Goal: Task Accomplishment & Management: Complete application form

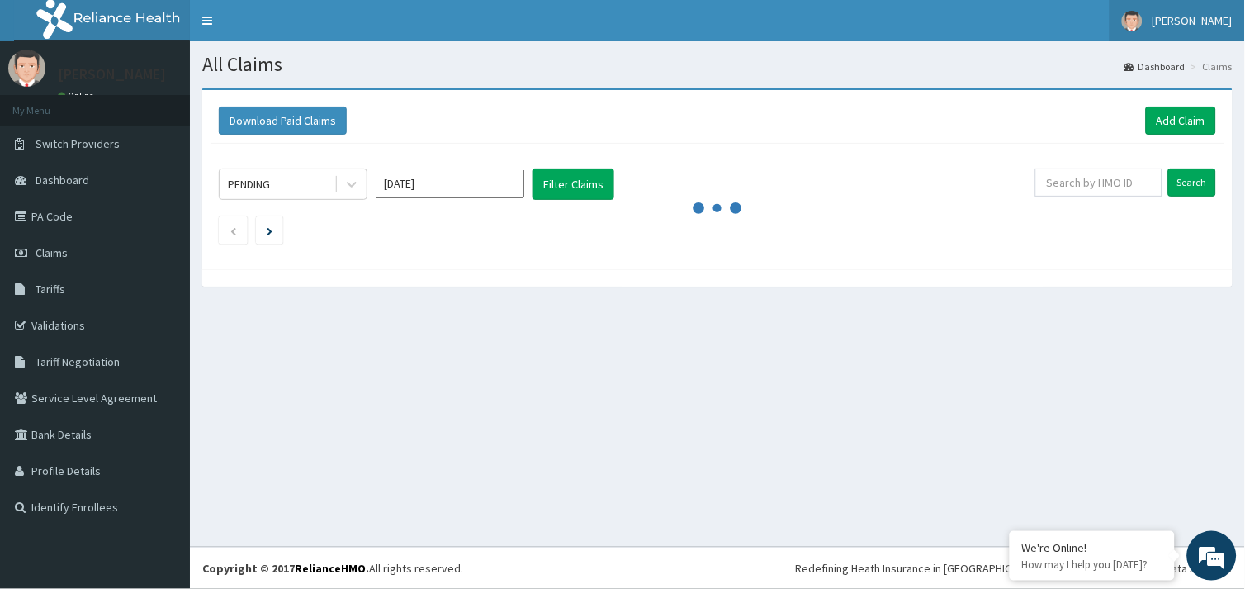
click at [1214, 22] on span "[PERSON_NAME]" at bounding box center [1193, 20] width 80 height 15
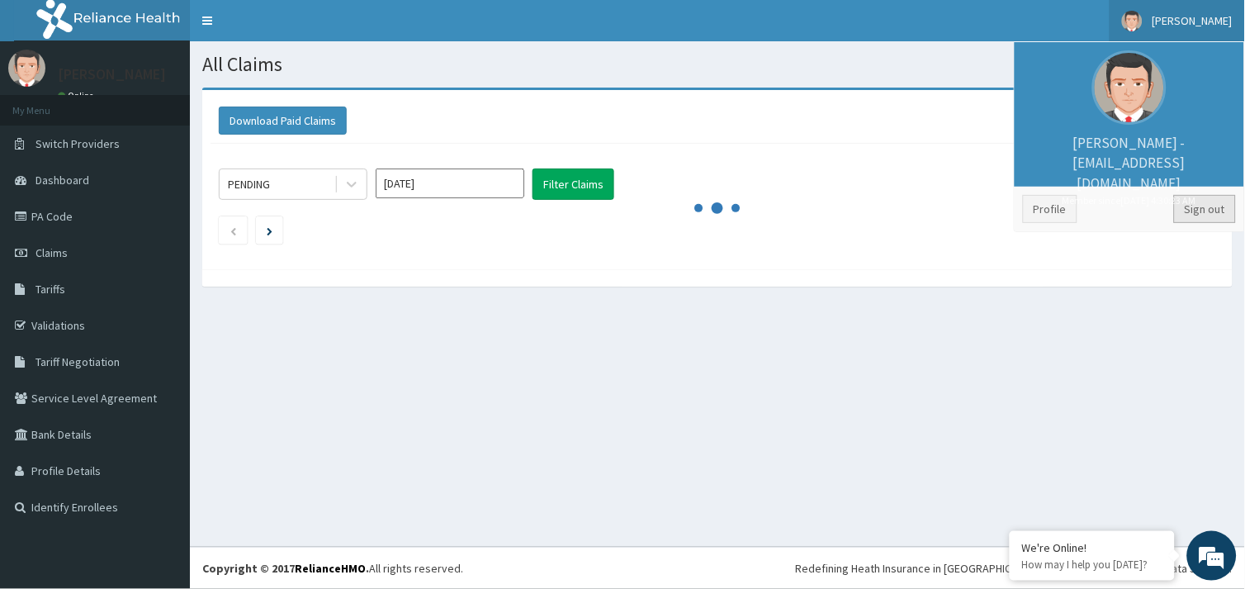
click at [1212, 207] on link "Sign out" at bounding box center [1205, 209] width 62 height 28
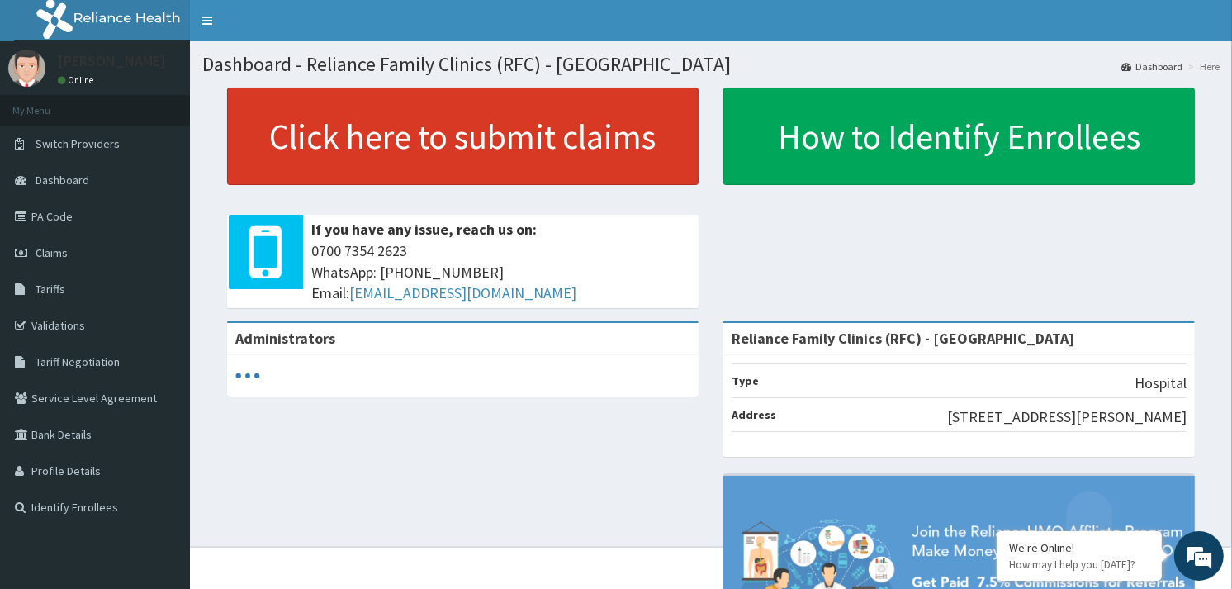
click at [387, 141] on link "Click here to submit claims" at bounding box center [463, 136] width 472 height 97
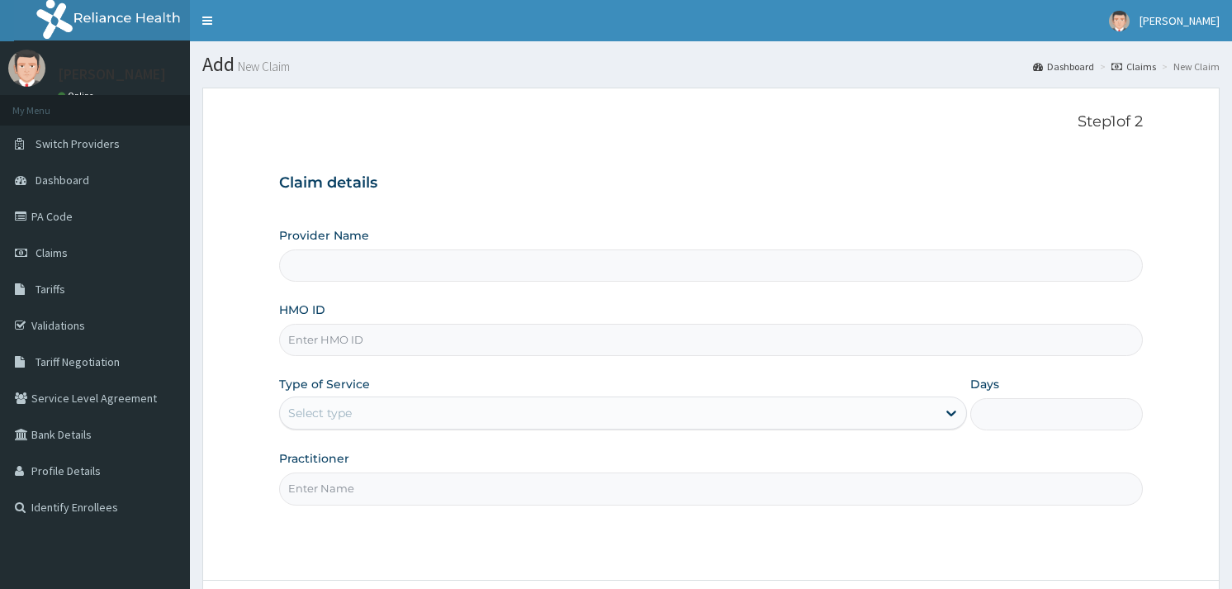
type input "Reliance Family Clinics (RFC) - [GEOGRAPHIC_DATA]"
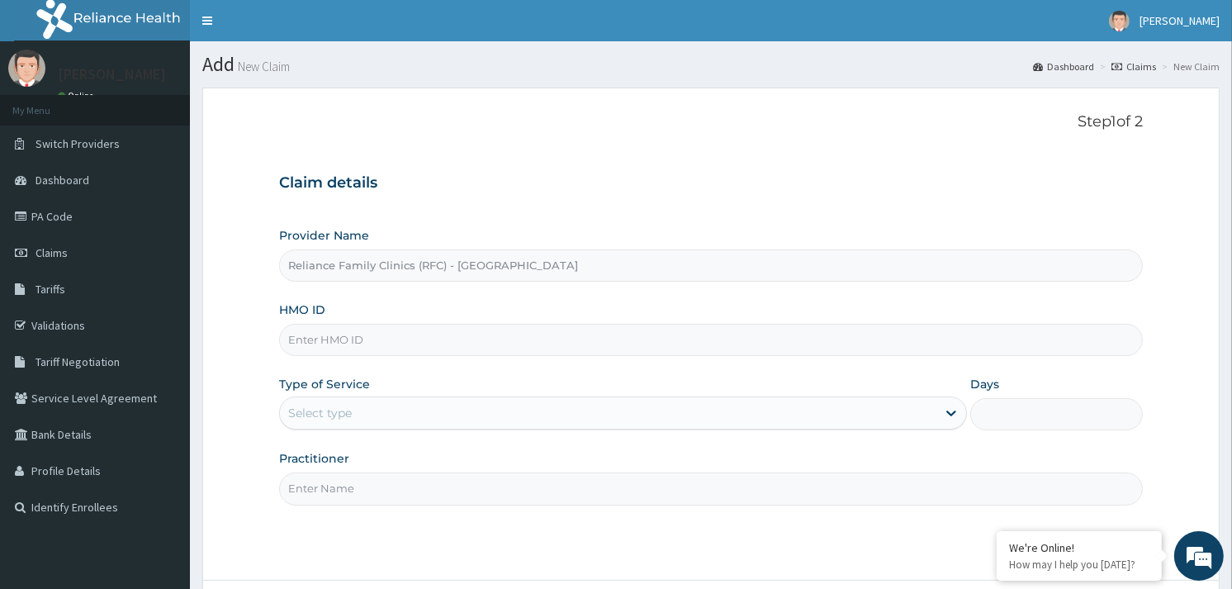
click at [339, 343] on input "HMO ID" at bounding box center [711, 340] width 864 height 32
paste input "HIC/10217/A"
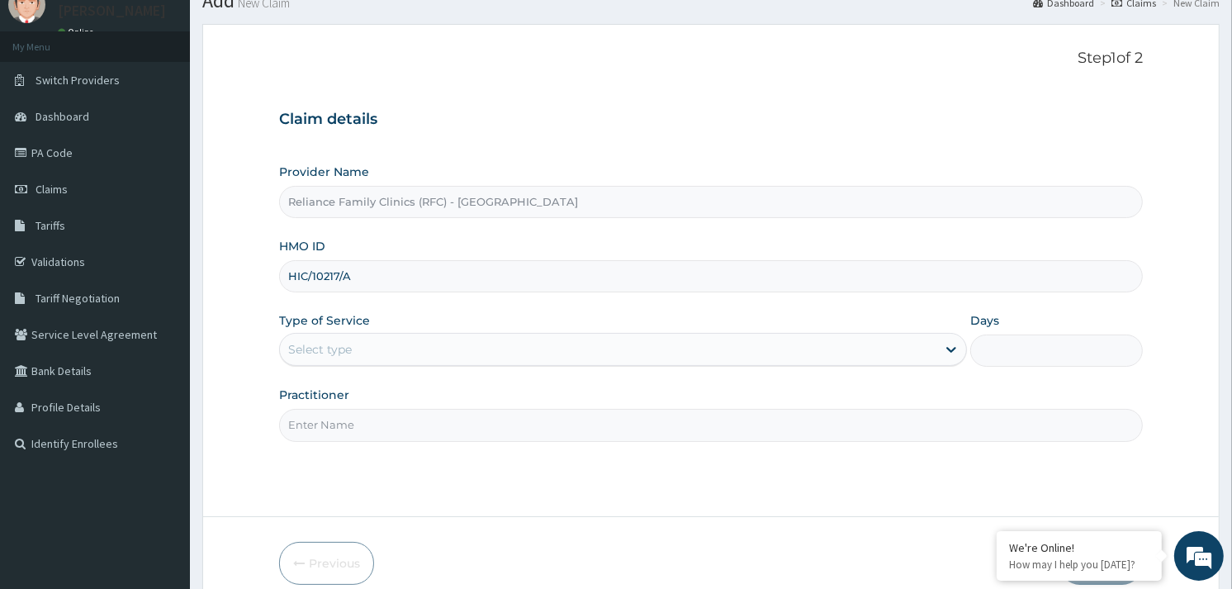
scroll to position [139, 0]
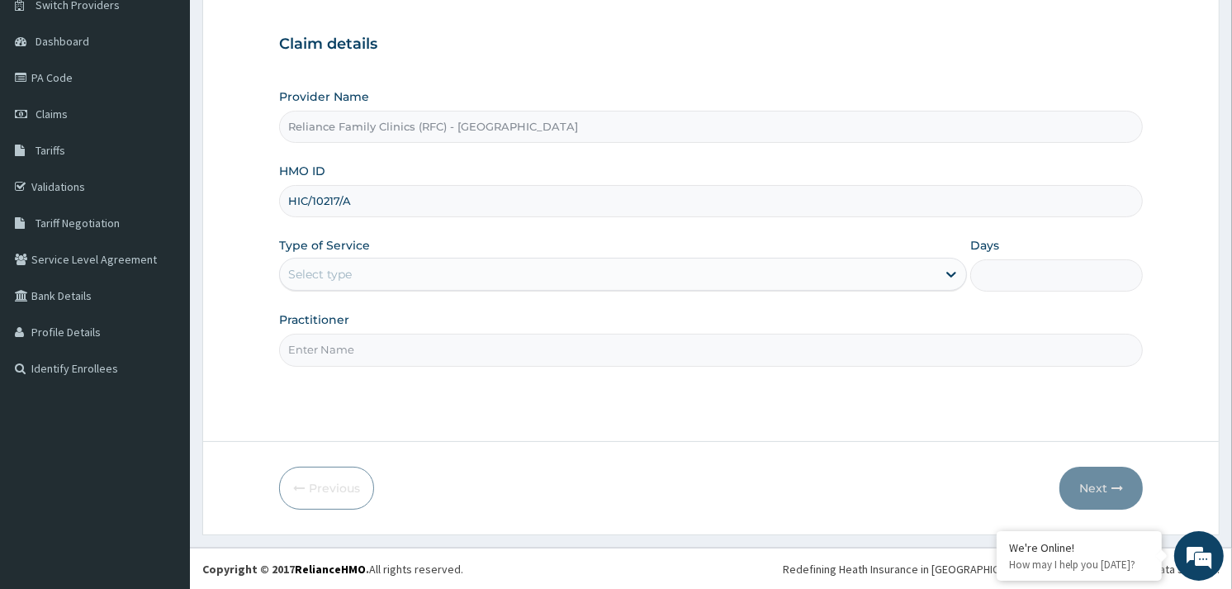
type input "HIC/10217/A"
click at [406, 276] on div "Select type" at bounding box center [608, 274] width 657 height 26
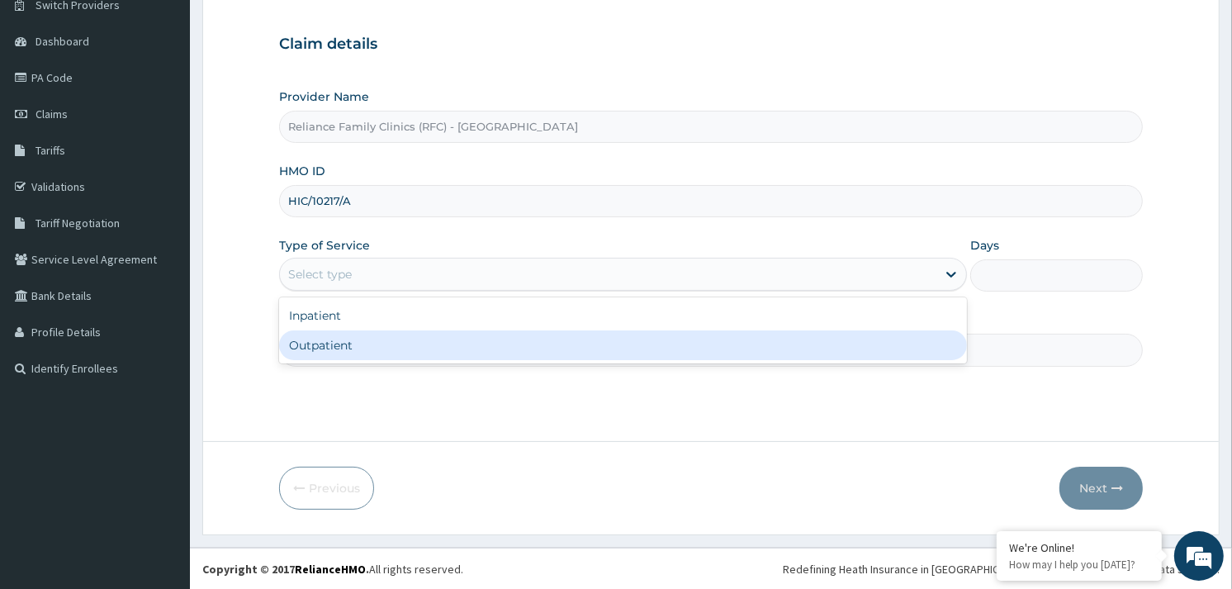
click at [350, 341] on div "Outpatient" at bounding box center [623, 345] width 688 height 30
type input "1"
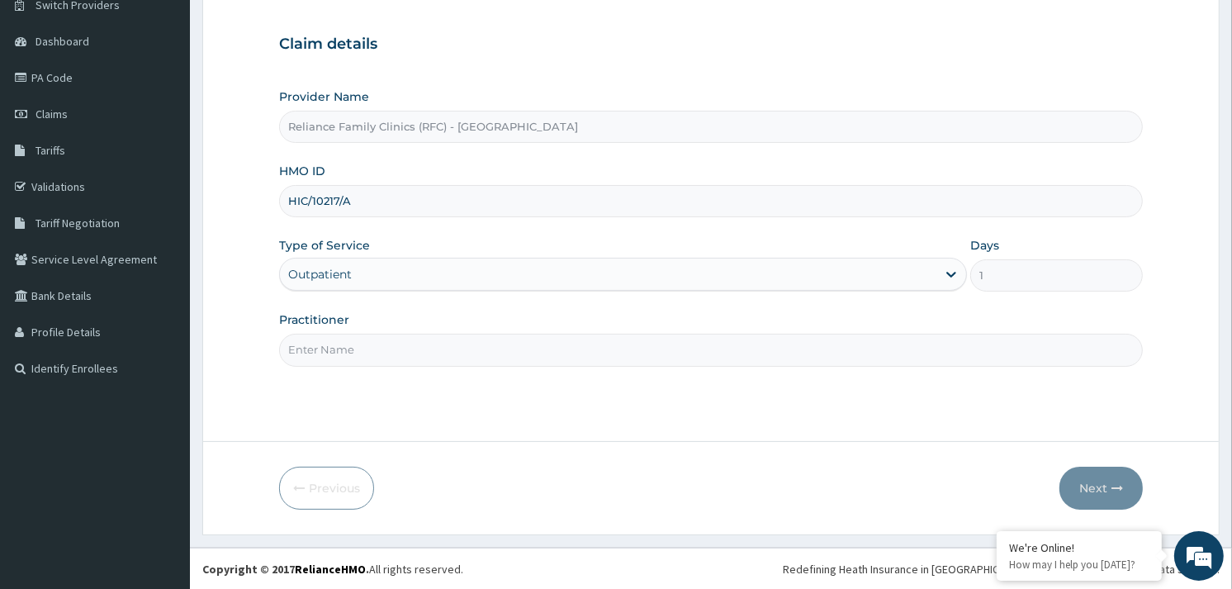
click at [349, 342] on input "Practitioner" at bounding box center [711, 350] width 864 height 32
type input "ALLIYAH"
click at [1071, 483] on button "Next" at bounding box center [1101, 488] width 83 height 43
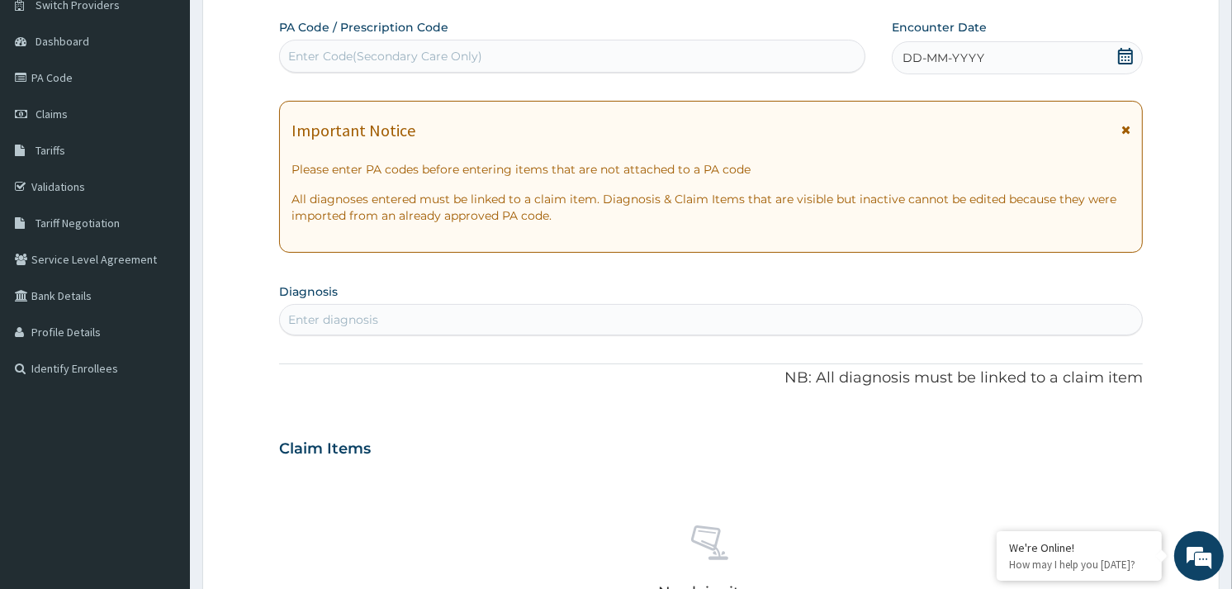
click at [1062, 72] on div "DD-MM-YYYY" at bounding box center [1017, 57] width 251 height 33
click at [508, 311] on div "Enter diagnosis" at bounding box center [711, 319] width 862 height 26
type input "f"
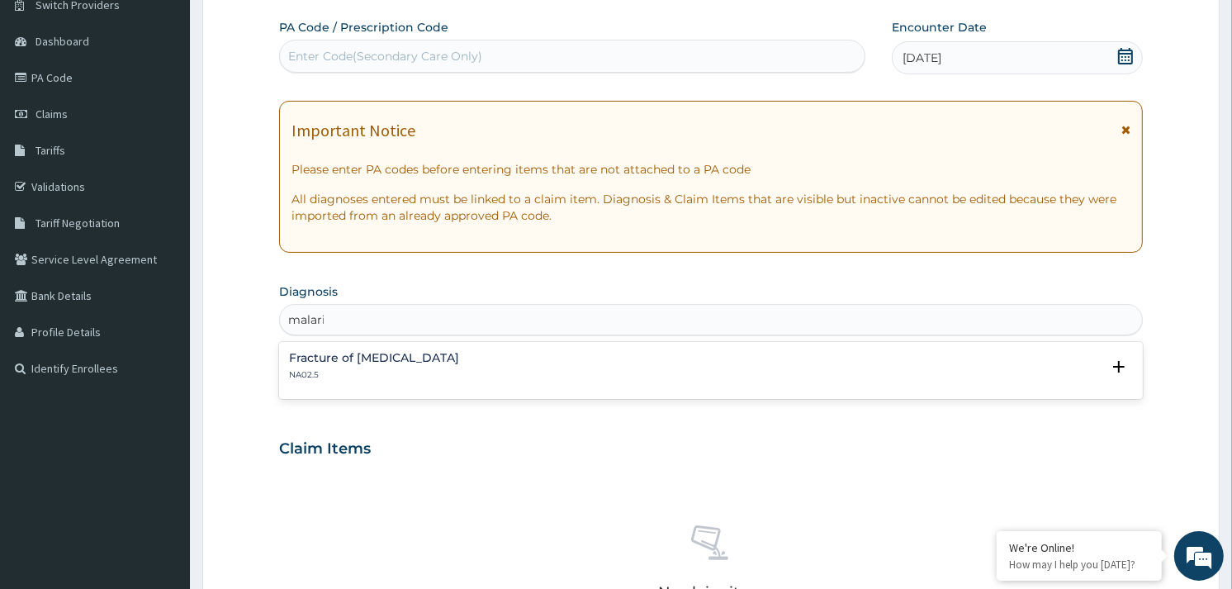
type input "malaria"
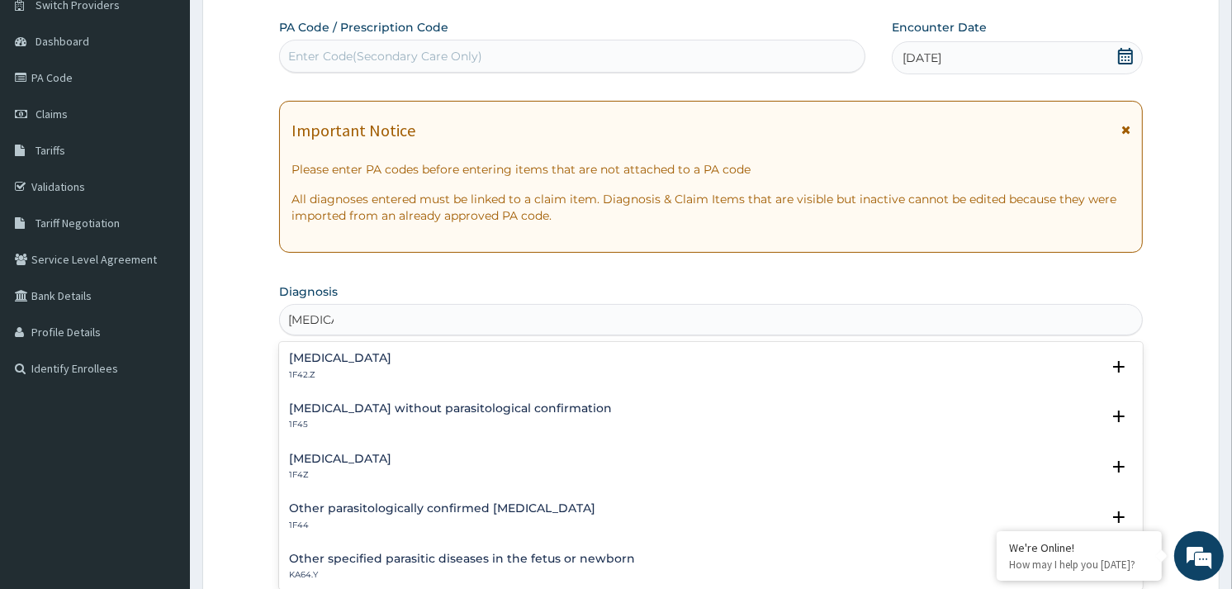
click at [388, 369] on p "1F42.Z" at bounding box center [340, 375] width 102 height 12
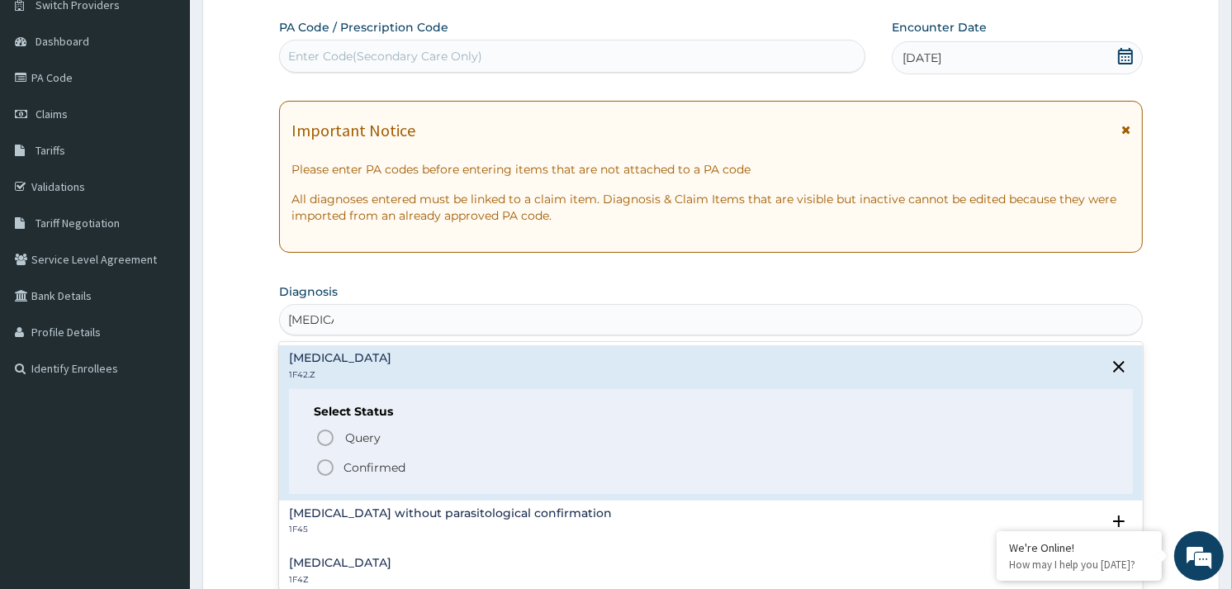
drag, startPoint x: 327, startPoint y: 461, endPoint x: 488, endPoint y: 387, distance: 177.4
click at [329, 461] on icon "status option filled" at bounding box center [325, 468] width 20 height 20
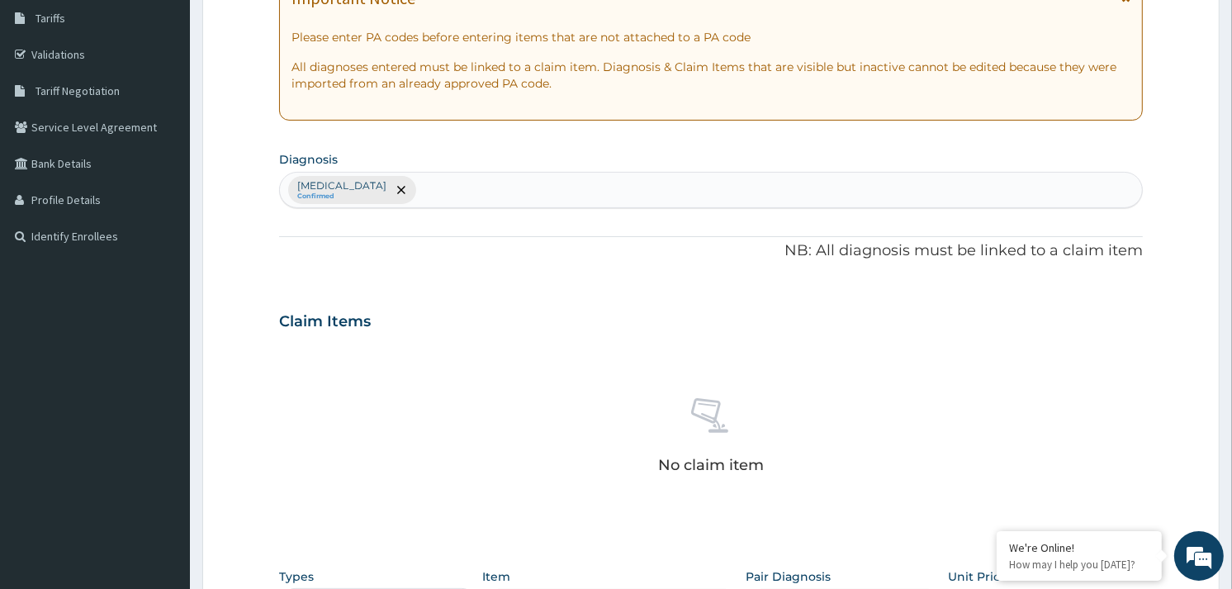
scroll to position [601, 0]
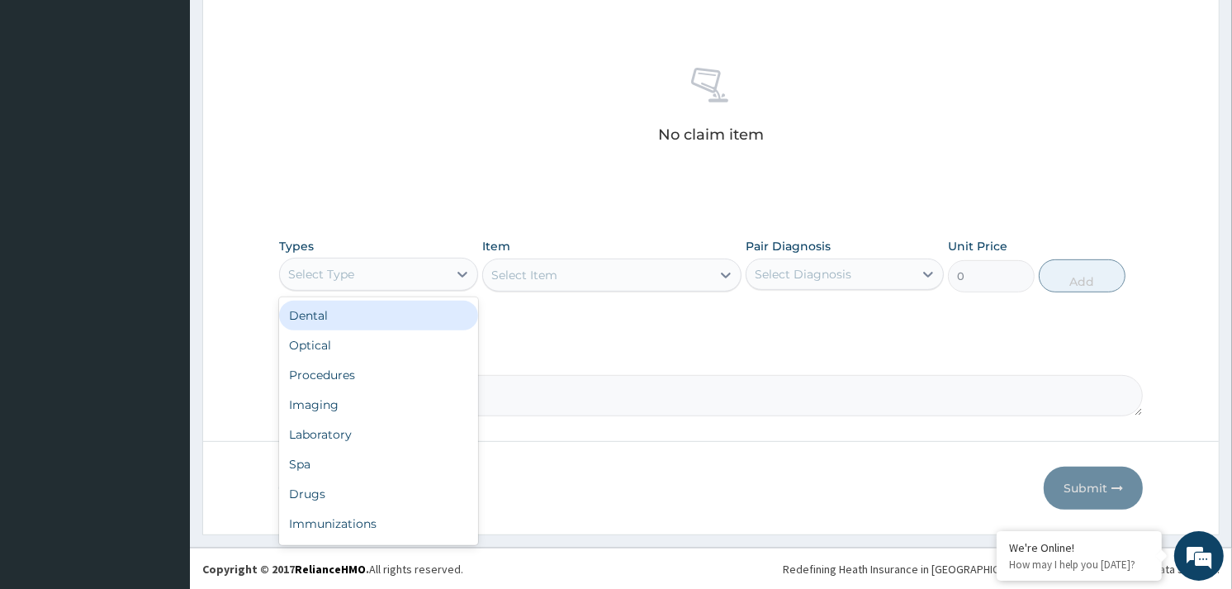
click at [413, 268] on div "Select Type" at bounding box center [363, 274] width 167 height 26
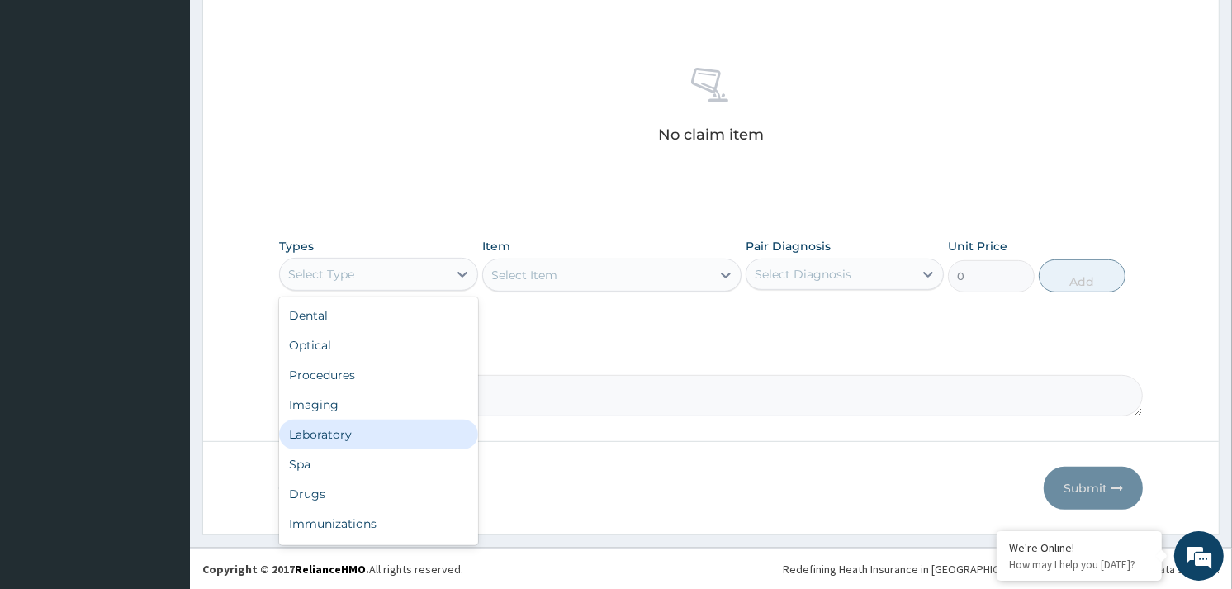
click at [331, 442] on div "Laboratory" at bounding box center [378, 435] width 198 height 30
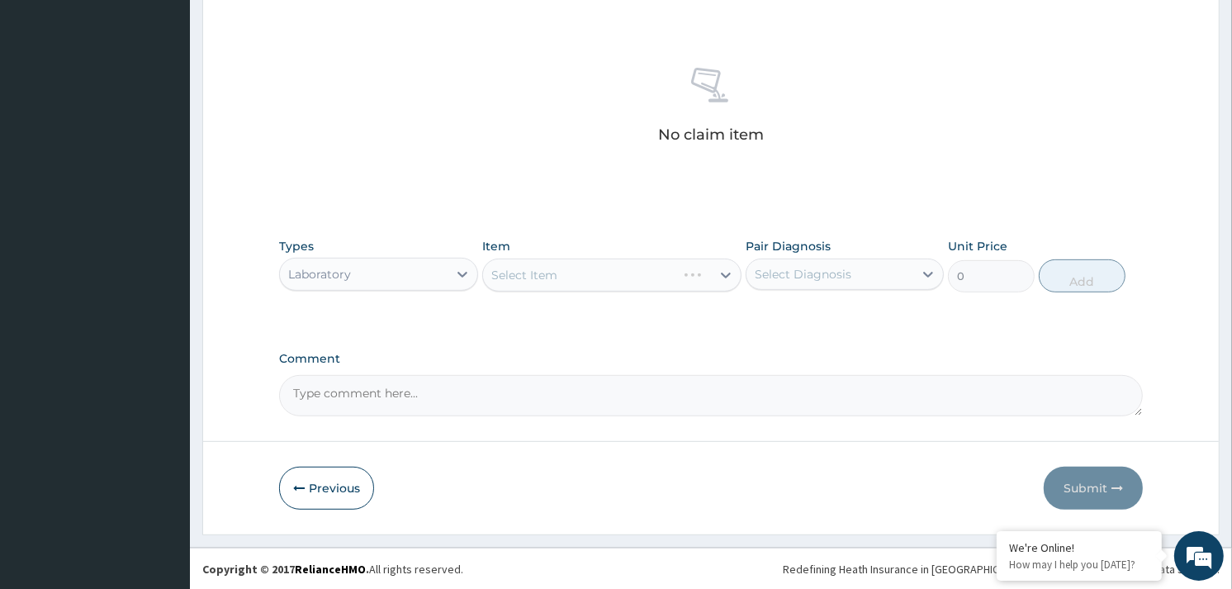
click at [667, 275] on div "Select Item" at bounding box center [611, 275] width 259 height 33
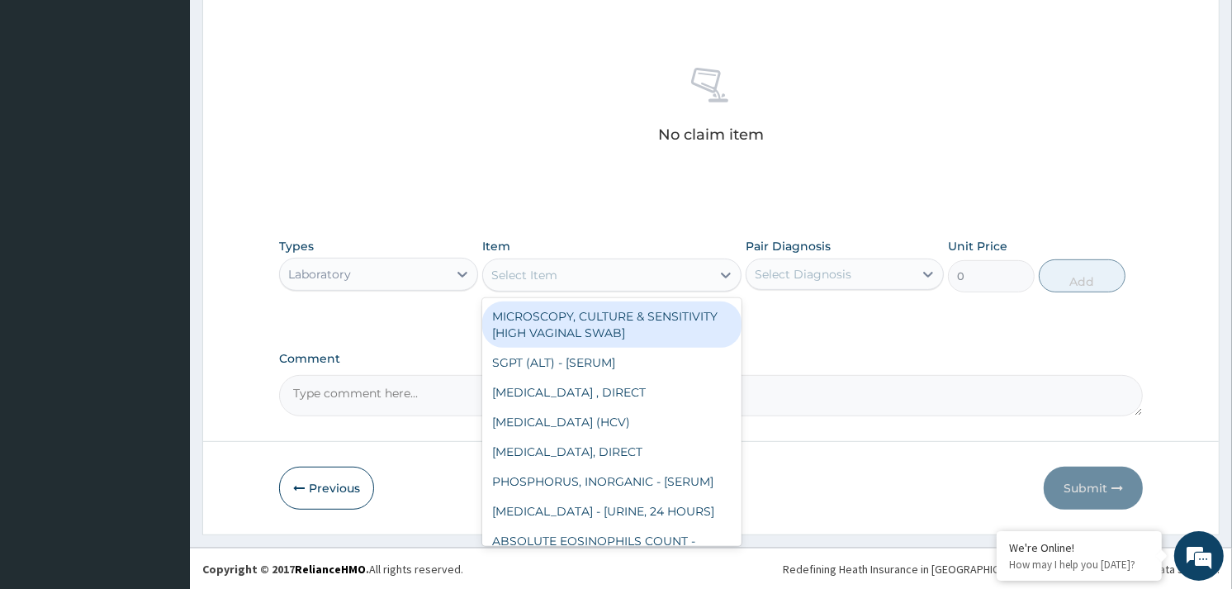
click at [661, 273] on div "Select Item" at bounding box center [597, 275] width 228 height 26
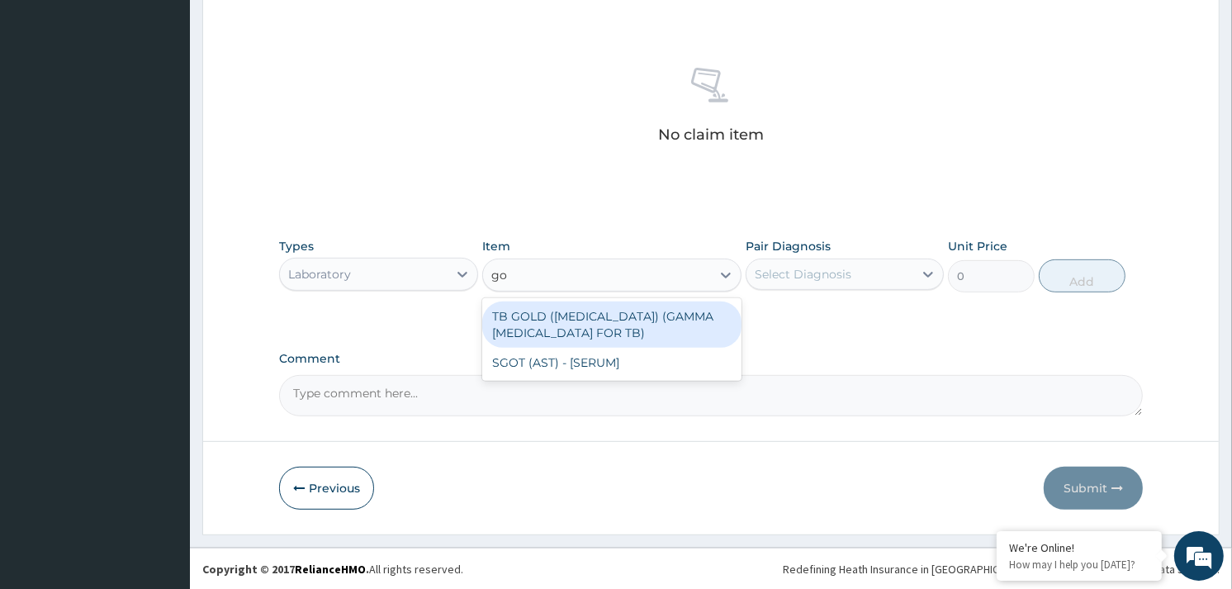
type input "g"
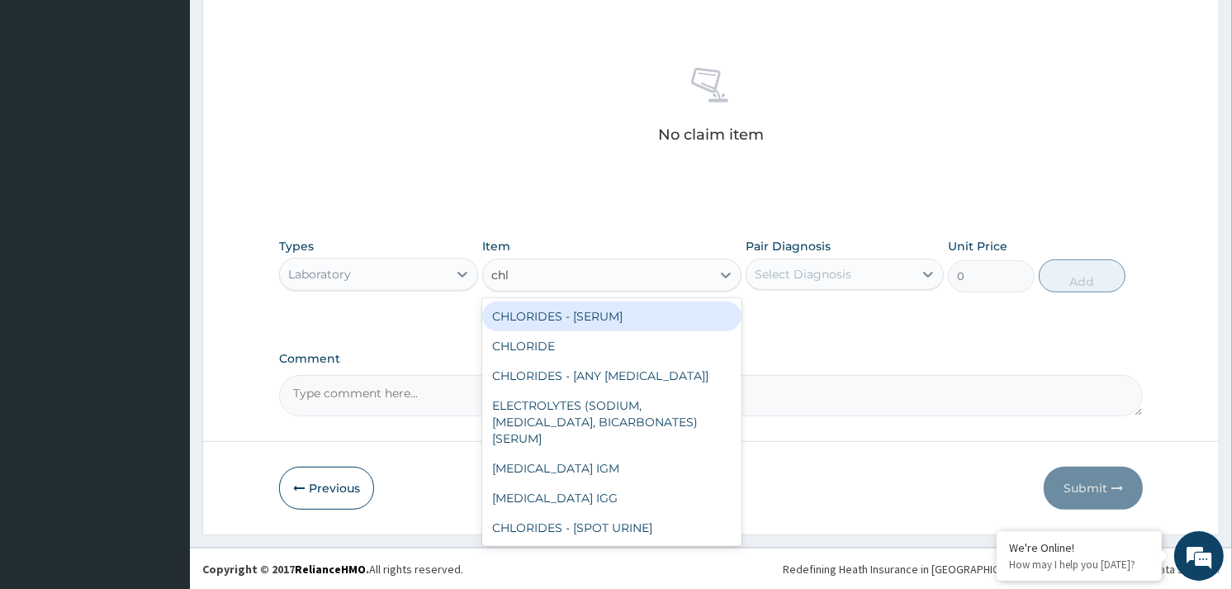
type input "chla"
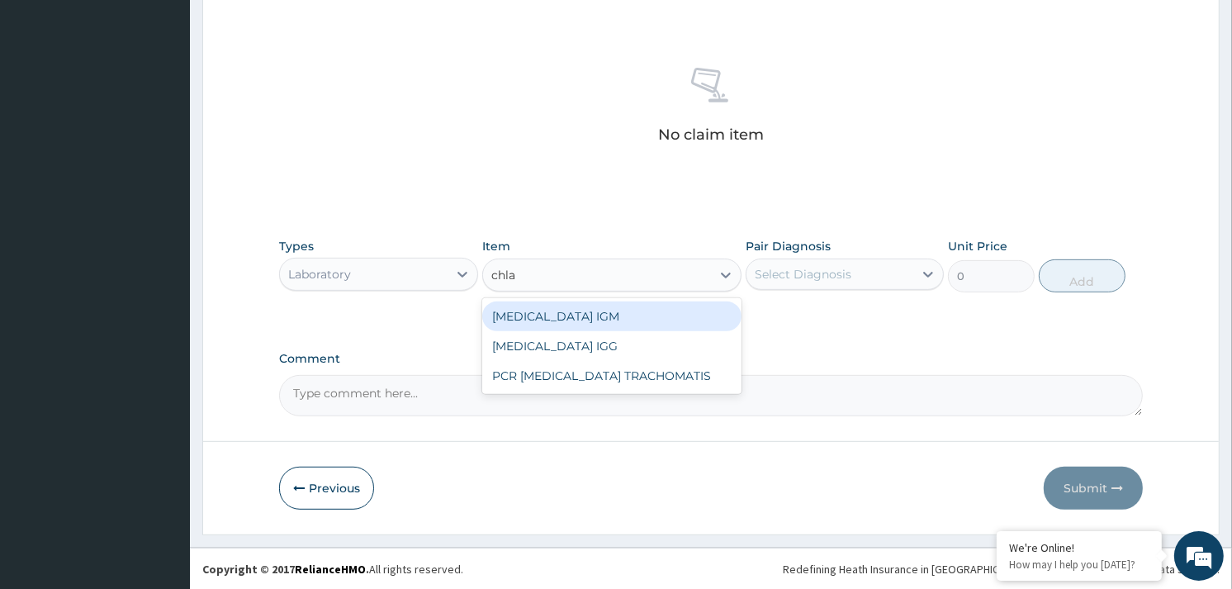
click at [595, 311] on div "CHLAMYDIA IGM" at bounding box center [611, 316] width 259 height 30
type input "18600"
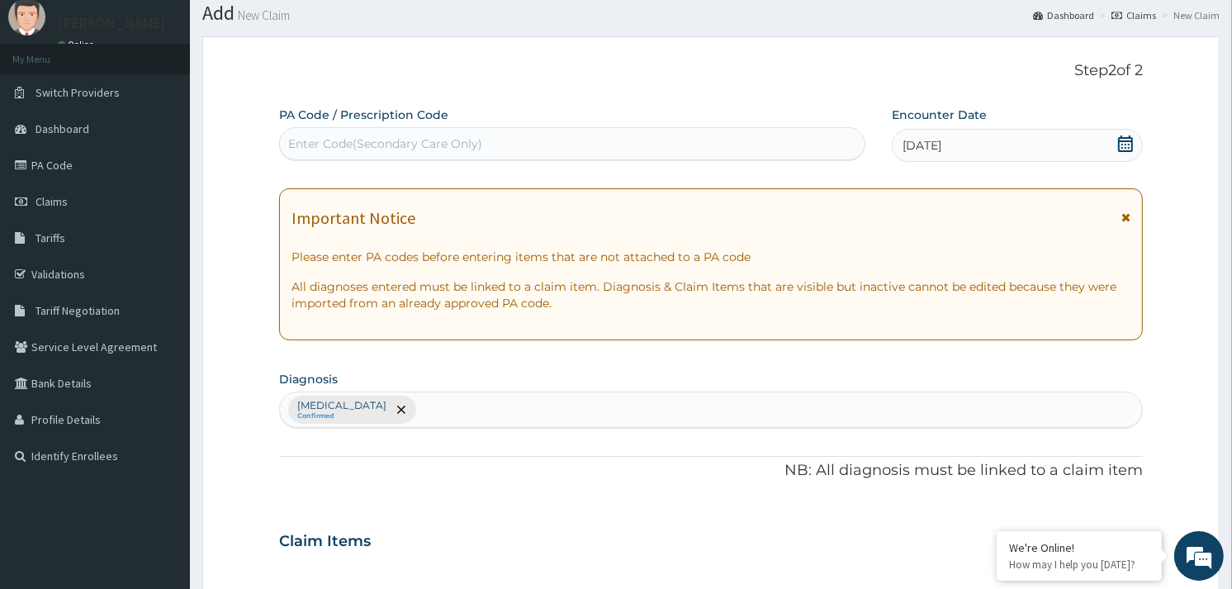
scroll to position [0, 0]
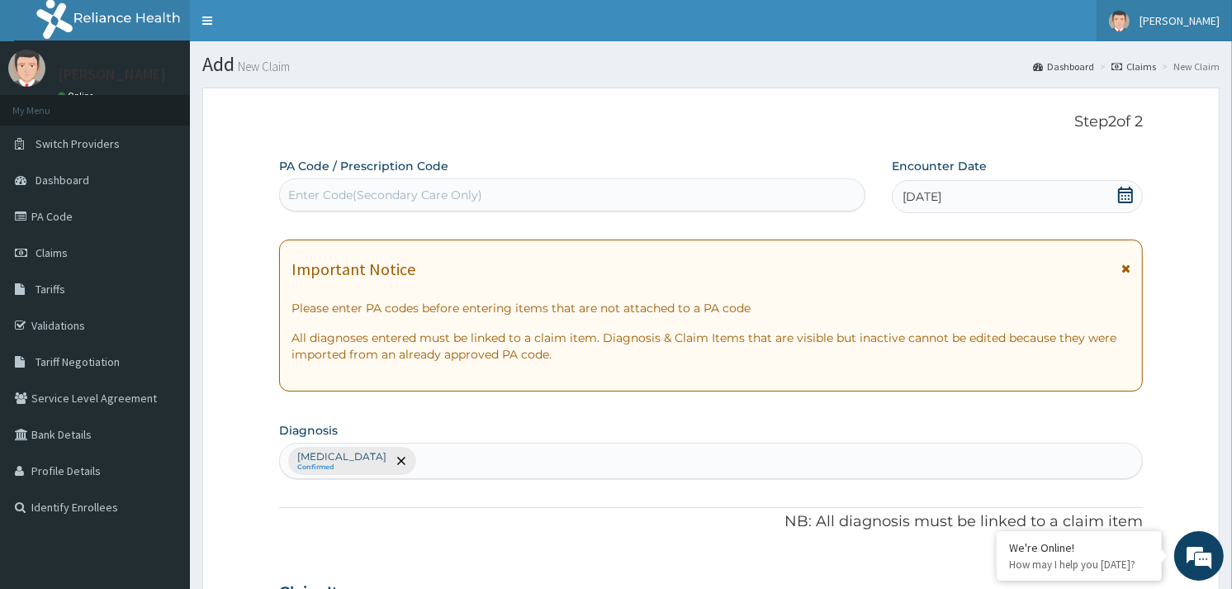
click at [1207, 20] on span "[PERSON_NAME]" at bounding box center [1180, 20] width 80 height 15
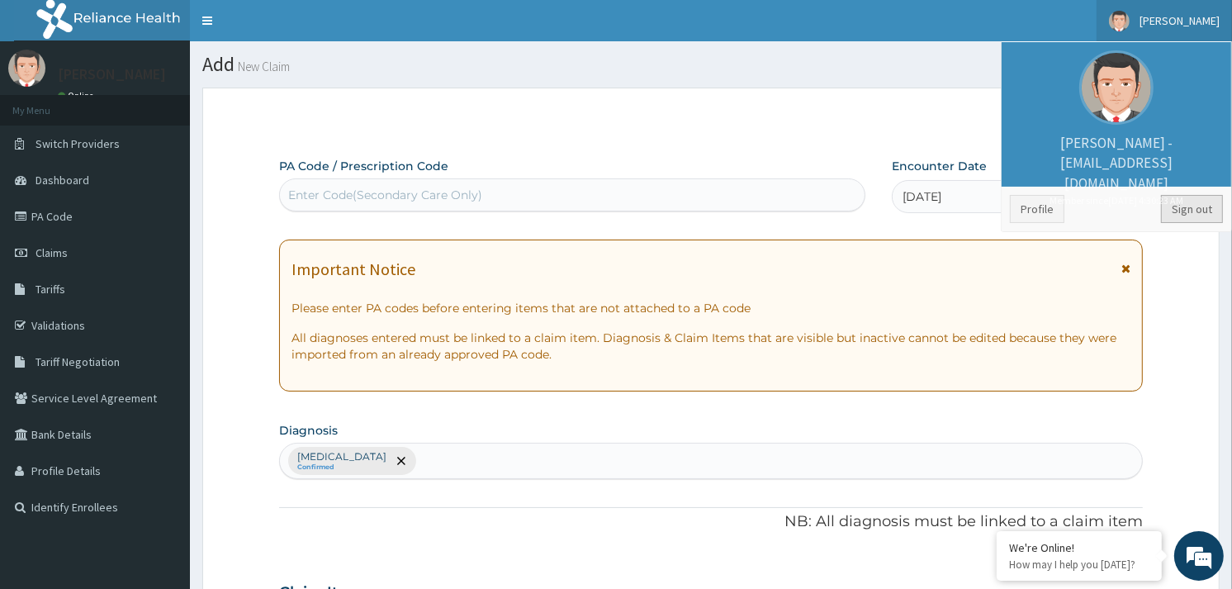
click at [1193, 219] on link "Sign out" at bounding box center [1192, 209] width 62 height 28
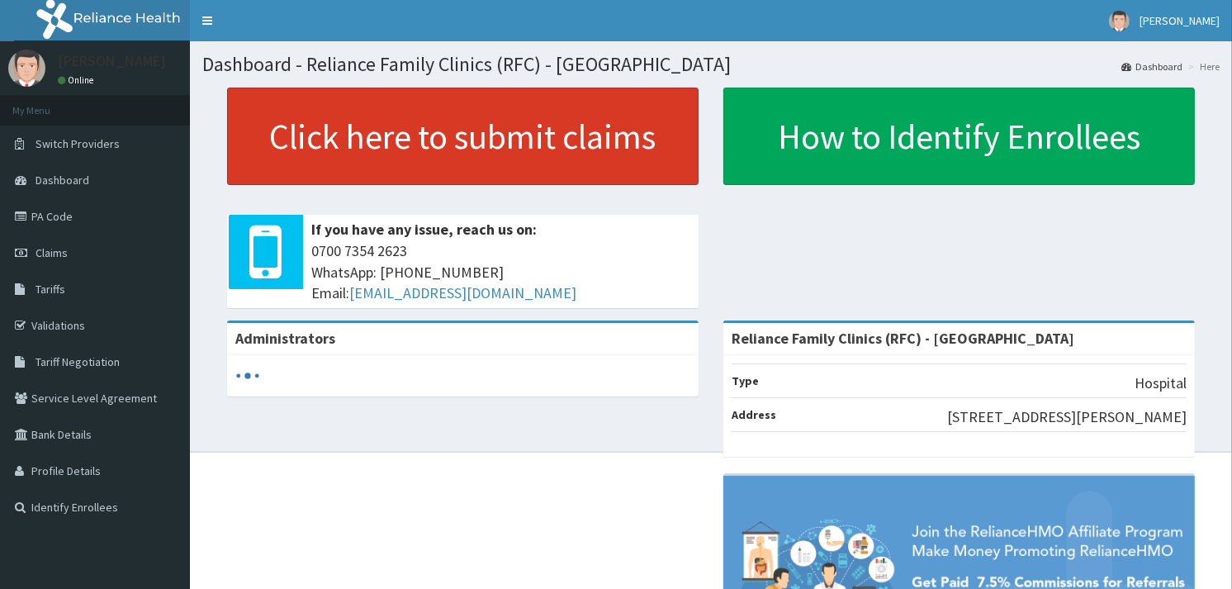
click at [483, 152] on link "Click here to submit claims" at bounding box center [463, 136] width 472 height 97
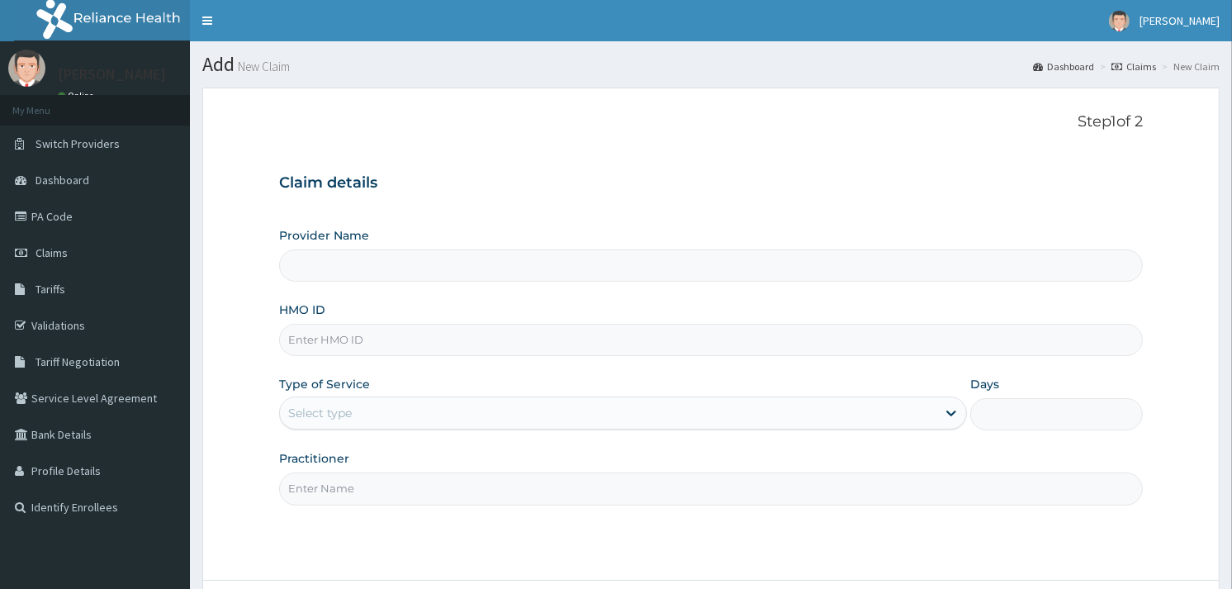
click at [344, 334] on input "HMO ID" at bounding box center [711, 340] width 864 height 32
paste input "REL/10125/A"
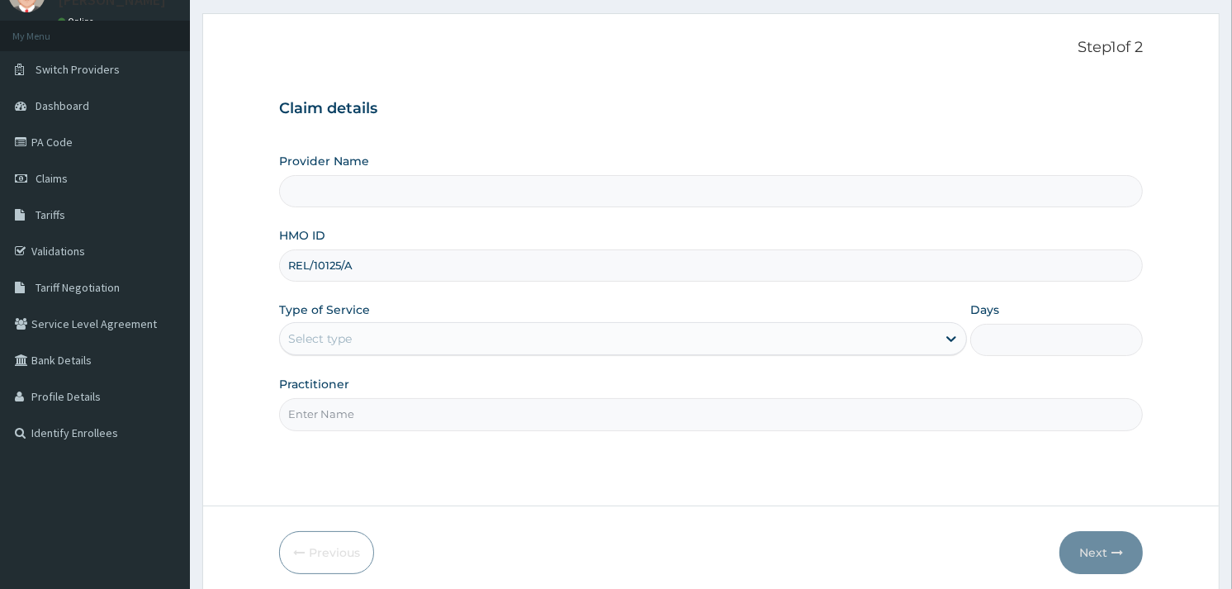
scroll to position [139, 0]
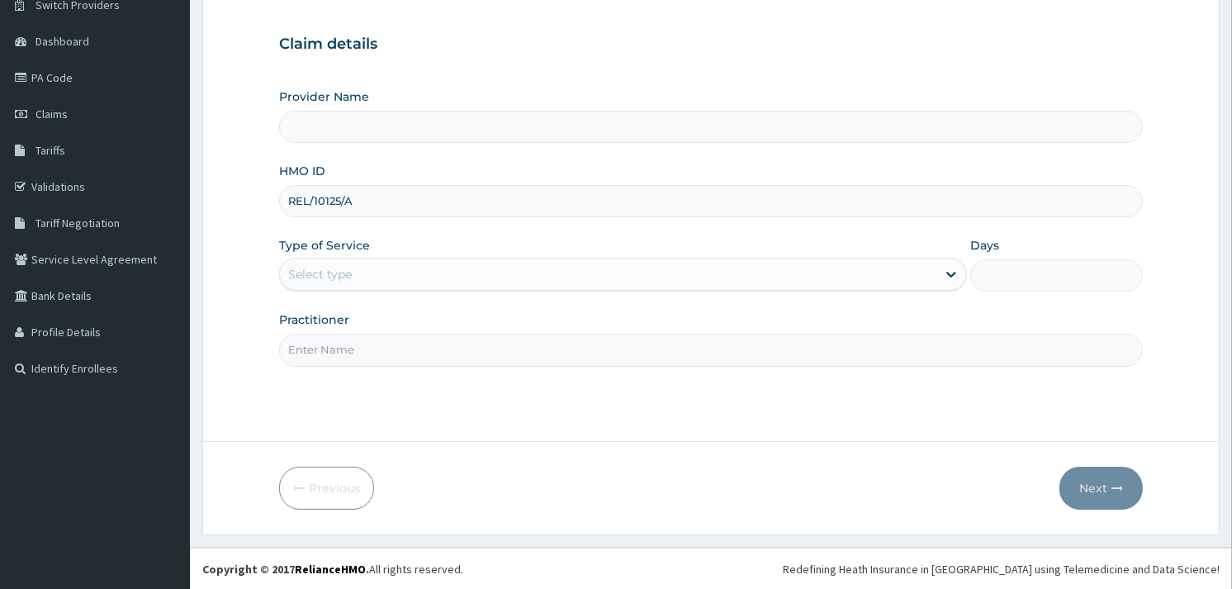
type input "REL/10125/A"
drag, startPoint x: 339, startPoint y: 267, endPoint x: 339, endPoint y: 294, distance: 27.3
click at [339, 269] on div "Select type" at bounding box center [320, 274] width 64 height 17
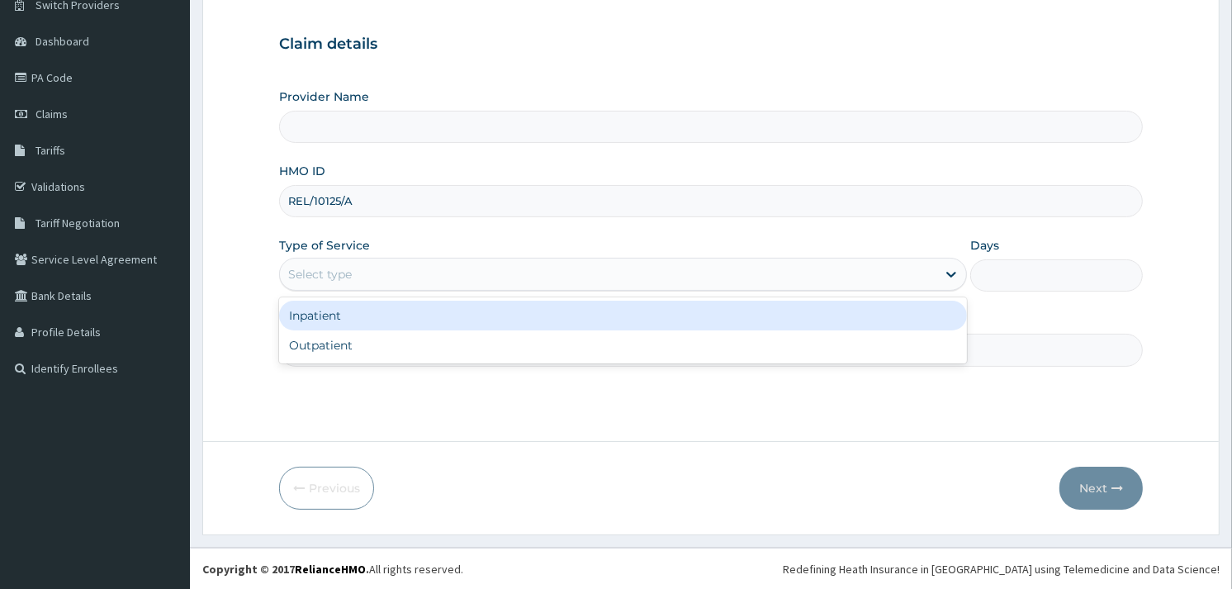
type input "Reliance Family Clinics (RFC) - [GEOGRAPHIC_DATA]"
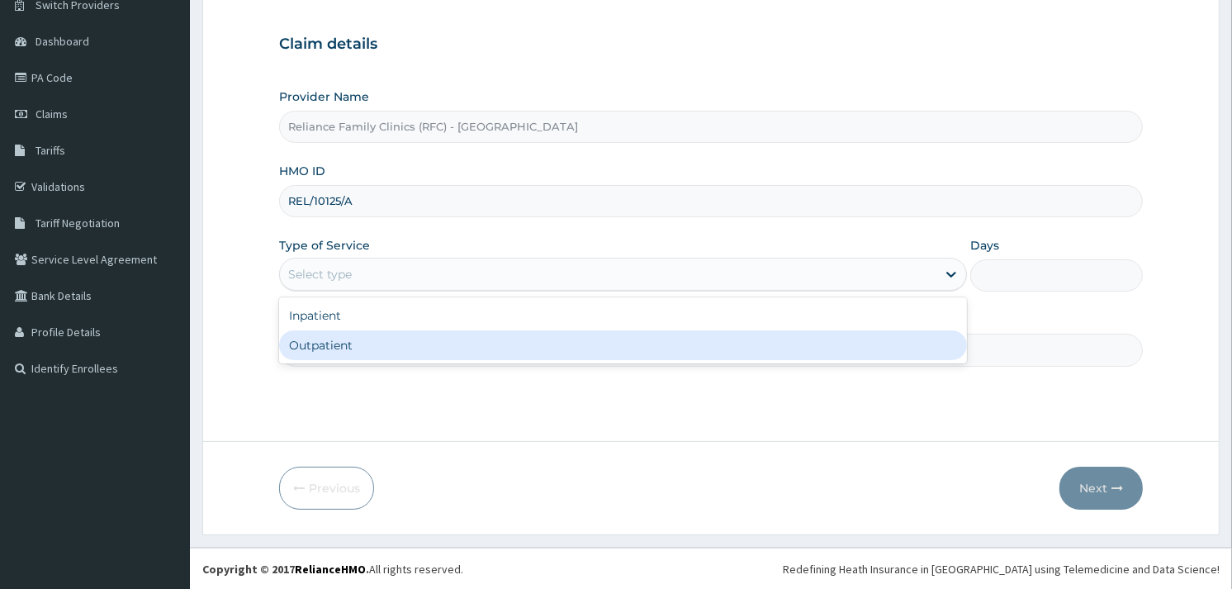
click at [337, 339] on div "Outpatient" at bounding box center [623, 345] width 688 height 30
type input "1"
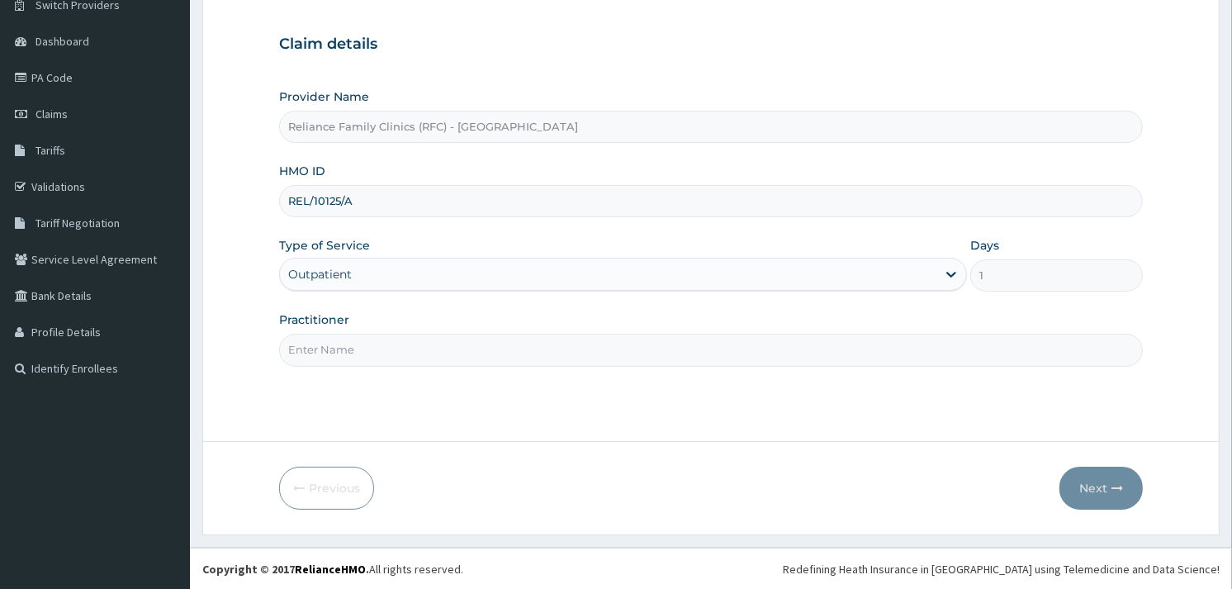
click at [337, 350] on input "Practitioner" at bounding box center [711, 350] width 864 height 32
type input "ALLIYAH"
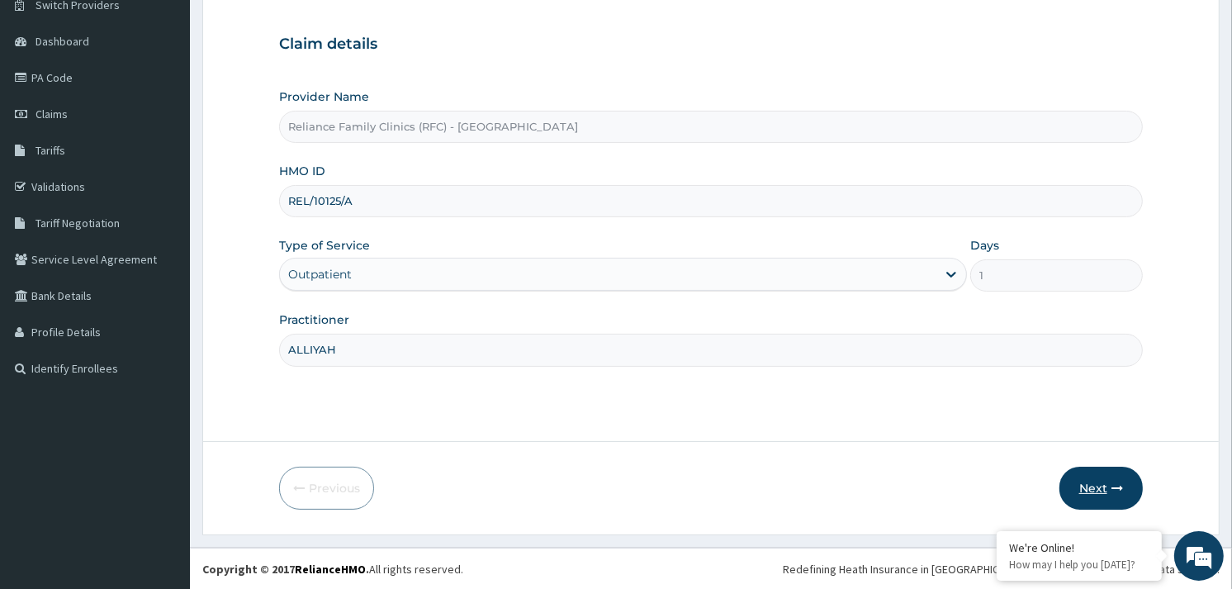
click at [1082, 493] on button "Next" at bounding box center [1101, 488] width 83 height 43
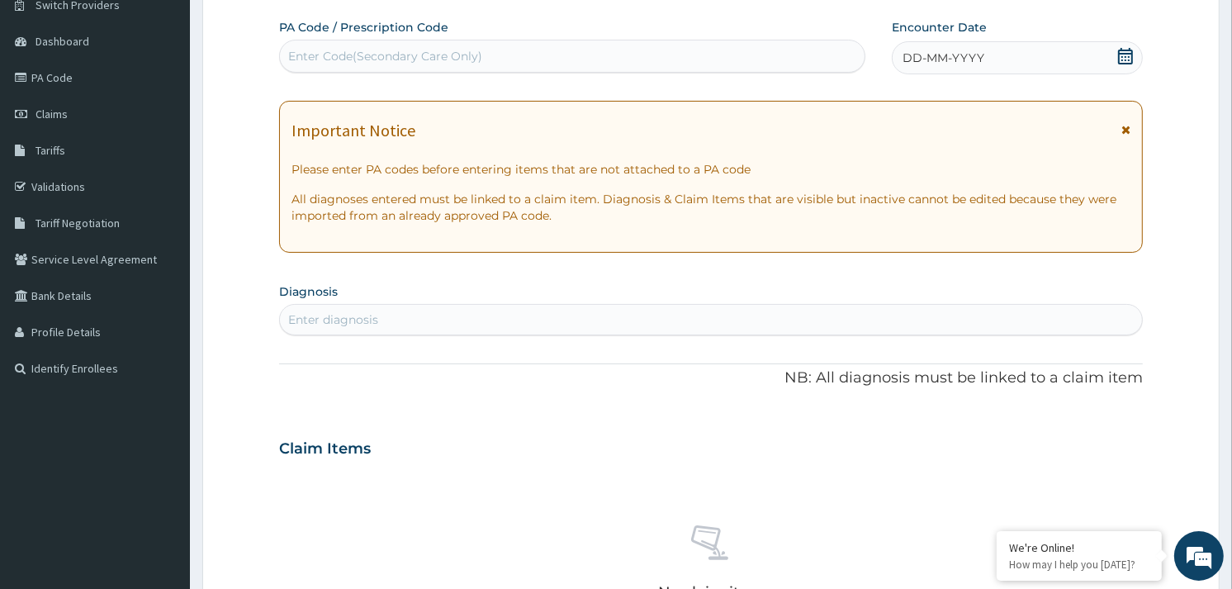
click at [344, 55] on div "Enter Code(Secondary Care Only)" at bounding box center [385, 56] width 194 height 17
paste input "PA/19787E"
type input "PA/19787E"
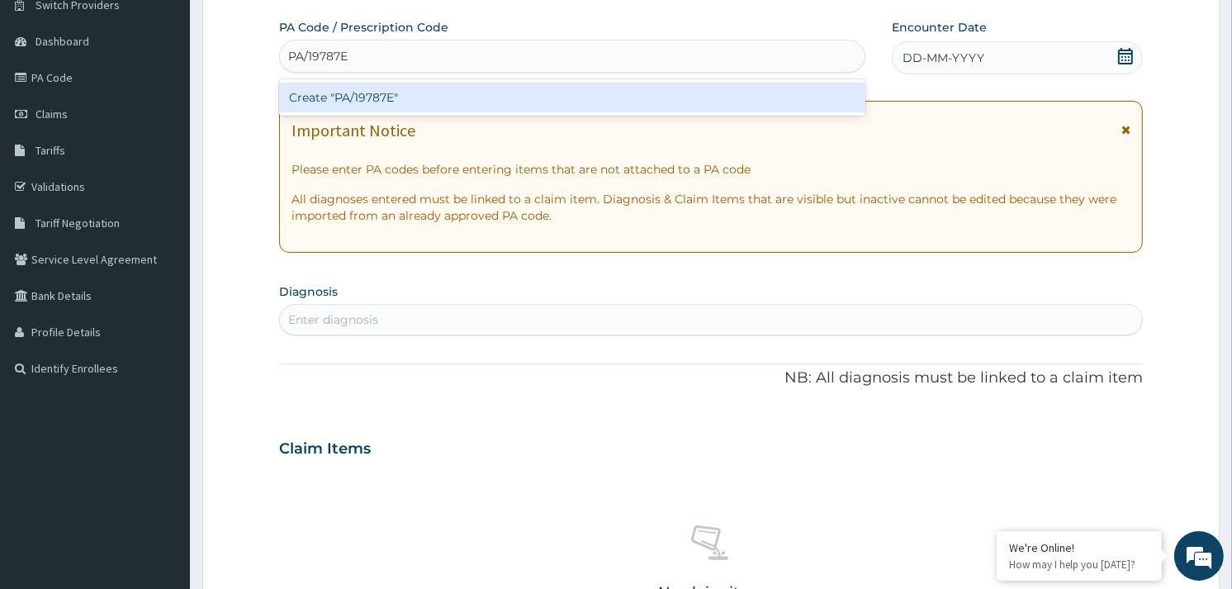
click at [367, 93] on div "Create "PA/19787E"" at bounding box center [572, 98] width 586 height 30
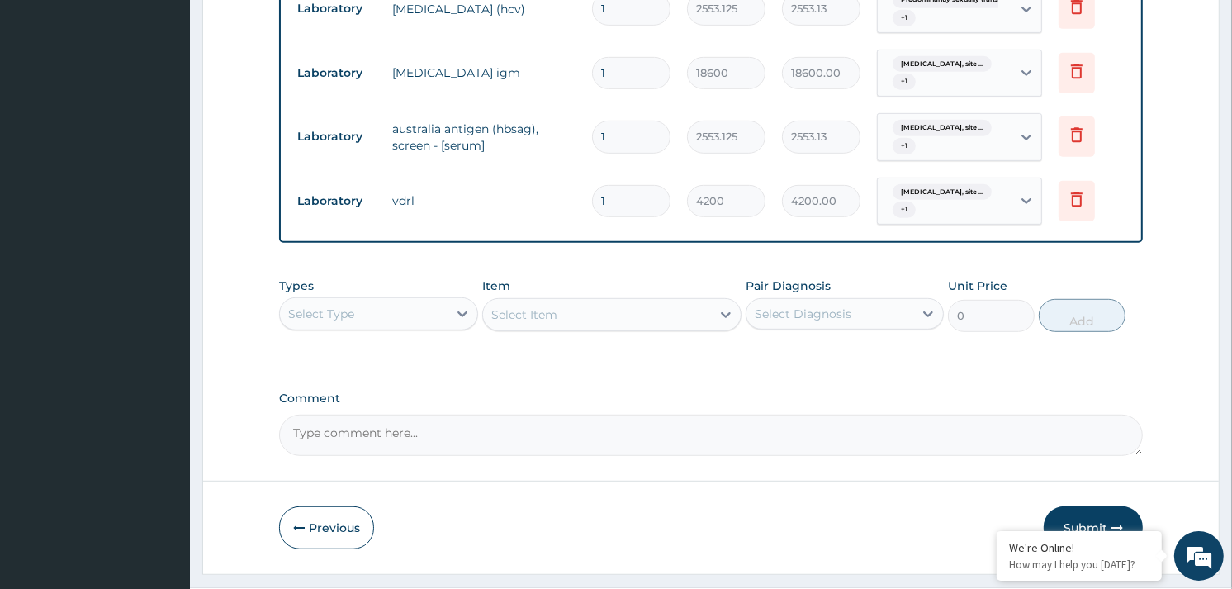
scroll to position [785, 0]
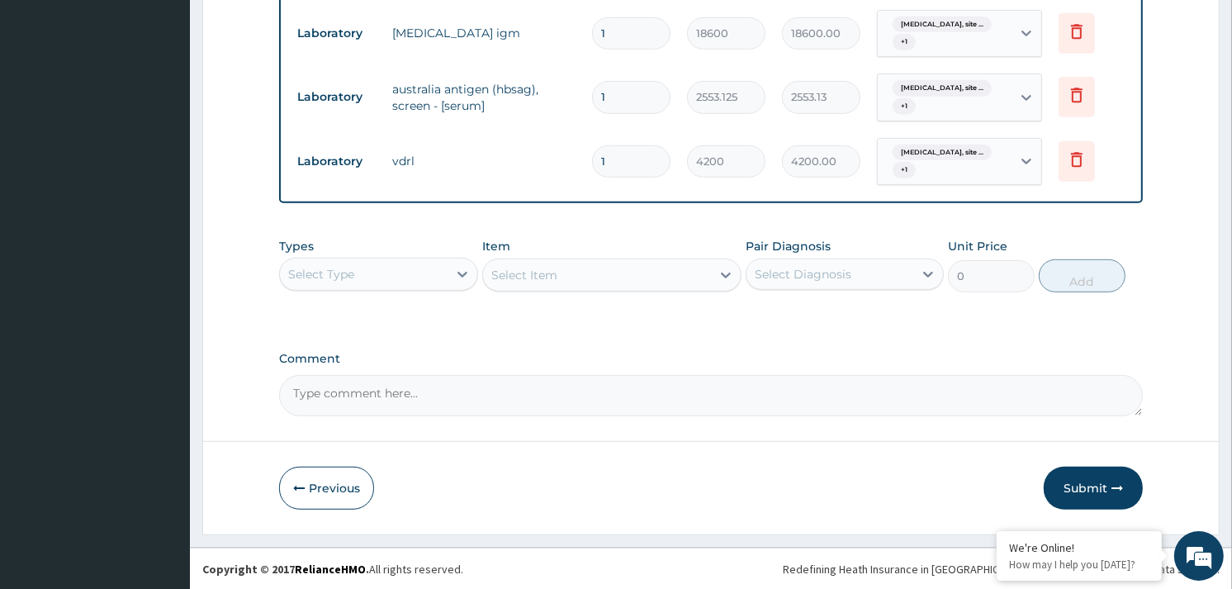
click at [1084, 480] on button "Submit" at bounding box center [1093, 488] width 99 height 43
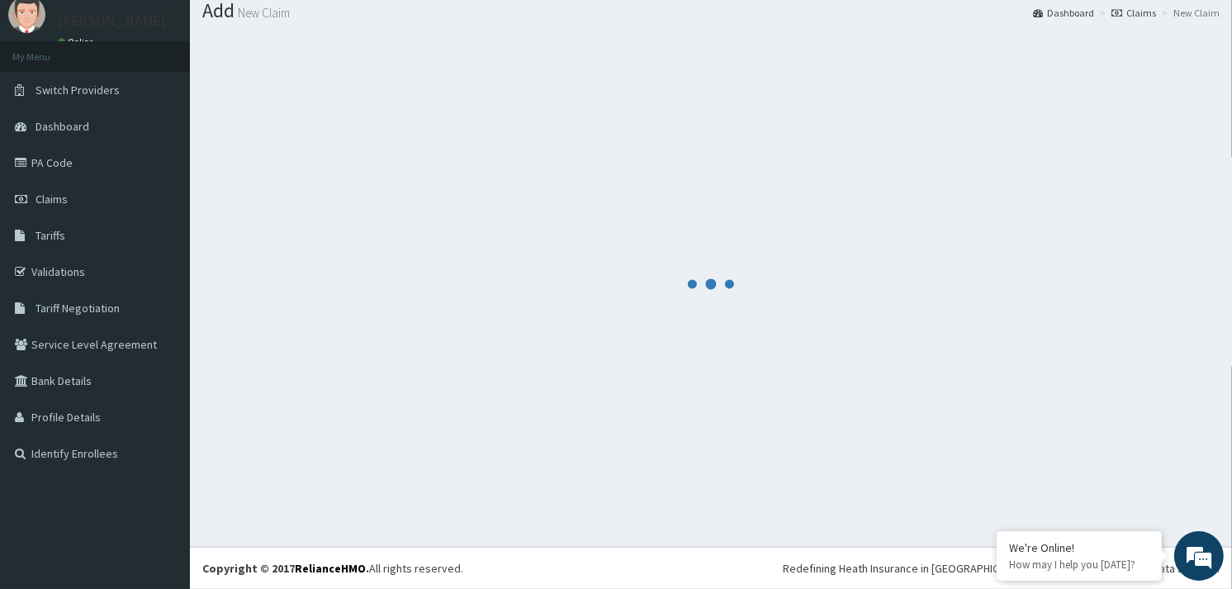
scroll to position [54, 0]
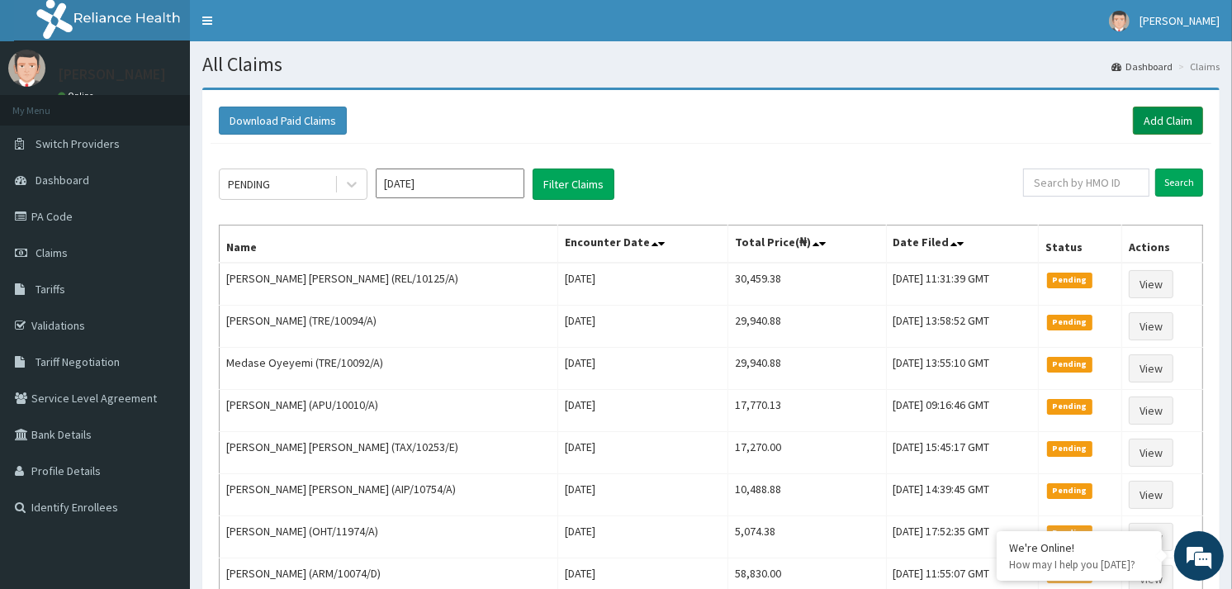
click at [1165, 118] on link "Add Claim" at bounding box center [1168, 121] width 70 height 28
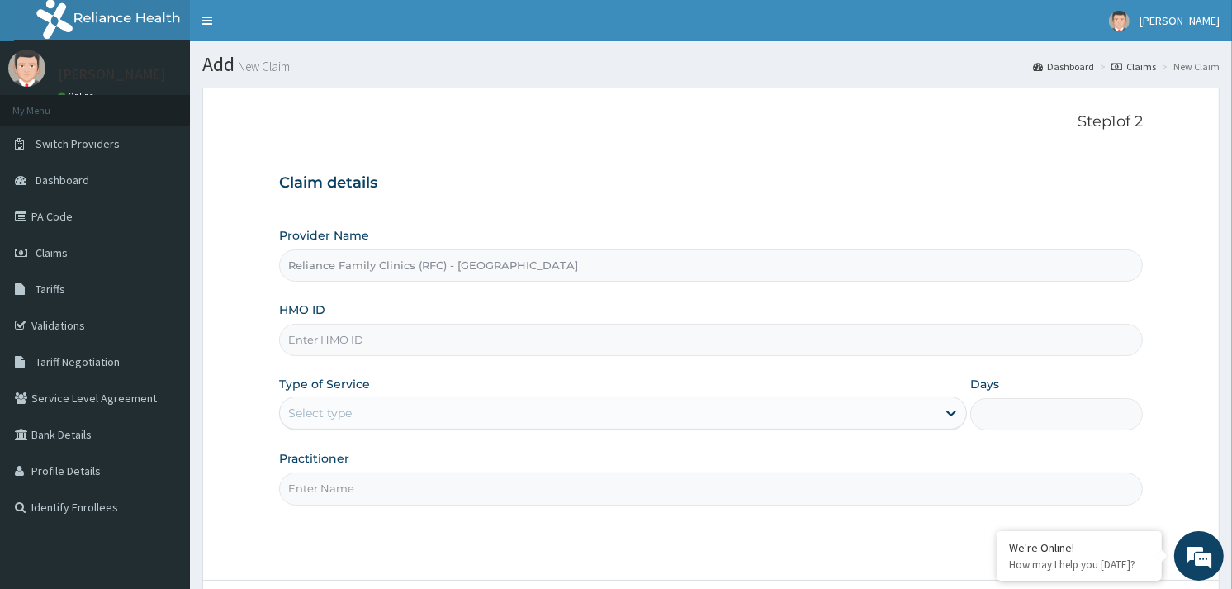
click at [339, 342] on input "HMO ID" at bounding box center [711, 340] width 864 height 32
paste input "REL/10125/A"
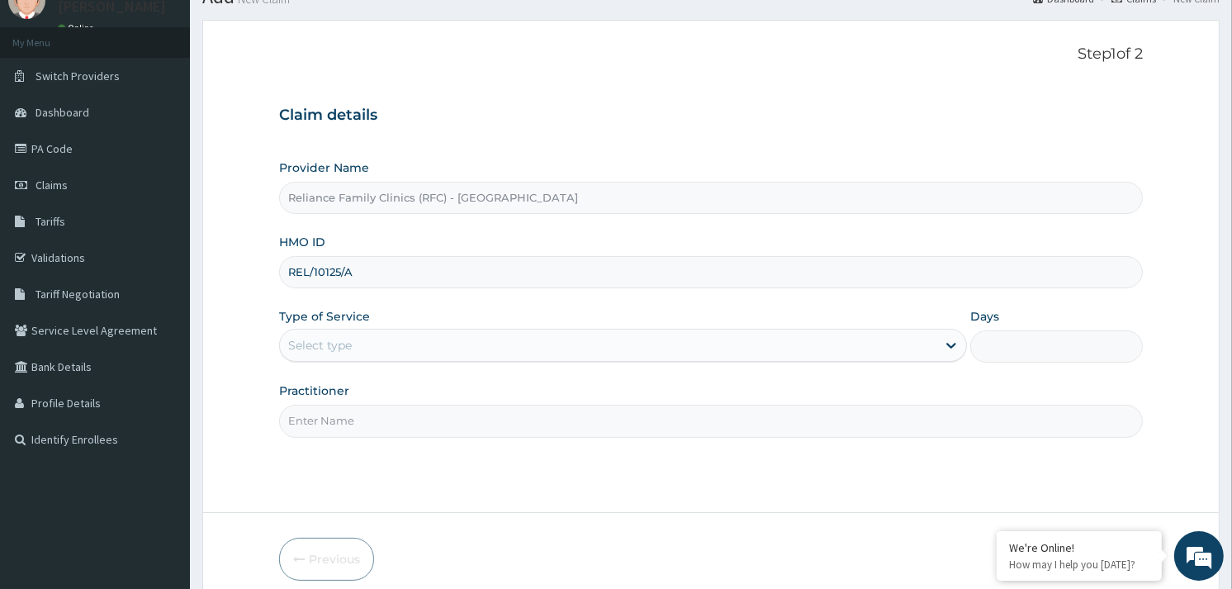
scroll to position [139, 0]
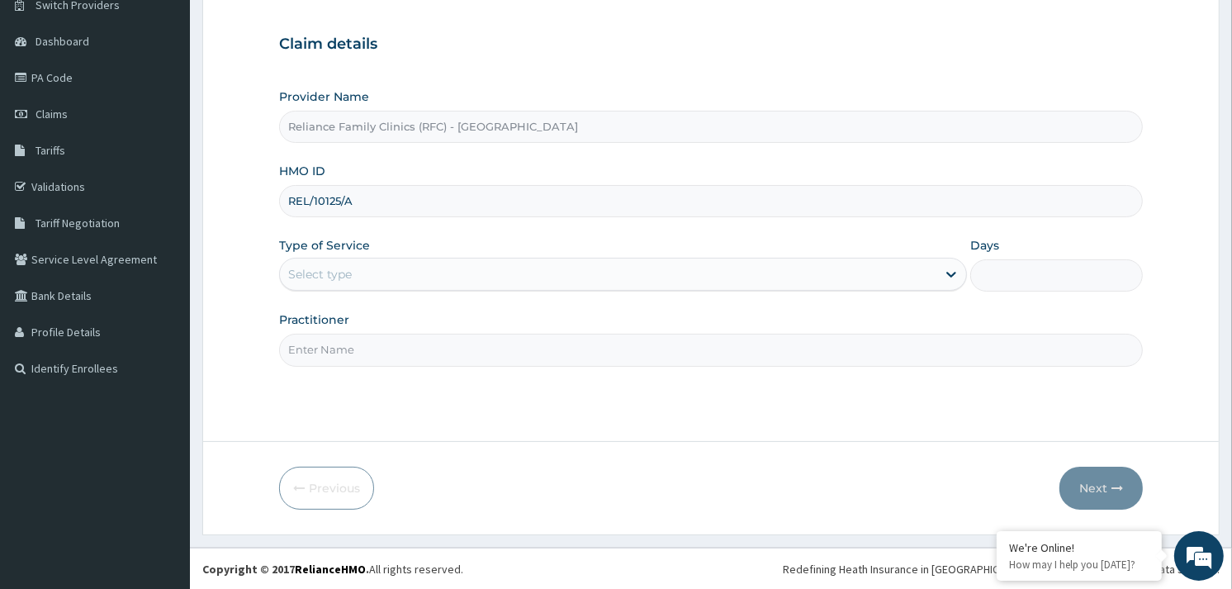
type input "REL/10125/A"
click at [380, 267] on div "Select type" at bounding box center [608, 274] width 657 height 26
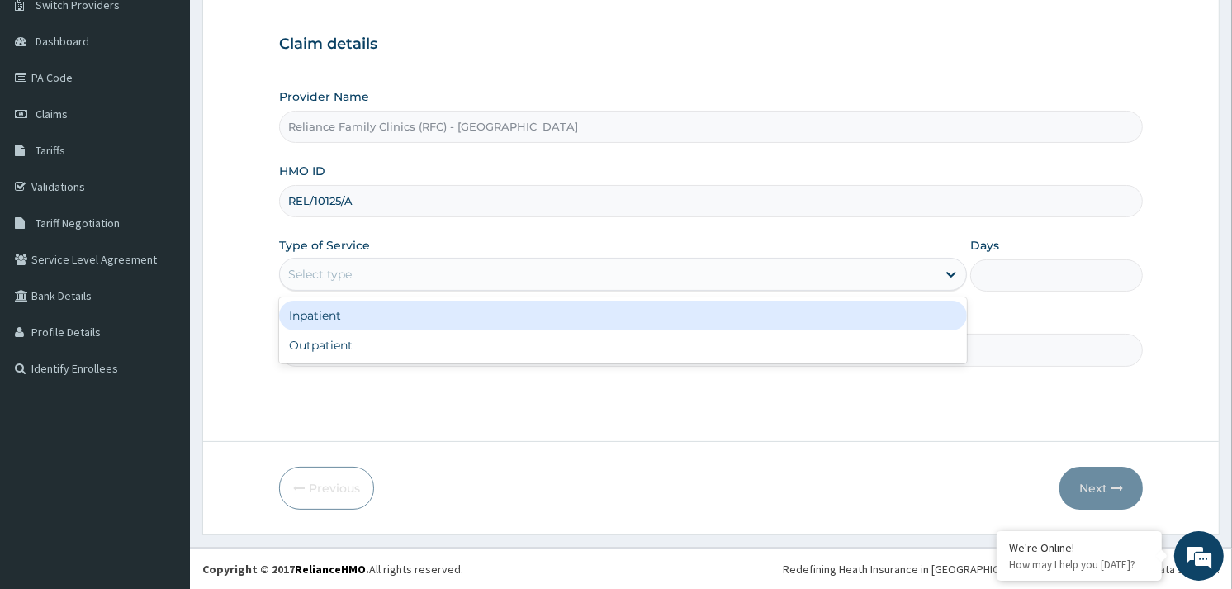
click at [358, 328] on div "Inpatient" at bounding box center [623, 316] width 688 height 30
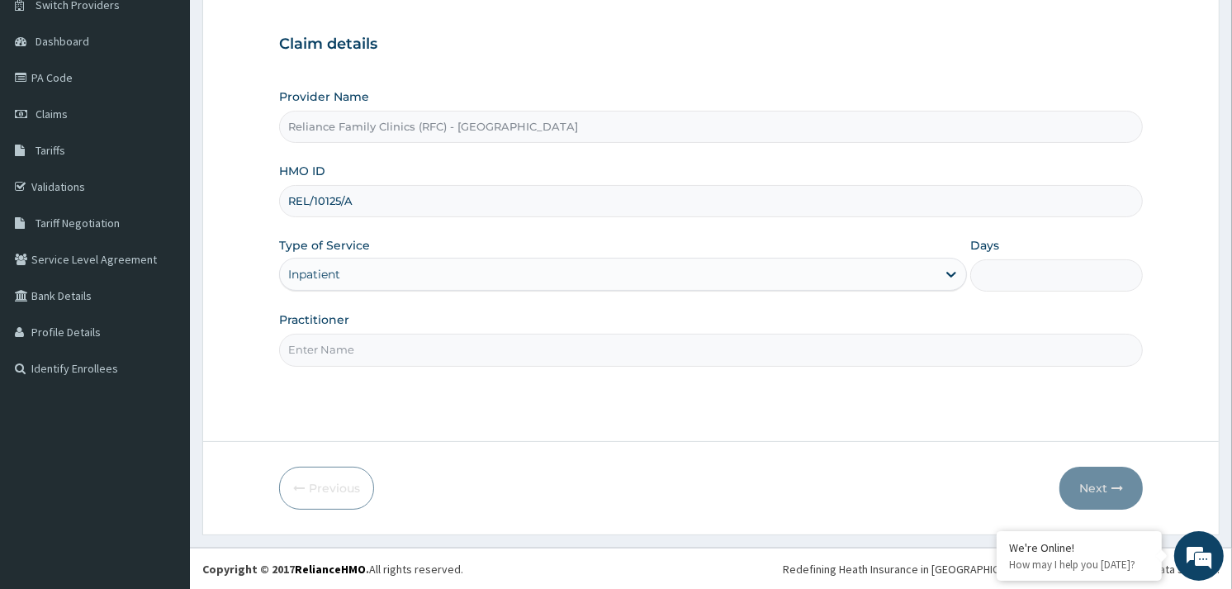
drag, startPoint x: 391, startPoint y: 270, endPoint x: 385, endPoint y: 291, distance: 21.4
click at [385, 291] on div "Type of Service option Inpatient, selected. Select is focused ,type to refine l…" at bounding box center [623, 264] width 688 height 55
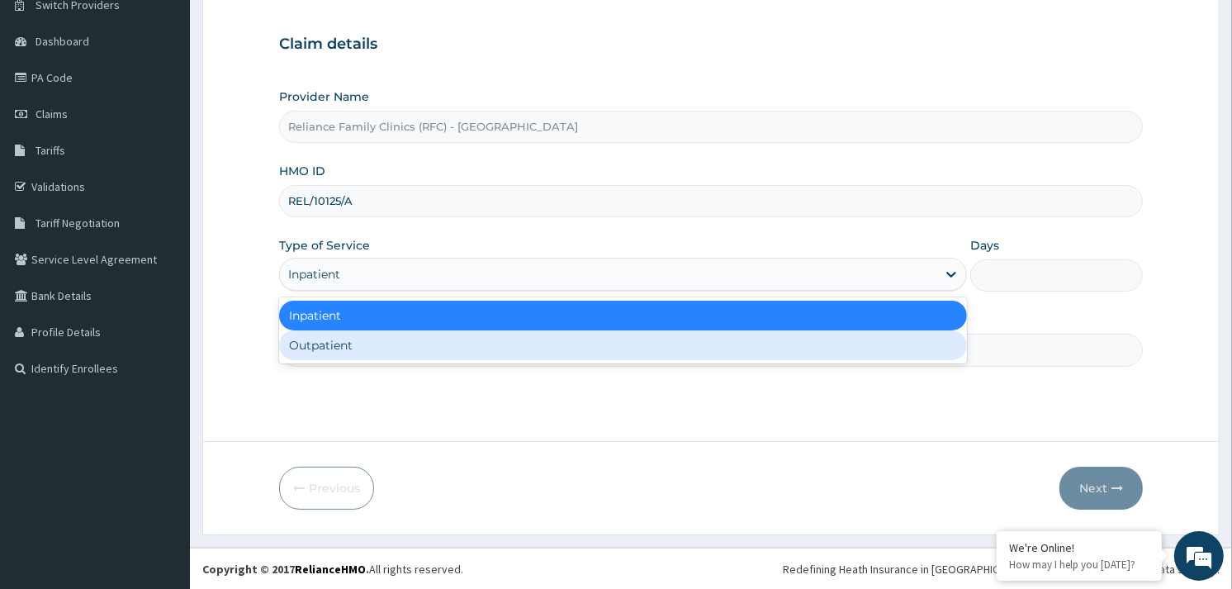
click at [367, 342] on div "Outpatient" at bounding box center [623, 345] width 688 height 30
type input "1"
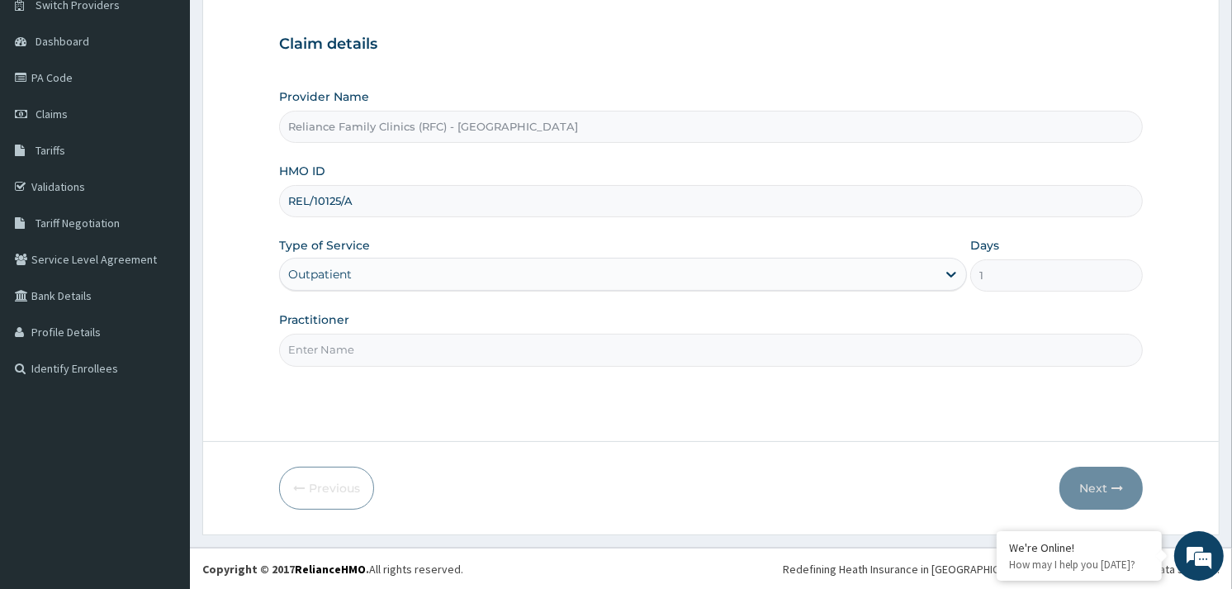
click at [367, 342] on input "Practitioner" at bounding box center [711, 350] width 864 height 32
type input "ALLIYAH"
click at [1075, 488] on button "Next" at bounding box center [1101, 488] width 83 height 43
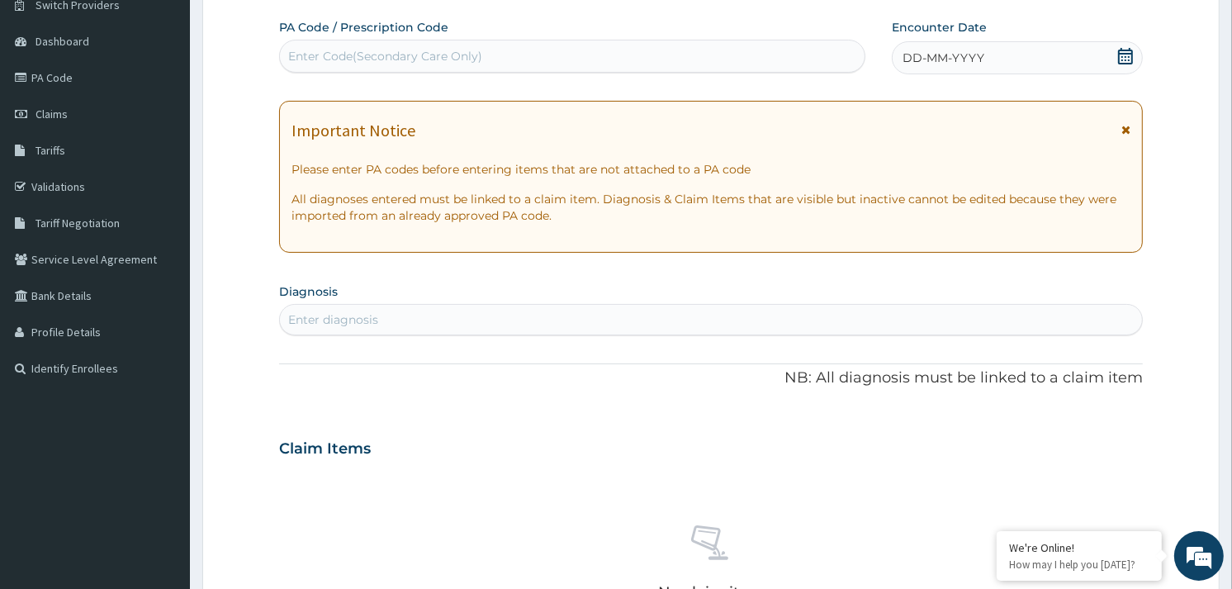
click at [334, 56] on div "Enter Code(Secondary Care Only)" at bounding box center [385, 56] width 194 height 17
paste input "PA/F2FA80"
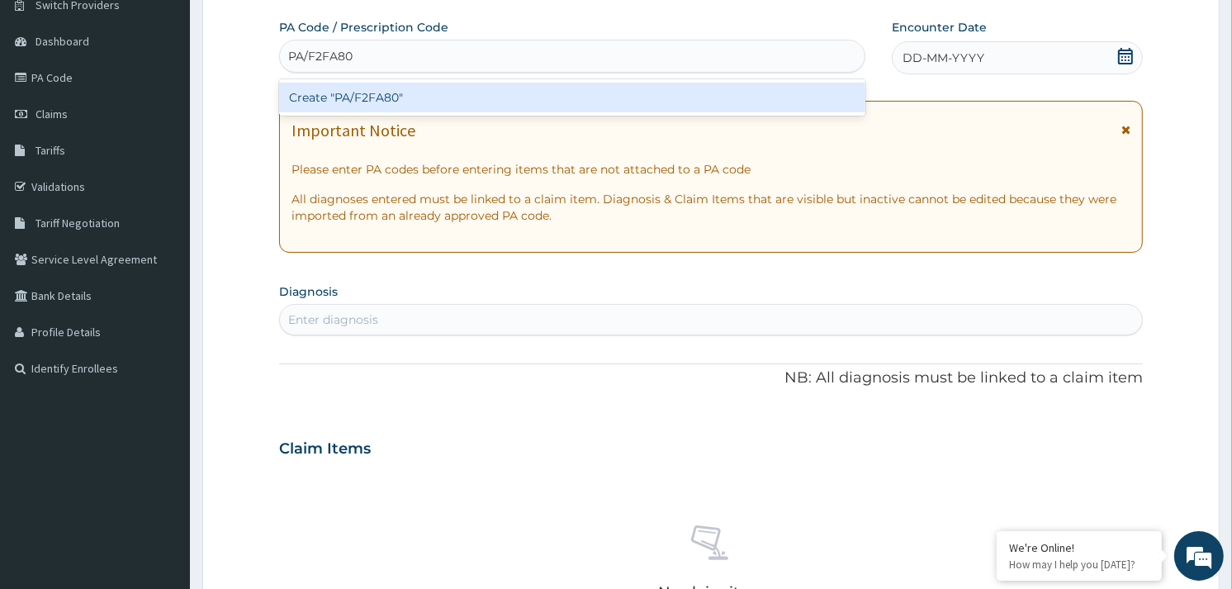
type input "PA/F2FA80"
click at [355, 97] on div "Create "PA/F2FA80"" at bounding box center [572, 98] width 586 height 30
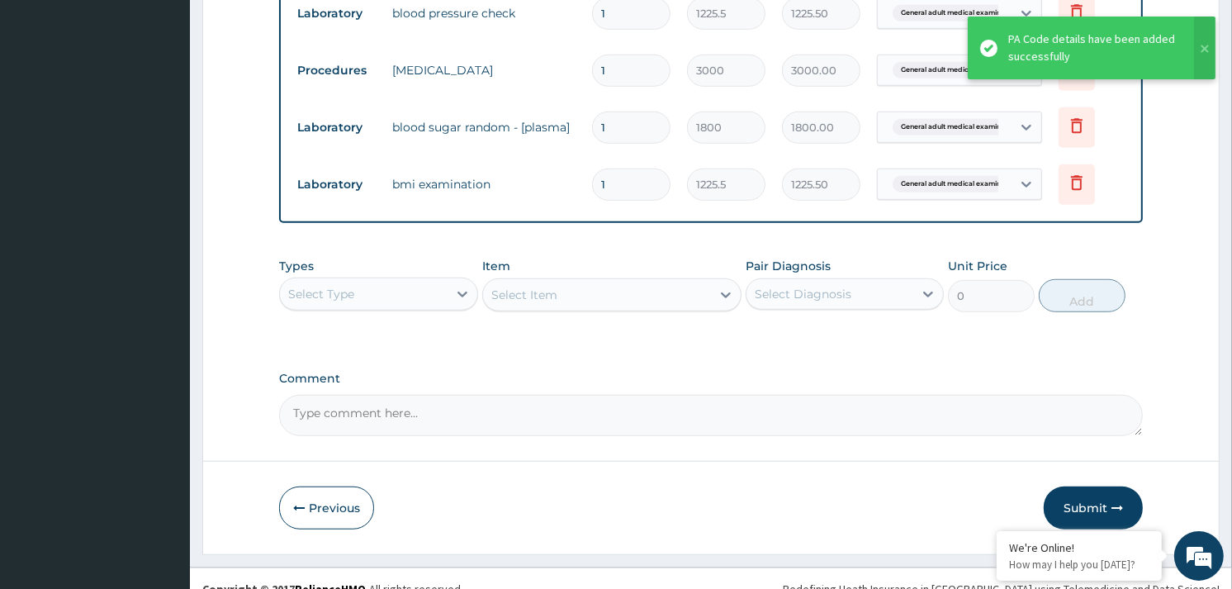
scroll to position [1047, 0]
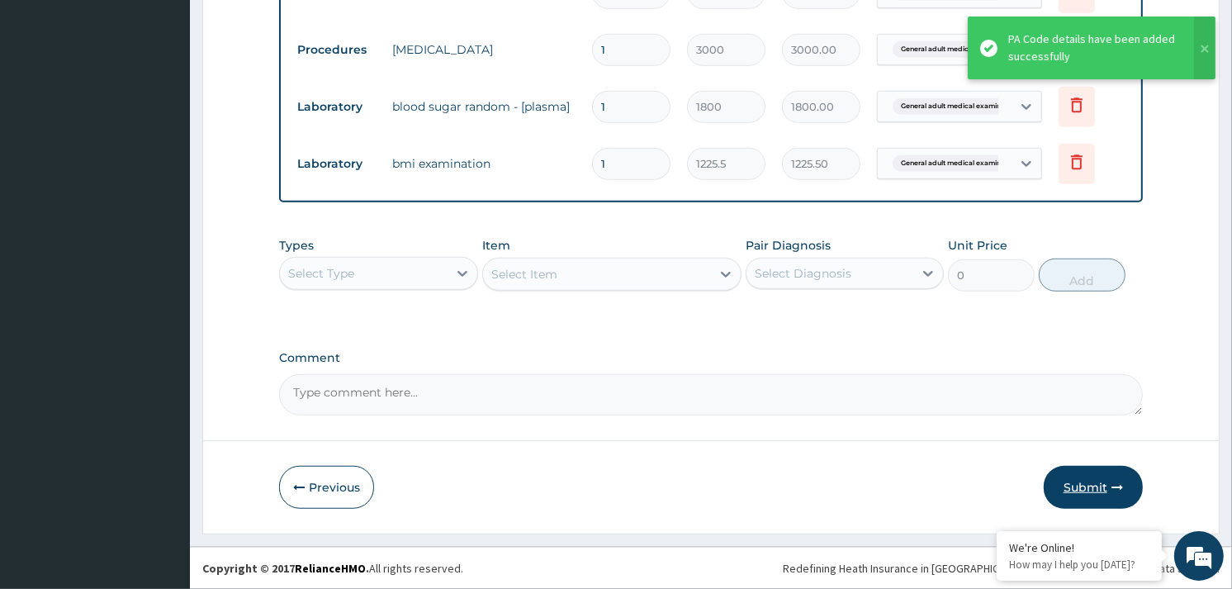
click at [1105, 484] on button "Submit" at bounding box center [1093, 487] width 99 height 43
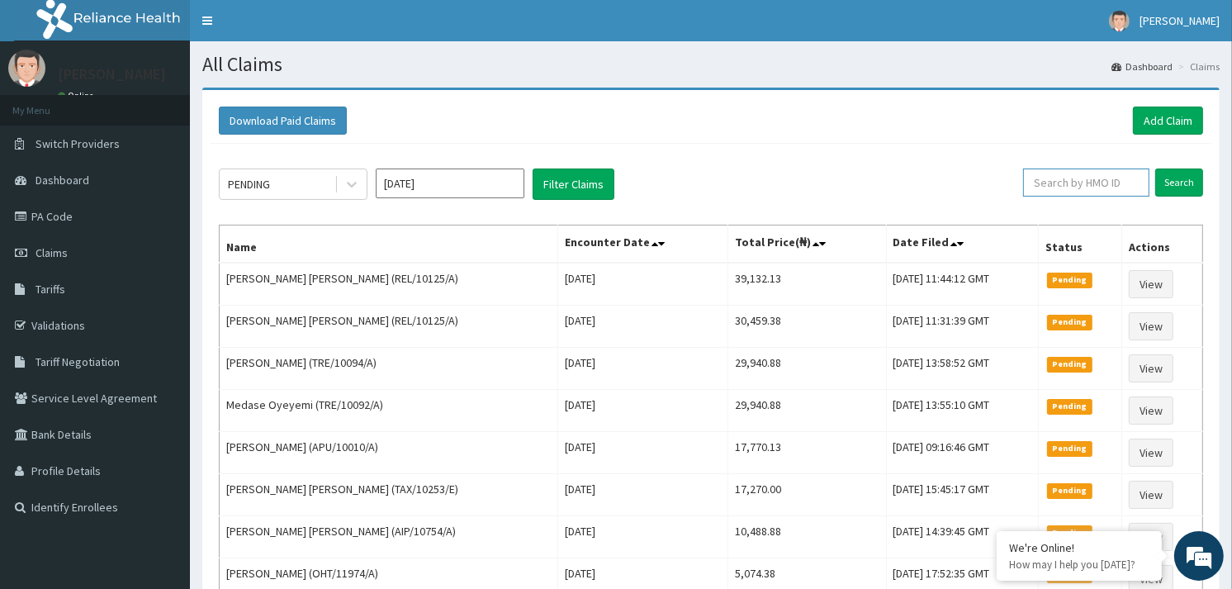
drag, startPoint x: 1090, startPoint y: 191, endPoint x: 1092, endPoint y: 161, distance: 29.8
click at [1090, 186] on input "text" at bounding box center [1086, 182] width 126 height 28
paste input "ISW/10069/A"
type input "ISW/10069/A"
click at [1169, 185] on input "Search" at bounding box center [1179, 182] width 48 height 28
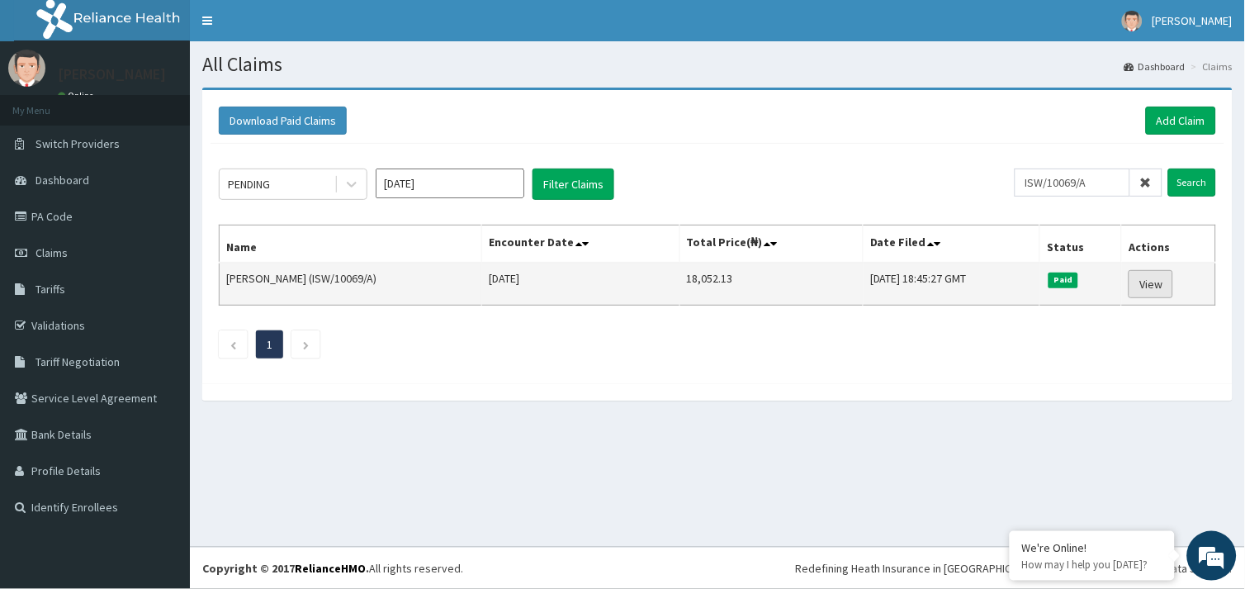
click at [1163, 290] on link "View" at bounding box center [1151, 284] width 45 height 28
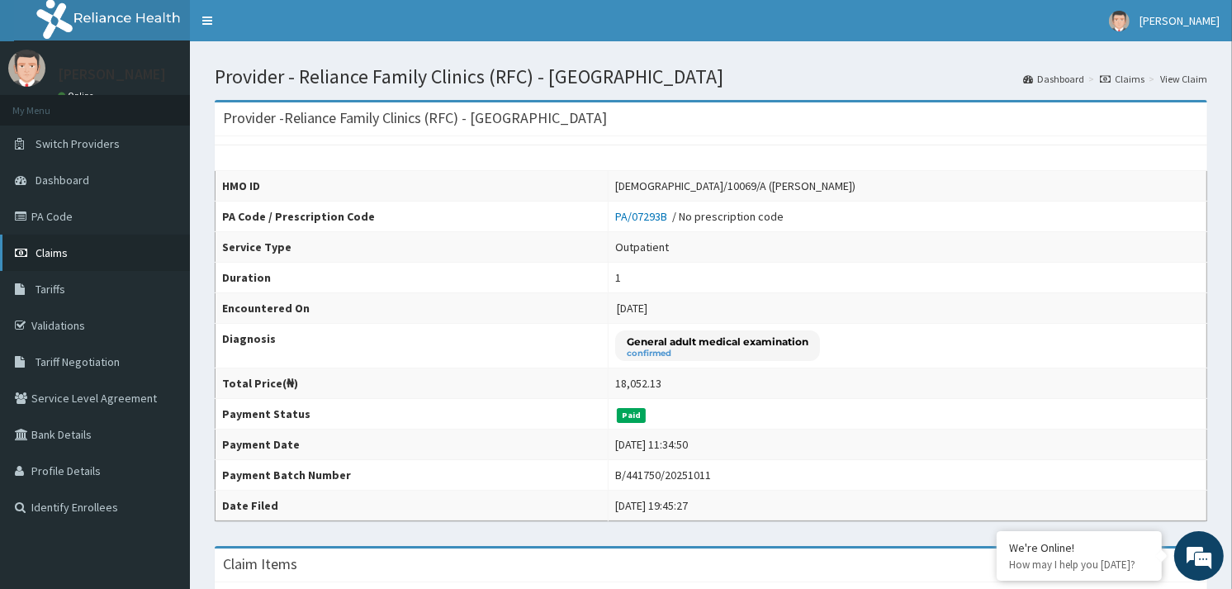
click at [52, 248] on span "Claims" at bounding box center [52, 252] width 32 height 15
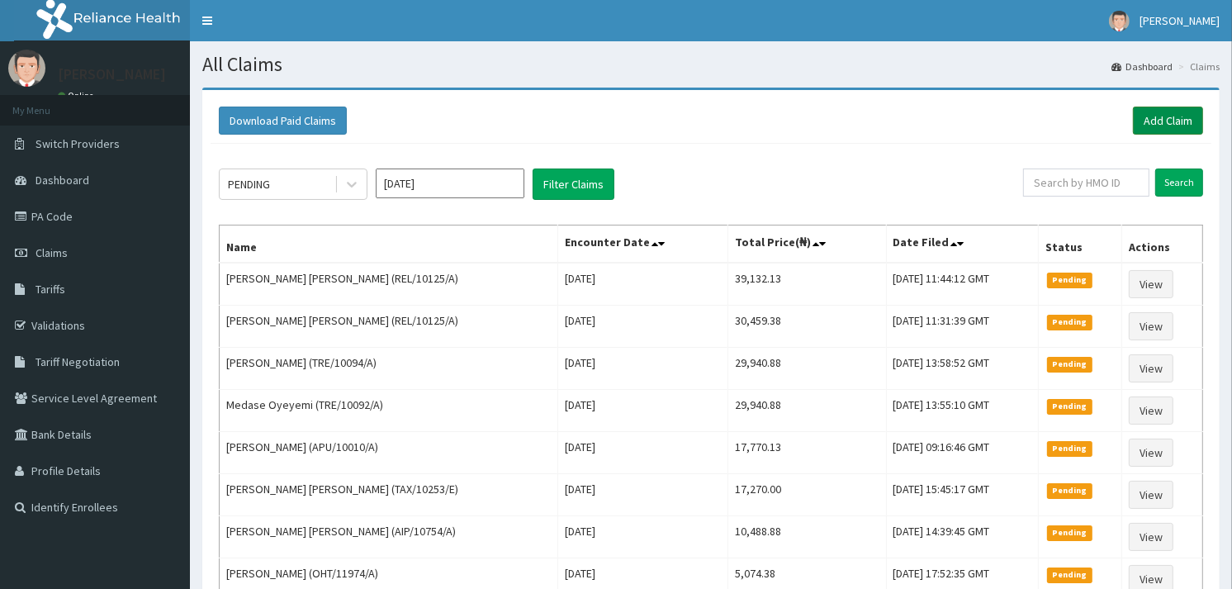
click at [1179, 121] on link "Add Claim" at bounding box center [1168, 121] width 70 height 28
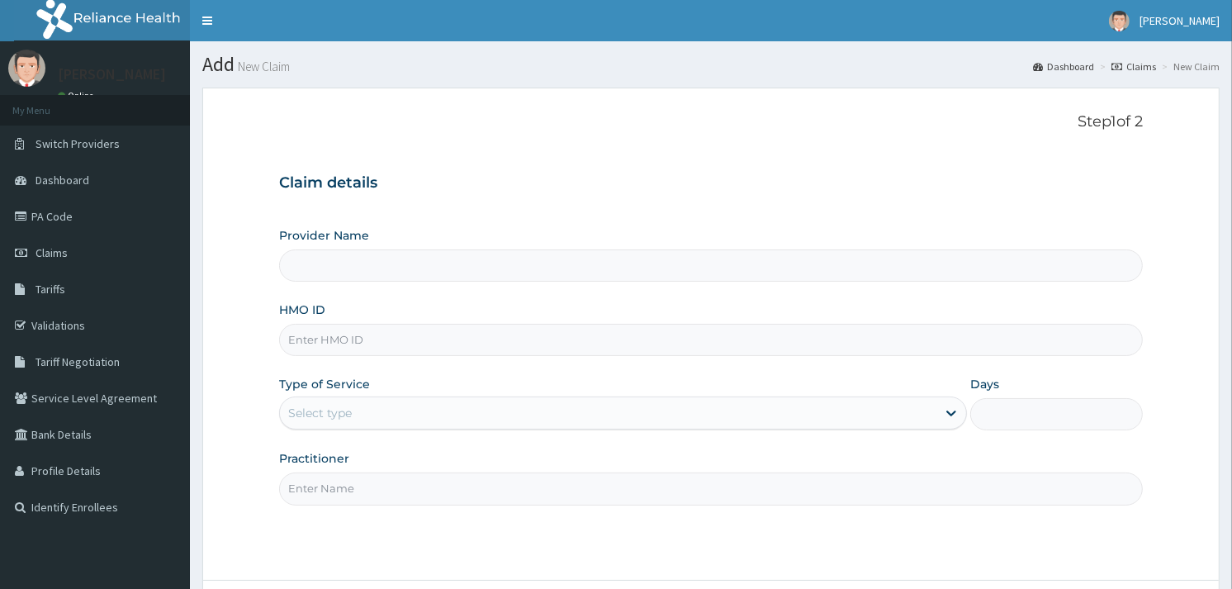
click at [301, 339] on input "HMO ID" at bounding box center [711, 340] width 864 height 32
paste input "ISW/10069/A"
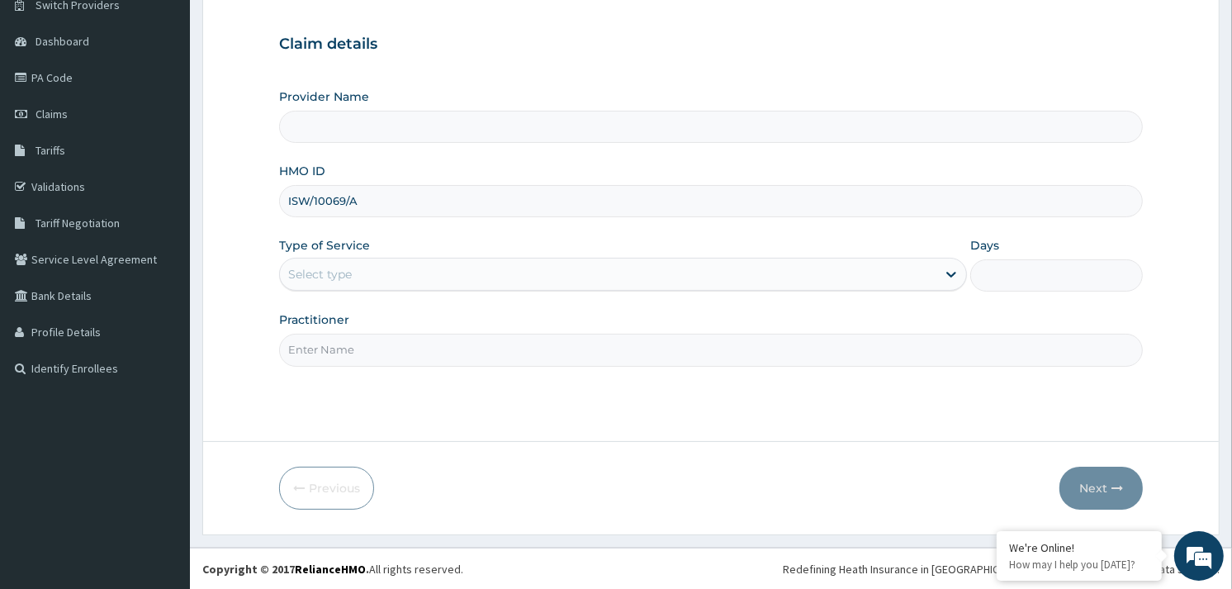
type input "ISW/10069/A"
drag, startPoint x: 410, startPoint y: 253, endPoint x: 407, endPoint y: 273, distance: 20.9
click at [410, 260] on div "Type of Service Select type" at bounding box center [623, 264] width 688 height 55
type input "Reliance Family Clinics (RFC) - Gbagada"
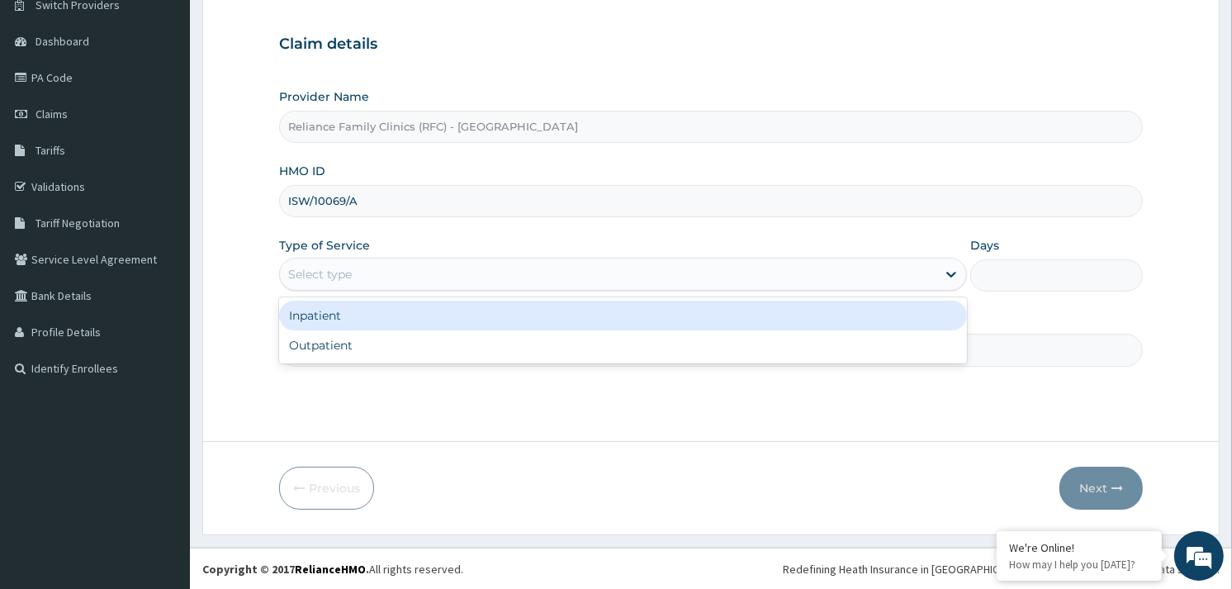
click at [413, 275] on div "Select type" at bounding box center [608, 274] width 657 height 26
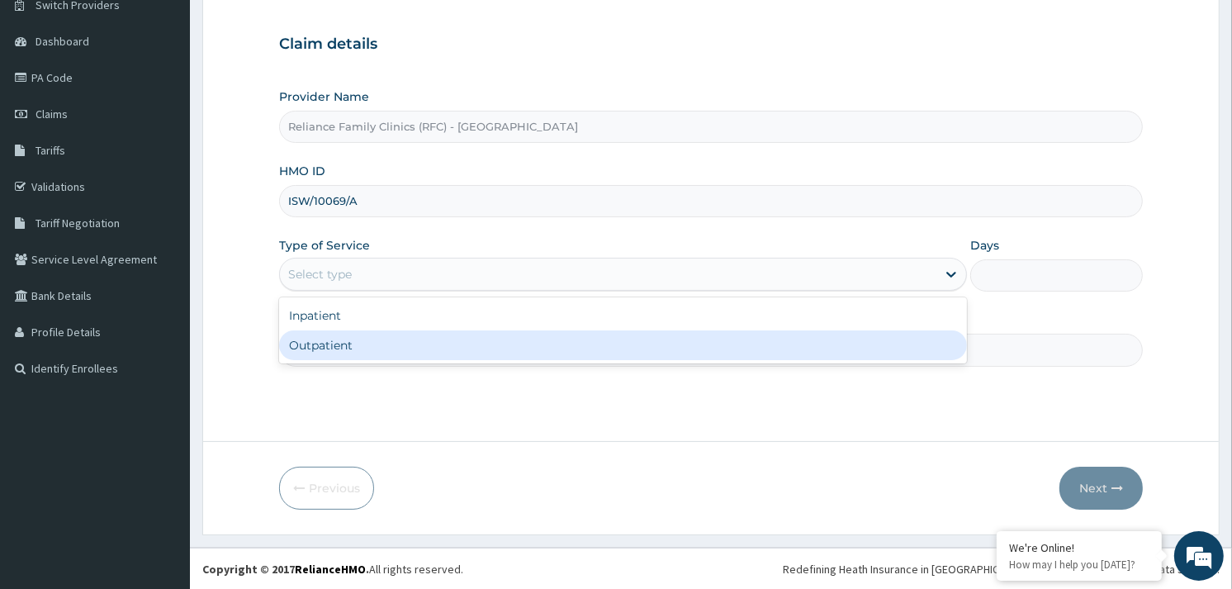
click at [369, 337] on div "Outpatient" at bounding box center [623, 345] width 688 height 30
type input "1"
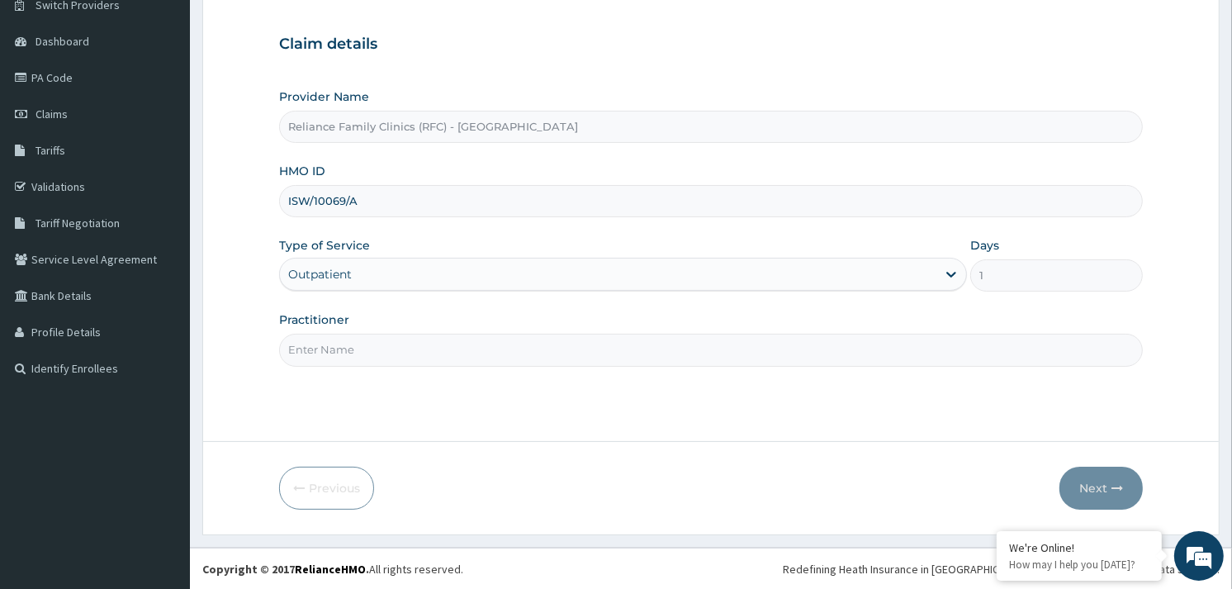
click at [369, 359] on input "Practitioner" at bounding box center [711, 350] width 864 height 32
type input "SHOLA"
click at [1112, 475] on button "Next" at bounding box center [1101, 488] width 83 height 43
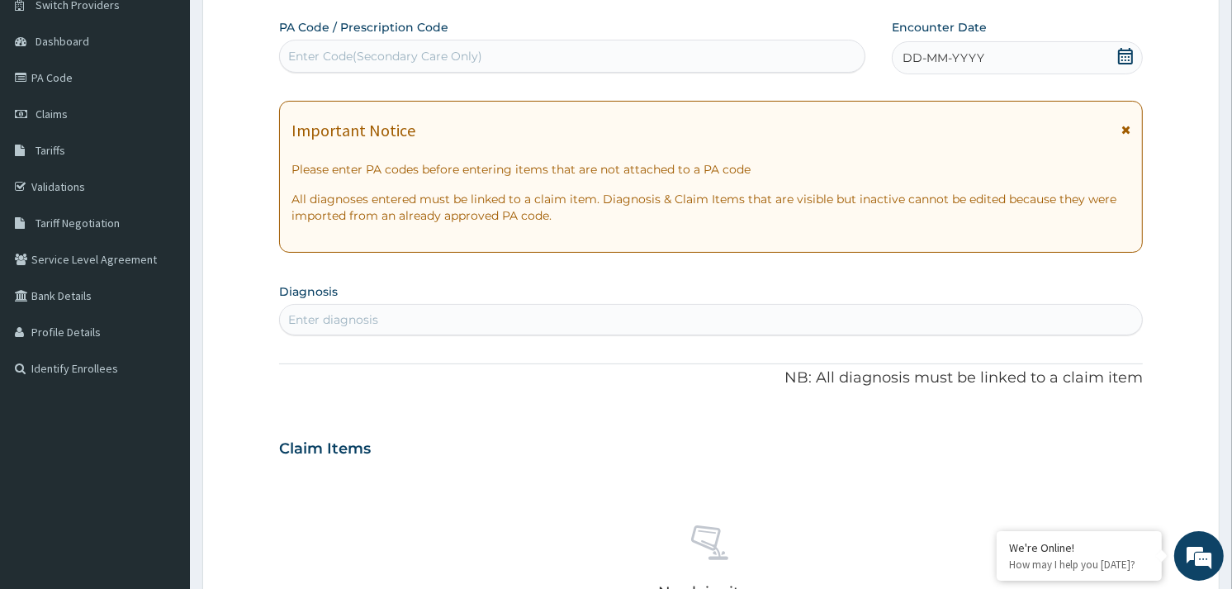
scroll to position [0, 0]
click at [349, 59] on div "Enter Code(Secondary Care Only)" at bounding box center [385, 56] width 194 height 17
paste input "PA/20B49E"
type input "PA/20B49E"
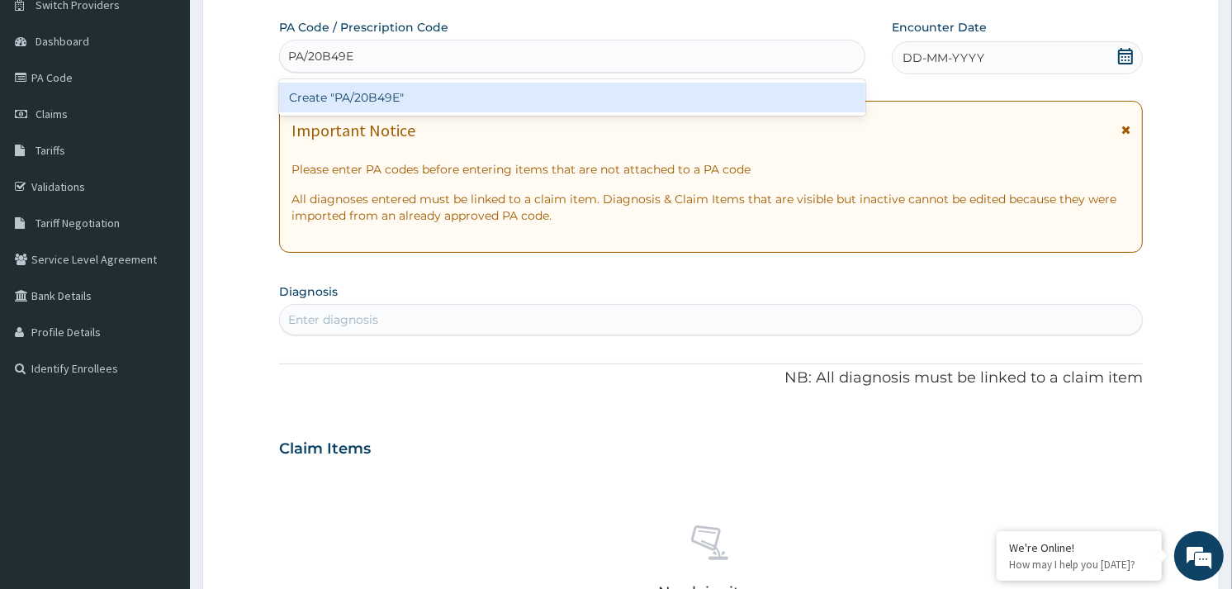
click at [367, 97] on div "Create "PA/20B49E"" at bounding box center [572, 98] width 586 height 30
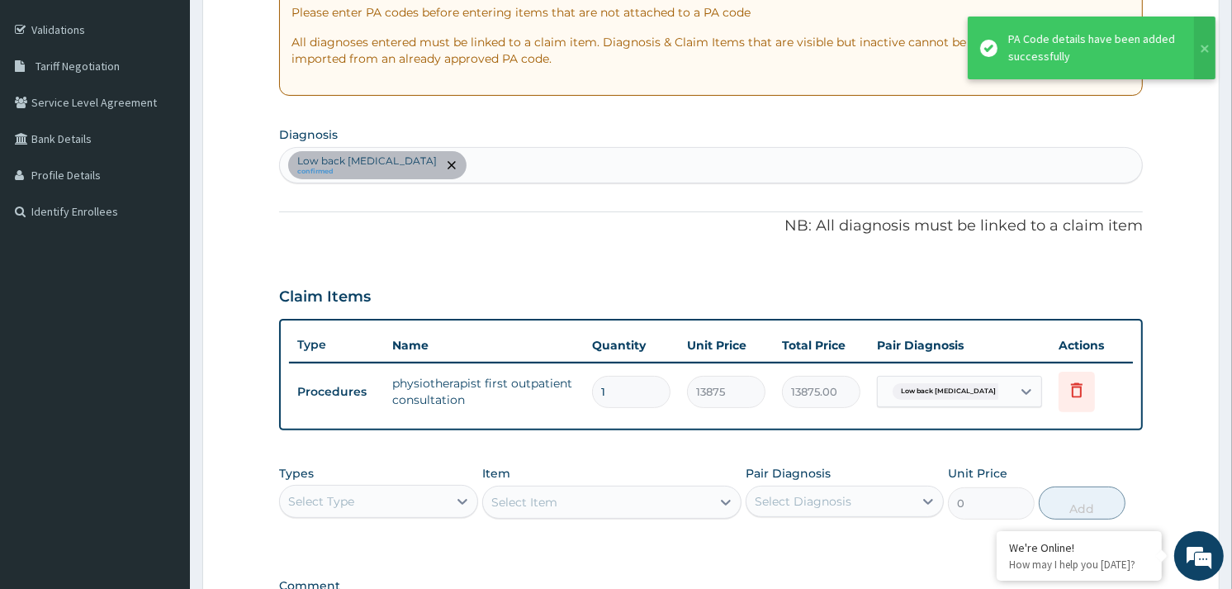
scroll to position [522, 0]
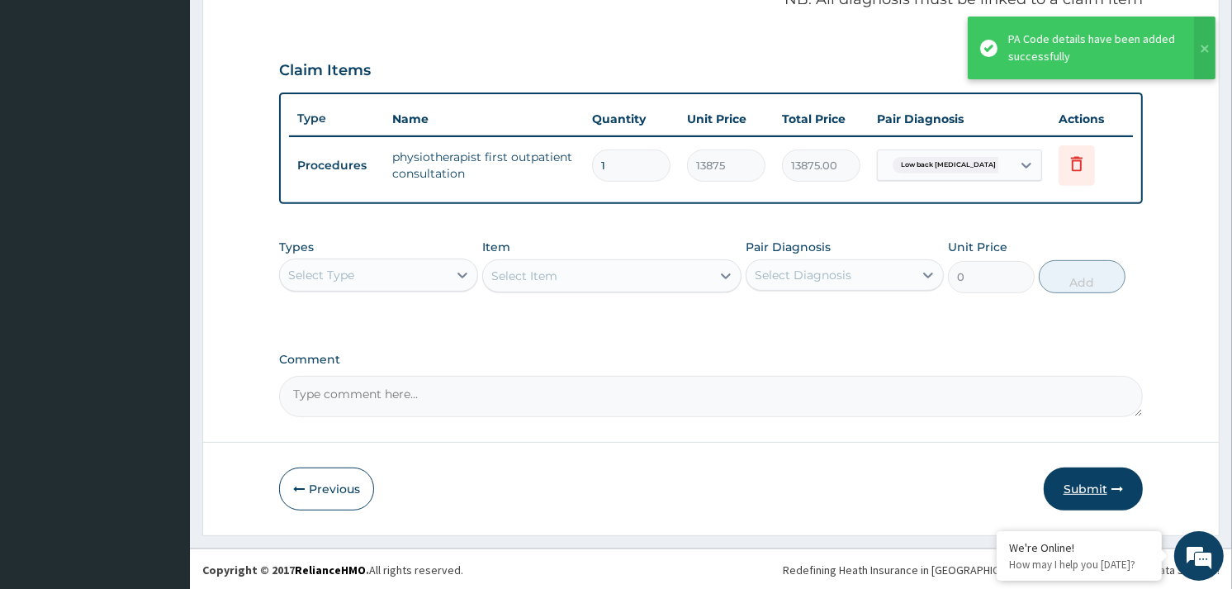
click at [1087, 480] on button "Submit" at bounding box center [1093, 488] width 99 height 43
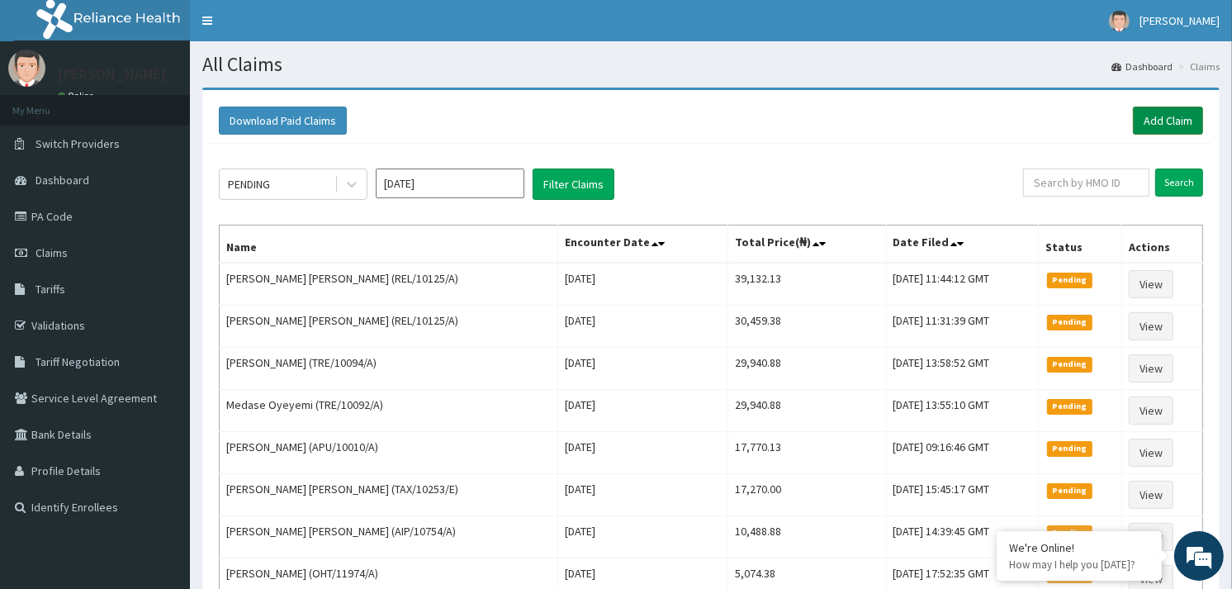
click at [1177, 117] on link "Add Claim" at bounding box center [1168, 121] width 70 height 28
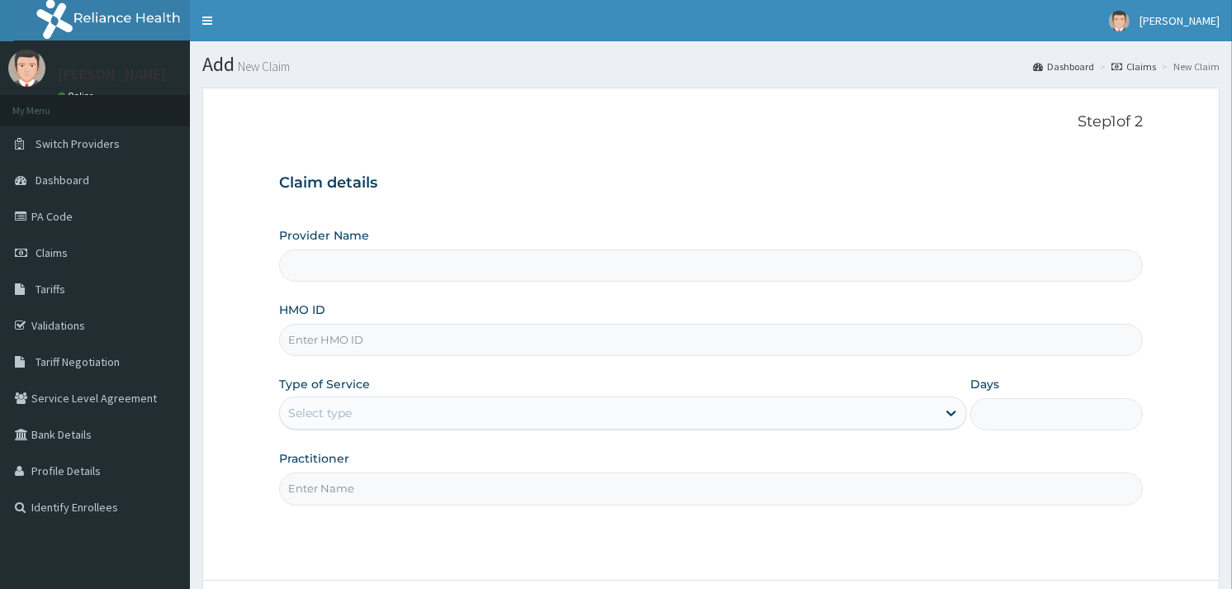
click at [311, 347] on input "HMO ID" at bounding box center [711, 340] width 864 height 32
paste input "ISW/10069/A"
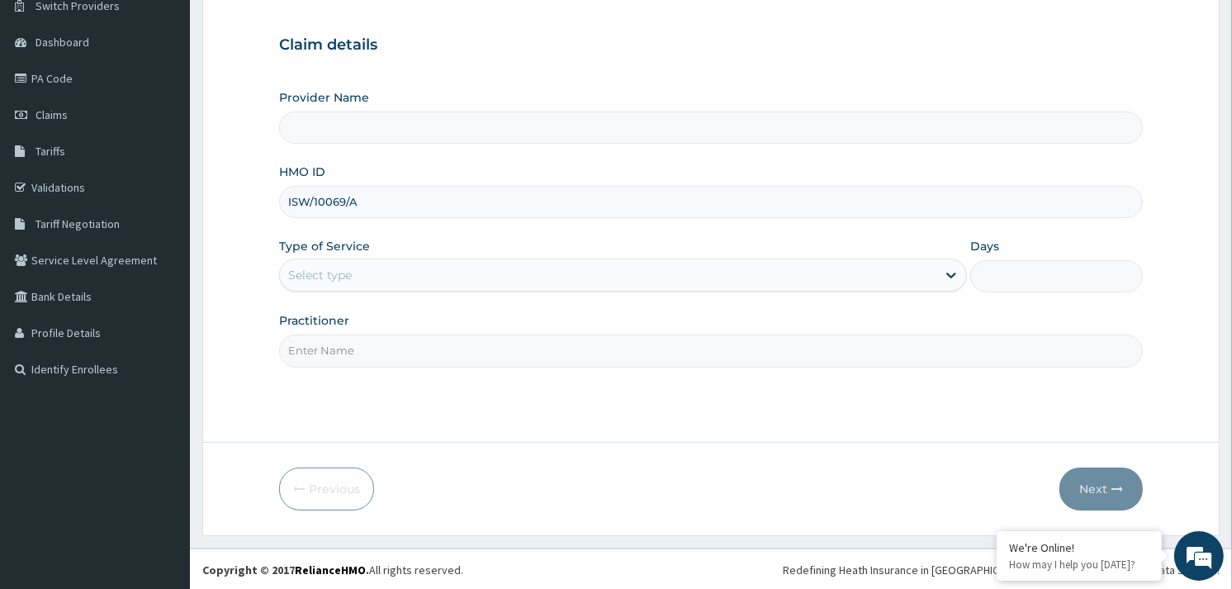
scroll to position [139, 0]
type input "ISW/10069/A"
drag, startPoint x: 418, startPoint y: 267, endPoint x: 418, endPoint y: 287, distance: 19.8
click at [419, 273] on div "Select type" at bounding box center [608, 274] width 657 height 26
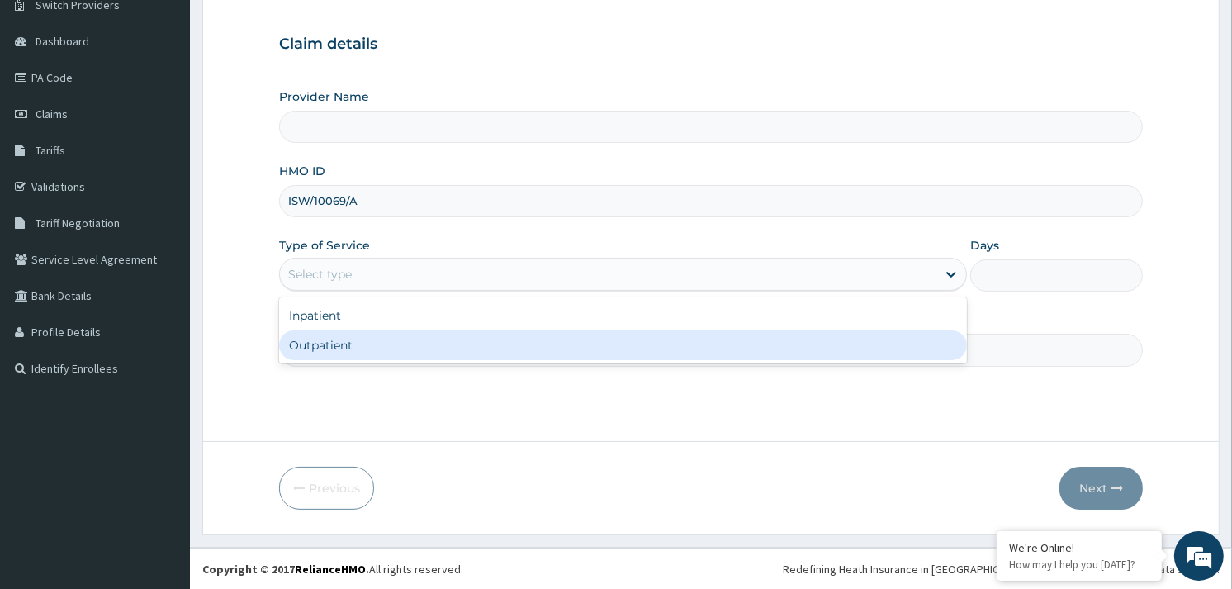
type input "Reliance Family Clinics (RFC) - Gbagada"
click at [380, 343] on div "Outpatient" at bounding box center [623, 345] width 688 height 30
type input "1"
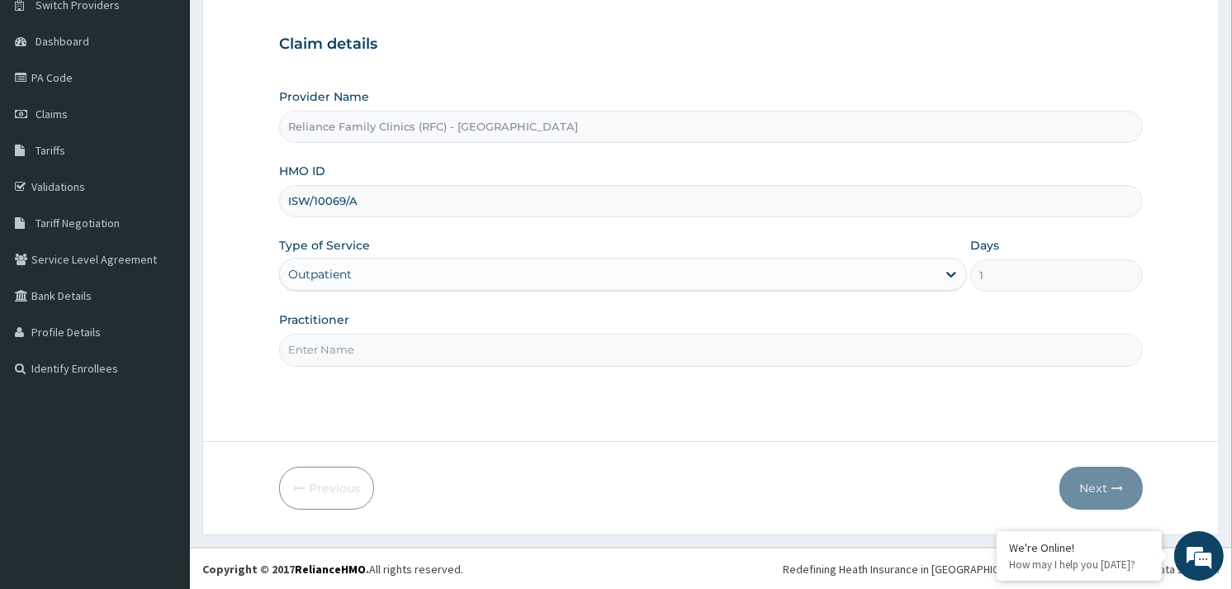
click at [380, 343] on input "Practitioner" at bounding box center [711, 350] width 864 height 32
click at [306, 350] on input "AALIYAH" at bounding box center [711, 350] width 864 height 32
type input "ALLIYAH"
click at [1082, 481] on button "Next" at bounding box center [1101, 488] width 83 height 43
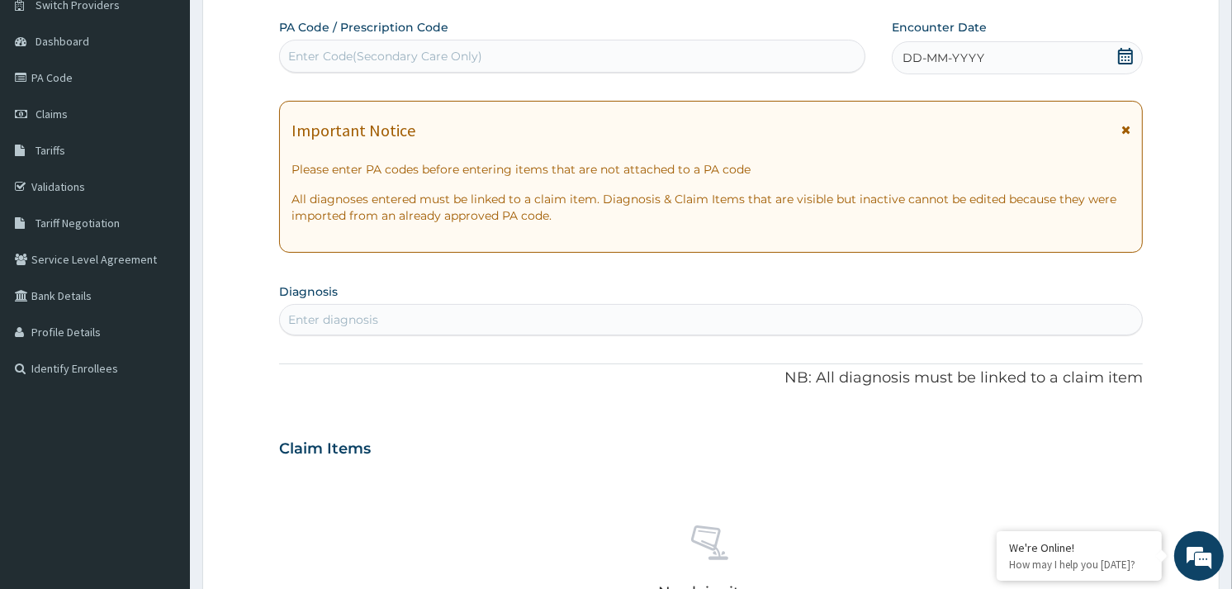
scroll to position [0, 0]
click at [1109, 55] on div "DD-MM-YYYY" at bounding box center [1017, 57] width 251 height 33
click at [387, 306] on div "Enter diagnosis" at bounding box center [711, 319] width 862 height 26
type input "HTN"
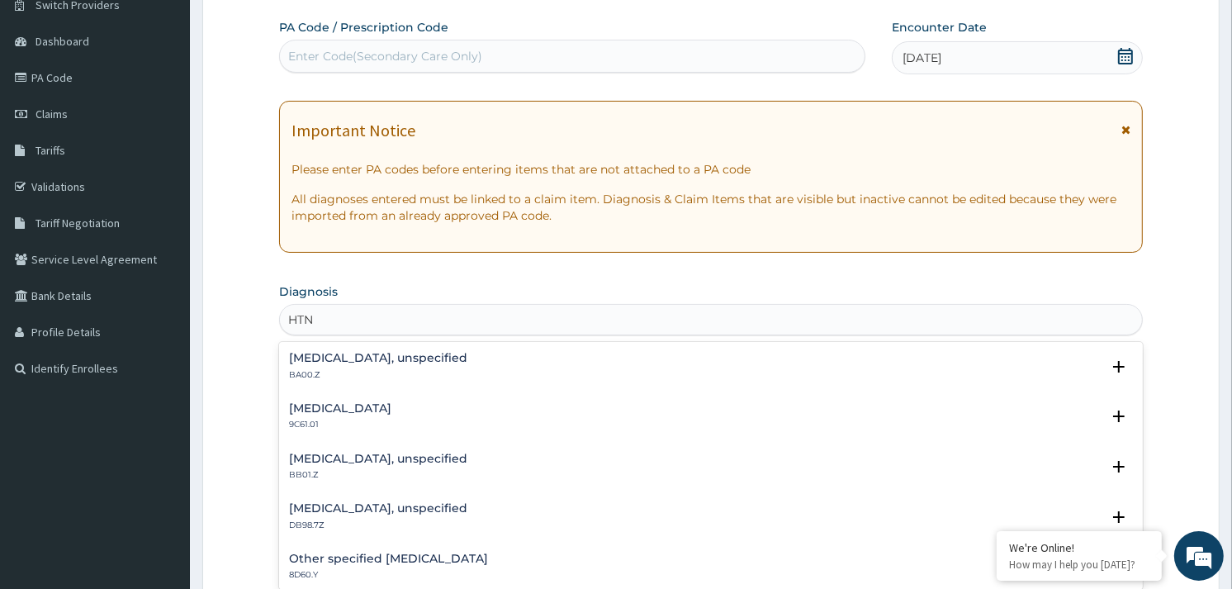
click at [376, 361] on h4 "Essential hypertension, unspecified" at bounding box center [378, 358] width 178 height 12
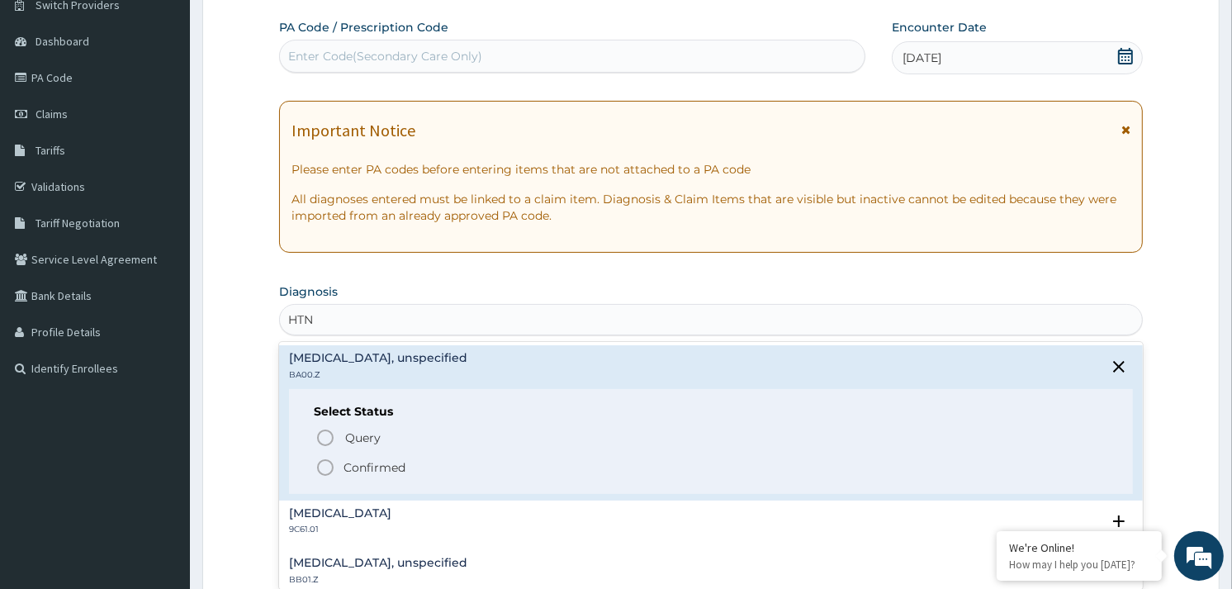
click at [328, 460] on icon "status option filled" at bounding box center [325, 468] width 20 height 20
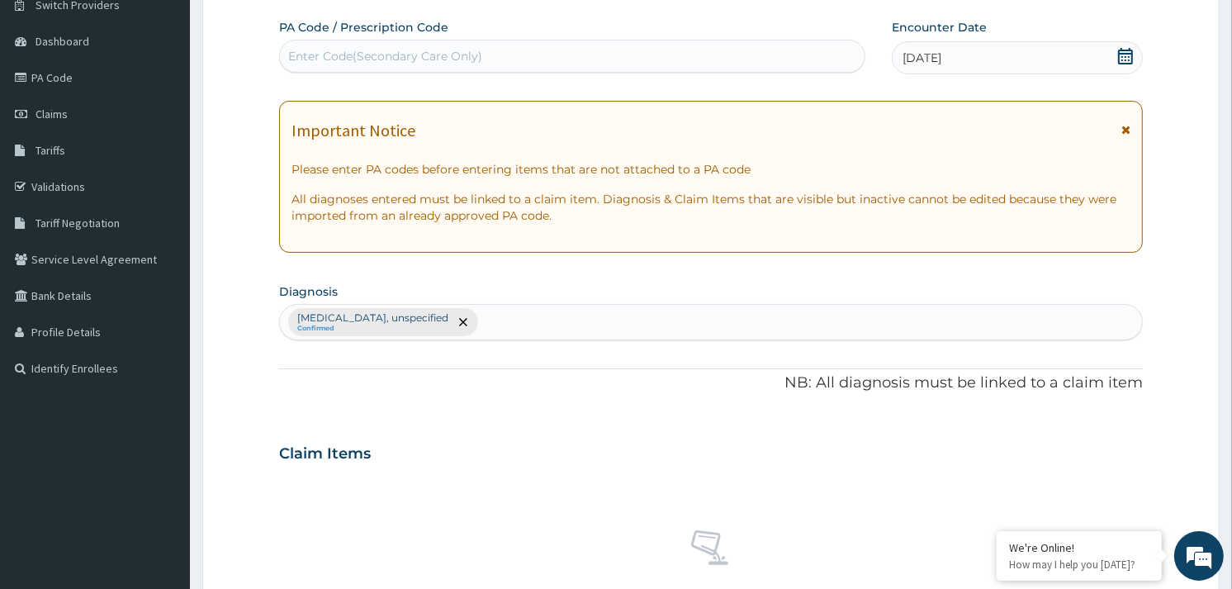
scroll to position [598, 0]
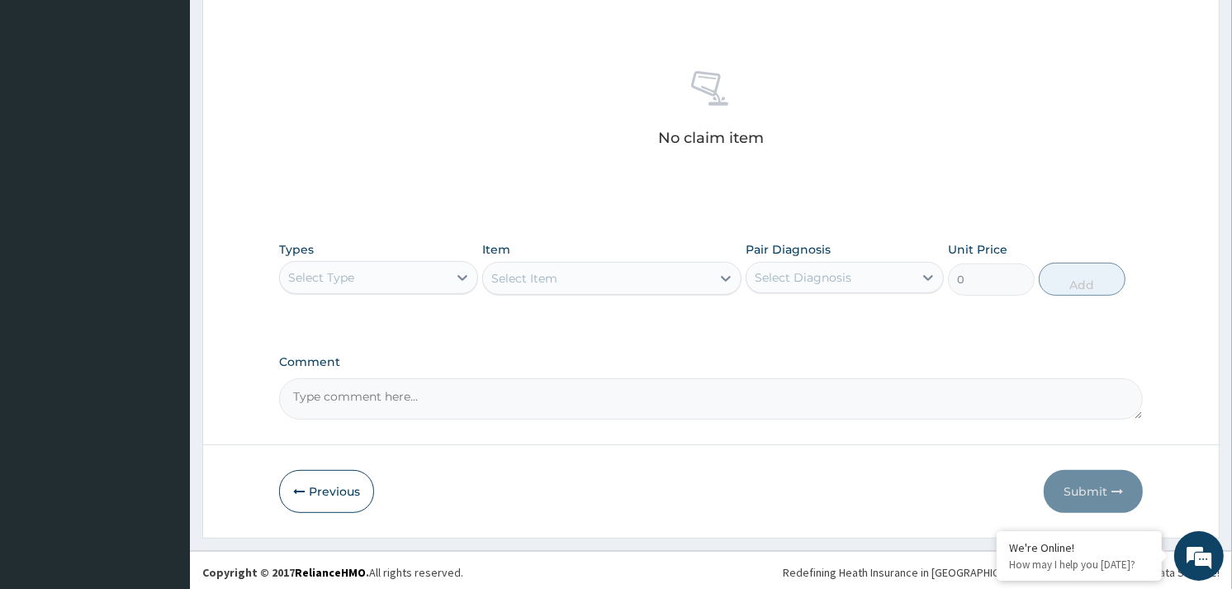
click at [433, 276] on div "Select Type" at bounding box center [363, 277] width 167 height 26
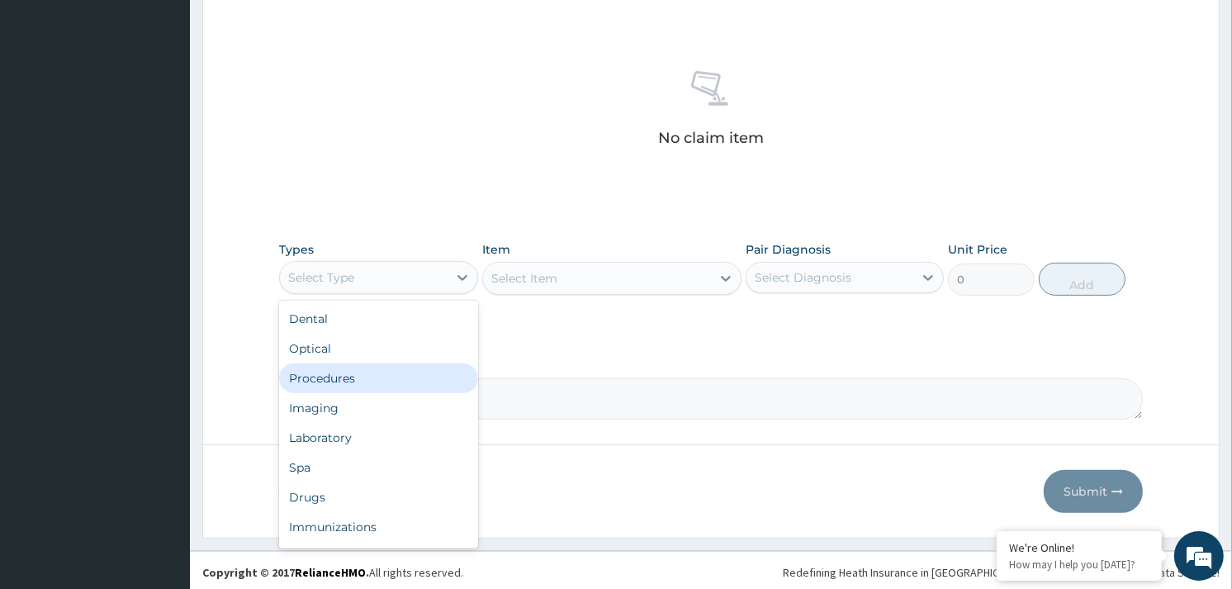
click at [368, 377] on div "Procedures" at bounding box center [378, 378] width 198 height 30
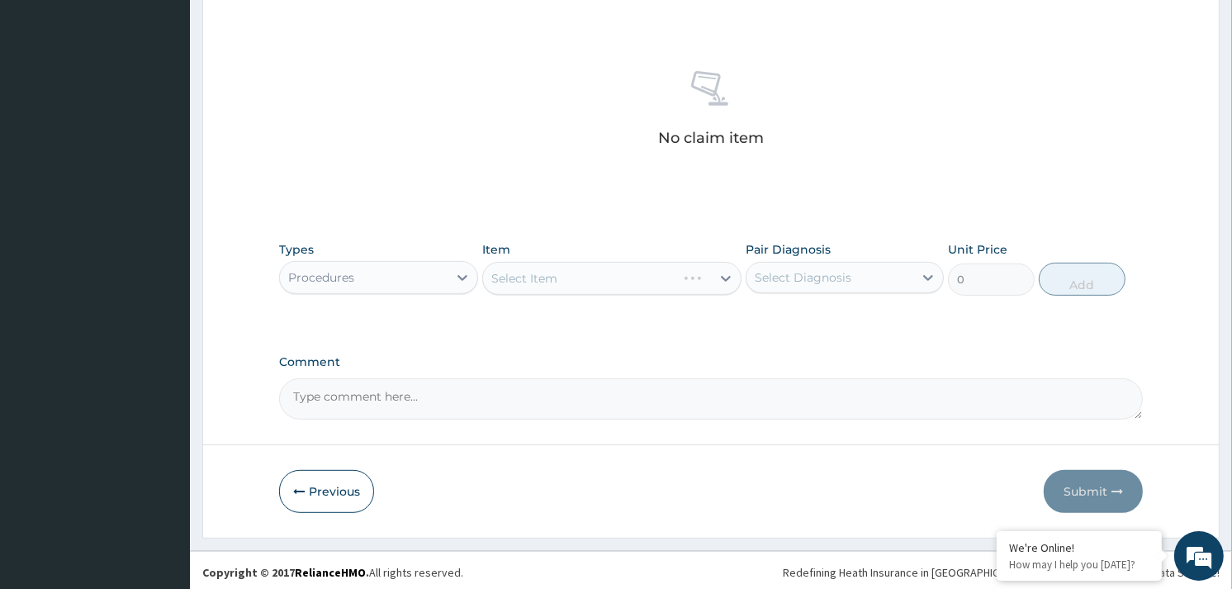
click at [611, 279] on div "Select Item" at bounding box center [611, 278] width 259 height 33
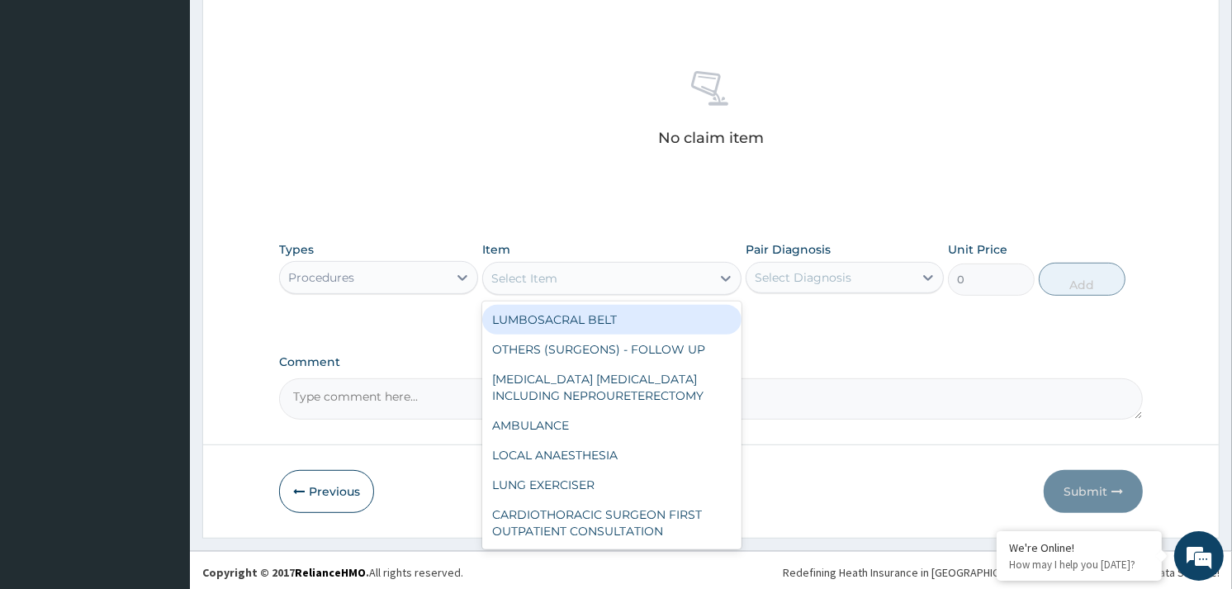
click at [609, 278] on div "Select Item" at bounding box center [597, 278] width 228 height 26
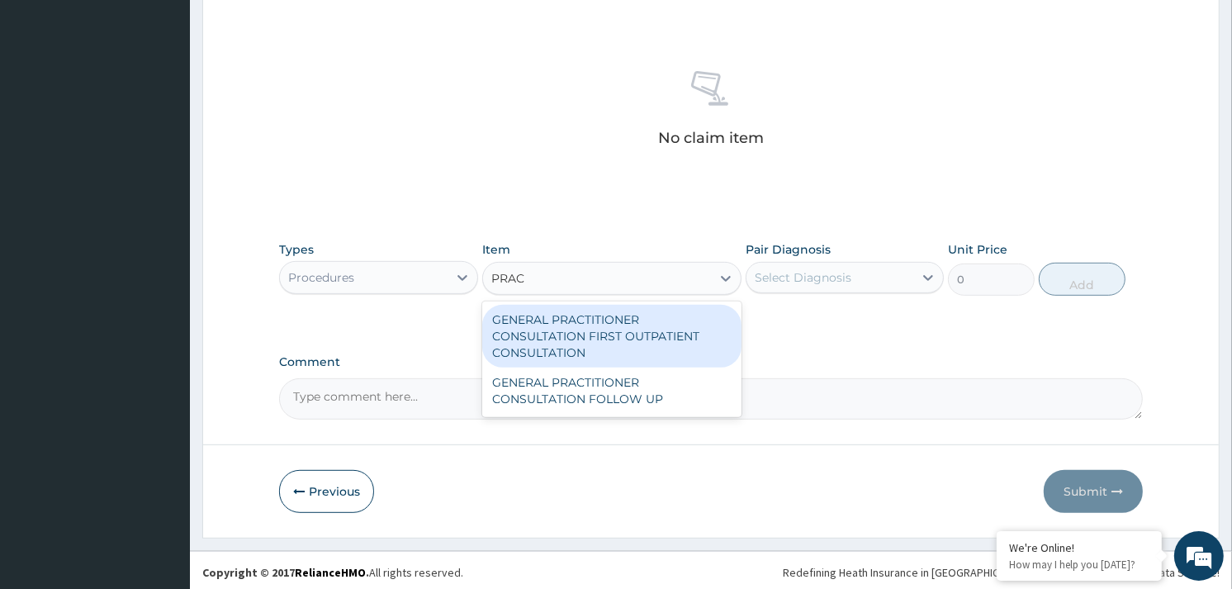
type input "PRACT"
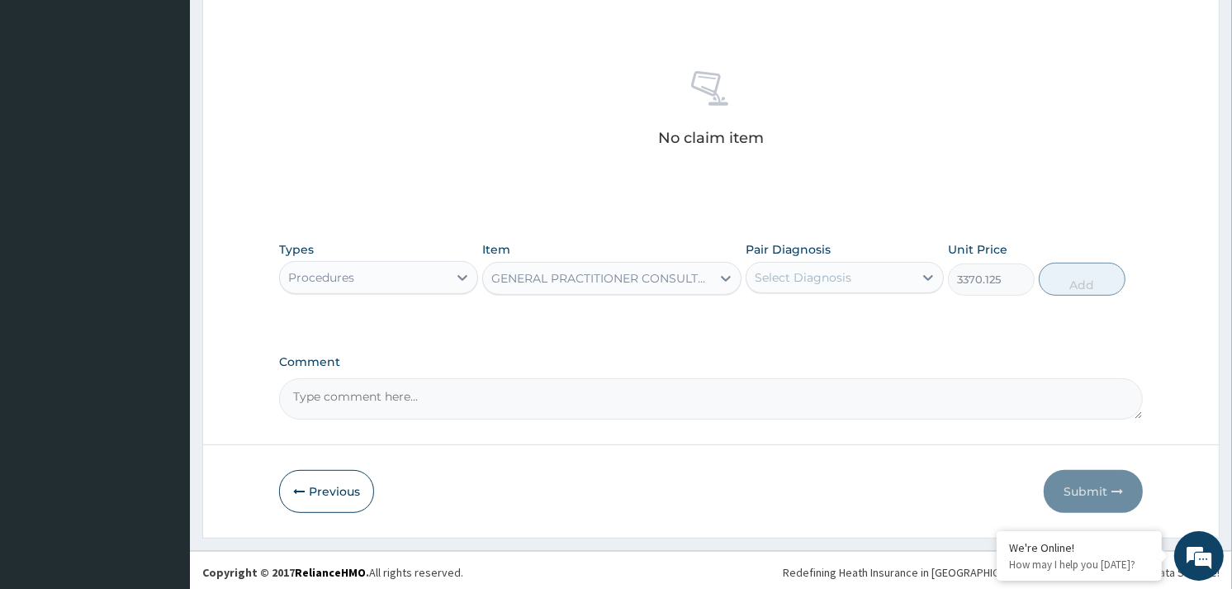
click at [863, 273] on div "Select Diagnosis" at bounding box center [830, 277] width 167 height 26
click at [1092, 289] on button "Add" at bounding box center [1082, 279] width 87 height 33
type input "0"
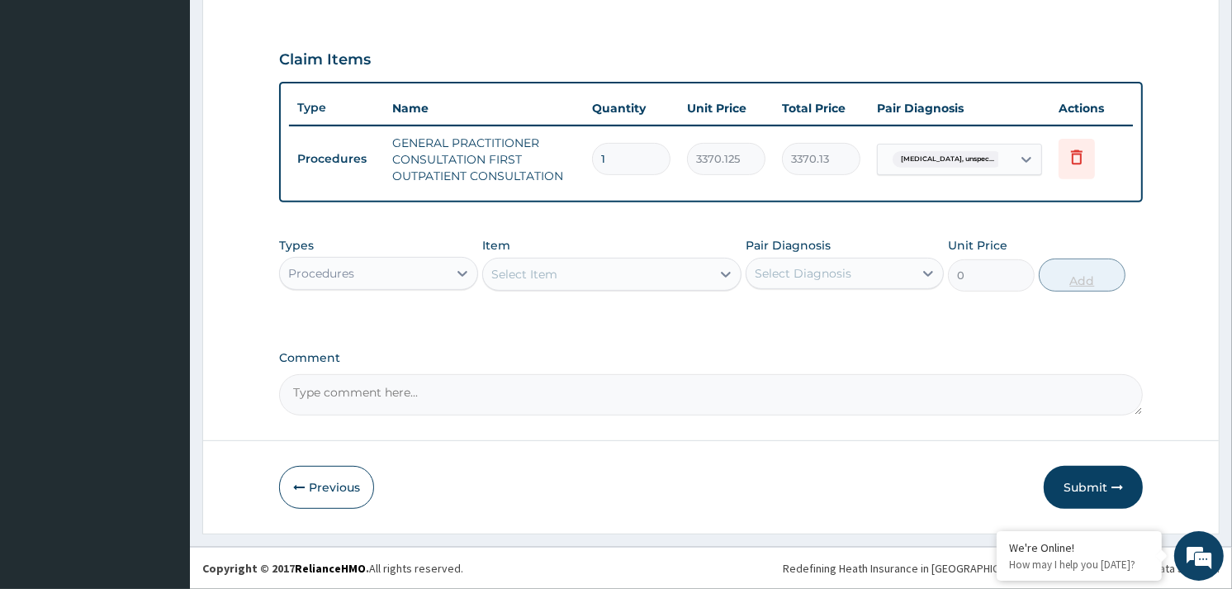
scroll to position [530, 0]
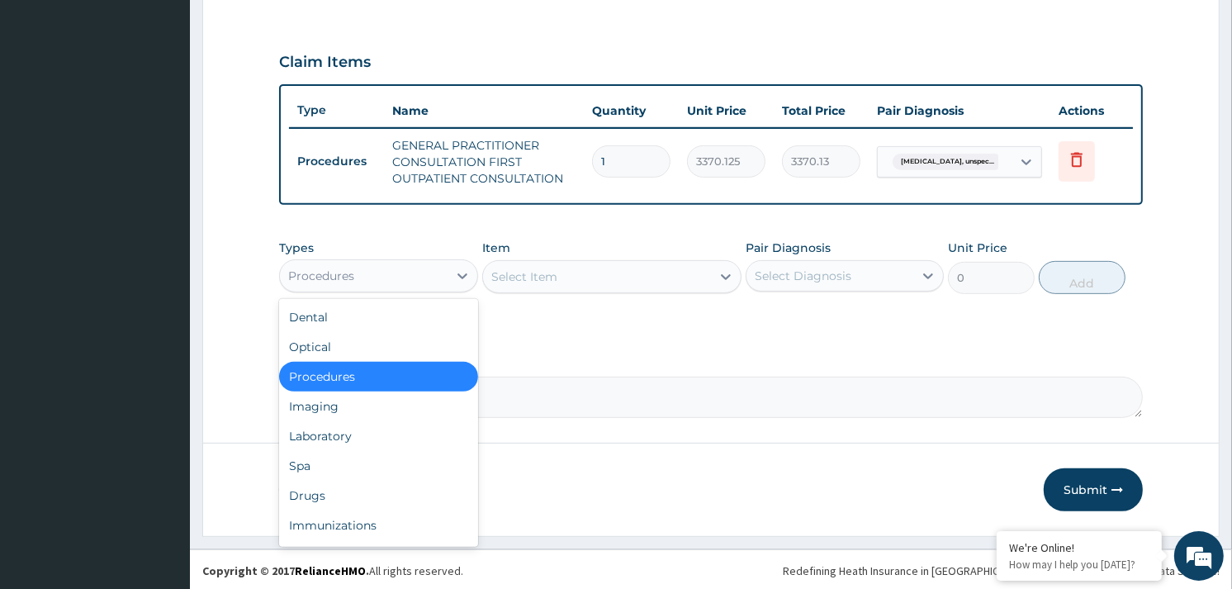
click at [388, 269] on div "Procedures" at bounding box center [363, 276] width 167 height 26
click at [329, 492] on div "Drugs" at bounding box center [378, 496] width 198 height 30
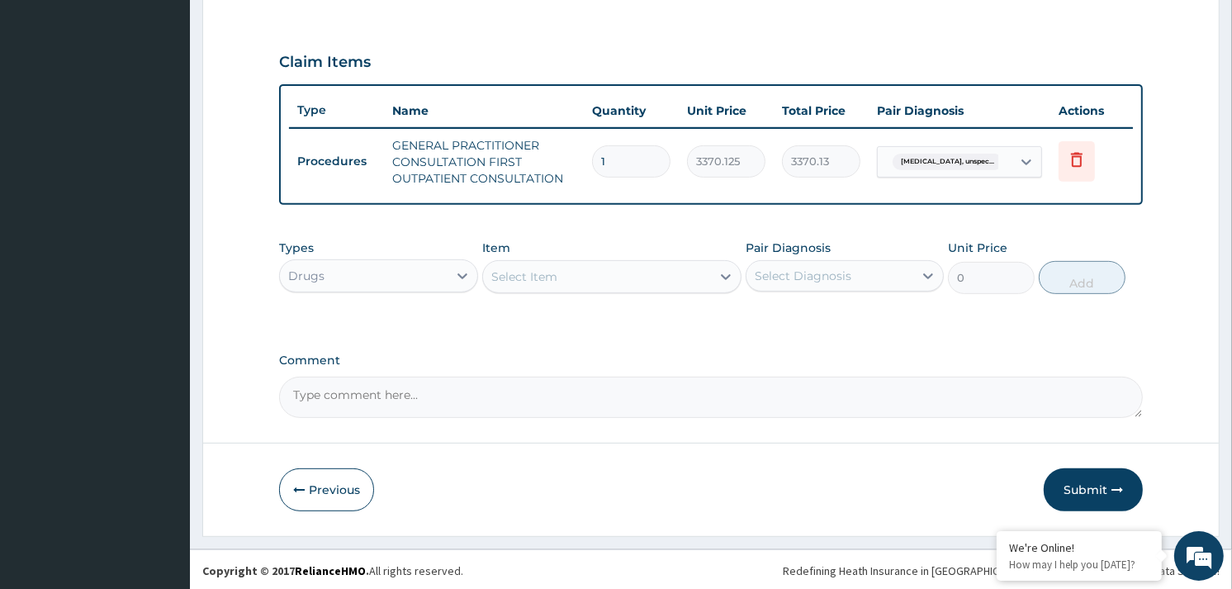
click at [576, 270] on div "Select Item" at bounding box center [597, 276] width 228 height 26
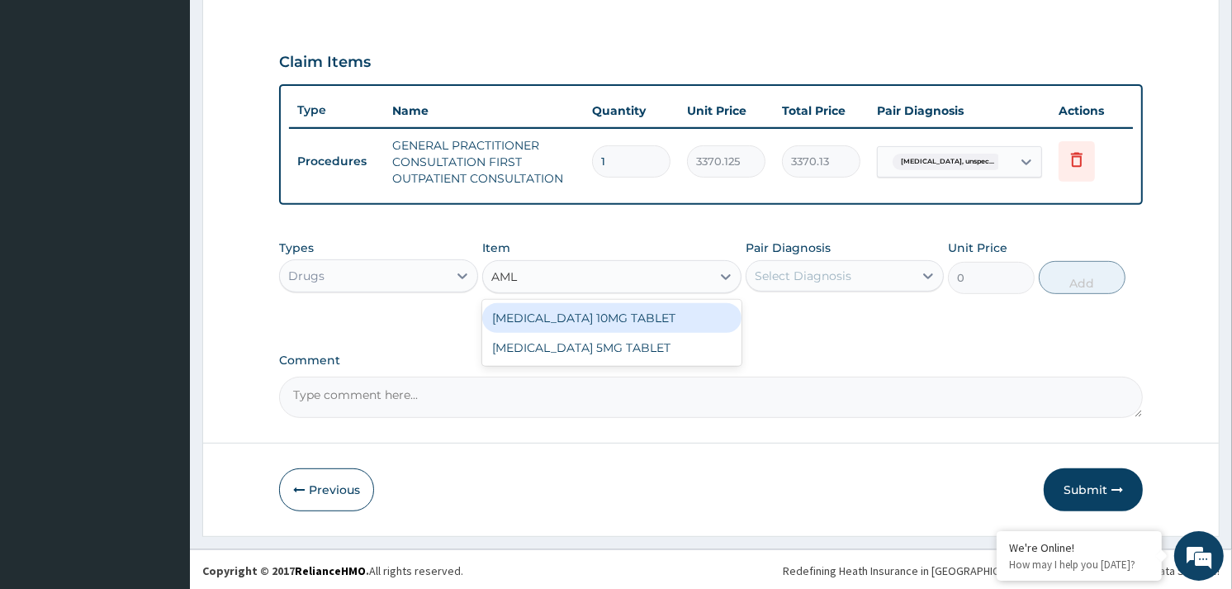
type input "AMLO"
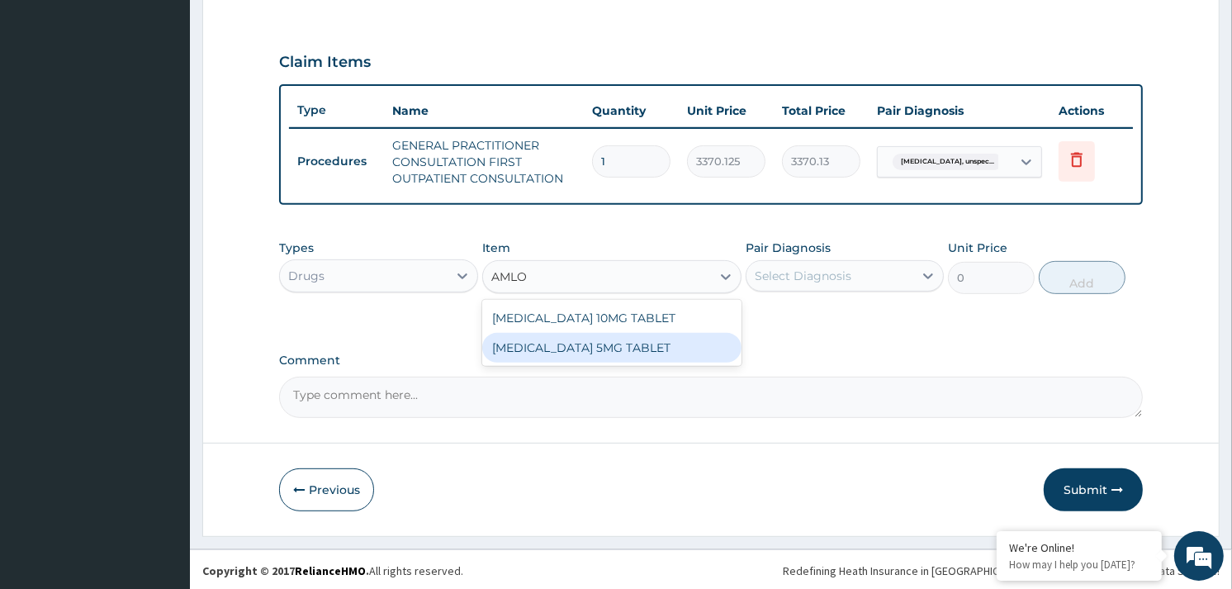
drag, startPoint x: 560, startPoint y: 356, endPoint x: 614, endPoint y: 218, distance: 148.3
click at [562, 356] on div "AMLODIPINE 5MG TABLET" at bounding box center [611, 348] width 259 height 30
type input "80"
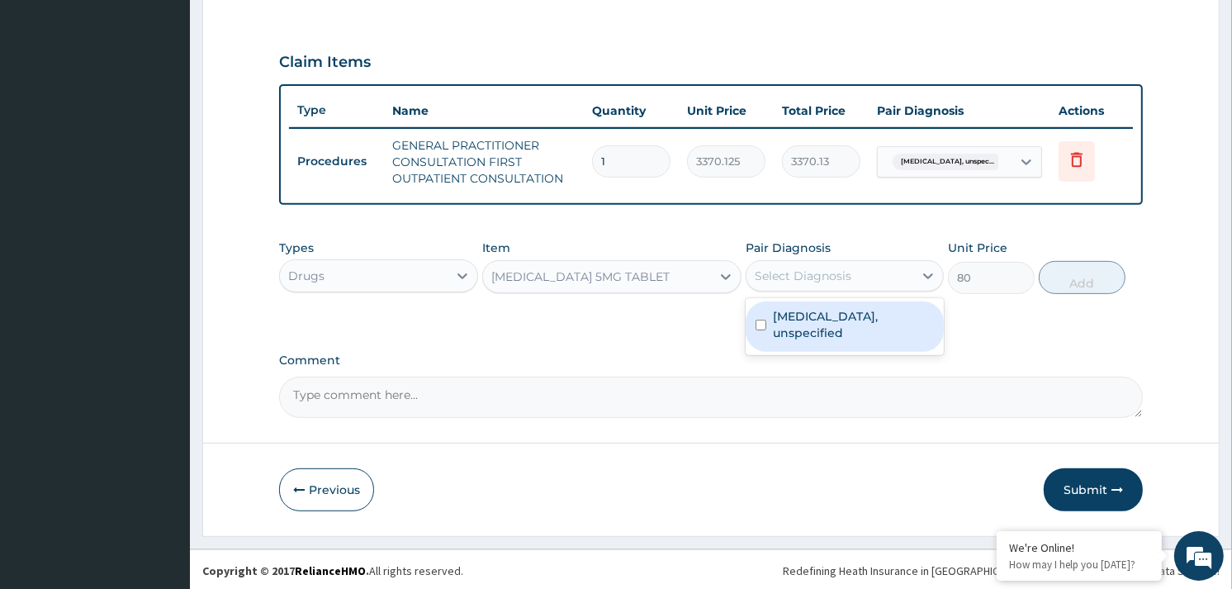
click at [853, 267] on div "Select Diagnosis" at bounding box center [830, 276] width 167 height 26
checkbox input "true"
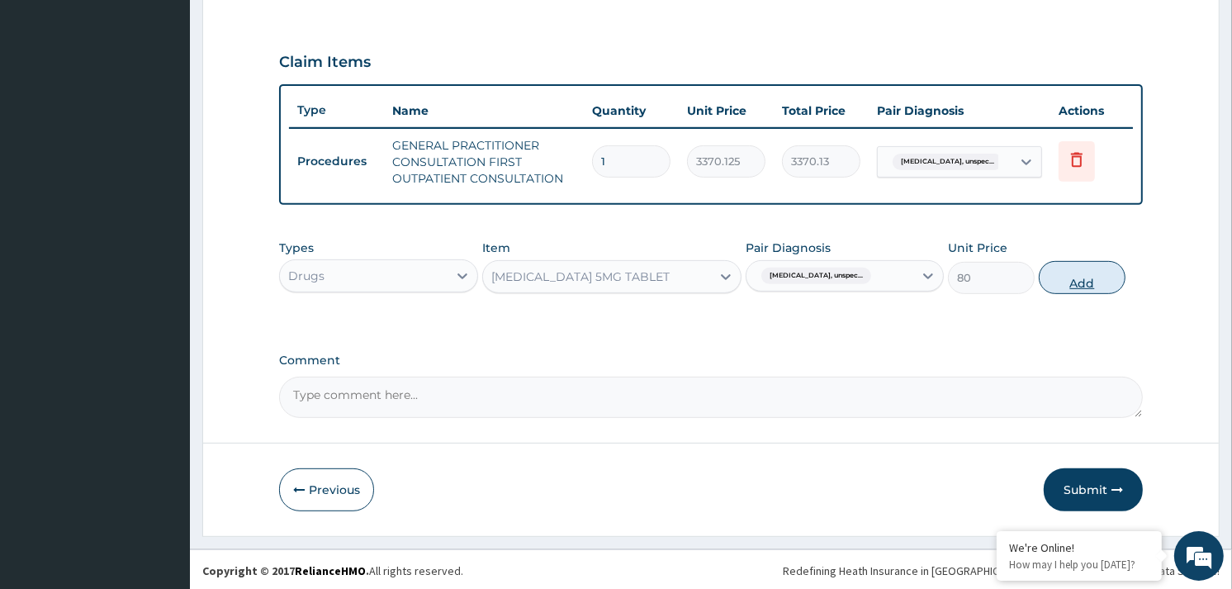
click at [1051, 270] on button "Add" at bounding box center [1082, 277] width 87 height 33
type input "0"
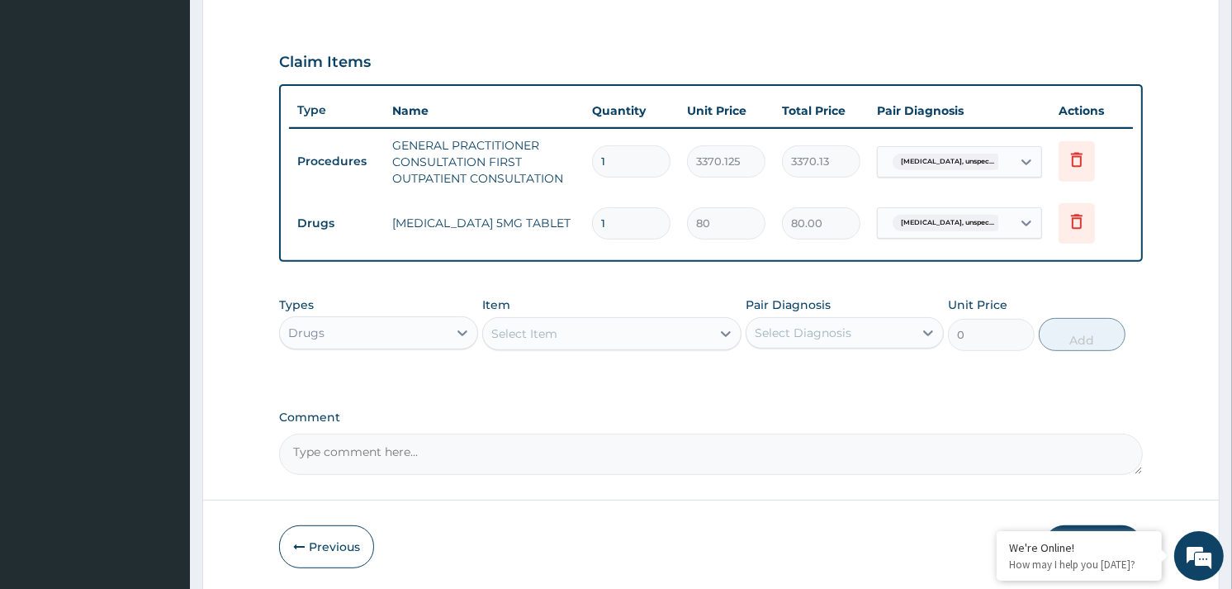
type input "0.00"
type input "3"
type input "240.00"
type input "30"
type input "2400.00"
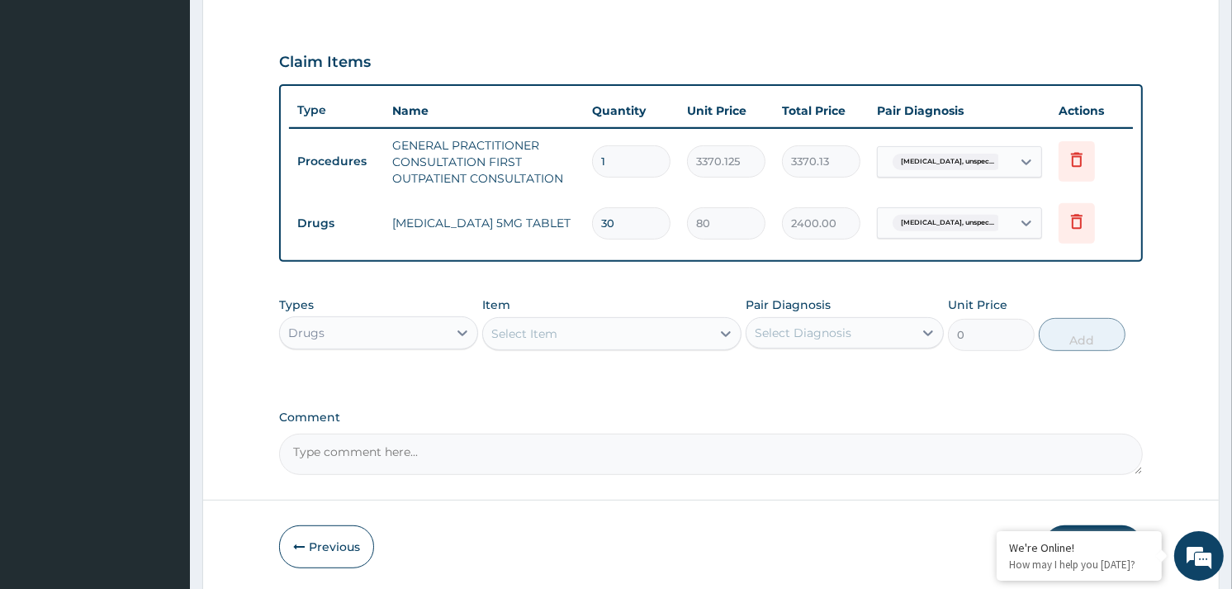
type input "30"
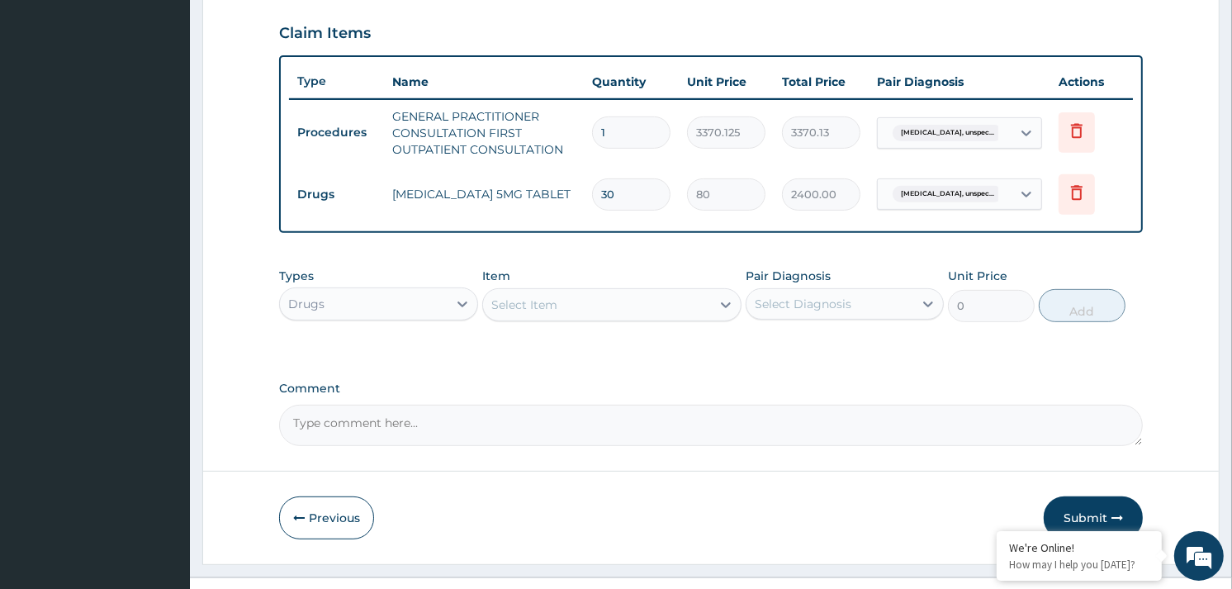
scroll to position [588, 0]
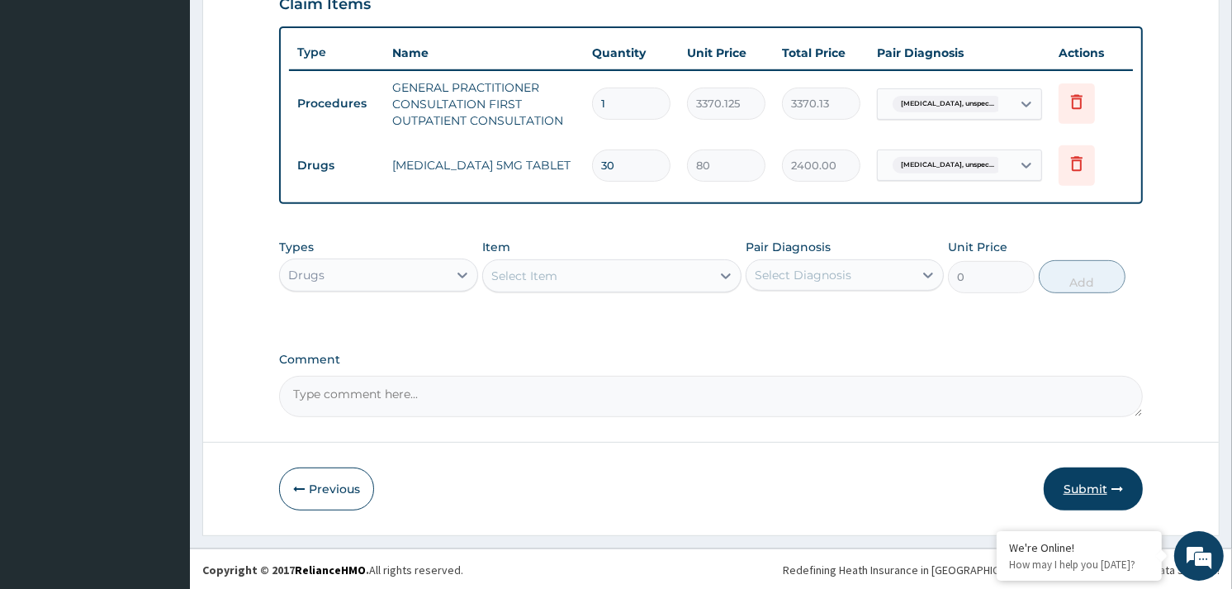
click at [1100, 491] on button "Submit" at bounding box center [1093, 488] width 99 height 43
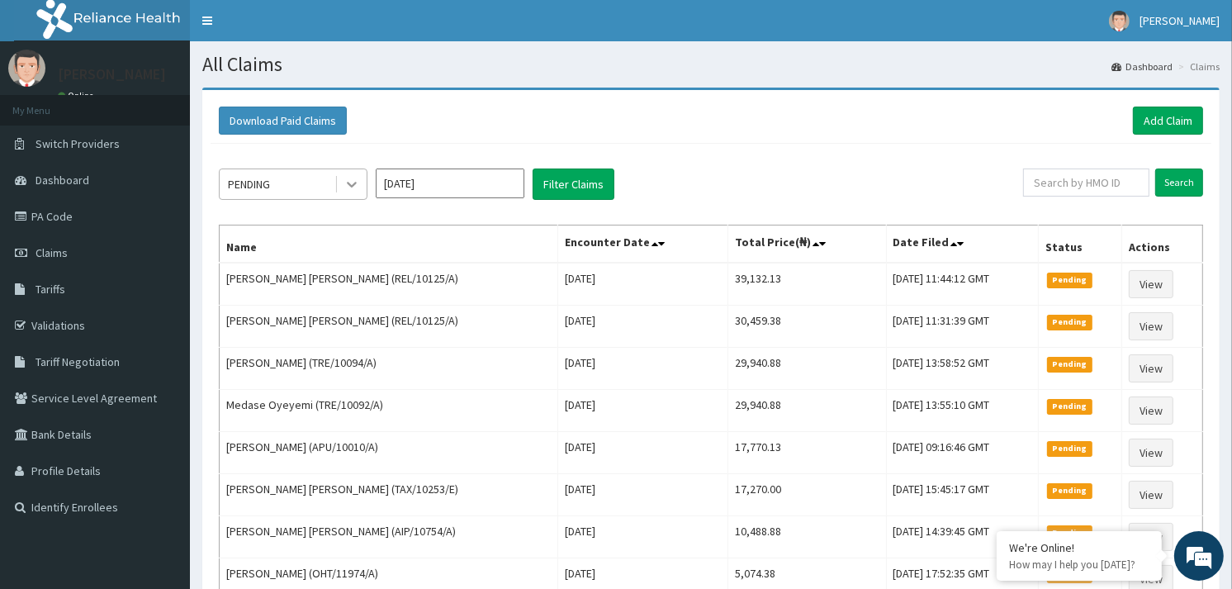
click at [353, 185] on icon at bounding box center [352, 186] width 10 height 6
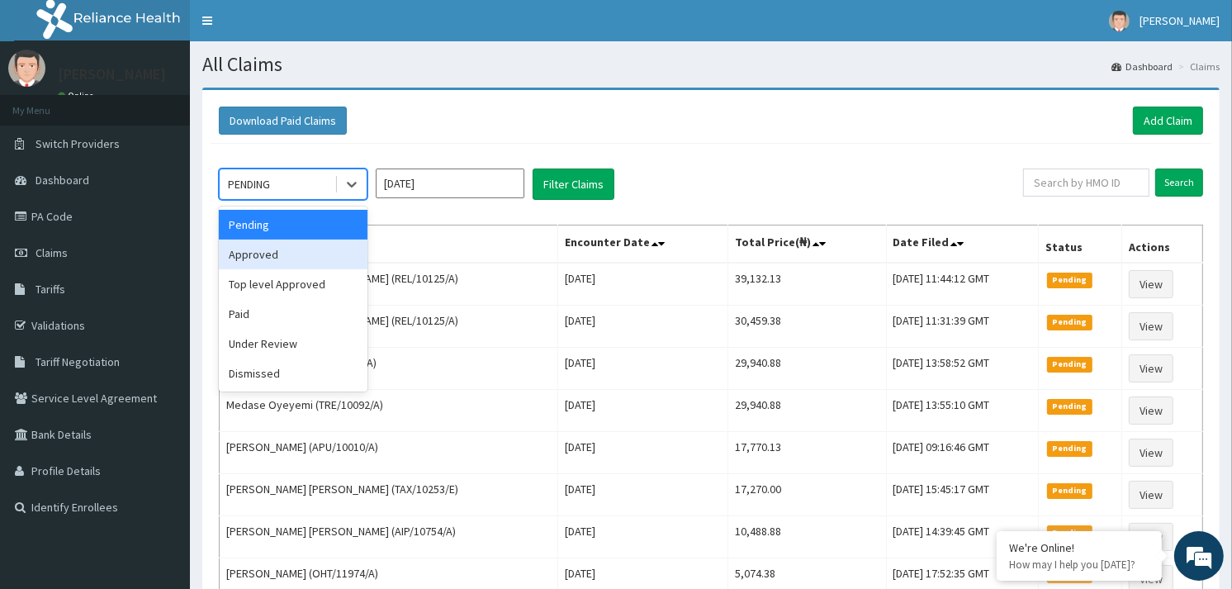
click at [318, 250] on div "Approved" at bounding box center [293, 255] width 149 height 30
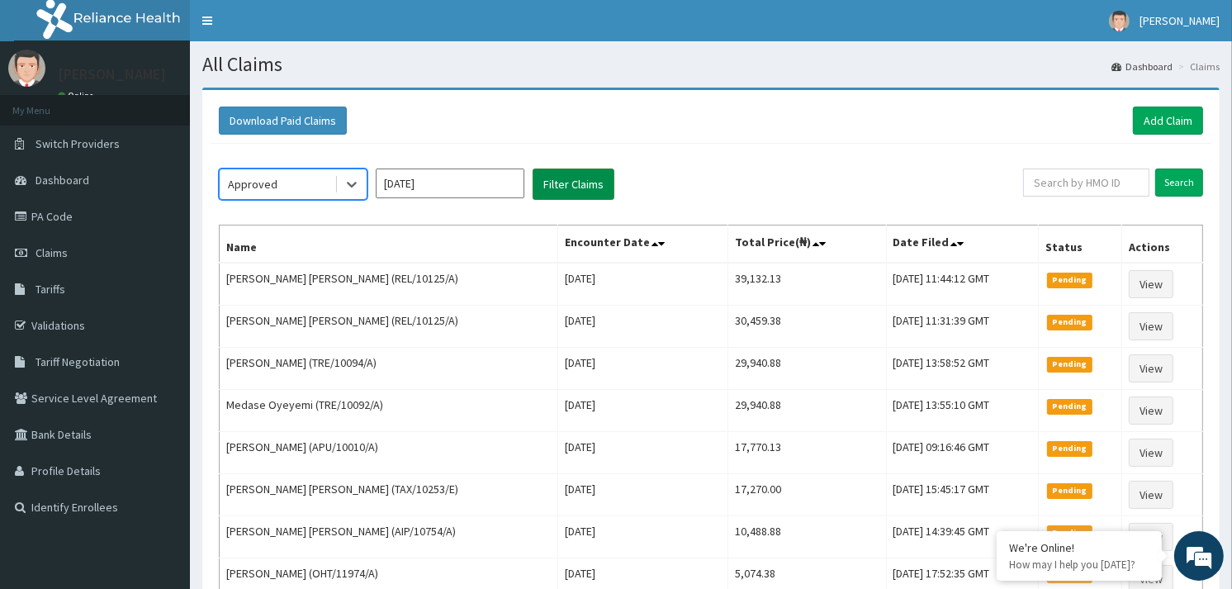
click at [584, 192] on button "Filter Claims" at bounding box center [574, 183] width 82 height 31
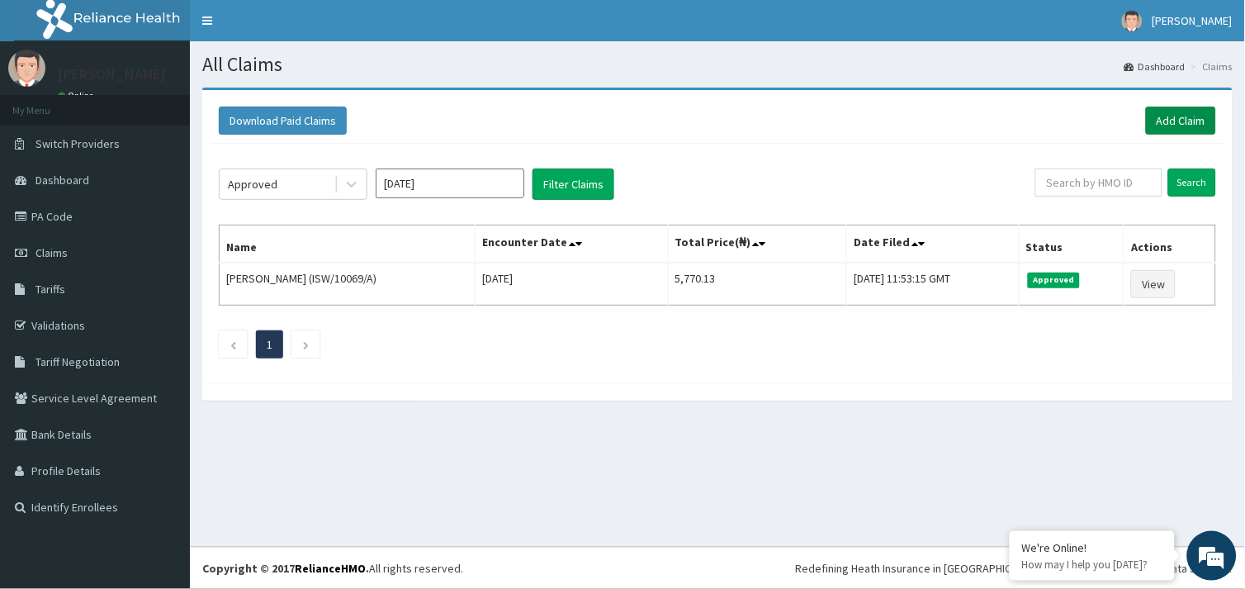
drag, startPoint x: 1191, startPoint y: 110, endPoint x: 1183, endPoint y: 113, distance: 8.9
click at [1191, 110] on link "Add Claim" at bounding box center [1181, 121] width 70 height 28
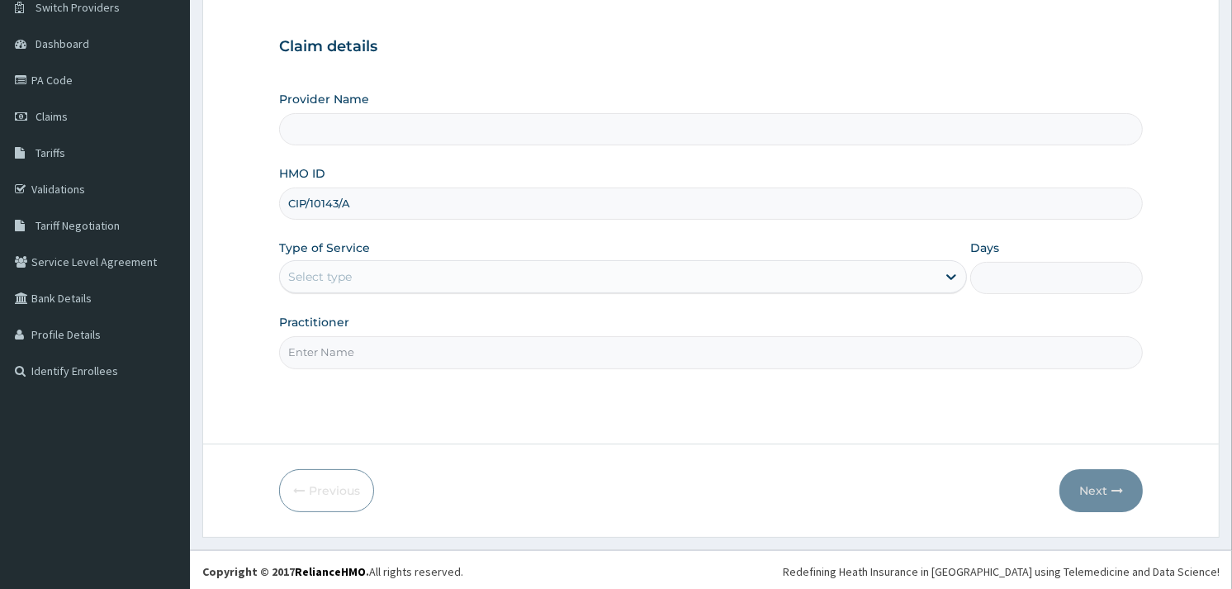
scroll to position [139, 0]
type input "CIP/10143/A"
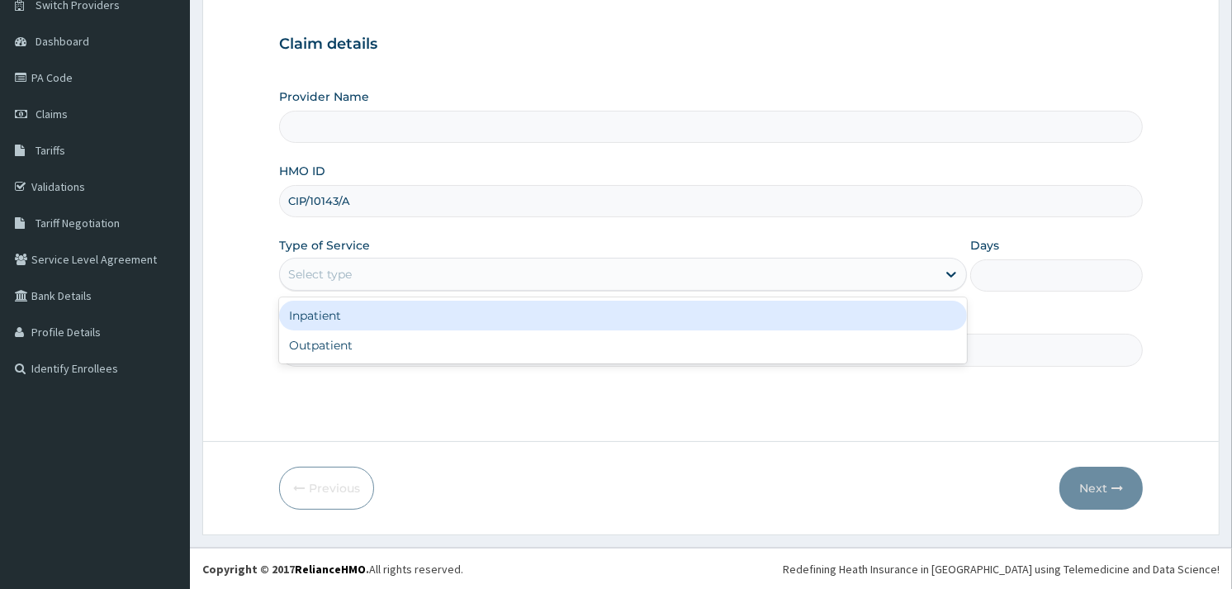
drag, startPoint x: 401, startPoint y: 264, endPoint x: 393, endPoint y: 289, distance: 25.9
click at [401, 266] on div "Select type" at bounding box center [608, 274] width 657 height 26
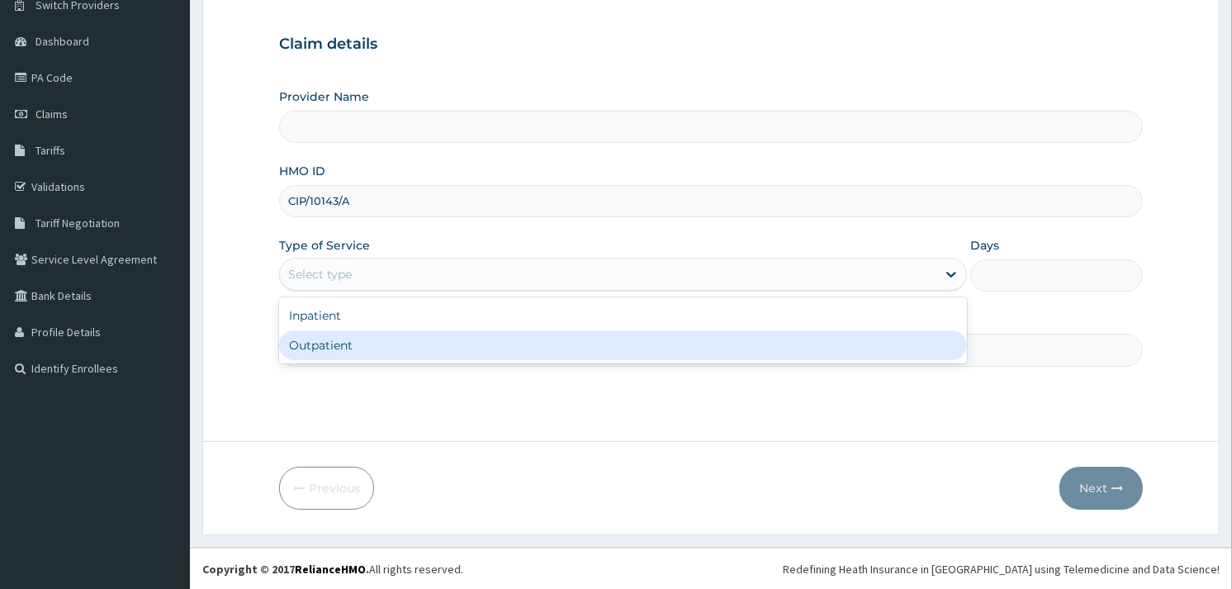
drag, startPoint x: 375, startPoint y: 334, endPoint x: 368, endPoint y: 349, distance: 15.5
click at [369, 348] on div "Outpatient" at bounding box center [623, 345] width 688 height 30
type input "Reliance Family Clinics (RFC) - [GEOGRAPHIC_DATA]"
type input "1"
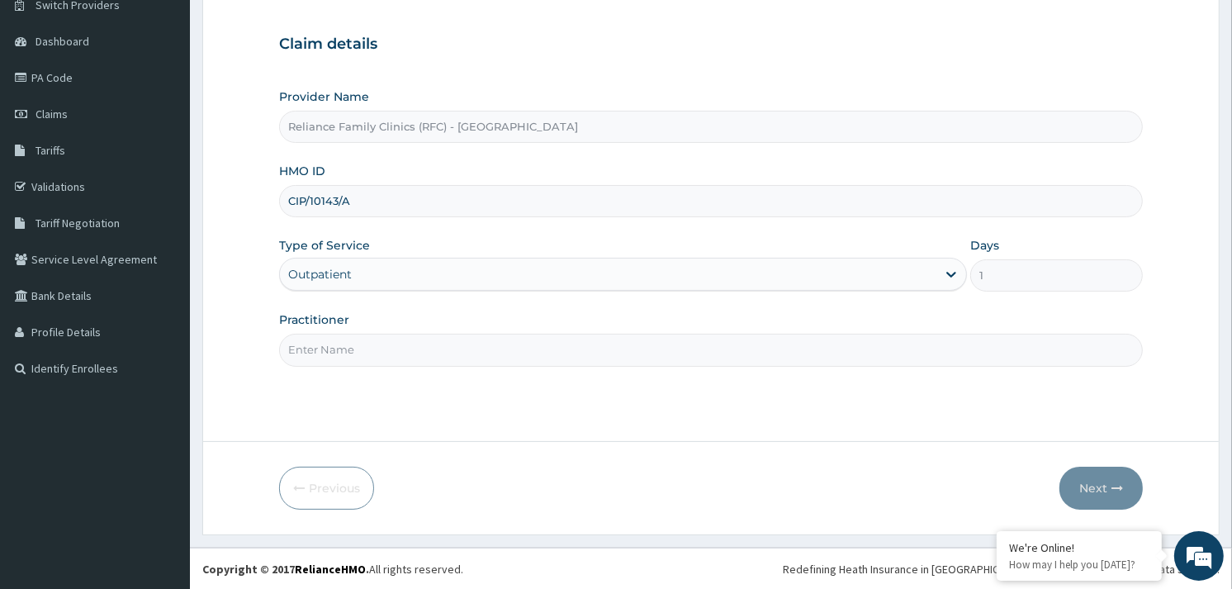
click at [368, 349] on input "Practitioner" at bounding box center [711, 350] width 864 height 32
type input "ALLIYAH"
click at [1100, 492] on button "Next" at bounding box center [1101, 488] width 83 height 43
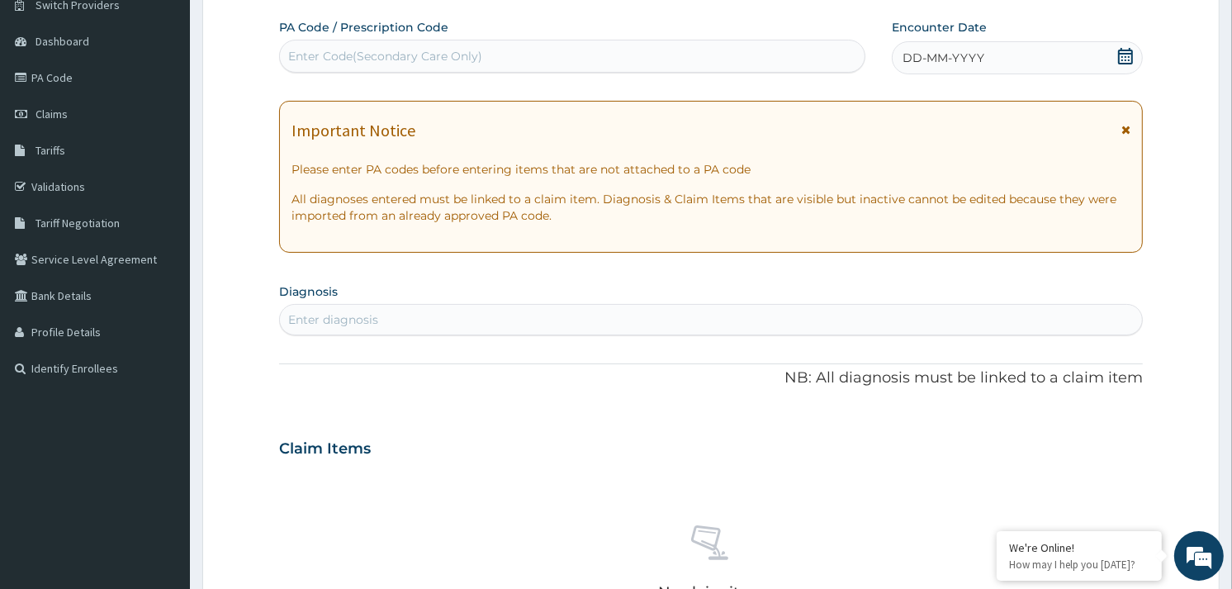
click at [344, 54] on div "Enter Code(Secondary Care Only)" at bounding box center [385, 56] width 194 height 17
paste input "PA/CC709B"
type input "PA/CC709B"
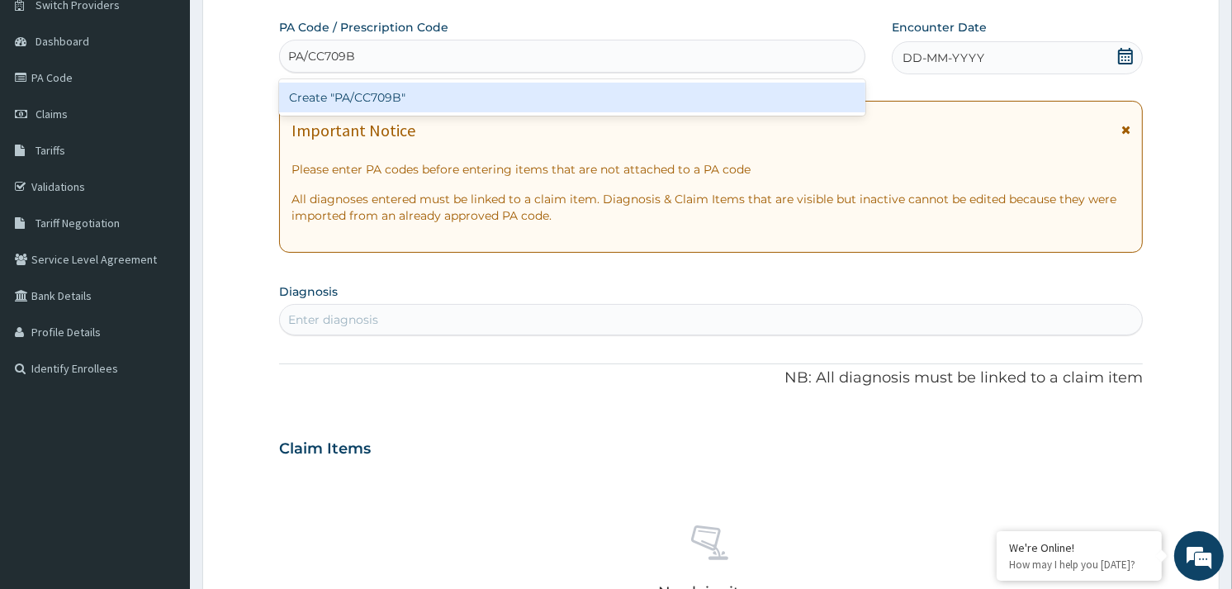
click at [375, 95] on div "Create "PA/CC709B"" at bounding box center [572, 98] width 586 height 30
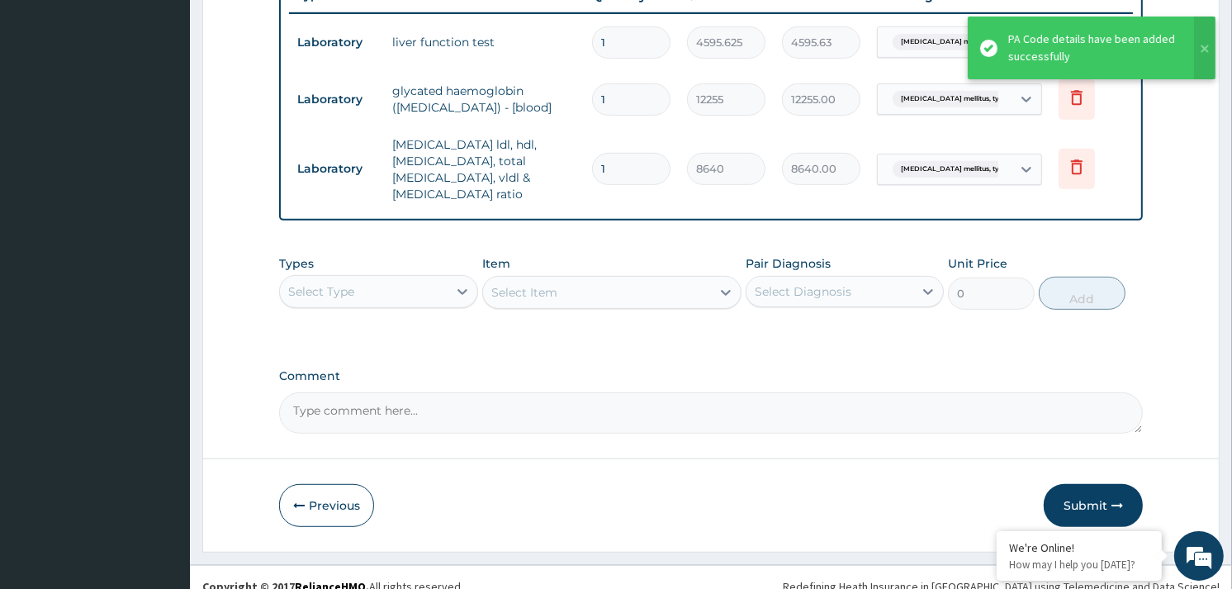
scroll to position [0, 0]
click at [1072, 484] on button "Submit" at bounding box center [1093, 505] width 99 height 43
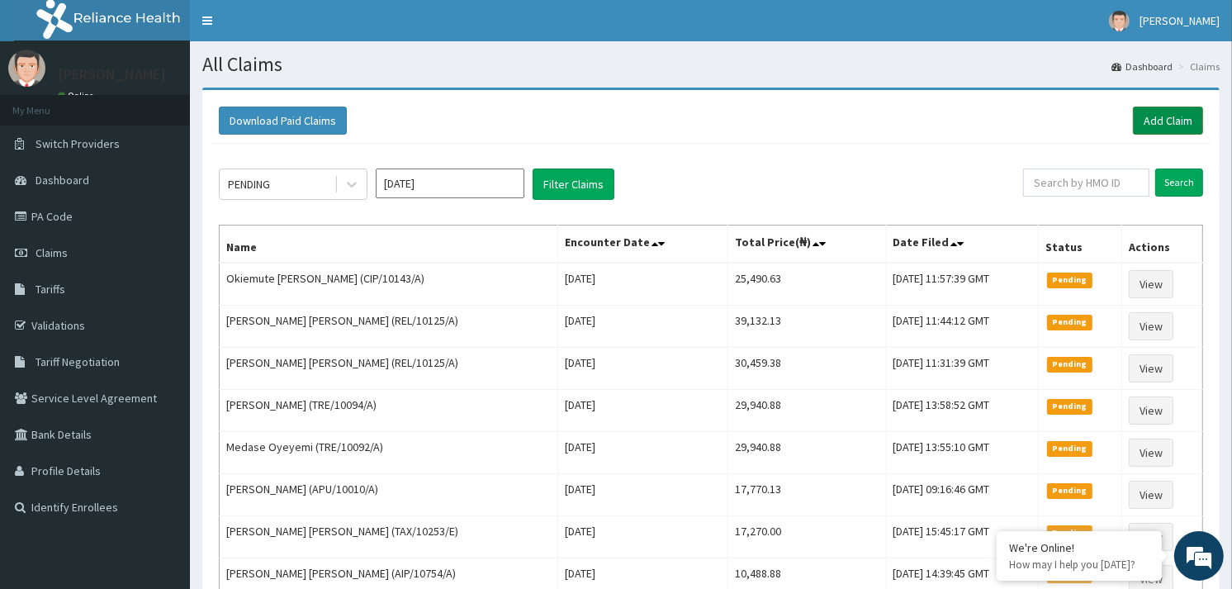
click at [1169, 124] on link "Add Claim" at bounding box center [1168, 121] width 70 height 28
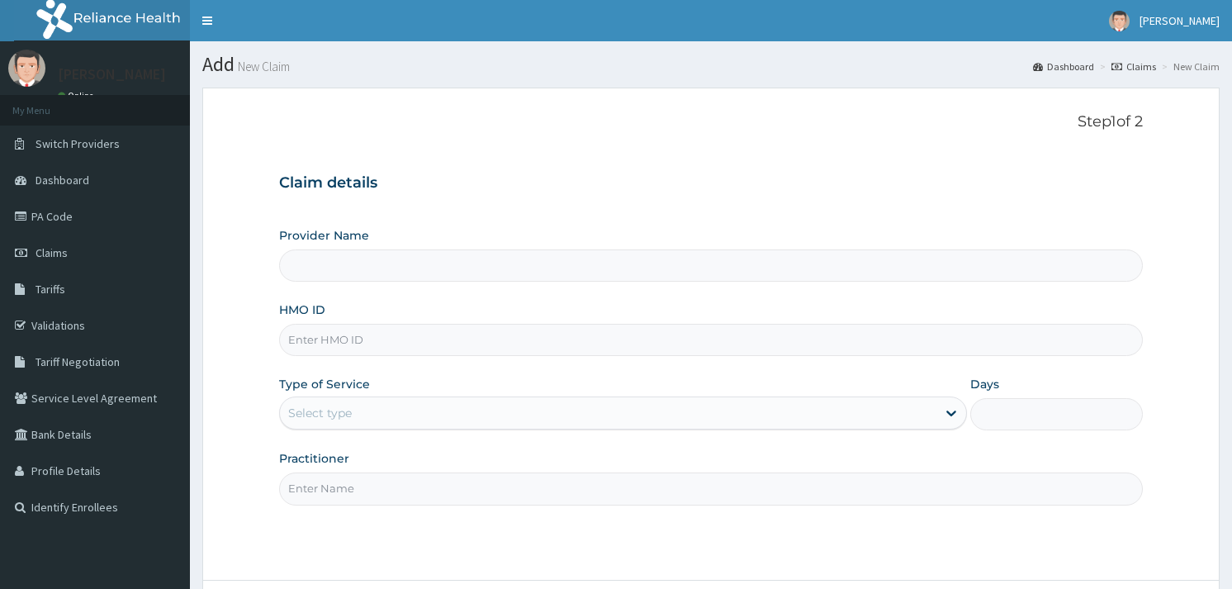
type input "Reliance Family Clinics (RFC) - [GEOGRAPHIC_DATA]"
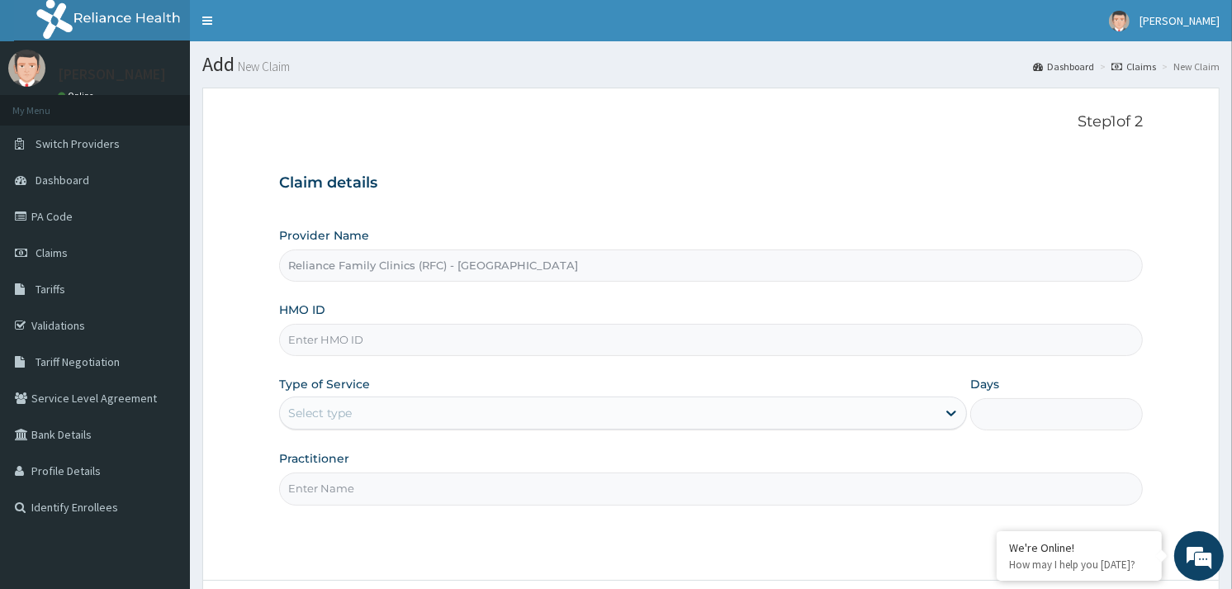
click at [347, 345] on input "HMO ID" at bounding box center [711, 340] width 864 height 32
paste input "CIP/10143/A"
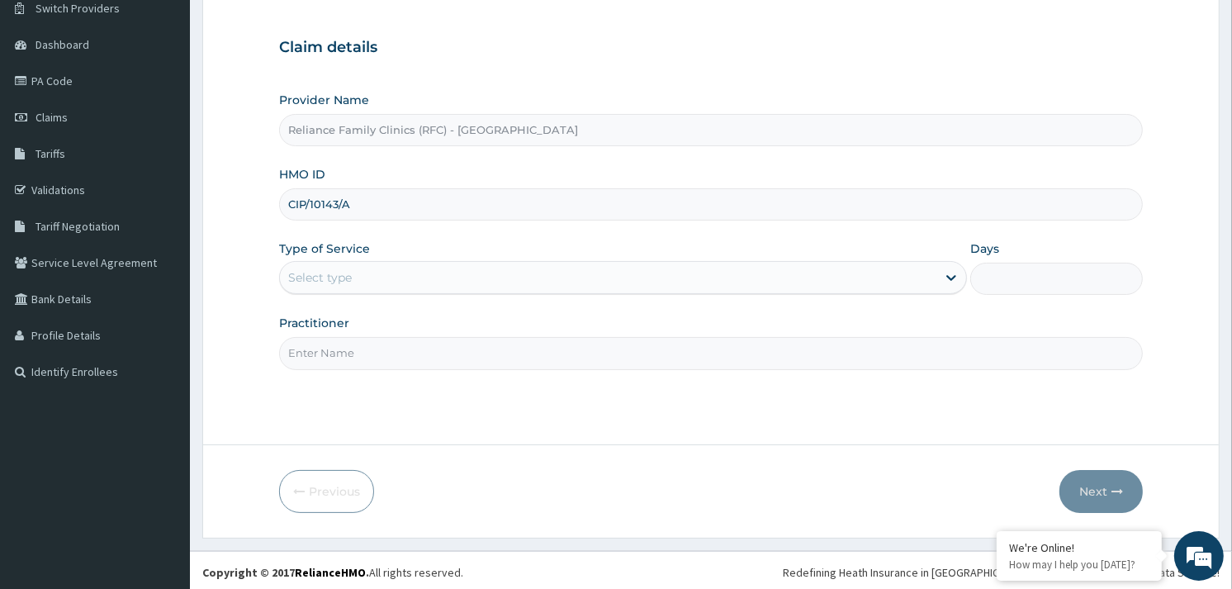
scroll to position [139, 0]
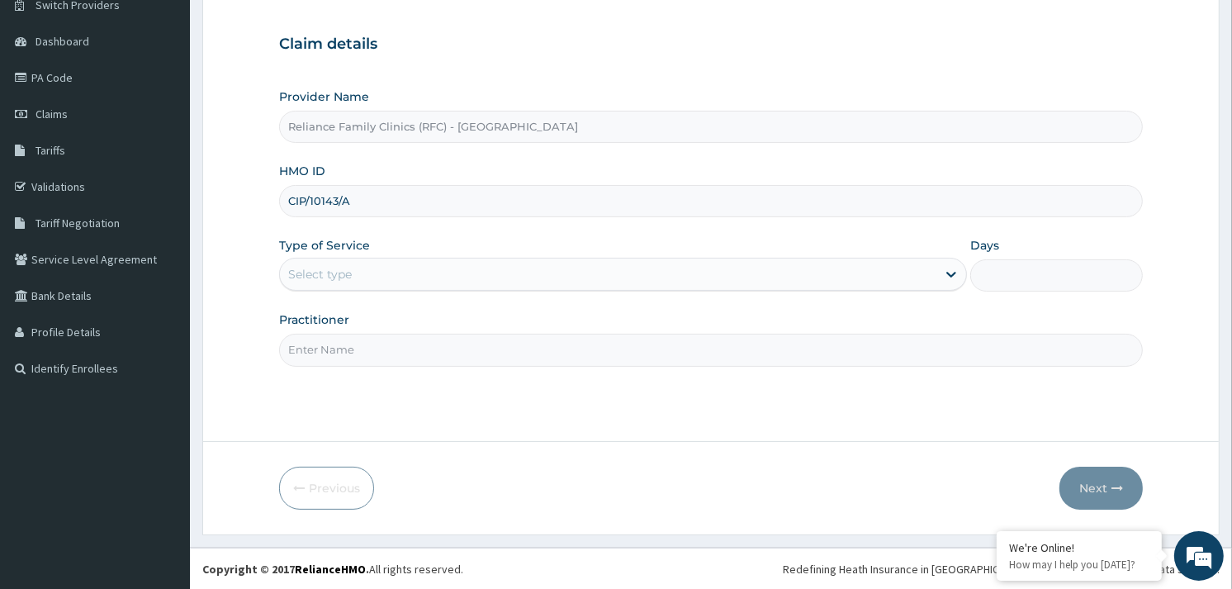
type input "CIP/10143/A"
click at [378, 270] on div "Select type" at bounding box center [608, 274] width 657 height 26
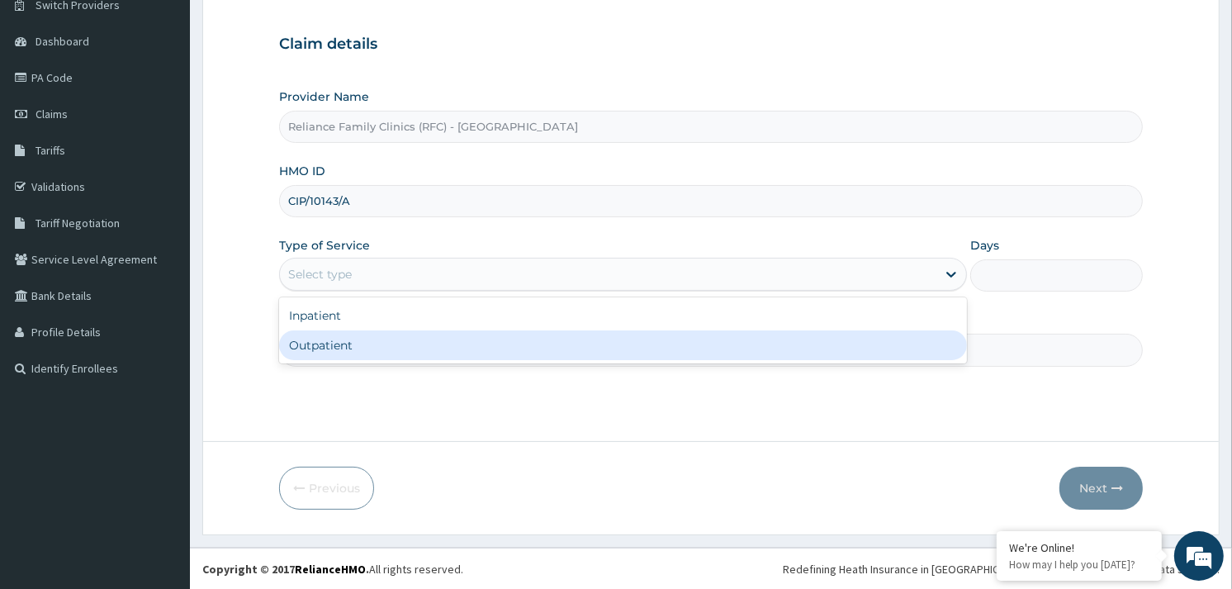
drag, startPoint x: 335, startPoint y: 334, endPoint x: 335, endPoint y: 357, distance: 23.1
click at [335, 352] on div "Outpatient" at bounding box center [623, 345] width 688 height 30
type input "1"
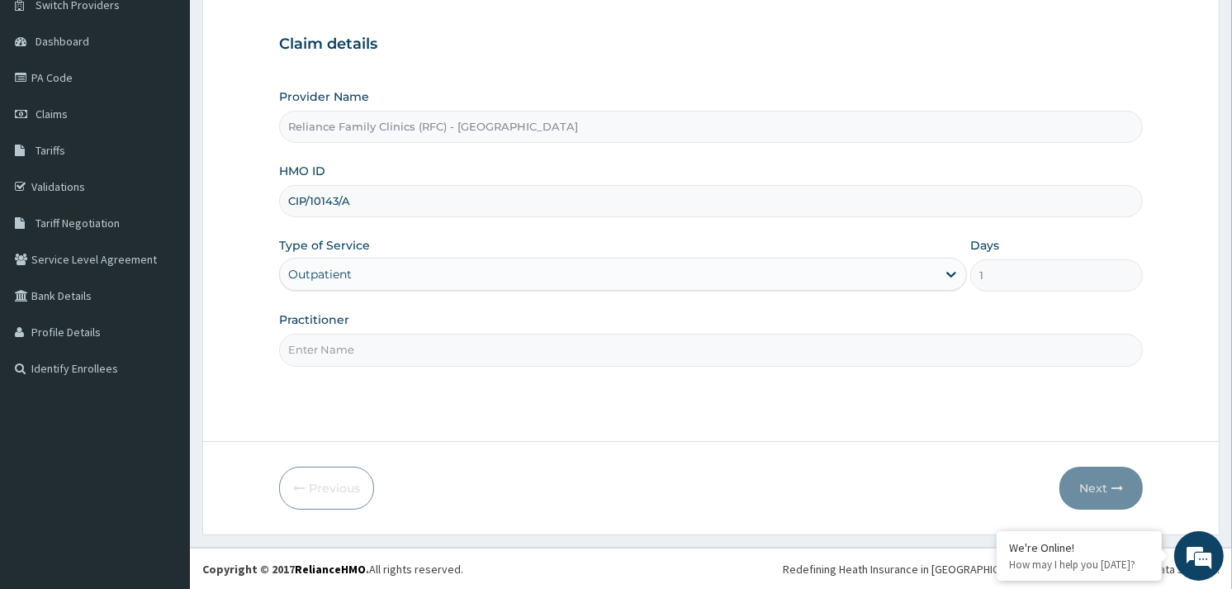
click at [335, 357] on input "Practitioner" at bounding box center [711, 350] width 864 height 32
type input "ALLIYAH"
click at [1110, 491] on button "Next" at bounding box center [1101, 488] width 83 height 43
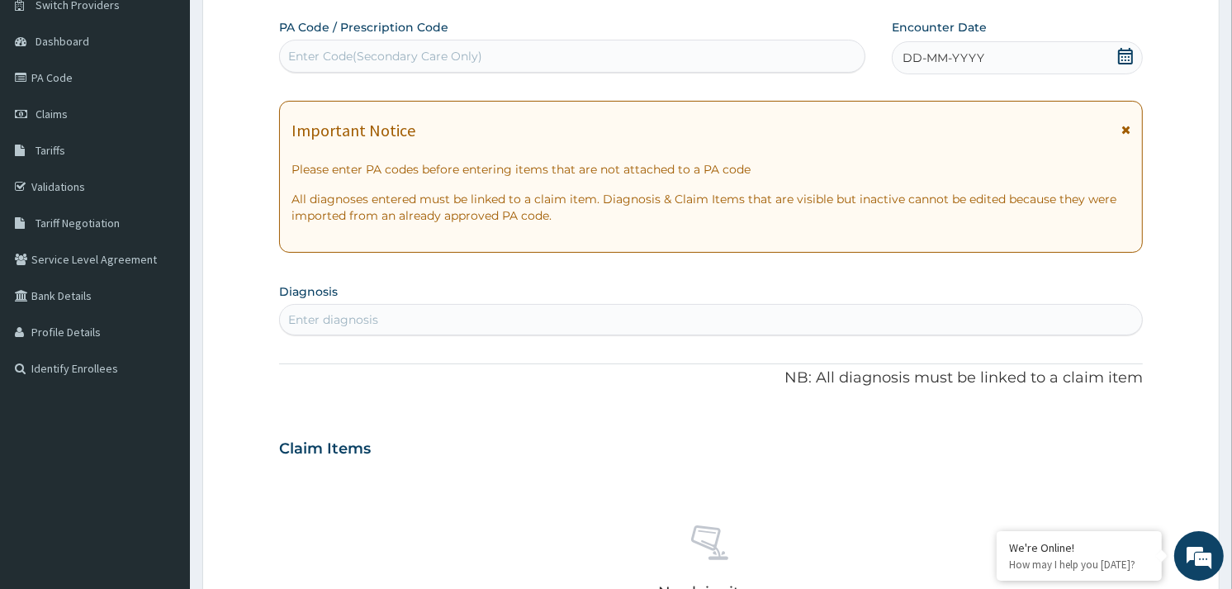
click at [1022, 60] on div "DD-MM-YYYY" at bounding box center [1017, 57] width 251 height 33
click at [360, 311] on div "Enter diagnosis" at bounding box center [333, 319] width 90 height 17
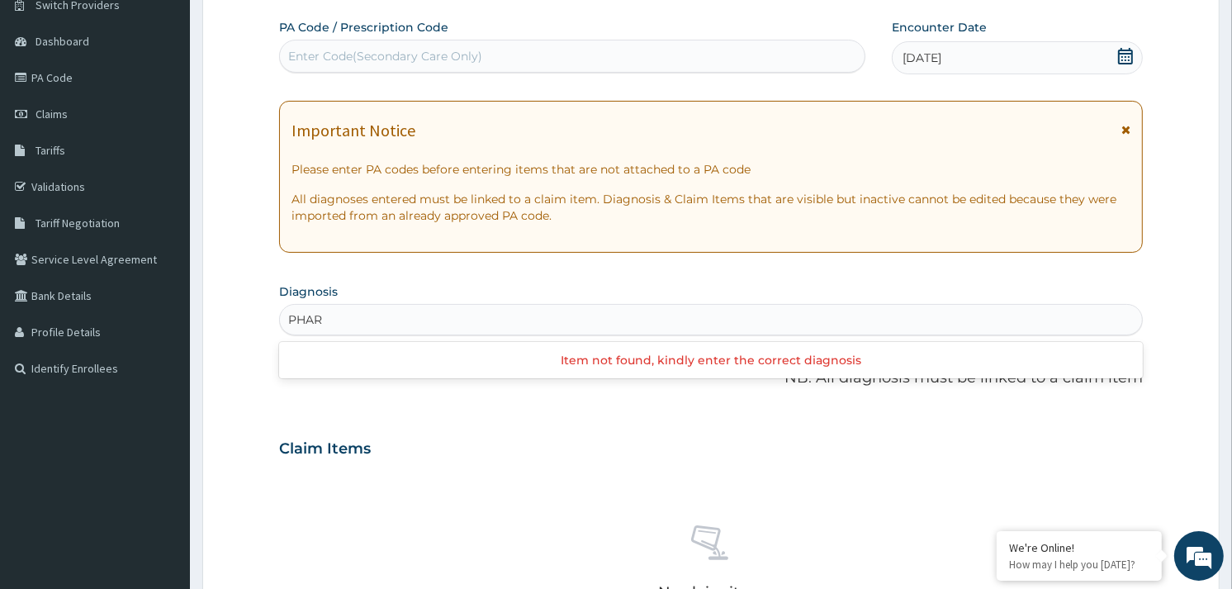
type input "PHAR"
type input "UPPER RESPIRATORY"
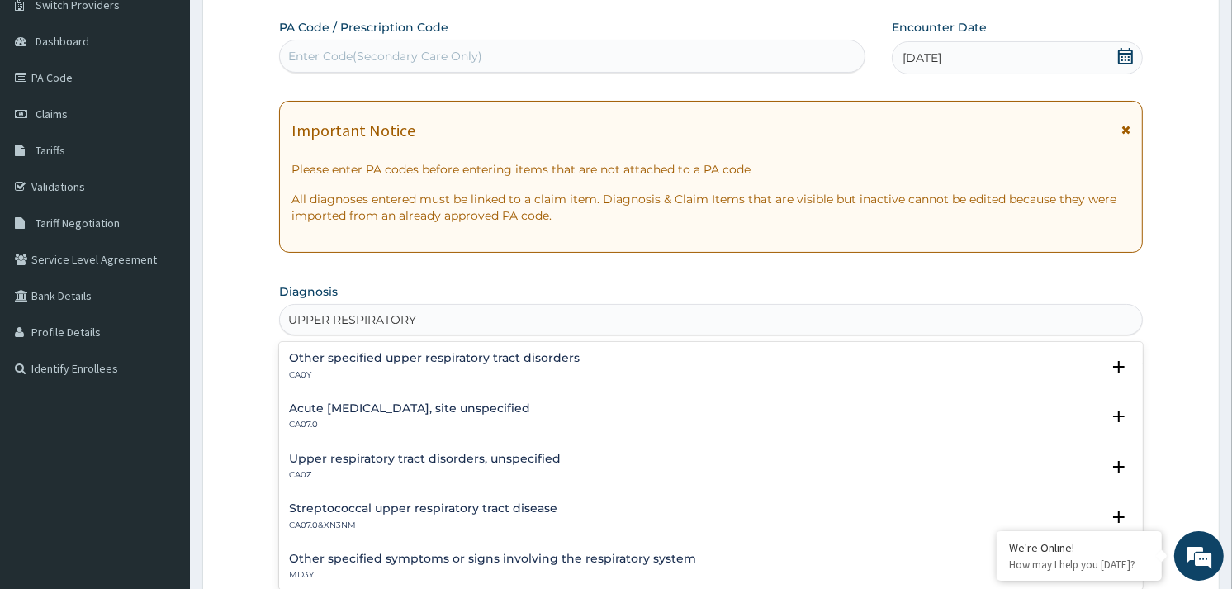
click at [479, 408] on h4 "Acute upper respiratory infection, site unspecified" at bounding box center [409, 408] width 241 height 12
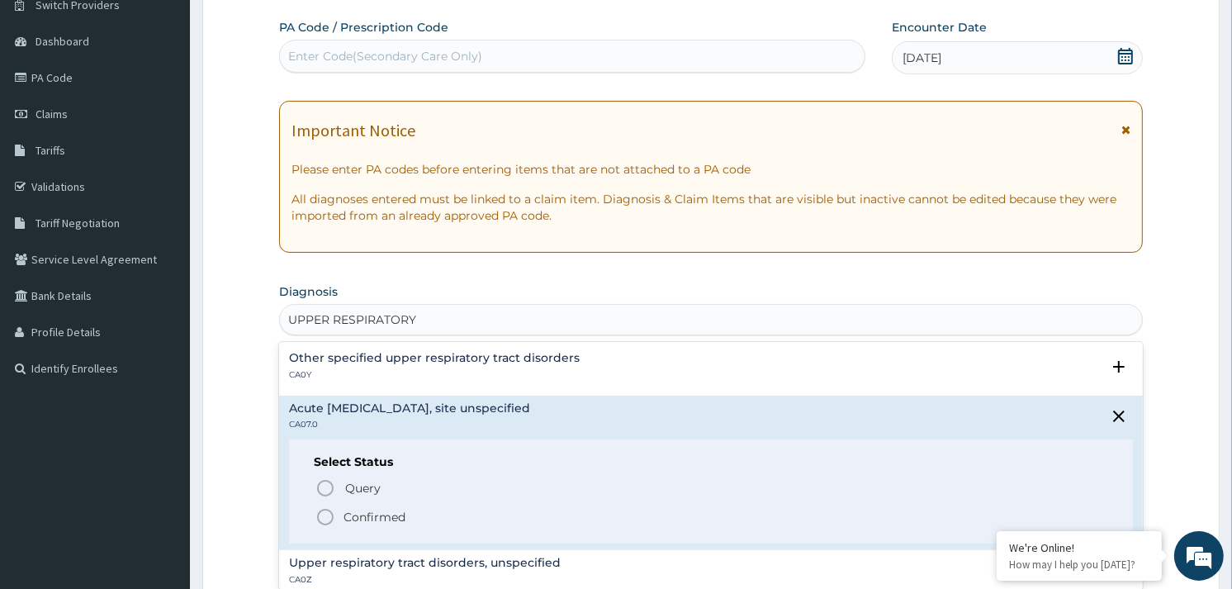
click at [322, 514] on icon "status option filled" at bounding box center [325, 517] width 20 height 20
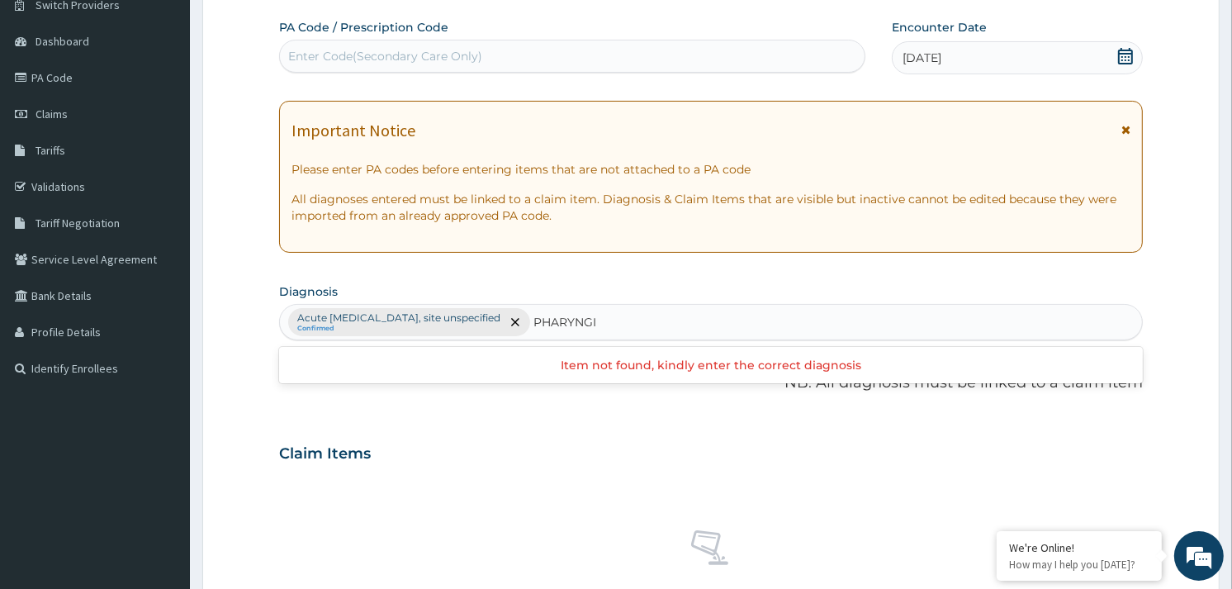
type input "PHARYNG"
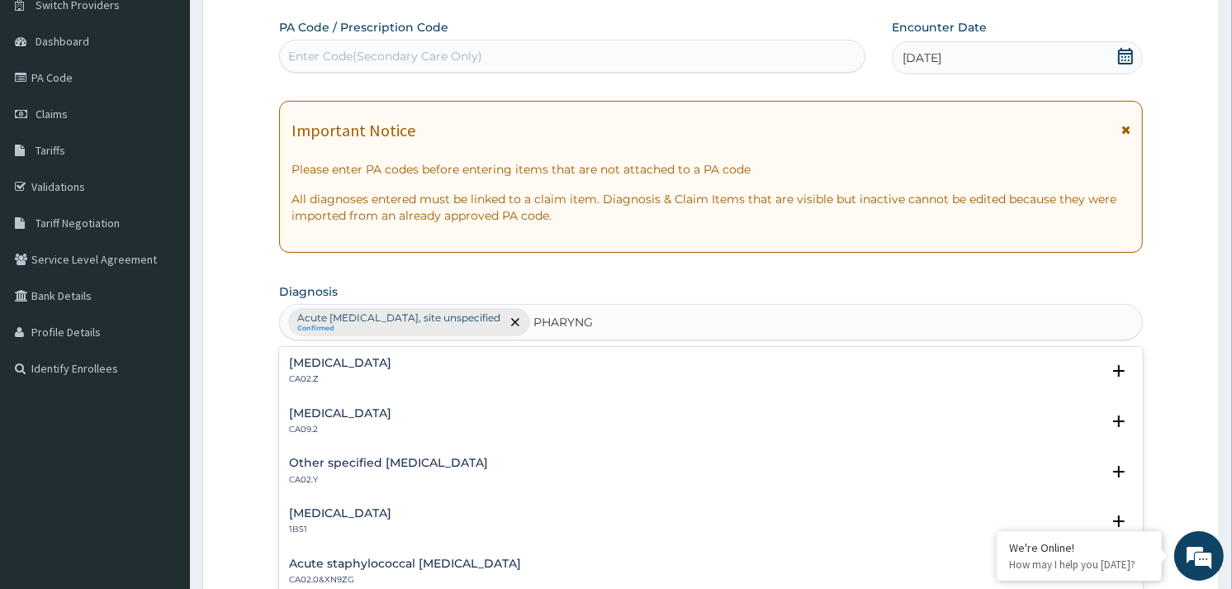
click at [334, 363] on h4 "Acute pharyngitis, unspecified" at bounding box center [340, 363] width 102 height 12
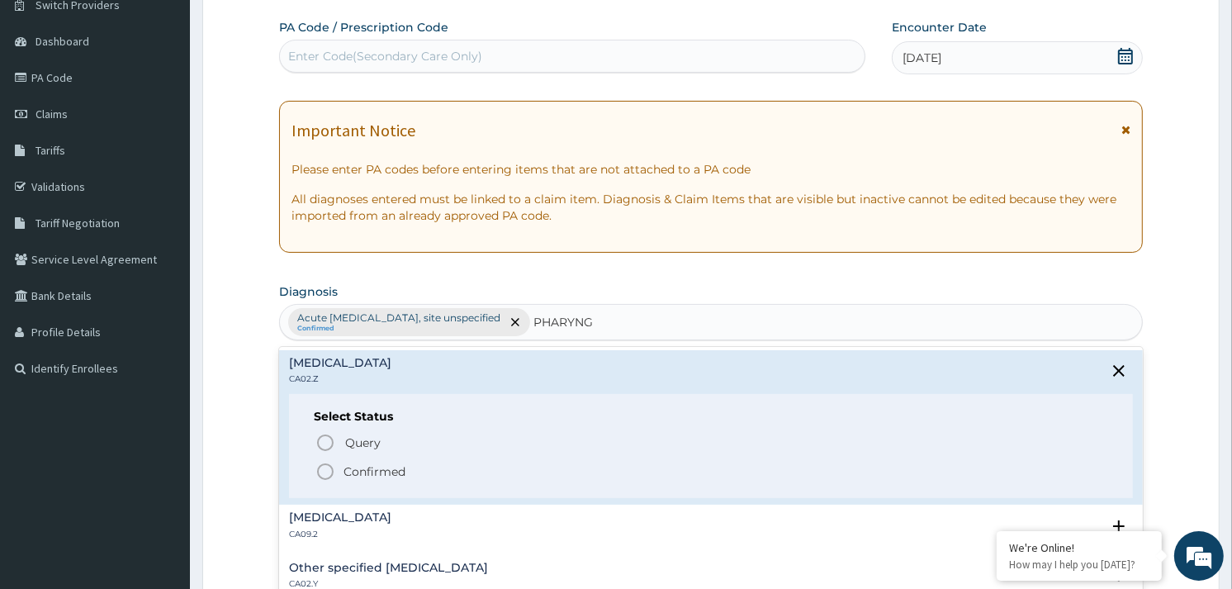
click at [331, 477] on circle "status option filled" at bounding box center [325, 471] width 15 height 15
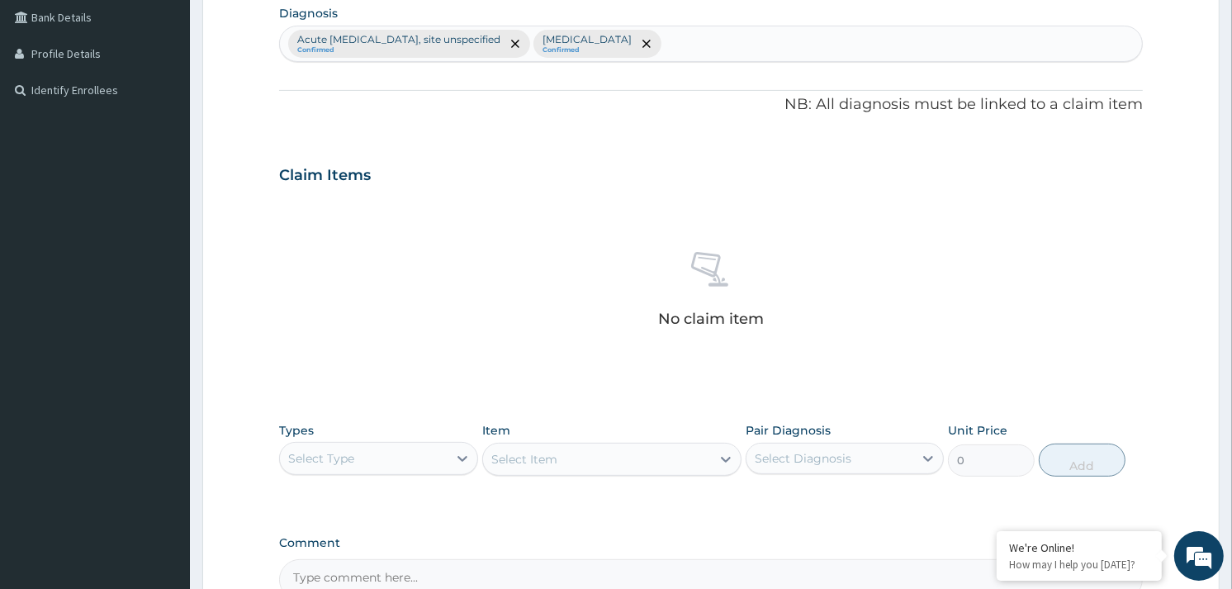
scroll to position [601, 0]
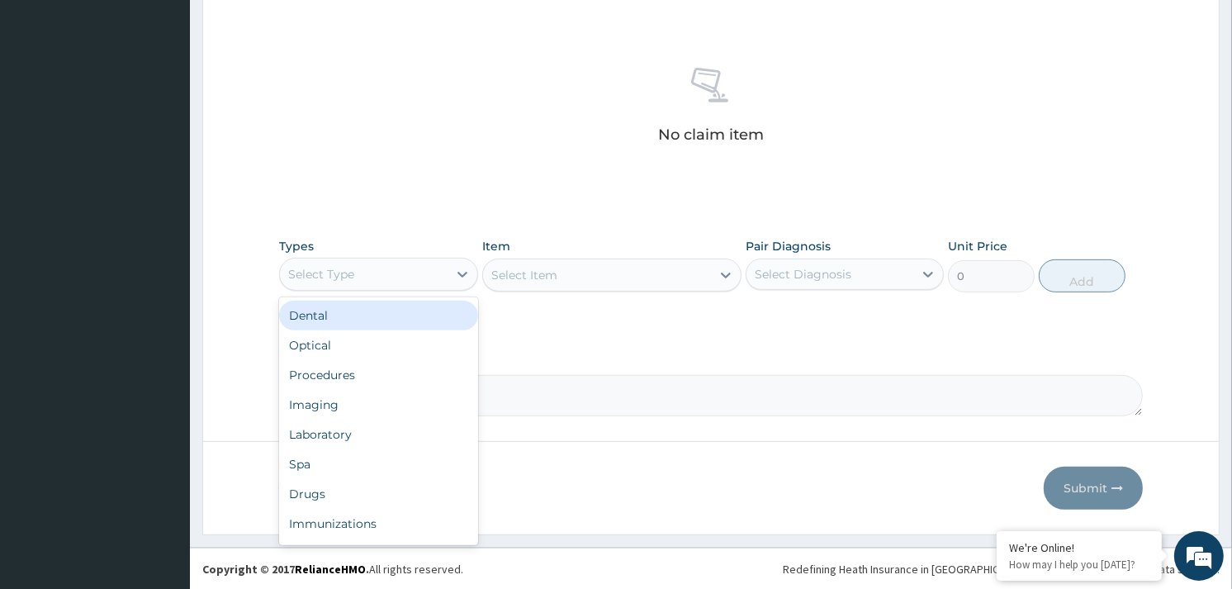
click at [424, 261] on div "Select Type" at bounding box center [363, 274] width 167 height 26
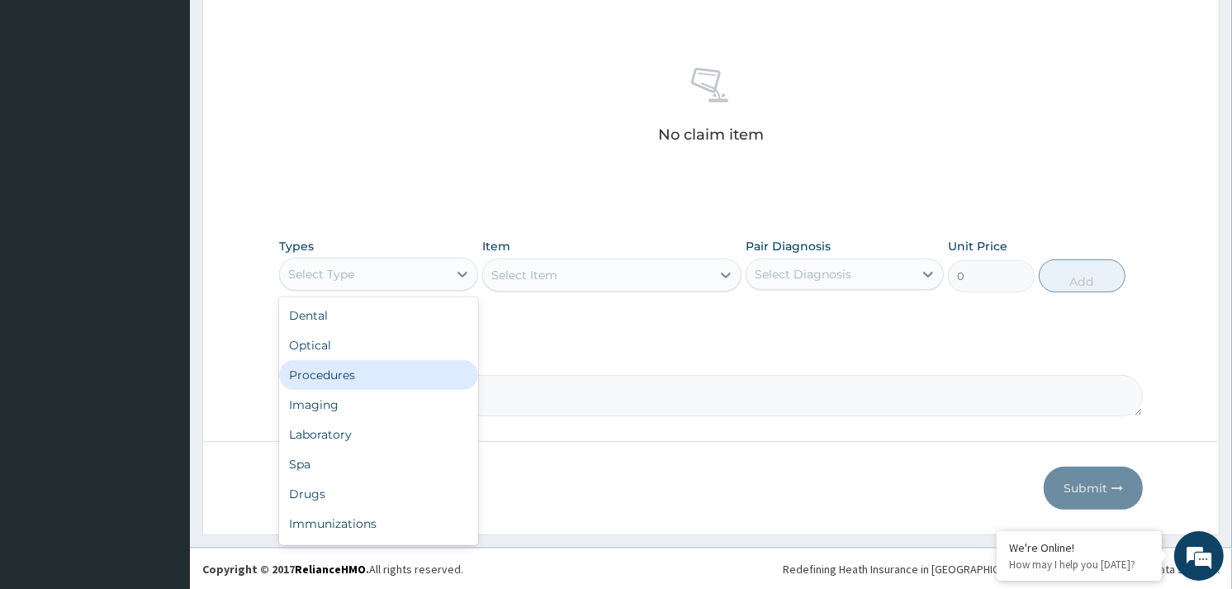
click at [374, 369] on div "Procedures" at bounding box center [378, 375] width 198 height 30
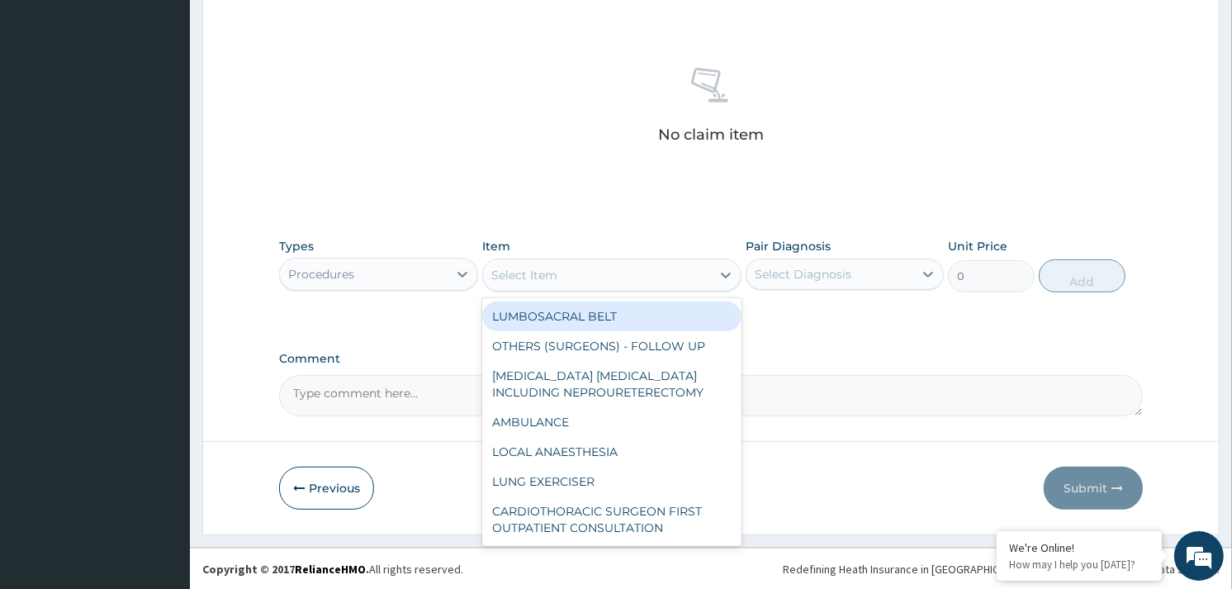
click at [619, 273] on div "Select Item" at bounding box center [597, 275] width 228 height 26
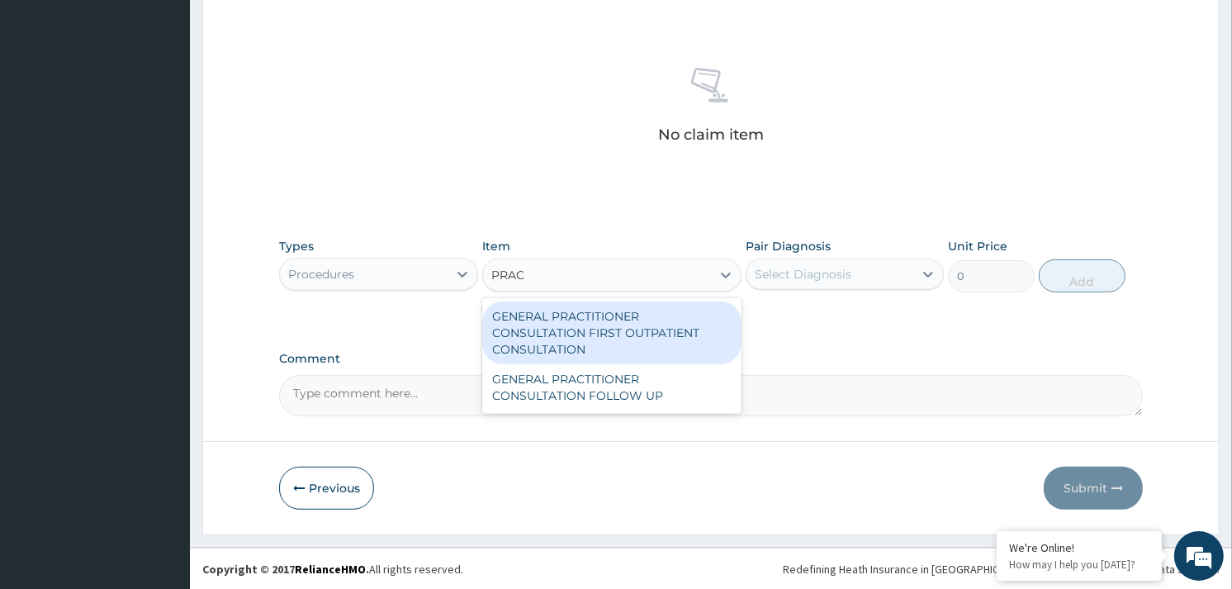
type input "PRACT"
type input "3370.125"
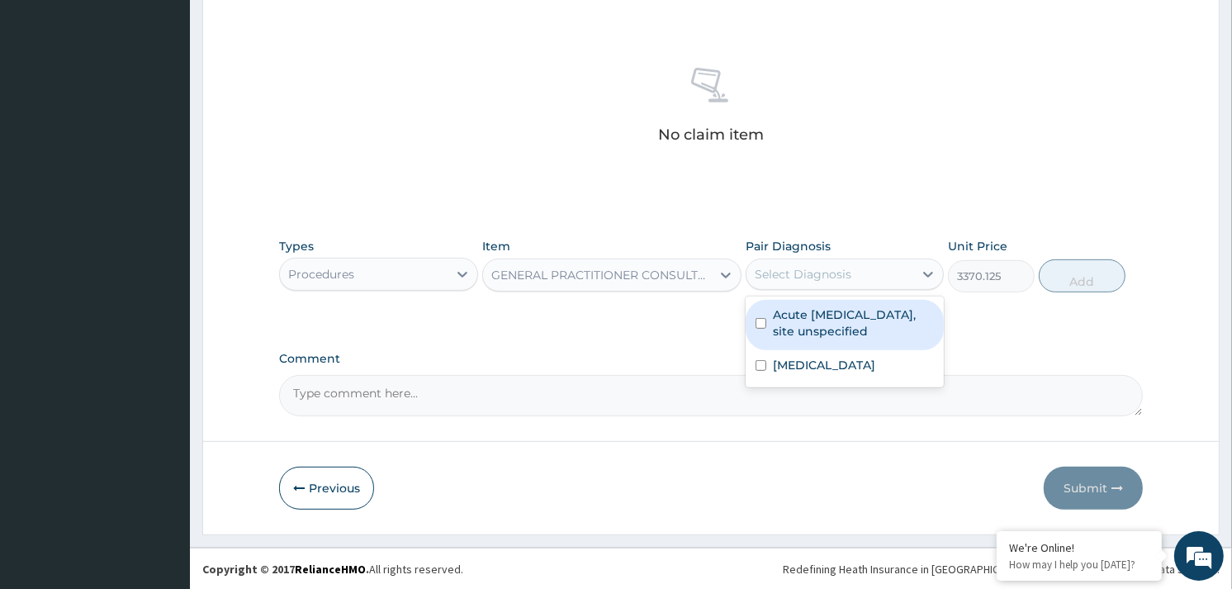
click at [821, 277] on div "Select Diagnosis" at bounding box center [803, 274] width 97 height 17
checkbox input "true"
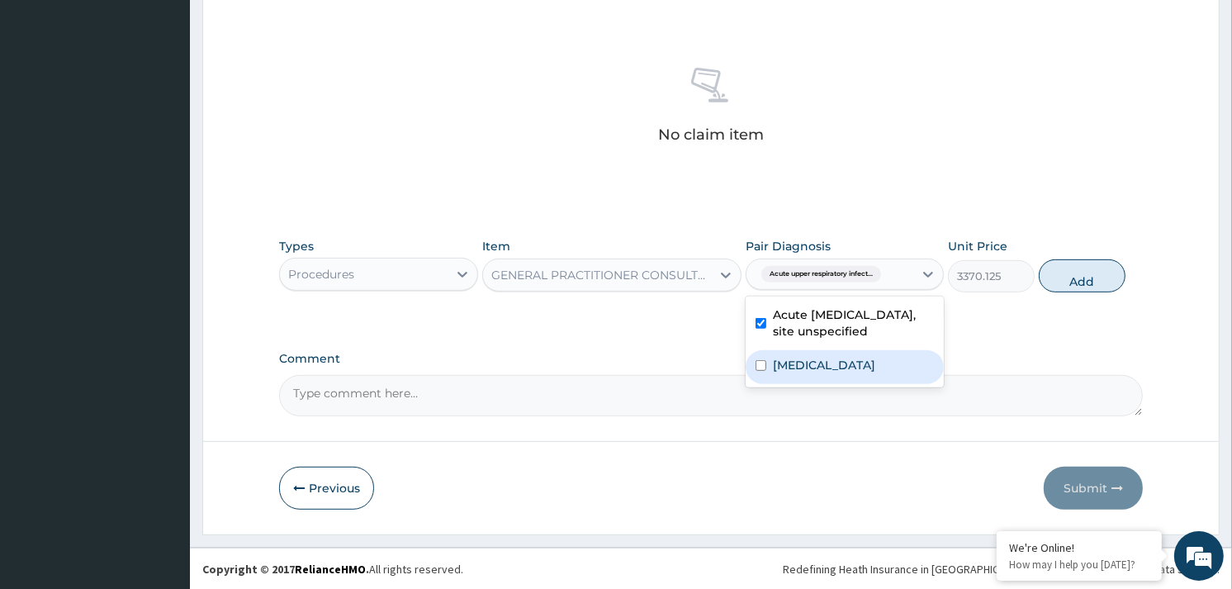
click at [837, 373] on label "Acute pharyngitis, unspecified" at bounding box center [824, 365] width 102 height 17
checkbox input "true"
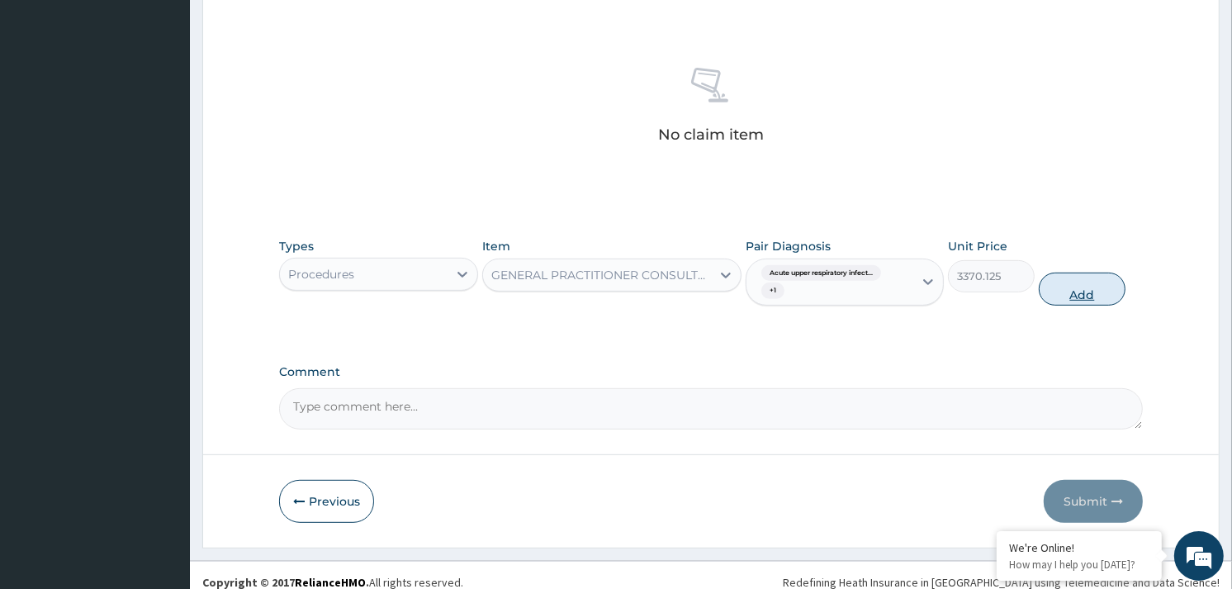
click at [1085, 283] on button "Add" at bounding box center [1082, 289] width 87 height 33
type input "0"
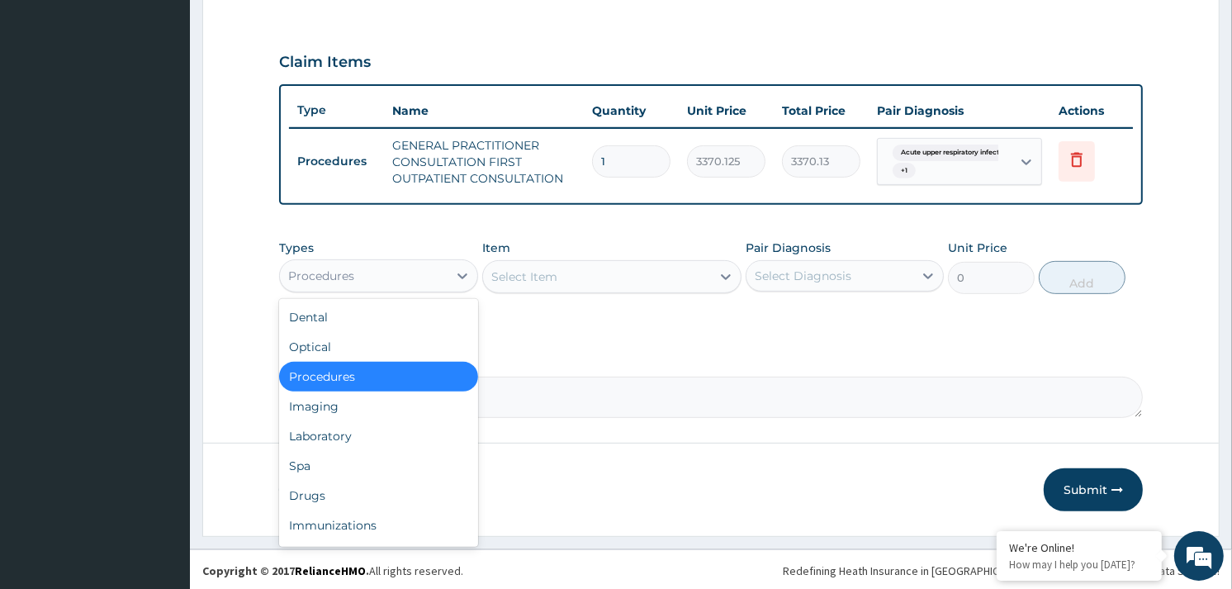
click at [429, 267] on div "Procedures" at bounding box center [363, 276] width 167 height 26
click at [317, 482] on div "Drugs" at bounding box center [378, 496] width 198 height 30
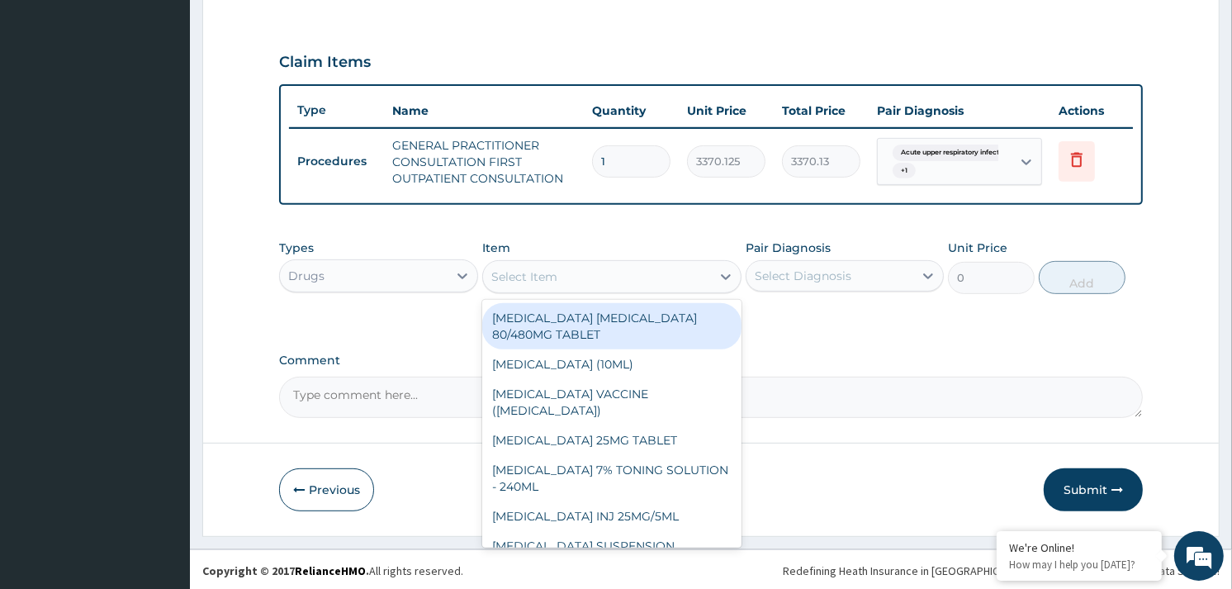
click at [540, 277] on div "Select Item" at bounding box center [524, 276] width 66 height 17
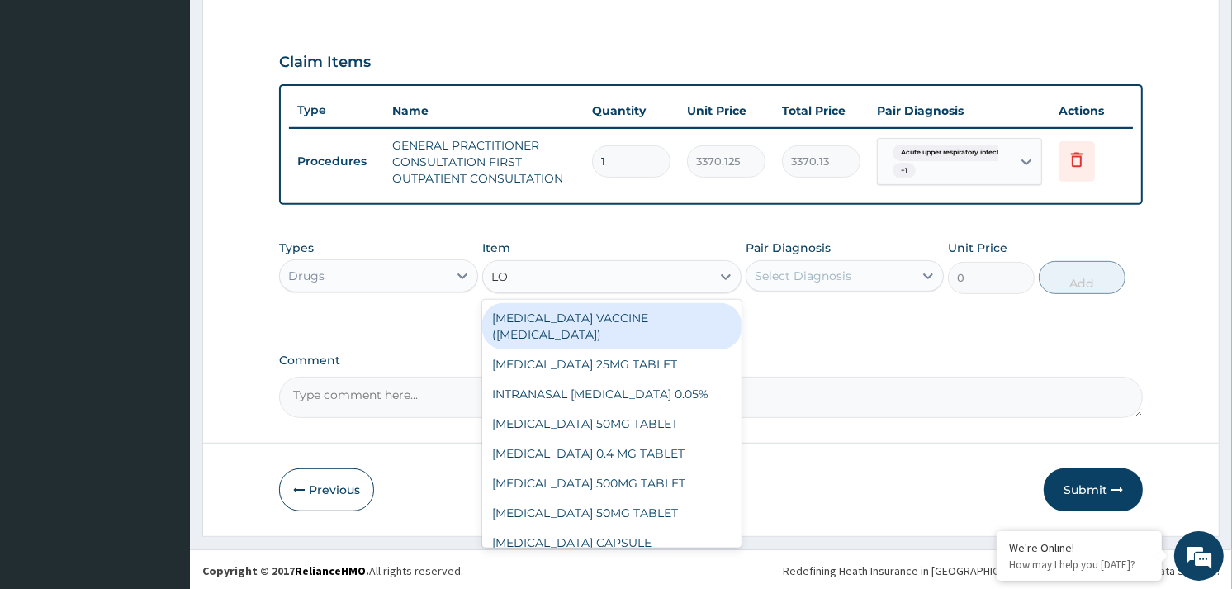
type input "LOZ"
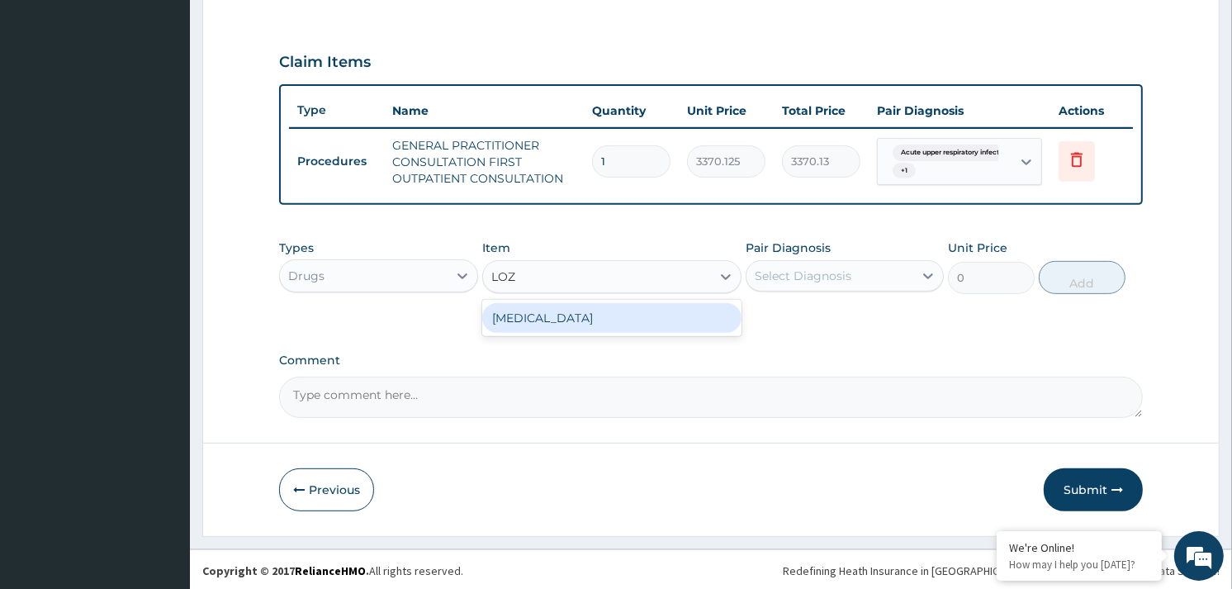
type input "96"
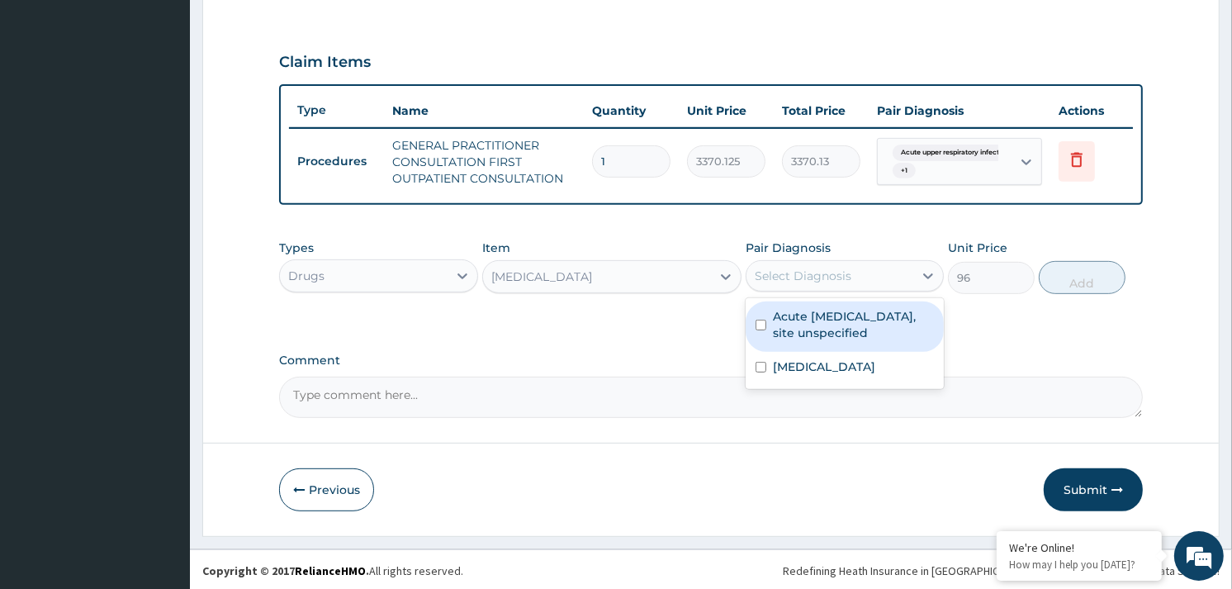
click at [810, 269] on div "Select Diagnosis" at bounding box center [803, 276] width 97 height 17
checkbox input "true"
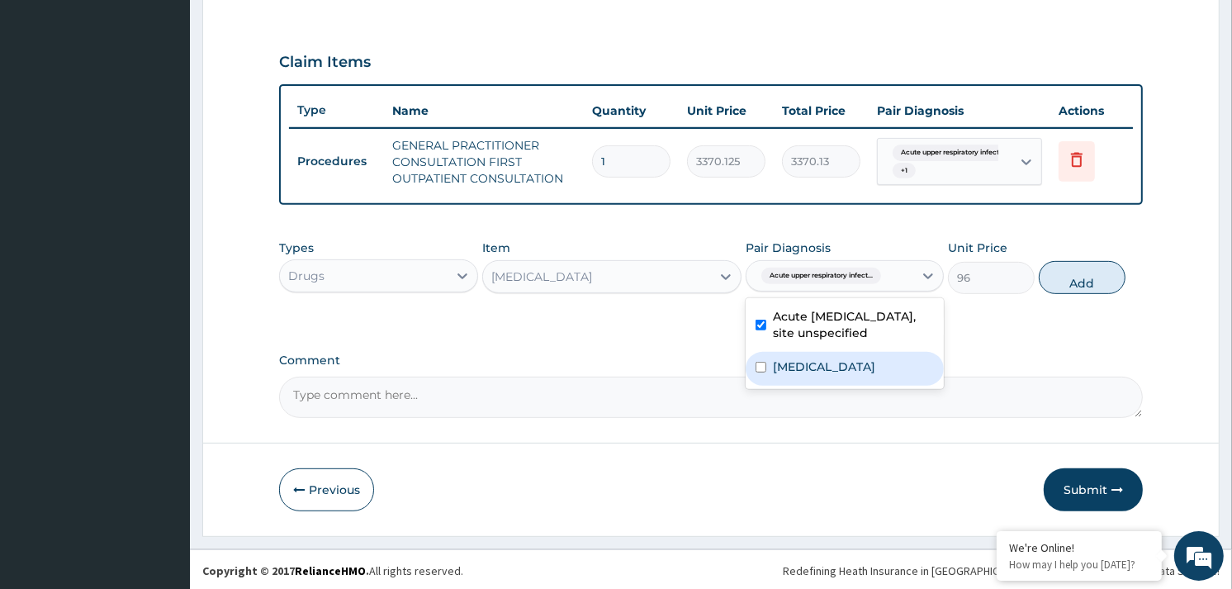
click at [845, 364] on label "Acute pharyngitis, unspecified" at bounding box center [824, 366] width 102 height 17
checkbox input "true"
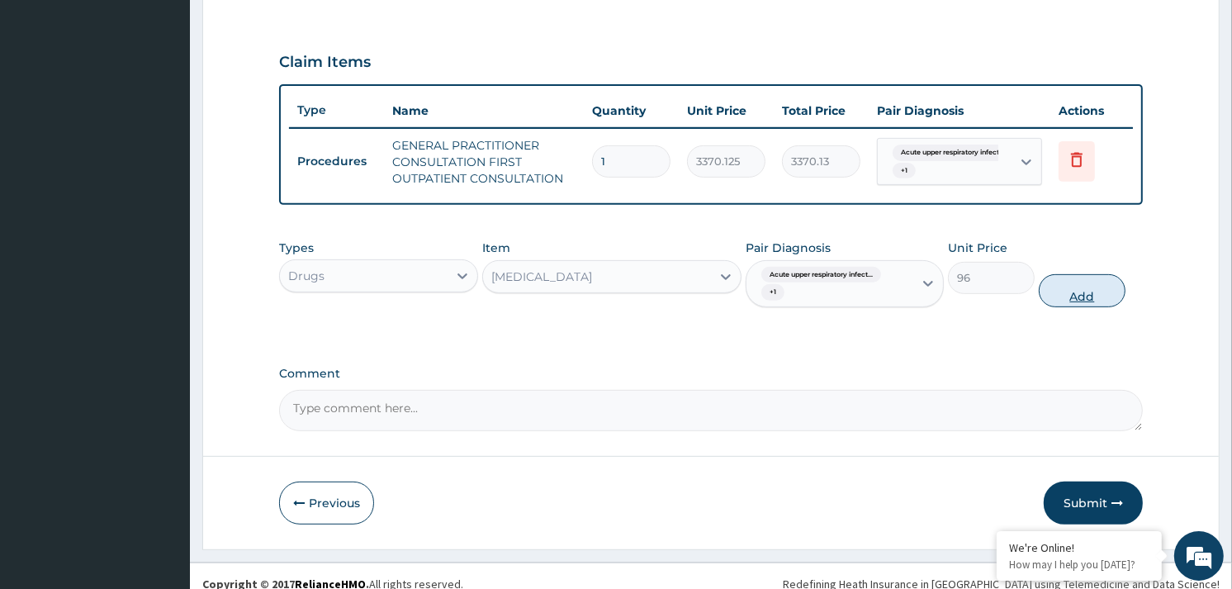
click at [1079, 283] on button "Add" at bounding box center [1082, 290] width 87 height 33
type input "0"
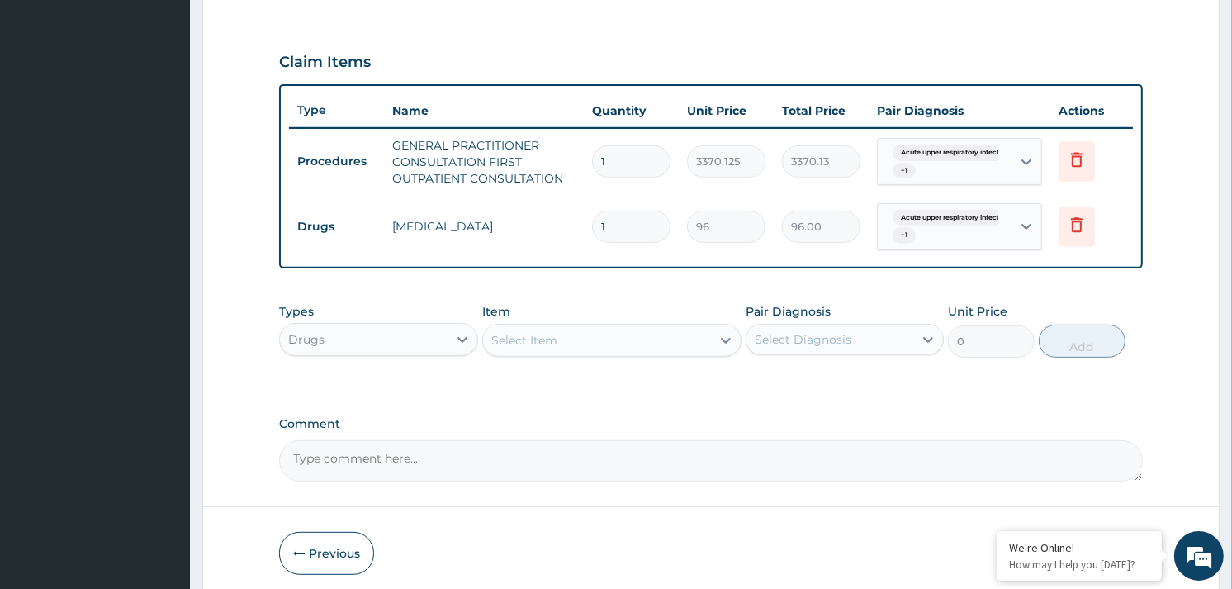
type input "0.00"
type input "9"
type input "864.00"
type input "9"
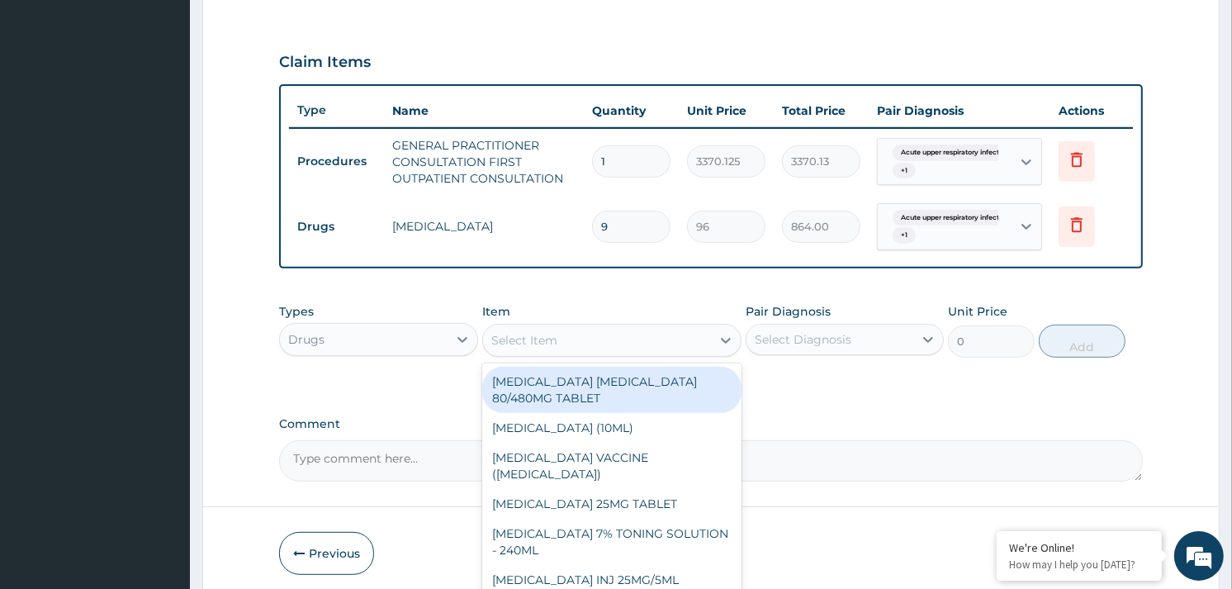
click at [620, 329] on div "Select Item" at bounding box center [597, 340] width 228 height 26
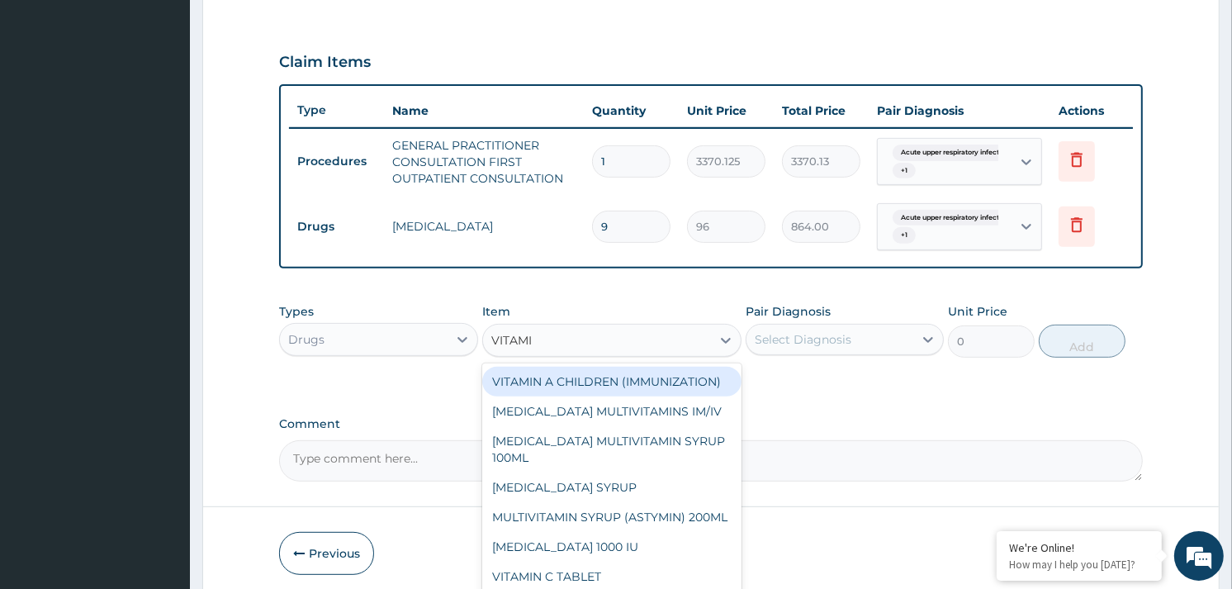
type input "VITAMIN"
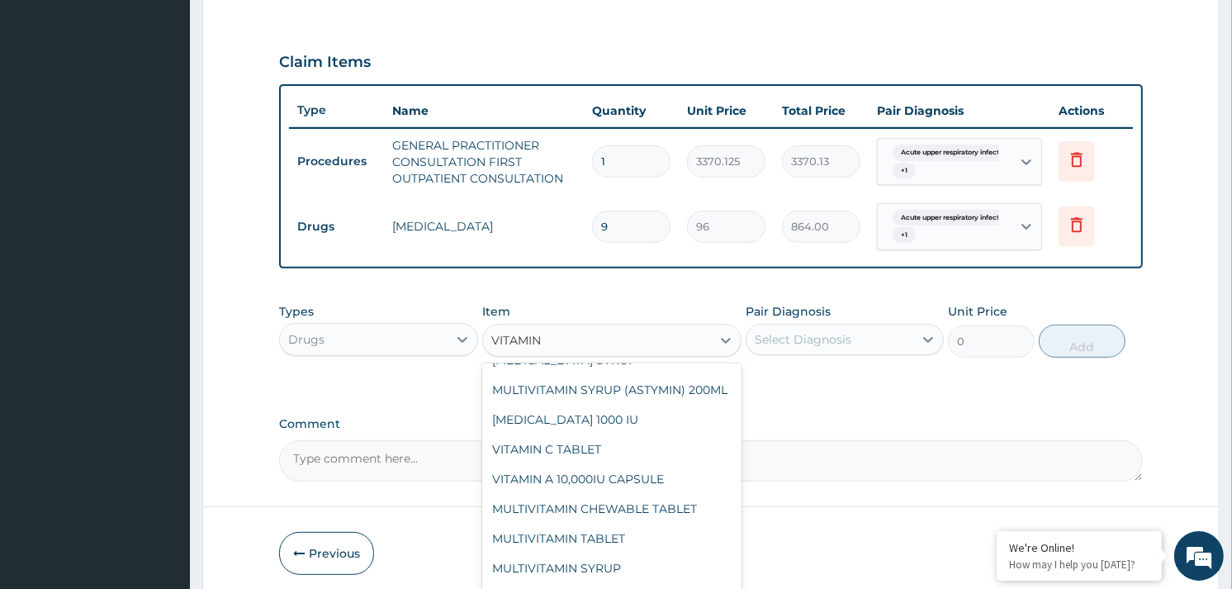
scroll to position [170, 0]
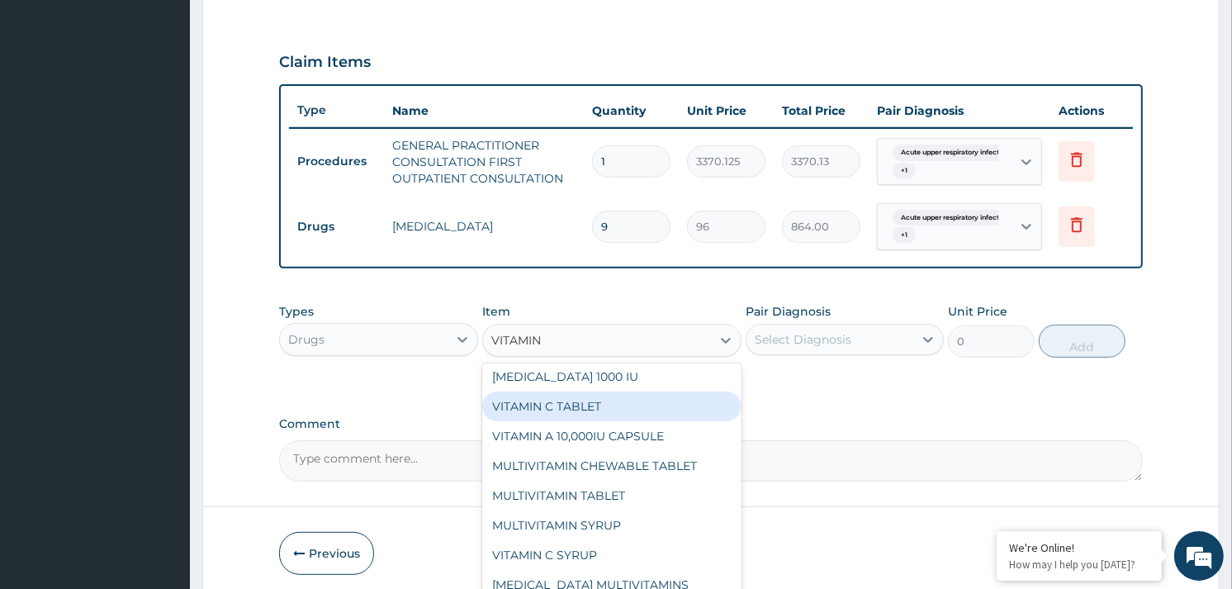
click at [564, 421] on div "VITAMIN C TABLET" at bounding box center [611, 406] width 259 height 30
type input "20"
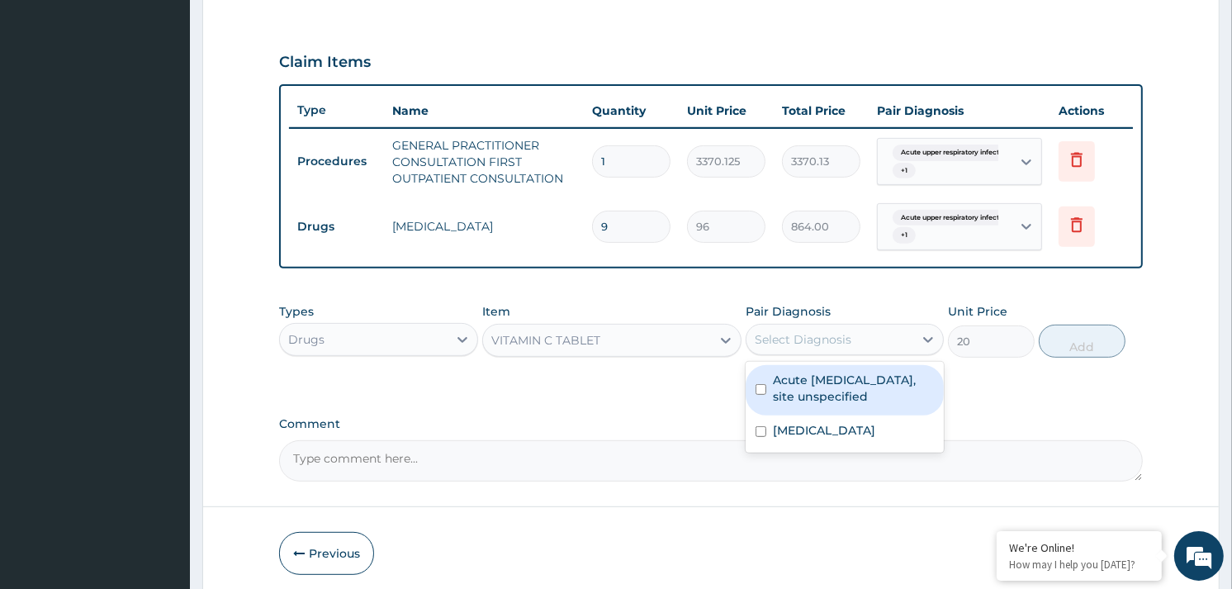
click at [814, 334] on div "Select Diagnosis" at bounding box center [803, 339] width 97 height 17
checkbox input "true"
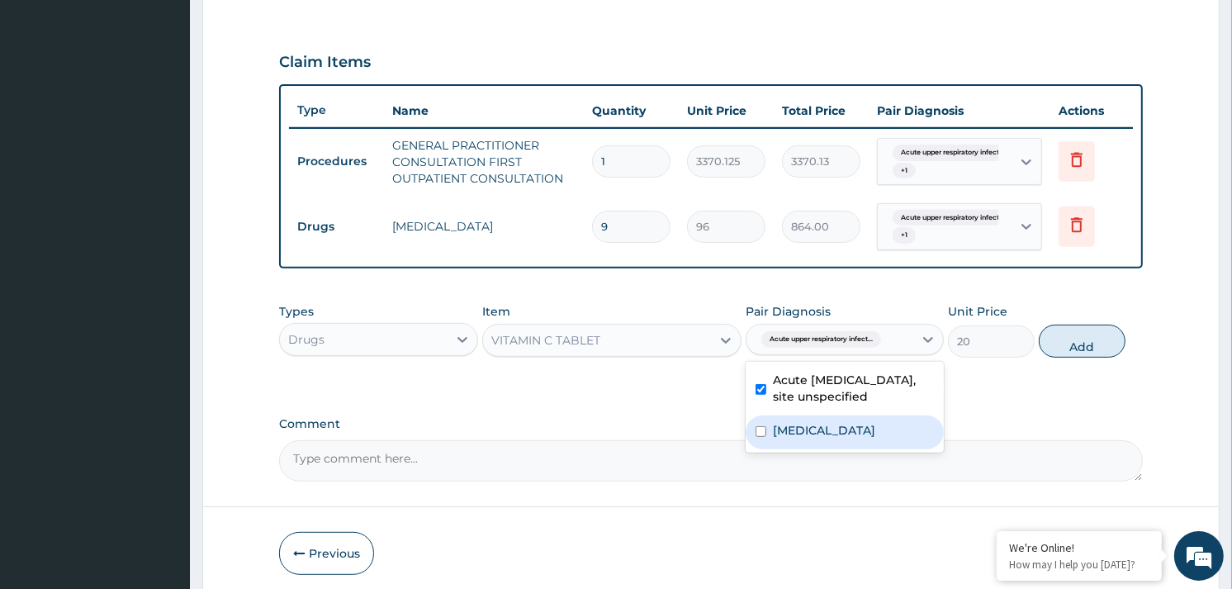
click at [830, 439] on label "Acute pharyngitis, unspecified" at bounding box center [824, 430] width 102 height 17
checkbox input "true"
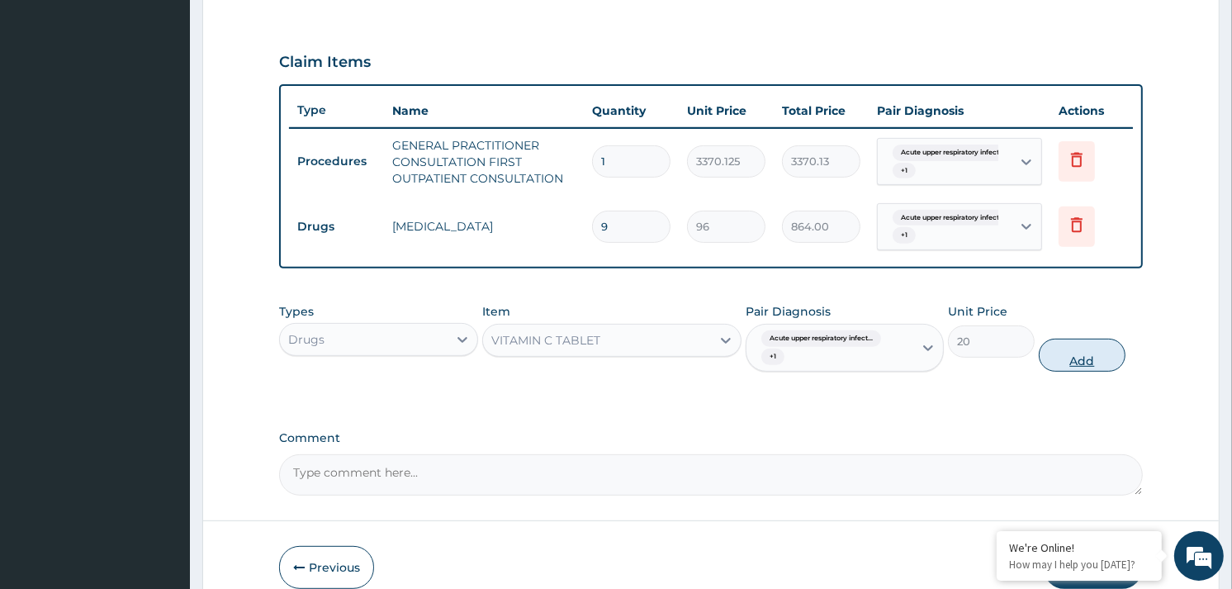
click at [1063, 358] on button "Add" at bounding box center [1082, 355] width 87 height 33
type input "0"
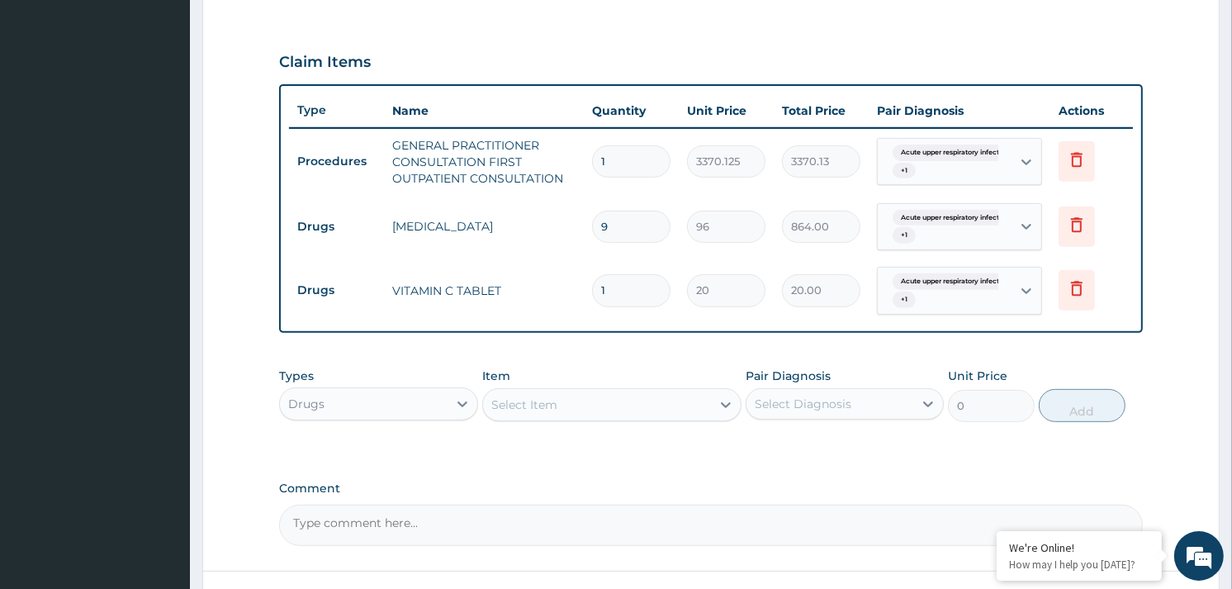
type input "0.00"
type input "3"
type input "60.00"
type input "30"
type input "600.00"
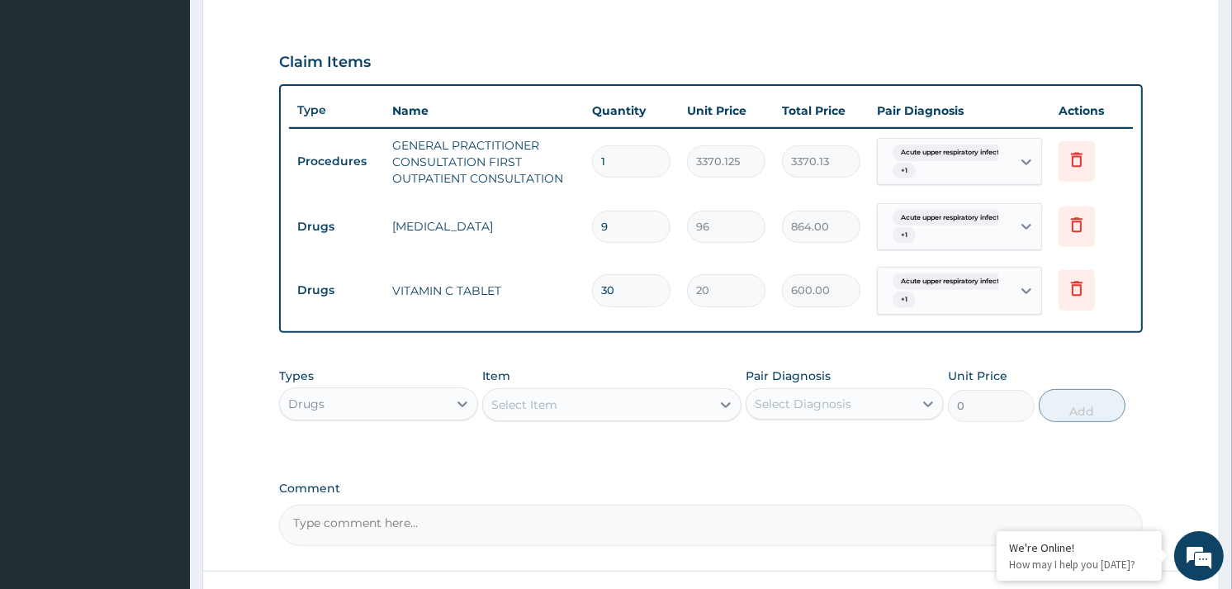
type input "30"
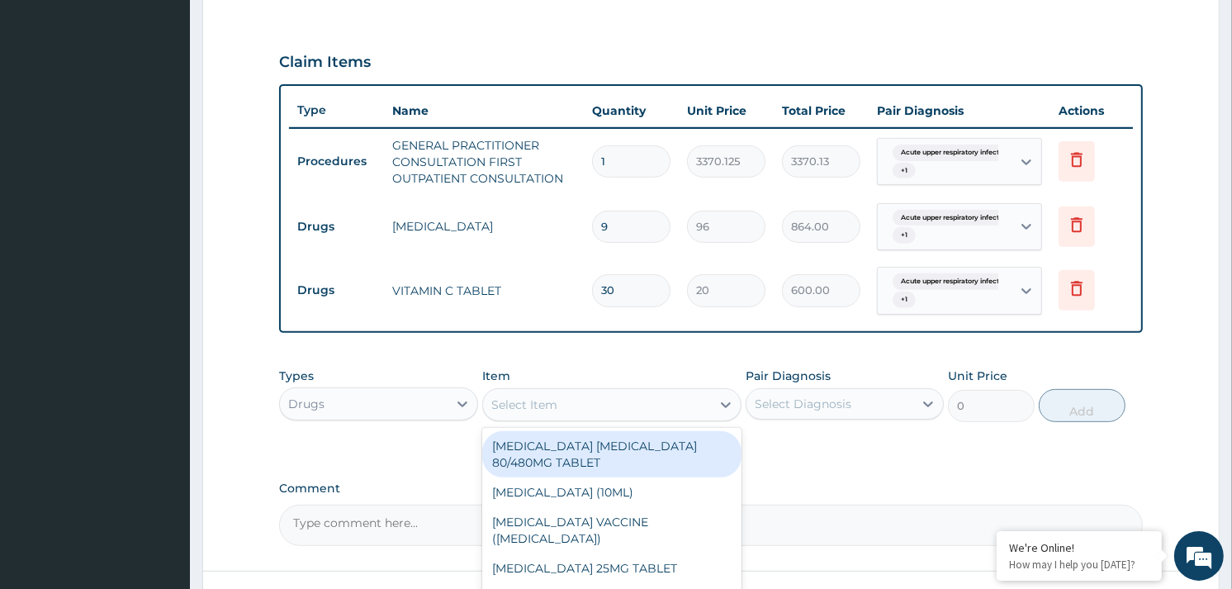
click at [633, 408] on div "Select Item" at bounding box center [597, 404] width 228 height 26
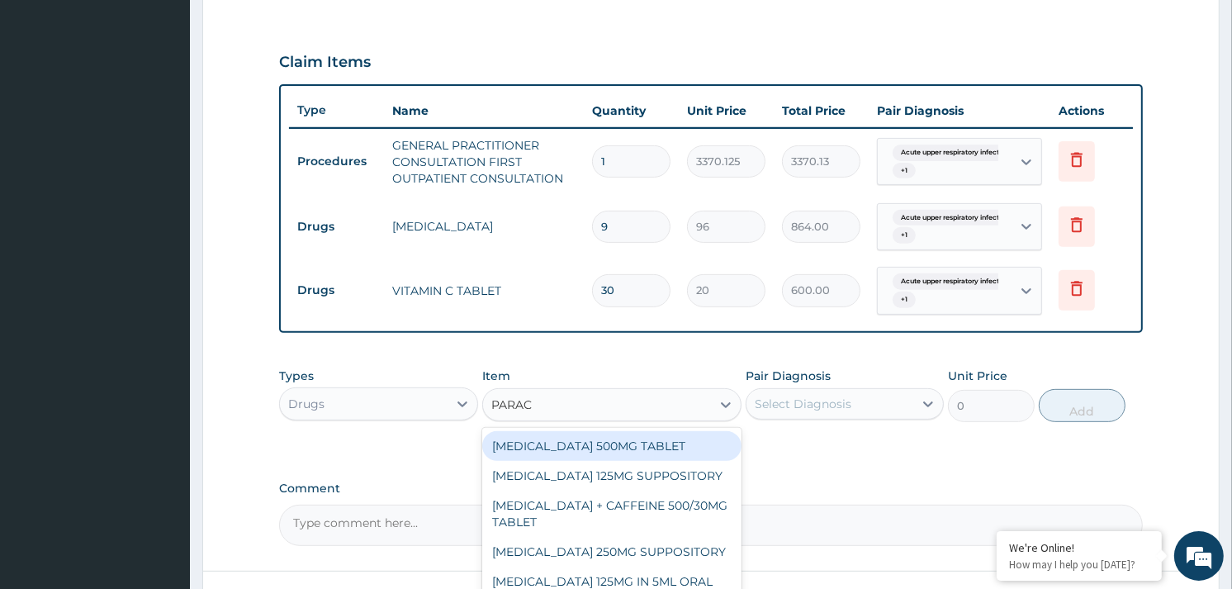
type input "PARACE"
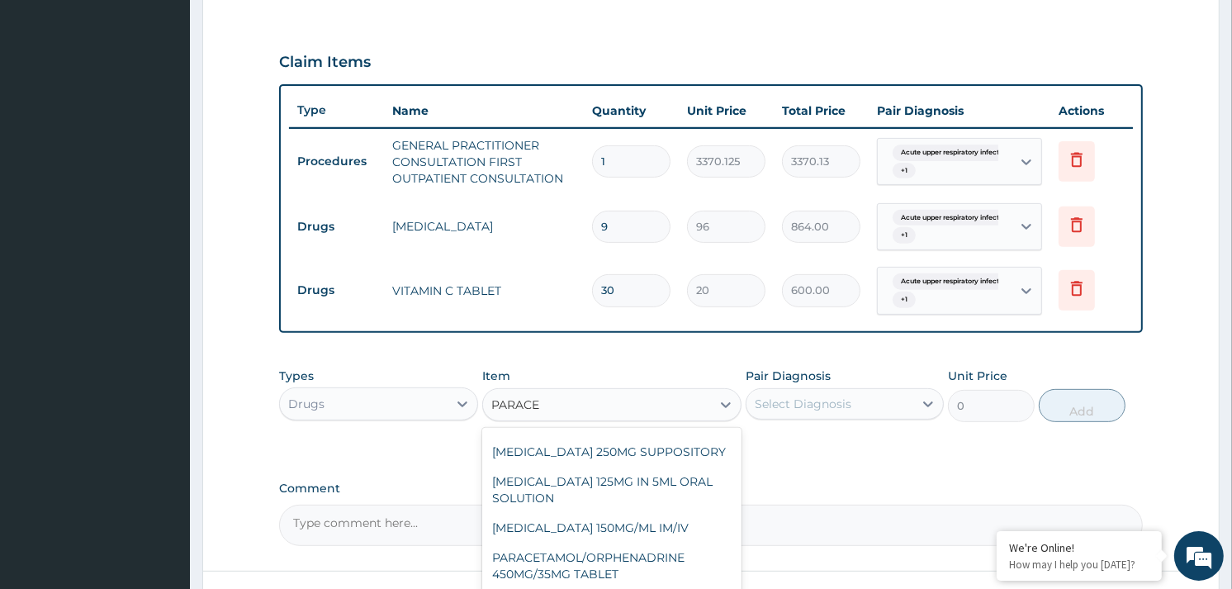
scroll to position [108, 0]
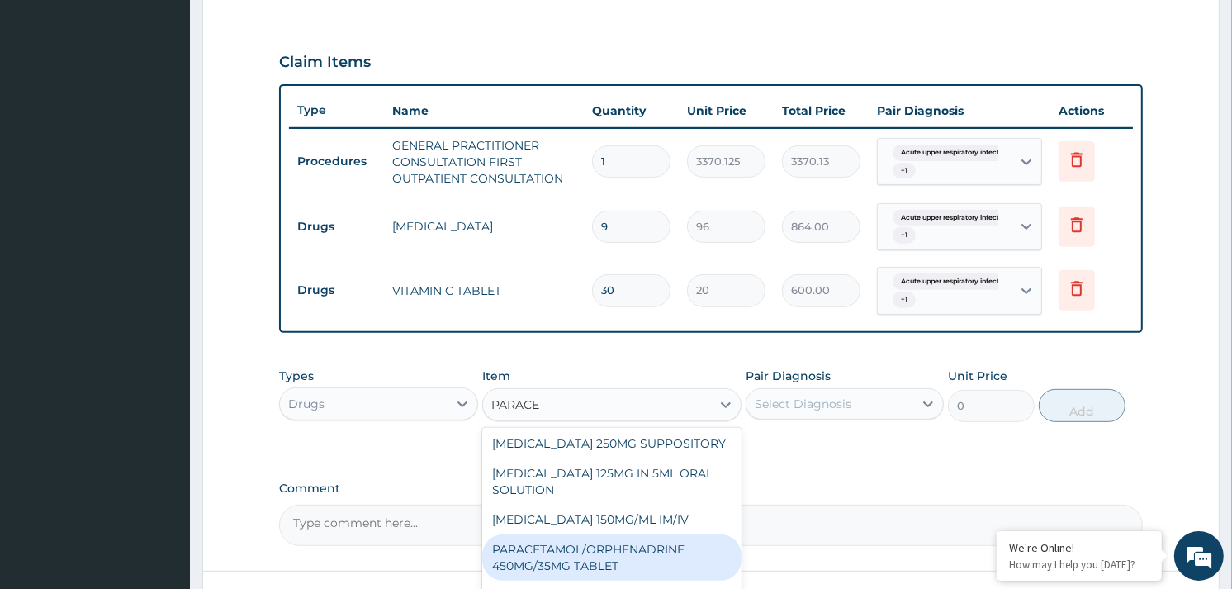
click at [608, 543] on div "PARACETAMOL/ORPHENADRINE 450MG/35MG TABLET" at bounding box center [611, 557] width 259 height 46
type input "90"
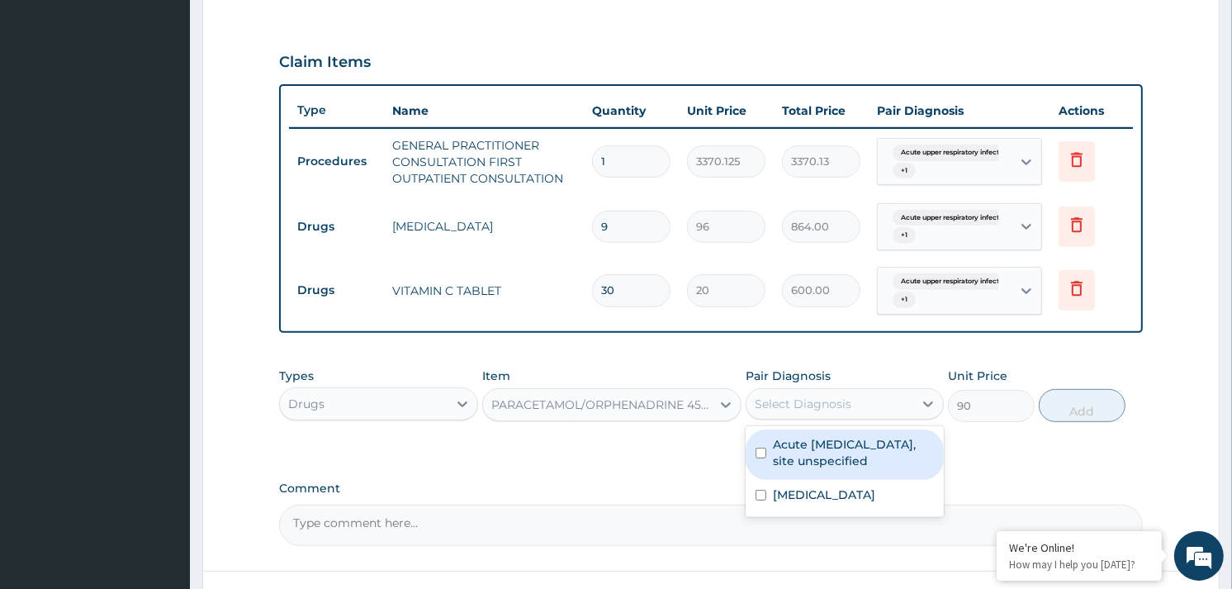
click at [844, 407] on div "Select Diagnosis" at bounding box center [803, 404] width 97 height 17
checkbox input "true"
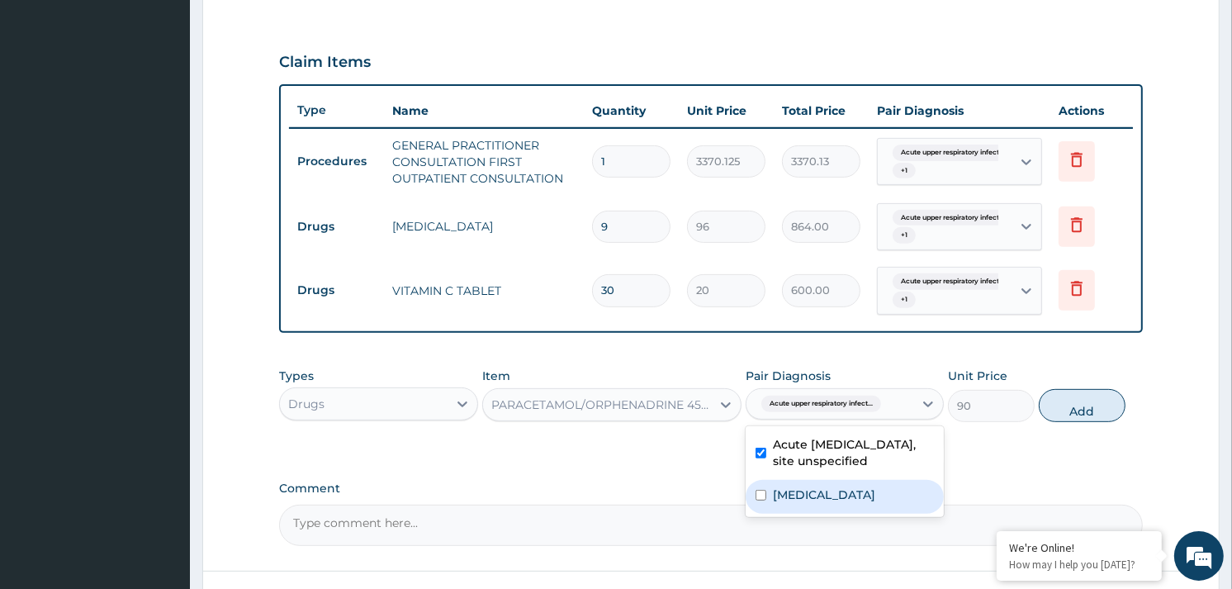
click at [798, 514] on div "Acute pharyngitis, unspecified" at bounding box center [845, 497] width 198 height 34
checkbox input "true"
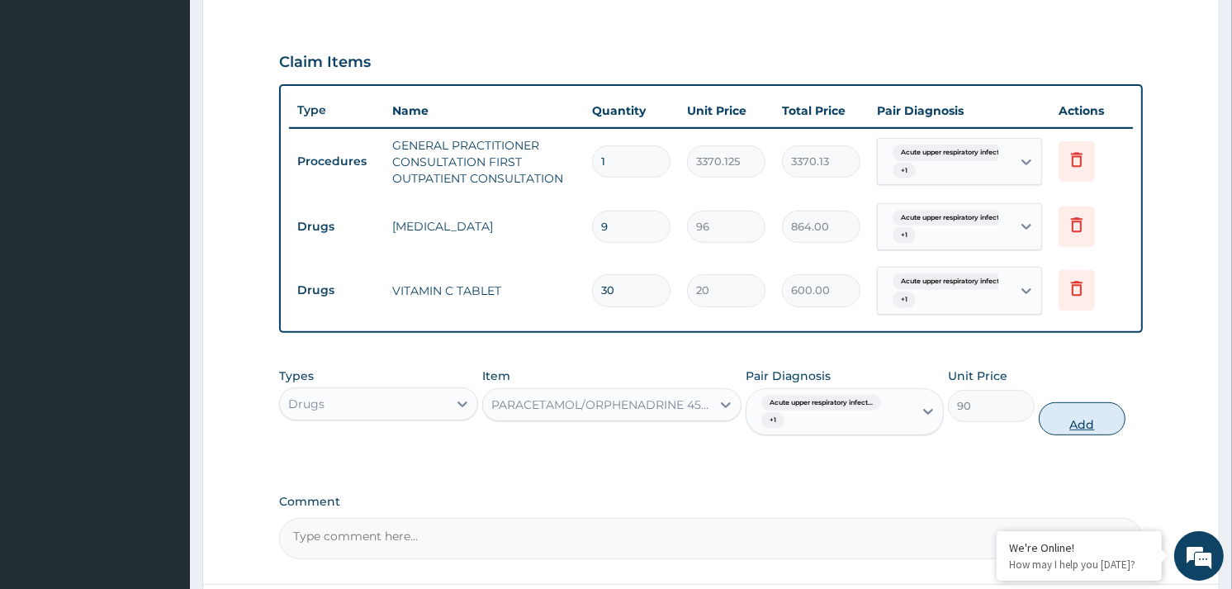
click at [1075, 409] on button "Add" at bounding box center [1082, 418] width 87 height 33
type input "0"
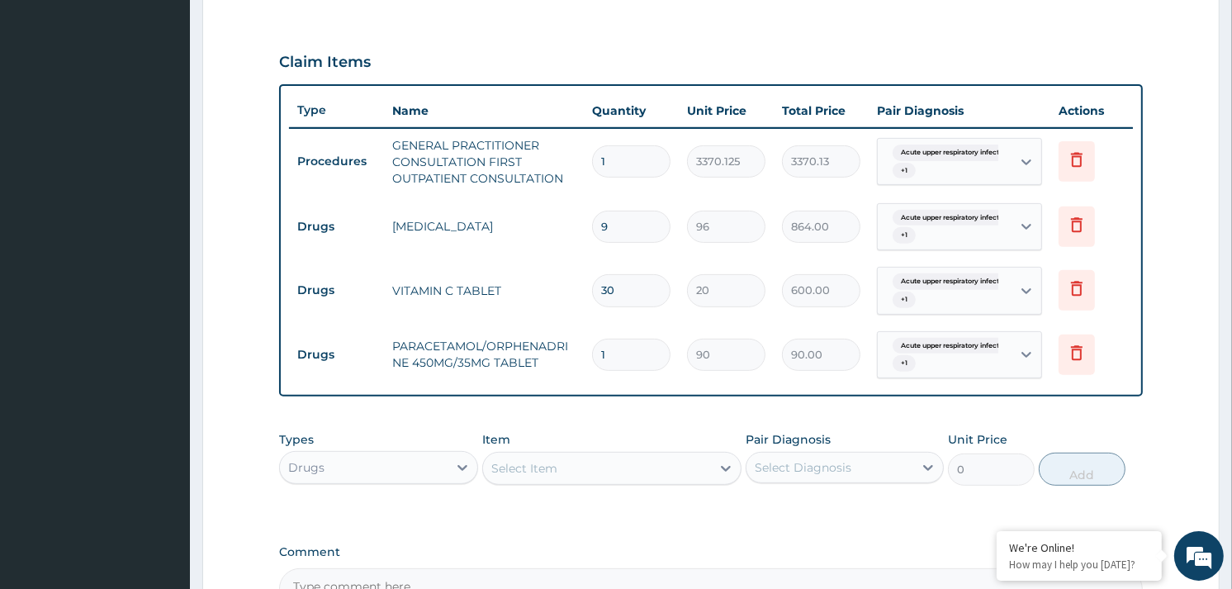
scroll to position [723, 0]
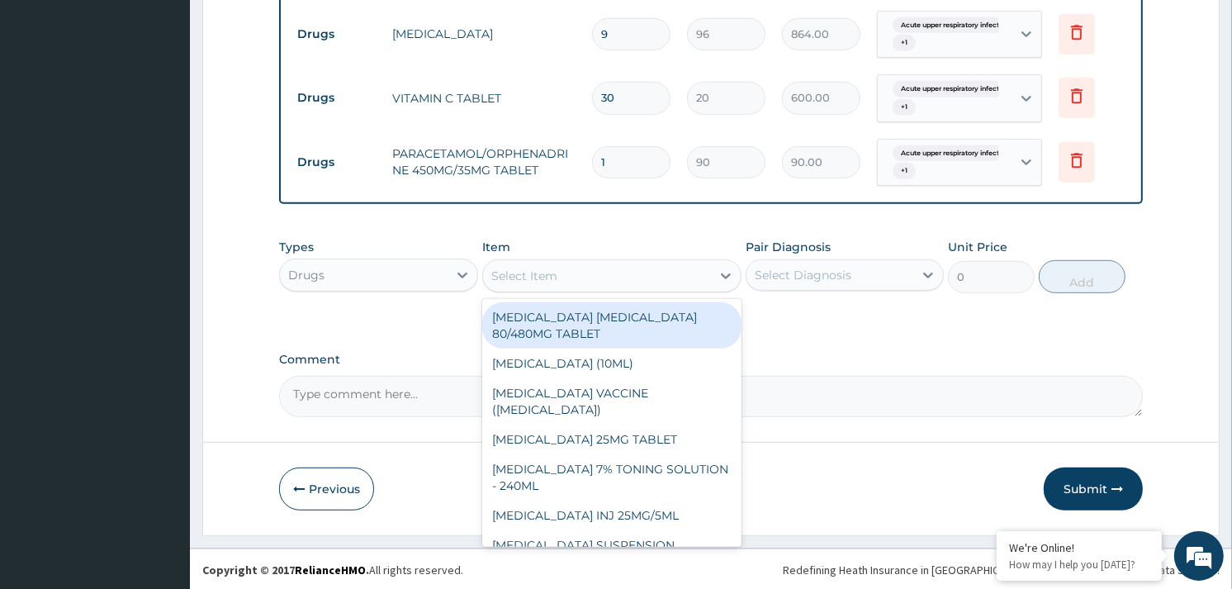
click at [605, 270] on div "Select Item" at bounding box center [597, 276] width 228 height 26
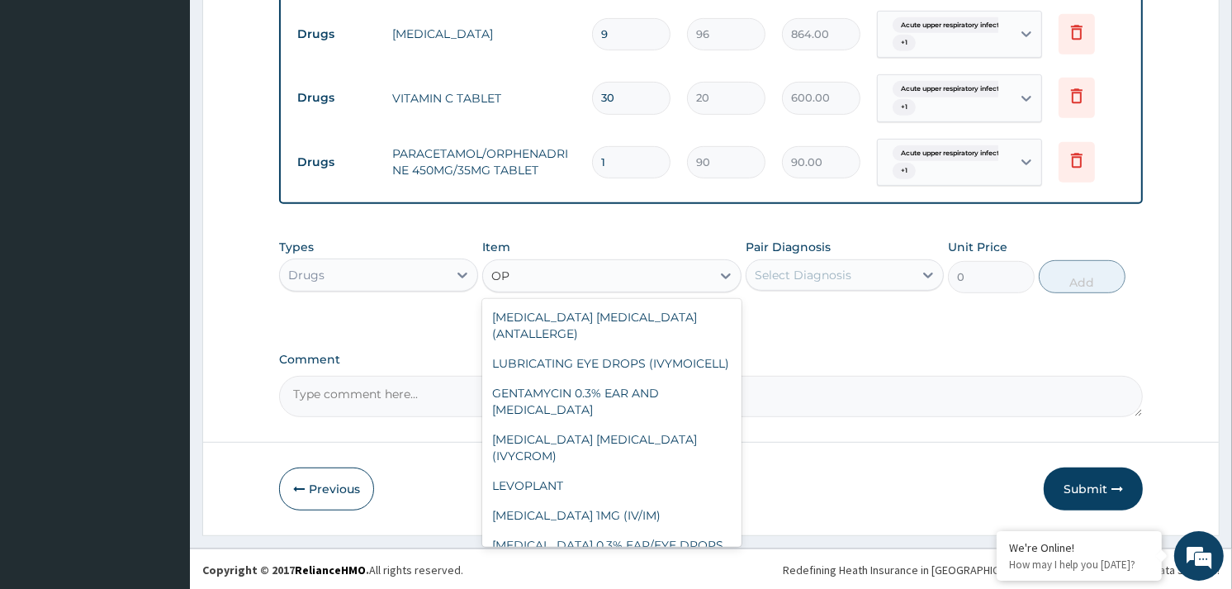
type input "O"
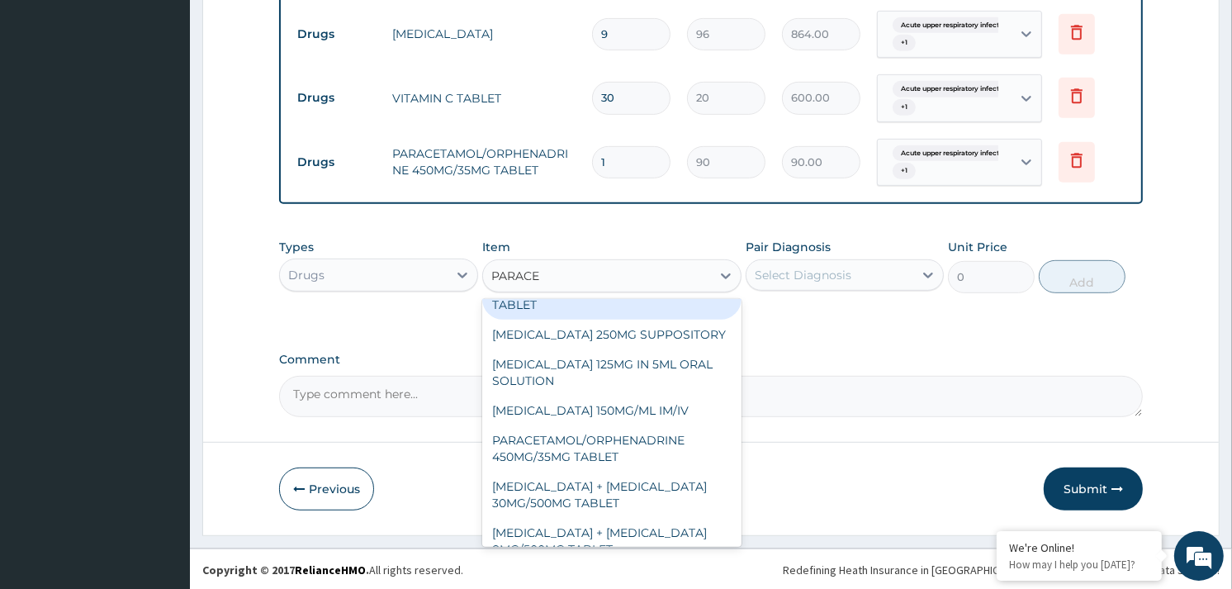
scroll to position [108, 0]
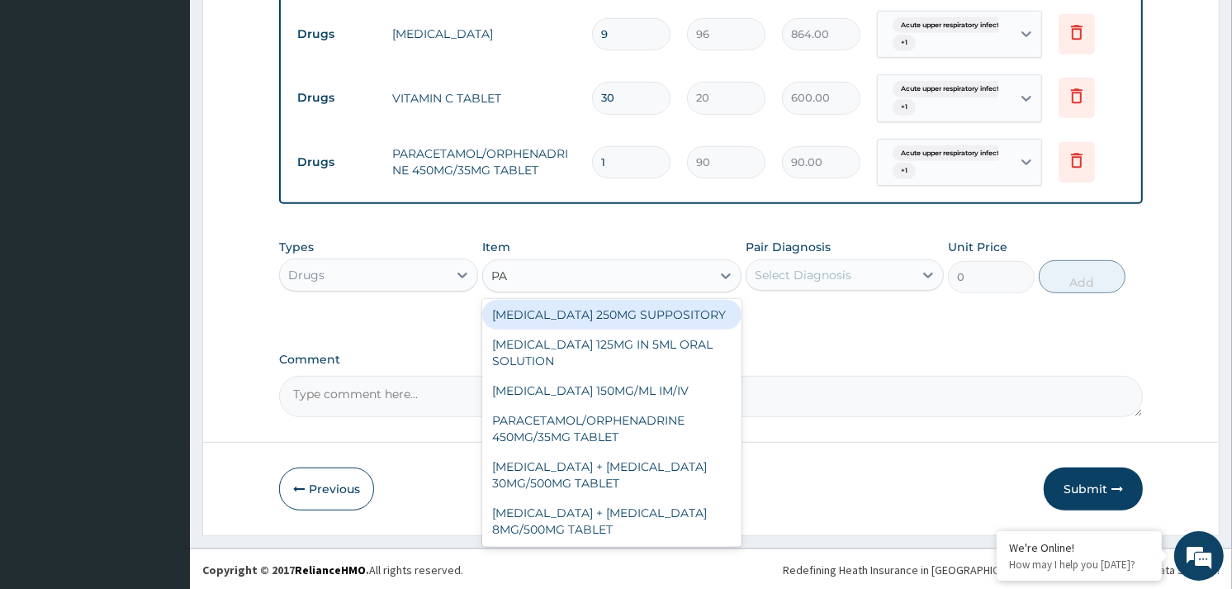
type input "P"
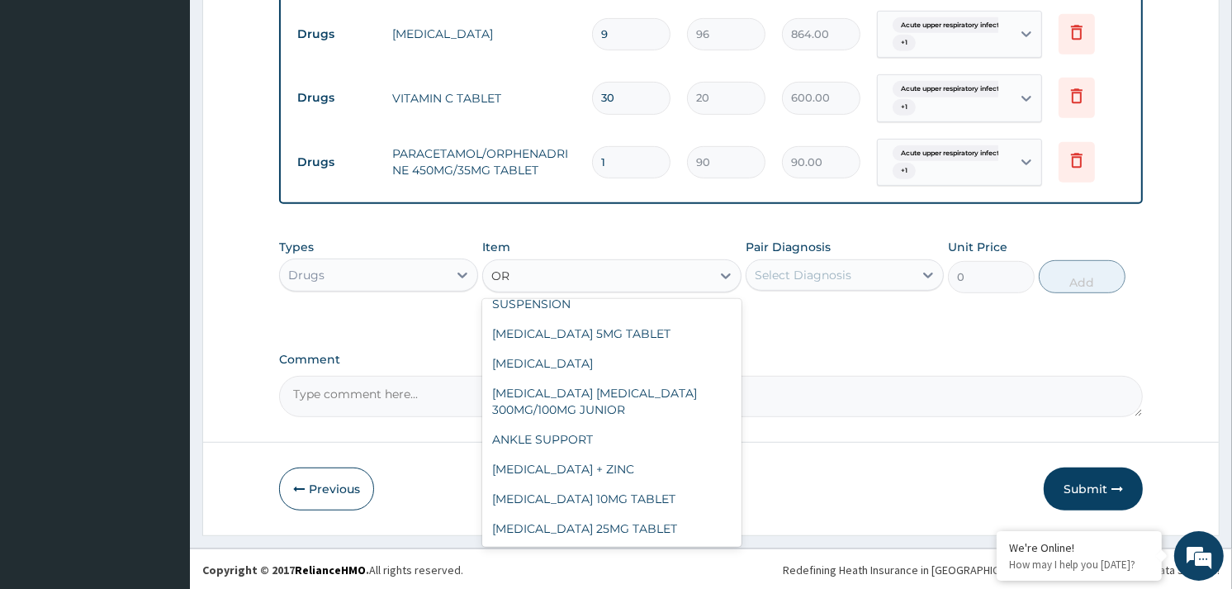
scroll to position [564, 0]
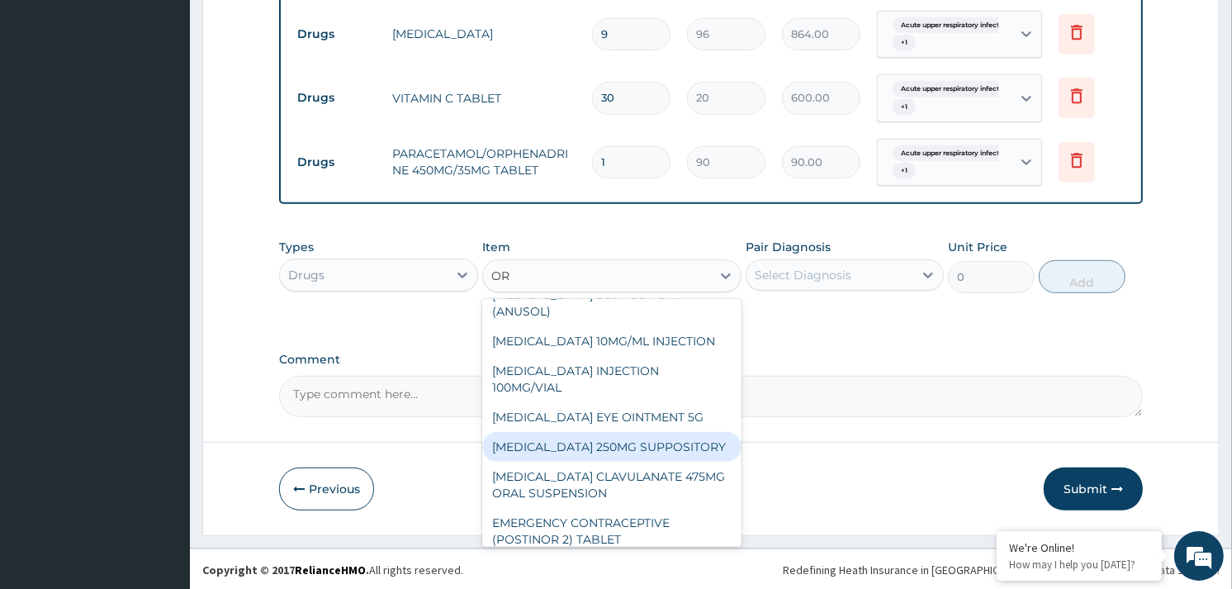
type input "ORP"
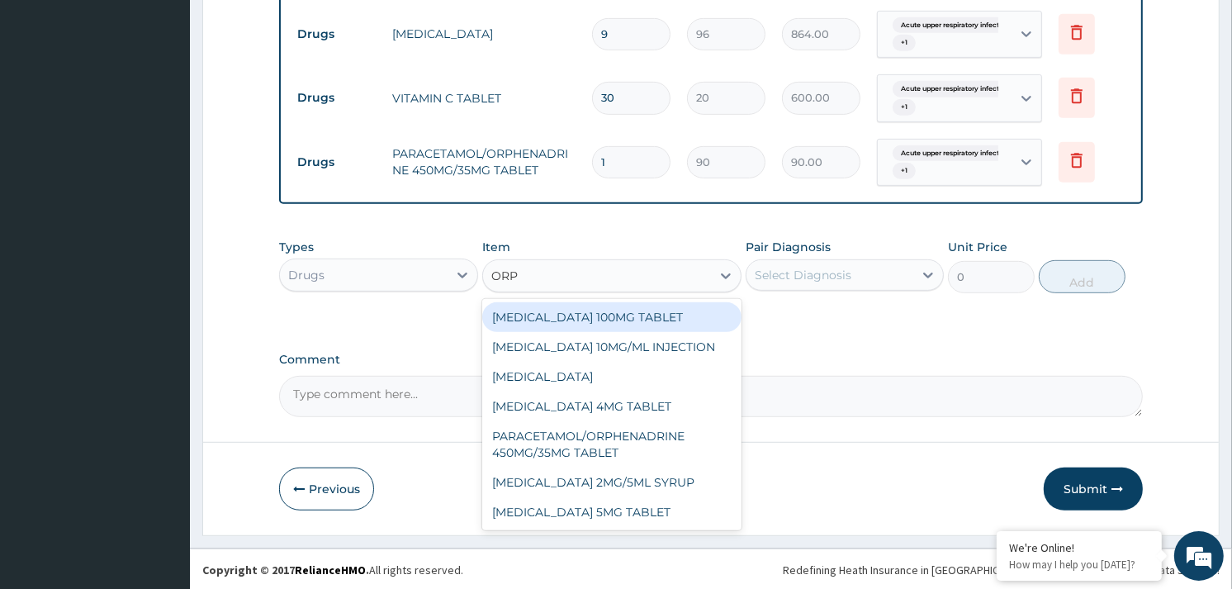
scroll to position [0, 0]
click at [538, 322] on div "ORPHENADRINE CITRATE 100MG TABLET" at bounding box center [611, 317] width 259 height 30
type input "174"
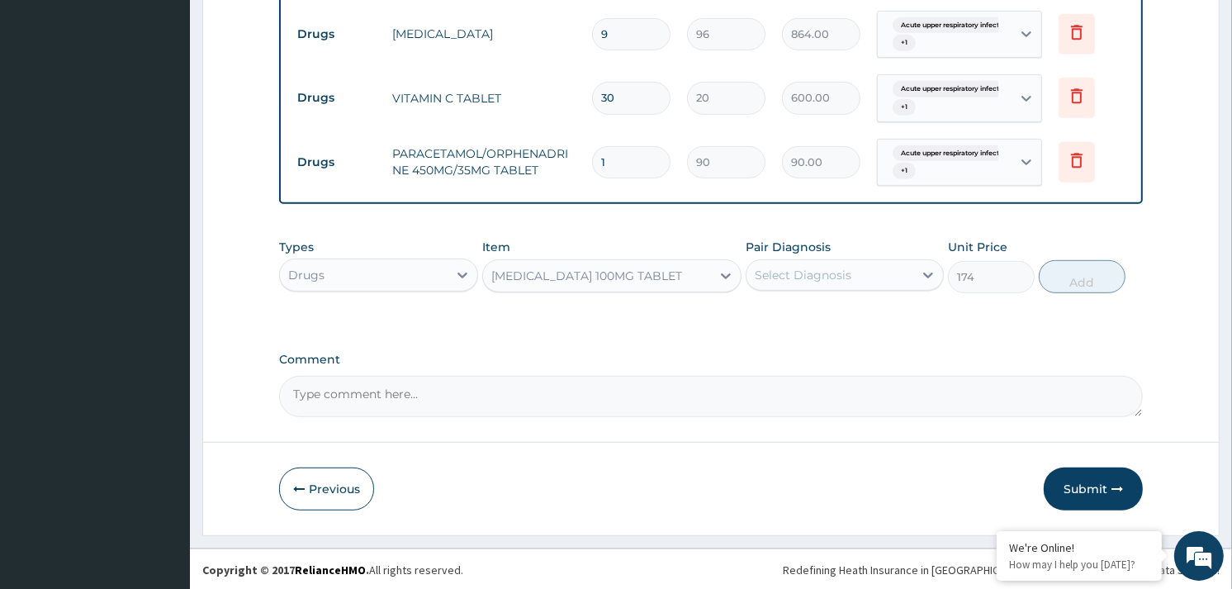
click at [802, 274] on div "Select Diagnosis" at bounding box center [803, 275] width 97 height 17
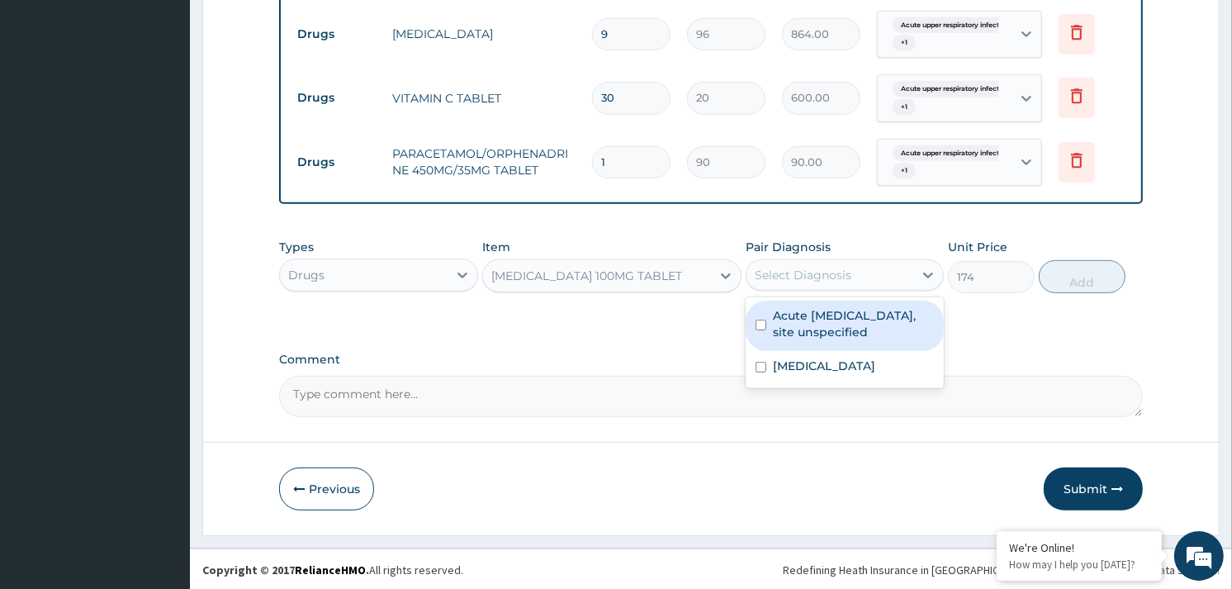
click at [828, 315] on label "Acute upper respiratory infection, site unspecified" at bounding box center [853, 323] width 161 height 33
checkbox input "true"
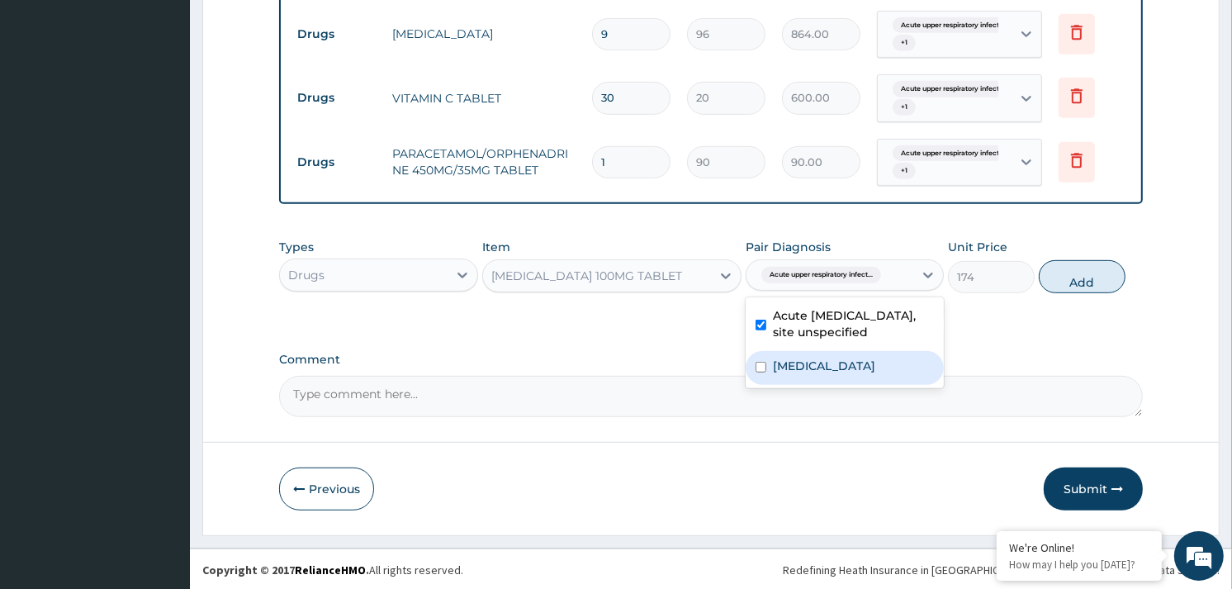
click at [829, 364] on label "Acute pharyngitis, unspecified" at bounding box center [824, 366] width 102 height 17
checkbox input "true"
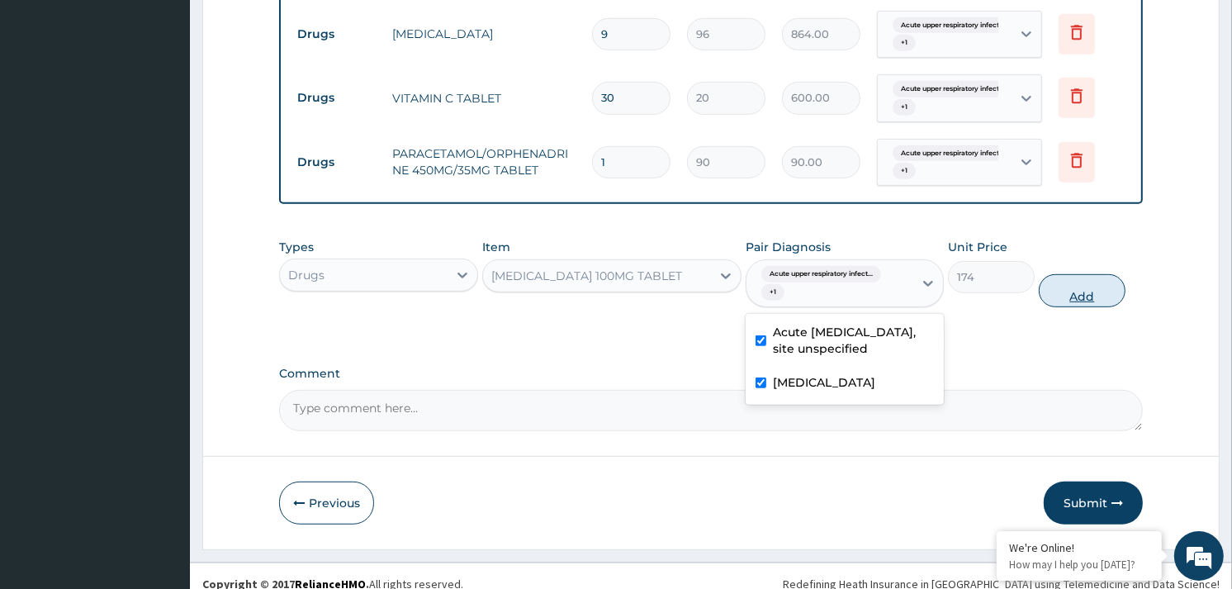
click at [1079, 294] on button "Add" at bounding box center [1082, 290] width 87 height 33
type input "0"
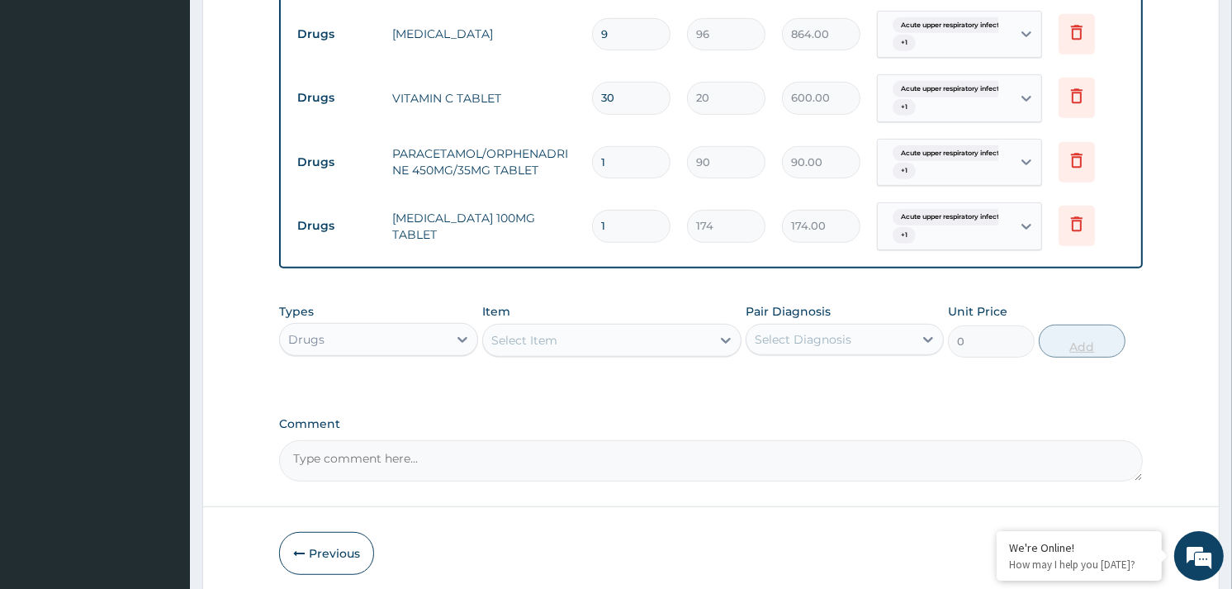
type input "12"
type input "2088.00"
type input "12"
click at [1074, 150] on icon at bounding box center [1077, 160] width 20 height 20
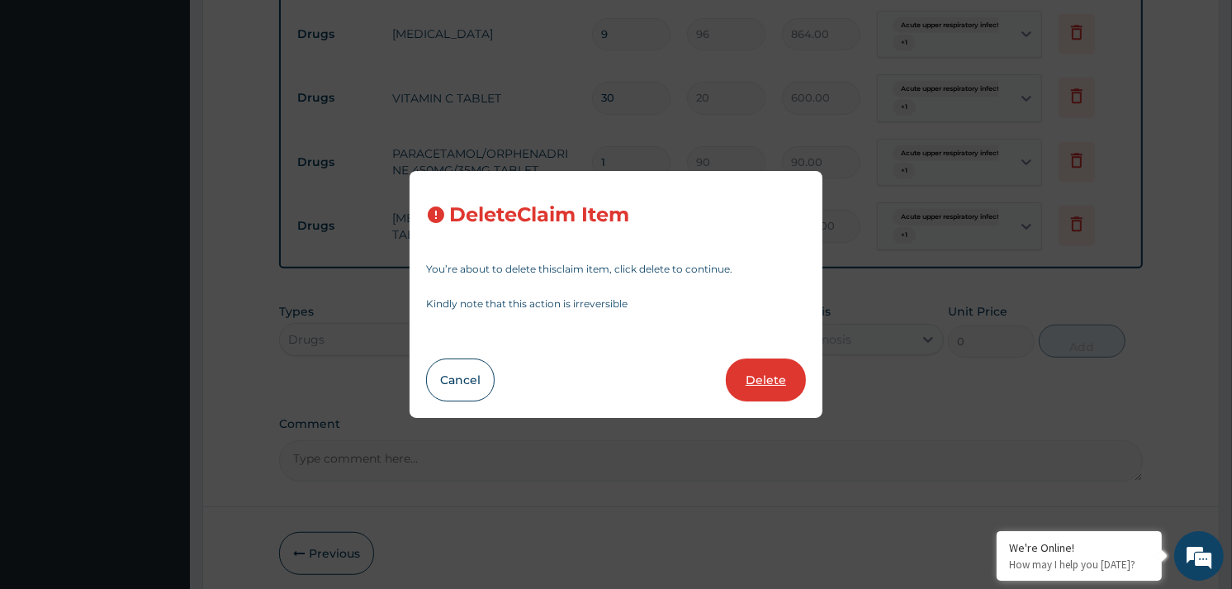
click at [783, 373] on button "Delete" at bounding box center [766, 379] width 80 height 43
type input "12"
type input "174"
type input "2088.00"
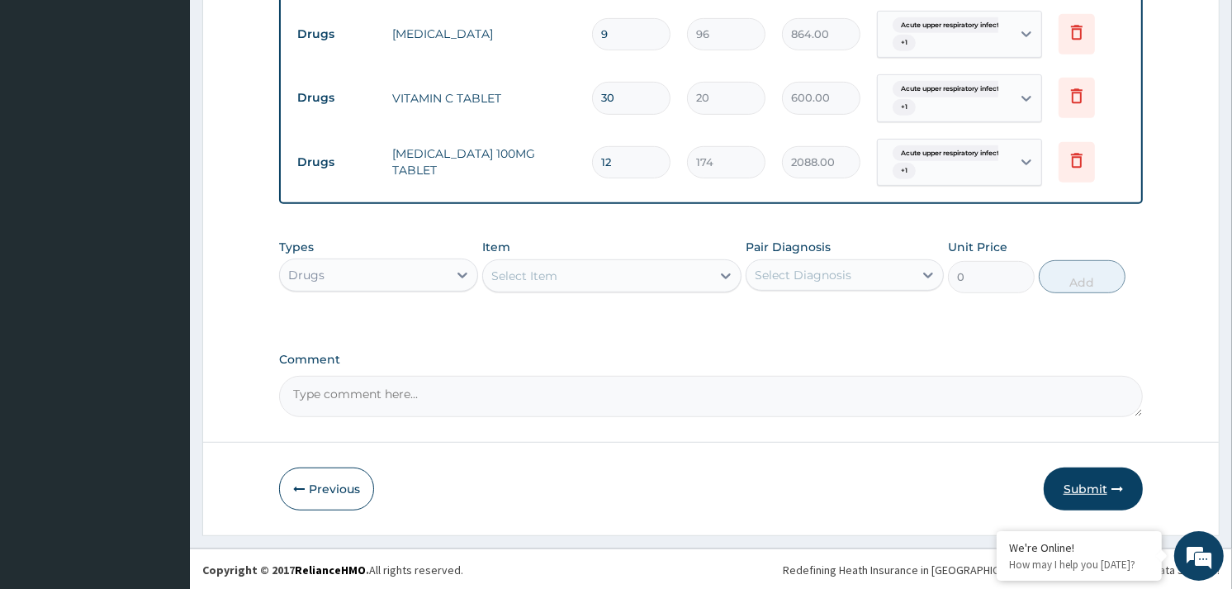
click at [1101, 490] on button "Submit" at bounding box center [1093, 488] width 99 height 43
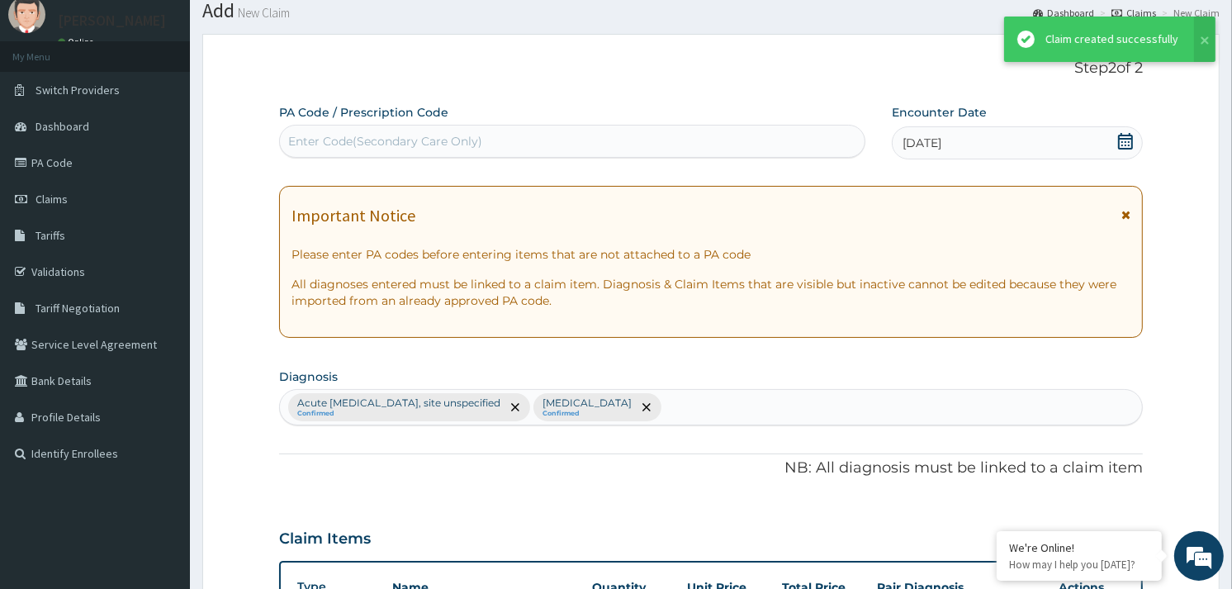
scroll to position [723, 0]
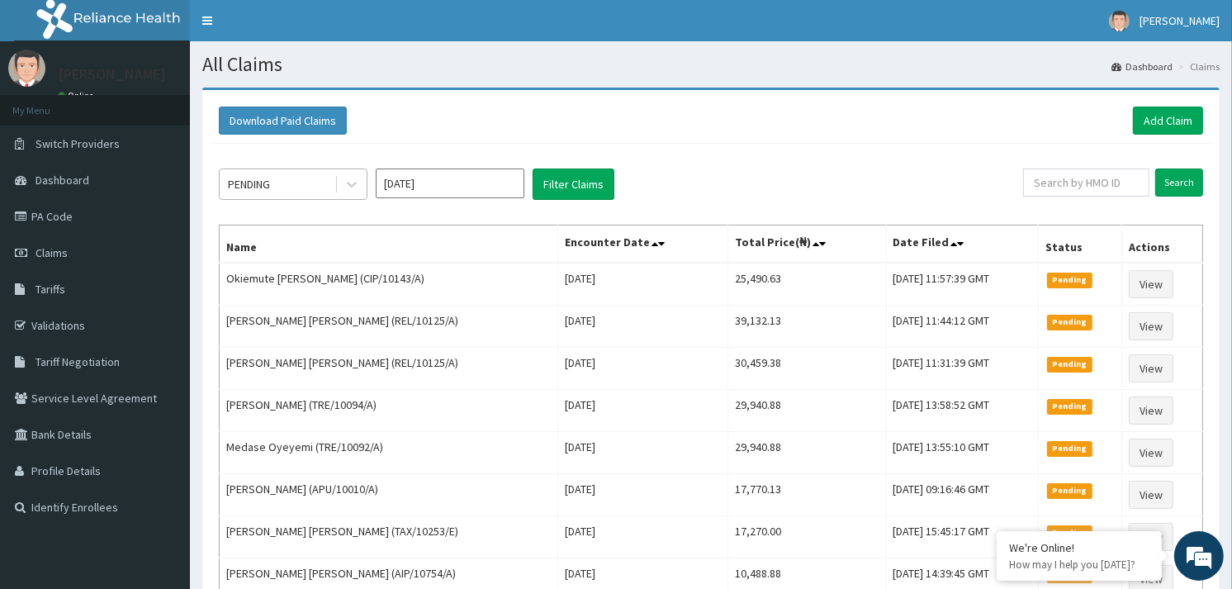
click at [336, 177] on span at bounding box center [336, 184] width 1 height 17
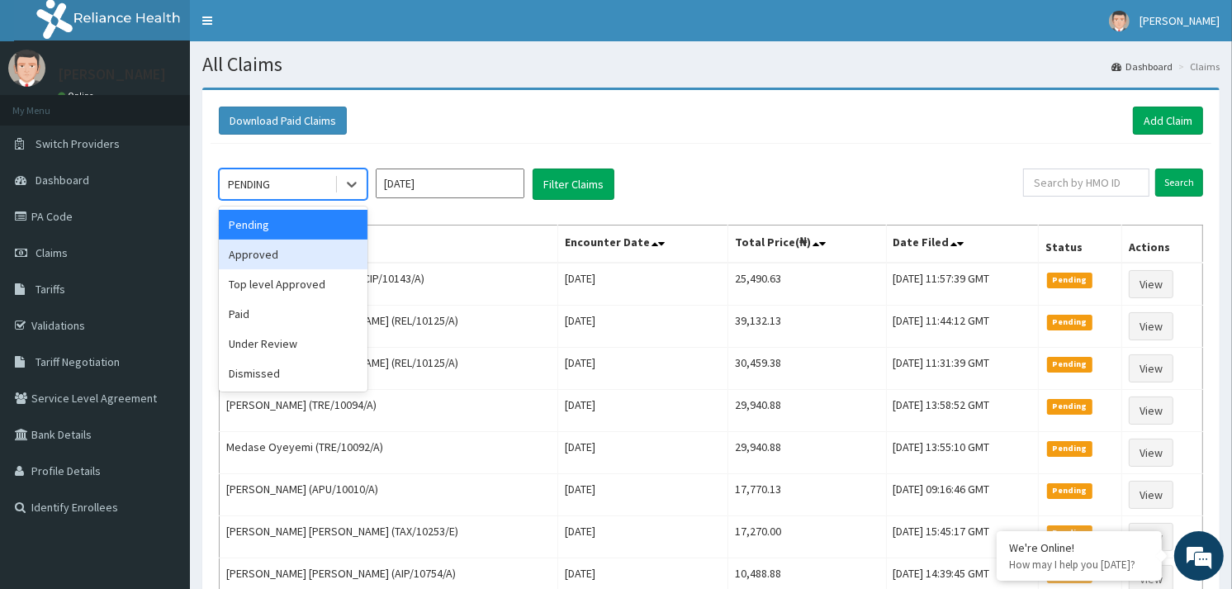
click at [287, 244] on div "Approved" at bounding box center [293, 255] width 149 height 30
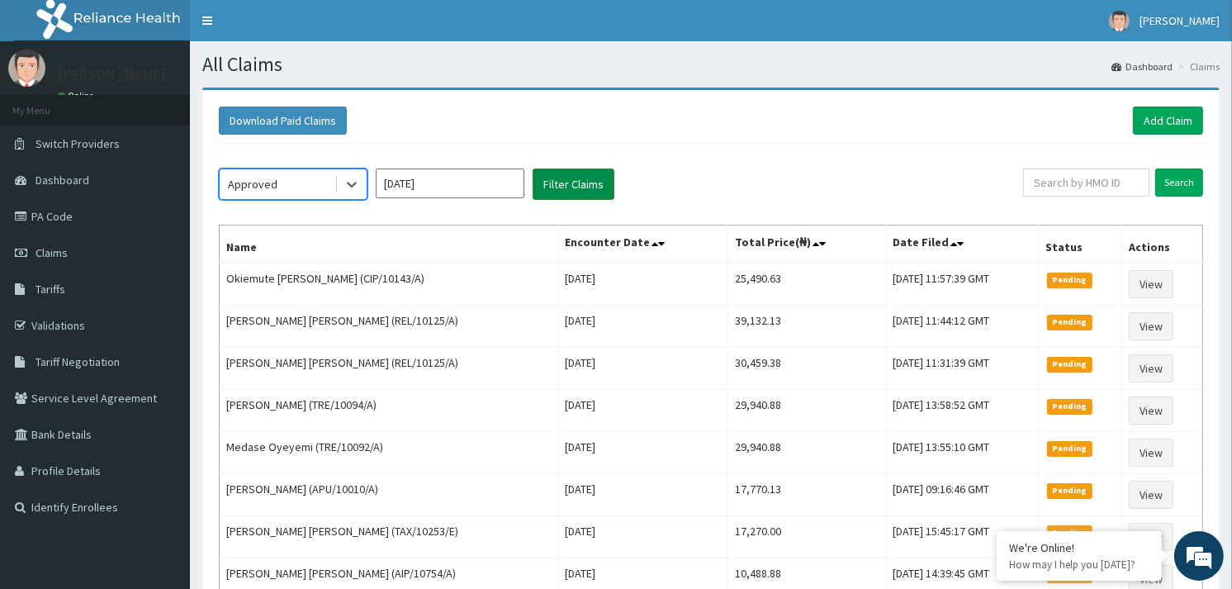
click at [558, 178] on button "Filter Claims" at bounding box center [574, 183] width 82 height 31
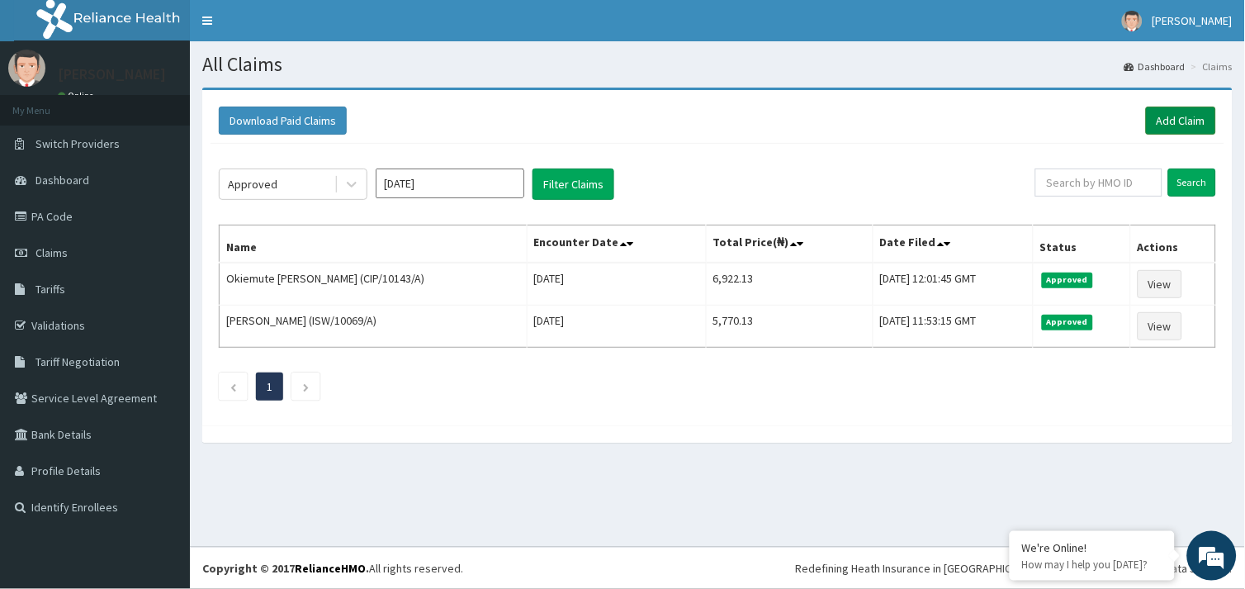
click at [1184, 118] on link "Add Claim" at bounding box center [1181, 121] width 70 height 28
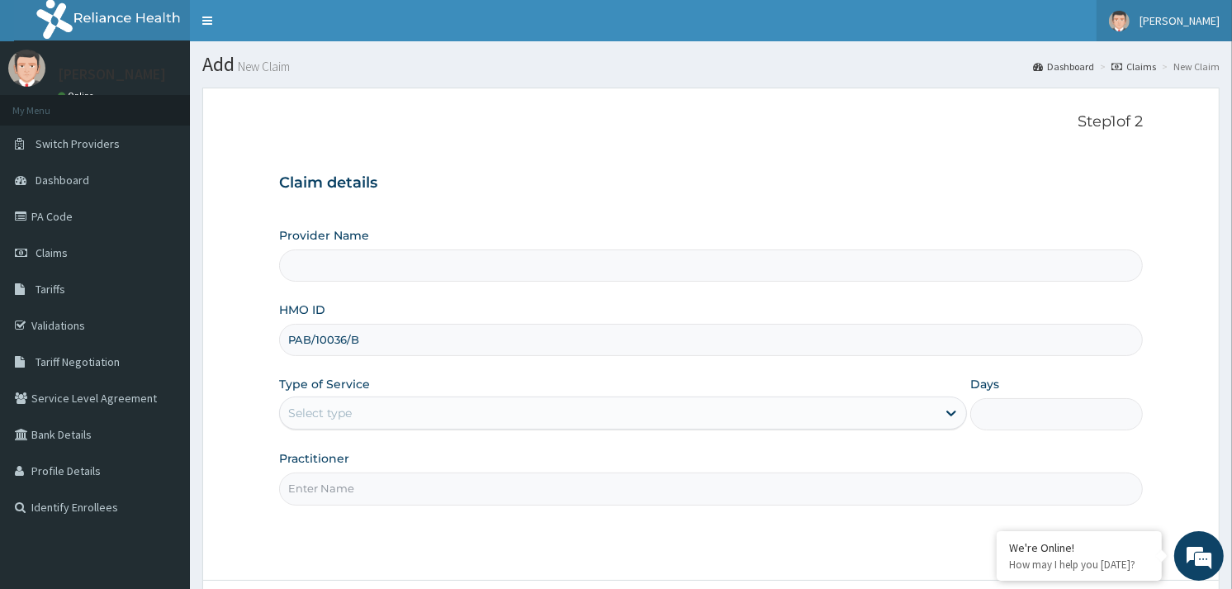
click at [1179, 20] on span "[PERSON_NAME]" at bounding box center [1180, 20] width 80 height 15
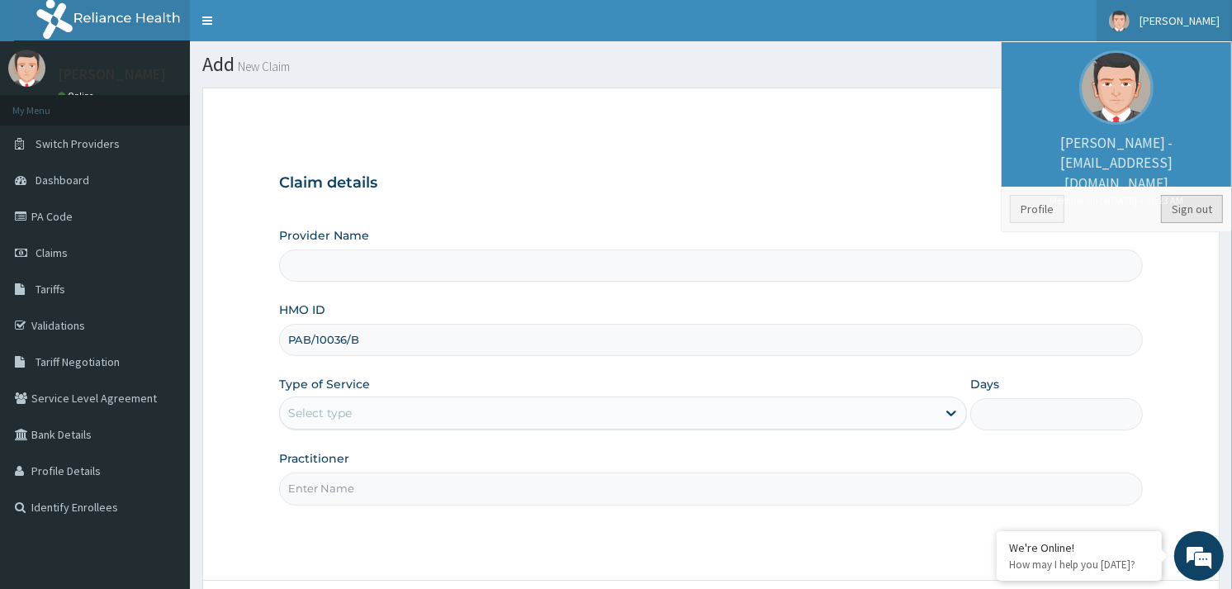
click at [1192, 215] on link "Sign out" at bounding box center [1192, 209] width 62 height 28
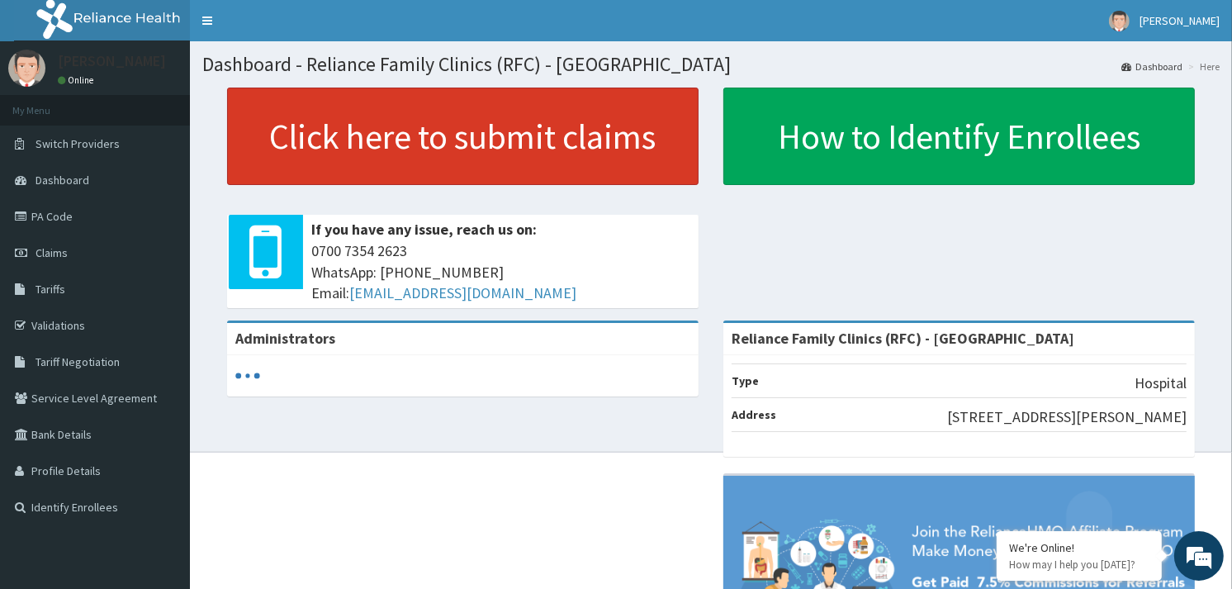
click at [443, 130] on link "Click here to submit claims" at bounding box center [463, 136] width 472 height 97
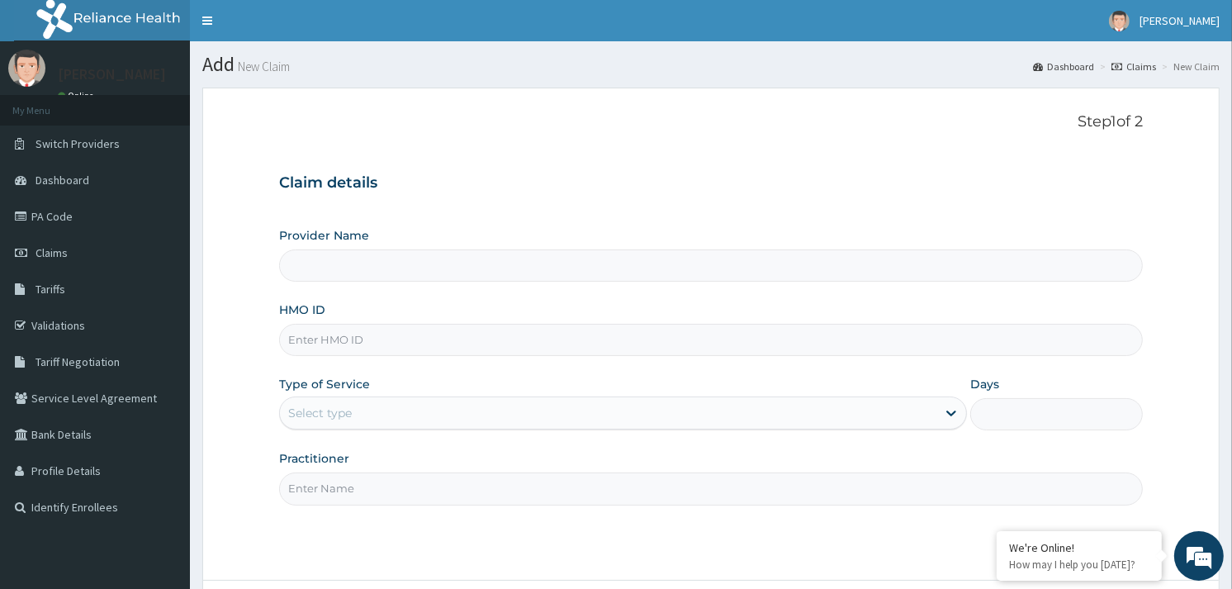
type input "Reliance Family Clinics (RFC) - [GEOGRAPHIC_DATA]"
click at [361, 348] on input "HMO ID" at bounding box center [711, 340] width 864 height 32
paste input "PAB/10036/B"
type input "PAB/10036/B"
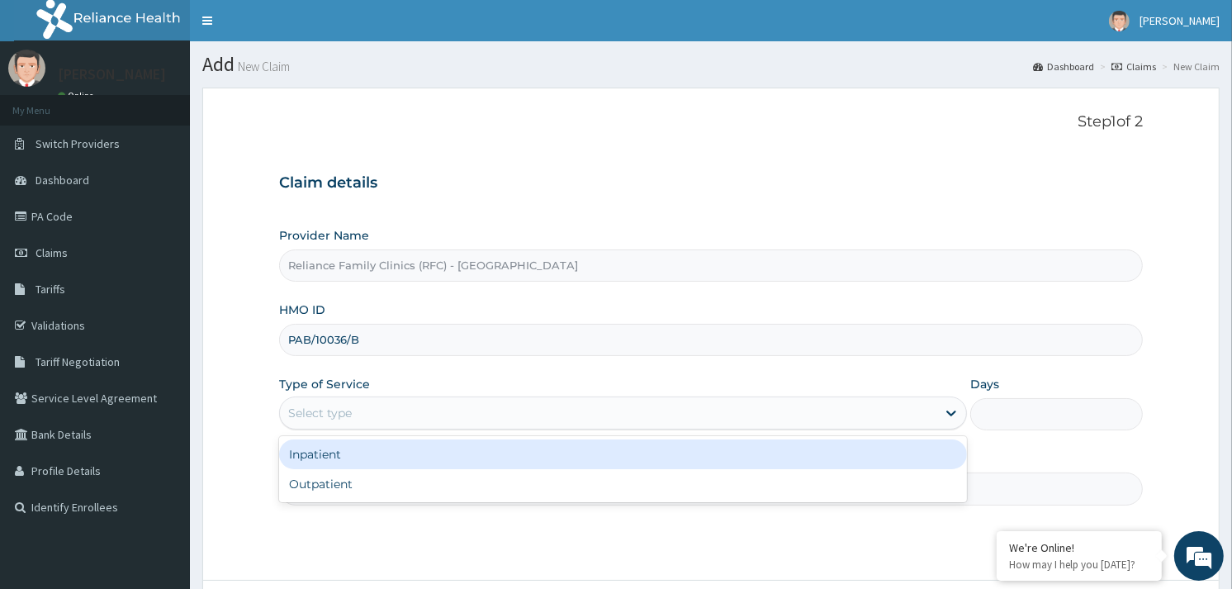
click at [382, 424] on div "Select type" at bounding box center [608, 413] width 657 height 26
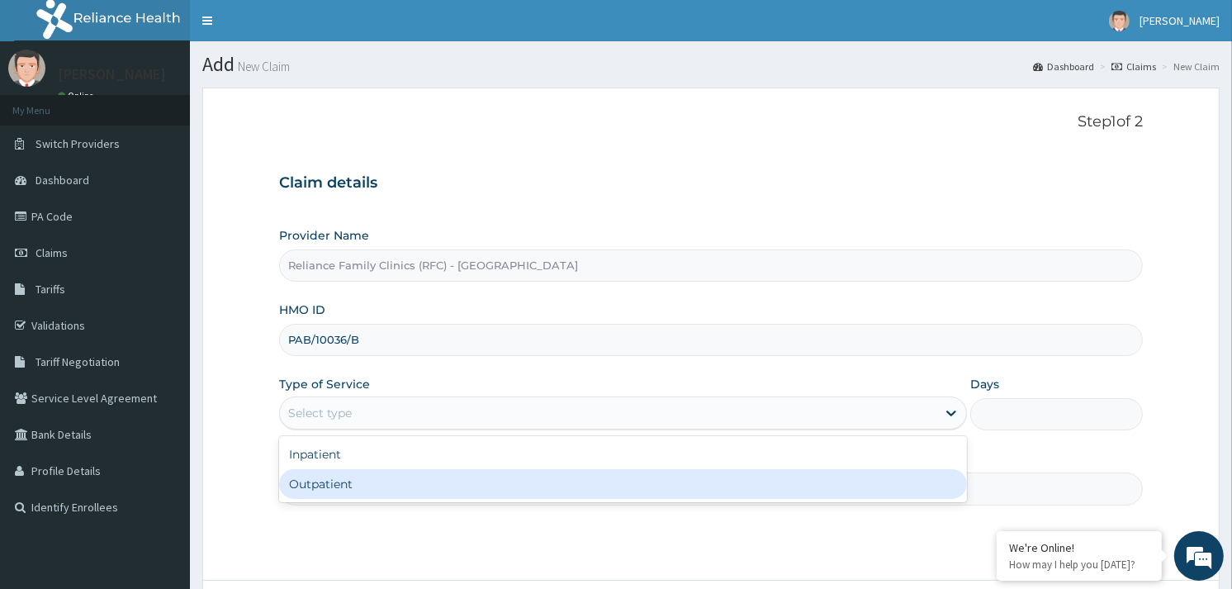
click at [364, 486] on div "Outpatient" at bounding box center [623, 484] width 688 height 30
type input "1"
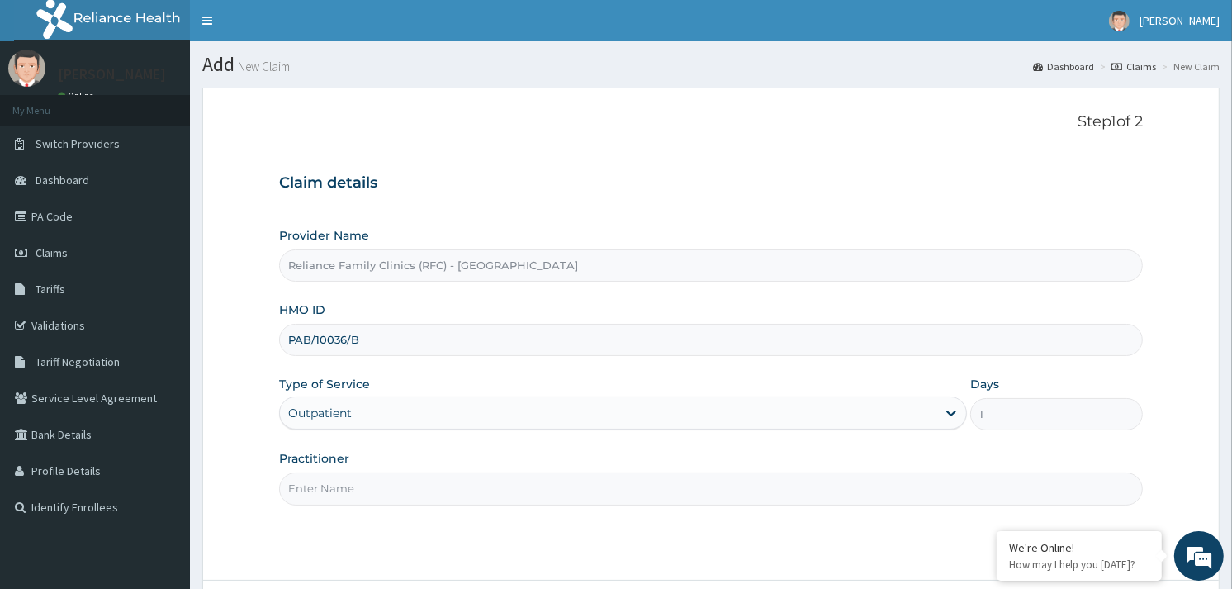
click at [363, 483] on input "Practitioner" at bounding box center [711, 488] width 864 height 32
type input "Alliyah Fatogun"
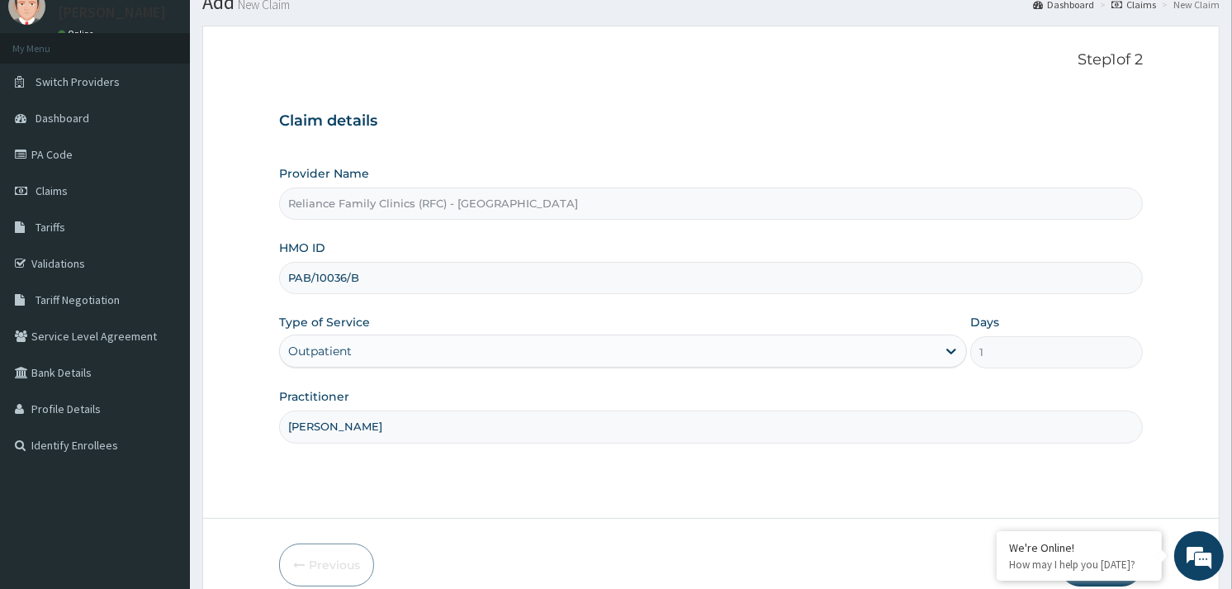
scroll to position [139, 0]
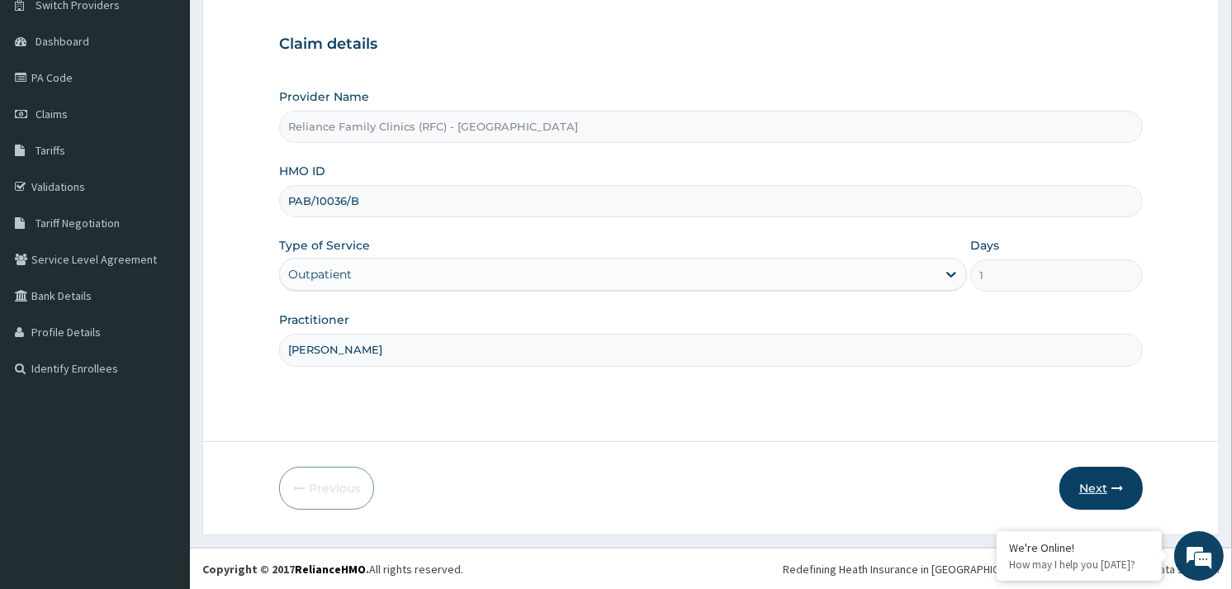
click at [1102, 481] on button "Next" at bounding box center [1101, 488] width 83 height 43
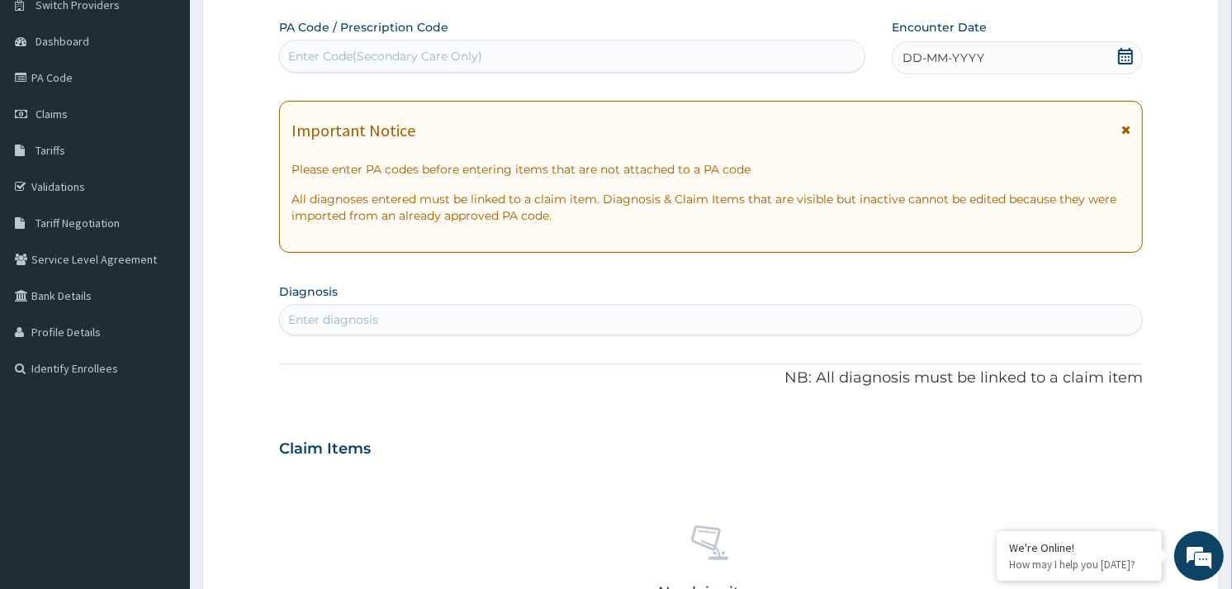
click at [1115, 70] on div "DD-MM-YYYY" at bounding box center [1017, 57] width 251 height 33
click at [426, 325] on div "Enter diagnosis" at bounding box center [711, 319] width 862 height 26
type input "HTN"
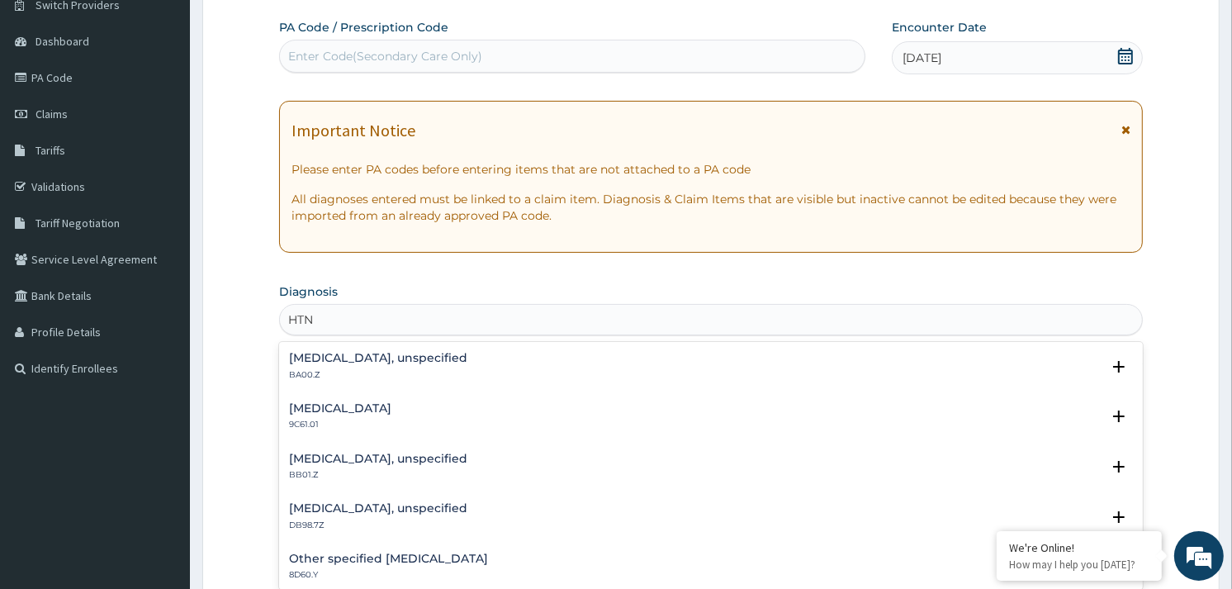
click at [361, 357] on h4 "Essential hypertension, unspecified" at bounding box center [378, 358] width 178 height 12
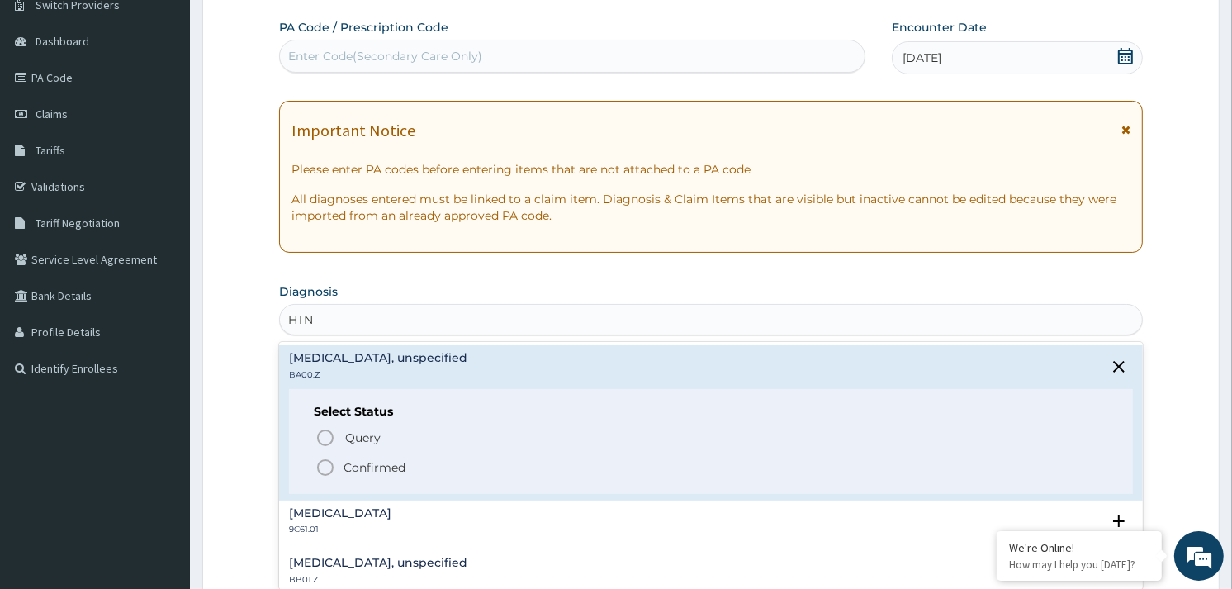
click at [325, 462] on icon "status option filled" at bounding box center [325, 468] width 20 height 20
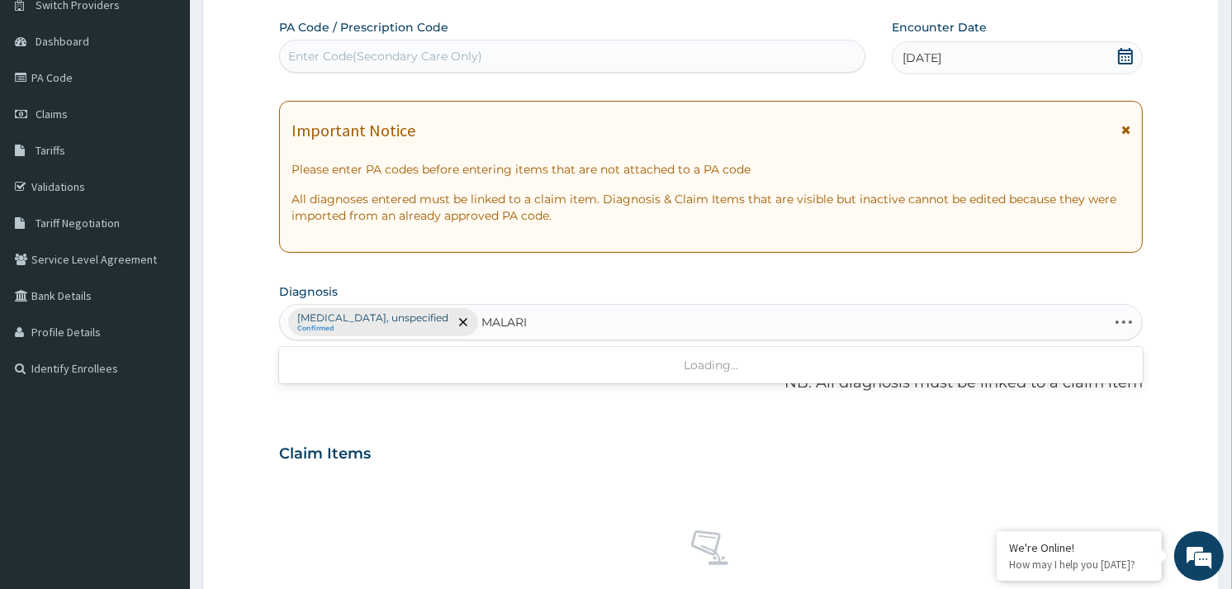
type input "MALARIA"
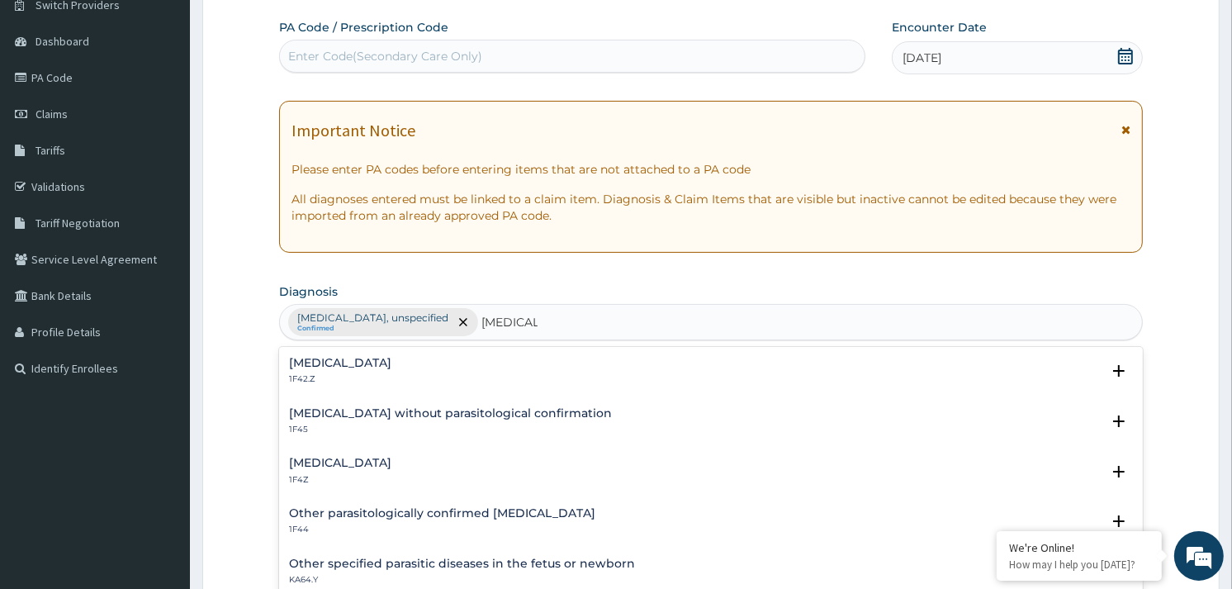
click at [391, 359] on h4 "Plasmodium malariae malaria without complication" at bounding box center [340, 363] width 102 height 12
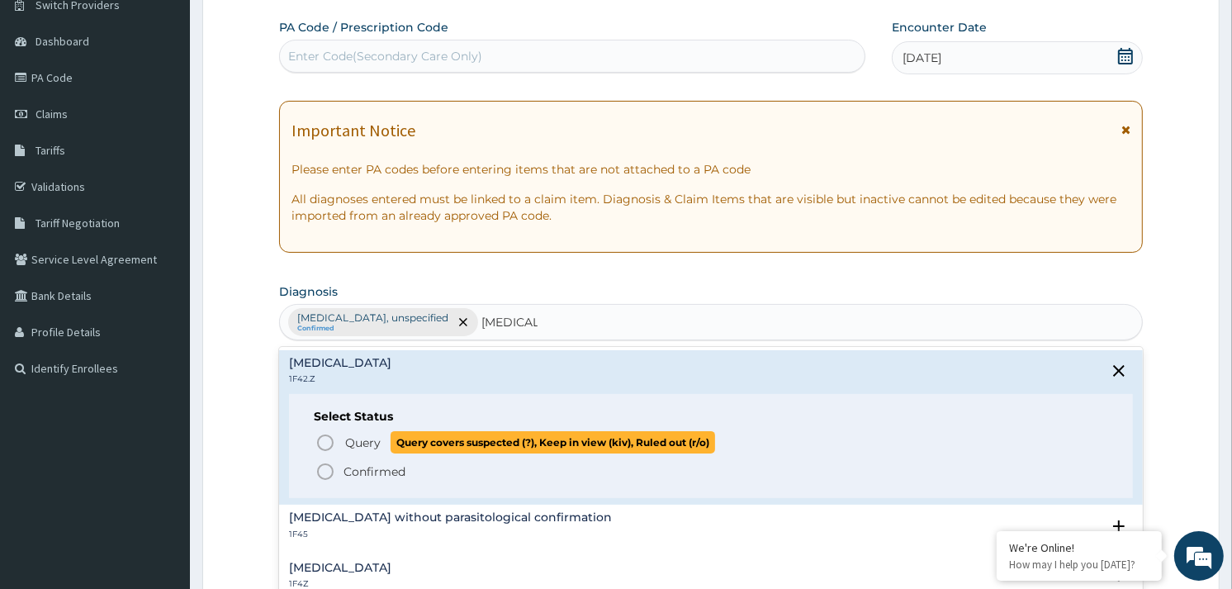
click at [326, 435] on circle "status option query" at bounding box center [325, 442] width 15 height 15
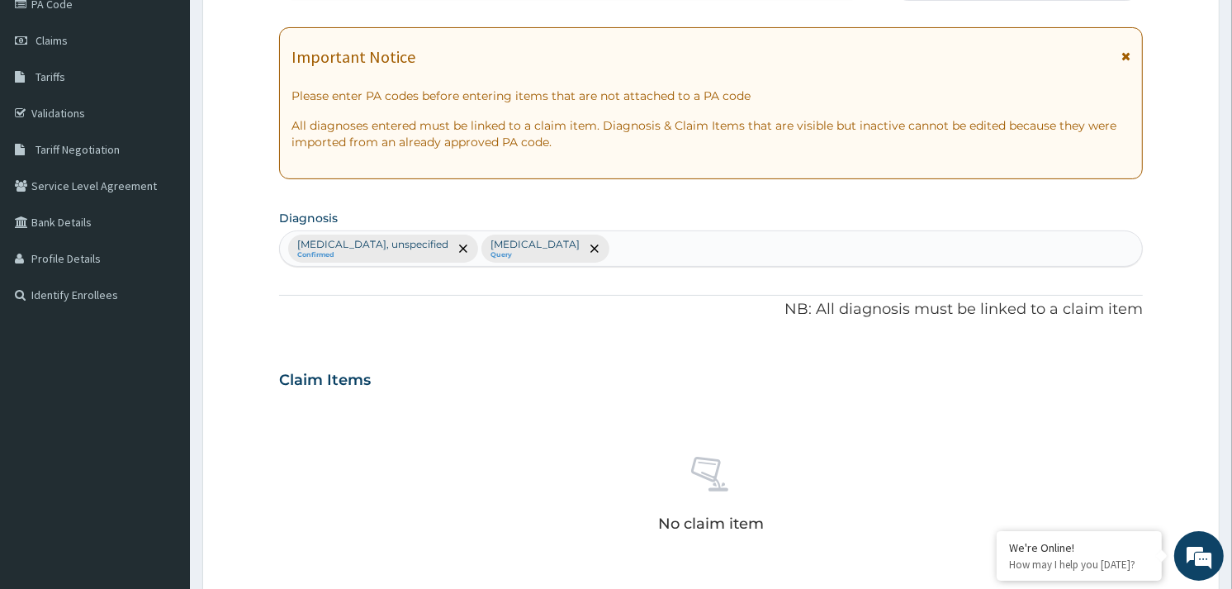
scroll to position [323, 0]
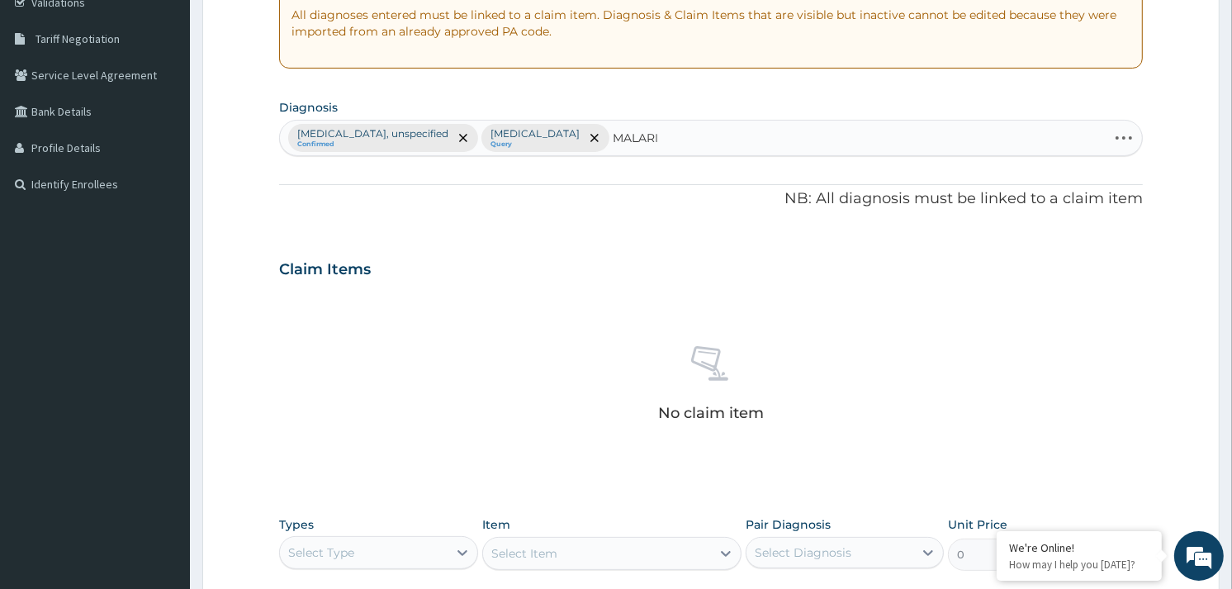
type input "MALARIA"
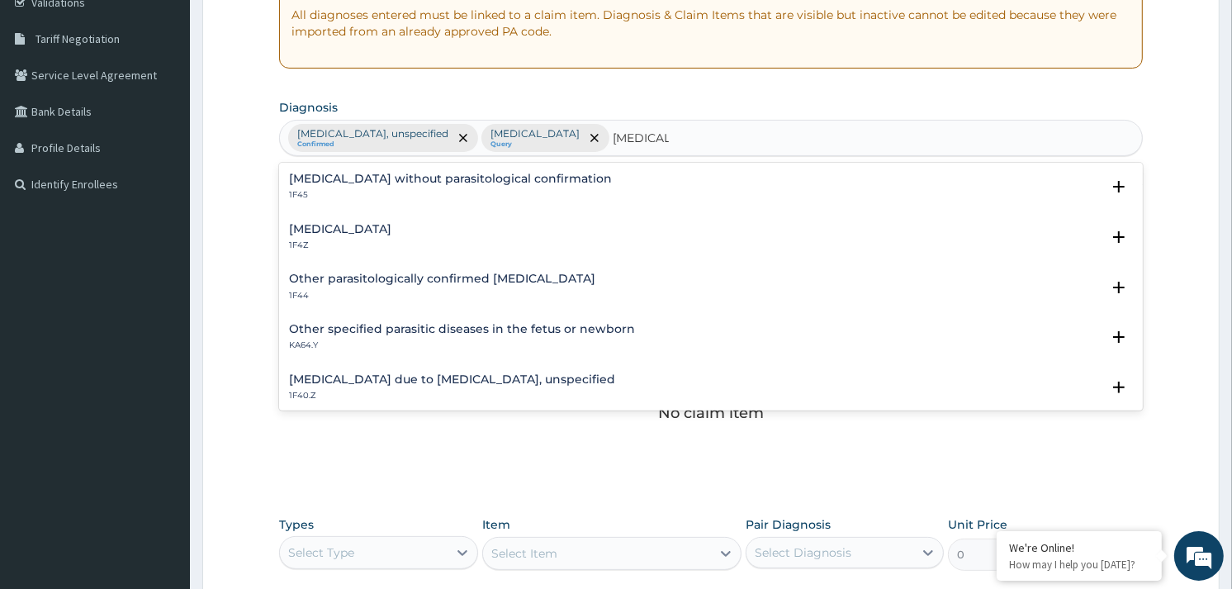
click at [362, 228] on h4 "Malaria, unspecified" at bounding box center [340, 229] width 102 height 12
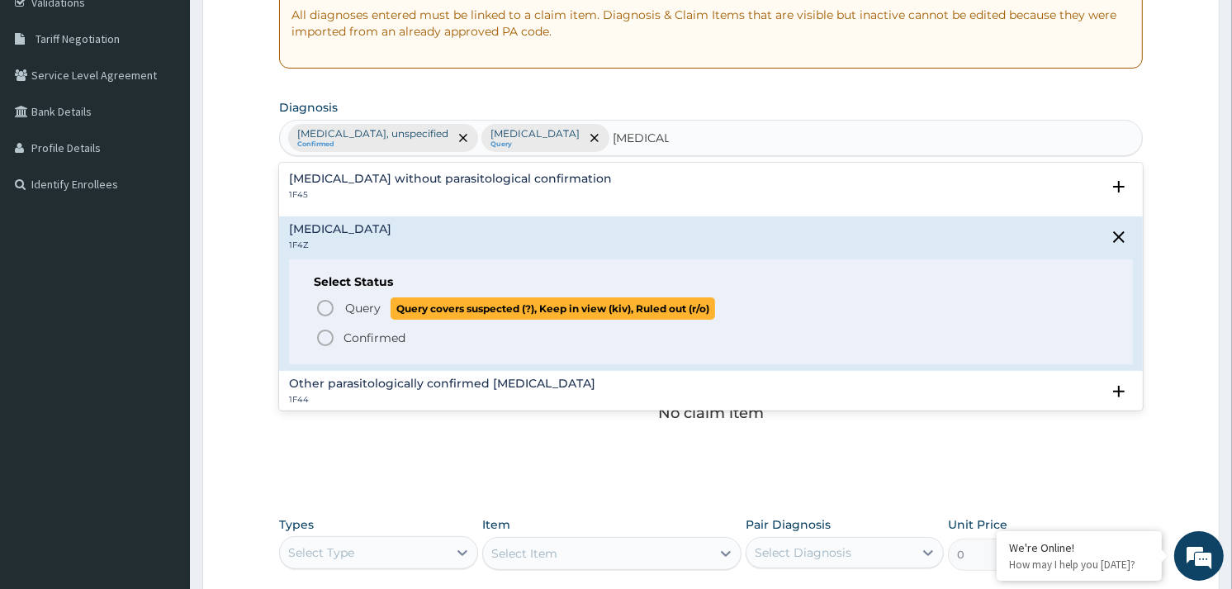
drag, startPoint x: 318, startPoint y: 306, endPoint x: 704, endPoint y: 197, distance: 401.8
click at [320, 306] on icon "status option query" at bounding box center [325, 308] width 20 height 20
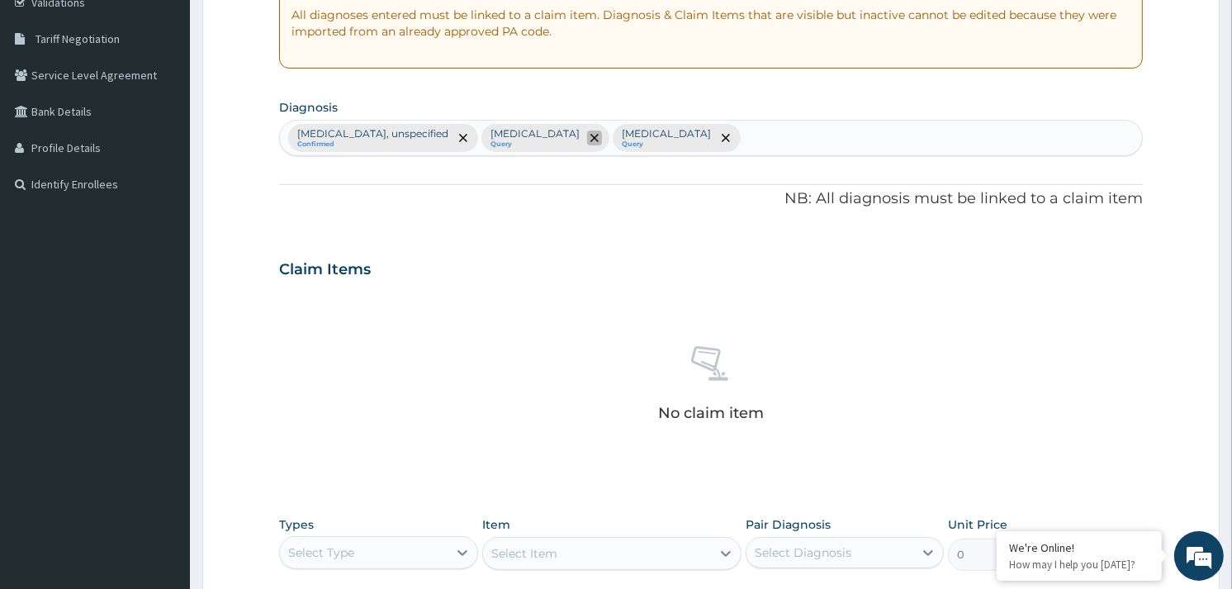
click at [602, 132] on span "remove selection option" at bounding box center [594, 137] width 15 height 15
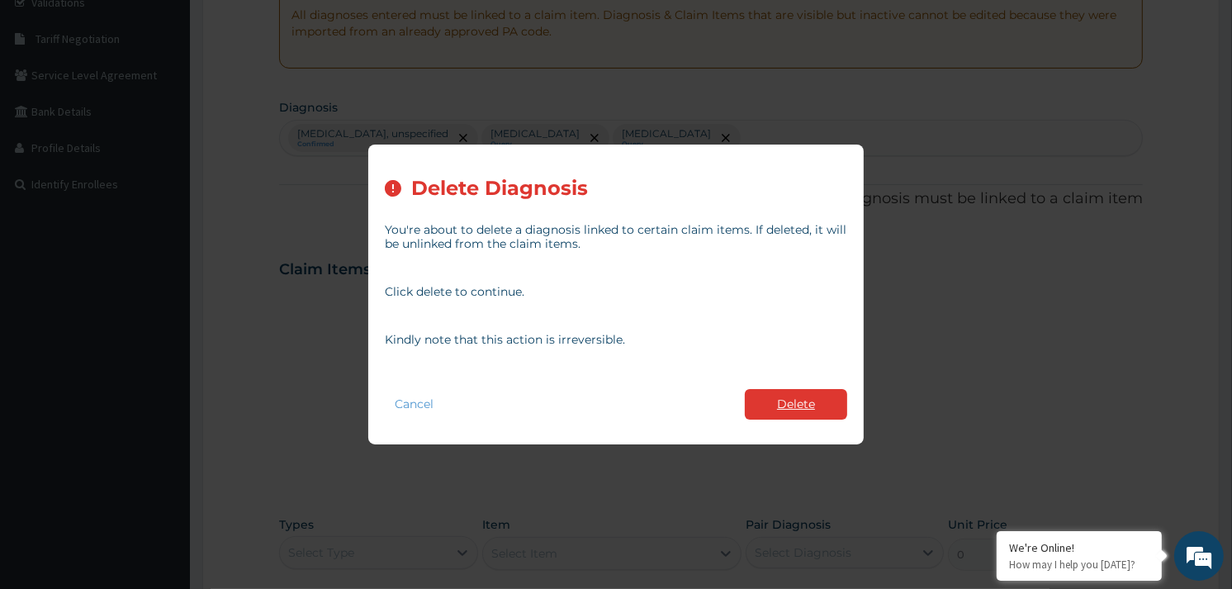
click at [780, 401] on button "Delete" at bounding box center [796, 404] width 102 height 31
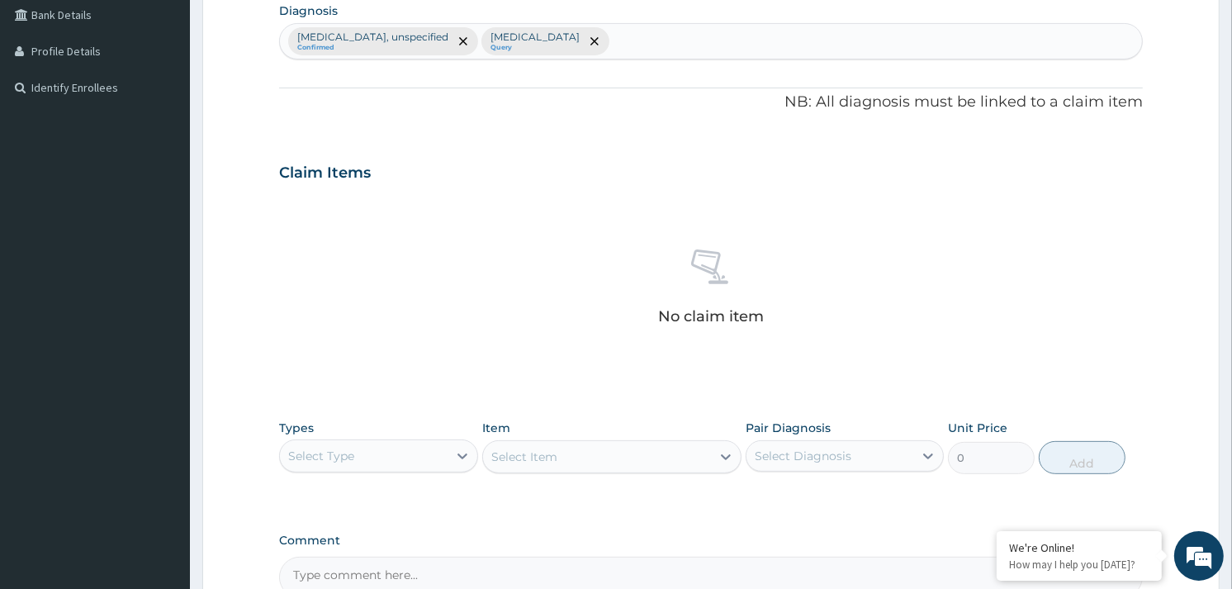
scroll to position [601, 0]
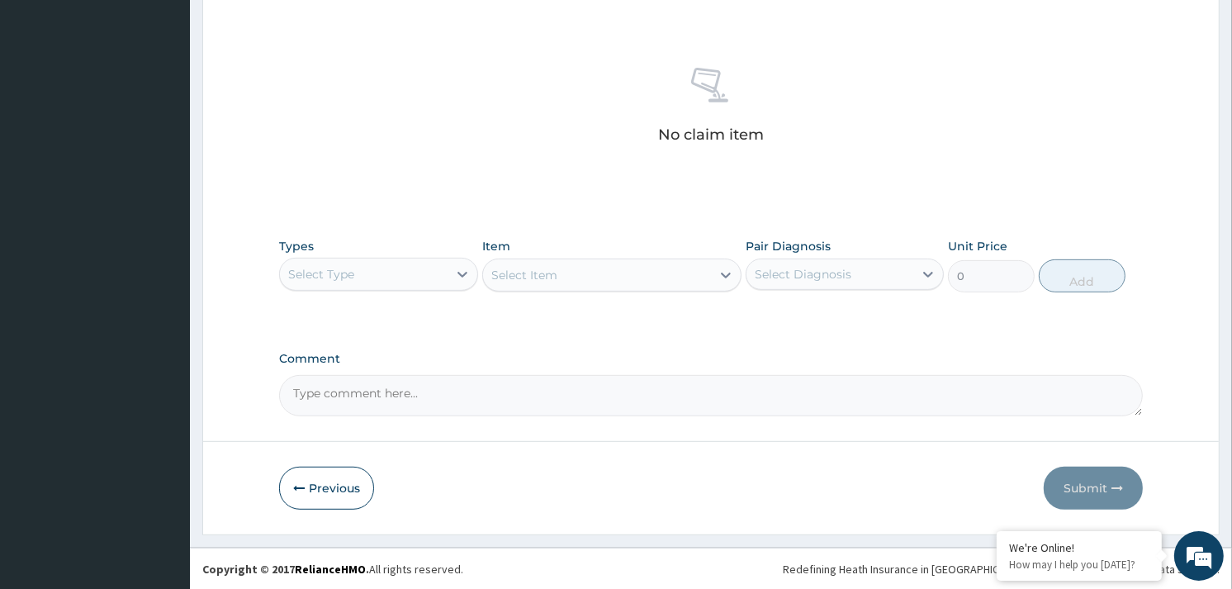
click at [406, 268] on div "Select Type" at bounding box center [363, 274] width 167 height 26
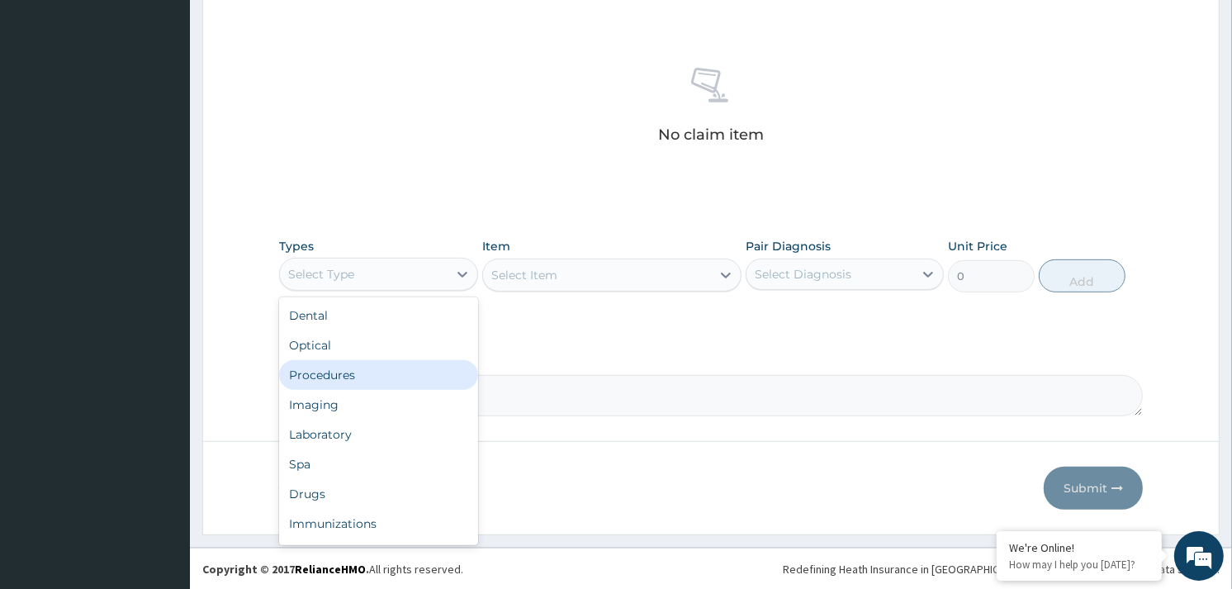
click at [347, 380] on div "Procedures" at bounding box center [378, 375] width 198 height 30
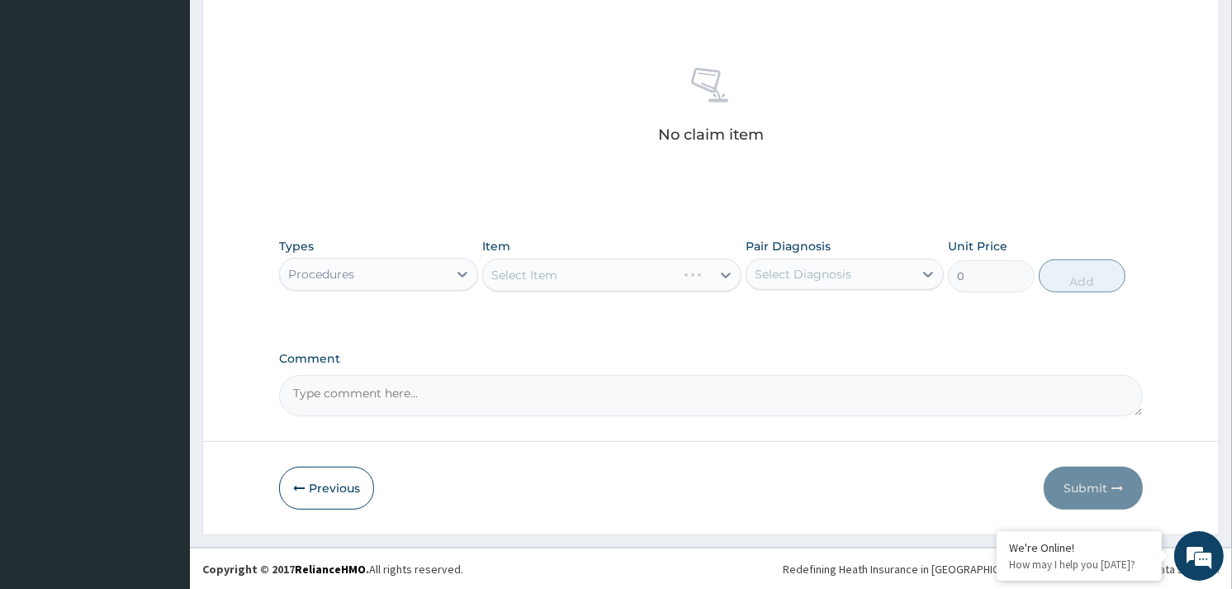
click at [598, 269] on div "Select Item" at bounding box center [611, 275] width 259 height 33
click at [597, 276] on div "Select Item" at bounding box center [611, 275] width 259 height 33
click at [609, 274] on div "Select Item" at bounding box center [611, 275] width 259 height 33
click at [609, 275] on div "Select Item" at bounding box center [597, 275] width 228 height 26
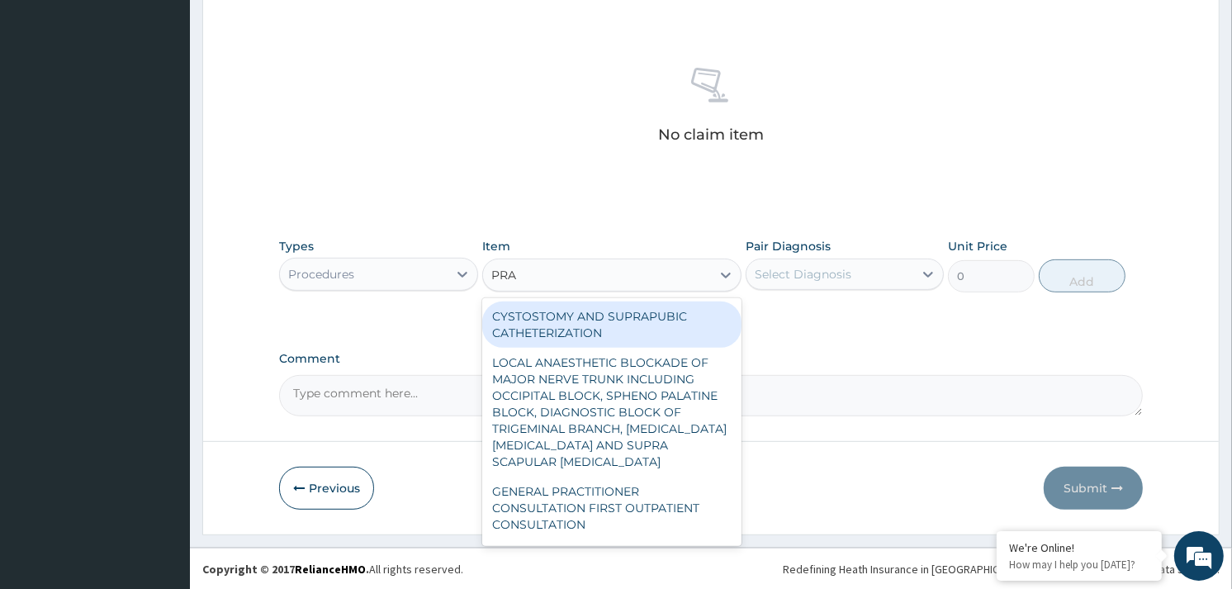
type input "PRAC"
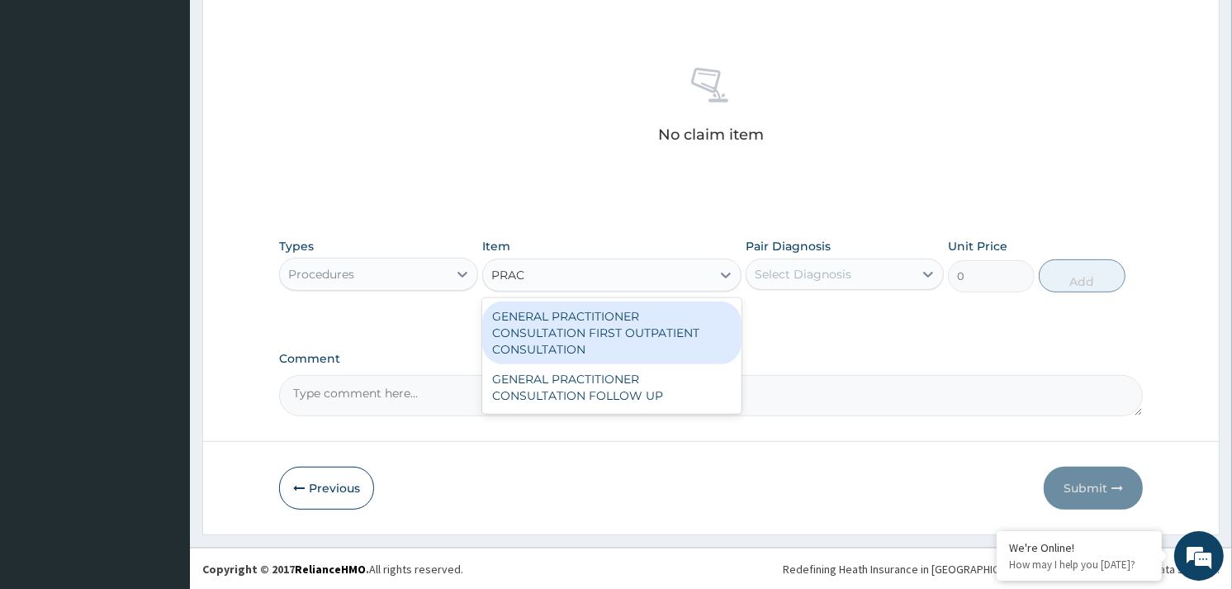
type input "3370.125"
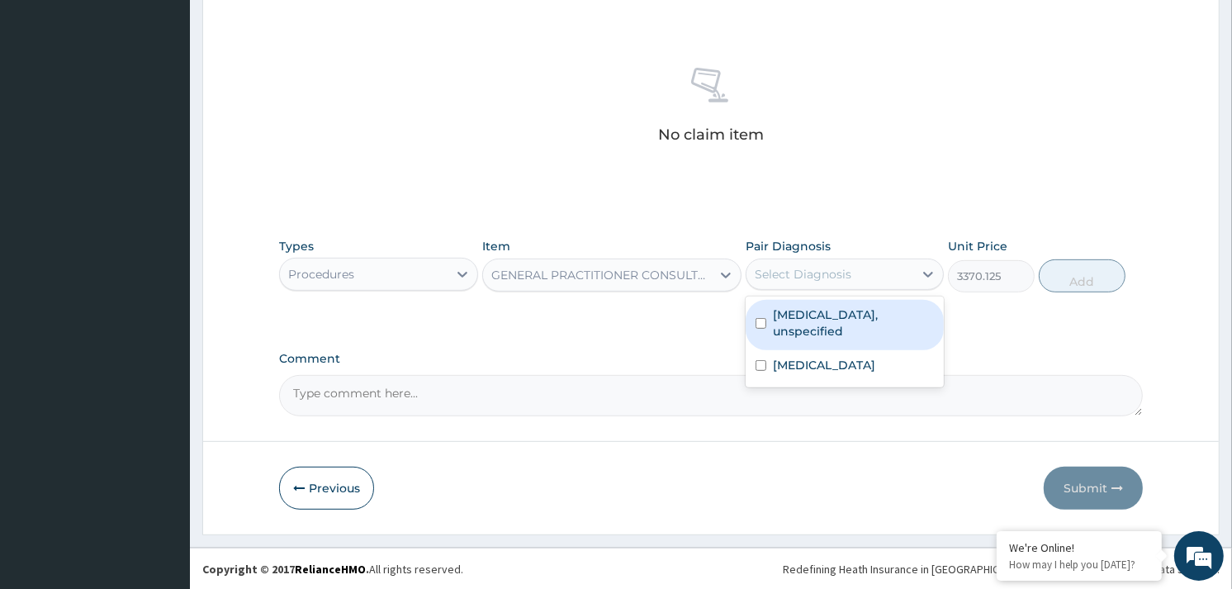
click at [862, 267] on div "Select Diagnosis" at bounding box center [830, 274] width 167 height 26
drag, startPoint x: 866, startPoint y: 320, endPoint x: 864, endPoint y: 334, distance: 13.3
click at [866, 322] on label "Essential hypertension, unspecified" at bounding box center [853, 322] width 161 height 33
checkbox input "true"
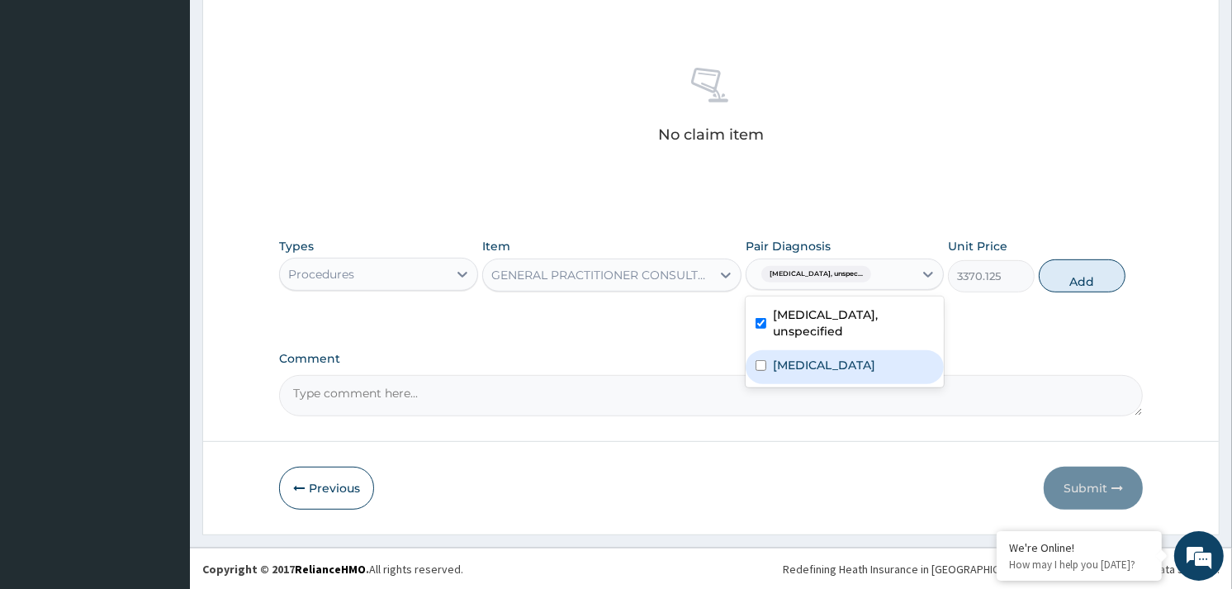
drag, startPoint x: 854, startPoint y: 358, endPoint x: 953, endPoint y: 310, distance: 110.4
click at [859, 358] on label "Malaria, unspecified" at bounding box center [824, 365] width 102 height 17
checkbox input "true"
click at [1095, 290] on button "Add" at bounding box center [1082, 275] width 87 height 33
type input "0"
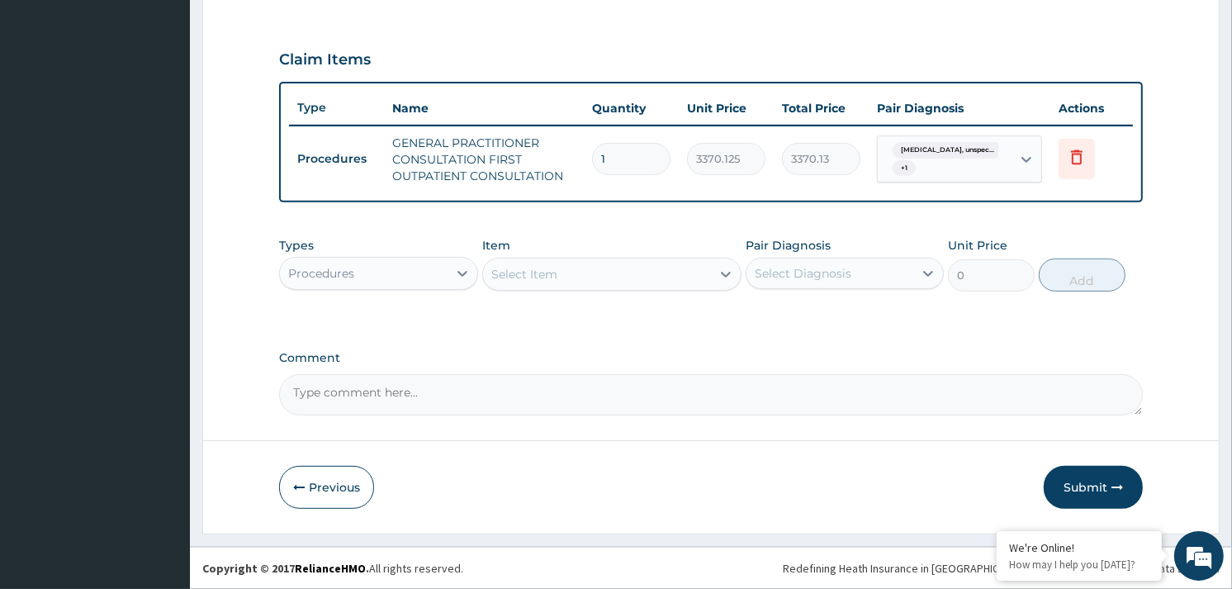
scroll to position [530, 0]
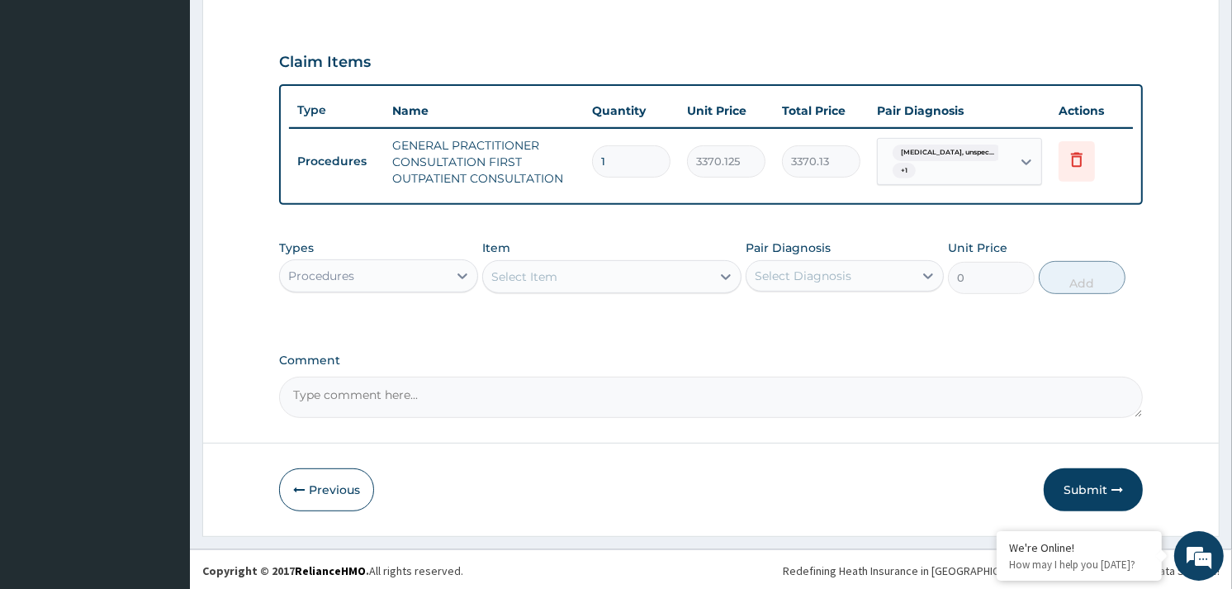
click at [349, 264] on div "Types Procedures" at bounding box center [378, 267] width 198 height 55
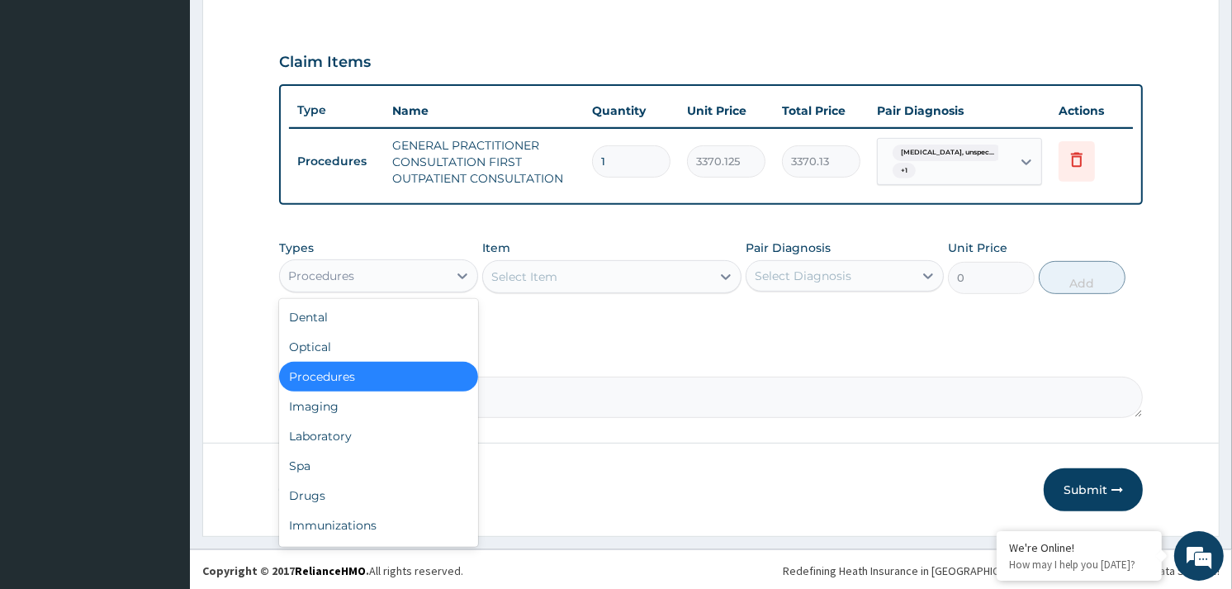
drag, startPoint x: 349, startPoint y: 267, endPoint x: 389, endPoint y: 268, distance: 39.7
click at [389, 268] on div "Procedures" at bounding box center [363, 276] width 167 height 26
click at [337, 441] on div "Laboratory" at bounding box center [378, 436] width 198 height 30
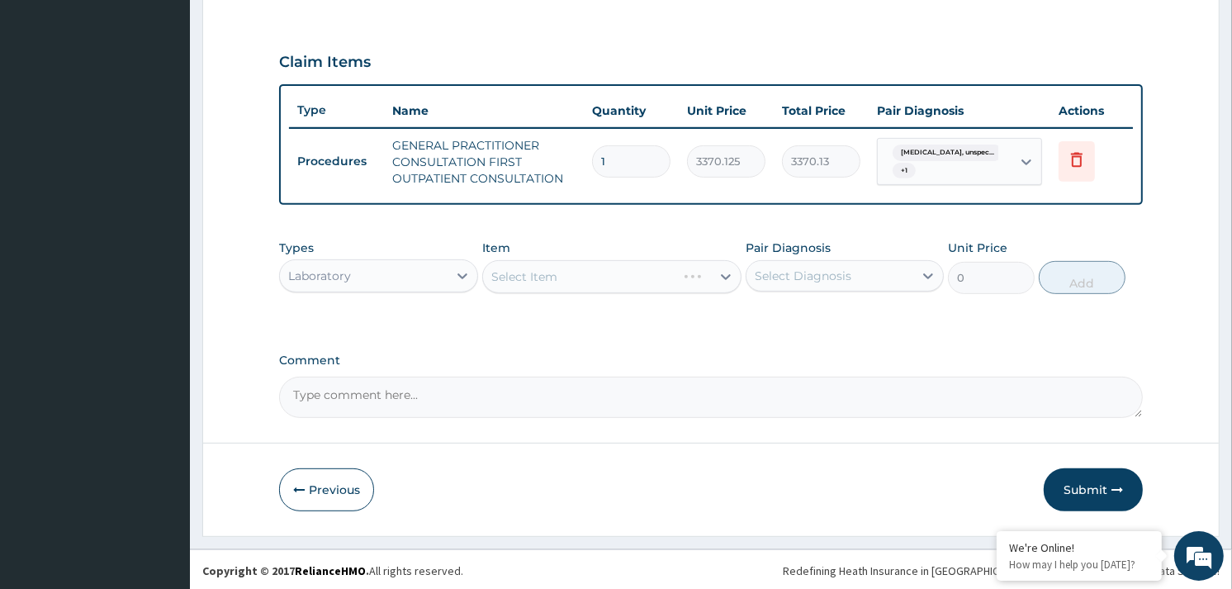
click at [570, 268] on div "Select Item" at bounding box center [611, 276] width 259 height 33
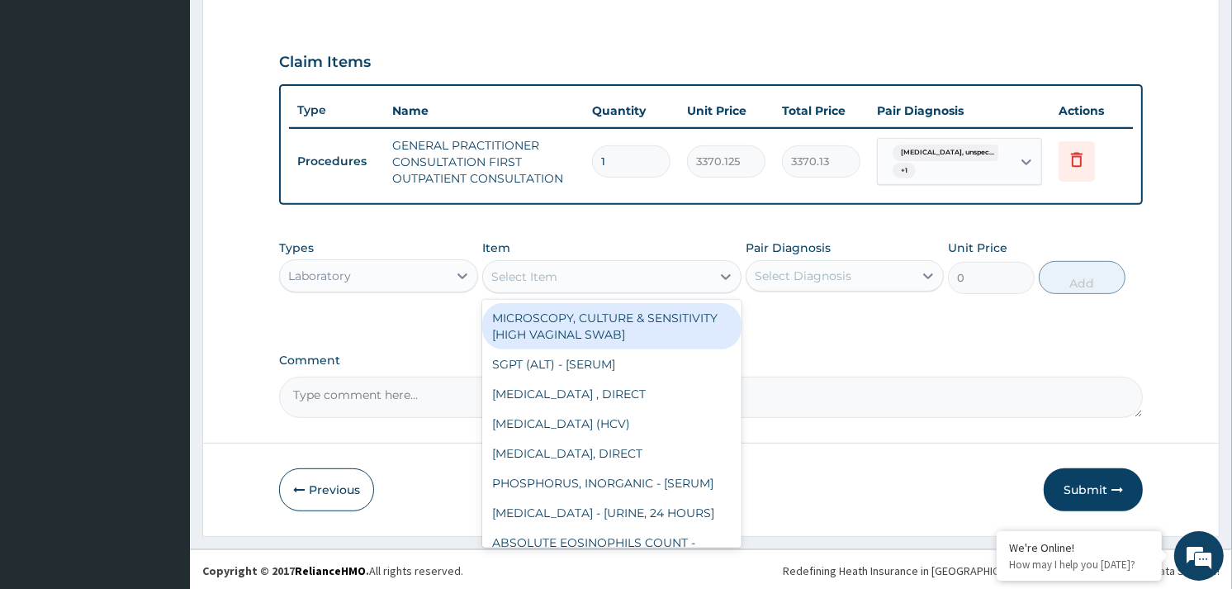
click at [588, 273] on div "Select Item" at bounding box center [597, 276] width 228 height 26
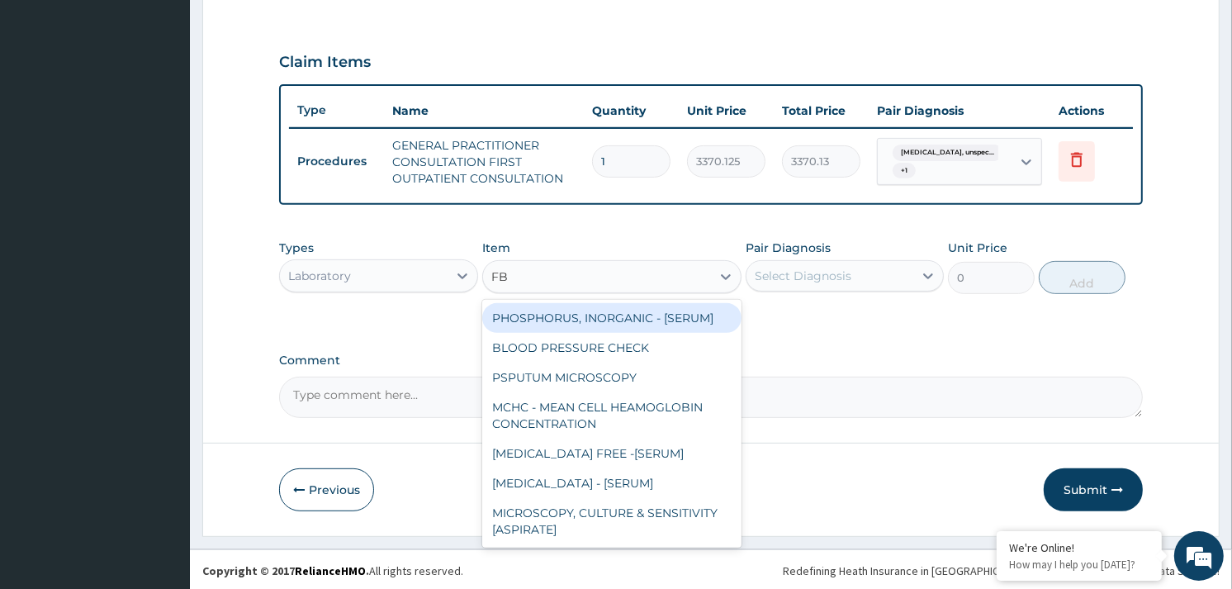
type input "FBC"
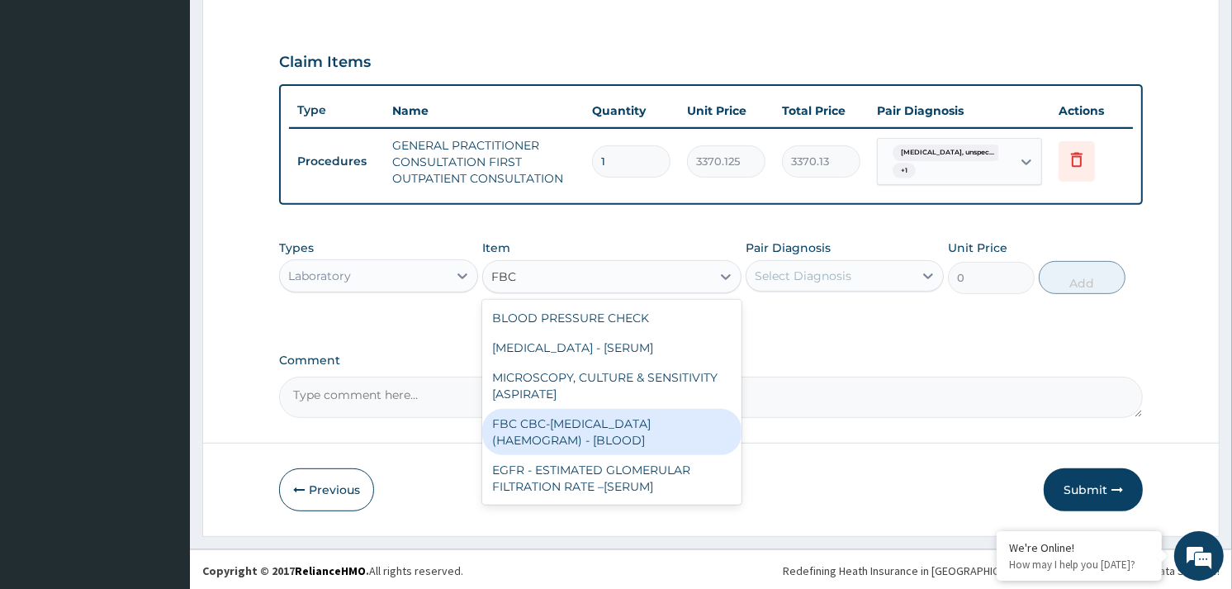
drag, startPoint x: 607, startPoint y: 418, endPoint x: 633, endPoint y: 377, distance: 48.3
click at [611, 417] on div "FBC CBC-[MEDICAL_DATA] (HAEMOGRAM) - [BLOOD]" at bounding box center [611, 432] width 259 height 46
type input "4085"
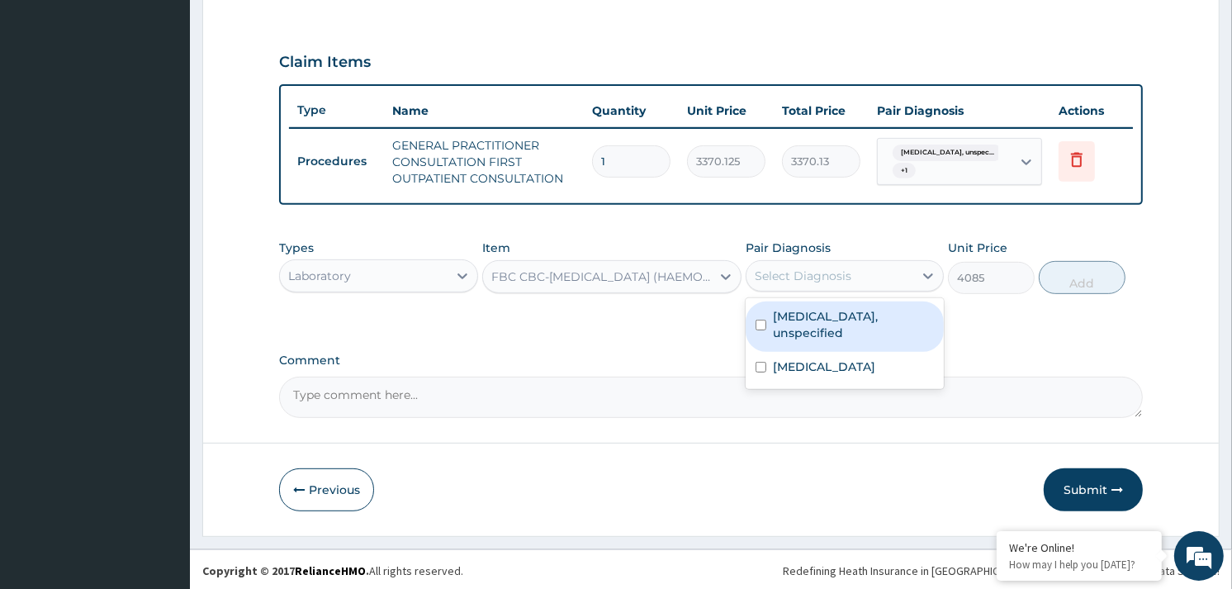
drag, startPoint x: 834, startPoint y: 282, endPoint x: 832, endPoint y: 299, distance: 17.4
click at [834, 282] on div "Select Diagnosis" at bounding box center [803, 276] width 97 height 17
click at [831, 318] on label "Essential hypertension, unspecified" at bounding box center [853, 324] width 161 height 33
checkbox input "true"
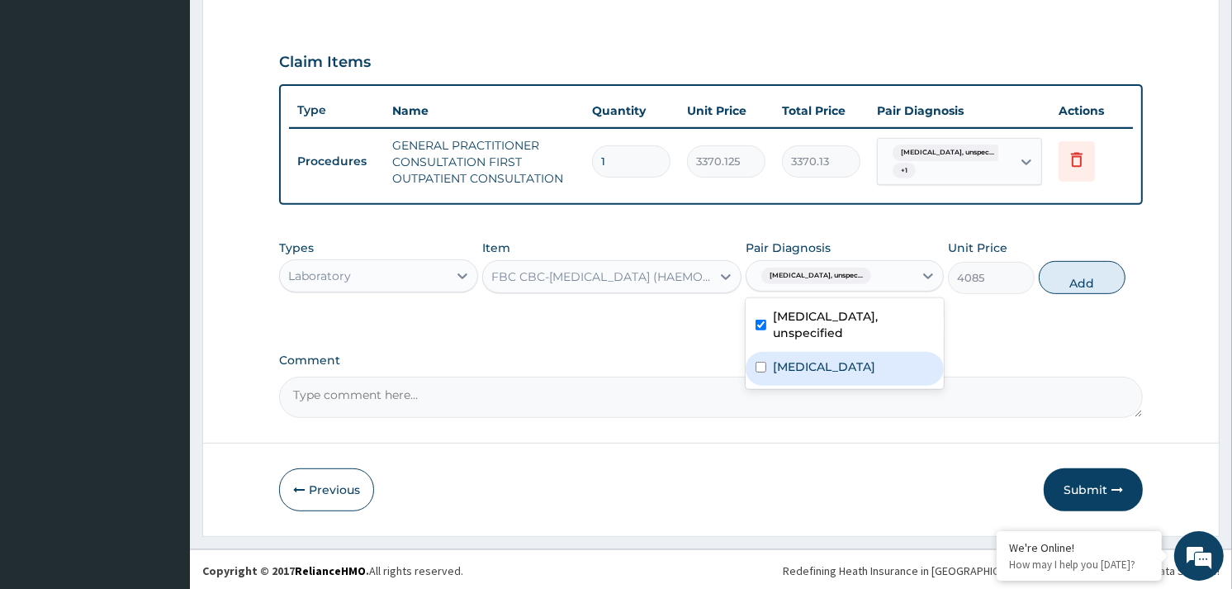
click at [823, 352] on div "Malaria, unspecified" at bounding box center [845, 369] width 198 height 34
checkbox input "true"
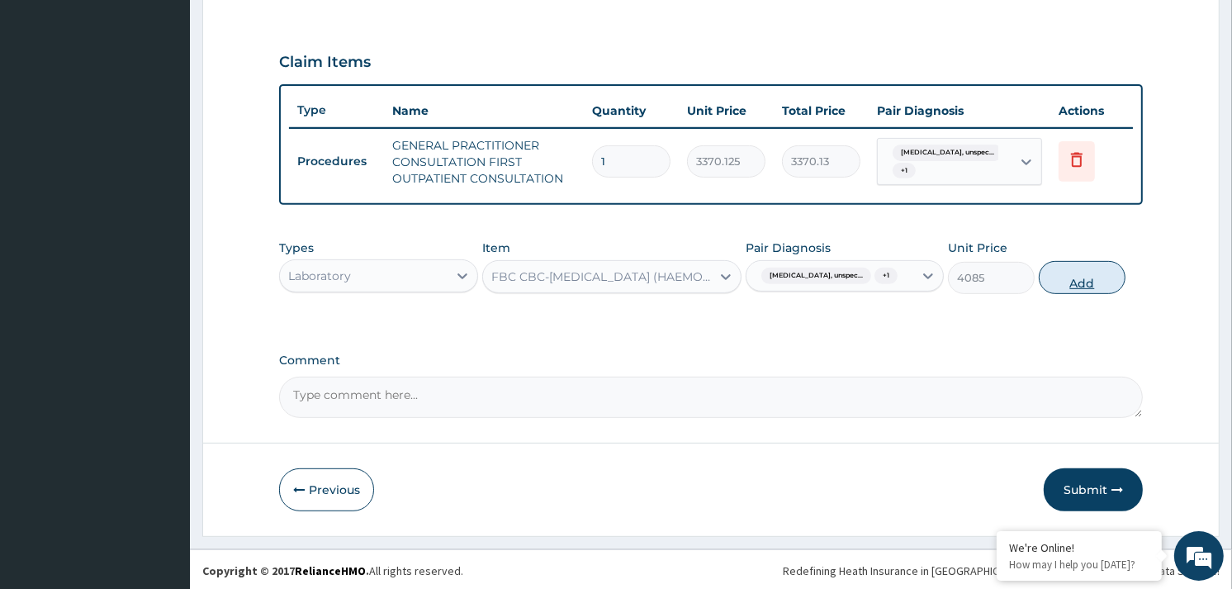
click at [1065, 282] on button "Add" at bounding box center [1082, 277] width 87 height 33
type input "0"
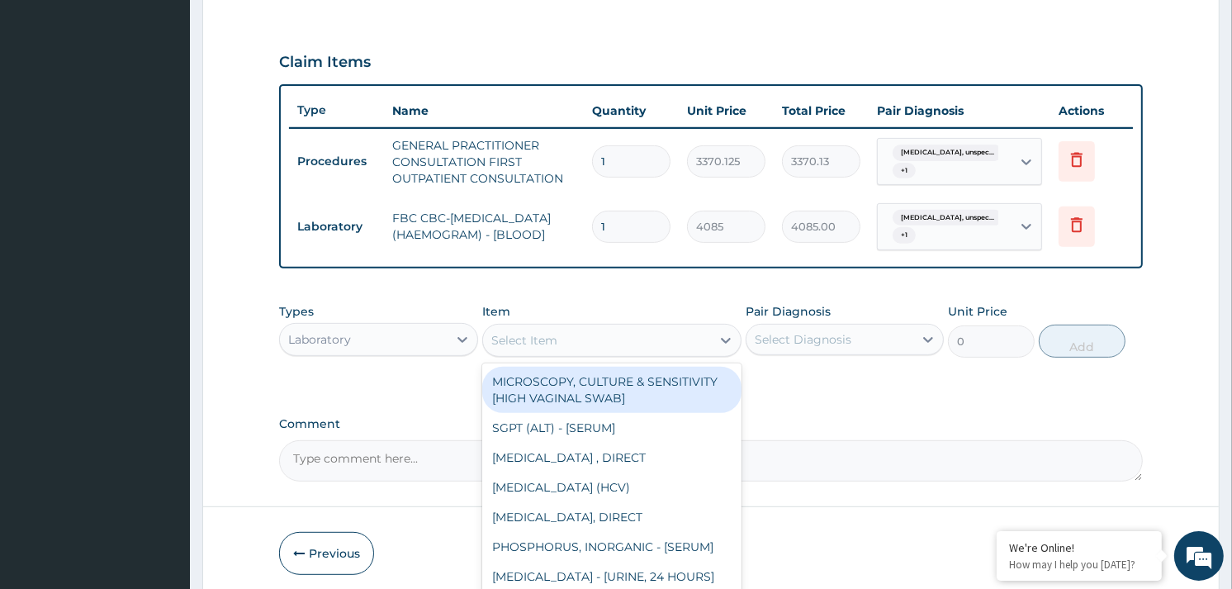
click at [542, 332] on div "Select Item" at bounding box center [524, 340] width 66 height 17
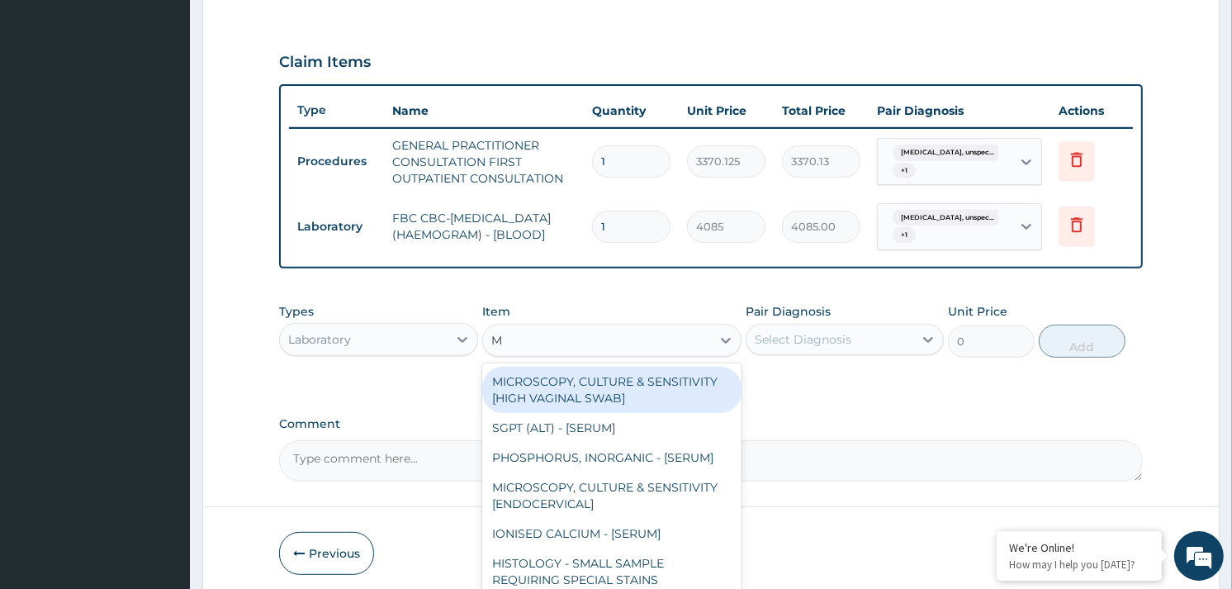
type input "MP"
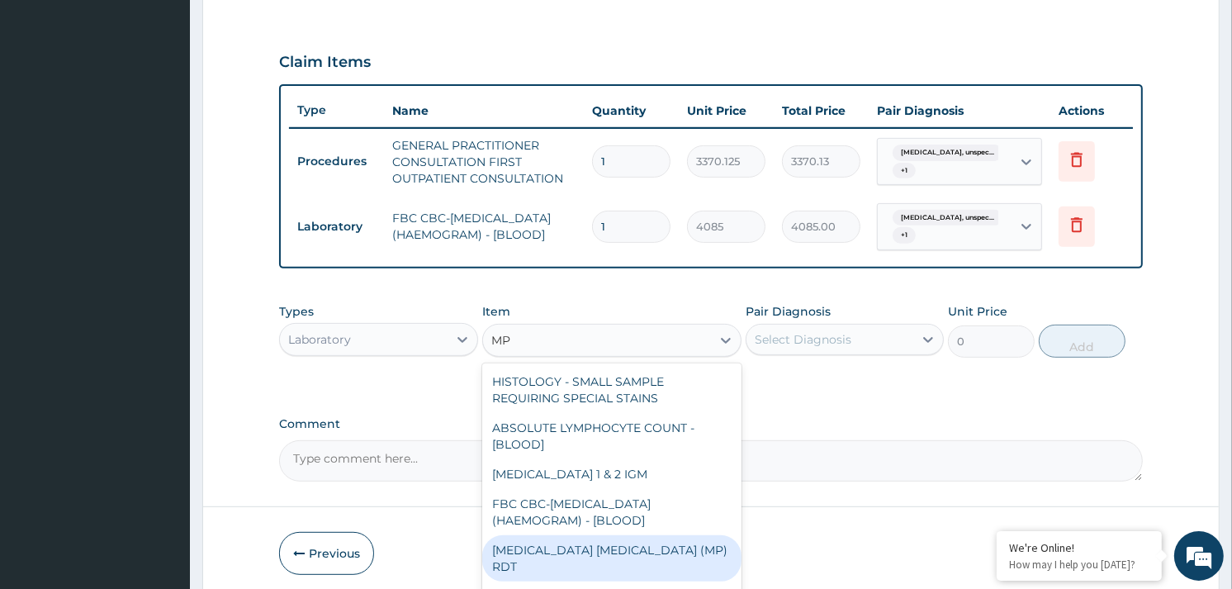
click at [576, 538] on div "[MEDICAL_DATA] [MEDICAL_DATA] (MP) RDT" at bounding box center [611, 558] width 259 height 46
type input "1531.875"
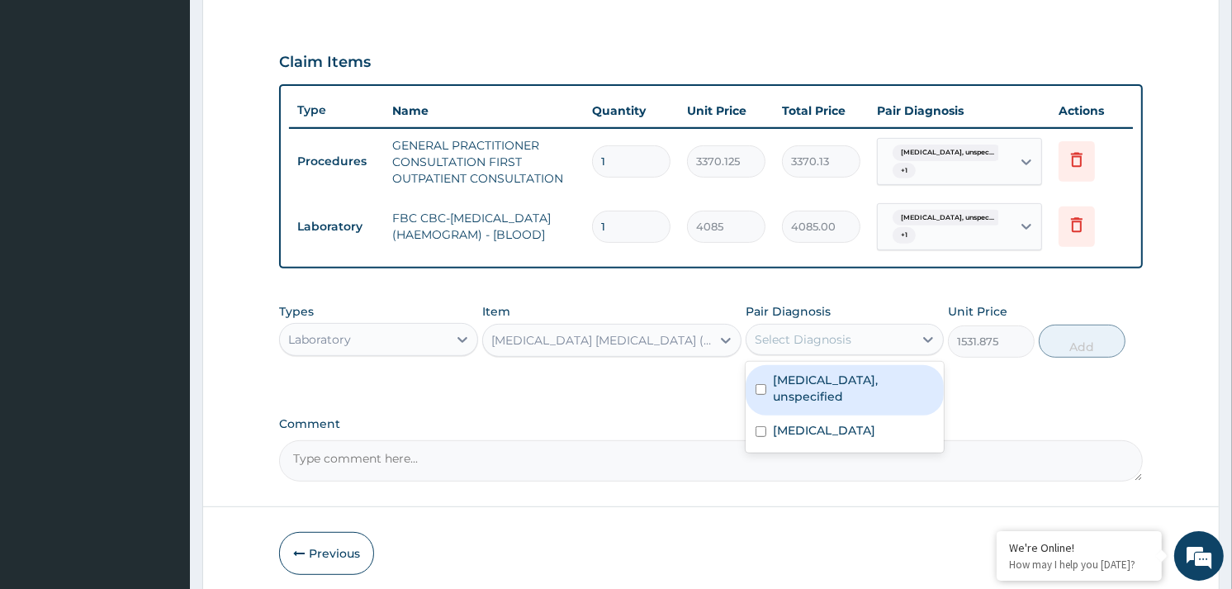
drag, startPoint x: 881, startPoint y: 333, endPoint x: 875, endPoint y: 394, distance: 61.4
click at [880, 341] on div "Select Diagnosis" at bounding box center [830, 339] width 167 height 26
click at [875, 394] on label "Essential hypertension, unspecified" at bounding box center [853, 388] width 161 height 33
checkbox input "true"
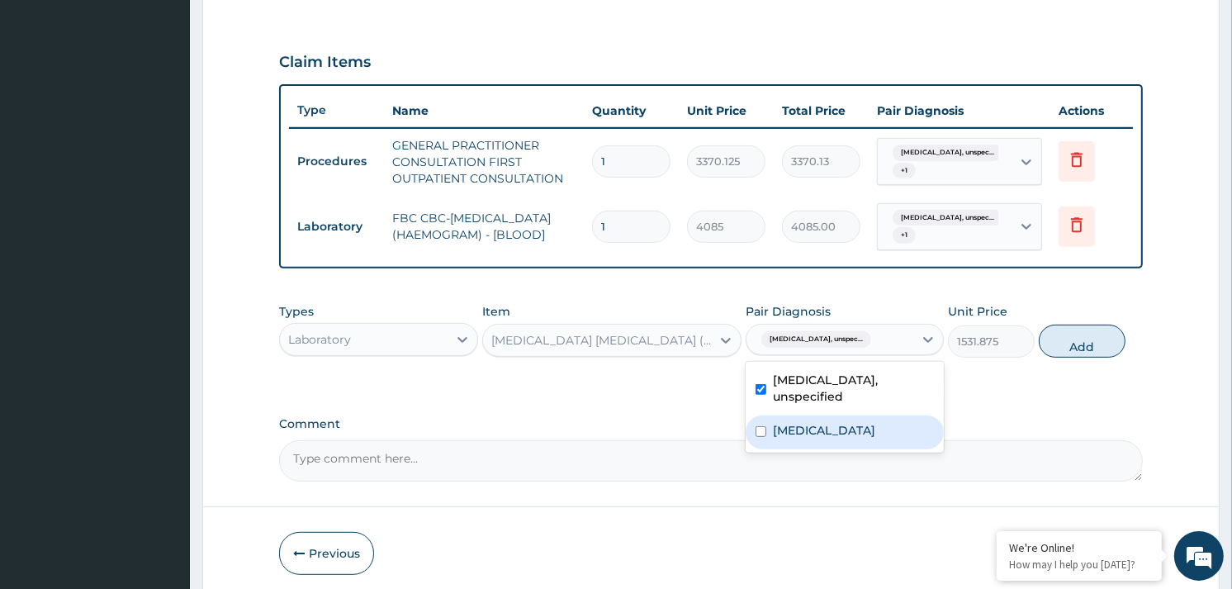
click at [851, 436] on label "Malaria, unspecified" at bounding box center [824, 430] width 102 height 17
checkbox input "true"
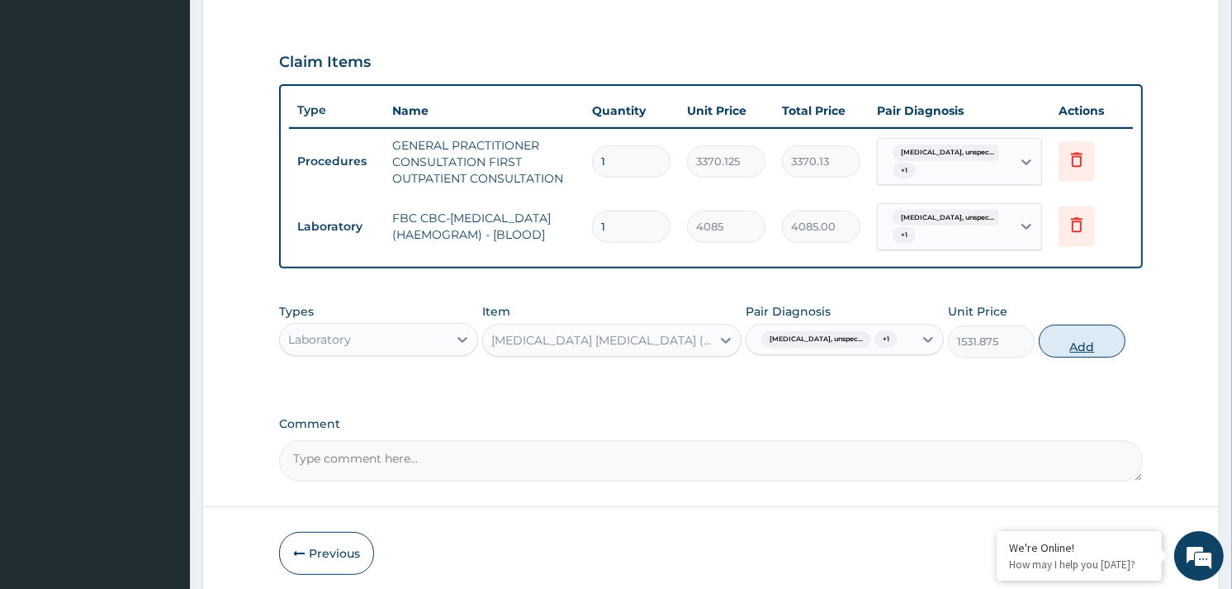
click at [1084, 344] on button "Add" at bounding box center [1082, 341] width 87 height 33
type input "0"
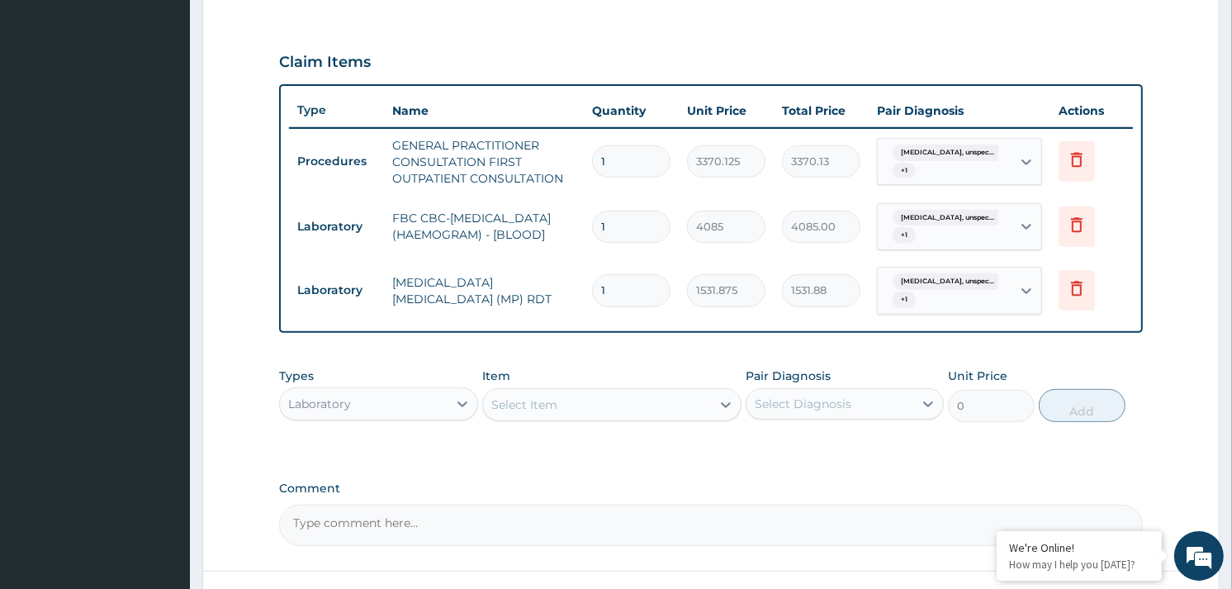
scroll to position [661, 0]
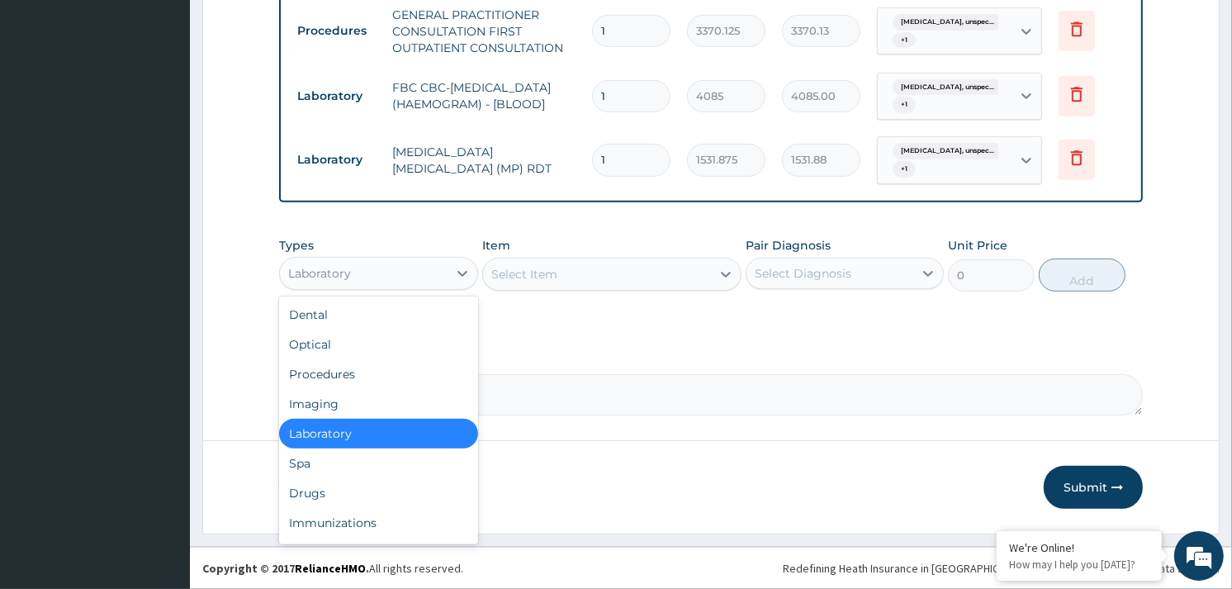
click at [329, 276] on div "Laboratory" at bounding box center [319, 273] width 63 height 17
drag, startPoint x: 325, startPoint y: 491, endPoint x: 502, endPoint y: 292, distance: 266.7
click at [332, 486] on div "Drugs" at bounding box center [378, 493] width 198 height 30
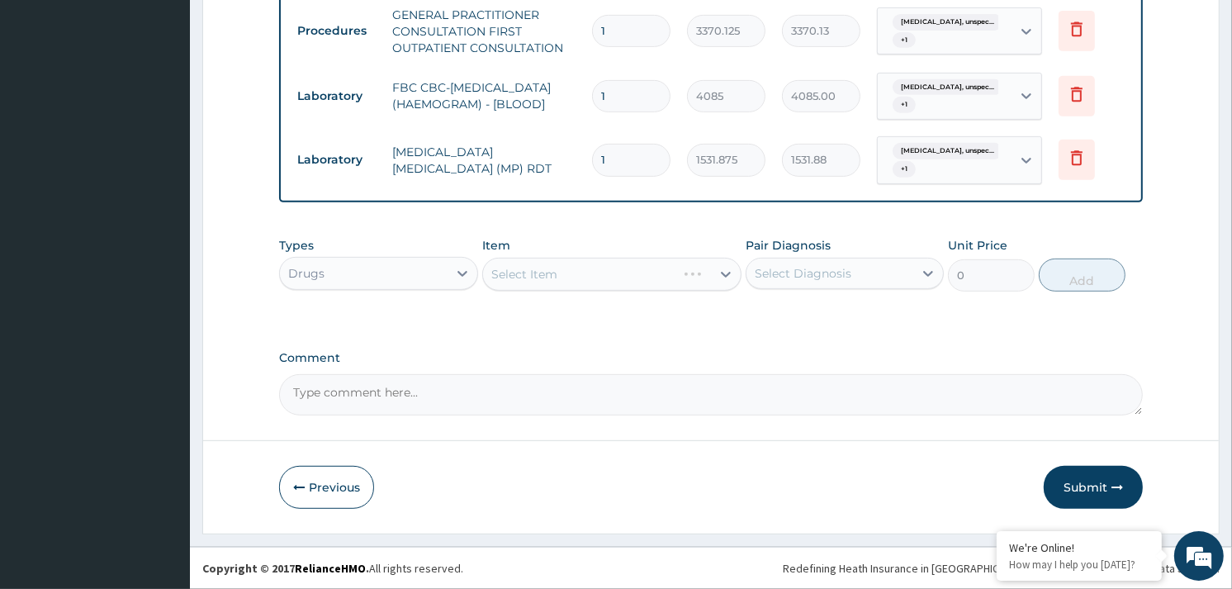
click at [605, 271] on div "Select Item" at bounding box center [611, 274] width 259 height 33
click at [642, 266] on div "Select Item" at bounding box center [611, 274] width 259 height 33
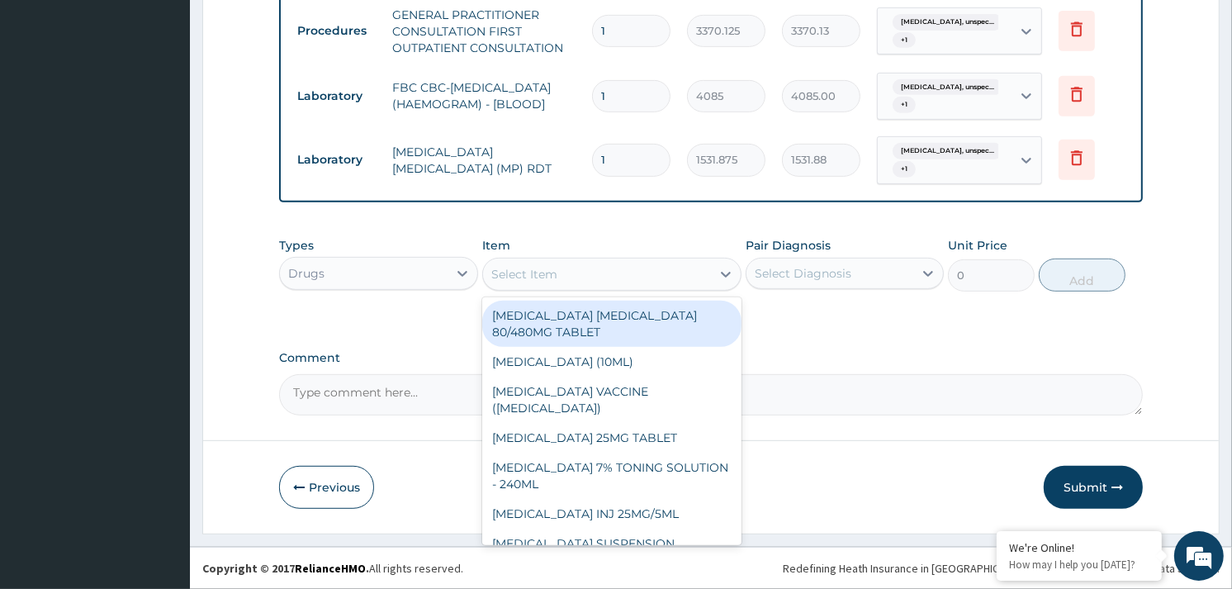
click at [623, 276] on div "Select Item" at bounding box center [597, 274] width 228 height 26
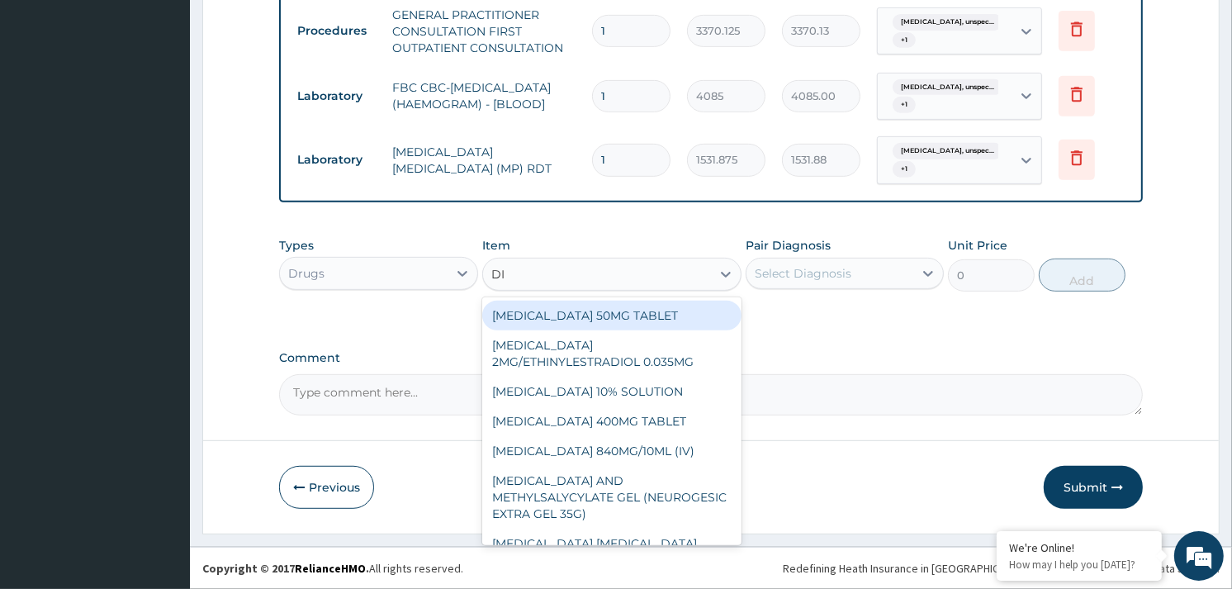
type input "DIC"
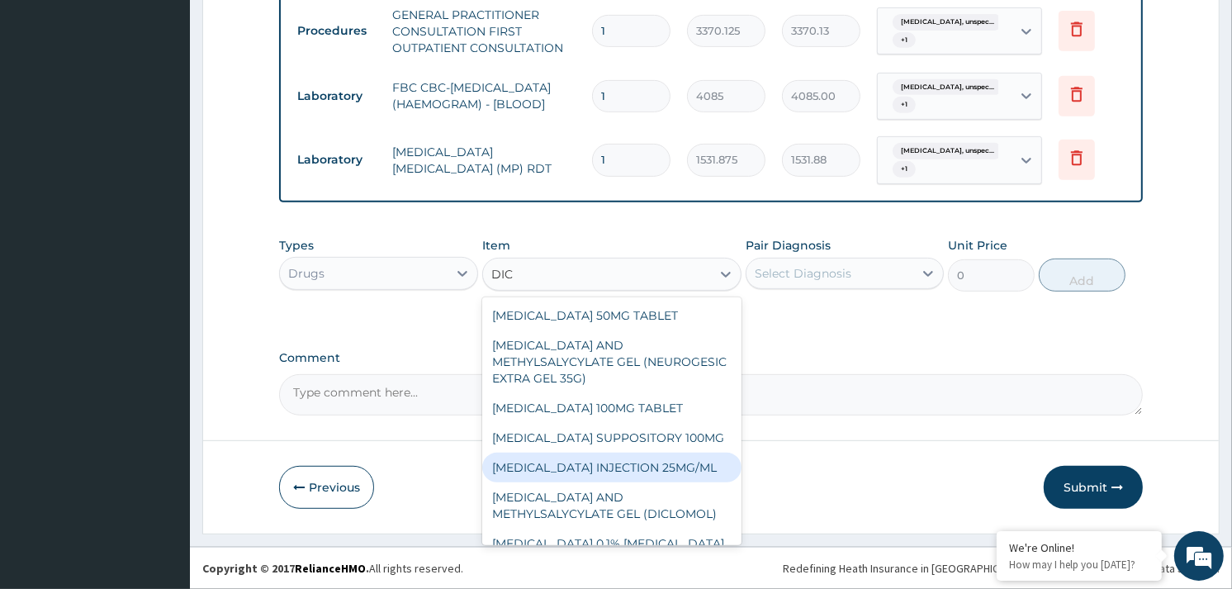
drag, startPoint x: 646, startPoint y: 460, endPoint x: 764, endPoint y: 363, distance: 152.6
click at [647, 459] on div "DICLOFENAC INJECTION 25MG/ML" at bounding box center [611, 468] width 259 height 30
type input "97.75"
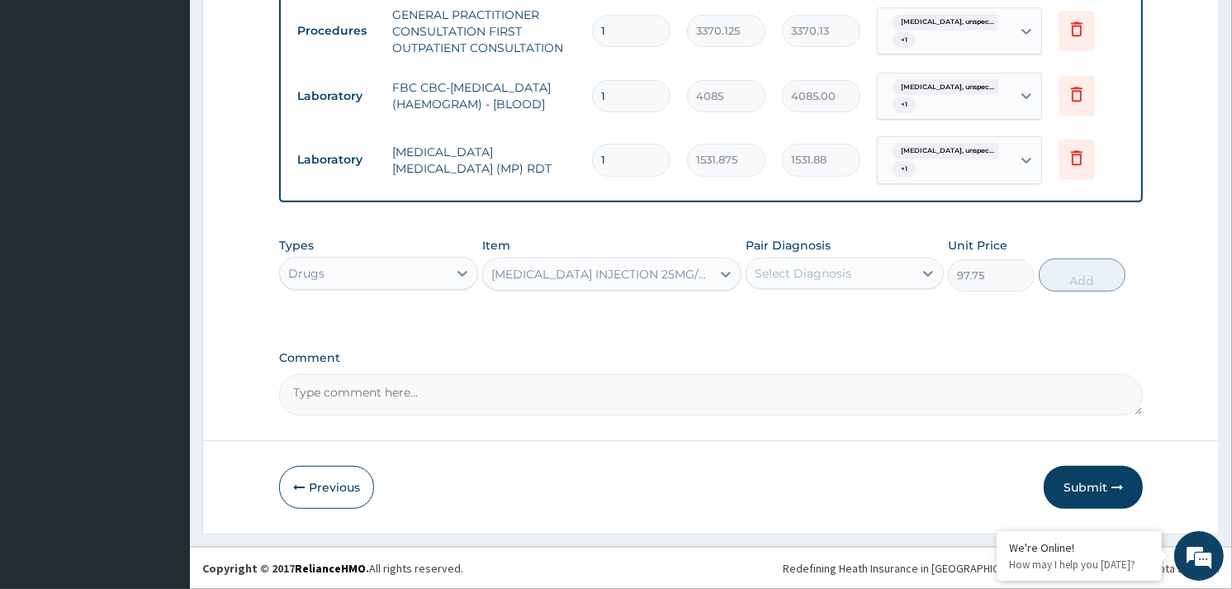
click at [904, 273] on div "Select Diagnosis" at bounding box center [830, 273] width 167 height 26
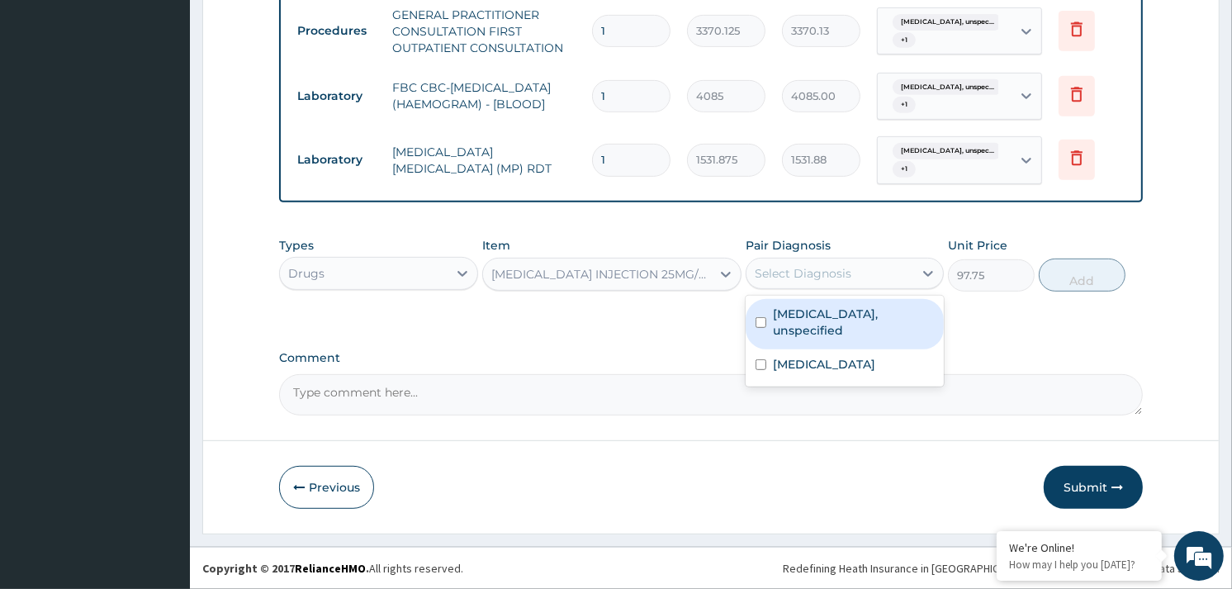
click at [898, 306] on label "Essential hypertension, unspecified" at bounding box center [853, 322] width 161 height 33
checkbox input "true"
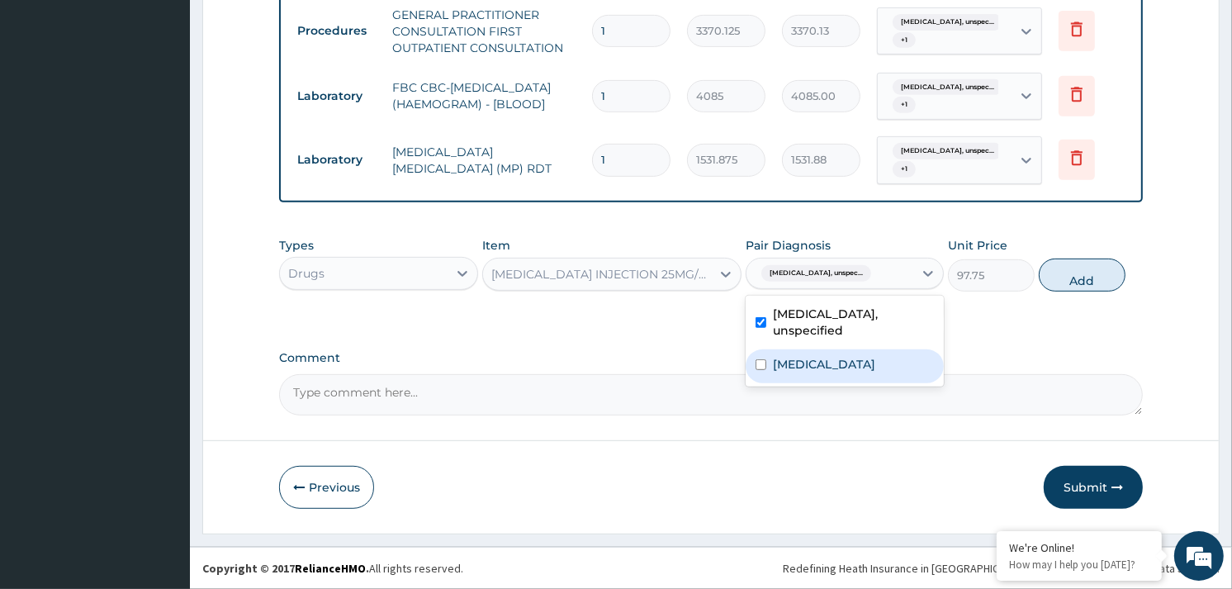
drag, startPoint x: 864, startPoint y: 368, endPoint x: 874, endPoint y: 366, distance: 10.2
click at [866, 368] on label "Malaria, unspecified" at bounding box center [824, 364] width 102 height 17
checkbox input "true"
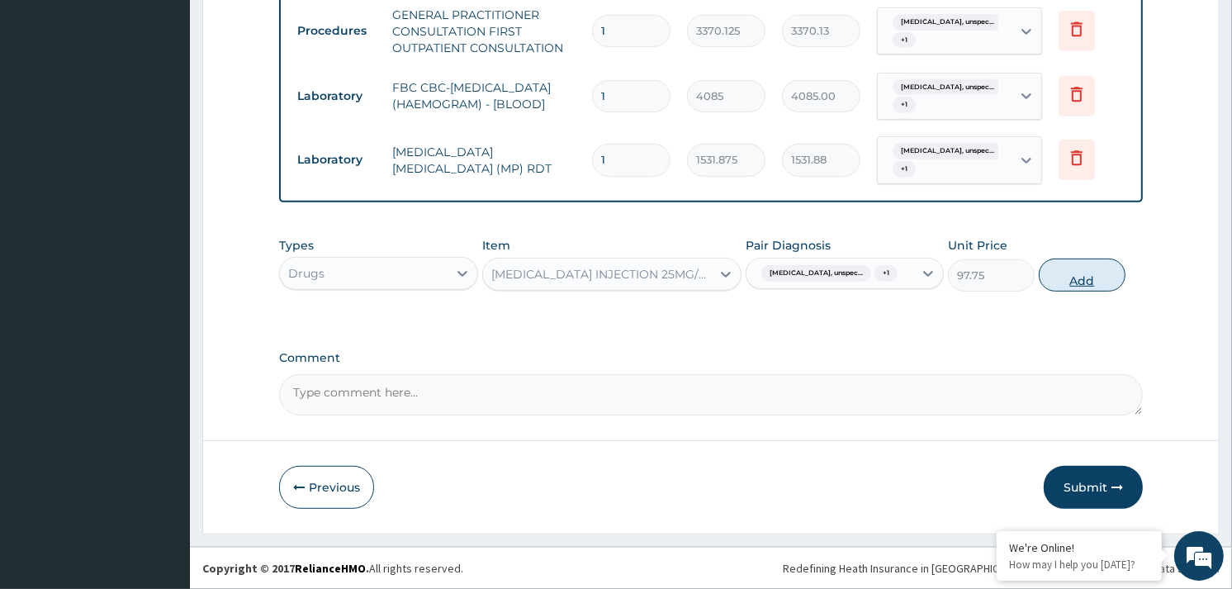
click at [1068, 287] on button "Add" at bounding box center [1082, 275] width 87 height 33
type input "0"
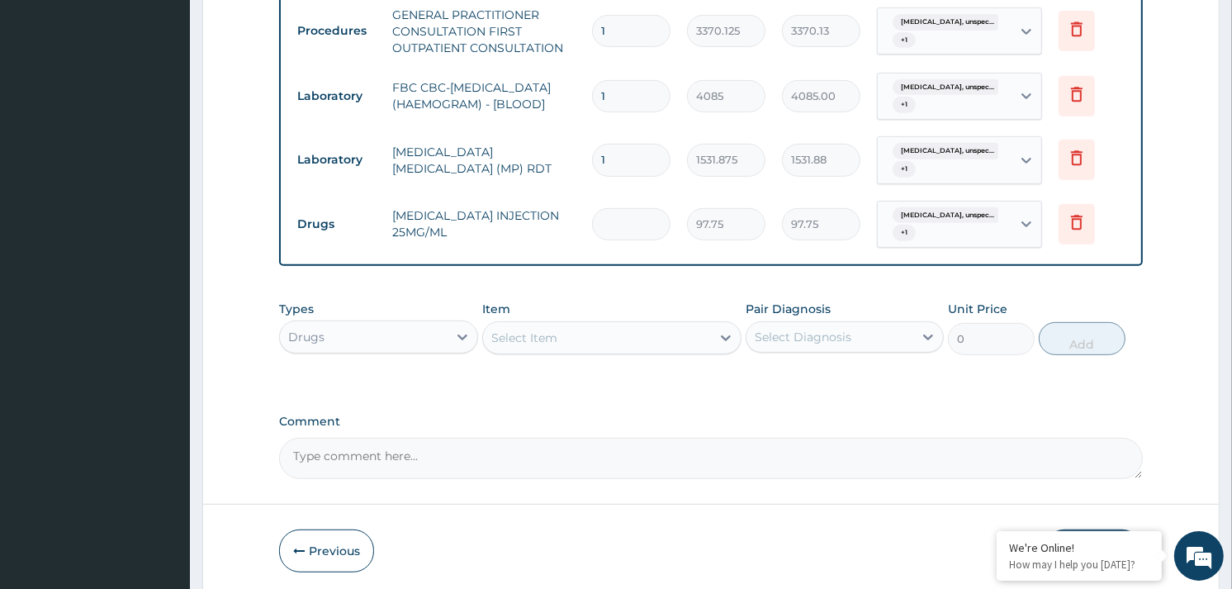
type input "0.00"
type input "3"
type input "293.25"
type input "3"
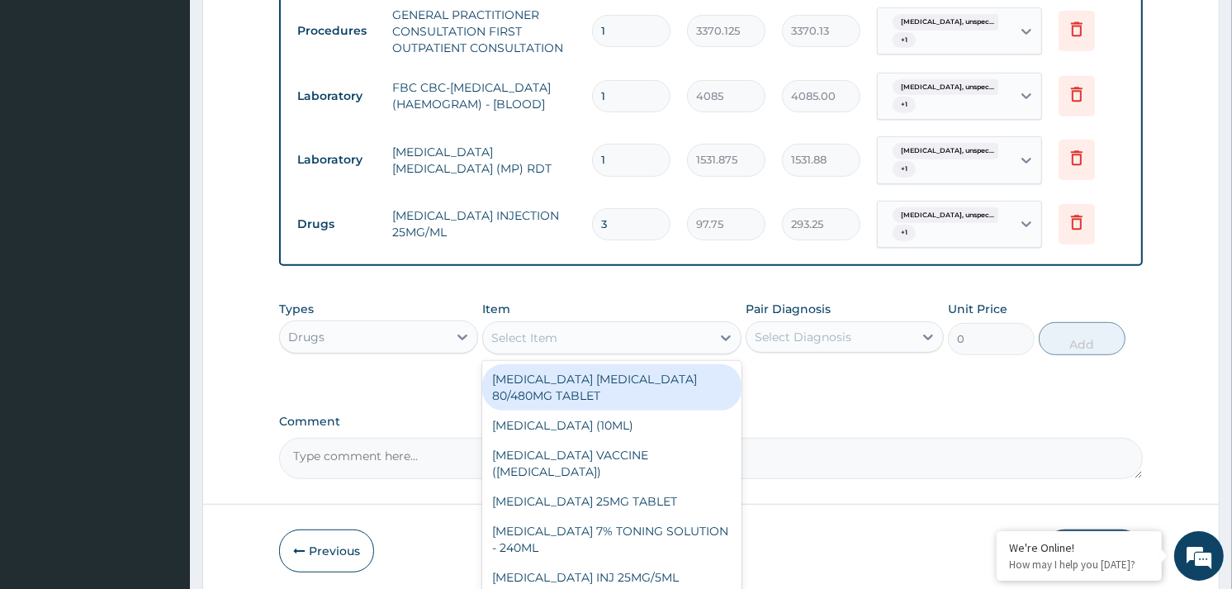
click at [652, 339] on div "Select Item" at bounding box center [597, 338] width 228 height 26
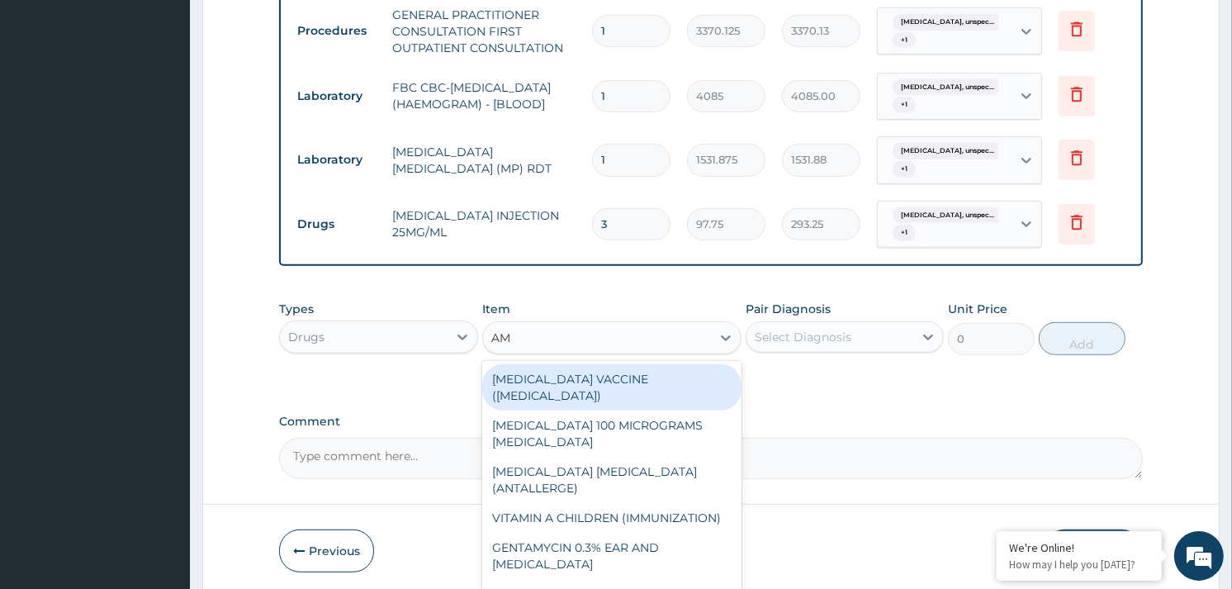
type input "AML"
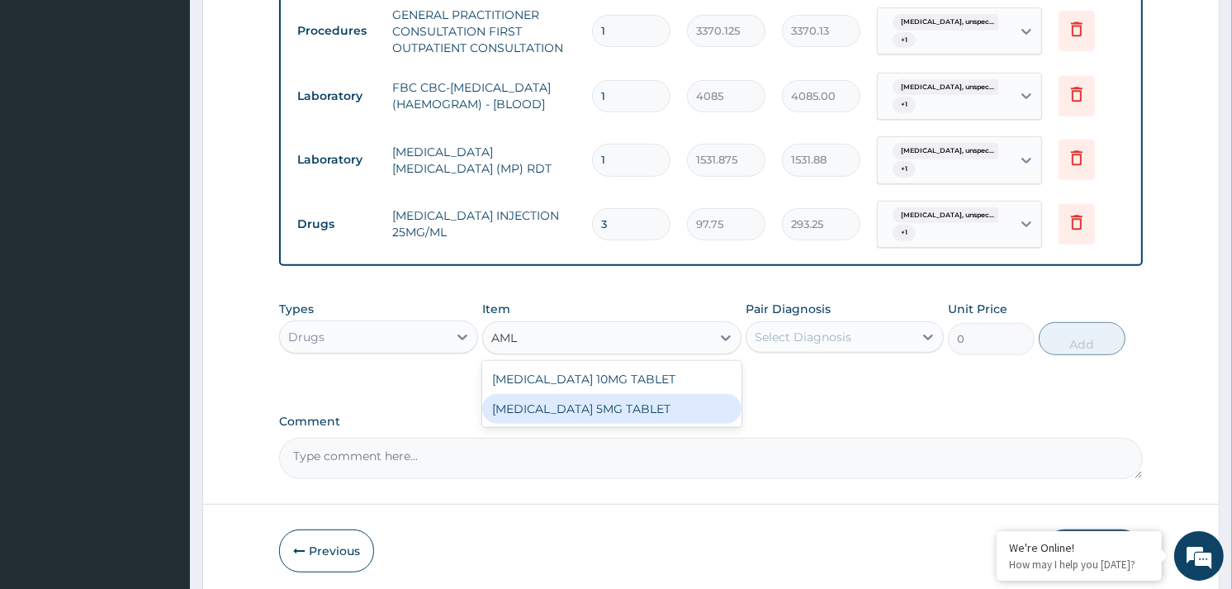
drag, startPoint x: 624, startPoint y: 410, endPoint x: 652, endPoint y: 388, distance: 35.3
click at [630, 409] on div "AMLODIPINE 5MG TABLET" at bounding box center [611, 409] width 259 height 30
type input "80"
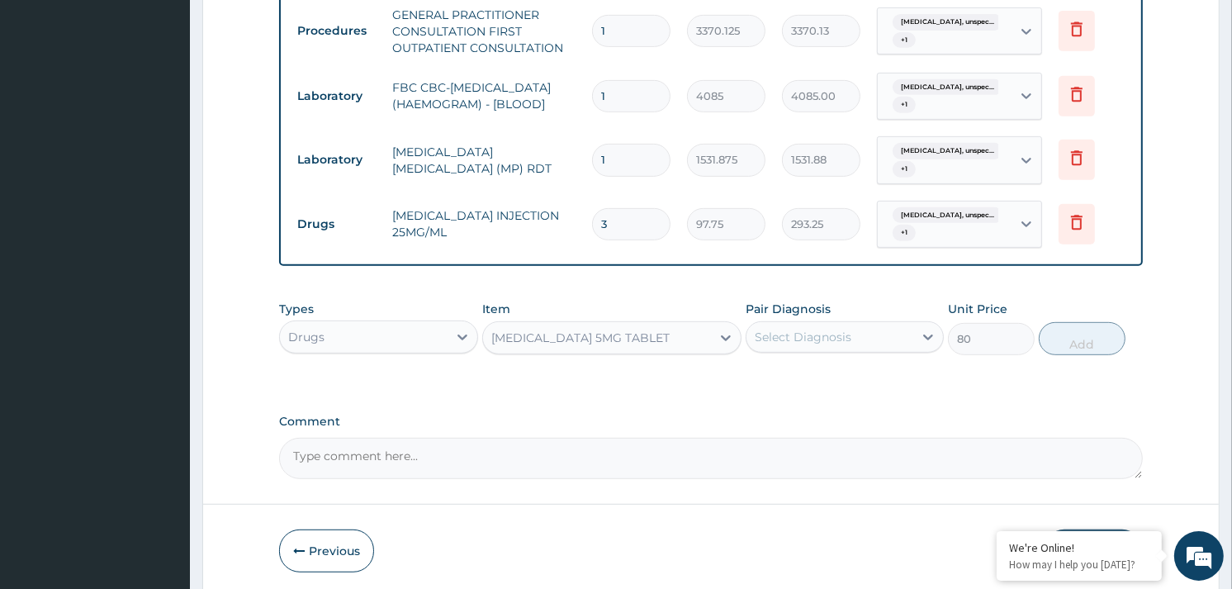
drag, startPoint x: 798, startPoint y: 337, endPoint x: 812, endPoint y: 358, distance: 25.7
click at [809, 353] on div "Select Diagnosis" at bounding box center [845, 336] width 198 height 31
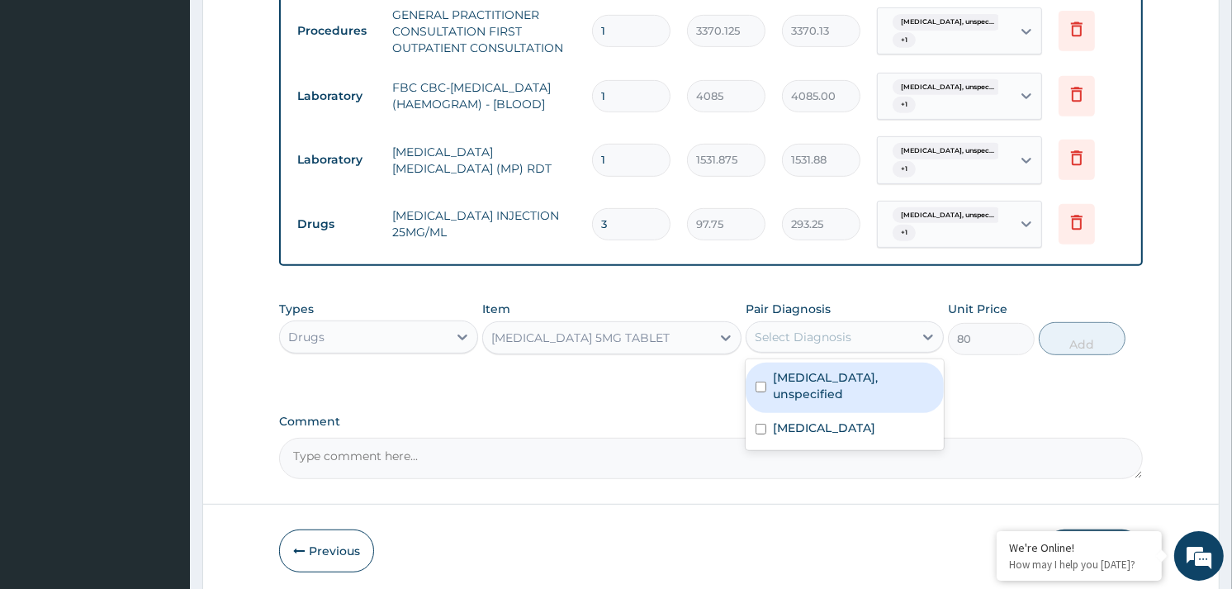
drag, startPoint x: 816, startPoint y: 376, endPoint x: 818, endPoint y: 416, distance: 40.5
click at [816, 378] on label "Essential hypertension, unspecified" at bounding box center [853, 385] width 161 height 33
checkbox input "true"
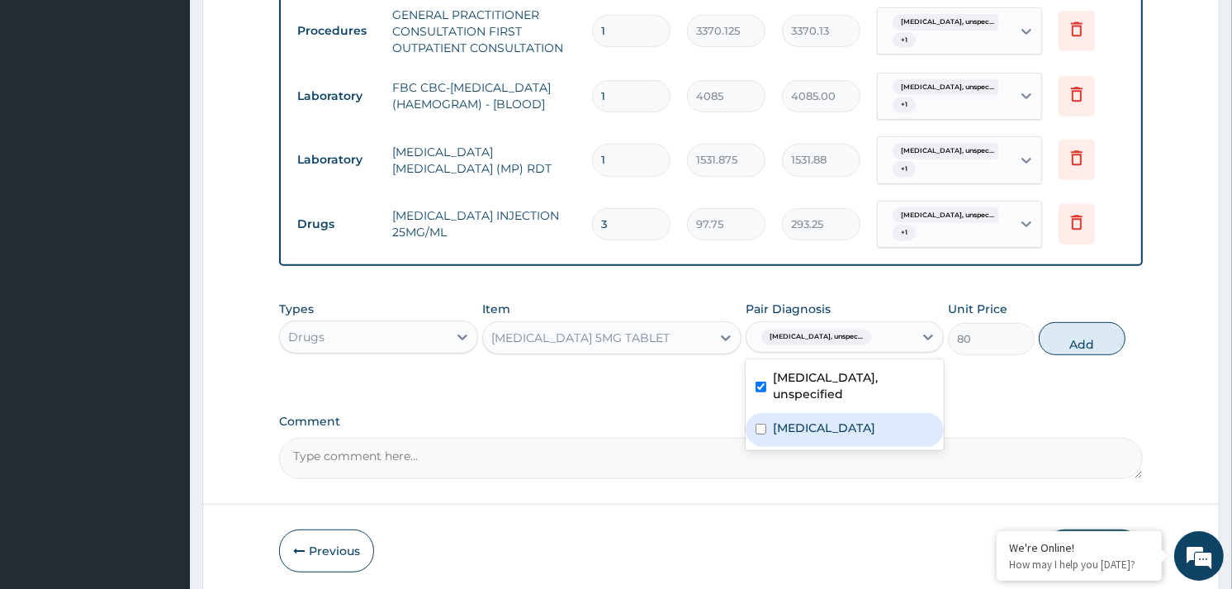
click at [818, 418] on div "Malaria, unspecified" at bounding box center [845, 430] width 198 height 34
checkbox input "true"
click at [1099, 355] on button "Add" at bounding box center [1082, 338] width 87 height 33
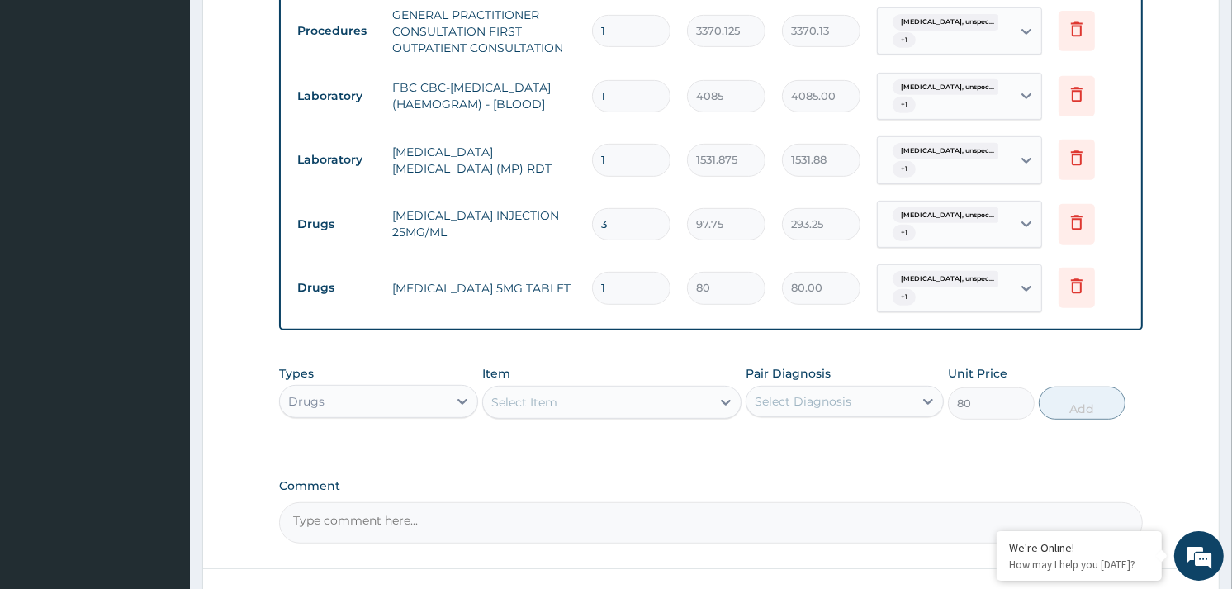
type input "0"
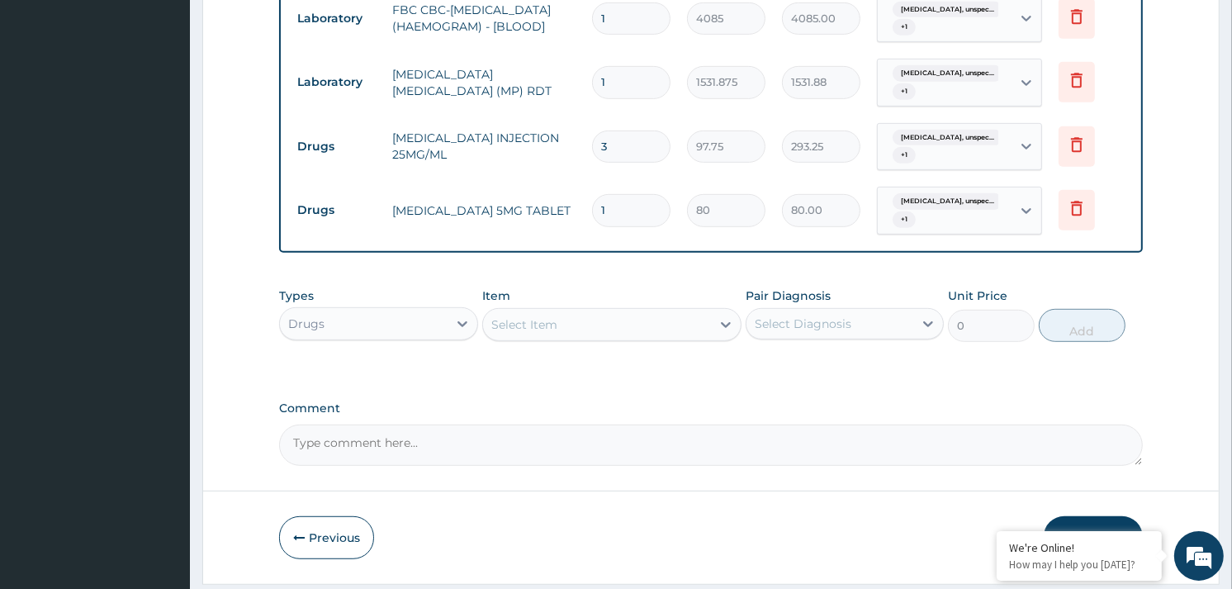
scroll to position [789, 0]
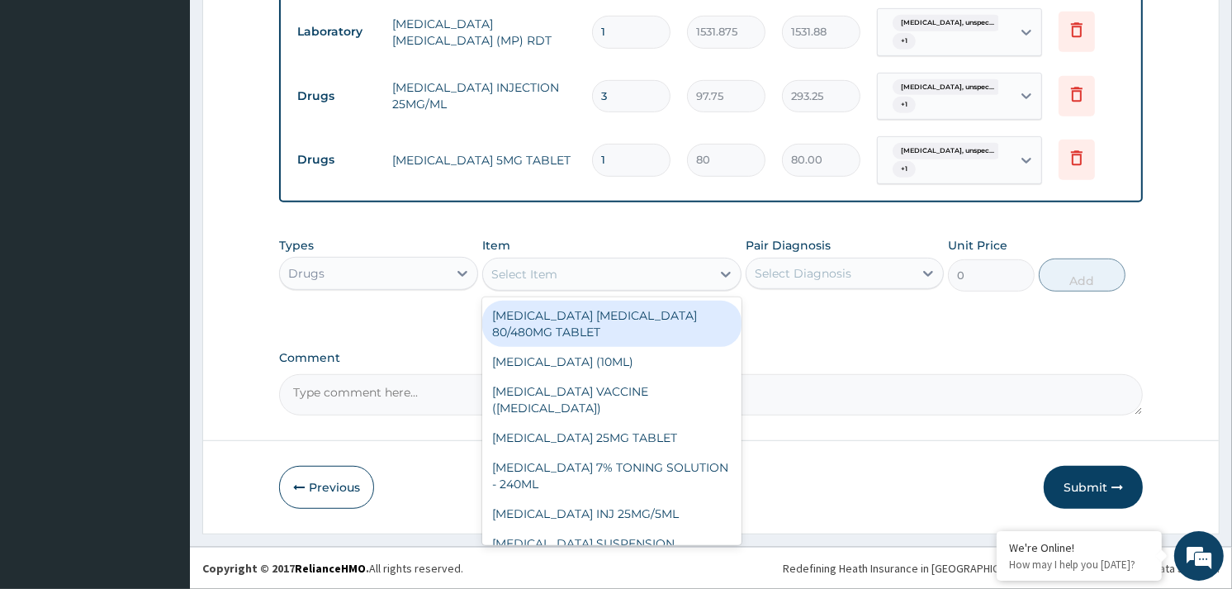
click at [595, 259] on div "Select Item" at bounding box center [611, 274] width 259 height 33
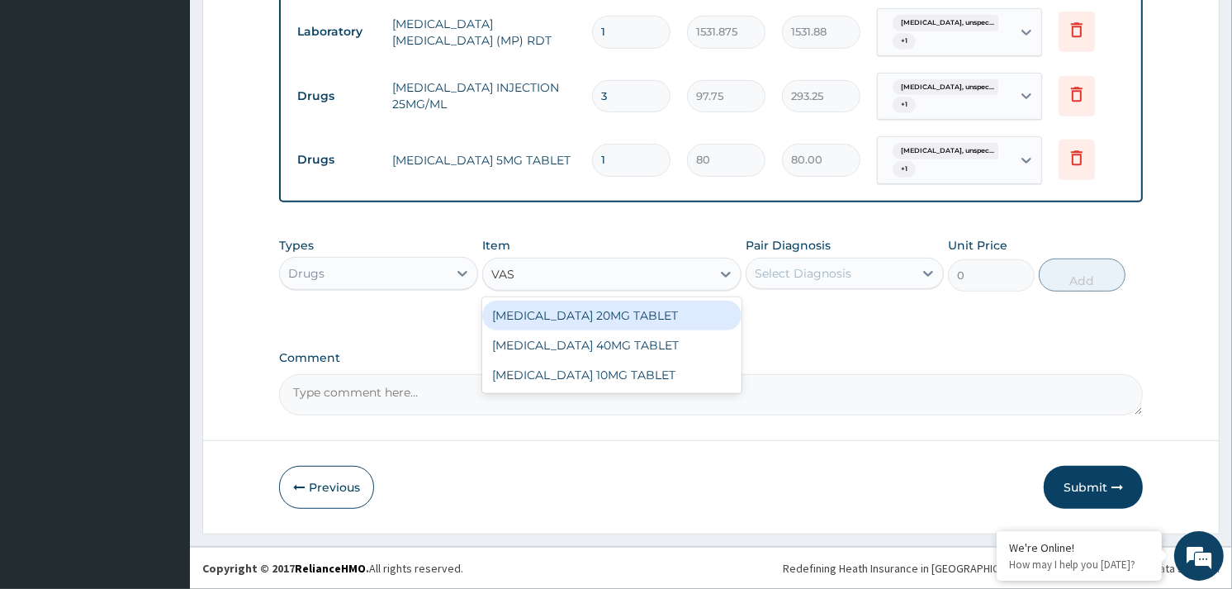
type input "VAS"
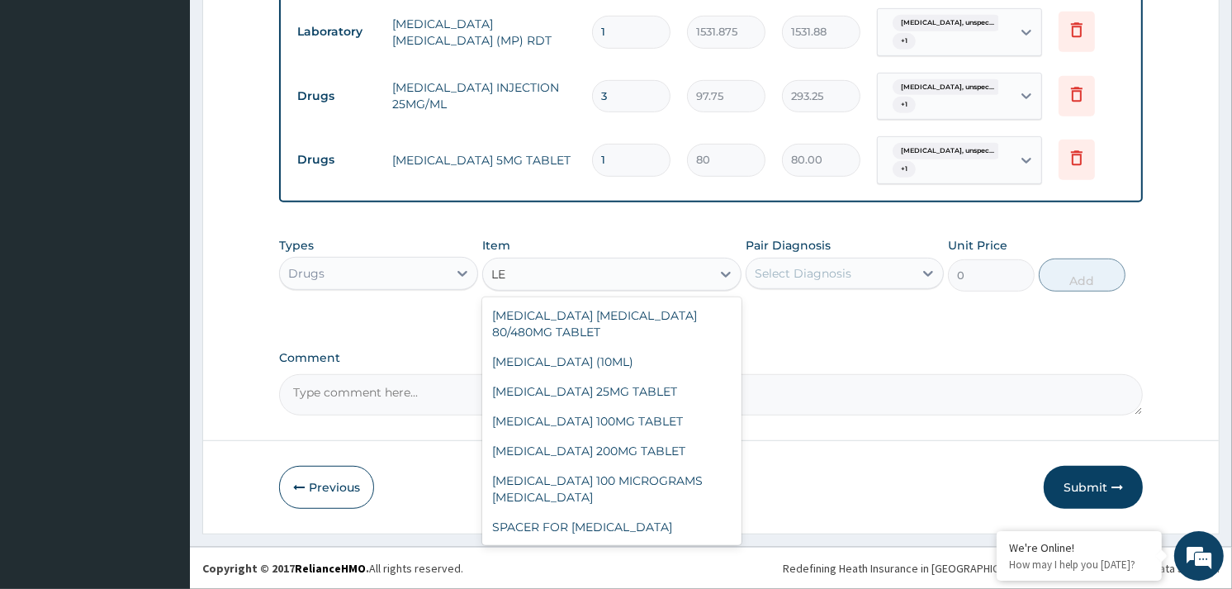
type input "L"
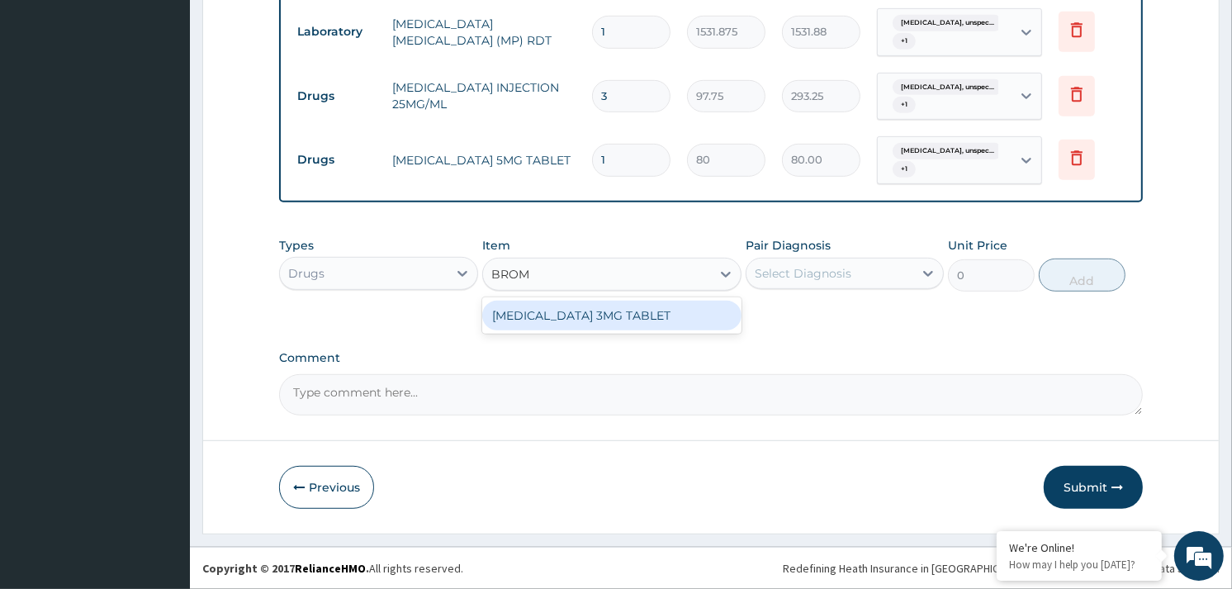
type input "BROMA"
click at [600, 306] on div "[MEDICAL_DATA] 3MG TABLET" at bounding box center [611, 316] width 259 height 30
type input "80"
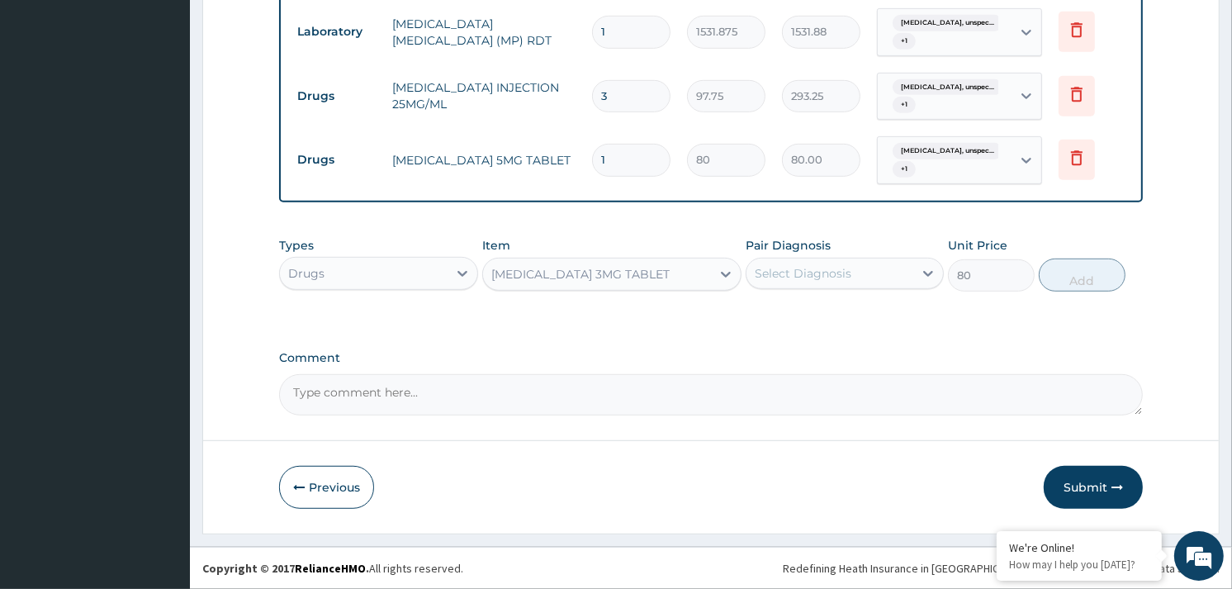
click at [837, 277] on div "Select Diagnosis" at bounding box center [803, 273] width 97 height 17
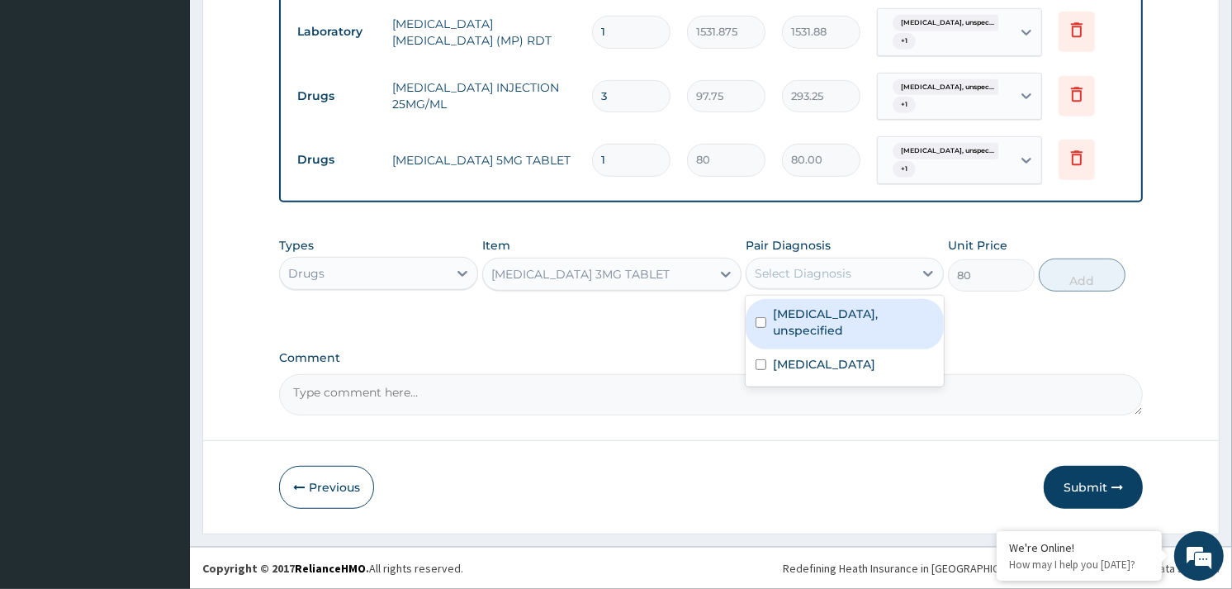
click at [846, 314] on label "Essential hypertension, unspecified" at bounding box center [853, 322] width 161 height 33
checkbox input "true"
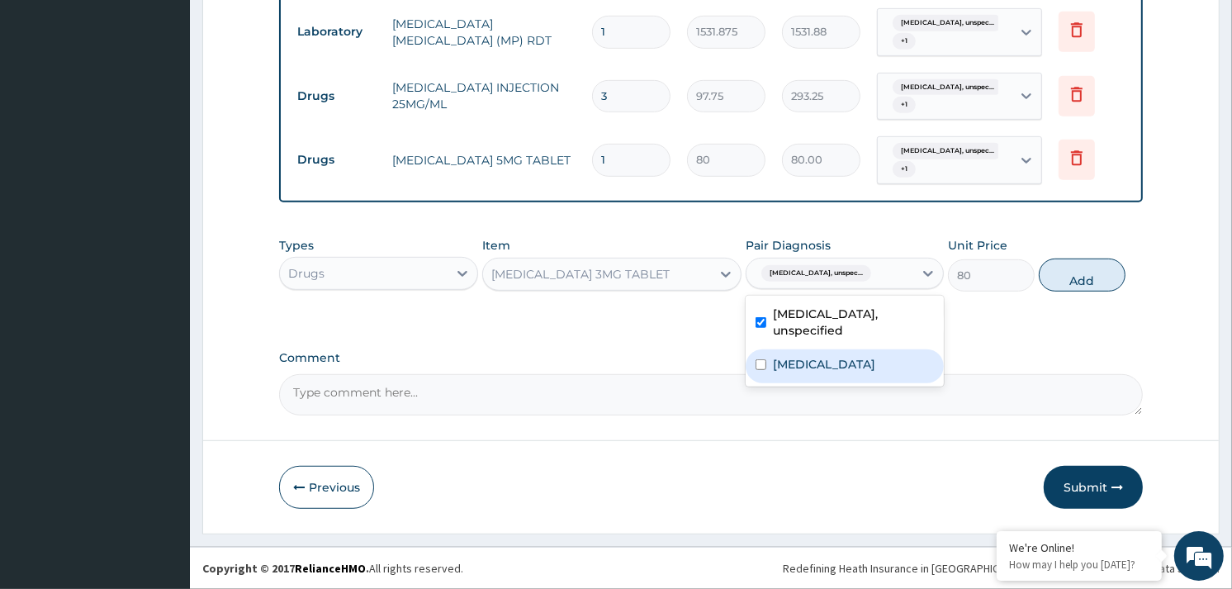
click at [859, 373] on div "Malaria, unspecified" at bounding box center [845, 366] width 198 height 34
checkbox input "true"
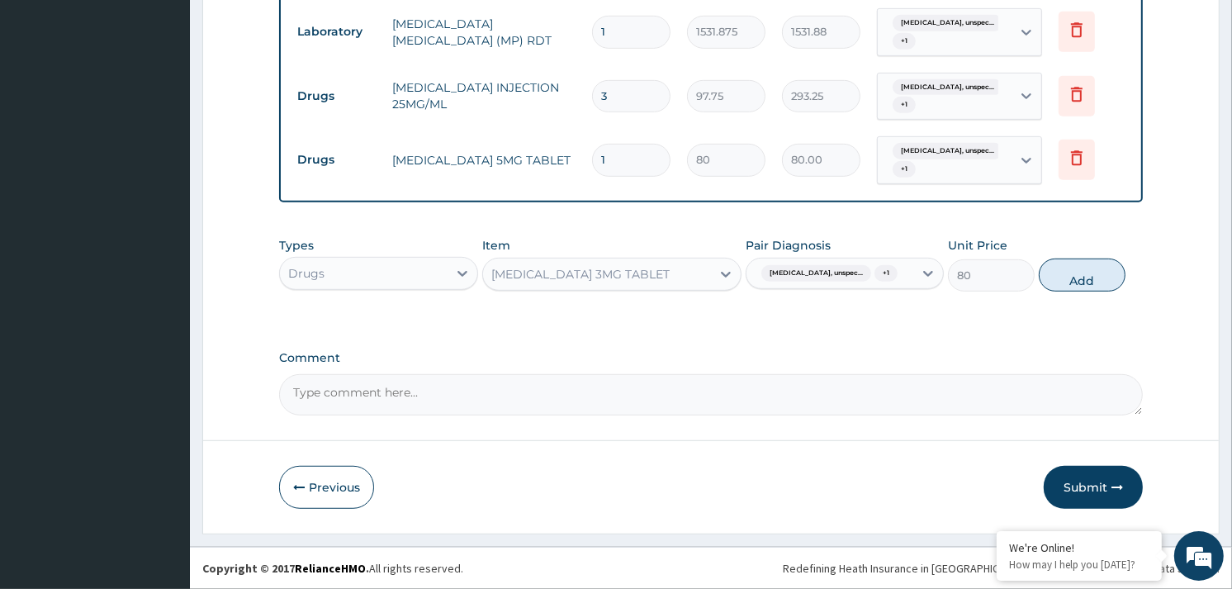
drag, startPoint x: 1083, startPoint y: 287, endPoint x: 680, endPoint y: 345, distance: 407.3
click at [1080, 286] on button "Add" at bounding box center [1082, 275] width 87 height 33
type input "0"
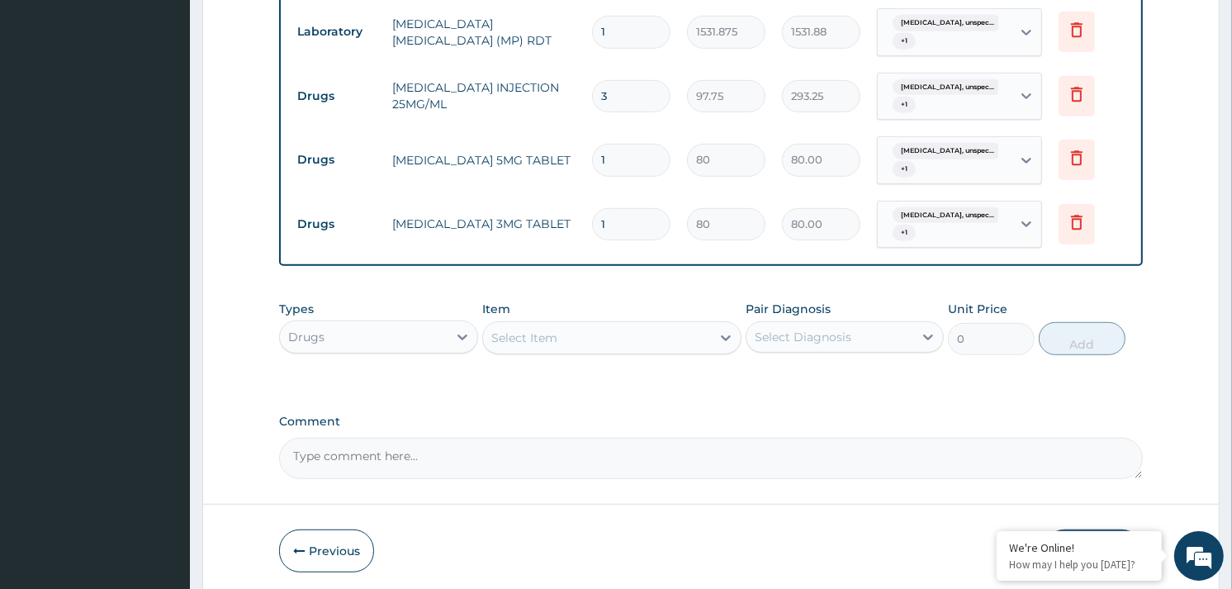
click at [621, 331] on div "Select Item" at bounding box center [597, 338] width 228 height 26
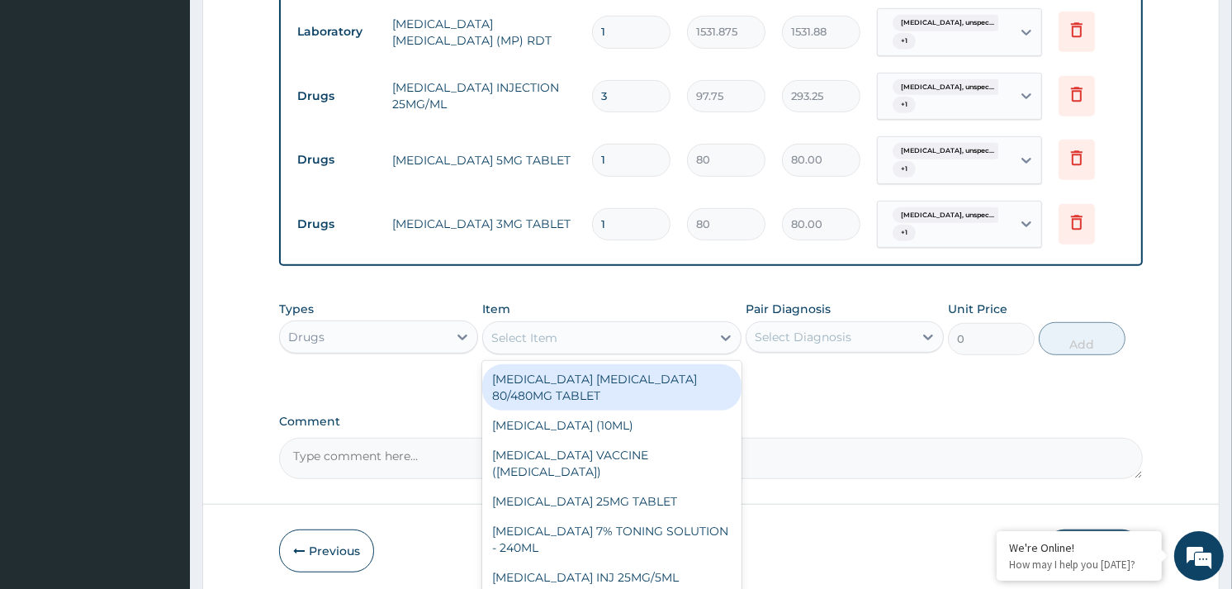
drag, startPoint x: 637, startPoint y: 164, endPoint x: 634, endPoint y: 141, distance: 22.4
click at [634, 161] on input "1" at bounding box center [631, 160] width 78 height 32
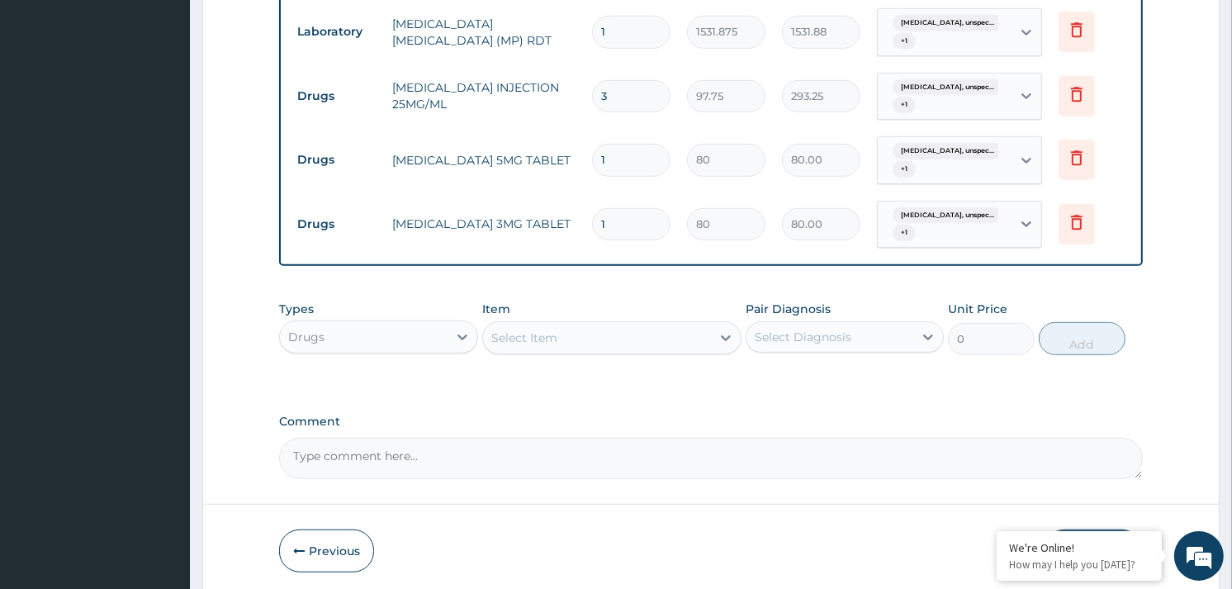
type input "0.00"
type input "3"
type input "240.00"
type input "30"
type input "2400.00"
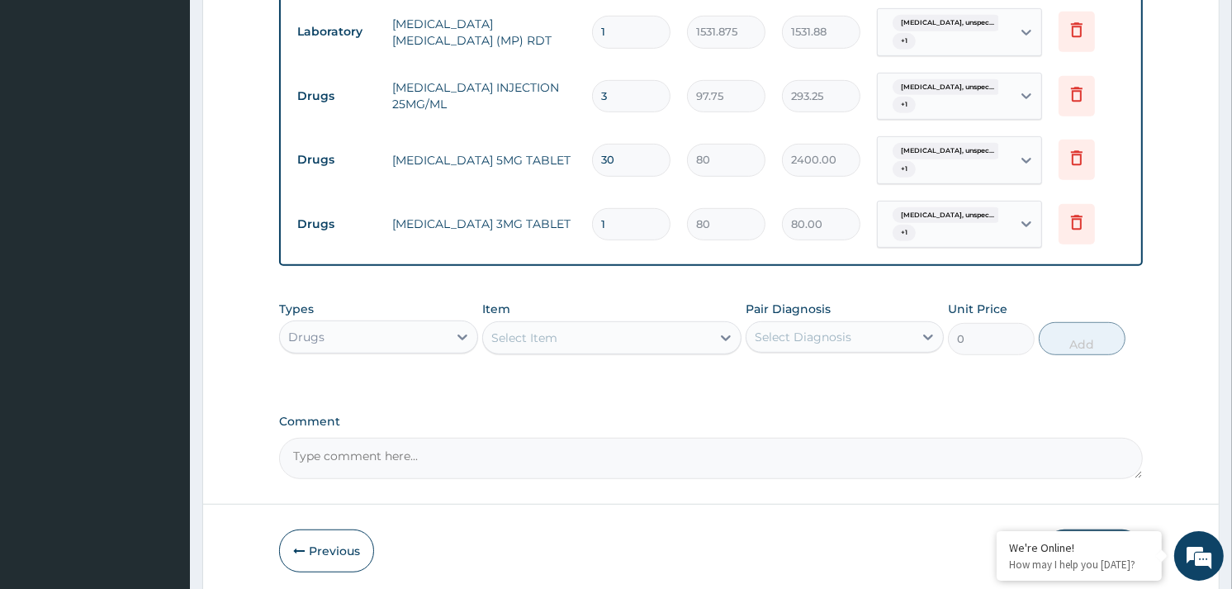
type input "30"
click at [617, 212] on input "1" at bounding box center [631, 224] width 78 height 32
type input "0.00"
type input "2"
type input "160.00"
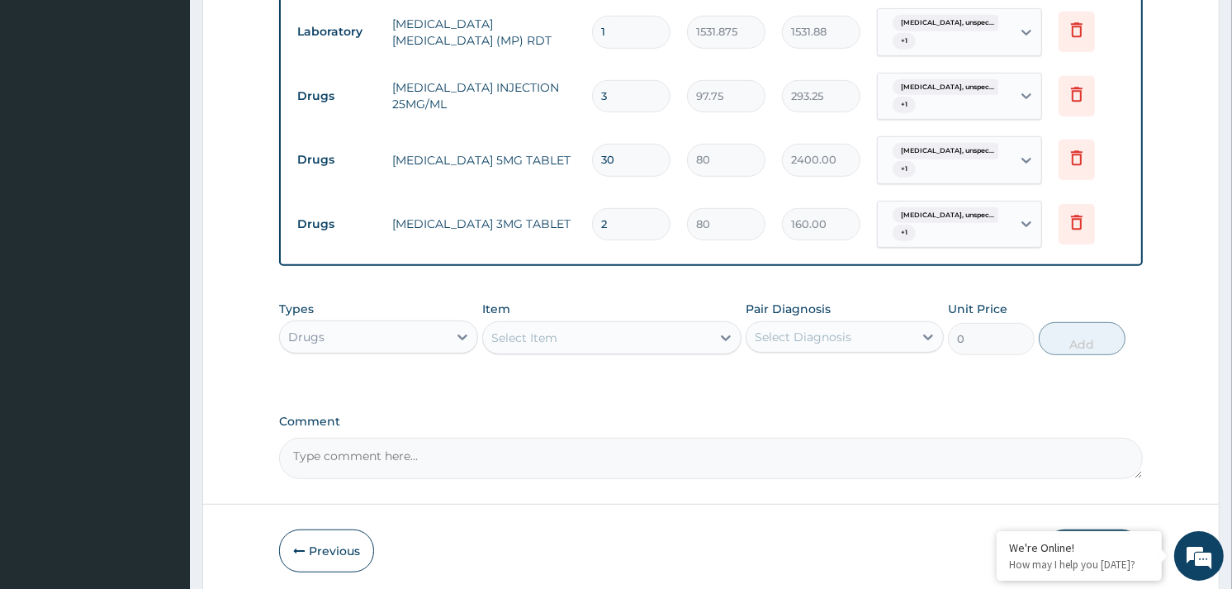
type input "2"
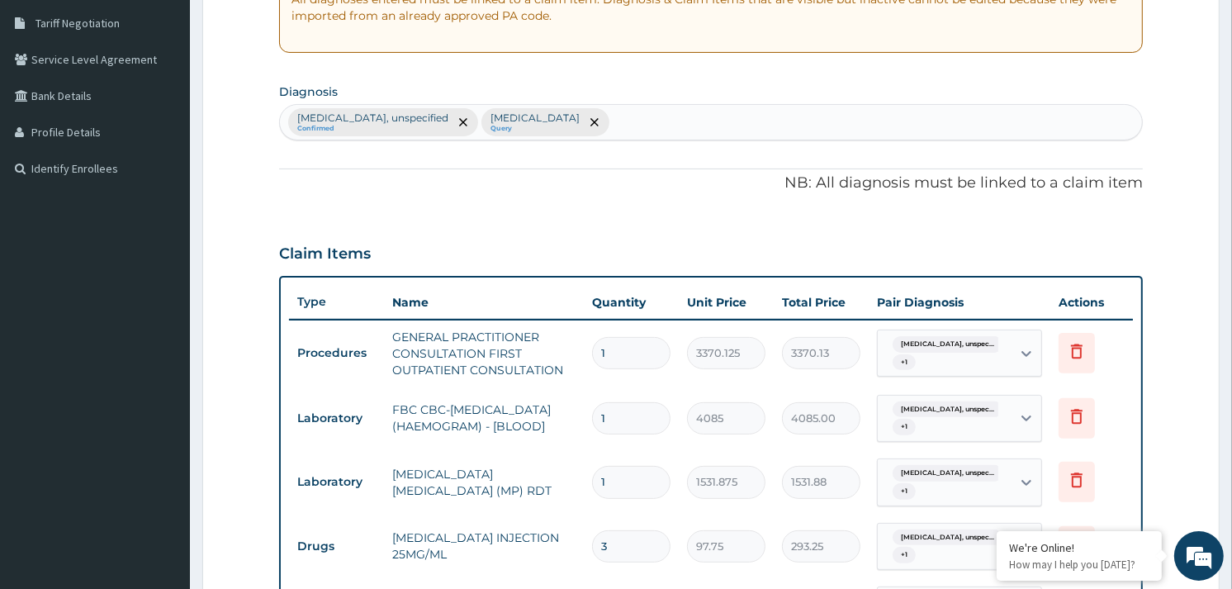
scroll to position [330, 0]
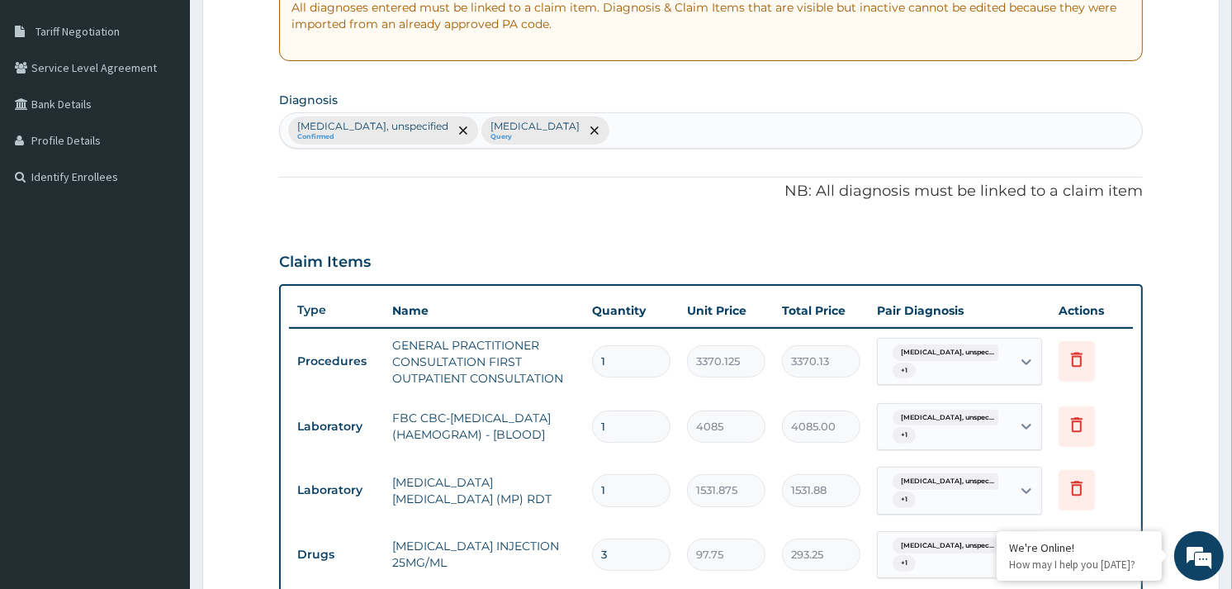
click at [674, 128] on div "Essential hypertension, unspecified Confirmed Malaria, unspecified Query" at bounding box center [711, 130] width 862 height 35
type input "TIA"
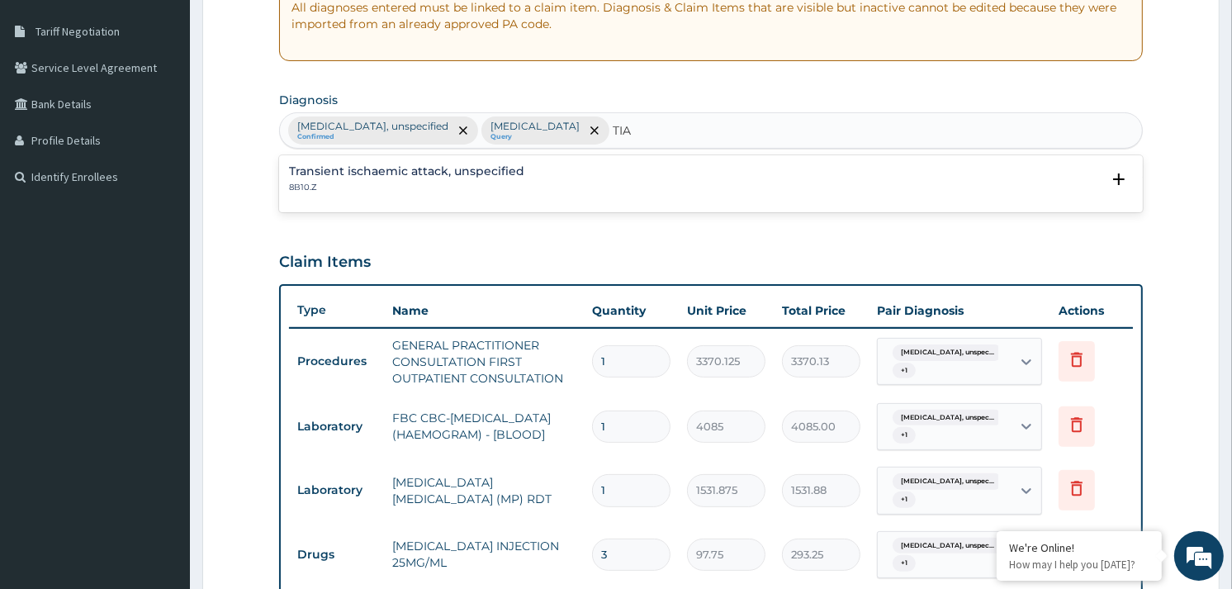
click at [418, 173] on h4 "Transient ischaemic attack, unspecified" at bounding box center [406, 171] width 235 height 12
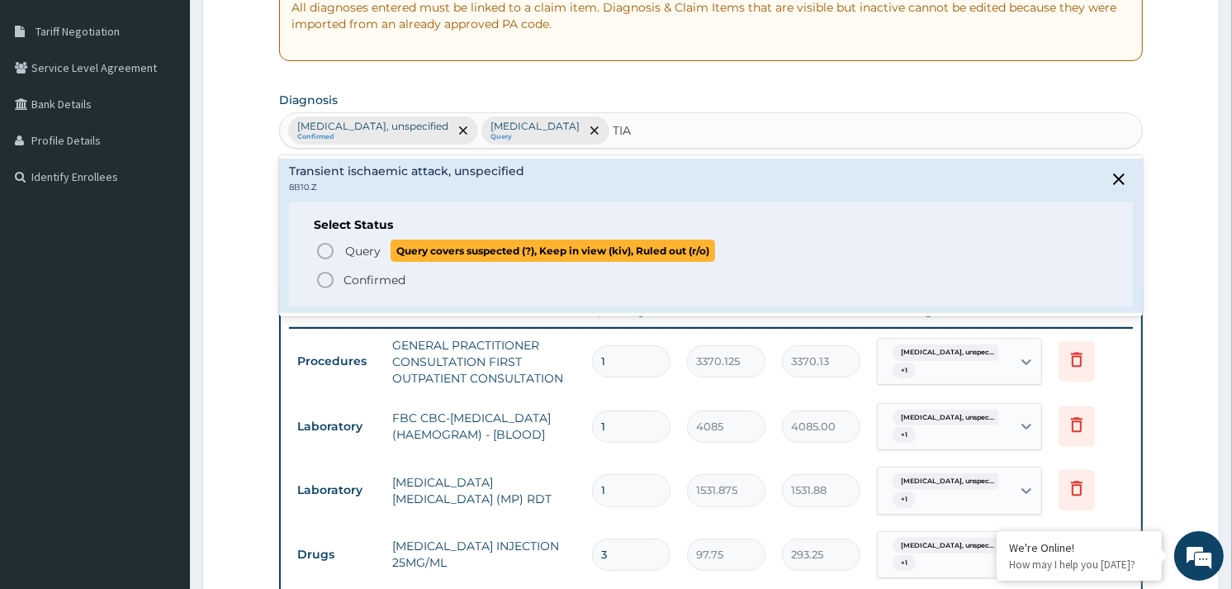
click at [320, 250] on icon "status option query" at bounding box center [325, 251] width 20 height 20
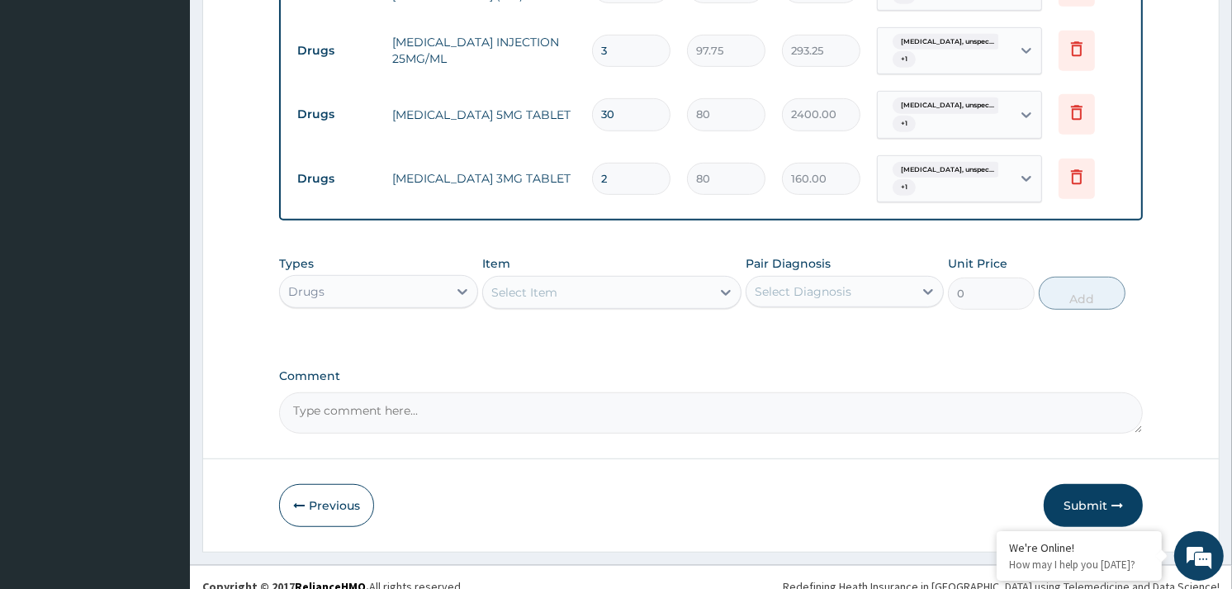
scroll to position [853, 0]
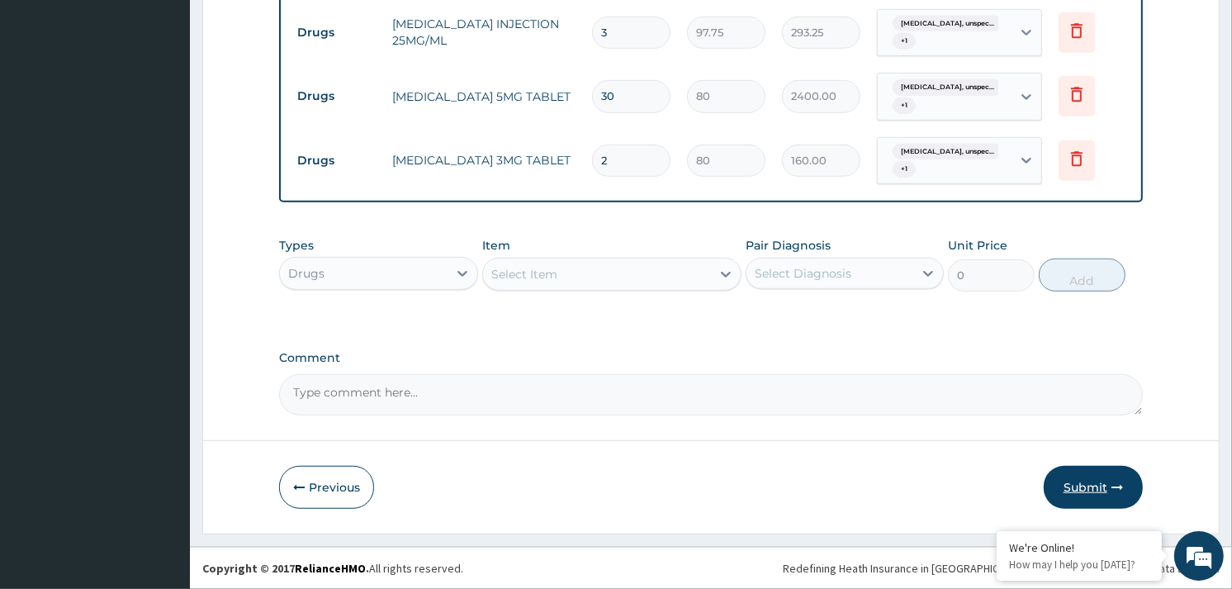
click at [1067, 490] on button "Submit" at bounding box center [1093, 487] width 99 height 43
click at [1063, 490] on button "Submit" at bounding box center [1093, 487] width 99 height 43
click at [1064, 479] on button "Submit" at bounding box center [1093, 487] width 99 height 43
click at [1102, 490] on button "Submit" at bounding box center [1093, 487] width 99 height 43
click at [1077, 474] on button "Submit" at bounding box center [1093, 487] width 99 height 43
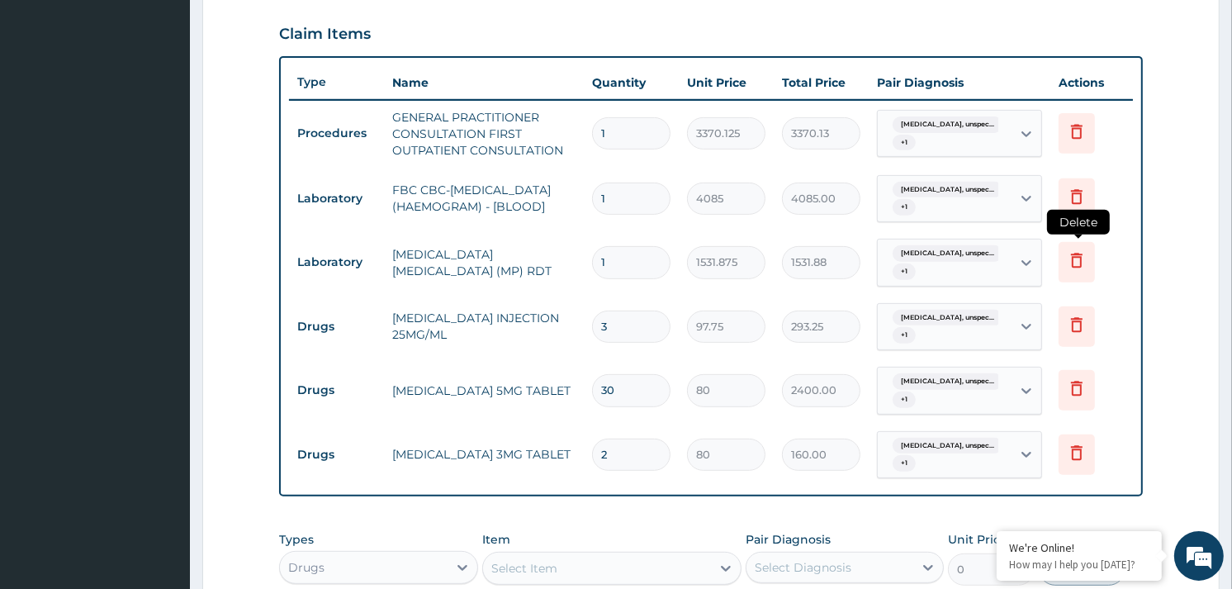
scroll to position [642, 0]
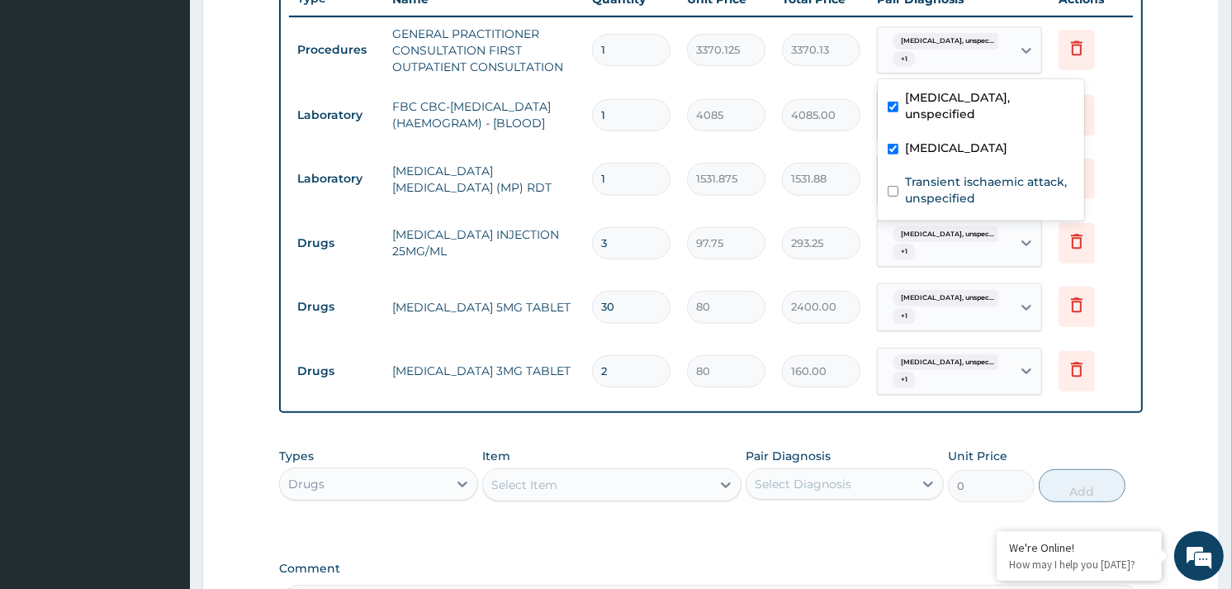
drag, startPoint x: 986, startPoint y: 41, endPoint x: 992, endPoint y: 158, distance: 116.6
click at [984, 46] on span "Essential hypertension, unspec..." at bounding box center [948, 41] width 110 height 17
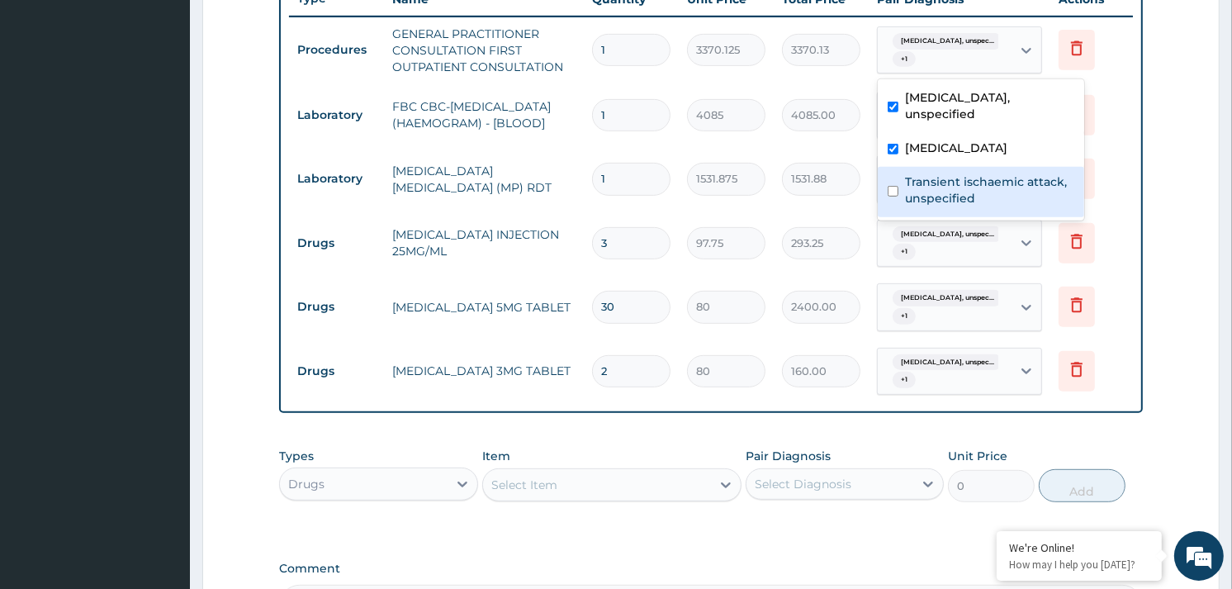
click at [992, 183] on label "Transient ischaemic attack, unspecified" at bounding box center [989, 189] width 169 height 33
checkbox input "true"
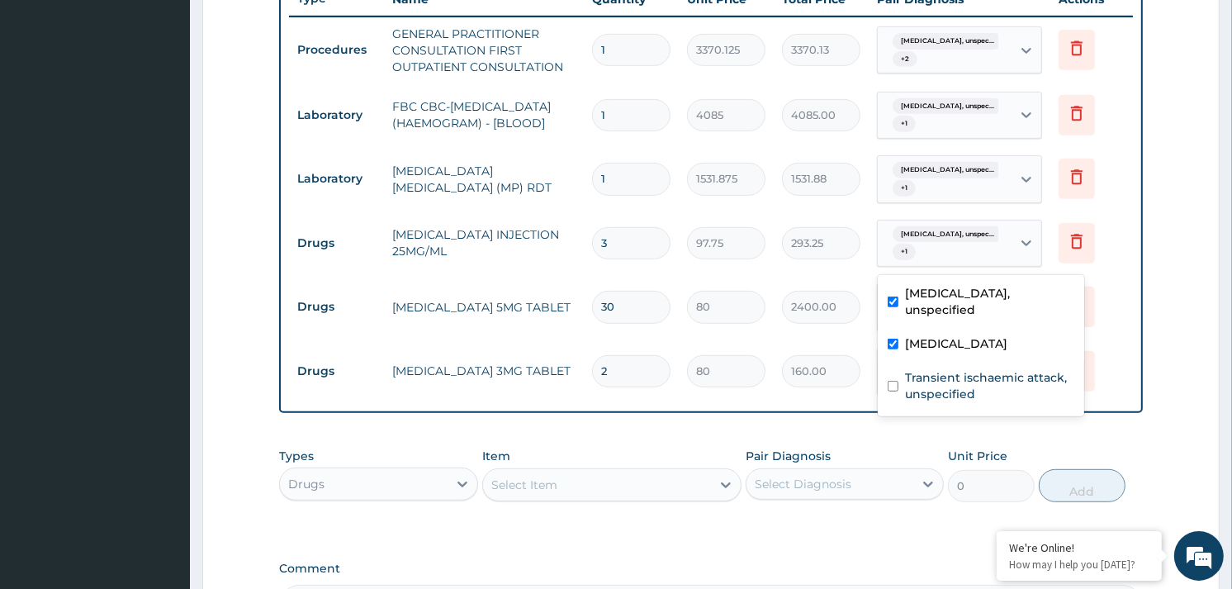
click at [980, 259] on div "Essential hypertension, unspec... + 1" at bounding box center [942, 244] width 112 height 40
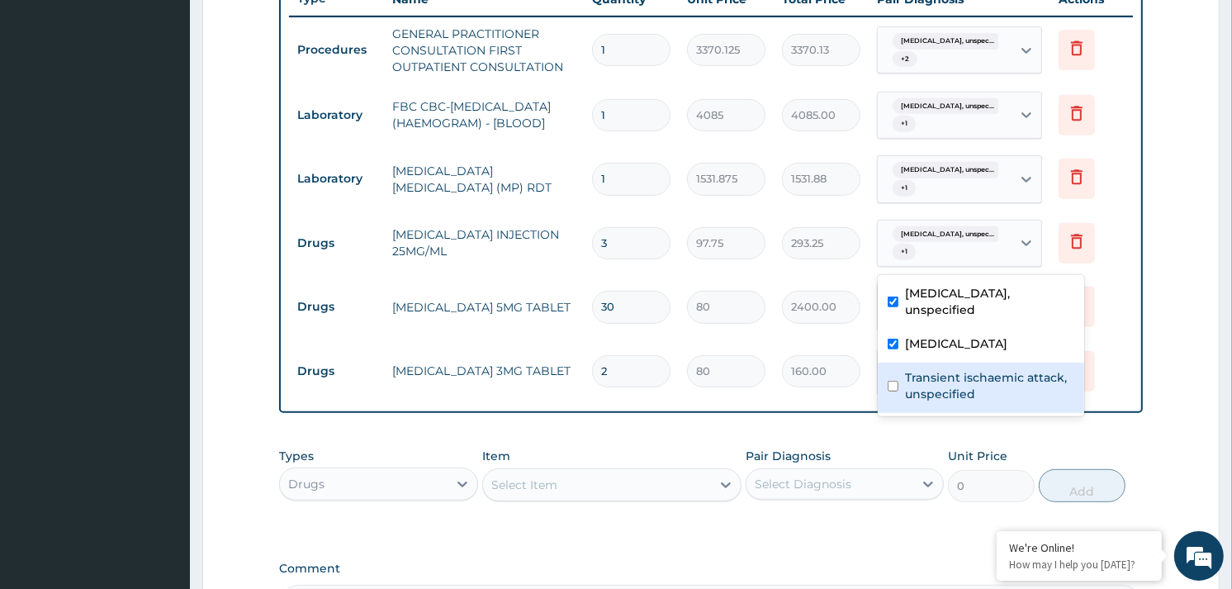
drag, startPoint x: 956, startPoint y: 378, endPoint x: 953, endPoint y: 348, distance: 30.7
click at [956, 372] on label "Transient ischaemic attack, unspecified" at bounding box center [989, 385] width 169 height 33
checkbox input "true"
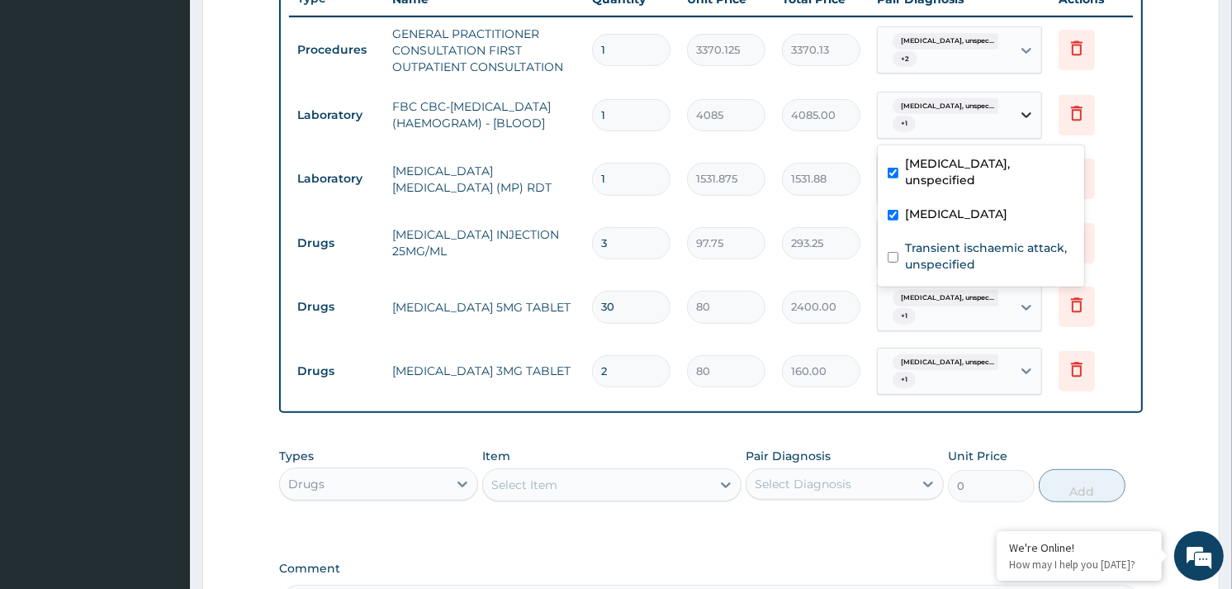
drag, startPoint x: 1013, startPoint y: 126, endPoint x: 985, endPoint y: 224, distance: 101.2
click at [1012, 127] on div "Essential hypertension, unspec... + 1" at bounding box center [959, 116] width 165 height 48
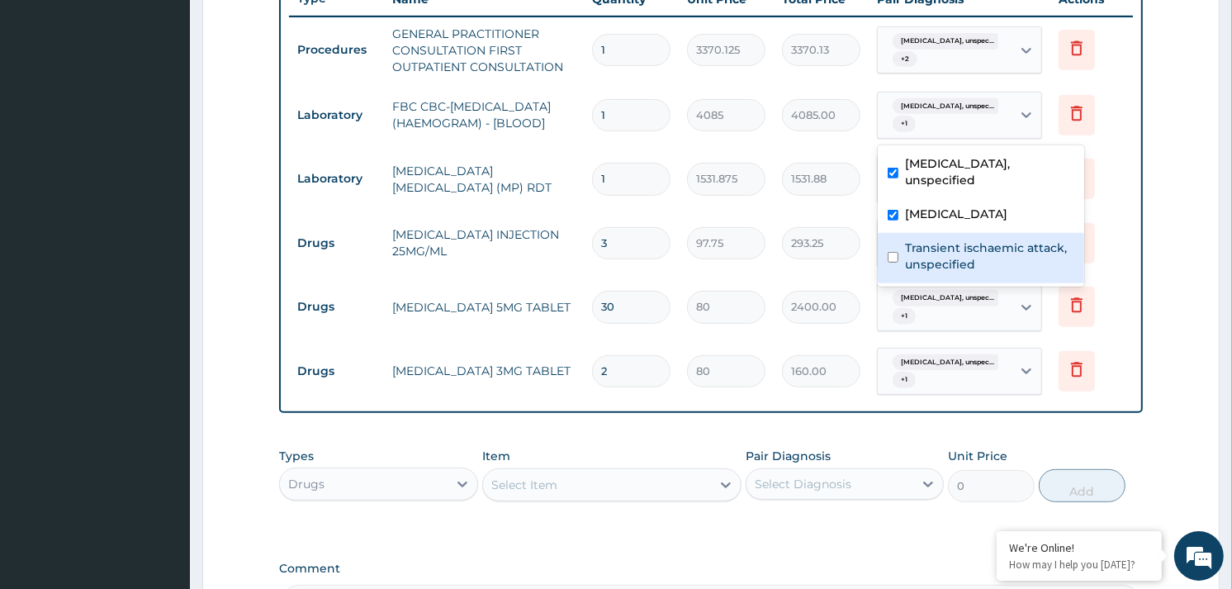
drag, startPoint x: 964, startPoint y: 259, endPoint x: 964, endPoint y: 336, distance: 76.8
click at [964, 268] on label "Transient ischaemic attack, unspecified" at bounding box center [989, 256] width 169 height 33
checkbox input "true"
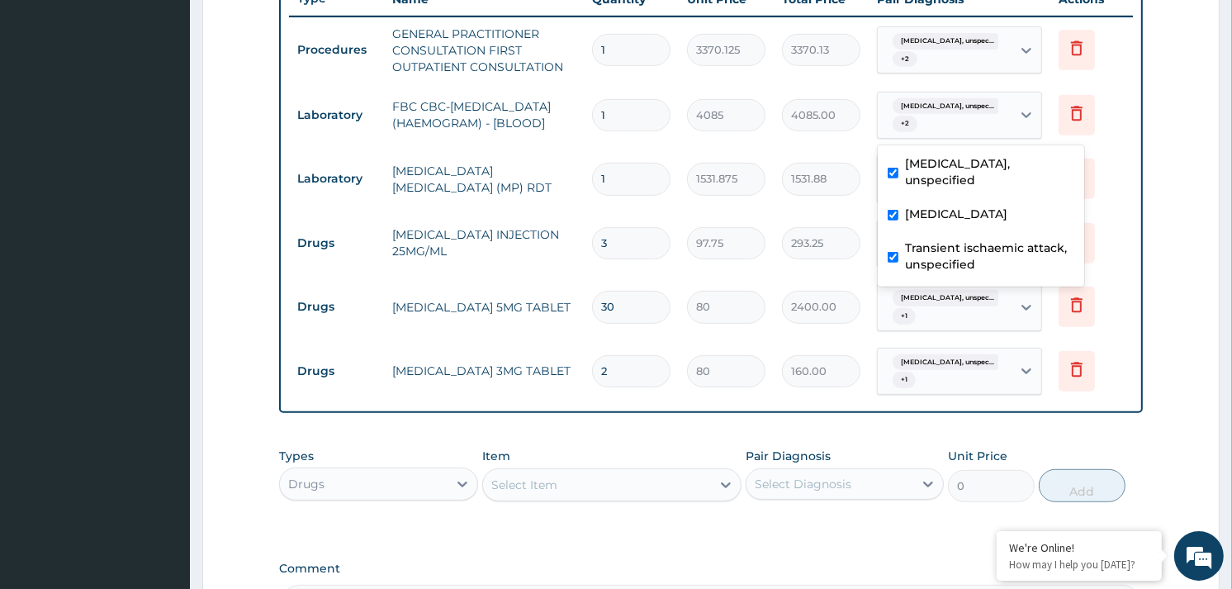
click at [976, 319] on div "Essential hypertension, unspec... + 1" at bounding box center [942, 307] width 112 height 40
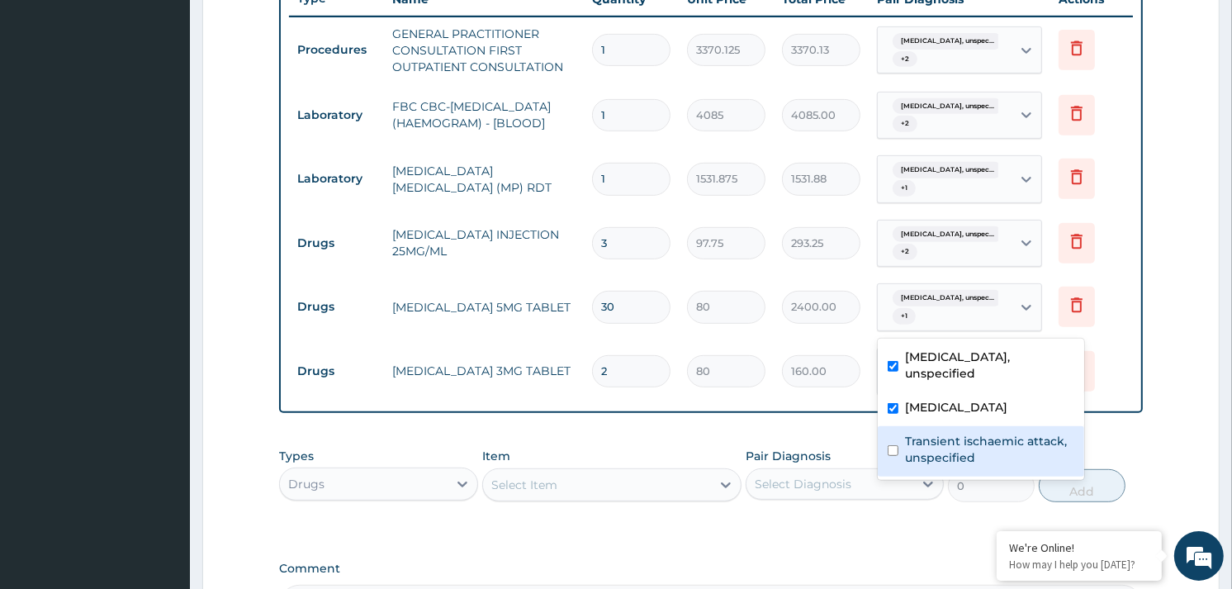
click at [961, 446] on label "Transient ischaemic attack, unspecified" at bounding box center [989, 449] width 169 height 33
checkbox input "true"
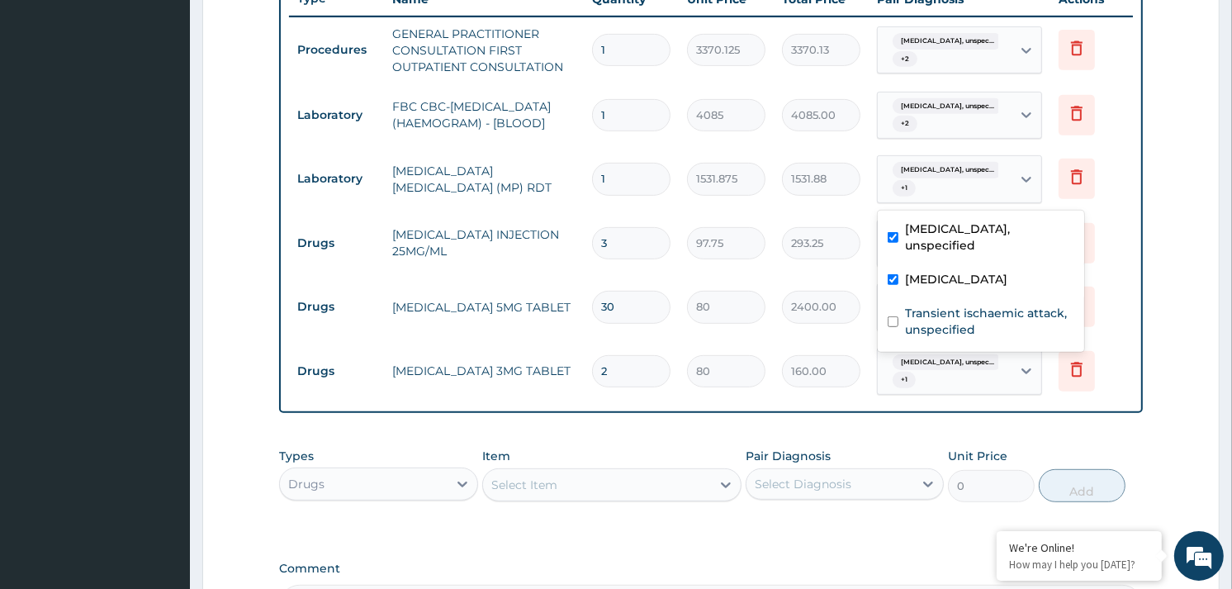
click at [985, 182] on div "Essential hypertension, unspec... + 1" at bounding box center [942, 179] width 112 height 40
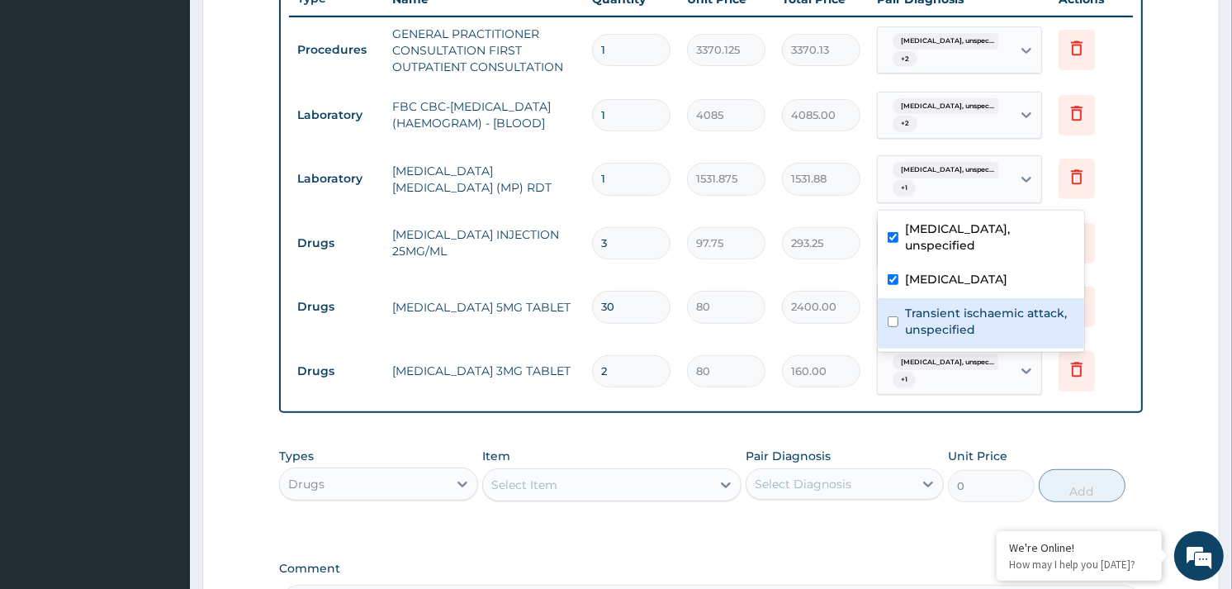
drag, startPoint x: 971, startPoint y: 311, endPoint x: 1076, endPoint y: 205, distance: 149.5
click at [977, 310] on label "Transient ischaemic attack, unspecified" at bounding box center [989, 321] width 169 height 33
checkbox input "true"
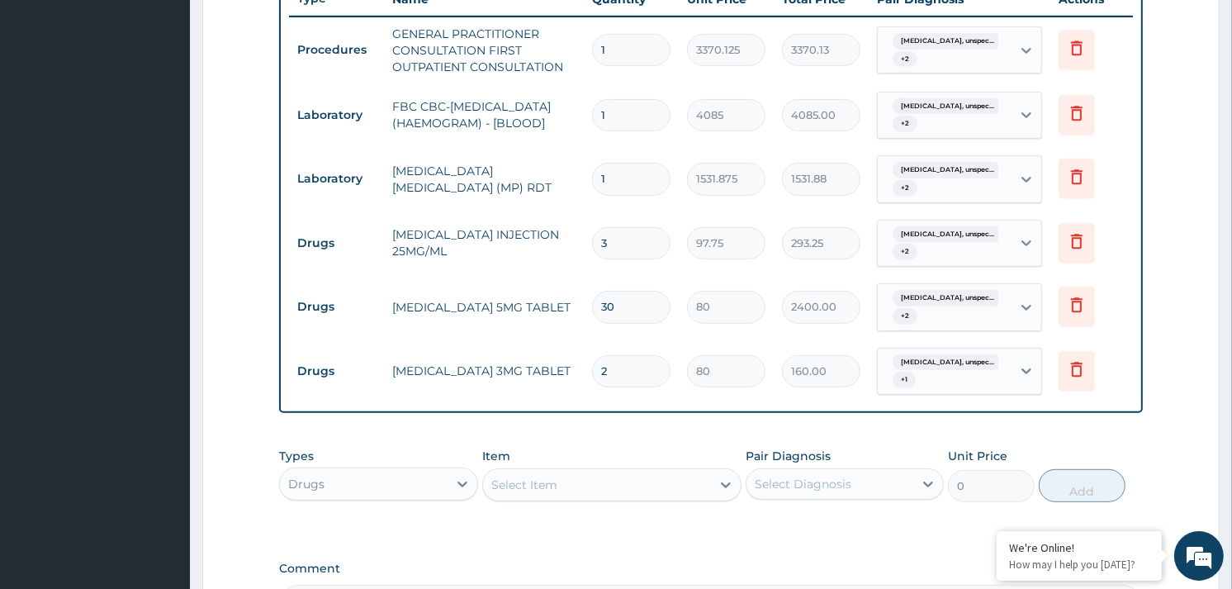
click at [1203, 152] on form "Step 2 of 2 PA Code / Prescription Code Enter Code(Secondary Care Only) Encount…" at bounding box center [710, 95] width 1017 height 1299
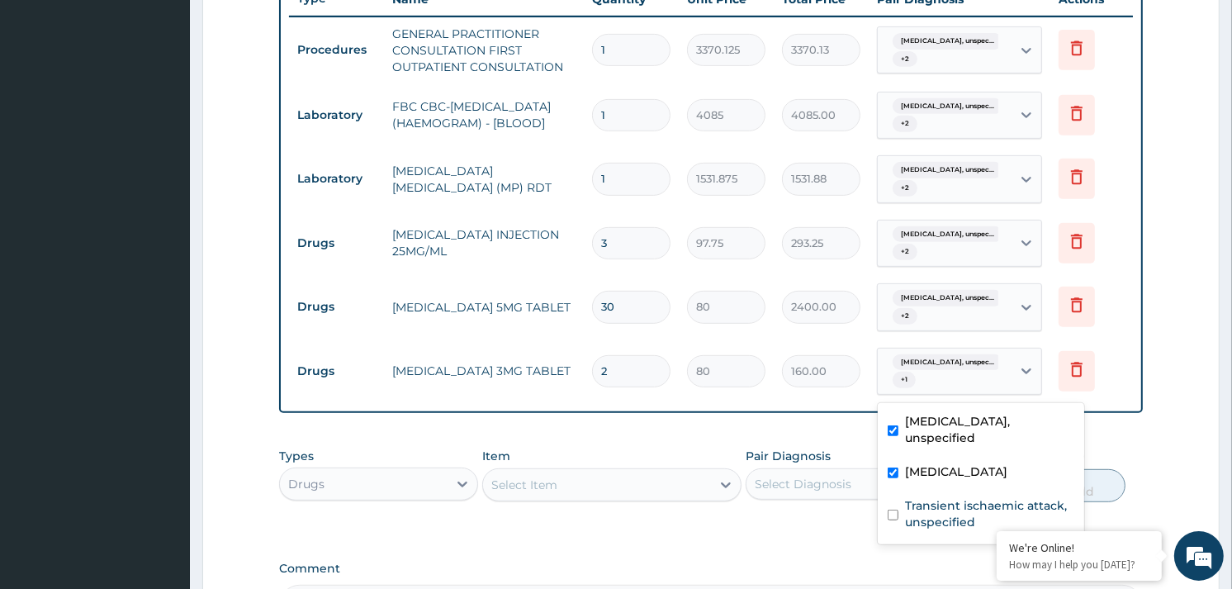
click at [961, 372] on div "Essential hypertension, unspec... + 1" at bounding box center [942, 372] width 112 height 40
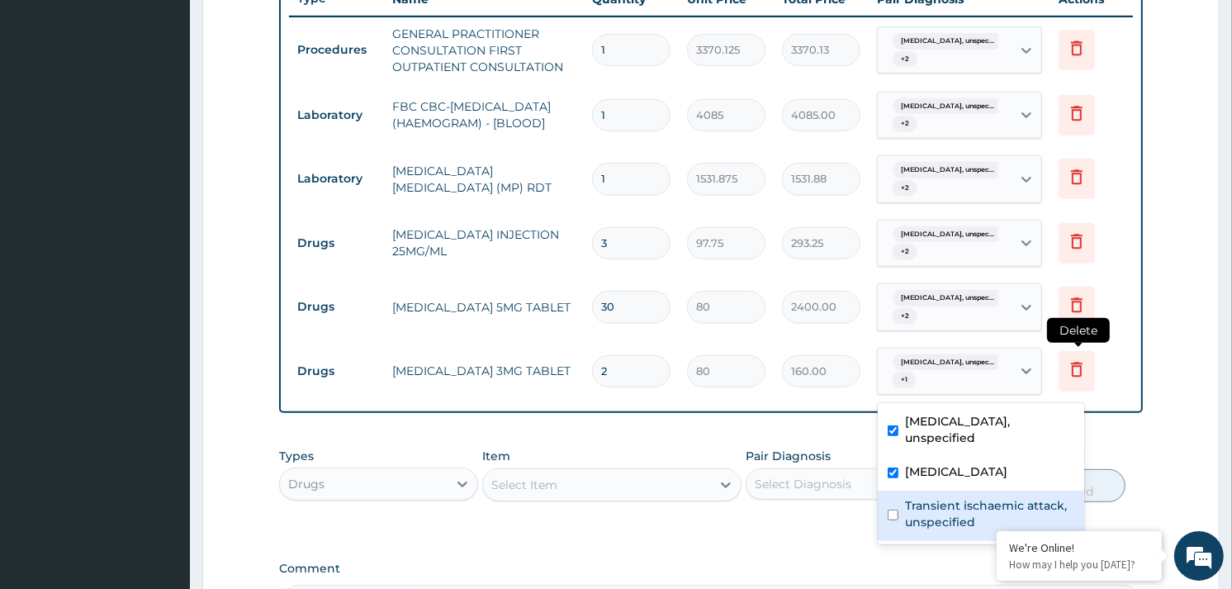
drag, startPoint x: 932, startPoint y: 509, endPoint x: 1074, endPoint y: 376, distance: 195.2
click at [948, 497] on label "Transient ischaemic attack, unspecified" at bounding box center [989, 513] width 169 height 33
checkbox input "true"
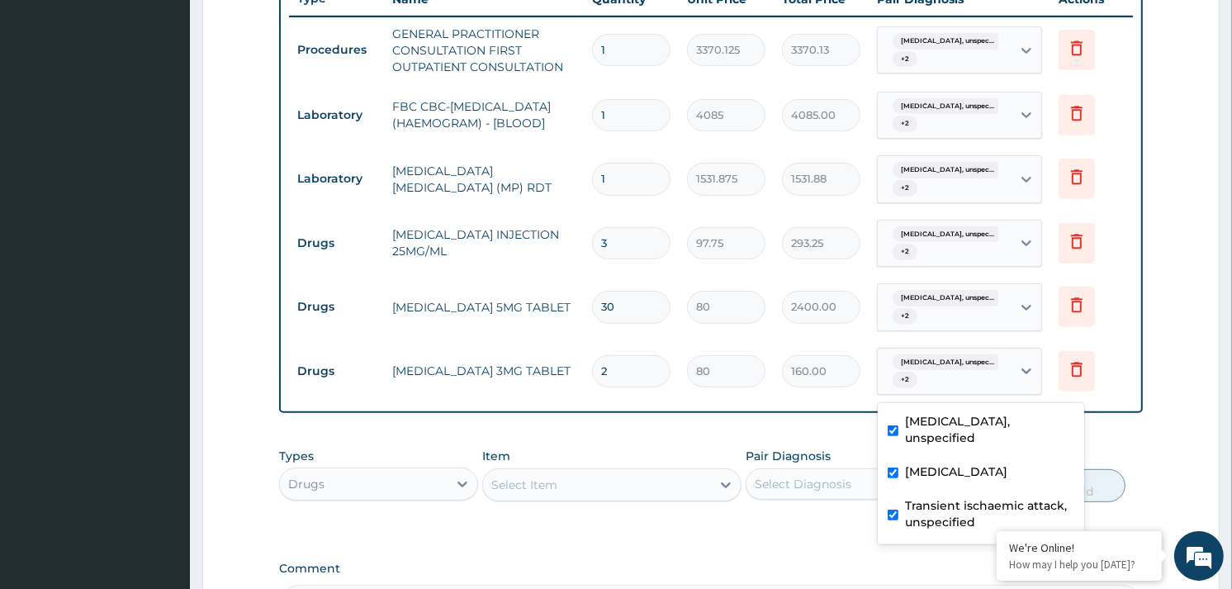
click at [1195, 263] on form "Step 2 of 2 PA Code / Prescription Code Enter Code(Secondary Care Only) Encount…" at bounding box center [710, 95] width 1017 height 1299
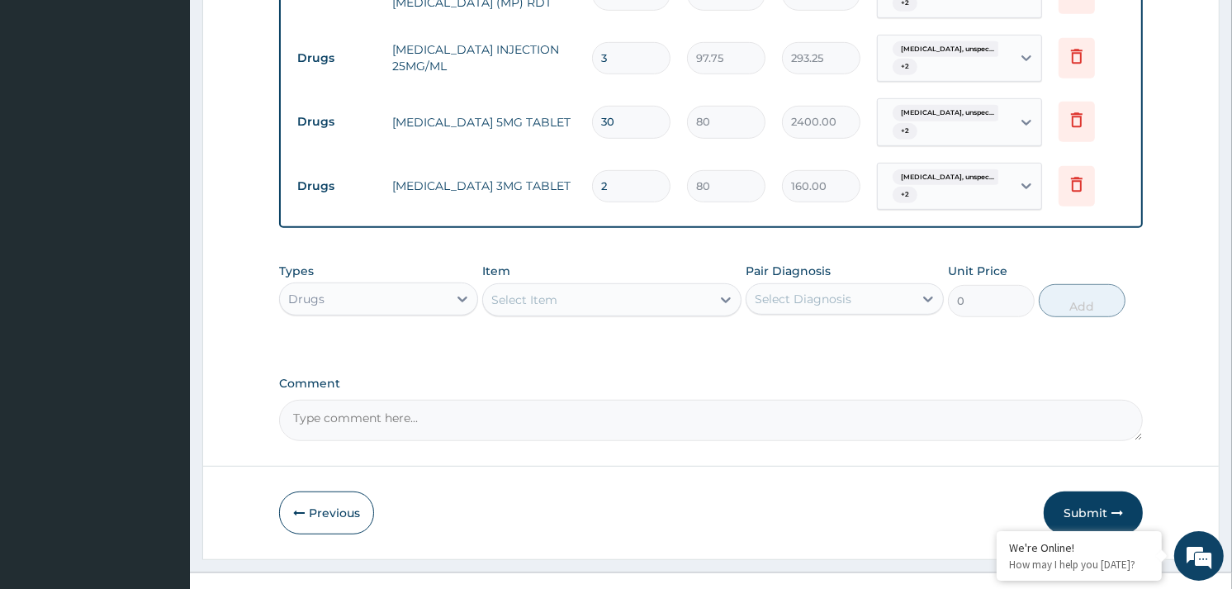
scroll to position [853, 0]
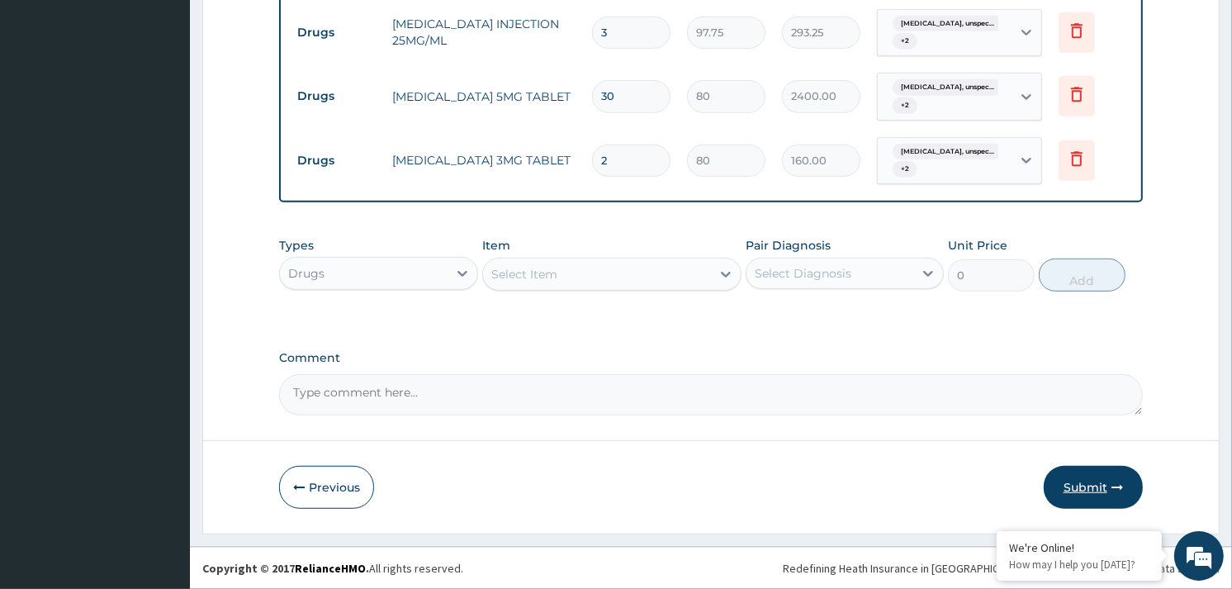
click at [1087, 491] on button "Submit" at bounding box center [1093, 487] width 99 height 43
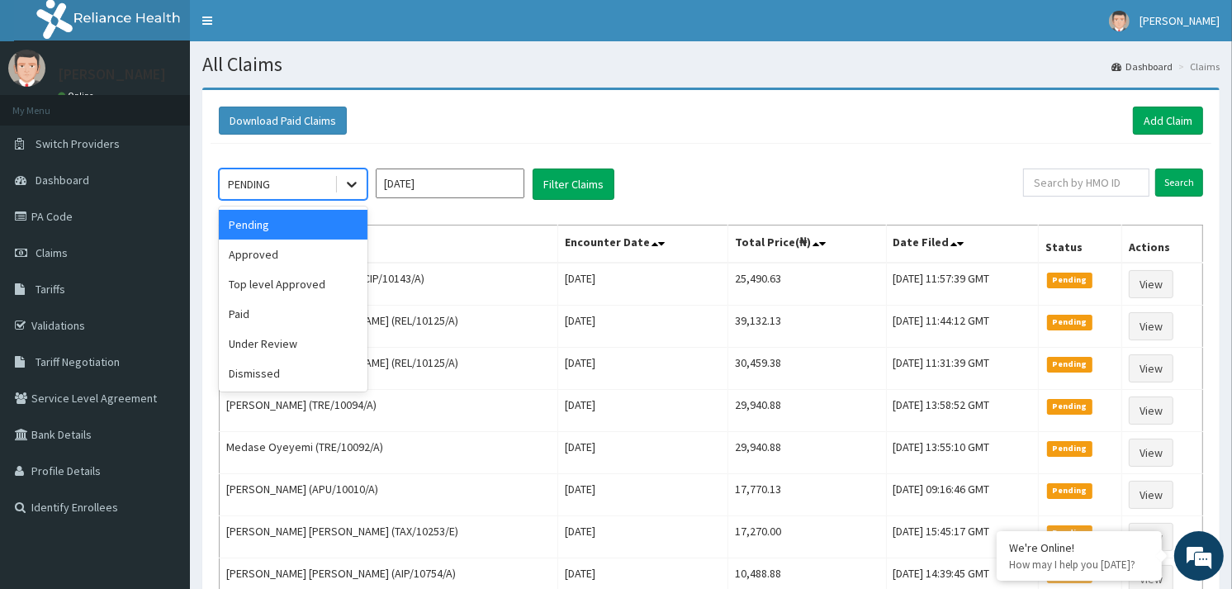
click at [357, 187] on icon at bounding box center [352, 184] width 17 height 17
drag, startPoint x: 291, startPoint y: 262, endPoint x: 353, endPoint y: 211, distance: 80.4
click at [297, 260] on div "Approved" at bounding box center [293, 255] width 149 height 30
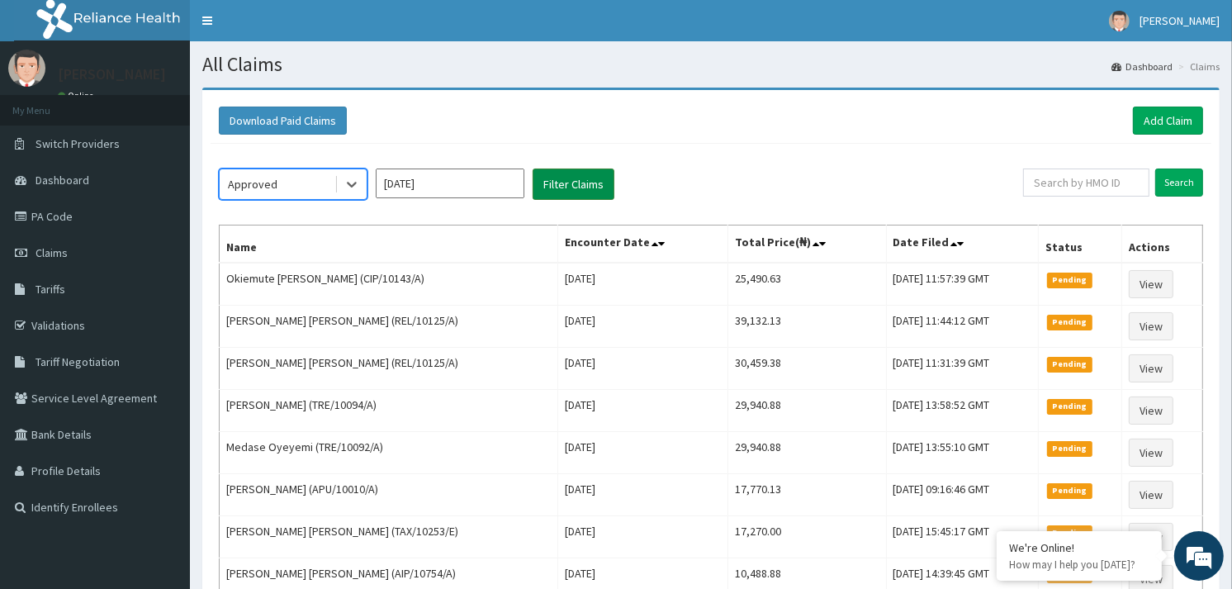
click at [565, 180] on button "Filter Claims" at bounding box center [574, 183] width 82 height 31
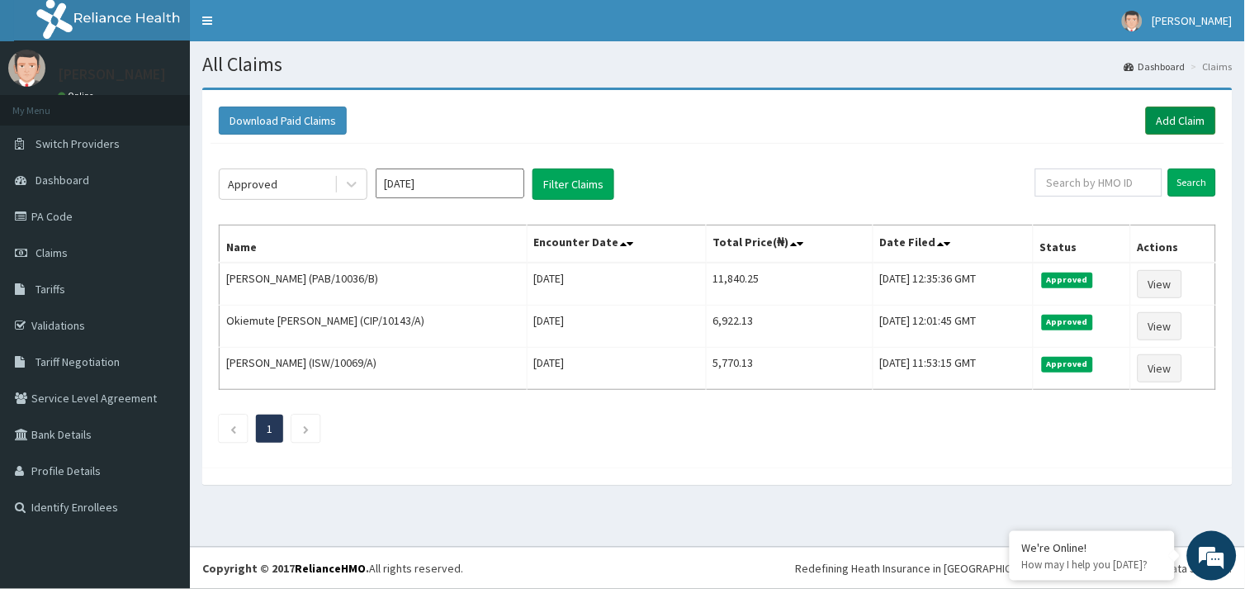
click at [1194, 121] on link "Add Claim" at bounding box center [1181, 121] width 70 height 28
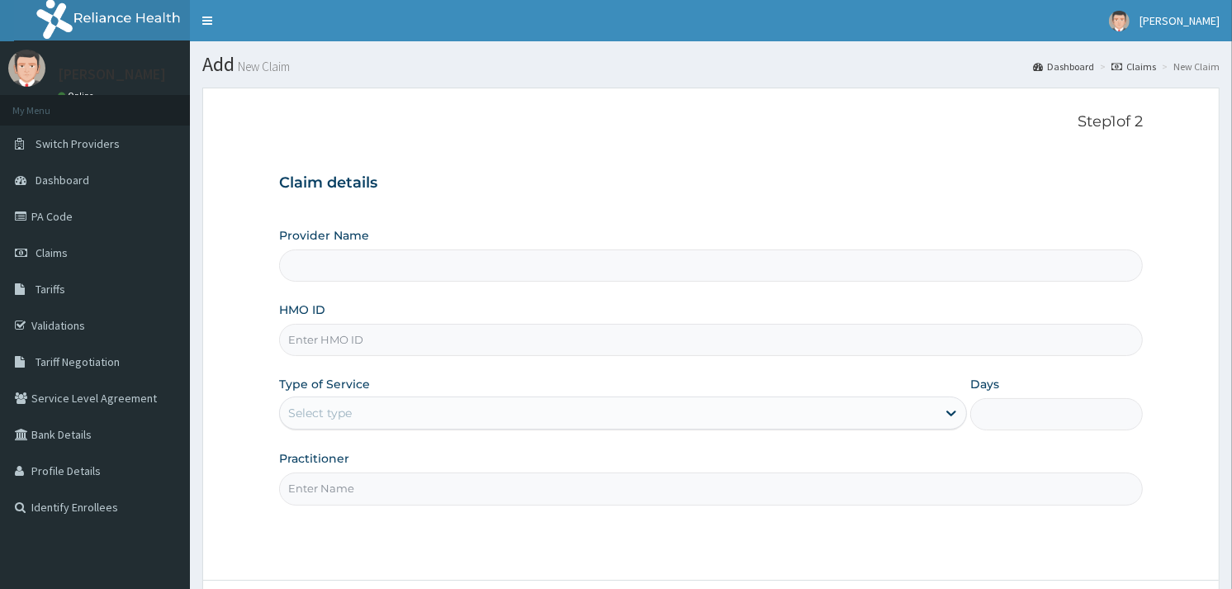
drag, startPoint x: 0, startPoint y: 0, endPoint x: 320, endPoint y: 335, distance: 463.8
click at [320, 335] on input "HMO ID" at bounding box center [711, 340] width 864 height 32
paste input "PAB/10036/A"
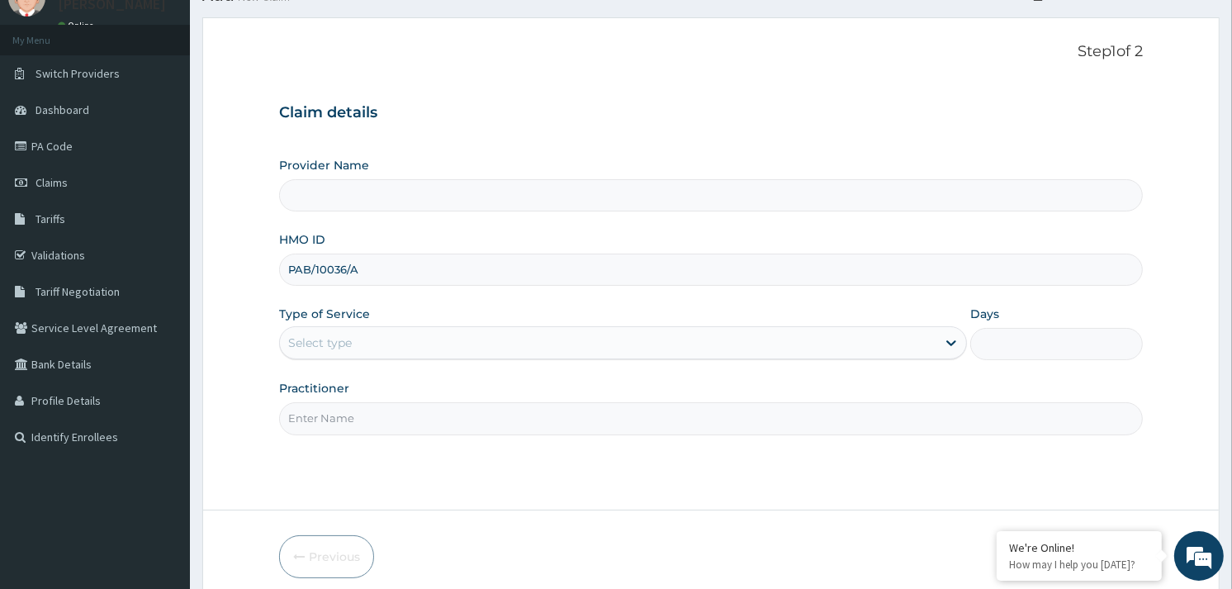
scroll to position [139, 0]
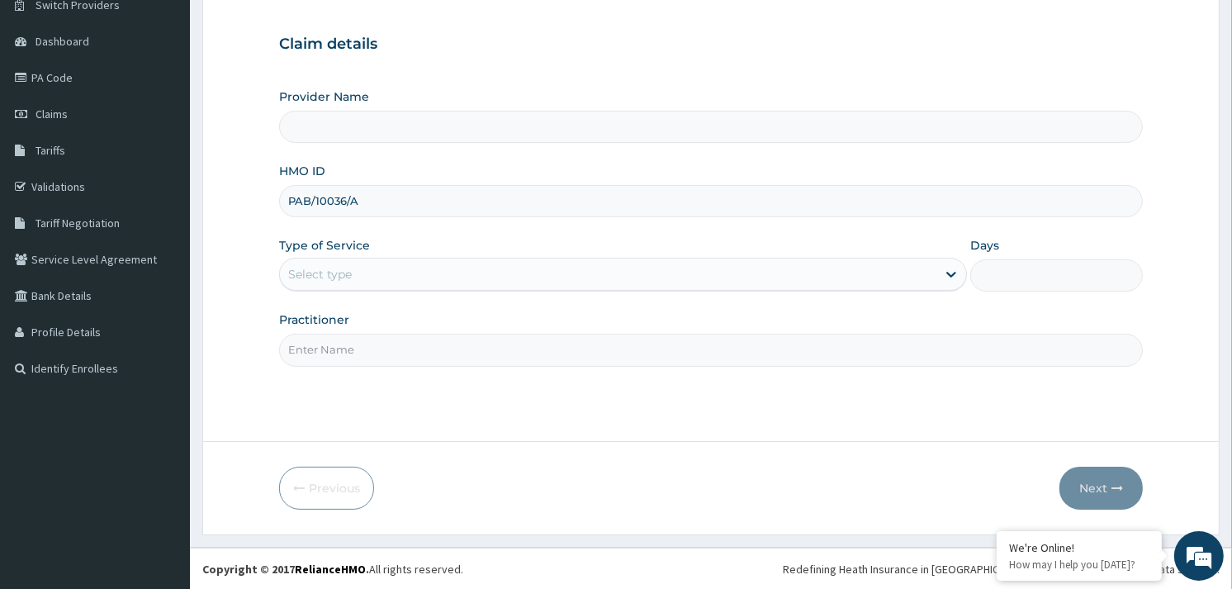
type input "PAB/10036/A"
click at [398, 269] on div "Select type" at bounding box center [608, 274] width 657 height 26
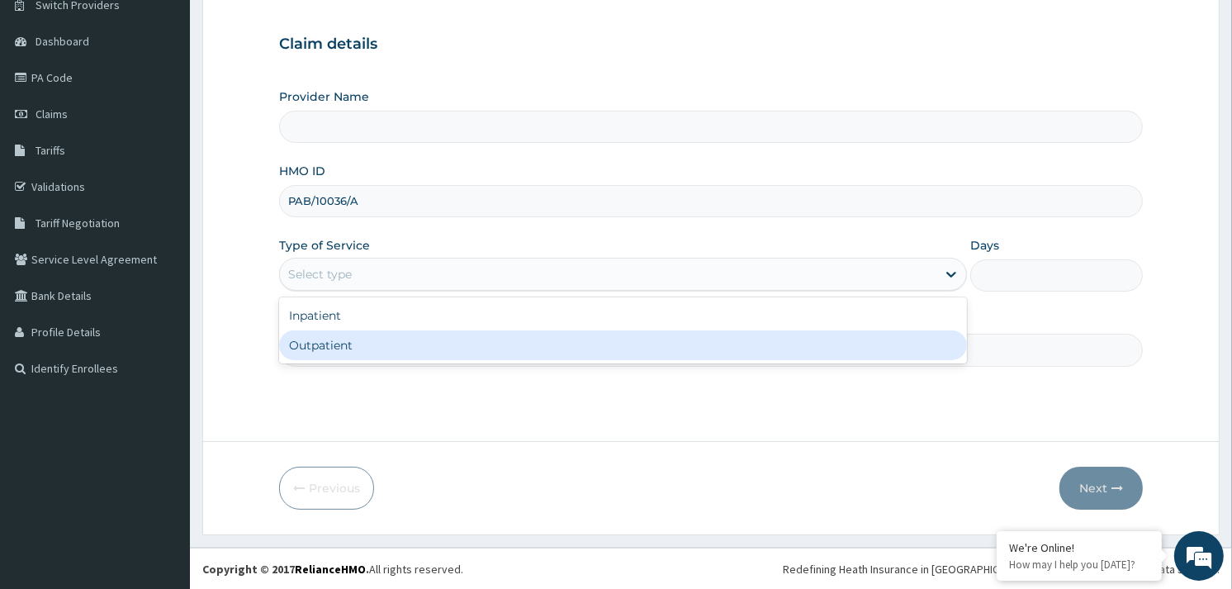
type input "Reliance Family Clinics (RFC) - [GEOGRAPHIC_DATA]"
click at [328, 343] on div "Outpatient" at bounding box center [623, 345] width 688 height 30
type input "1"
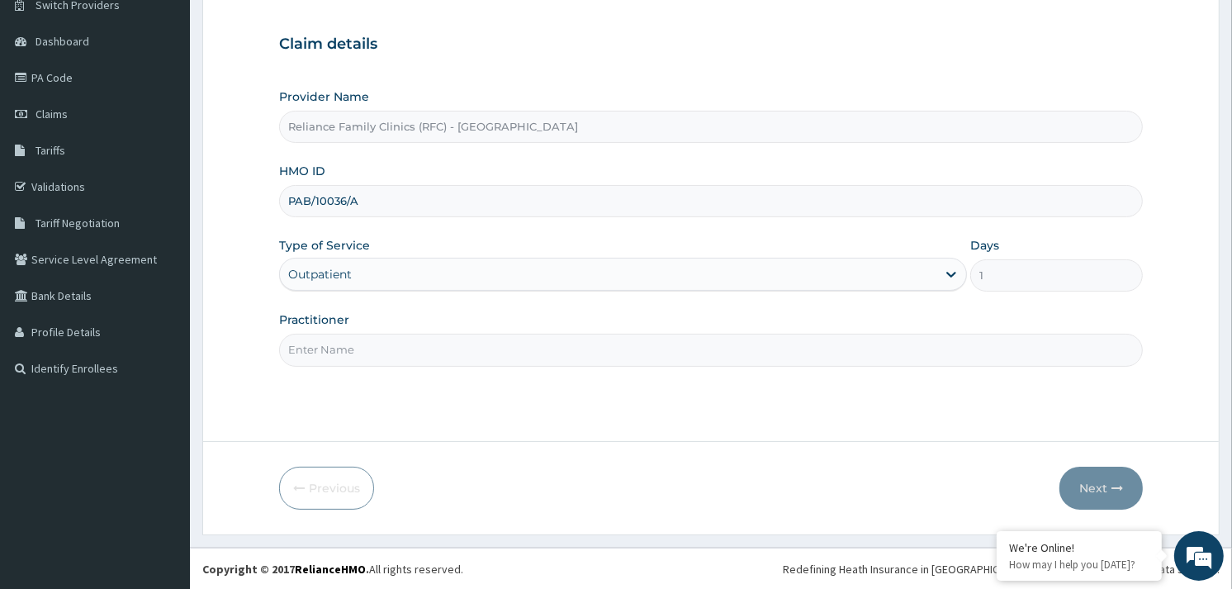
click at [327, 343] on input "Practitioner" at bounding box center [711, 350] width 864 height 32
type input "ALLIYAH"
click at [1083, 481] on button "Next" at bounding box center [1101, 488] width 83 height 43
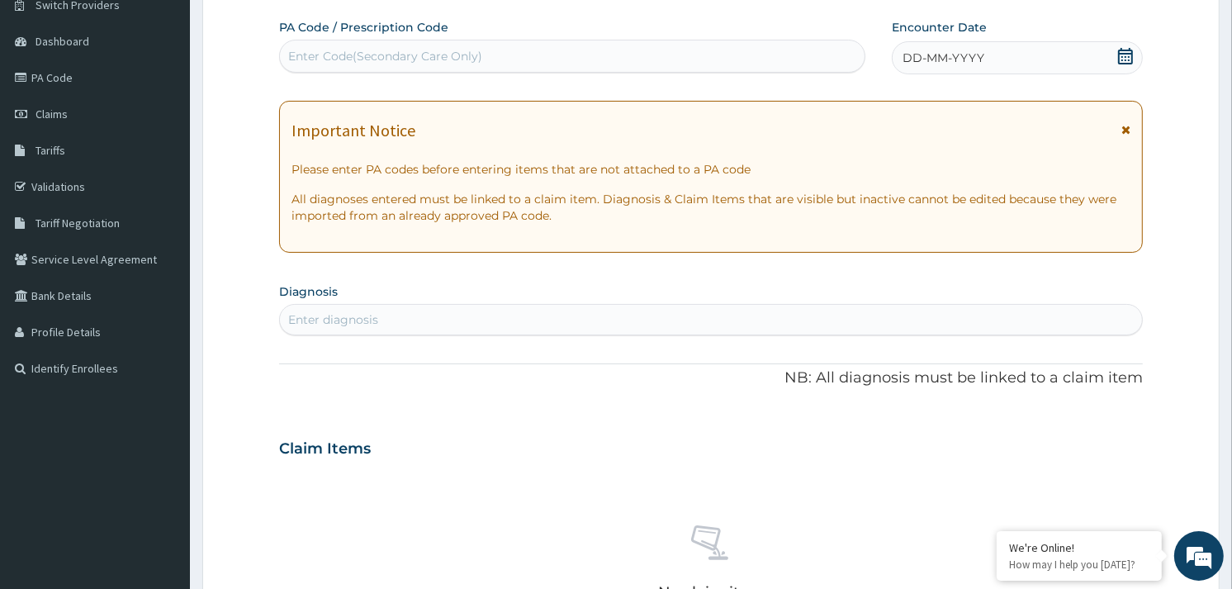
click at [1014, 47] on div "DD-MM-YYYY" at bounding box center [1017, 57] width 251 height 33
click at [325, 318] on div "Enter diagnosis" at bounding box center [333, 319] width 90 height 17
type input "H"
type input "[MEDICAL_DATA]"
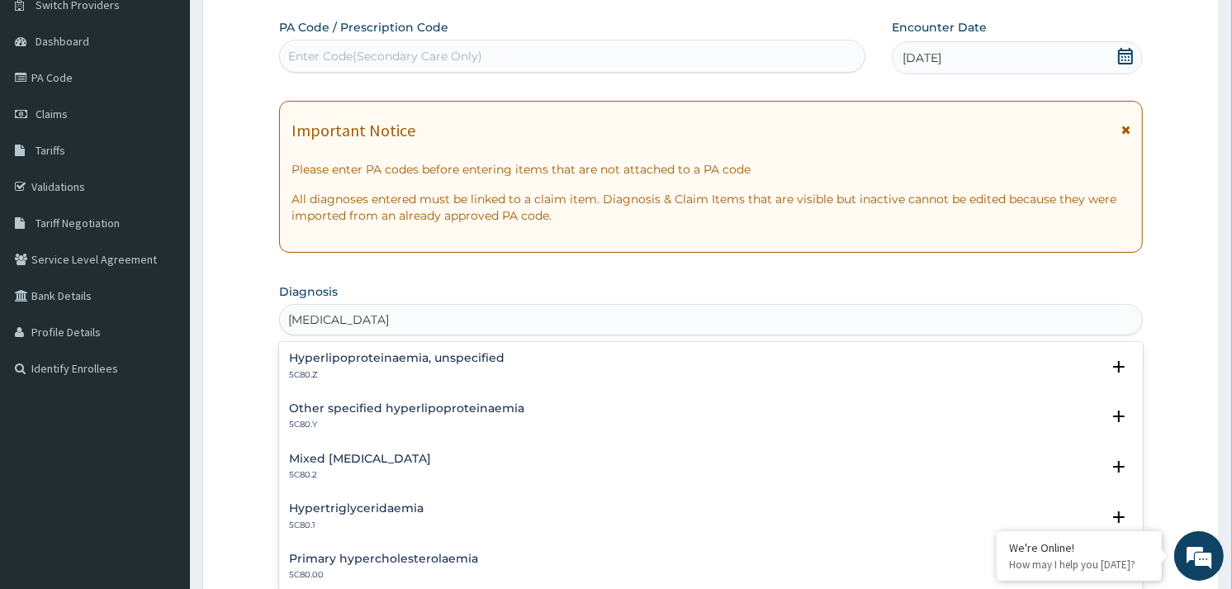
click at [334, 363] on h4 "Hyperlipoproteinaemia, unspecified" at bounding box center [397, 358] width 216 height 12
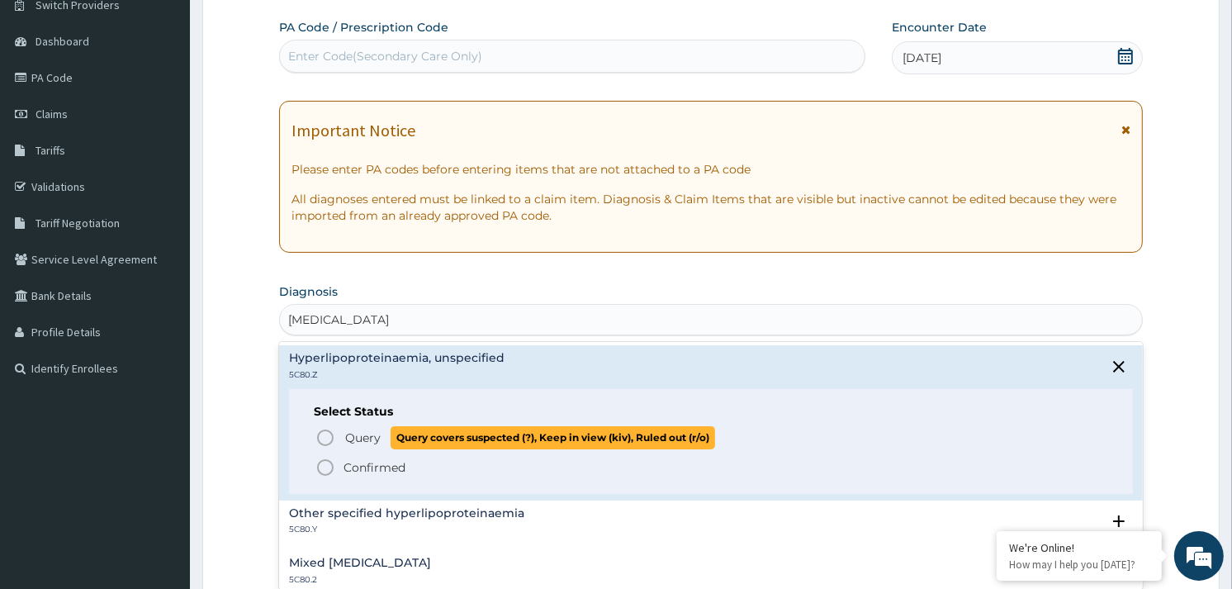
click at [334, 431] on icon "status option query" at bounding box center [325, 438] width 20 height 20
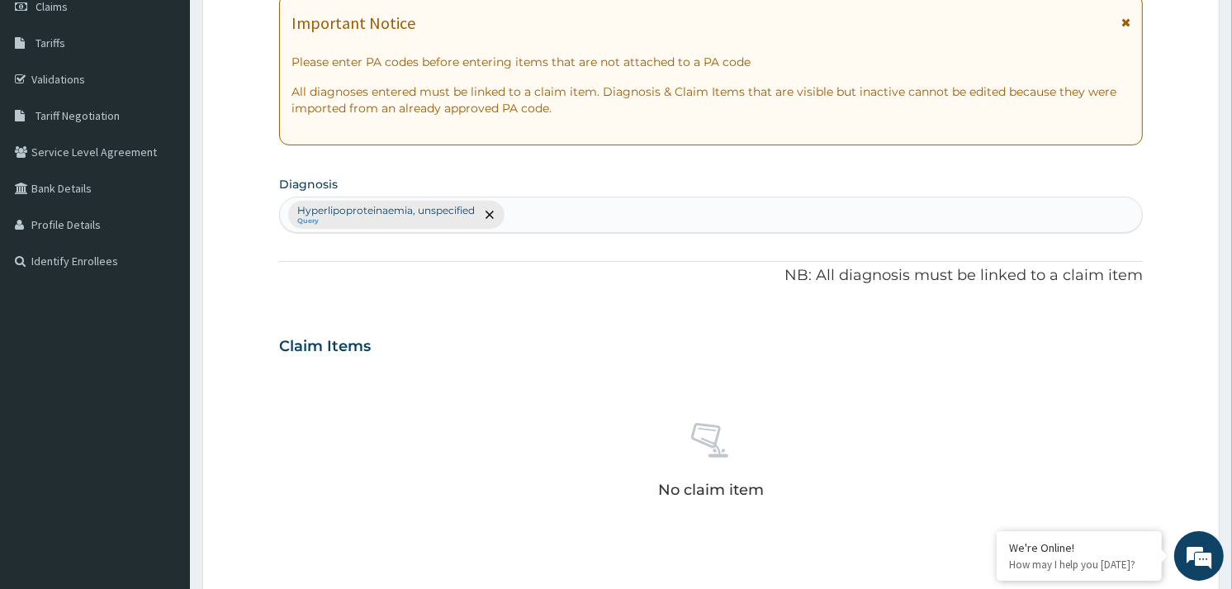
scroll to position [415, 0]
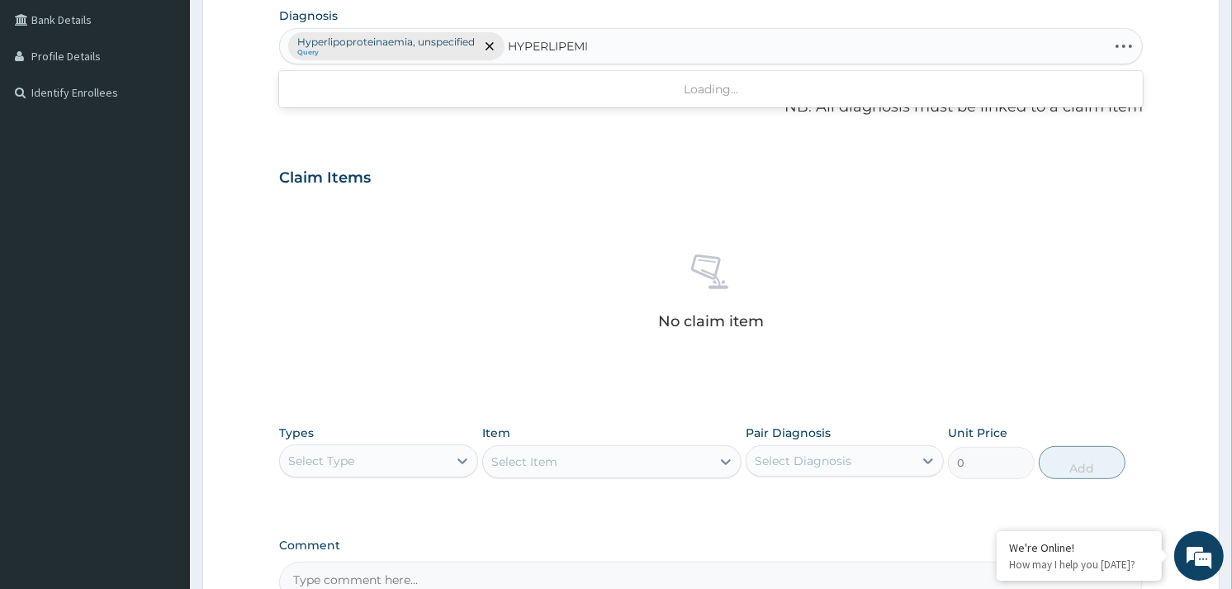
type input "[MEDICAL_DATA]"
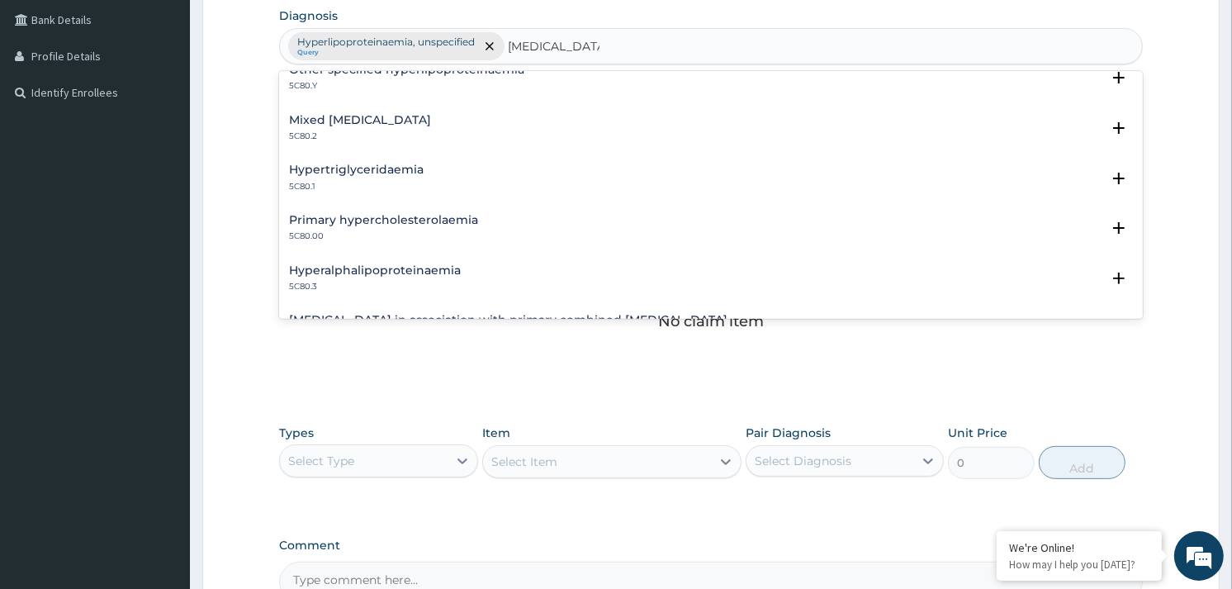
scroll to position [0, 0]
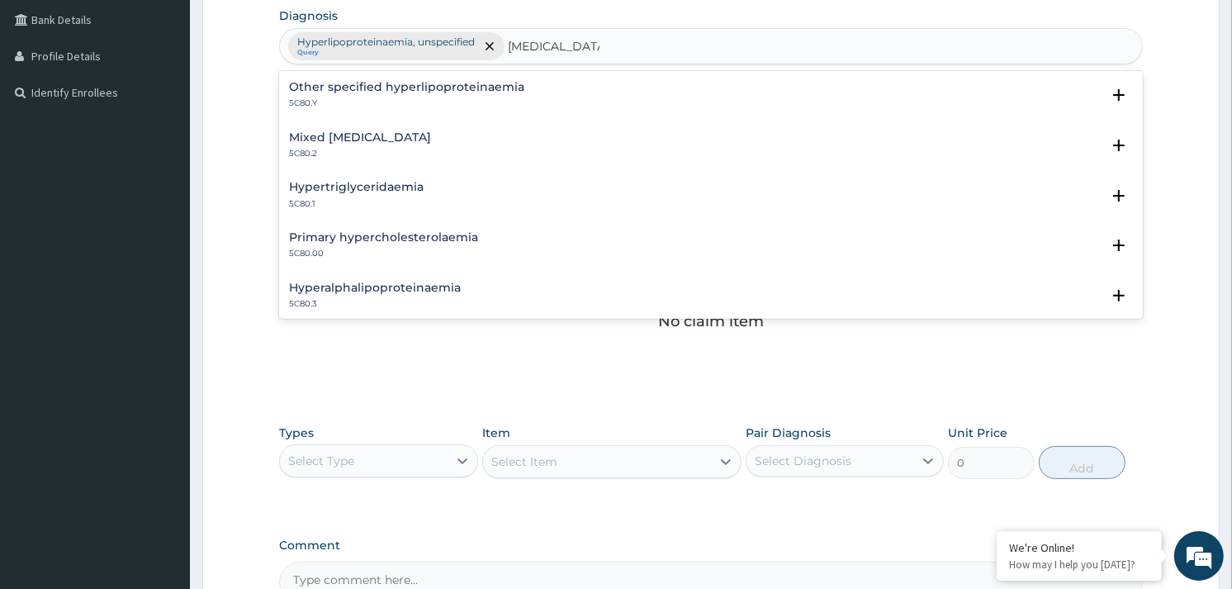
click at [377, 133] on h4 "Mixed [MEDICAL_DATA]" at bounding box center [360, 137] width 142 height 12
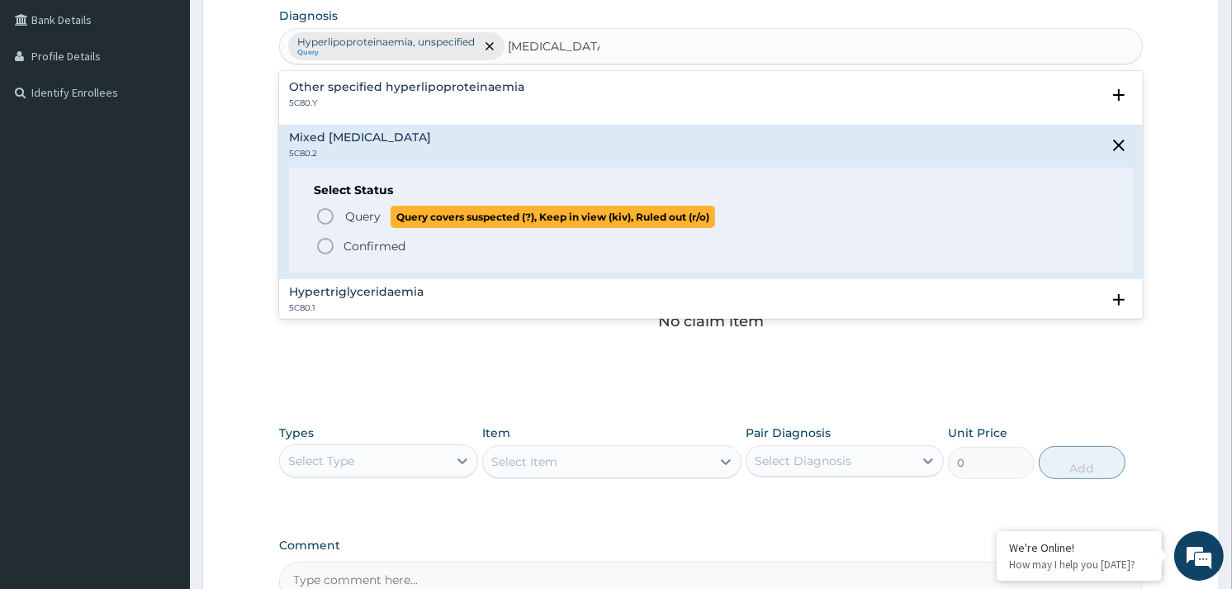
drag, startPoint x: 326, startPoint y: 216, endPoint x: 374, endPoint y: 168, distance: 67.2
click at [329, 216] on icon "status option query" at bounding box center [325, 216] width 20 height 20
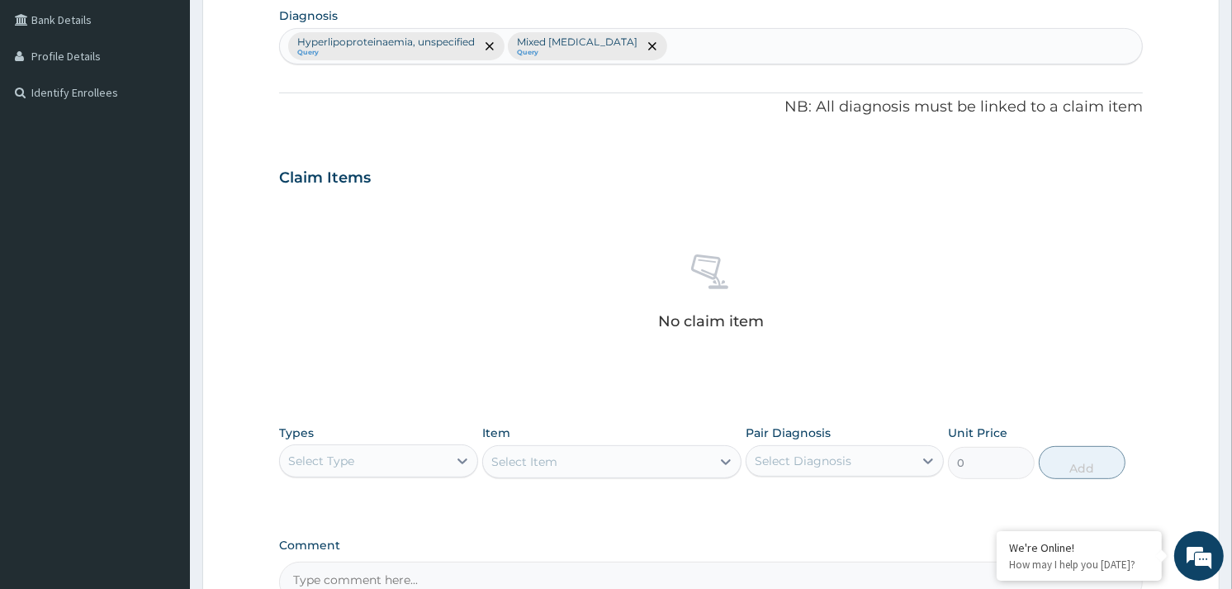
click at [481, 41] on div at bounding box center [488, 46] width 23 height 26
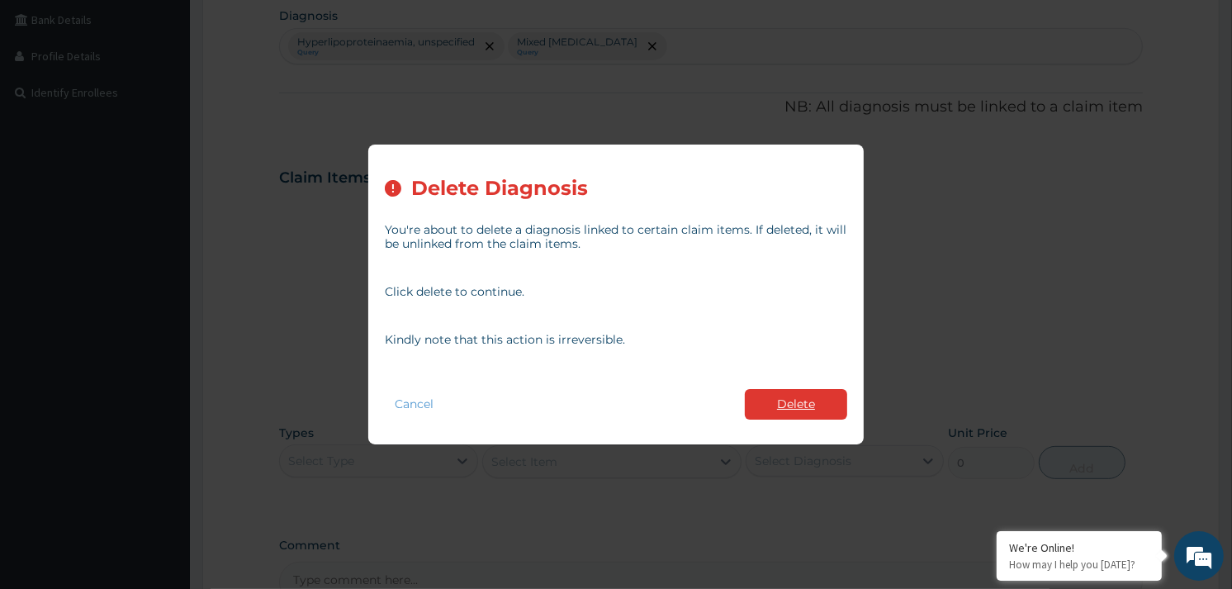
click at [804, 406] on button "Delete" at bounding box center [796, 404] width 102 height 31
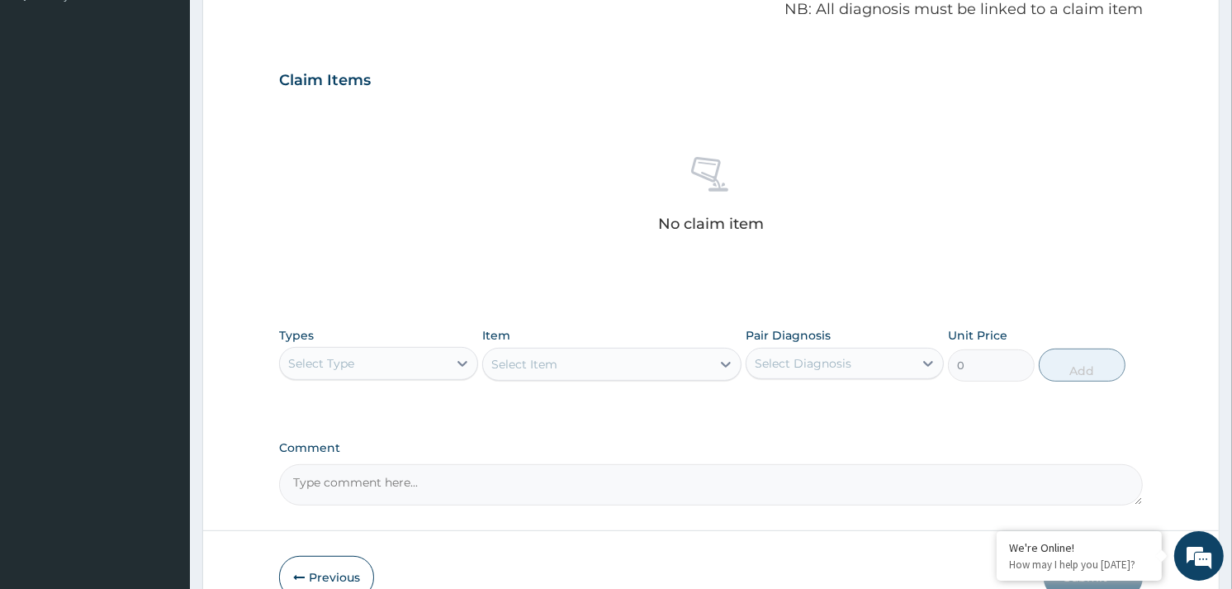
scroll to position [601, 0]
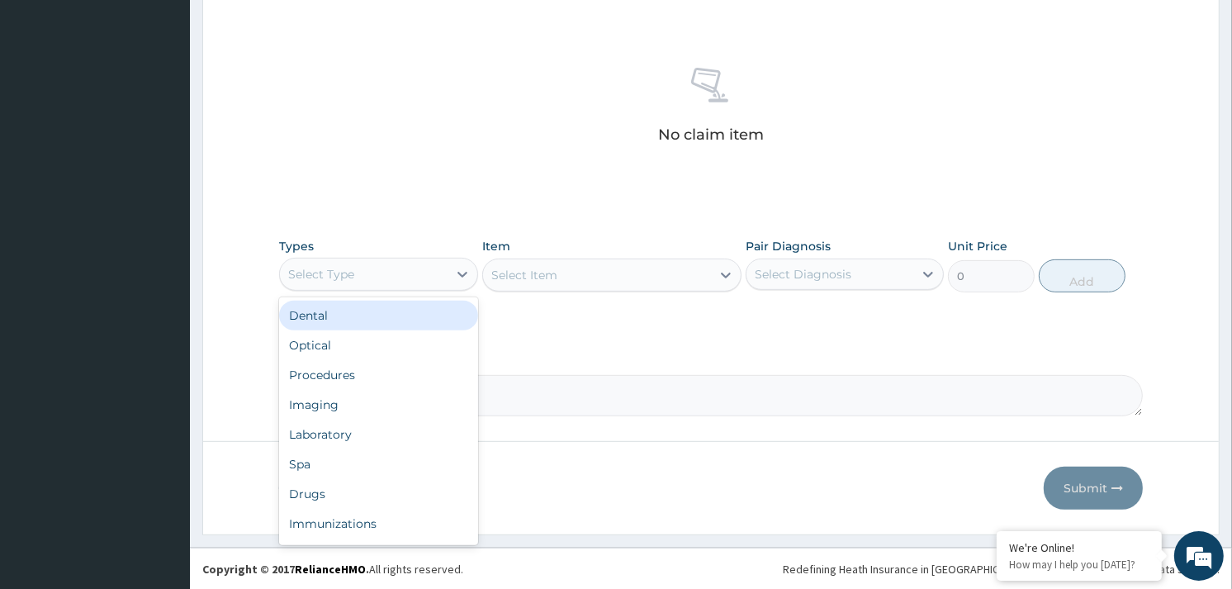
drag, startPoint x: 378, startPoint y: 262, endPoint x: 385, endPoint y: 275, distance: 14.8
click at [382, 267] on div "Select Type" at bounding box center [363, 274] width 167 height 26
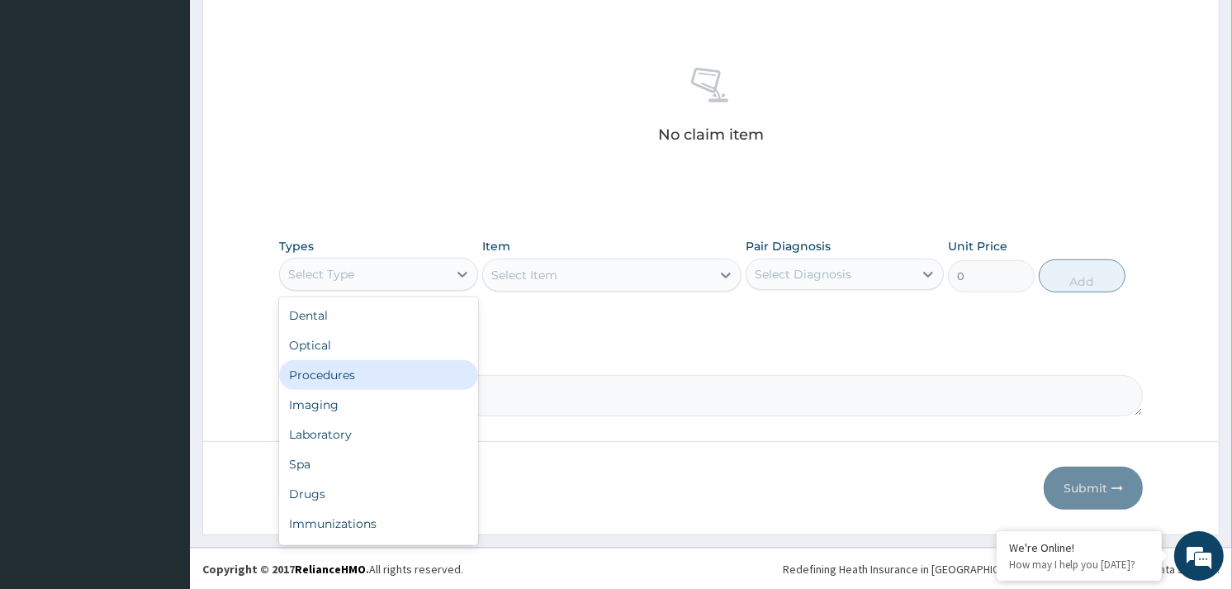
click at [355, 372] on div "Procedures" at bounding box center [378, 375] width 198 height 30
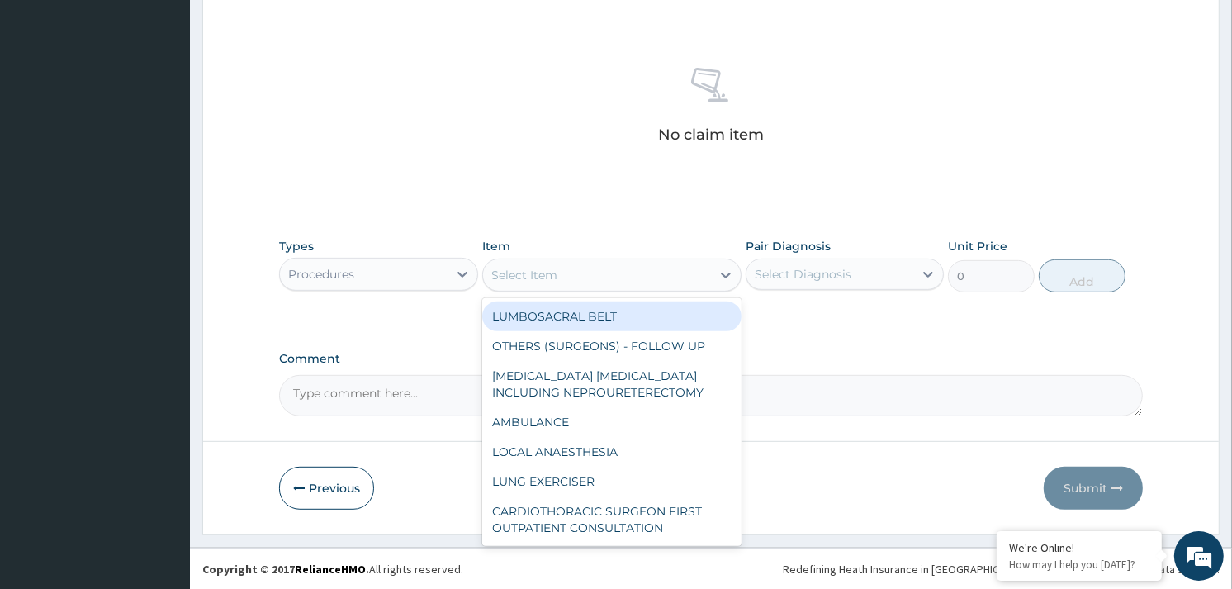
click at [667, 286] on div "Select Item" at bounding box center [597, 275] width 228 height 26
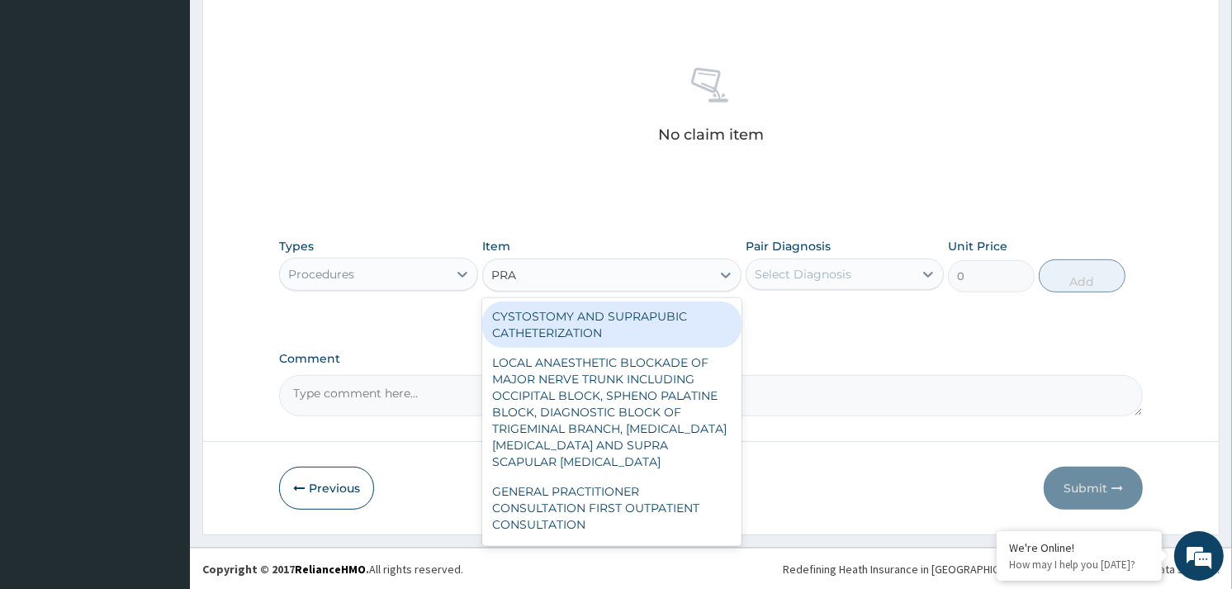
type input "PRAC"
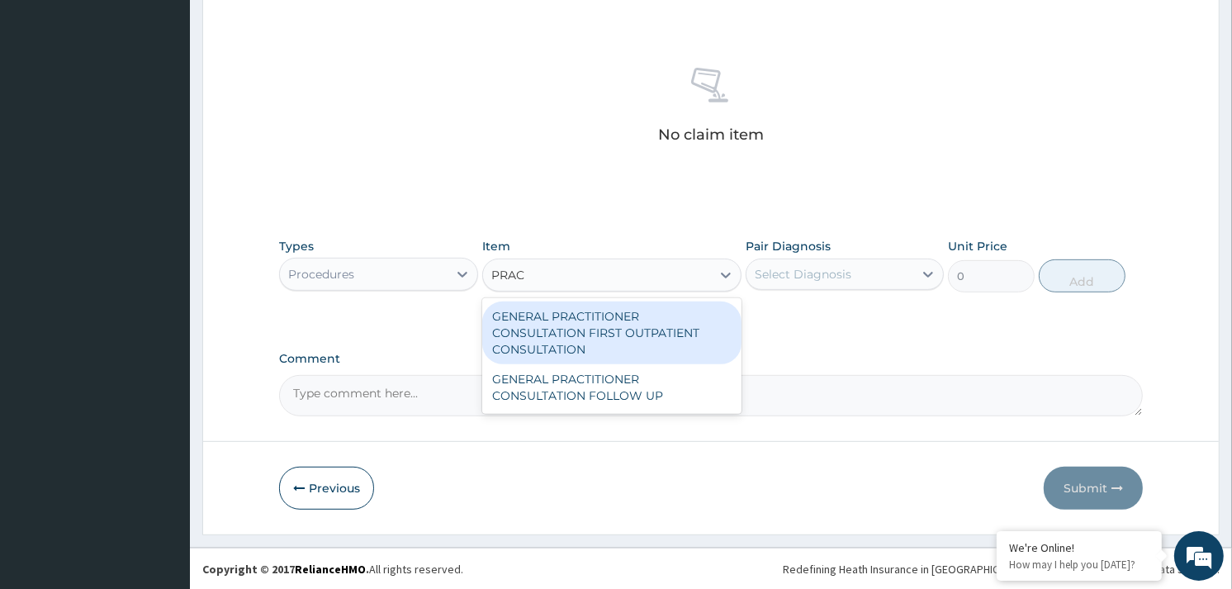
drag, startPoint x: 673, startPoint y: 328, endPoint x: 769, endPoint y: 294, distance: 101.6
click at [685, 324] on div "GENERAL PRACTITIONER CONSULTATION FIRST OUTPATIENT CONSULTATION" at bounding box center [611, 332] width 259 height 63
type input "3370.125"
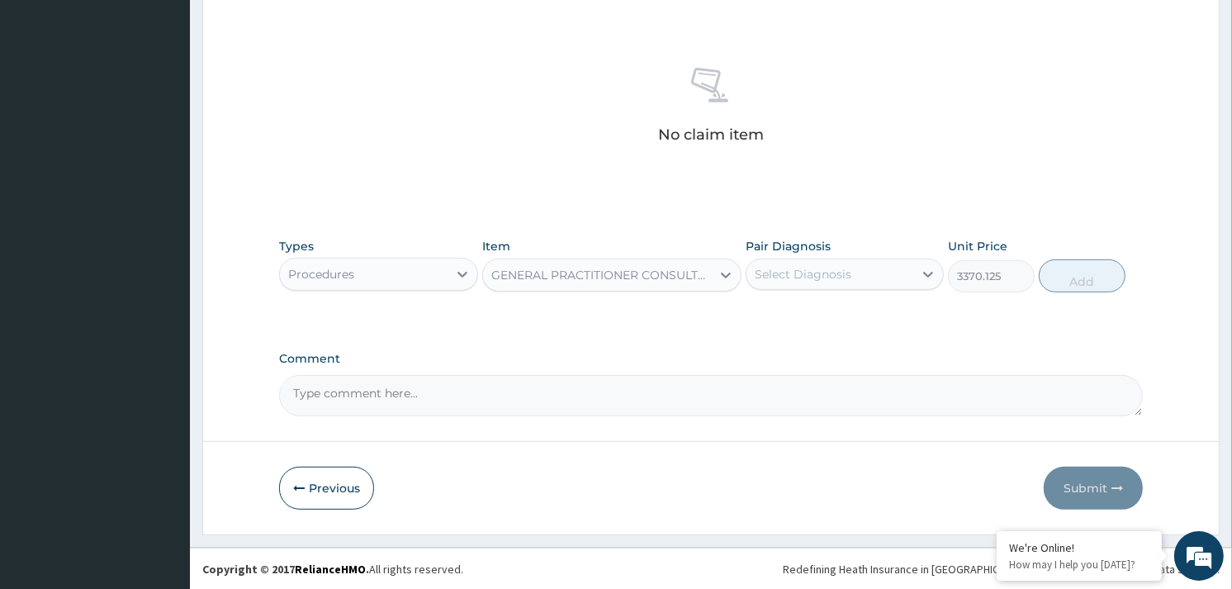
click at [812, 286] on div "Select Diagnosis" at bounding box center [830, 274] width 167 height 26
drag, startPoint x: 805, startPoint y: 309, endPoint x: 938, endPoint y: 296, distance: 133.6
click at [813, 306] on label "Mixed hyperlipidaemia" at bounding box center [844, 314] width 142 height 17
checkbox input "true"
drag, startPoint x: 1092, startPoint y: 278, endPoint x: 987, endPoint y: 289, distance: 105.4
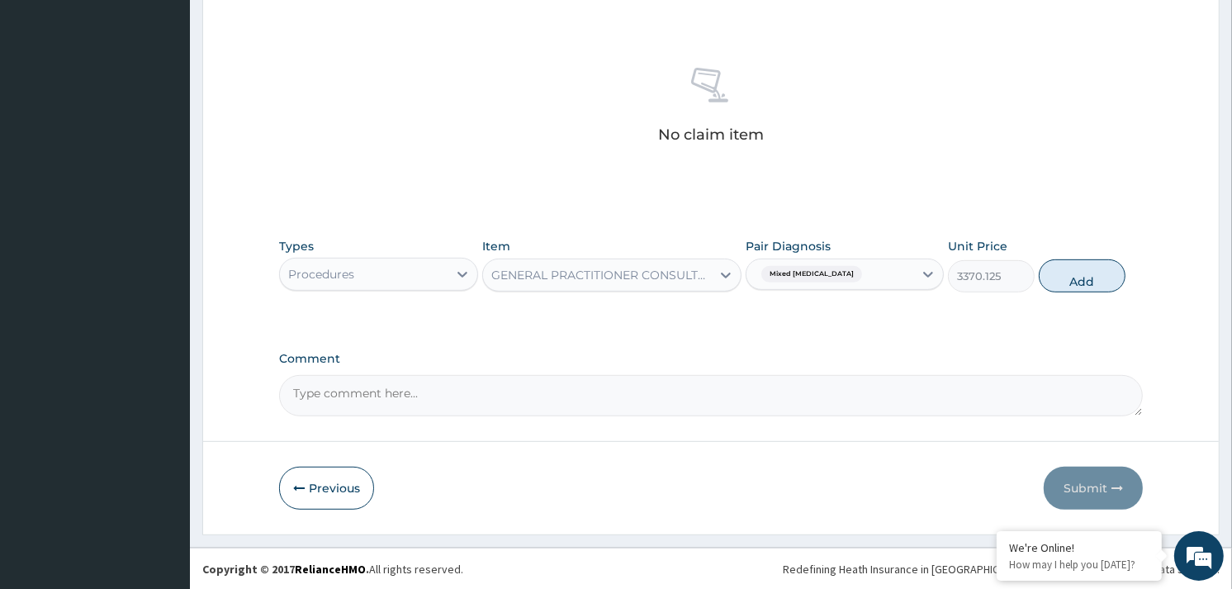
click at [1091, 277] on button "Add" at bounding box center [1082, 275] width 87 height 33
type input "0"
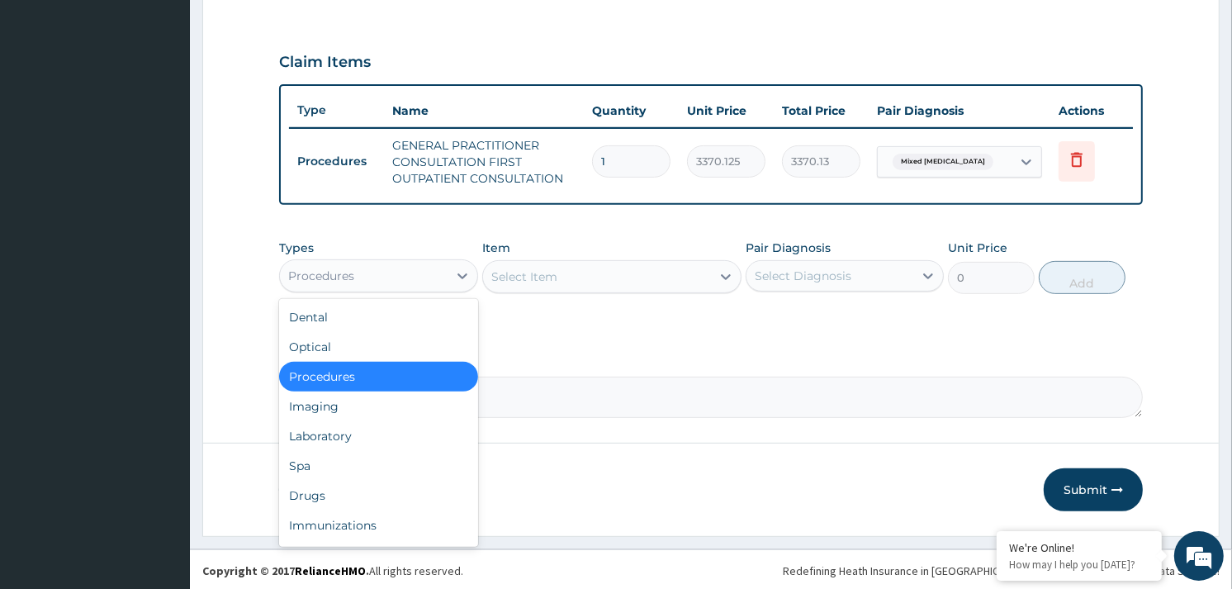
drag, startPoint x: 403, startPoint y: 258, endPoint x: 400, endPoint y: 314, distance: 56.3
click at [403, 263] on div "Procedures" at bounding box center [378, 275] width 198 height 33
click at [330, 431] on div "Laboratory" at bounding box center [378, 436] width 198 height 30
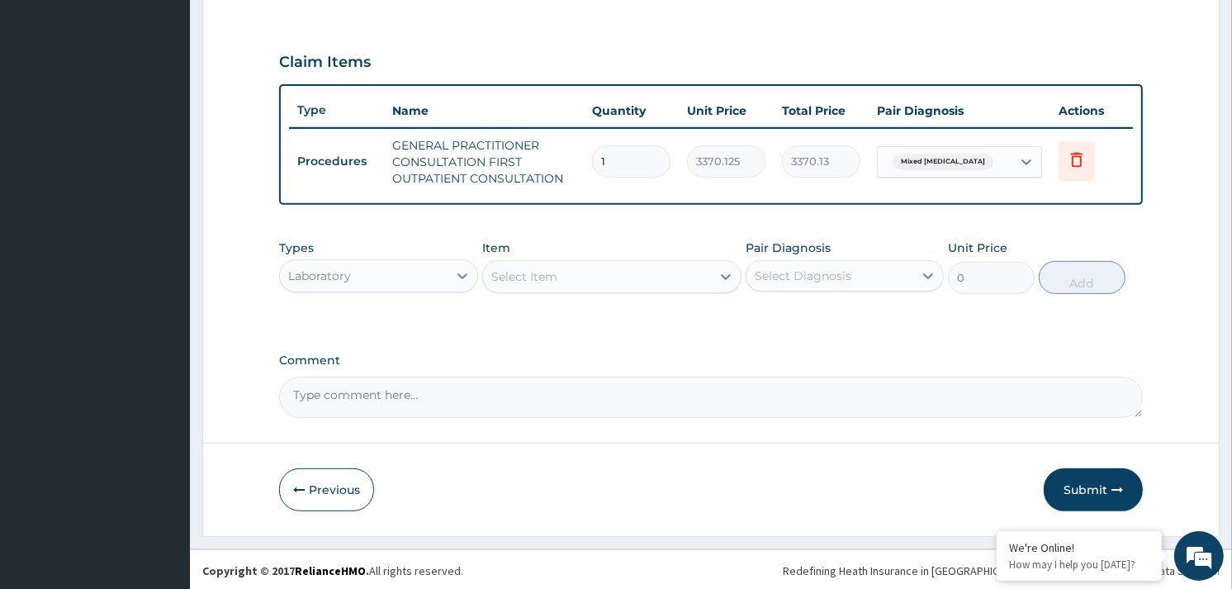
click at [603, 273] on div "Select Item" at bounding box center [597, 276] width 228 height 26
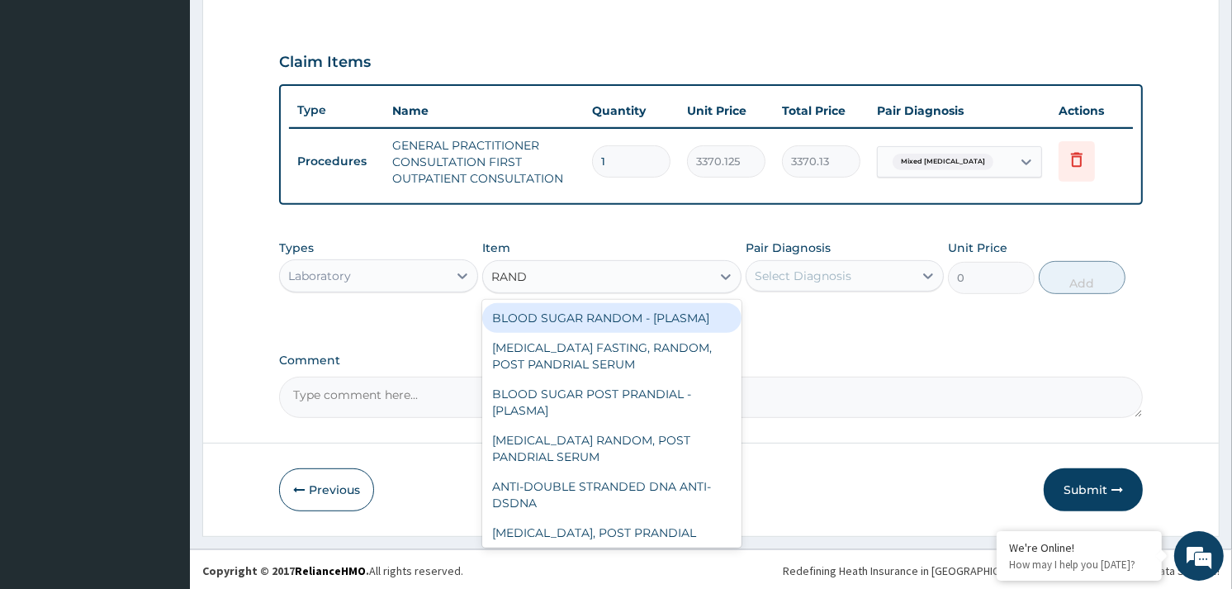
type input "RANDO"
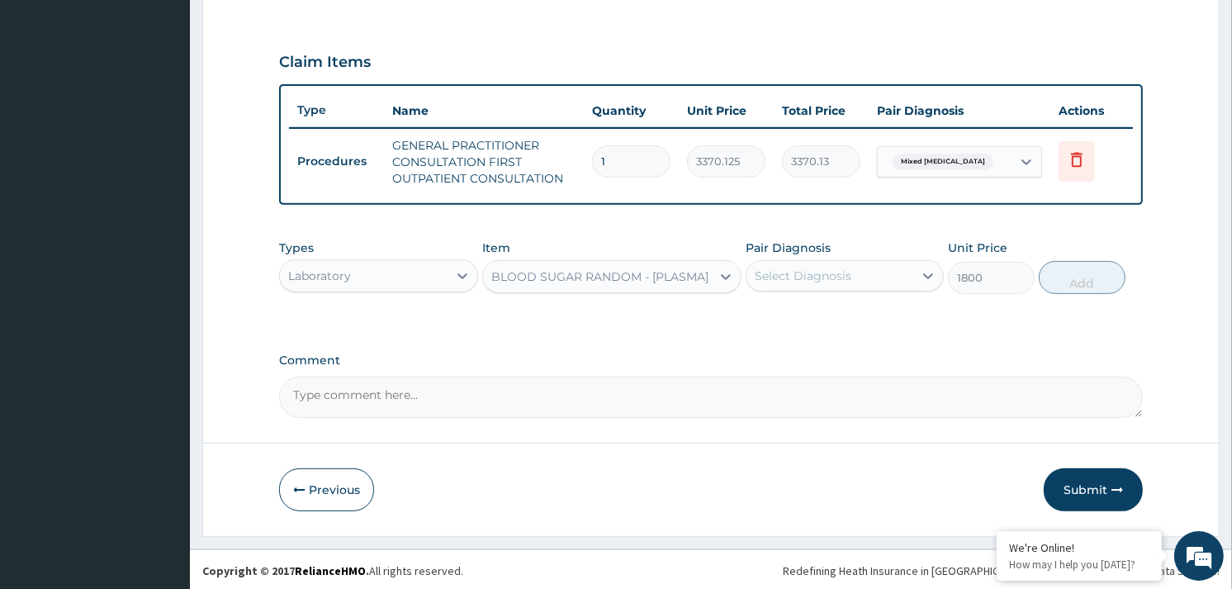
drag, startPoint x: 901, startPoint y: 277, endPoint x: 978, endPoint y: 289, distance: 77.7
click at [902, 277] on div "Select Diagnosis" at bounding box center [830, 276] width 167 height 26
click at [1091, 287] on button "Add" at bounding box center [1082, 277] width 87 height 33
type input "0"
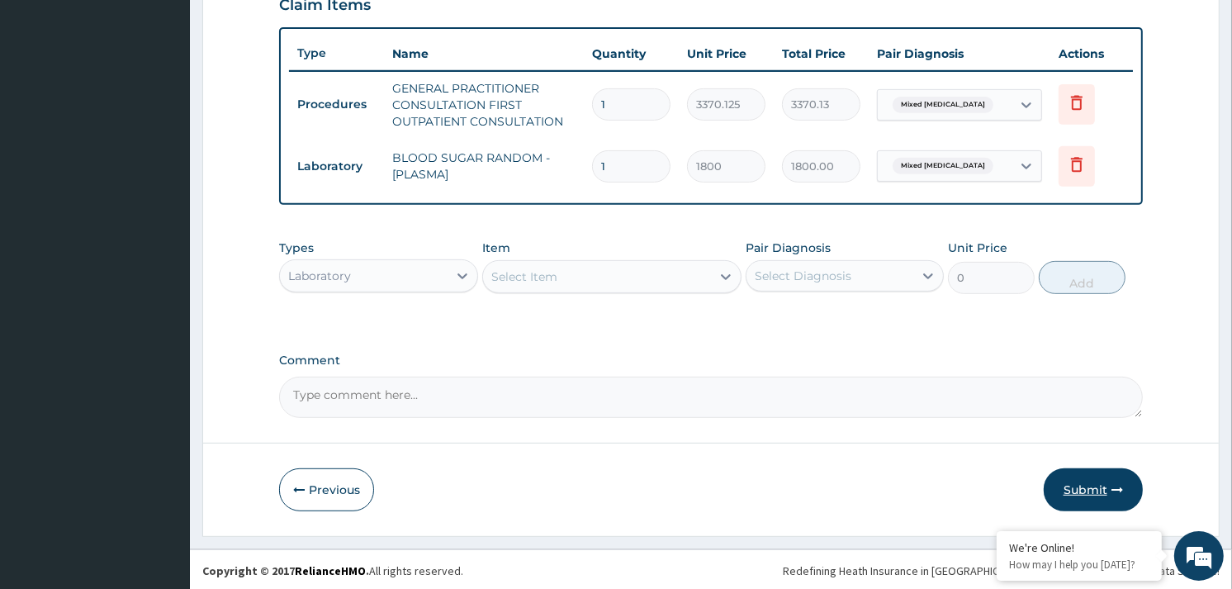
scroll to position [588, 0]
click at [1098, 487] on button "Submit" at bounding box center [1093, 488] width 99 height 43
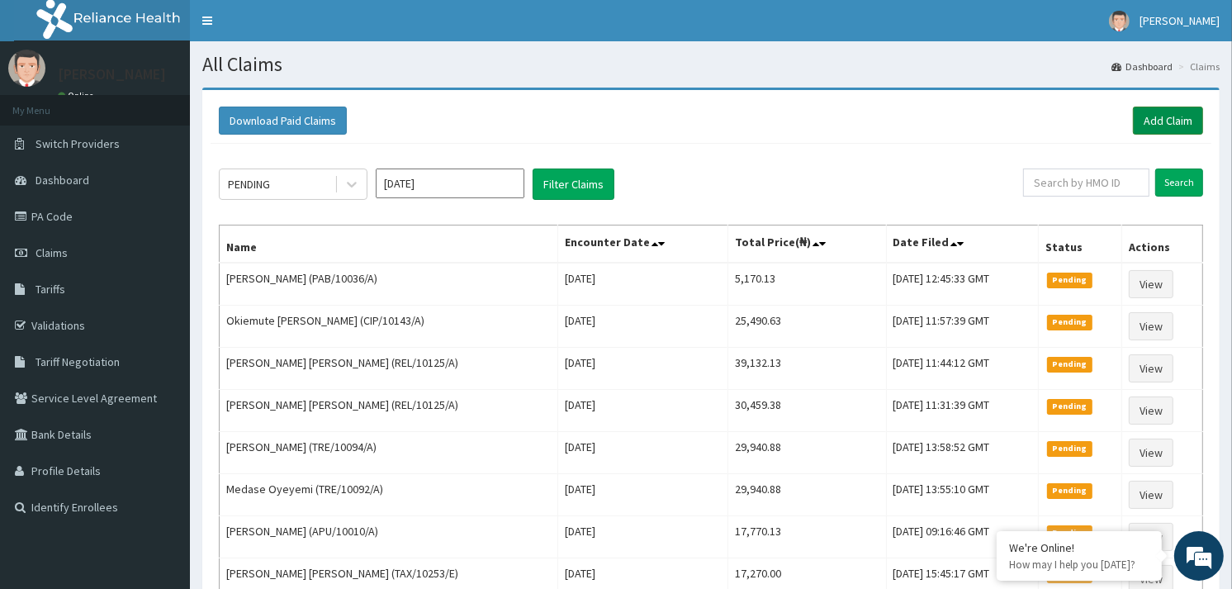
click at [1163, 117] on link "Add Claim" at bounding box center [1168, 121] width 70 height 28
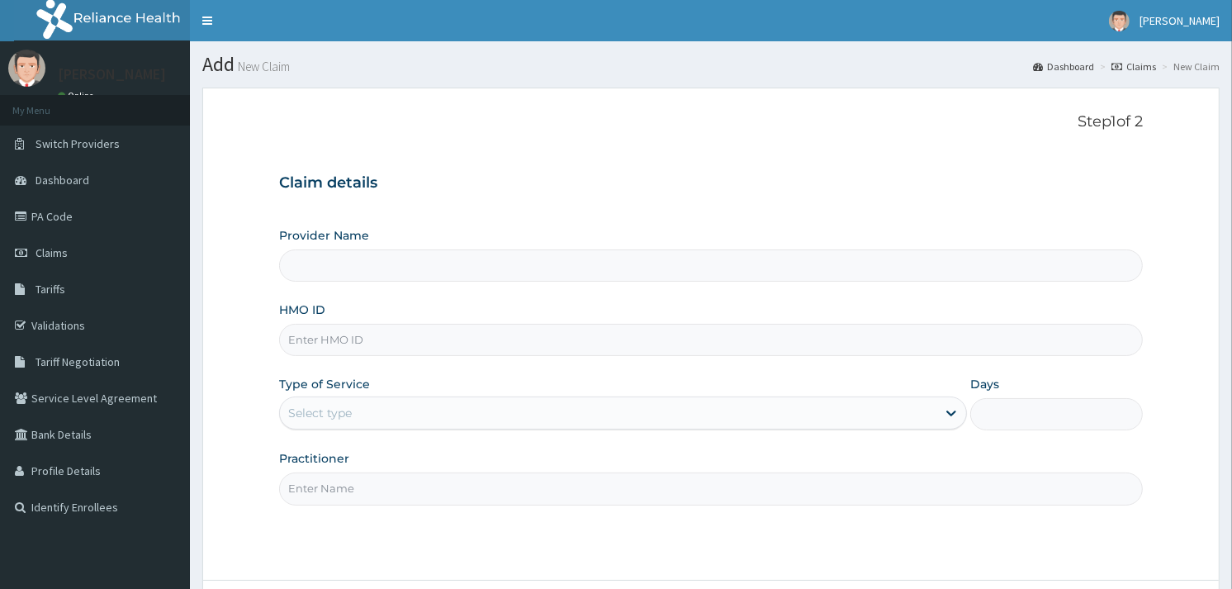
drag, startPoint x: 0, startPoint y: 0, endPoint x: 323, endPoint y: 336, distance: 466.1
click at [323, 336] on input "HMO ID" at bounding box center [711, 340] width 864 height 32
paste input "TWD/10038/B"
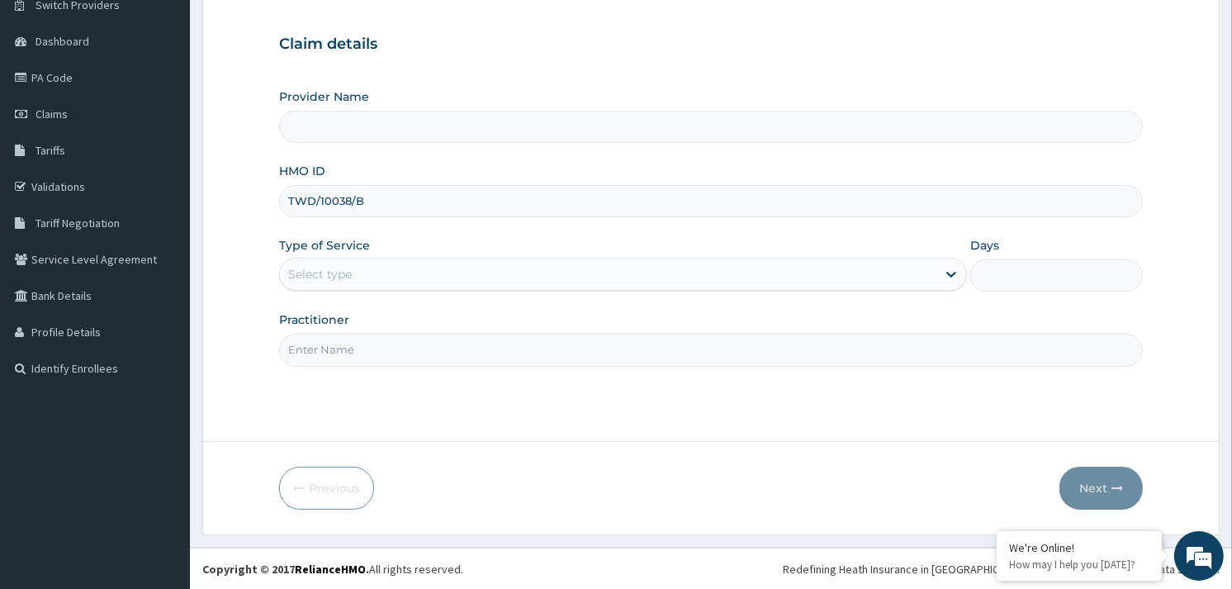
type input "TWD/10038/B"
click at [399, 281] on div "Select type" at bounding box center [608, 274] width 657 height 26
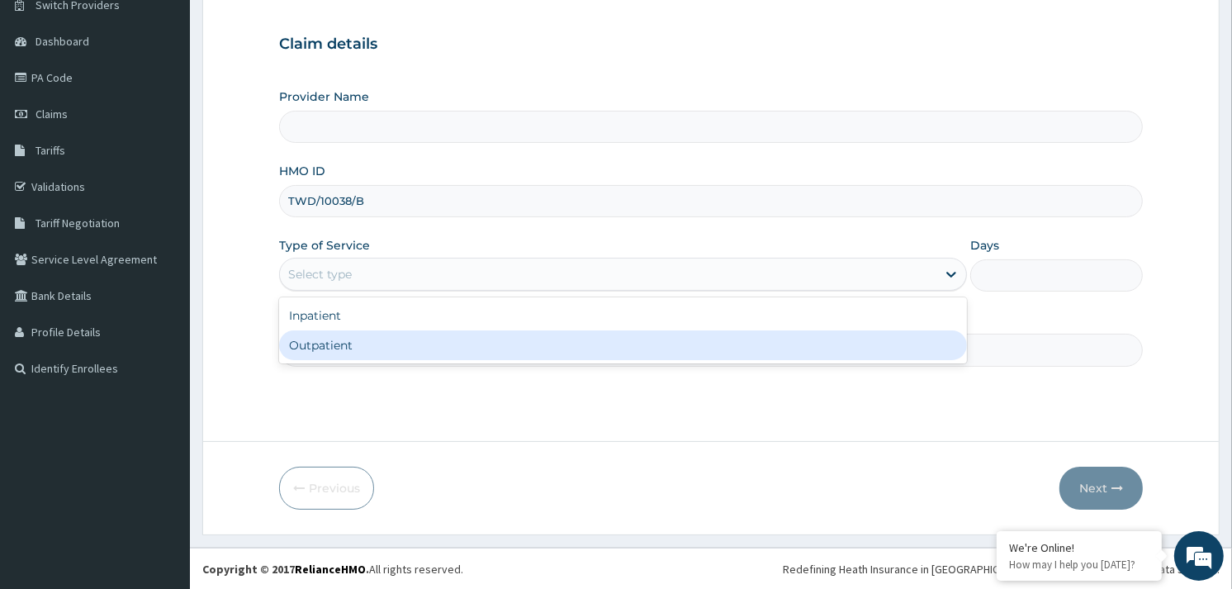
type input "Reliance Family Clinics (RFC) - Gbagada"
click at [382, 339] on div "Outpatient" at bounding box center [623, 345] width 688 height 30
type input "1"
click at [378, 339] on input "Practitioner" at bounding box center [711, 350] width 864 height 32
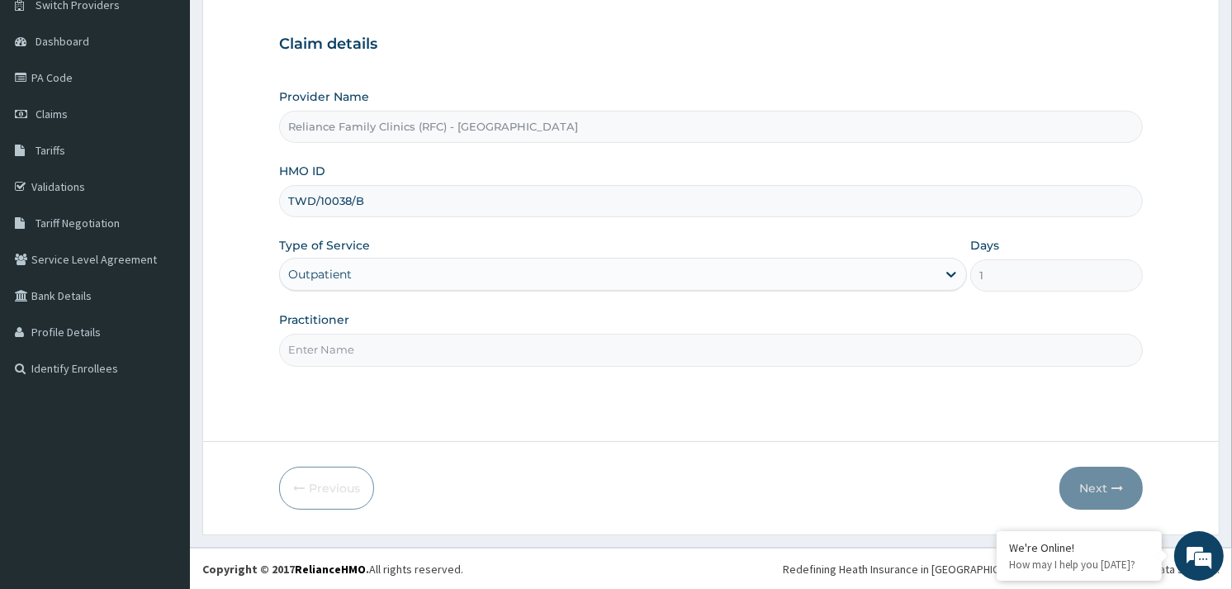
type input "ALLIYAH"
click at [1090, 482] on button "Next" at bounding box center [1101, 488] width 83 height 43
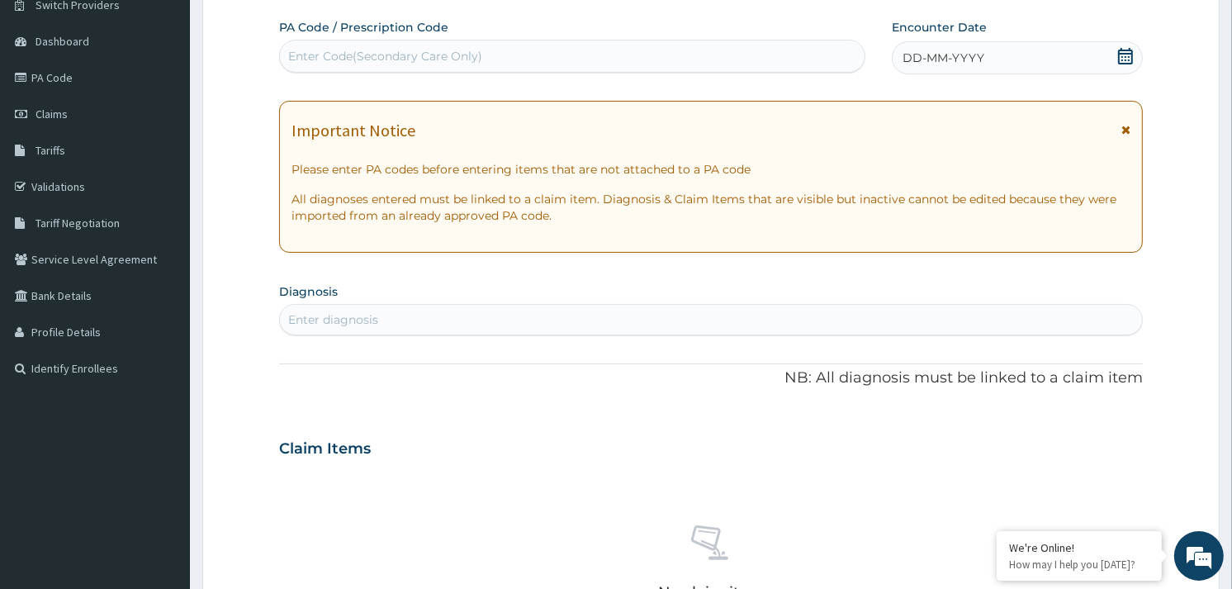
click at [1093, 56] on div "DD-MM-YYYY" at bounding box center [1017, 57] width 251 height 33
drag, startPoint x: 398, startPoint y: 308, endPoint x: 413, endPoint y: 274, distance: 37.0
click at [398, 306] on div "Enter diagnosis" at bounding box center [711, 319] width 862 height 26
type input "m"
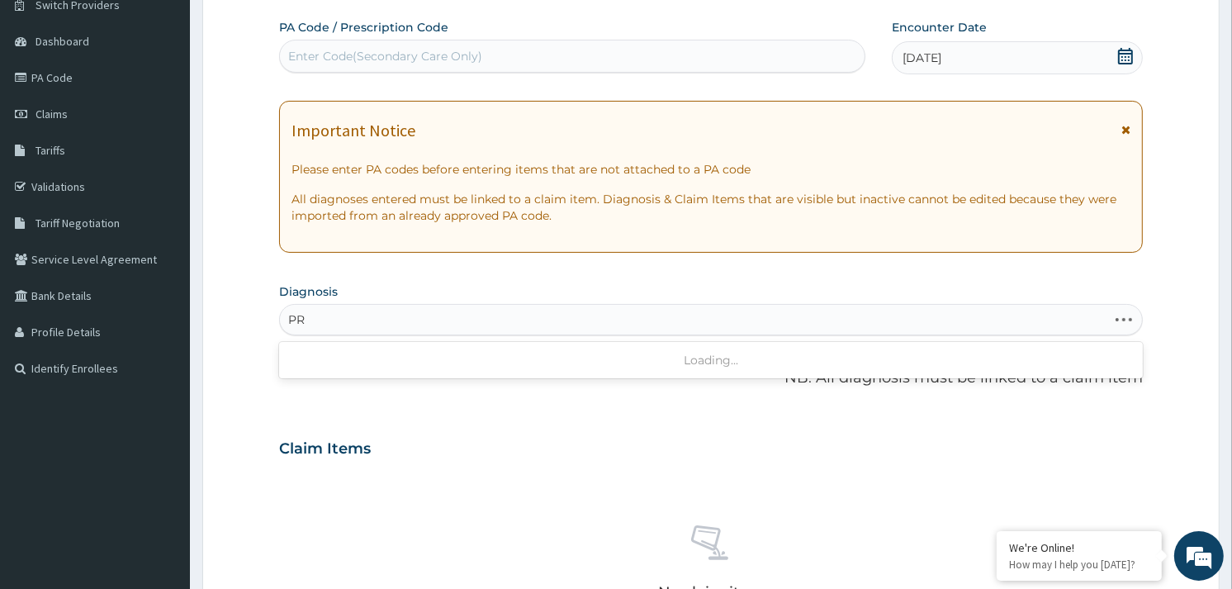
type input "P"
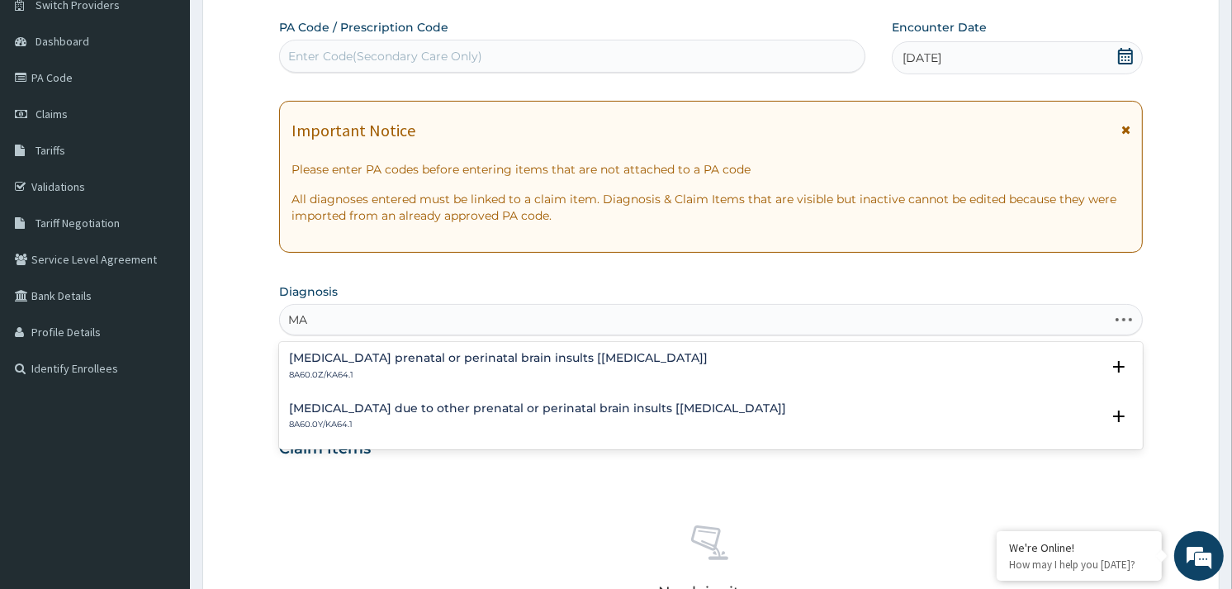
type input "M"
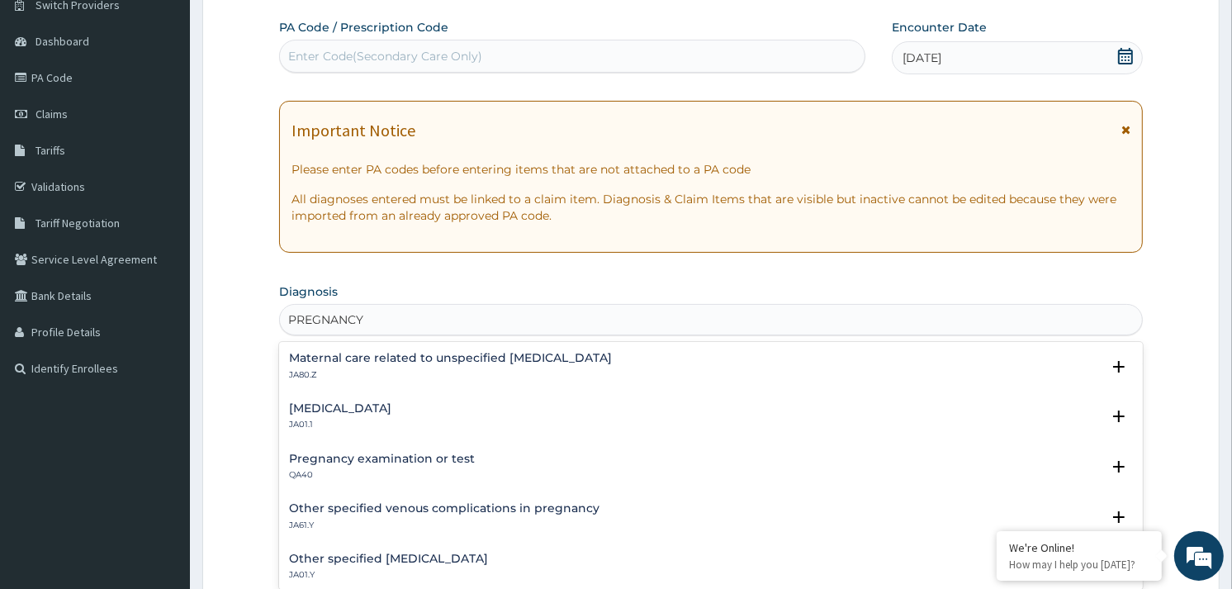
type input "PREGNANCY"
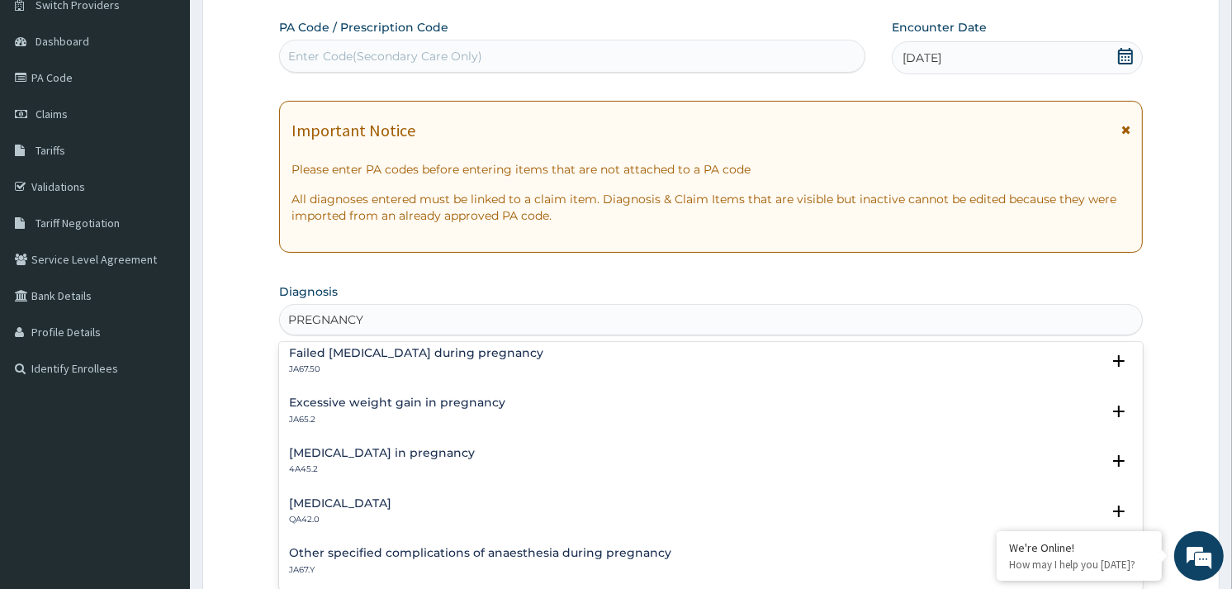
scroll to position [2261, 0]
type input "PREGNANCY"
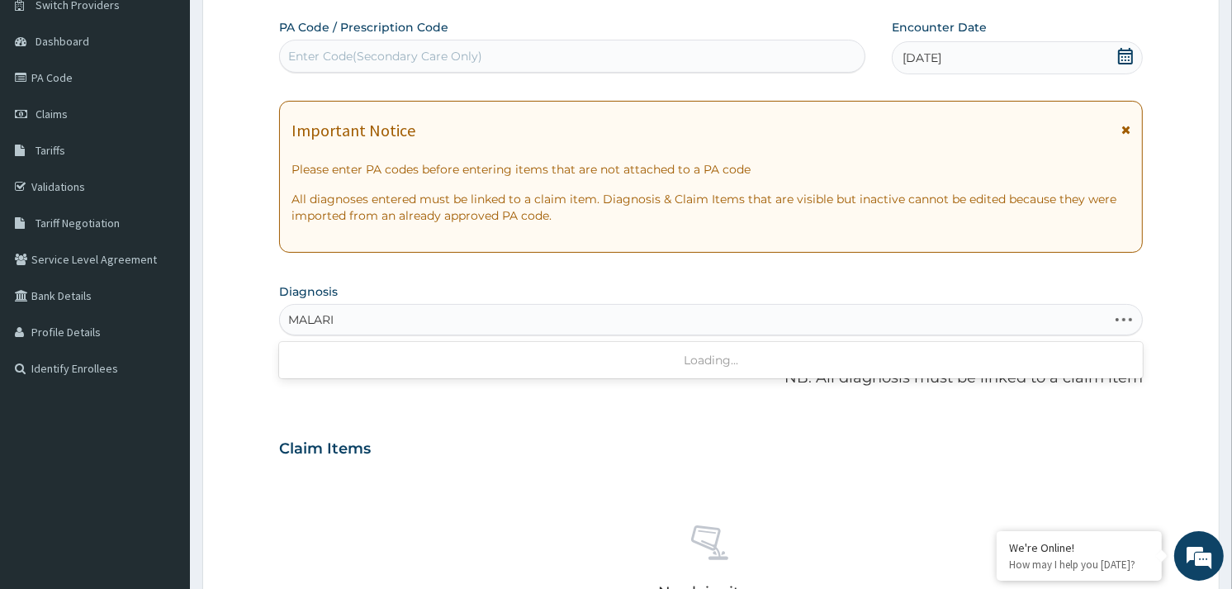
type input "MALARIA"
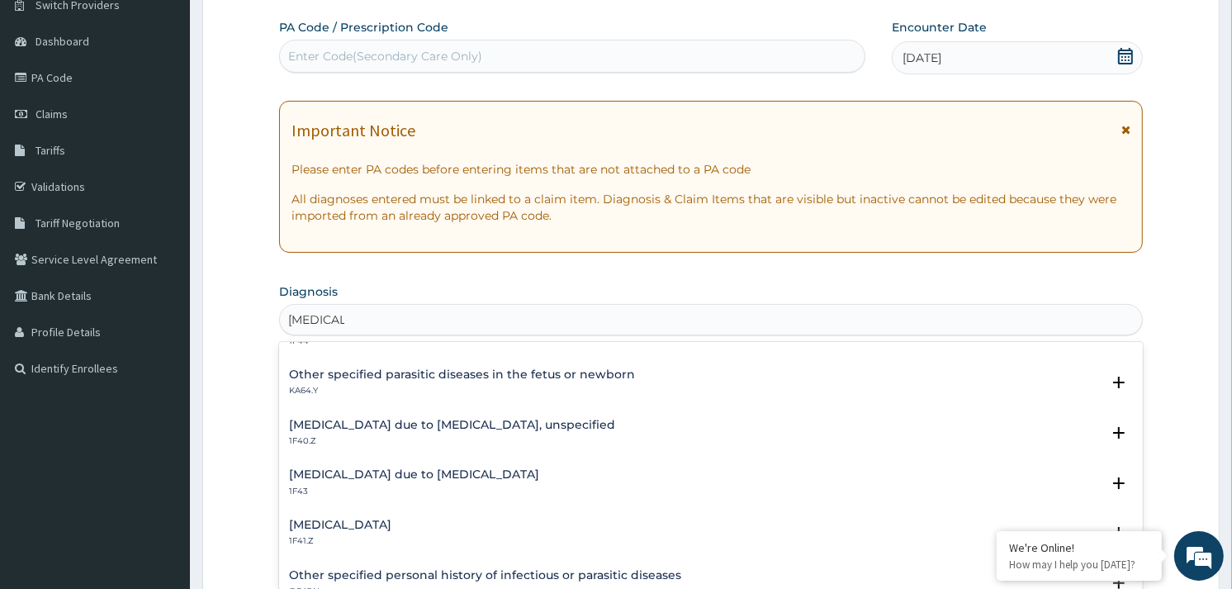
scroll to position [0, 0]
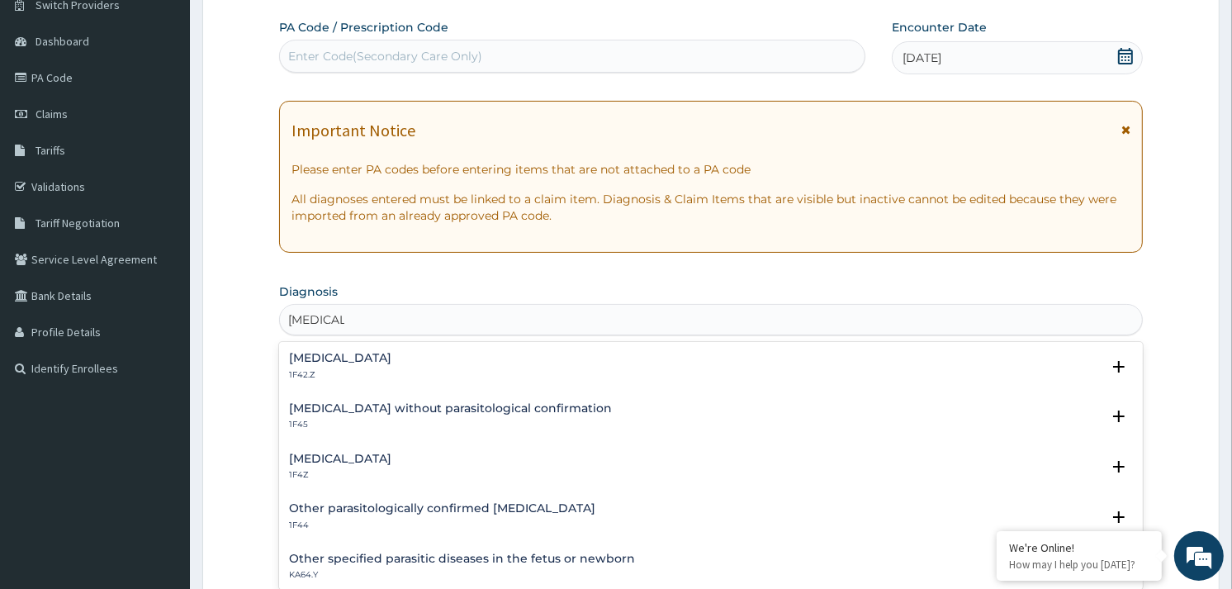
click at [351, 453] on h4 "Malaria, unspecified" at bounding box center [340, 459] width 102 height 12
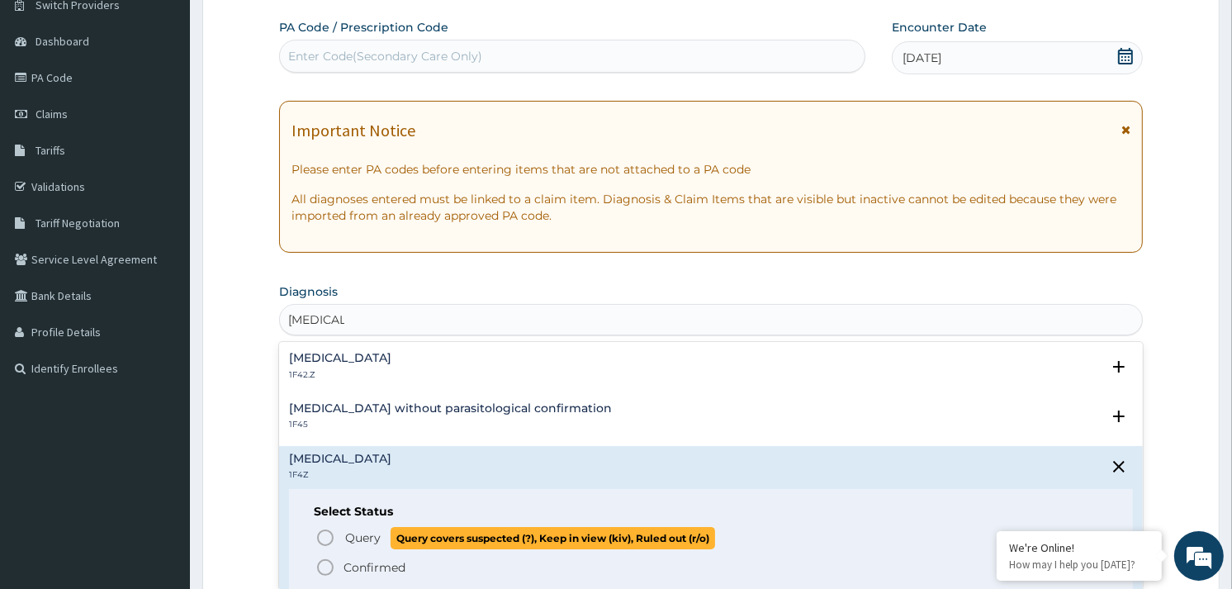
click at [327, 534] on icon "status option query" at bounding box center [325, 538] width 20 height 20
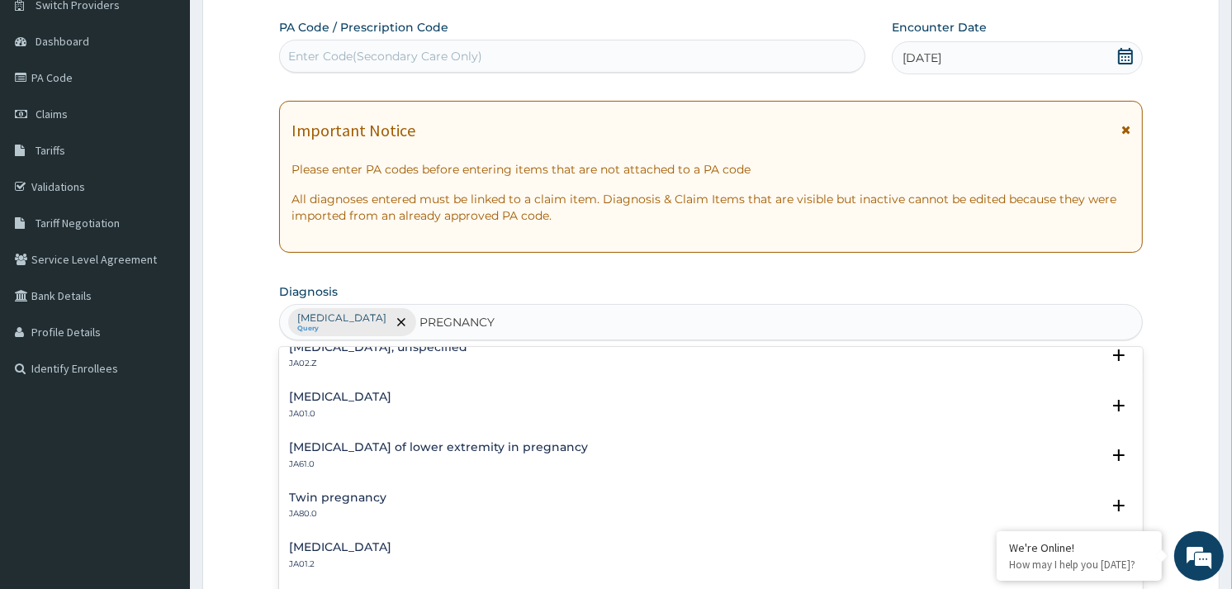
scroll to position [458, 0]
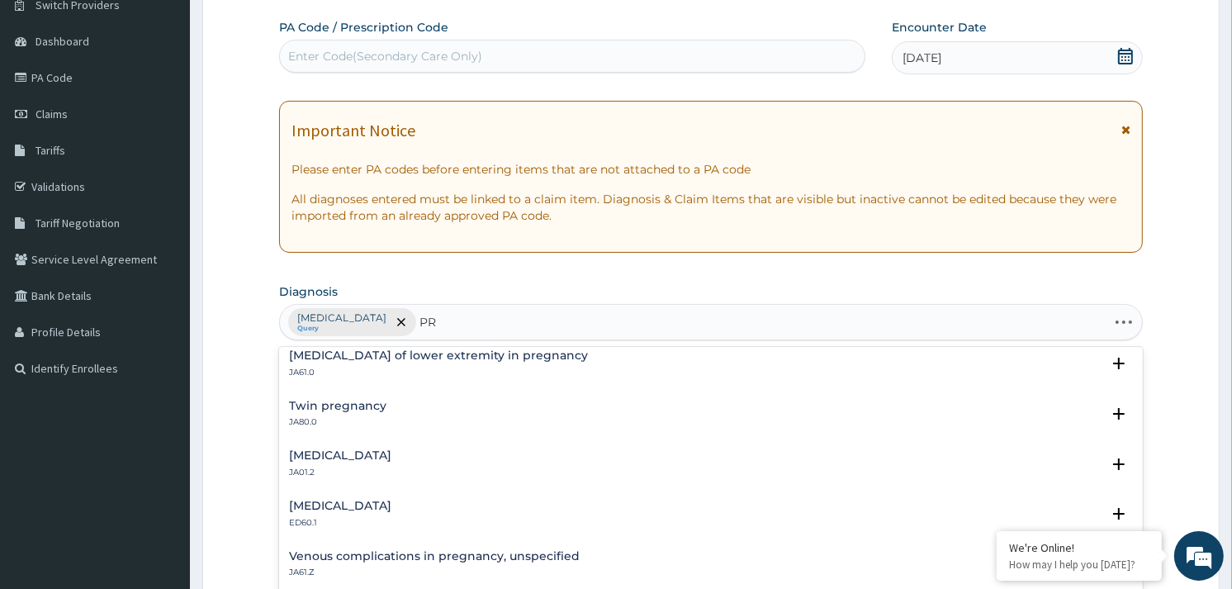
type input "P"
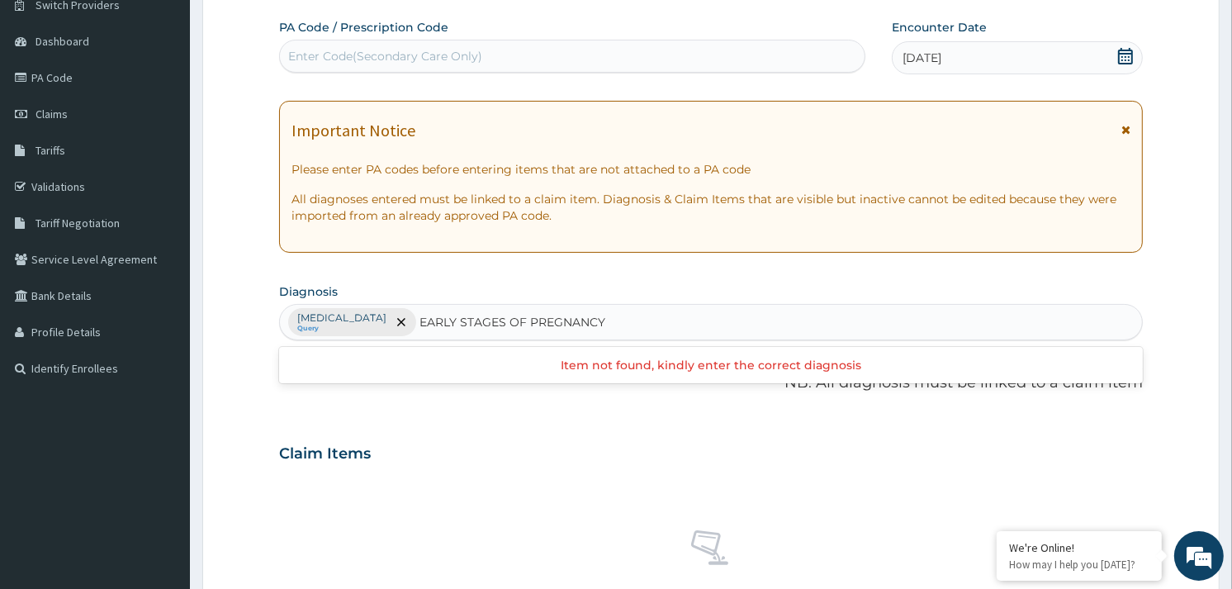
click at [513, 316] on input "EARLY STAGES OF PREGNANCY" at bounding box center [513, 322] width 187 height 17
type input "EARLY STAGE OF PREGNANCY"
click at [619, 318] on div "Malaria, unspecified Query" at bounding box center [711, 322] width 862 height 35
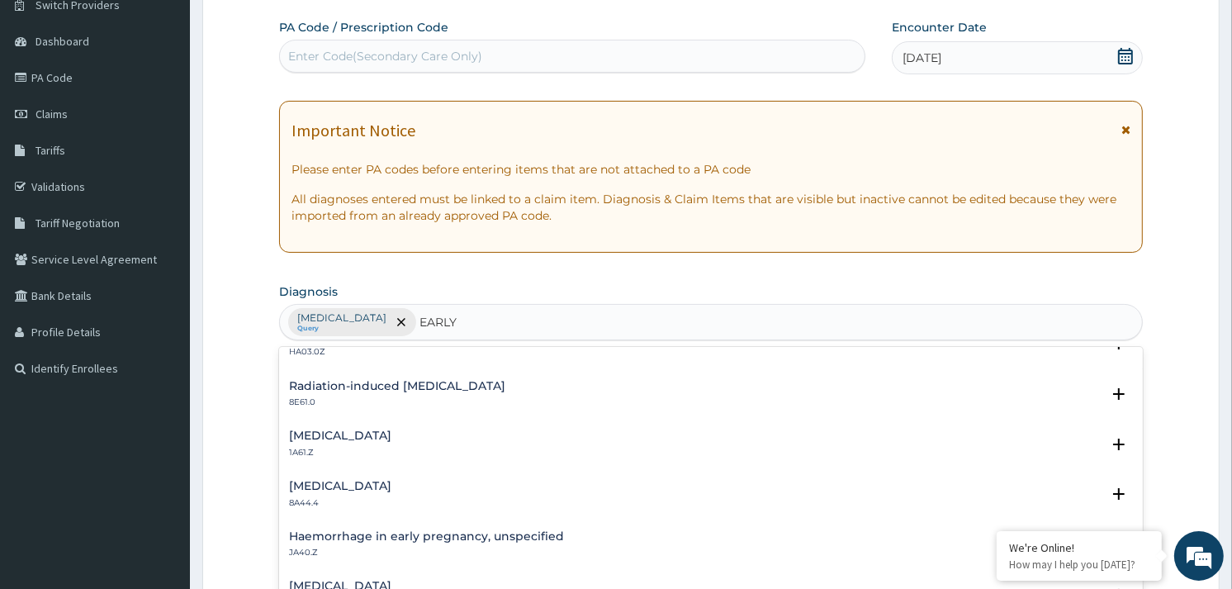
scroll to position [0, 0]
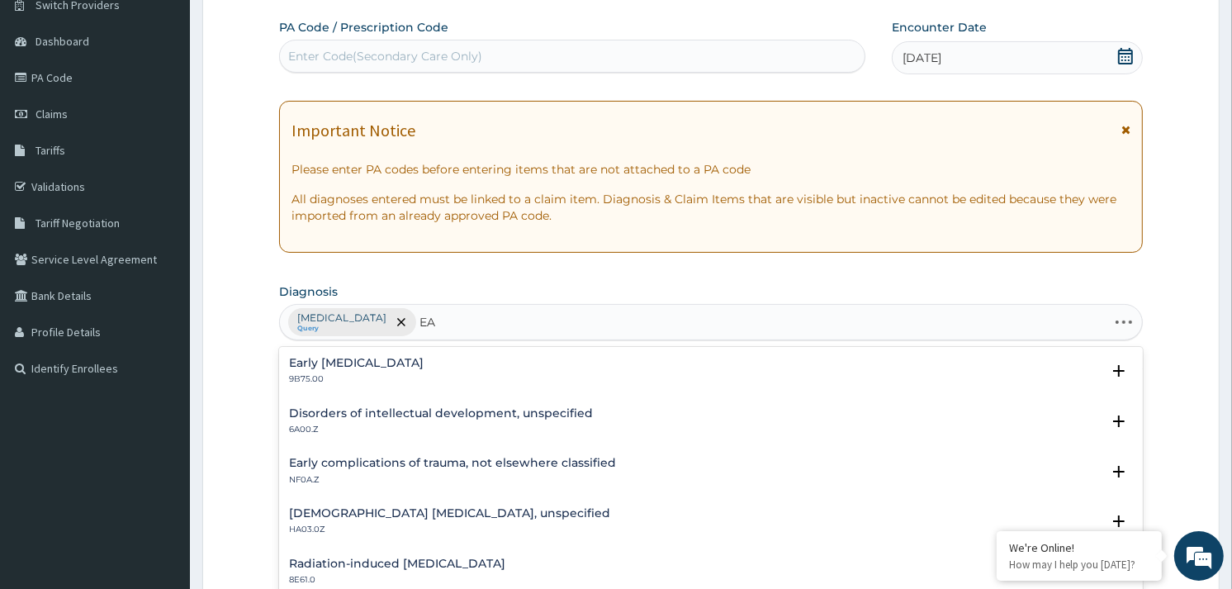
type input "E"
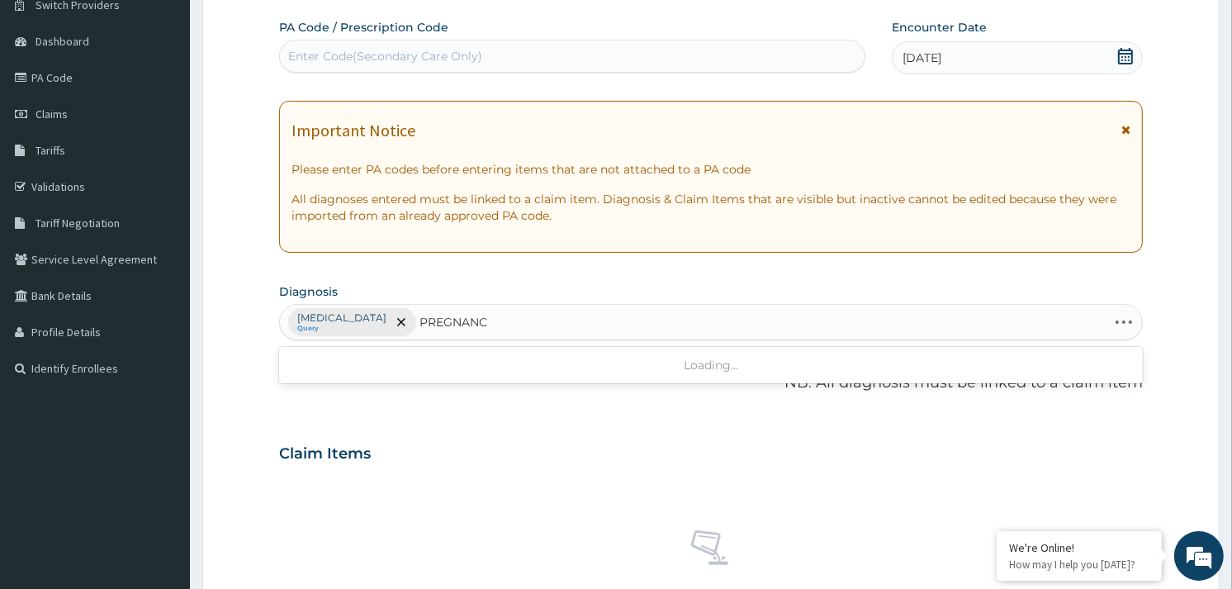
type input "PREGNANCY"
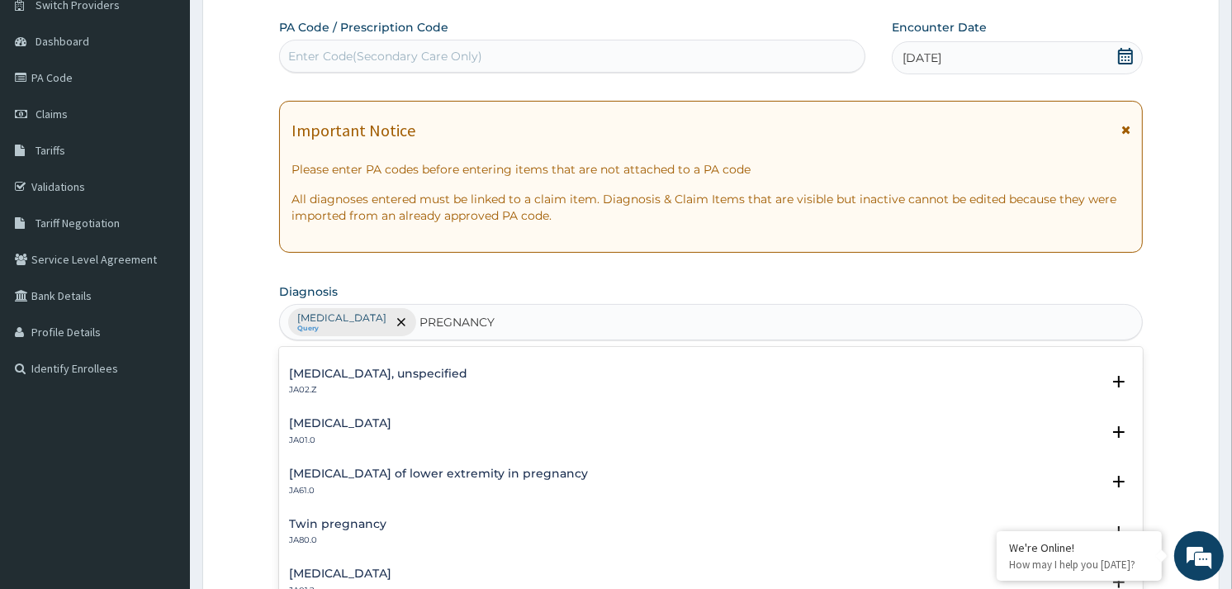
scroll to position [367, 0]
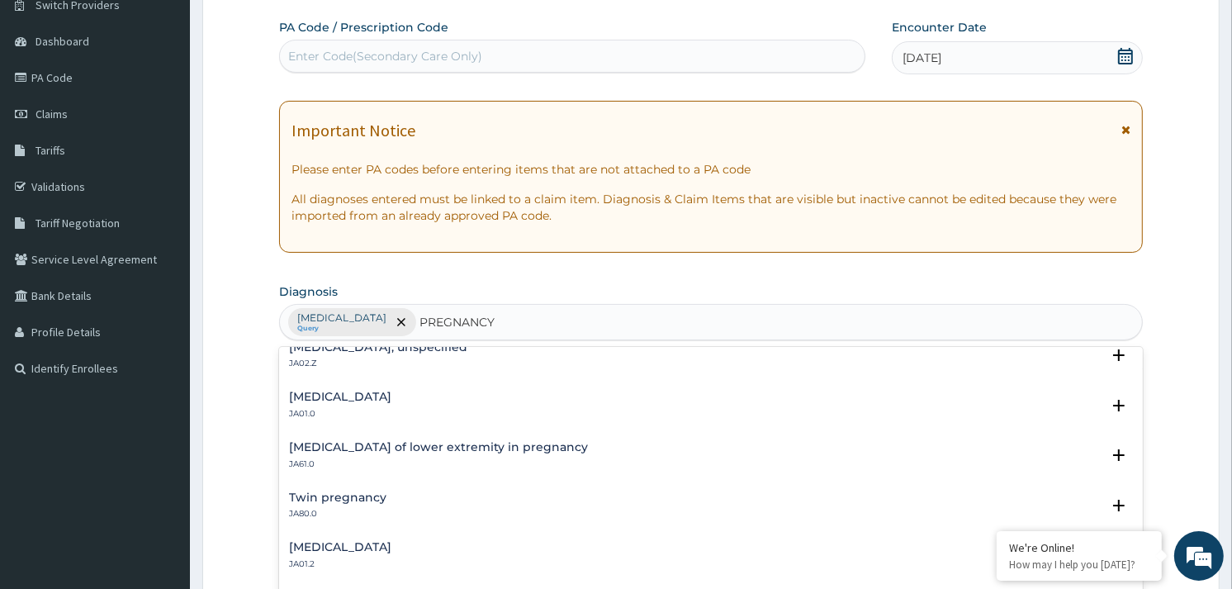
click at [362, 402] on div "Abdominal pregnancy JA01.0" at bounding box center [340, 405] width 102 height 29
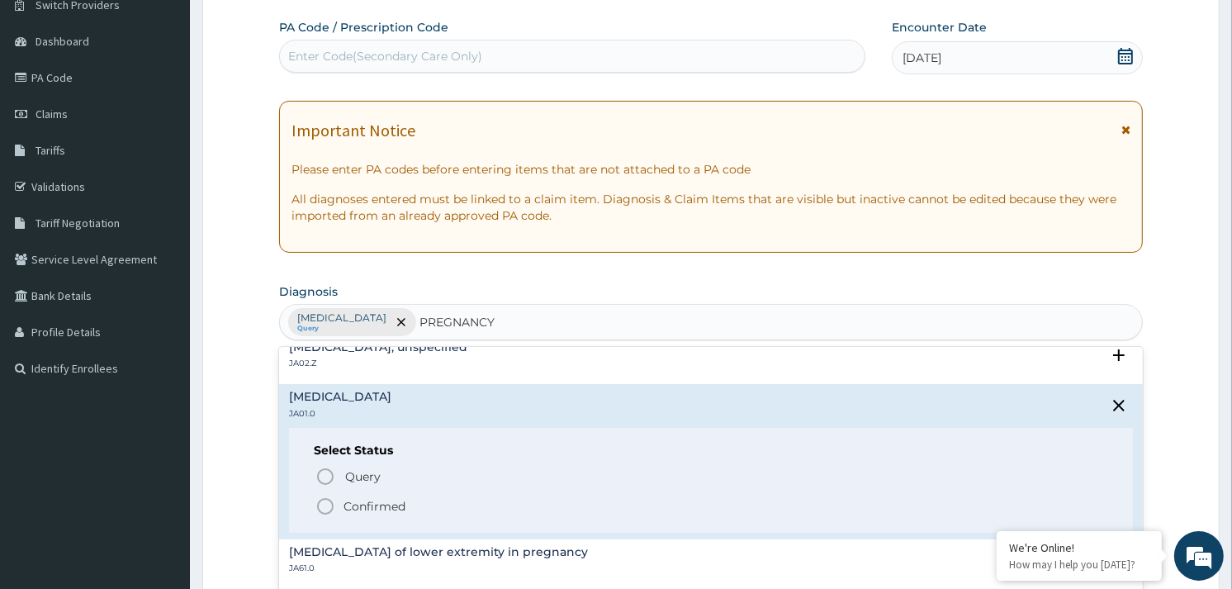
click at [324, 500] on icon "status option filled" at bounding box center [325, 506] width 20 height 20
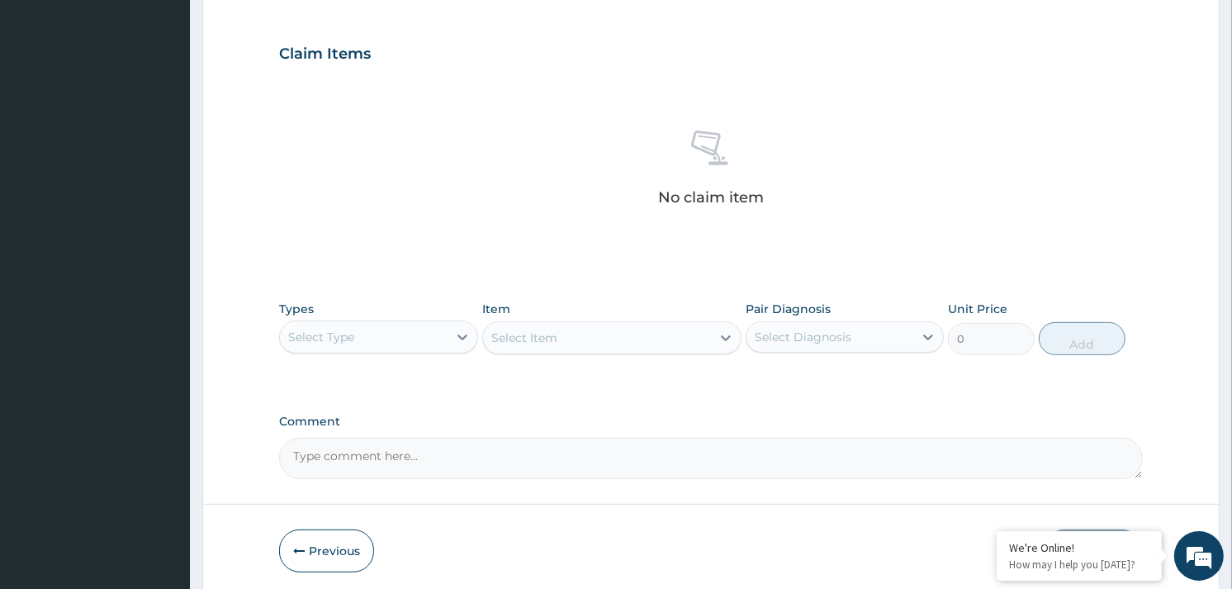
scroll to position [601, 0]
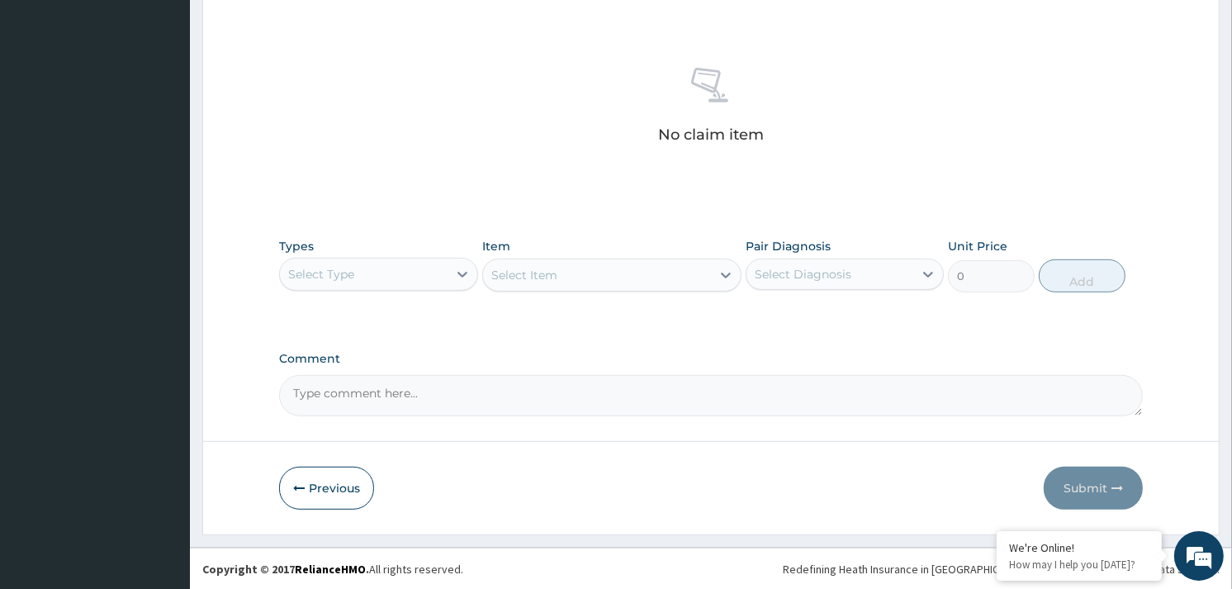
drag, startPoint x: 396, startPoint y: 267, endPoint x: 393, endPoint y: 279, distance: 12.8
click at [396, 269] on div "Select Type" at bounding box center [363, 274] width 167 height 26
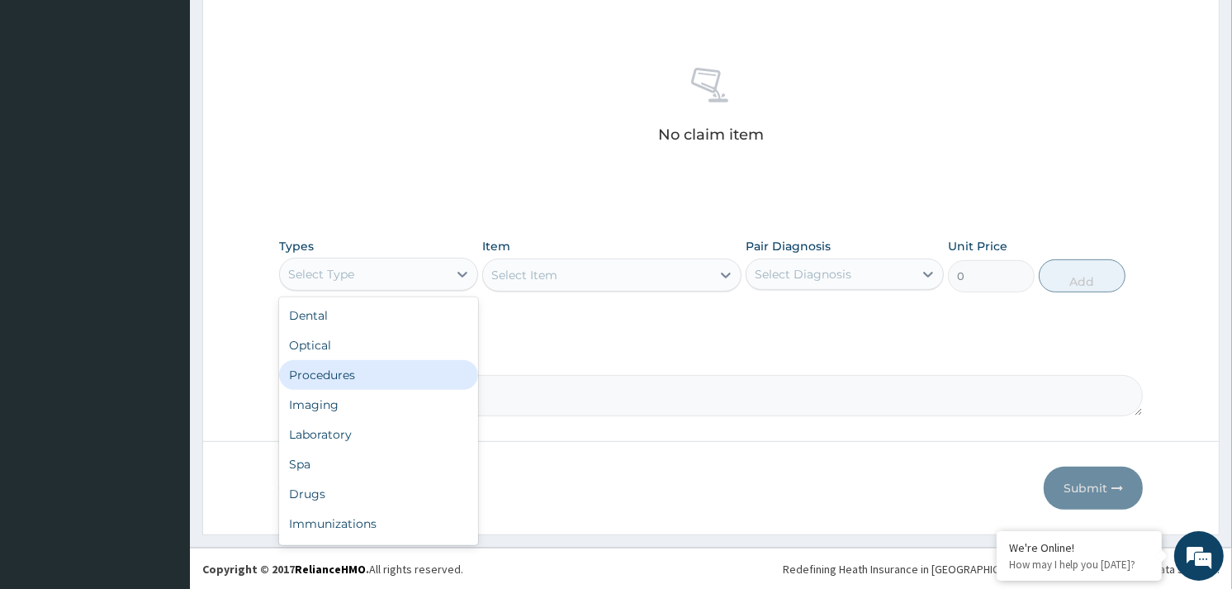
click at [359, 368] on div "Procedures" at bounding box center [378, 375] width 198 height 30
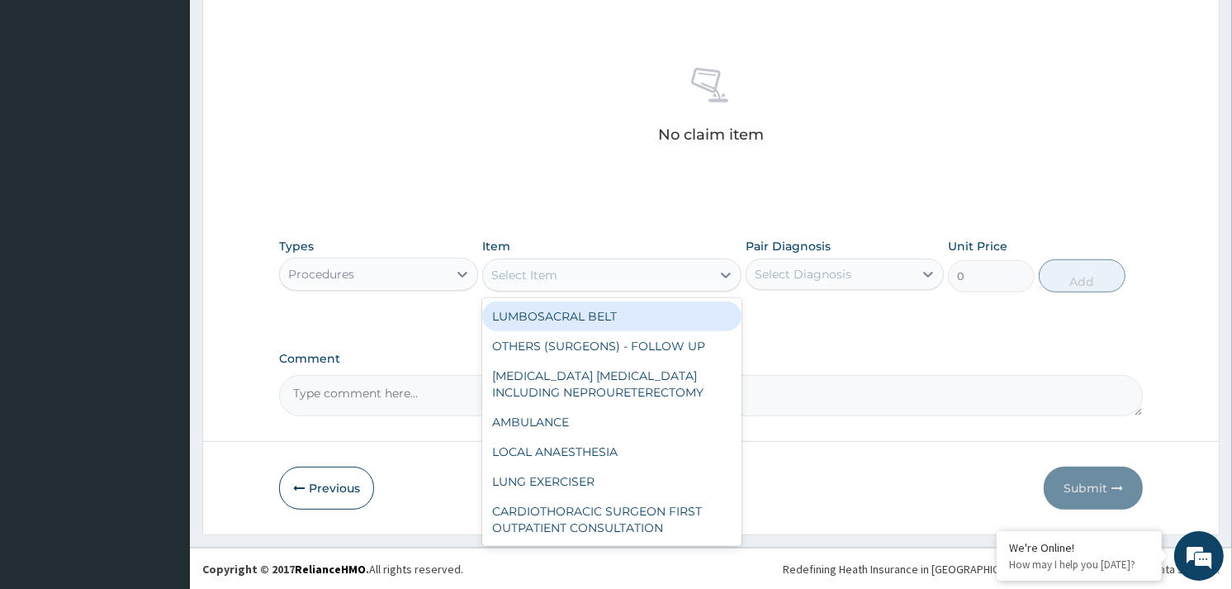
click at [642, 271] on div "Select Item" at bounding box center [597, 275] width 228 height 26
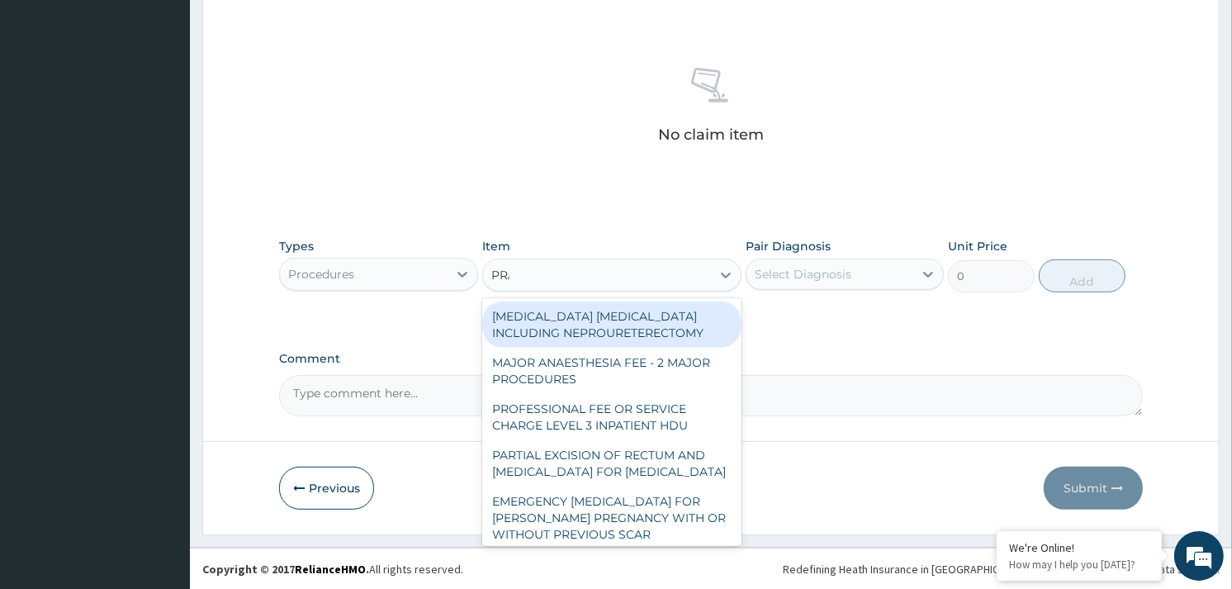
type input "PRAC"
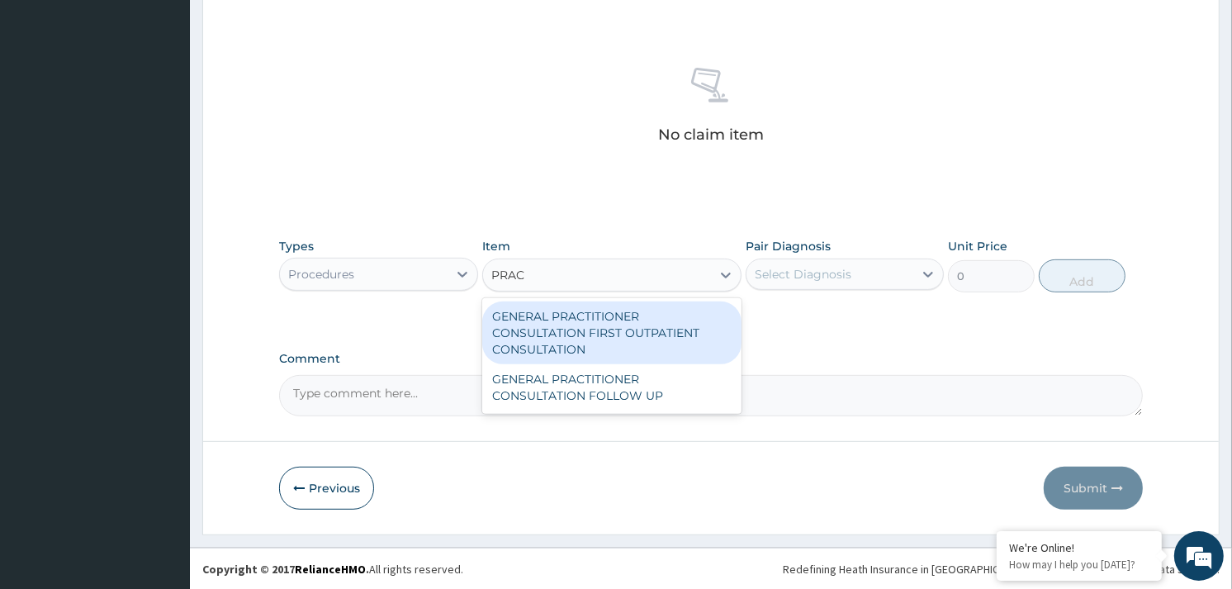
type input "3370.125"
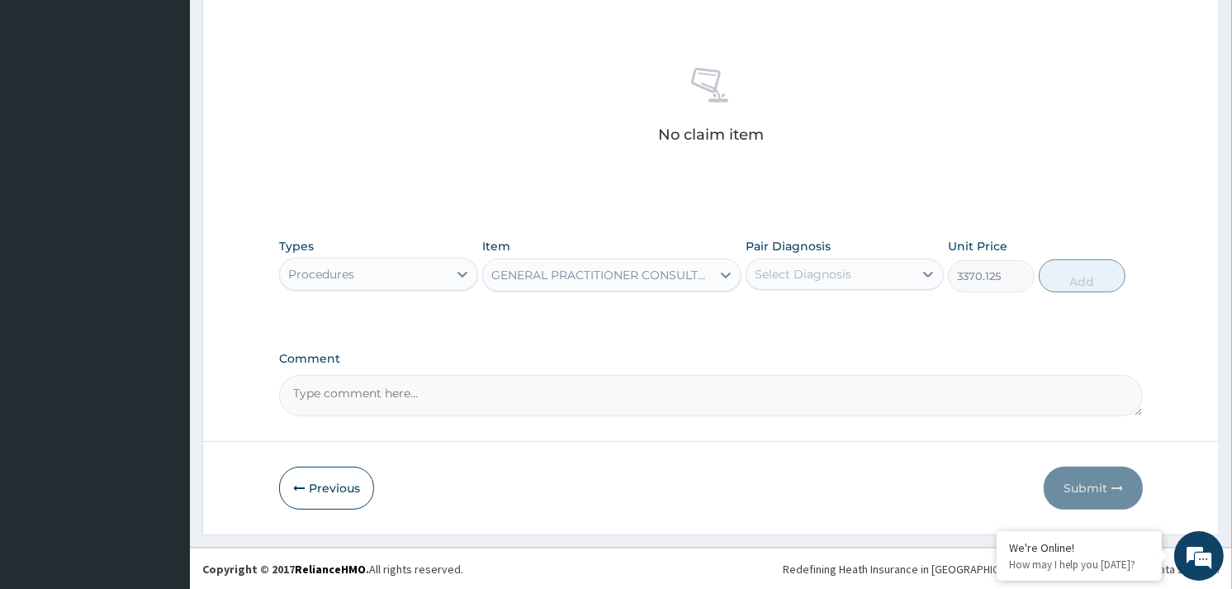
click at [912, 261] on div "Select Diagnosis" at bounding box center [830, 274] width 167 height 26
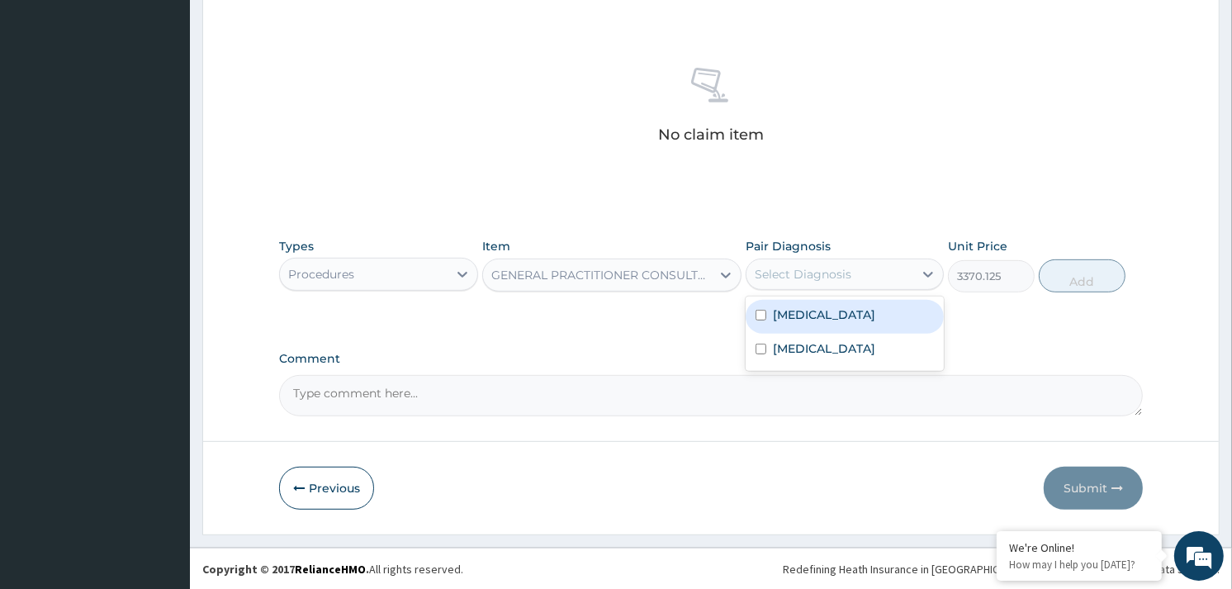
click at [878, 304] on div "Malaria, unspecified" at bounding box center [845, 317] width 198 height 34
checkbox input "true"
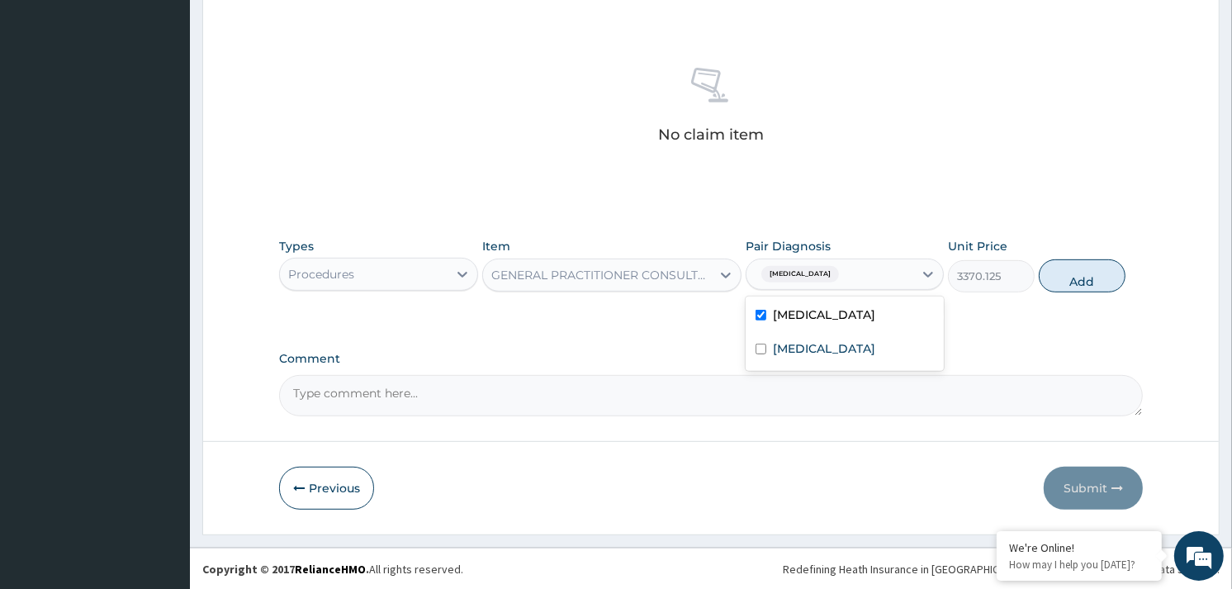
drag, startPoint x: 868, startPoint y: 330, endPoint x: 865, endPoint y: 352, distance: 21.7
click at [865, 352] on div "Malaria, unspecified Abdominal pregnancy" at bounding box center [845, 333] width 198 height 74
click at [867, 348] on label "Abdominal pregnancy" at bounding box center [824, 348] width 102 height 17
checkbox input "true"
click at [1084, 277] on button "Add" at bounding box center [1082, 275] width 87 height 33
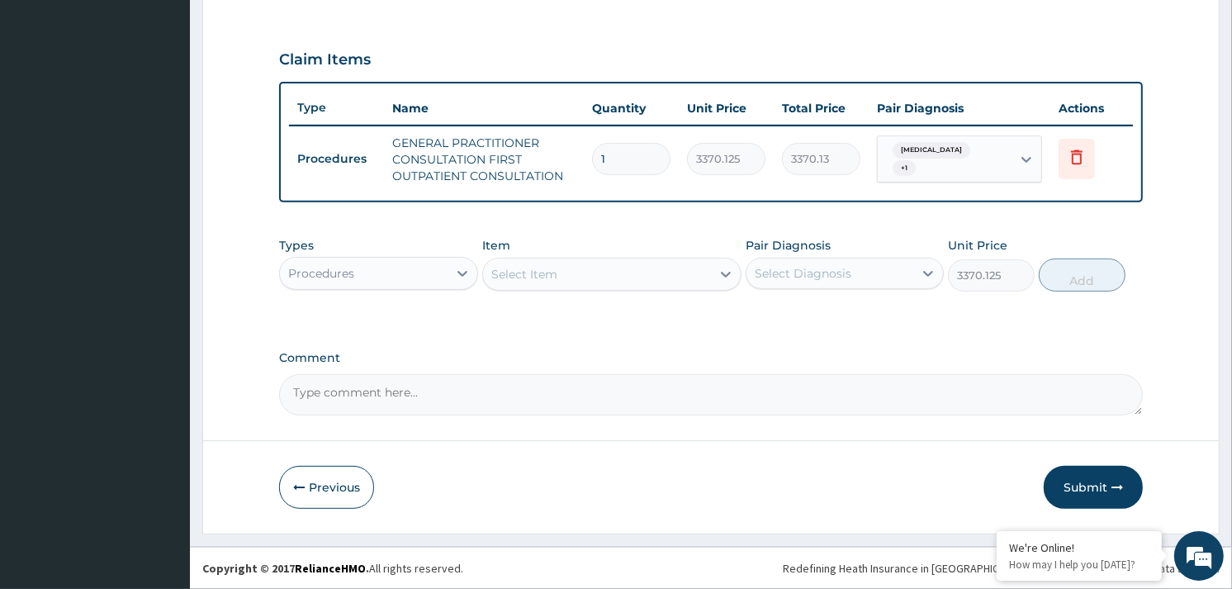
type input "0"
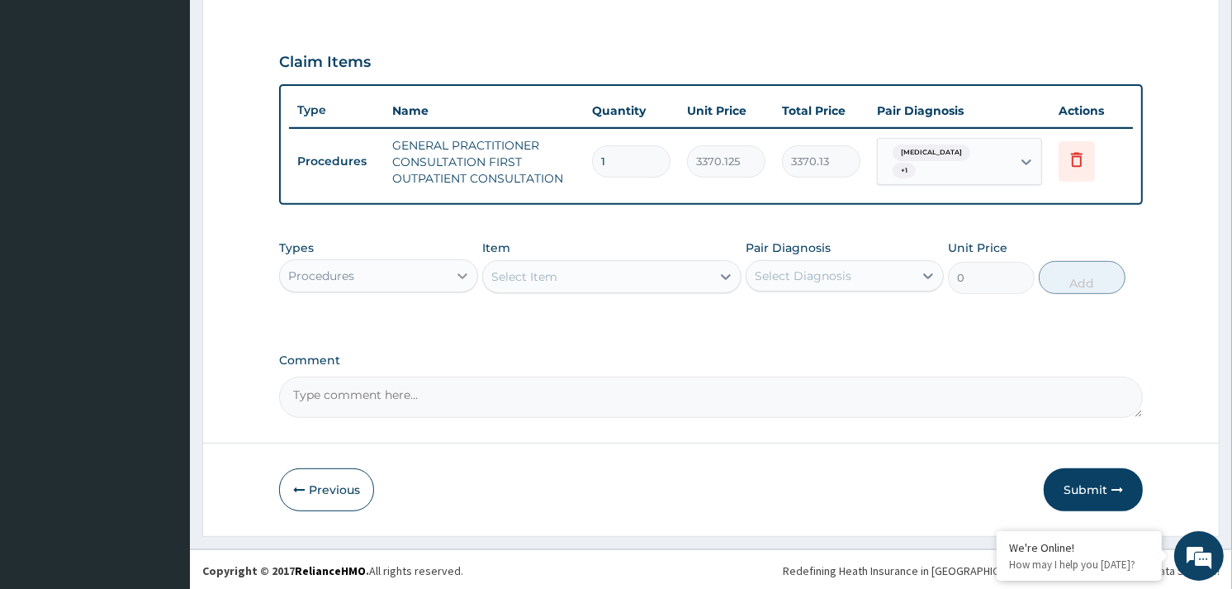
click at [458, 273] on icon at bounding box center [462, 276] width 17 height 17
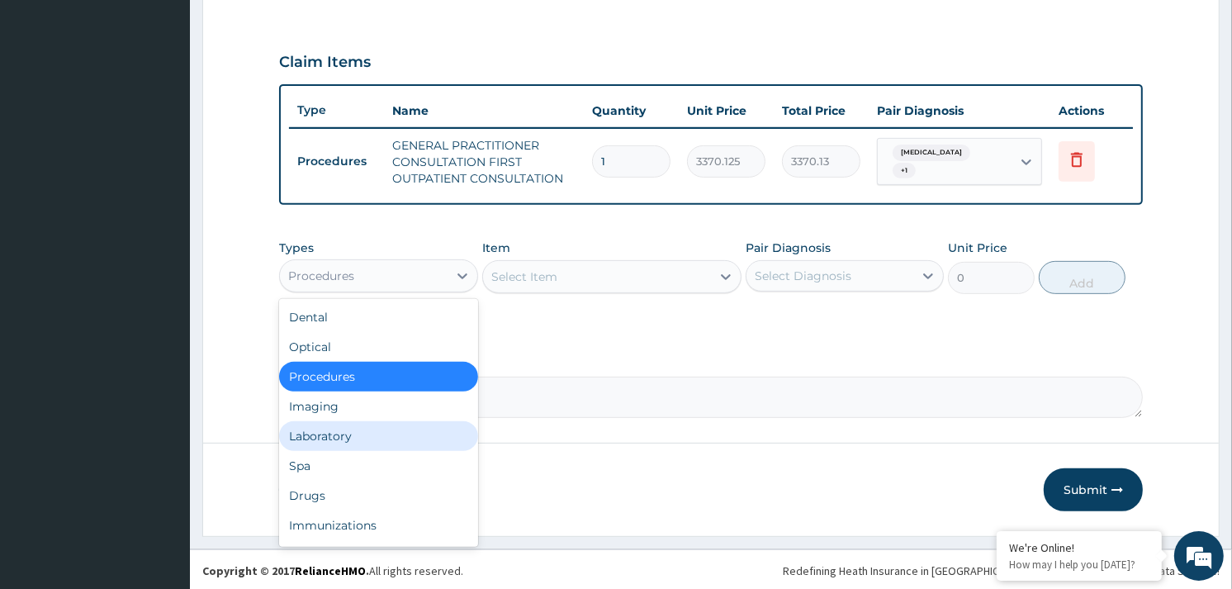
click at [339, 434] on div "Laboratory" at bounding box center [378, 436] width 198 height 30
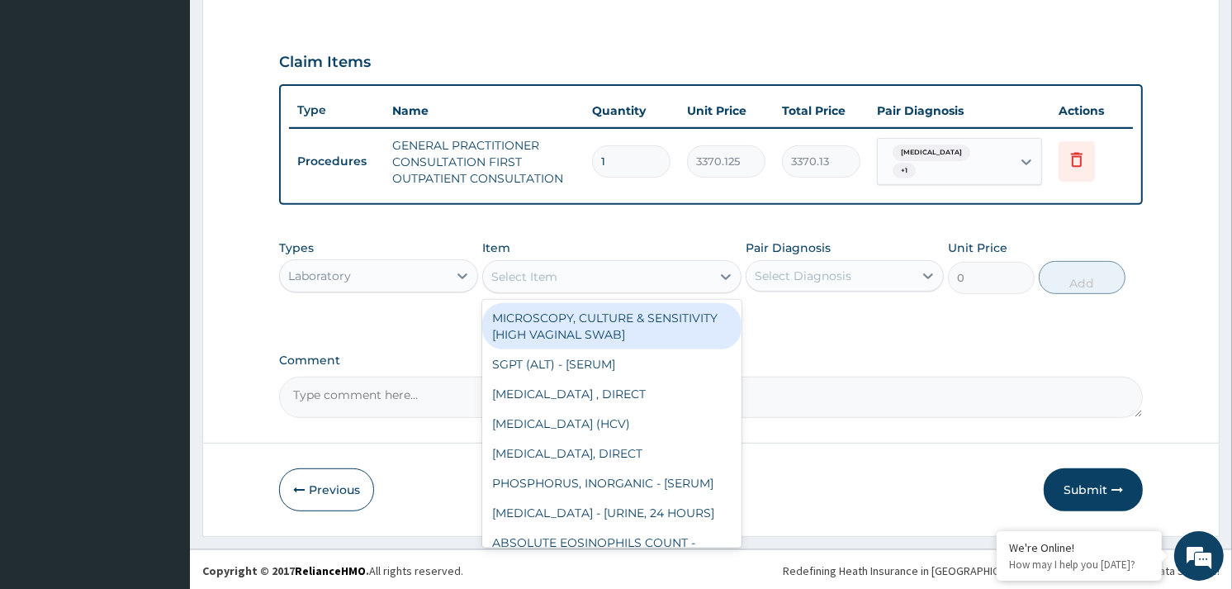
click at [633, 271] on div "Select Item" at bounding box center [597, 276] width 228 height 26
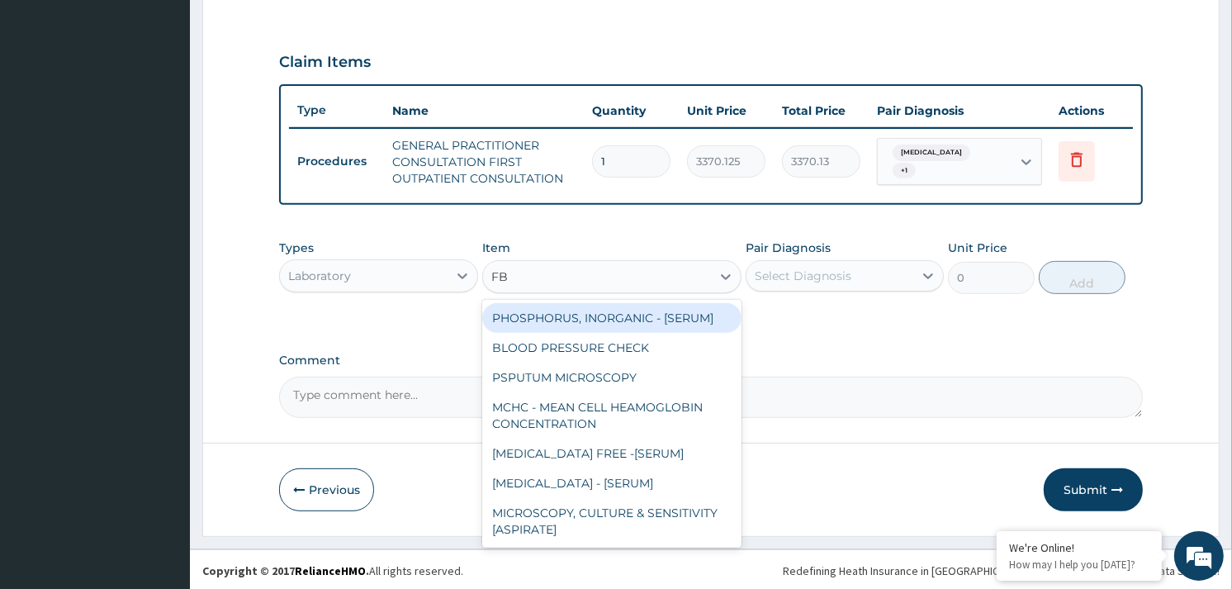
type input "FBC"
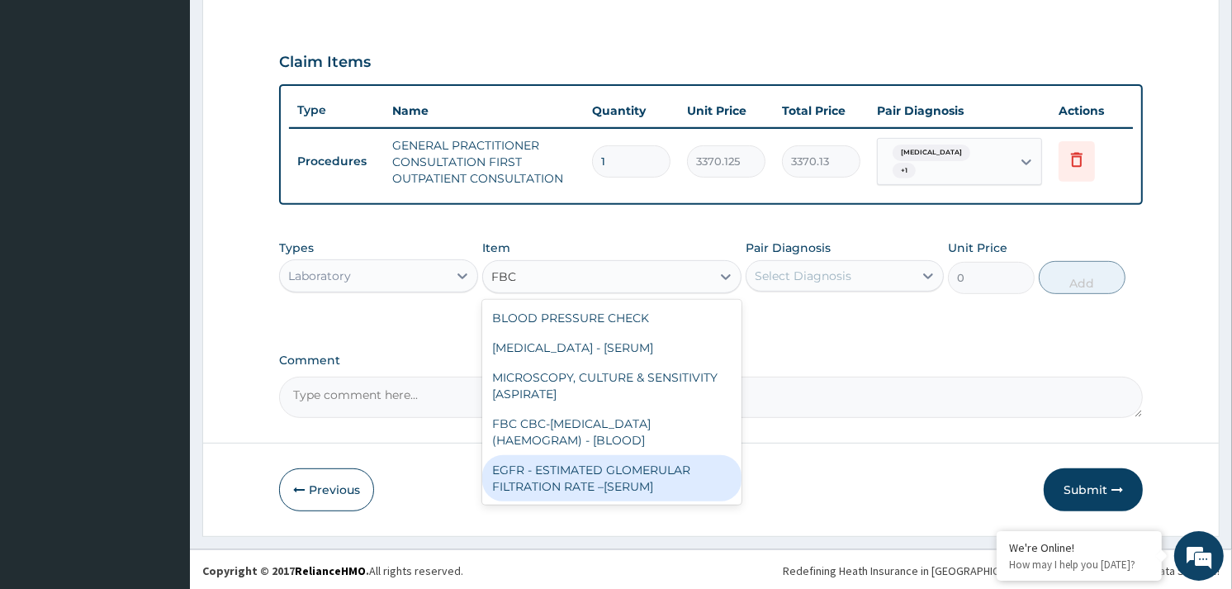
click at [615, 447] on div "FBC CBC-COMPLETE BLOOD COUNT (HAEMOGRAM) - [BLOOD]" at bounding box center [611, 432] width 259 height 46
type input "4085"
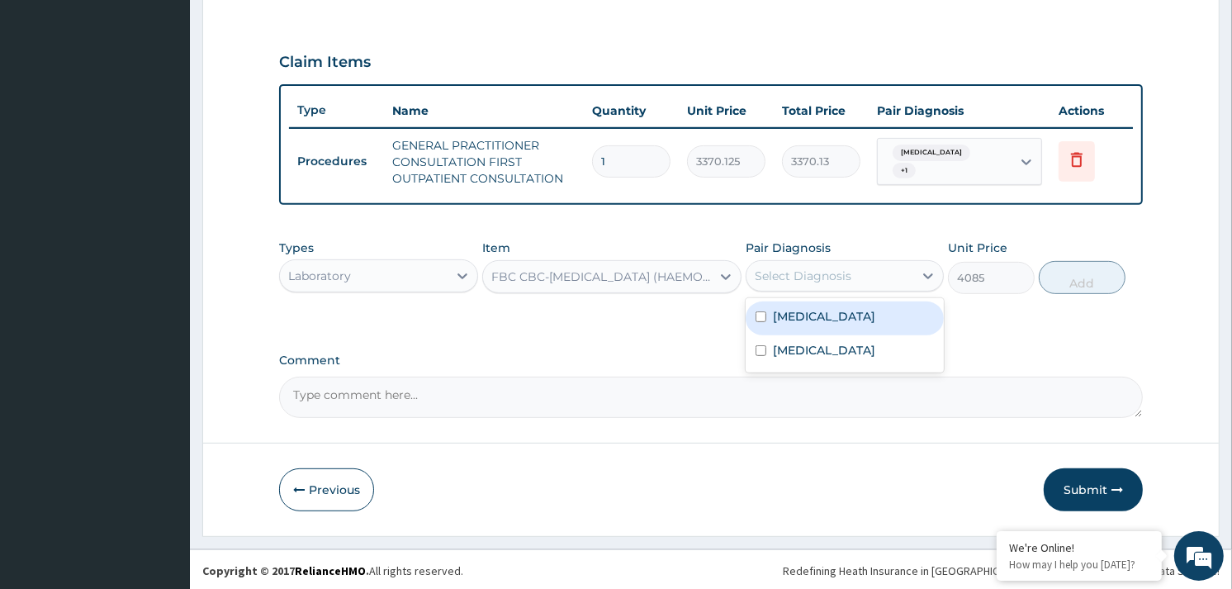
drag, startPoint x: 851, startPoint y: 269, endPoint x: 866, endPoint y: 259, distance: 17.9
click at [866, 263] on div "Select Diagnosis" at bounding box center [830, 276] width 167 height 26
drag, startPoint x: 867, startPoint y: 297, endPoint x: 865, endPoint y: 309, distance: 11.8
click at [866, 300] on div "Malaria, unspecified Abdominal pregnancy" at bounding box center [845, 335] width 198 height 74
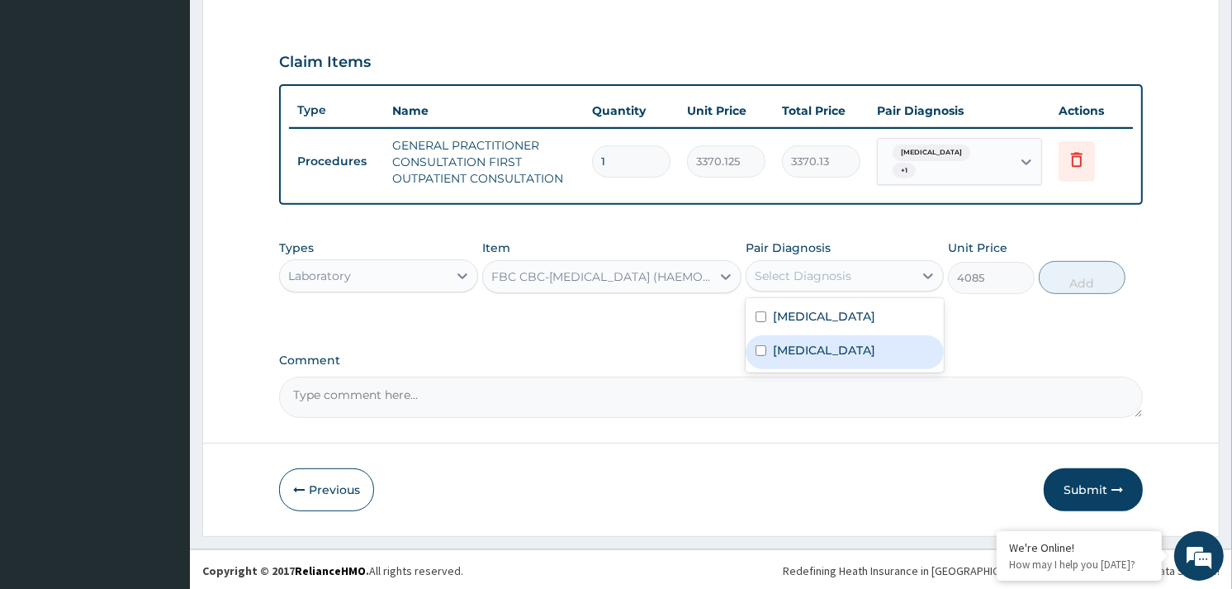
click at [855, 339] on div "Abdominal pregnancy" at bounding box center [845, 352] width 198 height 34
checkbox input "true"
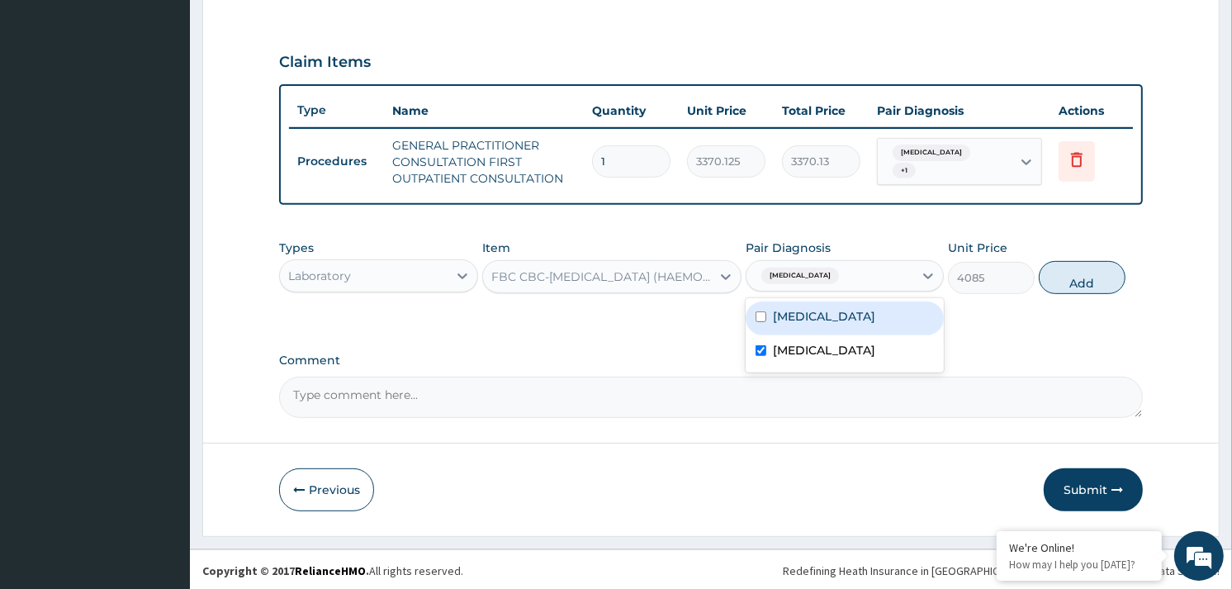
click at [863, 315] on label "Malaria, unspecified" at bounding box center [824, 316] width 102 height 17
checkbox input "true"
click at [1074, 283] on button "Add" at bounding box center [1082, 277] width 87 height 33
type input "0"
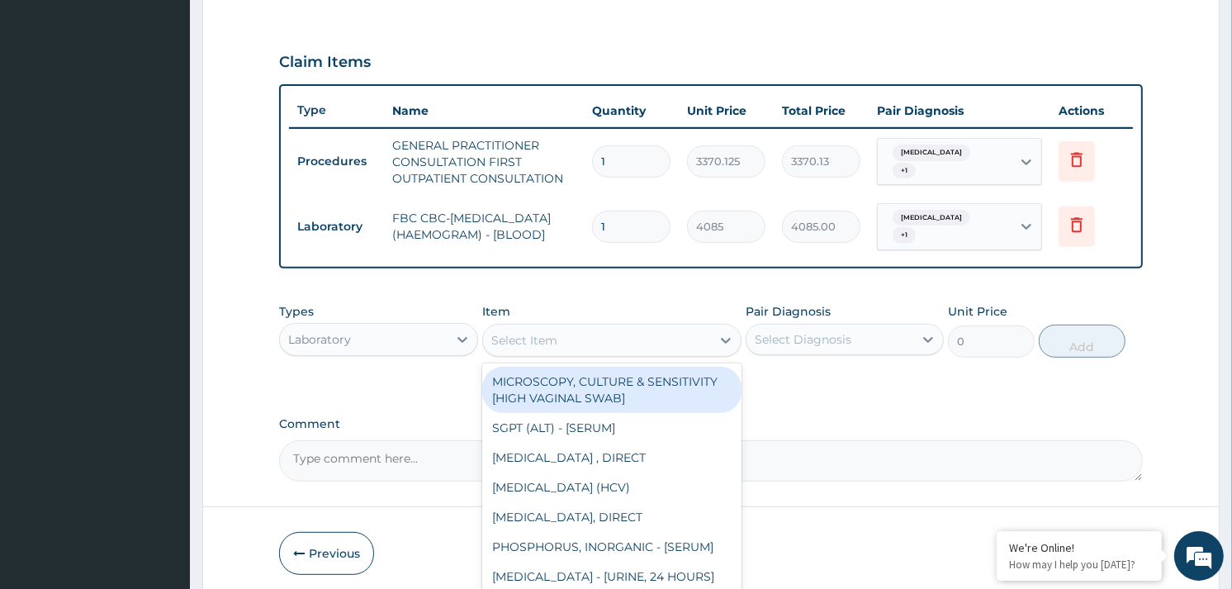
click at [639, 339] on div "Select Item" at bounding box center [597, 340] width 228 height 26
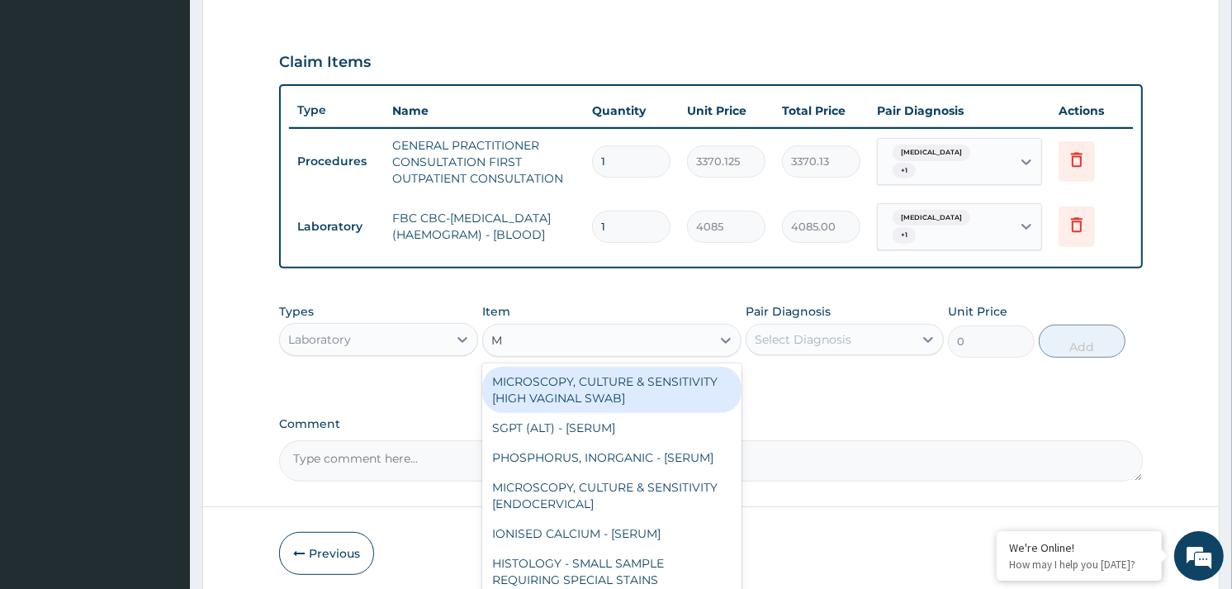
type input "MP"
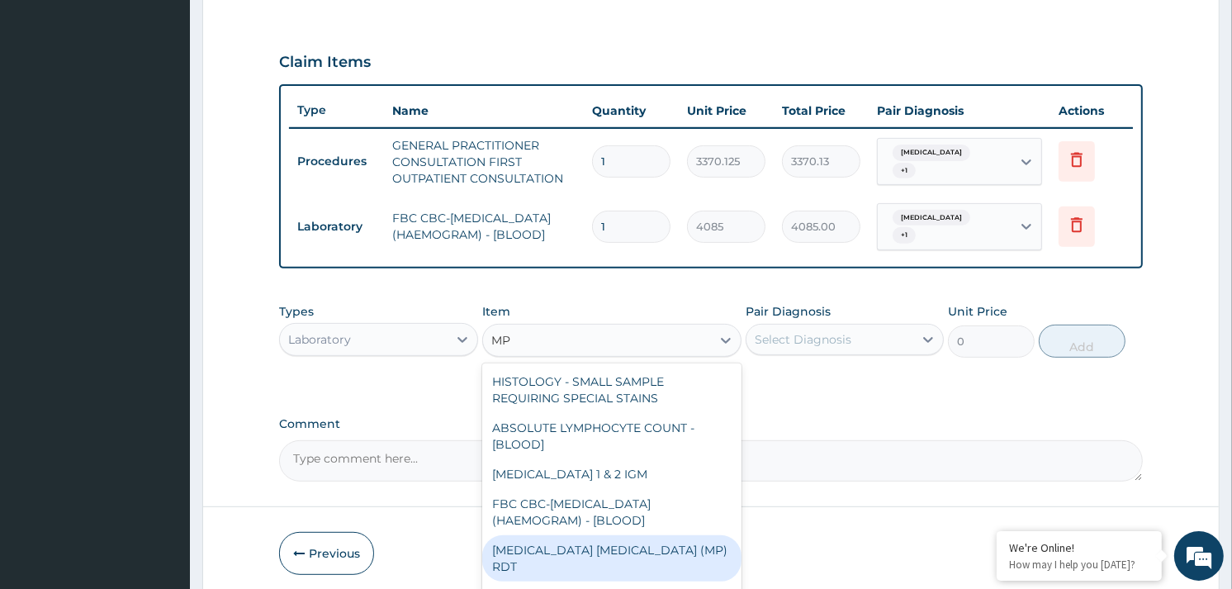
click at [582, 549] on div "MALARIA PARASITE (MP) RDT" at bounding box center [611, 558] width 259 height 46
type input "1531.875"
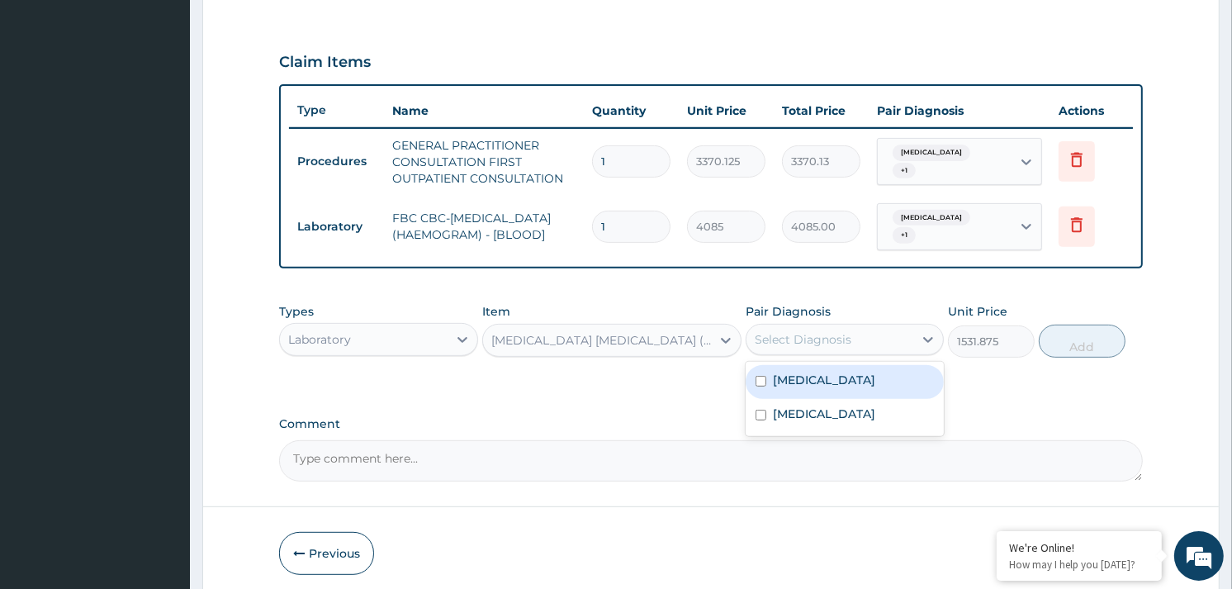
drag, startPoint x: 823, startPoint y: 334, endPoint x: 826, endPoint y: 386, distance: 51.3
click at [824, 342] on div "Select Diagnosis" at bounding box center [803, 339] width 97 height 17
click at [826, 389] on div "Malaria, unspecified" at bounding box center [845, 382] width 198 height 34
checkbox input "true"
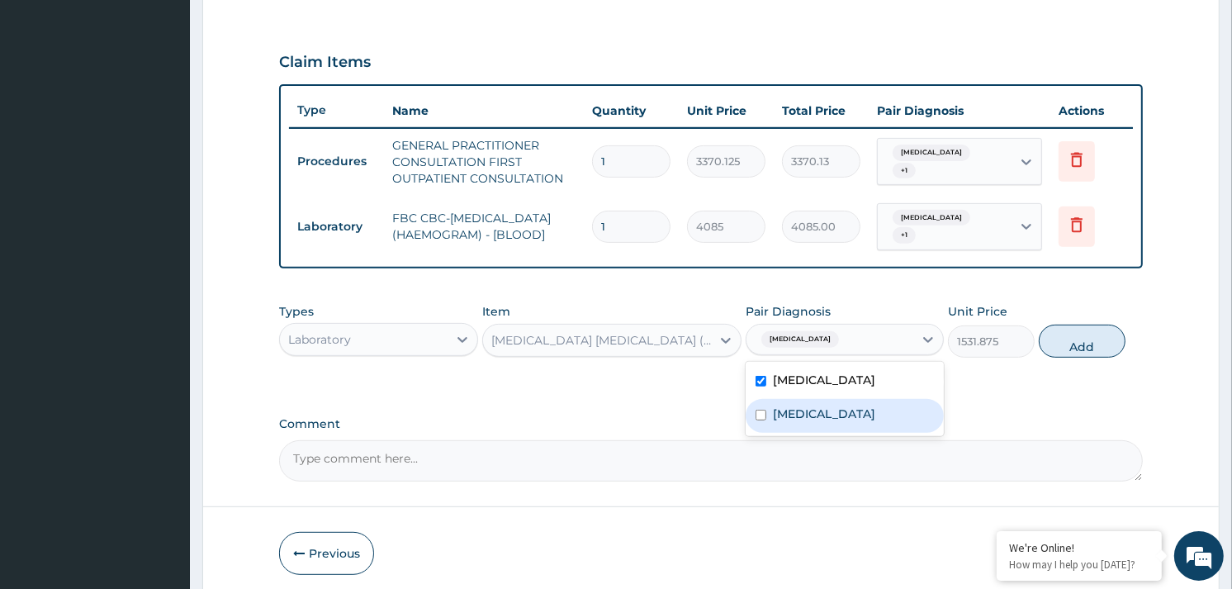
click at [828, 406] on label "Abdominal pregnancy" at bounding box center [824, 414] width 102 height 17
checkbox input "true"
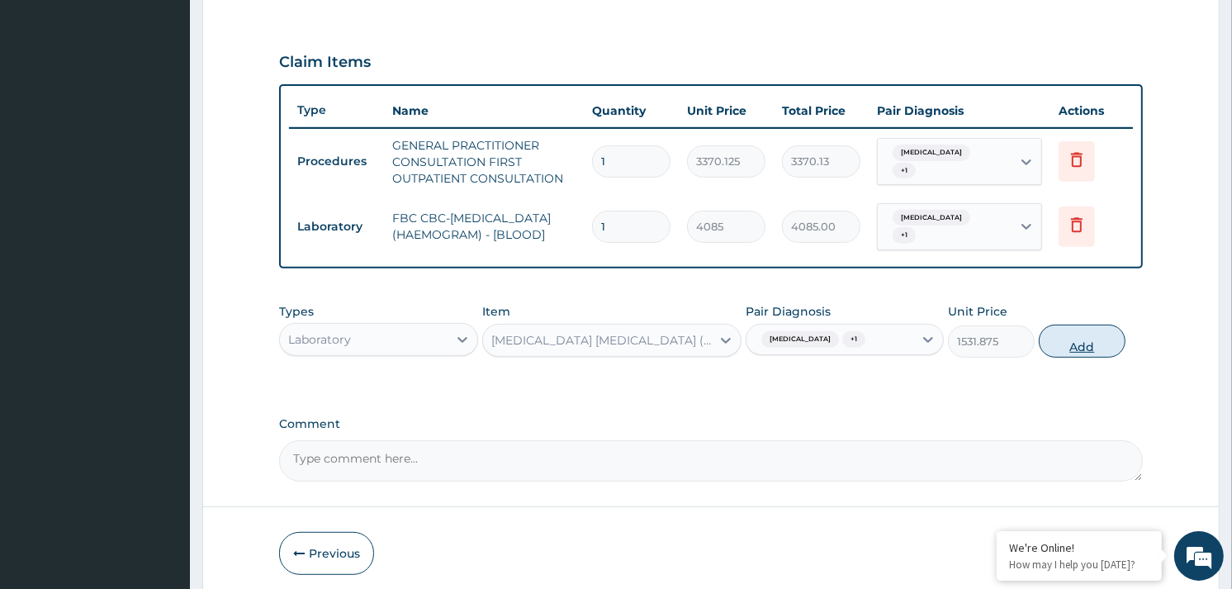
click at [1112, 348] on button "Add" at bounding box center [1082, 341] width 87 height 33
type input "0"
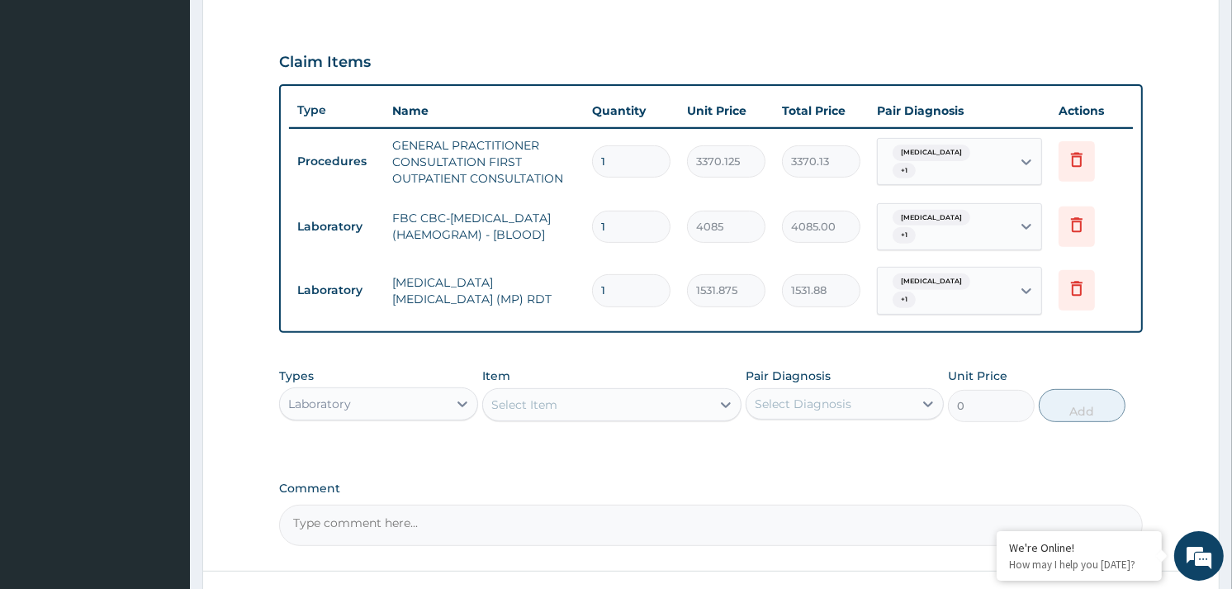
scroll to position [661, 0]
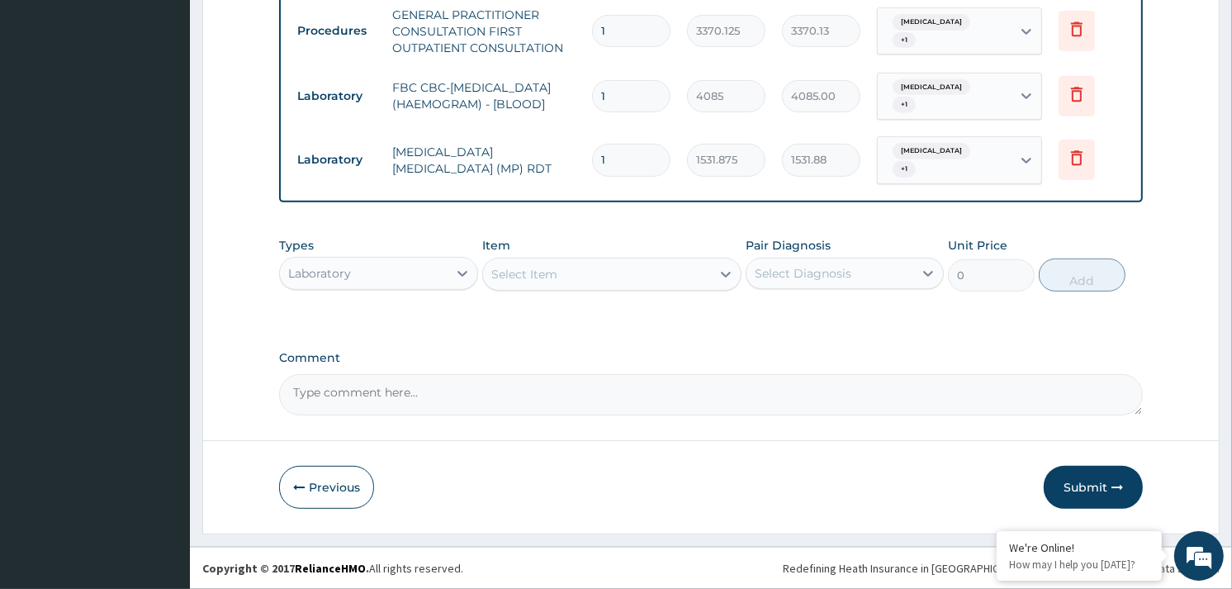
click at [421, 279] on div "Laboratory" at bounding box center [363, 273] width 167 height 26
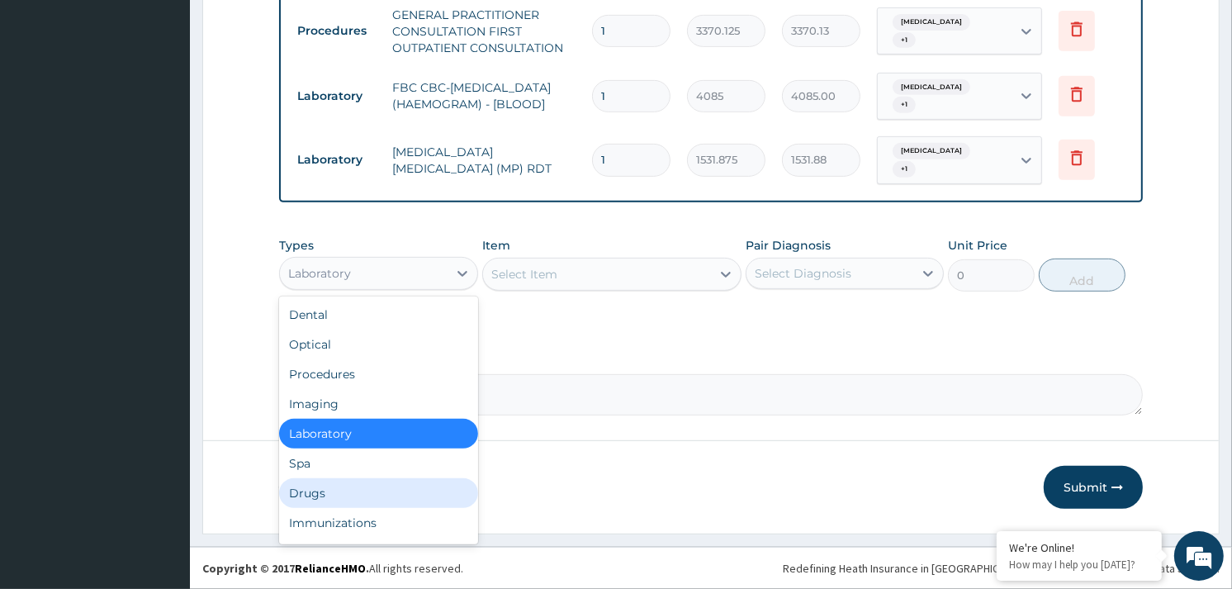
click at [334, 490] on div "Drugs" at bounding box center [378, 493] width 198 height 30
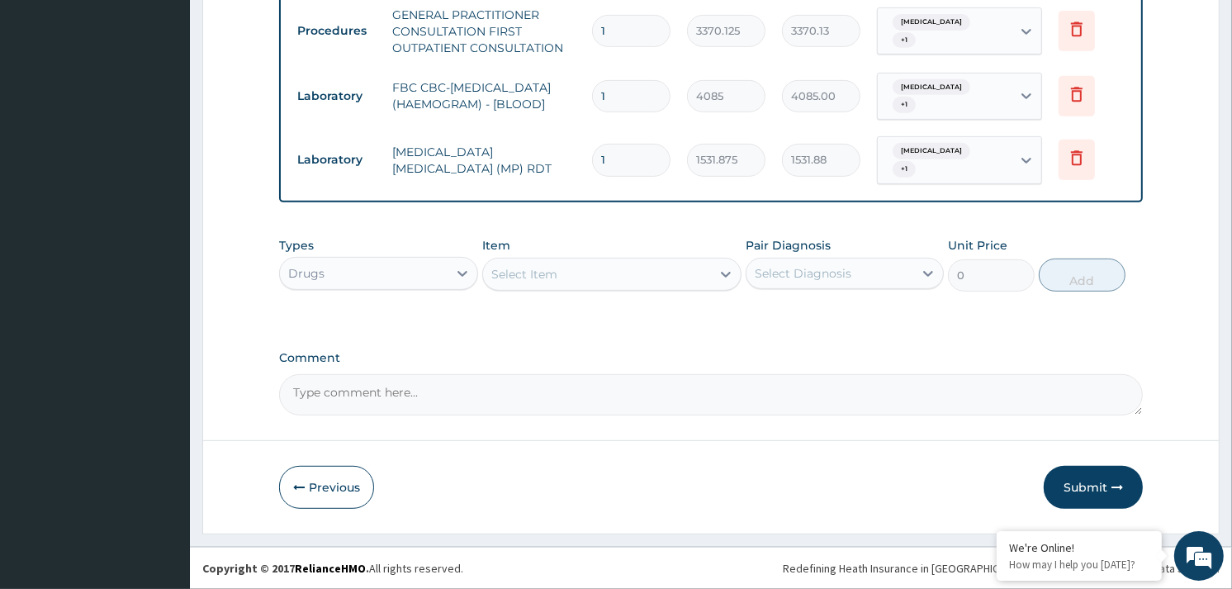
click at [560, 277] on div "Select Item" at bounding box center [597, 274] width 228 height 26
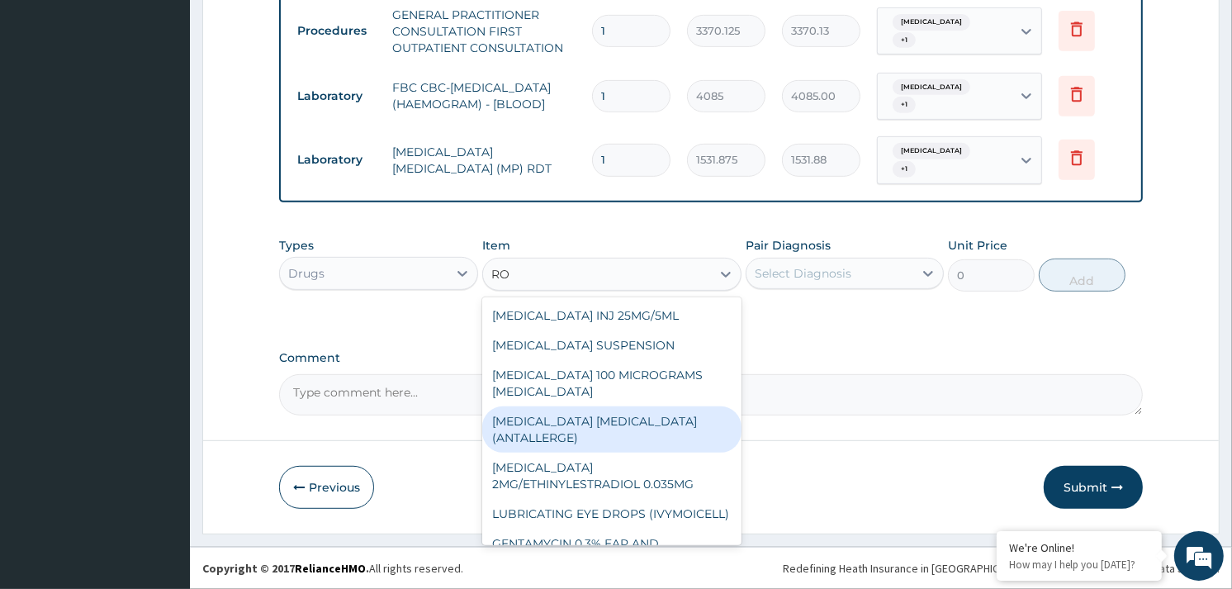
type input "R"
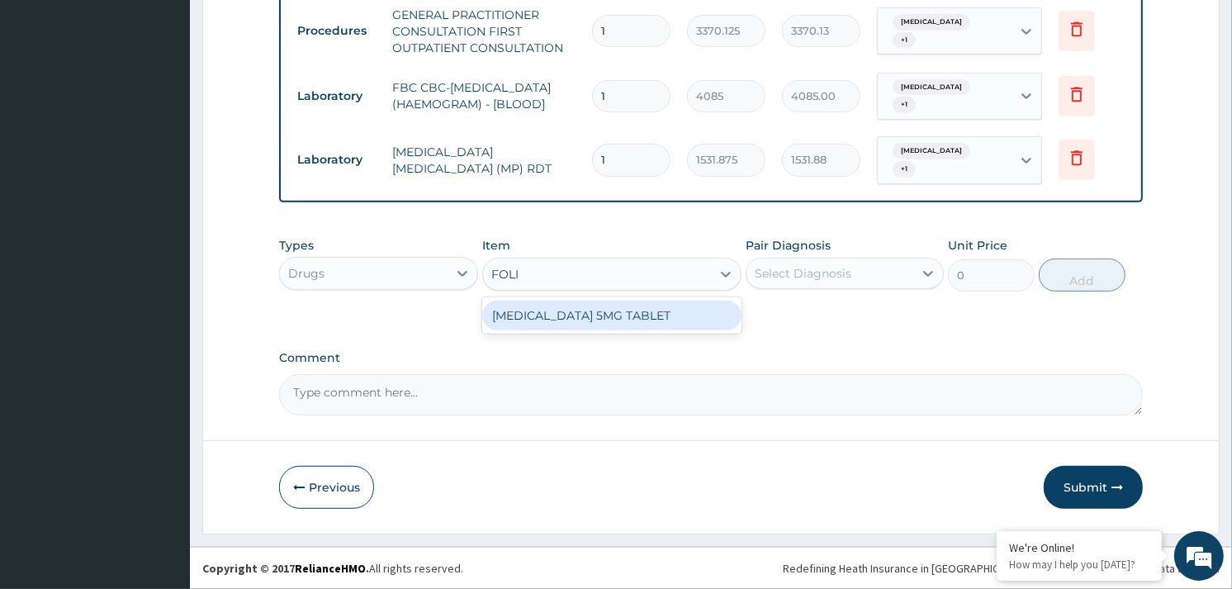
type input "FOLIC"
type input "30"
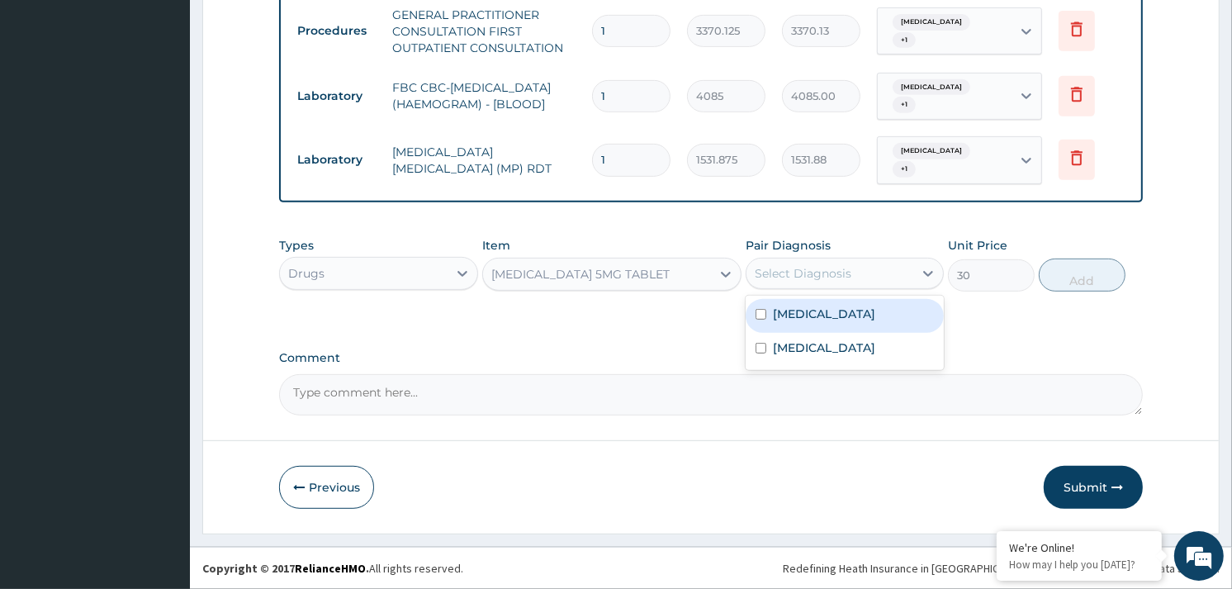
click at [855, 271] on div "Select Diagnosis" at bounding box center [830, 273] width 167 height 26
checkbox input "true"
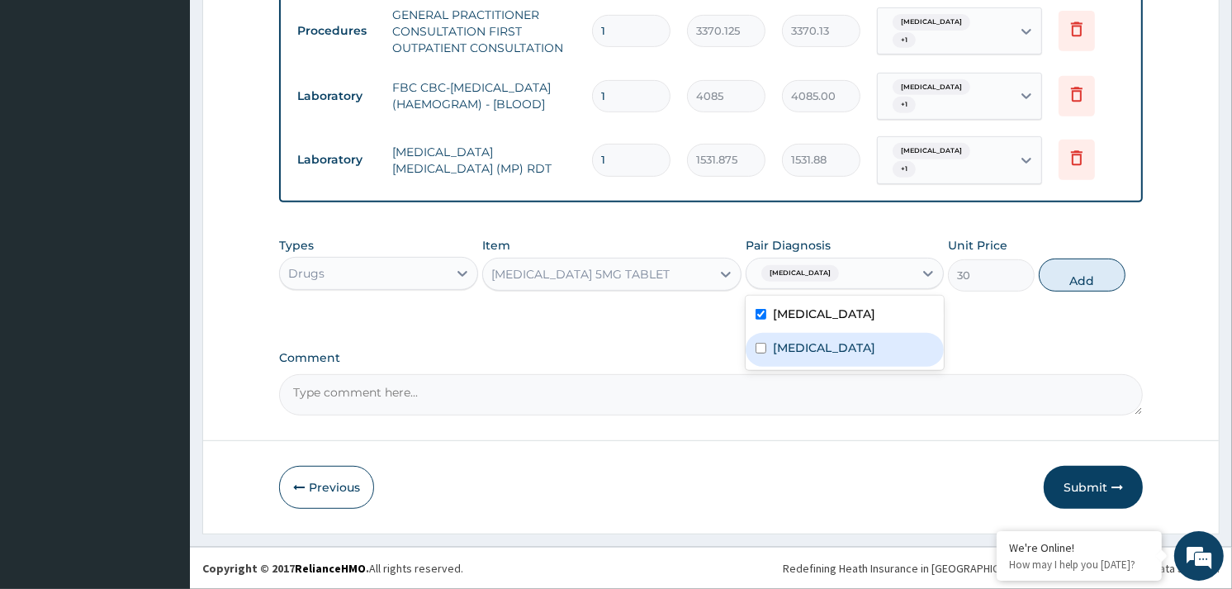
drag, startPoint x: 819, startPoint y: 352, endPoint x: 832, endPoint y: 345, distance: 14.0
click at [822, 349] on label "Abdominal pregnancy" at bounding box center [824, 347] width 102 height 17
checkbox input "true"
click at [1070, 282] on button "Add" at bounding box center [1082, 275] width 87 height 33
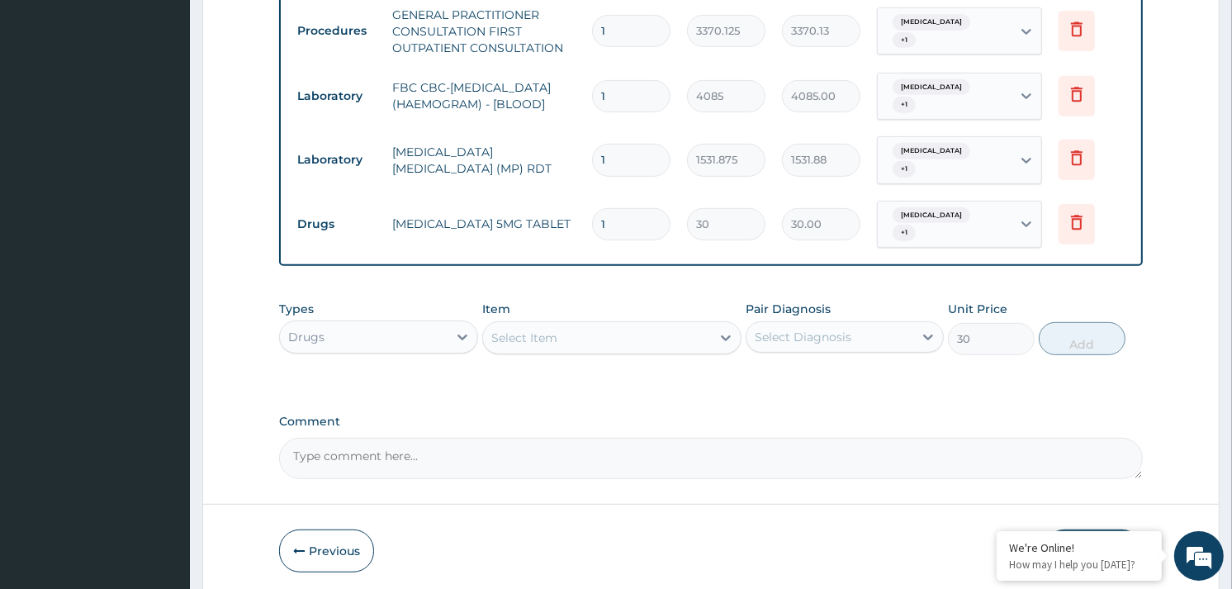
type input "0"
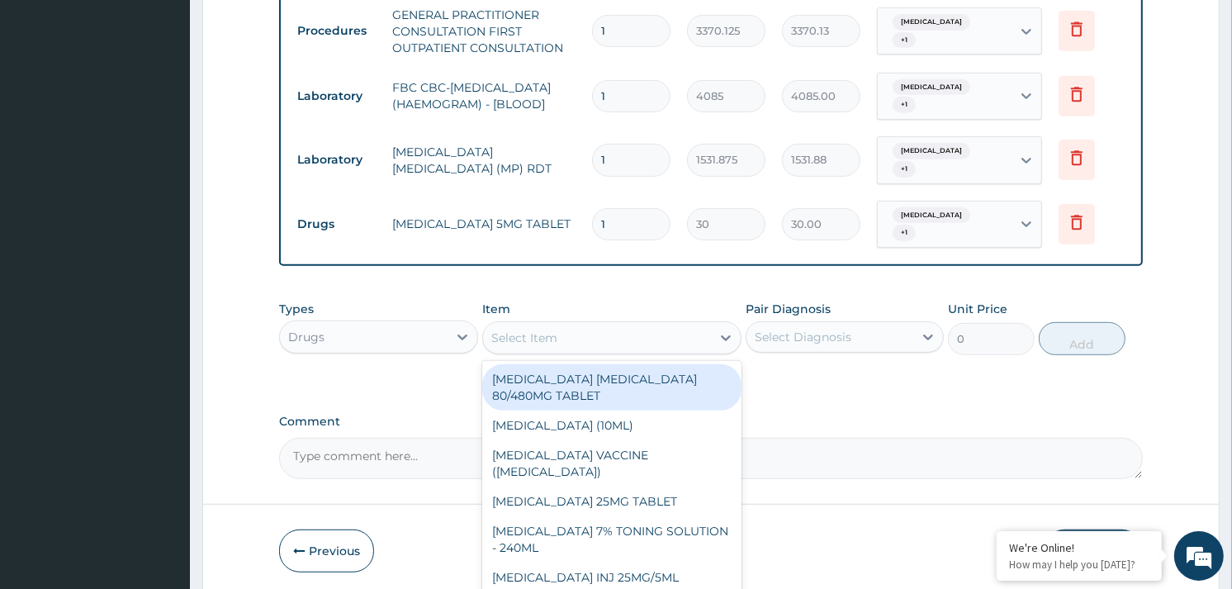
click at [655, 330] on div "Select Item" at bounding box center [597, 338] width 228 height 26
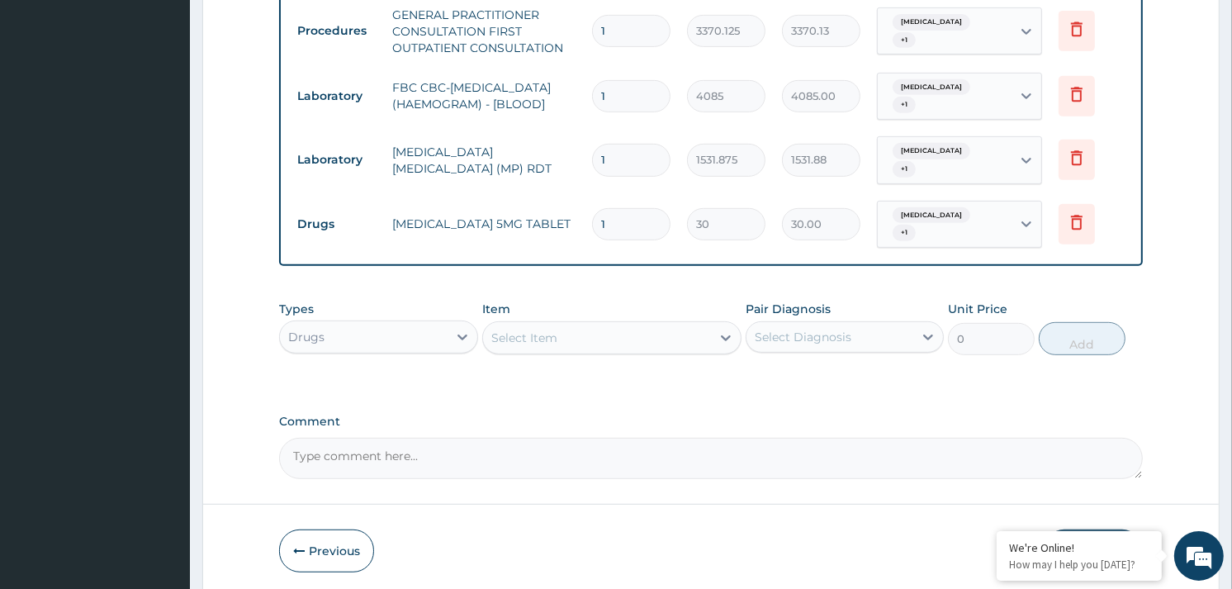
drag, startPoint x: 637, startPoint y: 225, endPoint x: 637, endPoint y: 215, distance: 9.9
click at [637, 221] on input "1" at bounding box center [631, 224] width 78 height 32
type input "0.00"
type input "2"
type input "60.00"
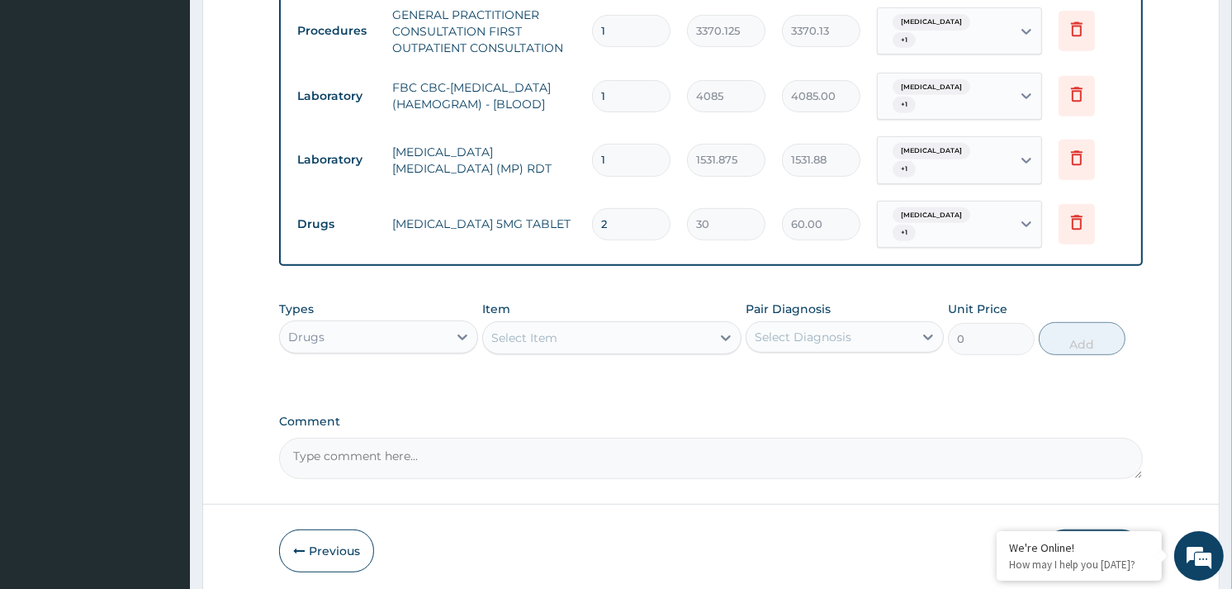
type input "0.00"
type input "3"
type input "90.00"
type input "30"
type input "900.00"
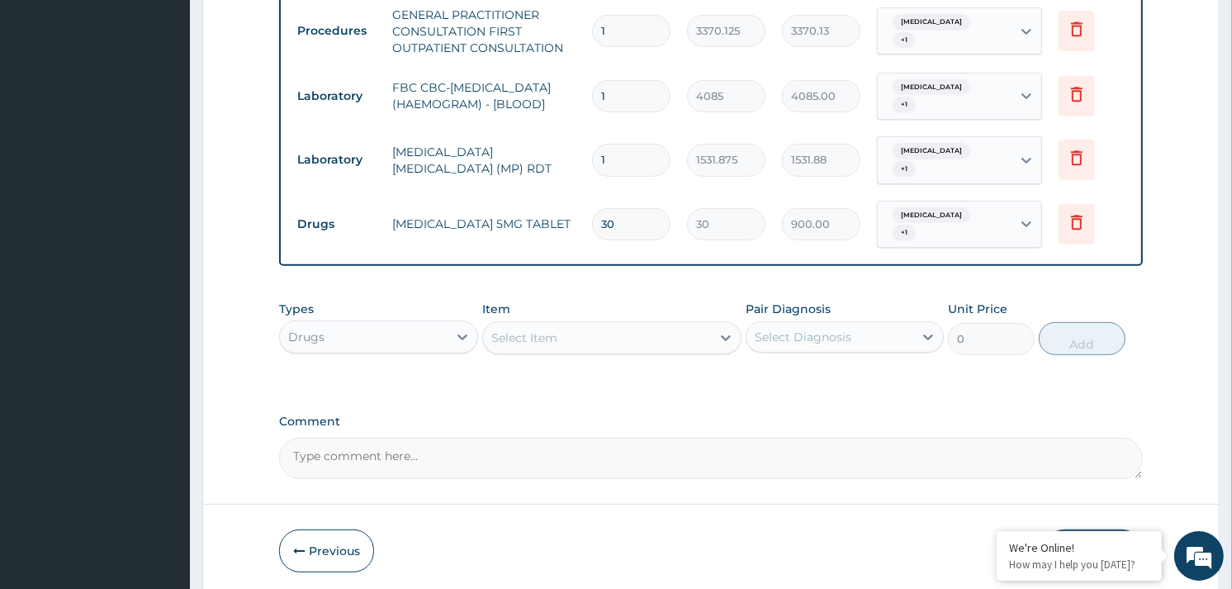
type input "30"
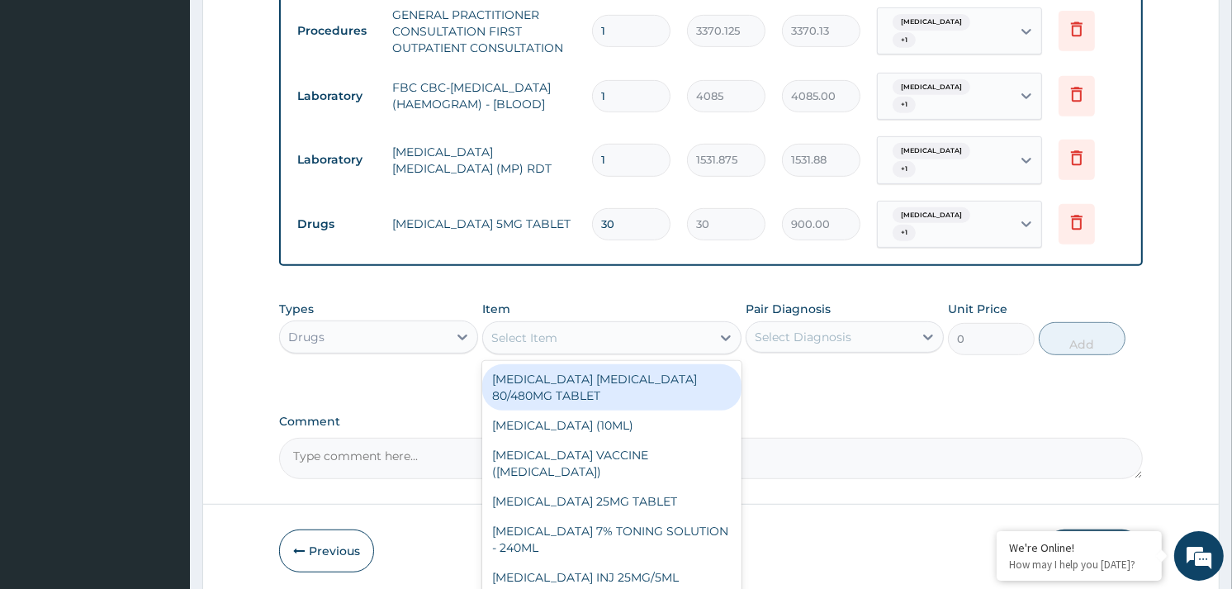
click at [648, 335] on div "Select Item" at bounding box center [597, 338] width 228 height 26
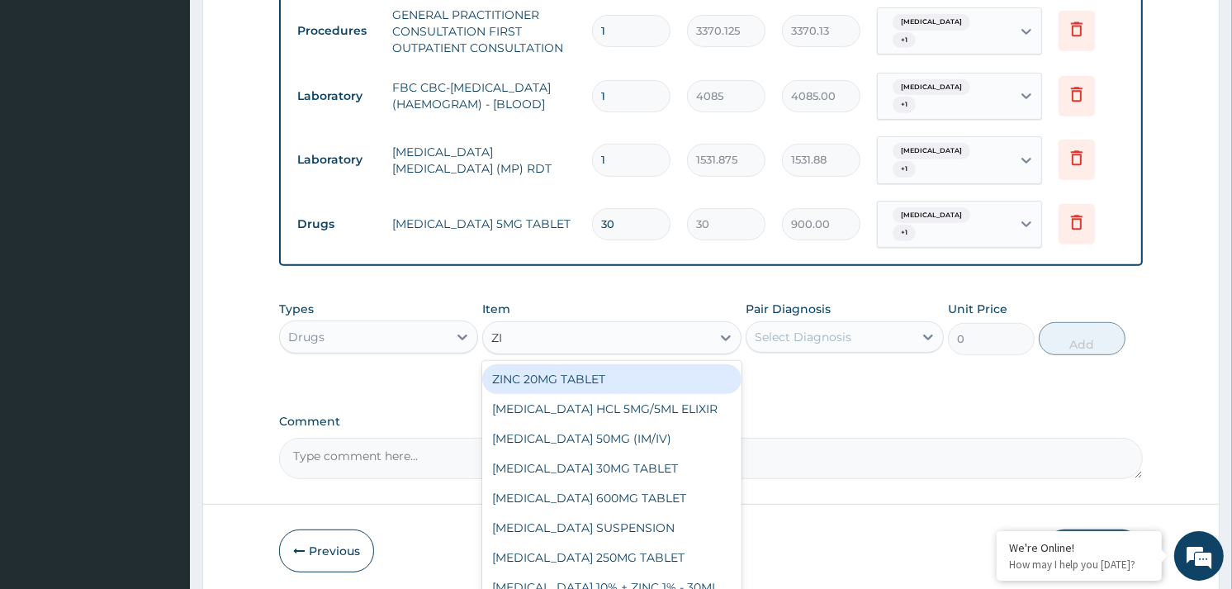
type input "ZIN"
type input "50"
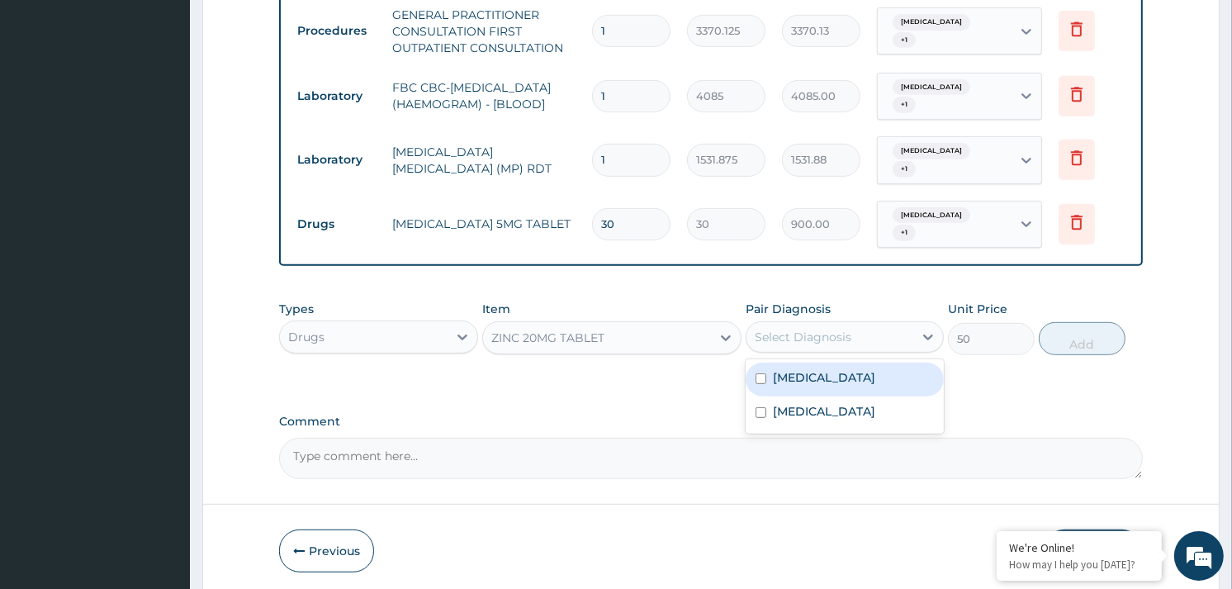
click at [863, 339] on div "Select Diagnosis" at bounding box center [830, 337] width 167 height 26
checkbox input "true"
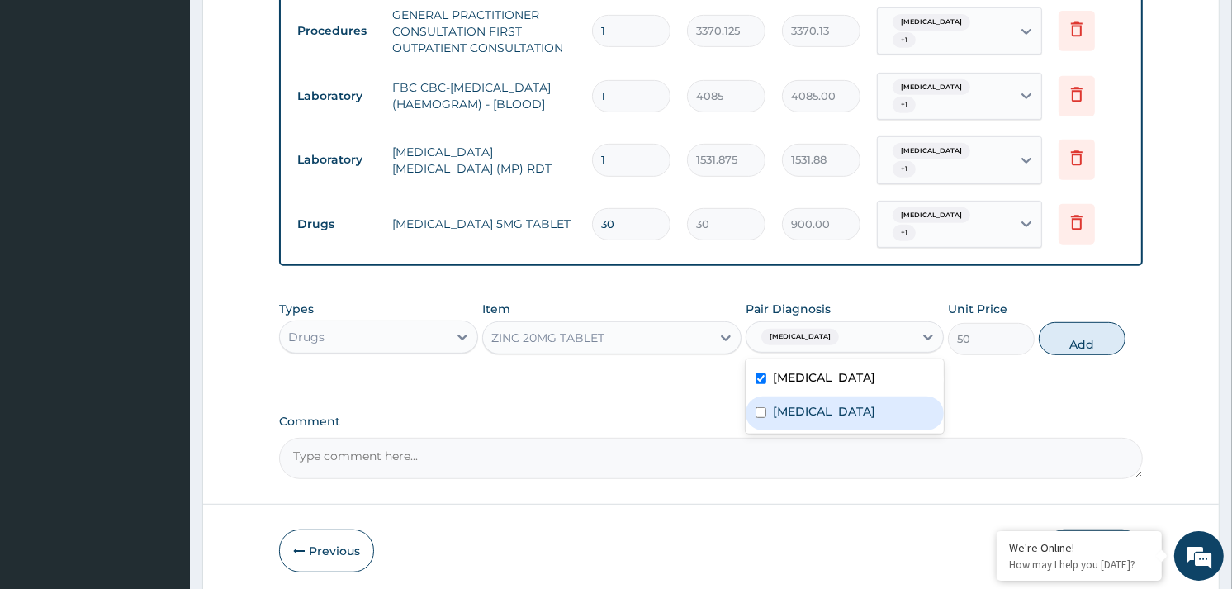
drag, startPoint x: 861, startPoint y: 425, endPoint x: 915, endPoint y: 353, distance: 89.7
click at [863, 423] on div "Abdominal pregnancy" at bounding box center [845, 413] width 198 height 34
checkbox input "true"
drag, startPoint x: 1119, startPoint y: 336, endPoint x: 1037, endPoint y: 351, distance: 83.1
click at [1116, 339] on button "Add" at bounding box center [1082, 338] width 87 height 33
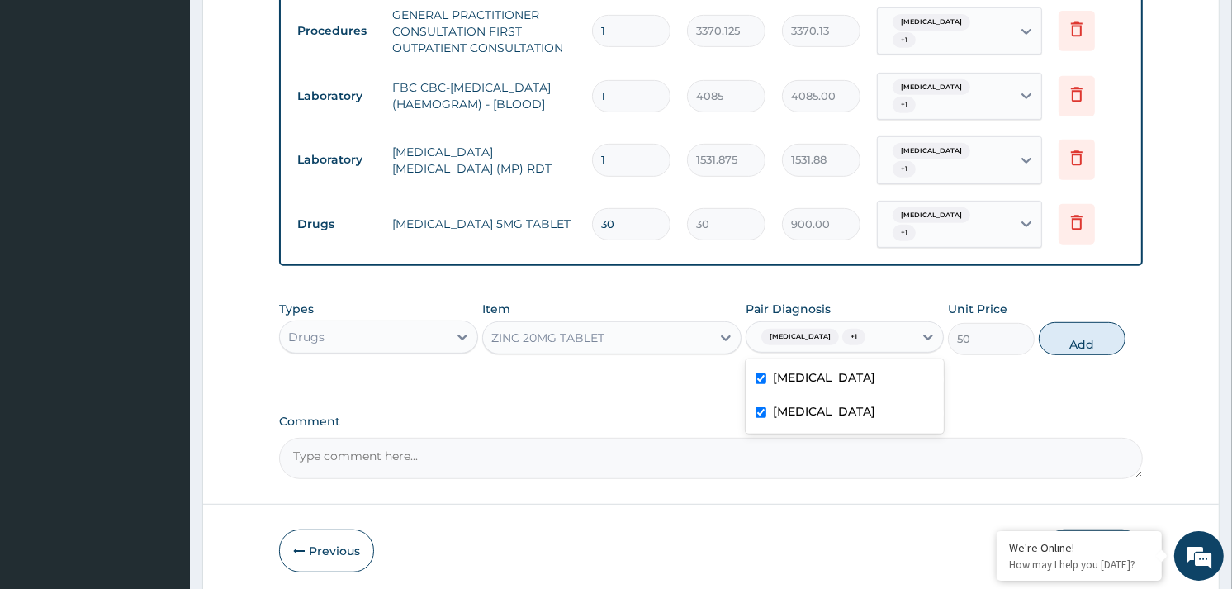
type input "0"
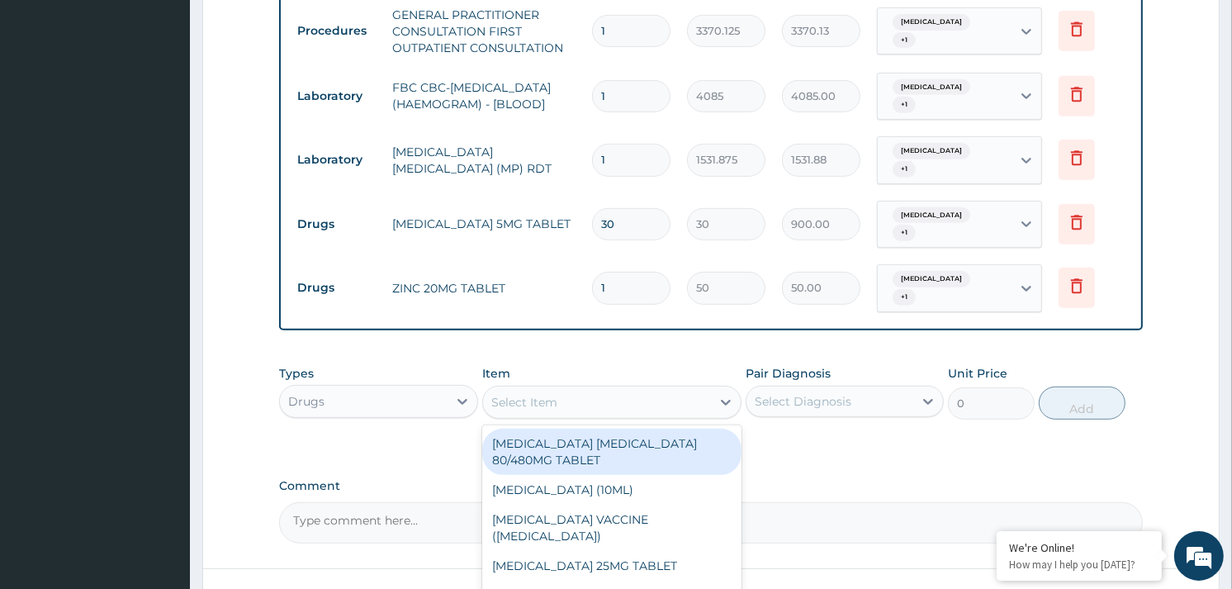
click at [644, 395] on div "Select Item" at bounding box center [597, 402] width 228 height 26
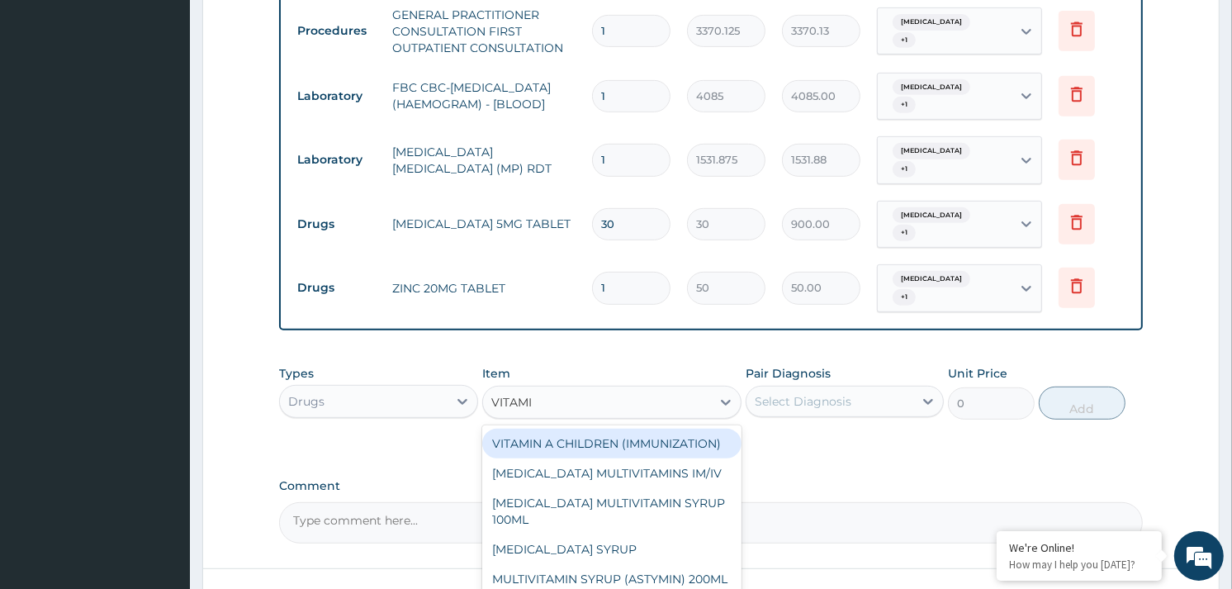
type input "VITAMIN"
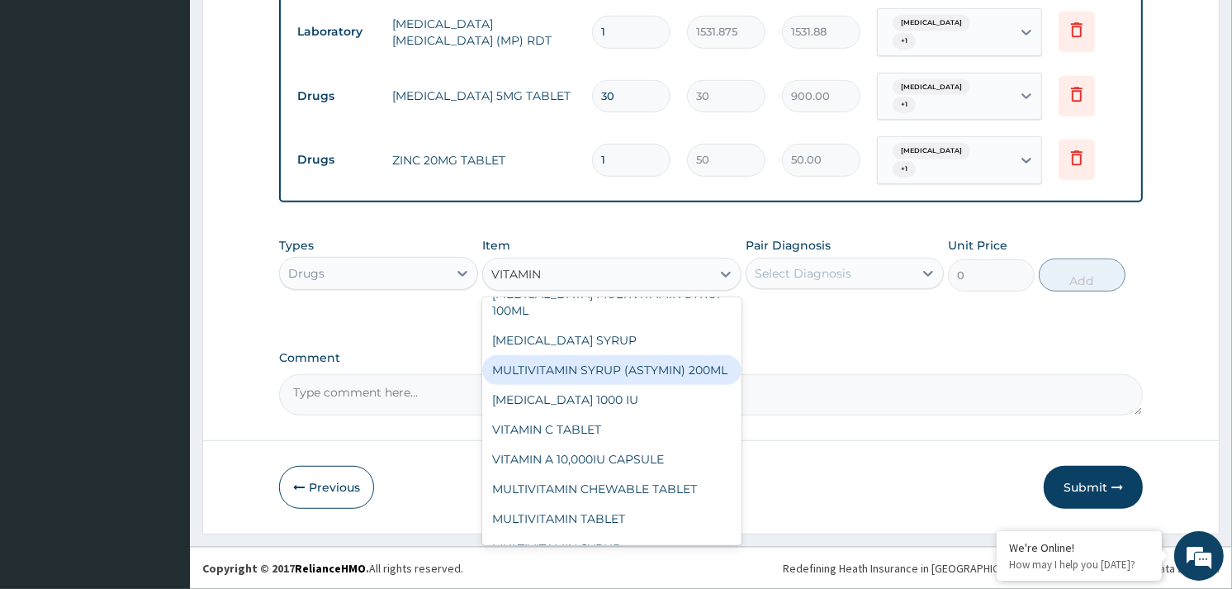
scroll to position [92, 0]
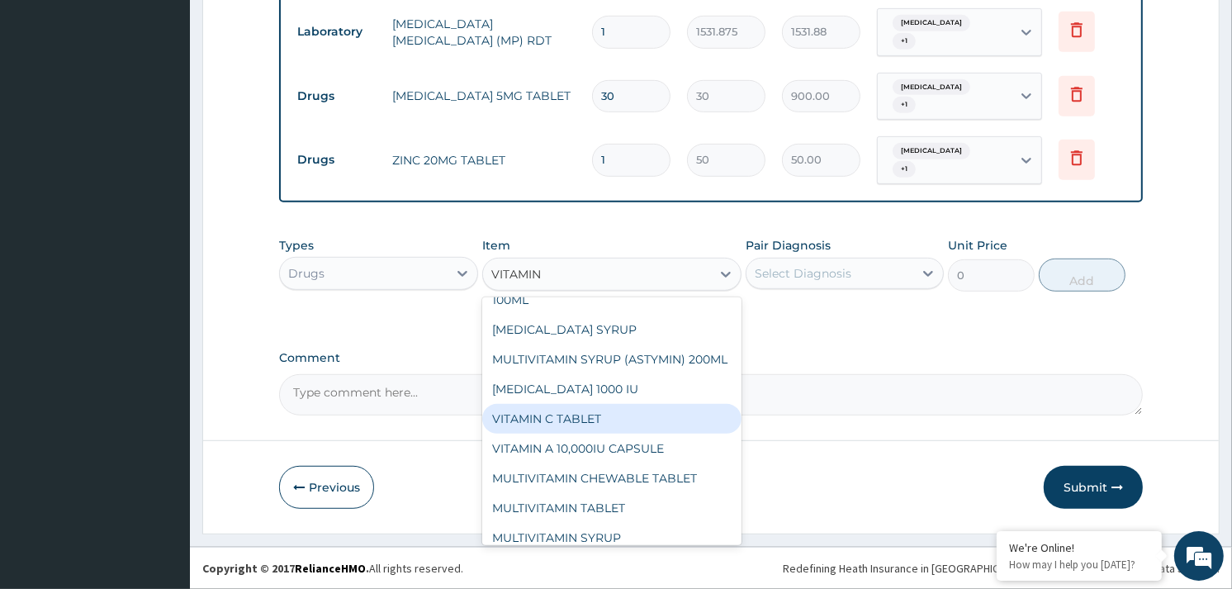
click at [579, 434] on div "VITAMIN C TABLET" at bounding box center [611, 419] width 259 height 30
type input "20"
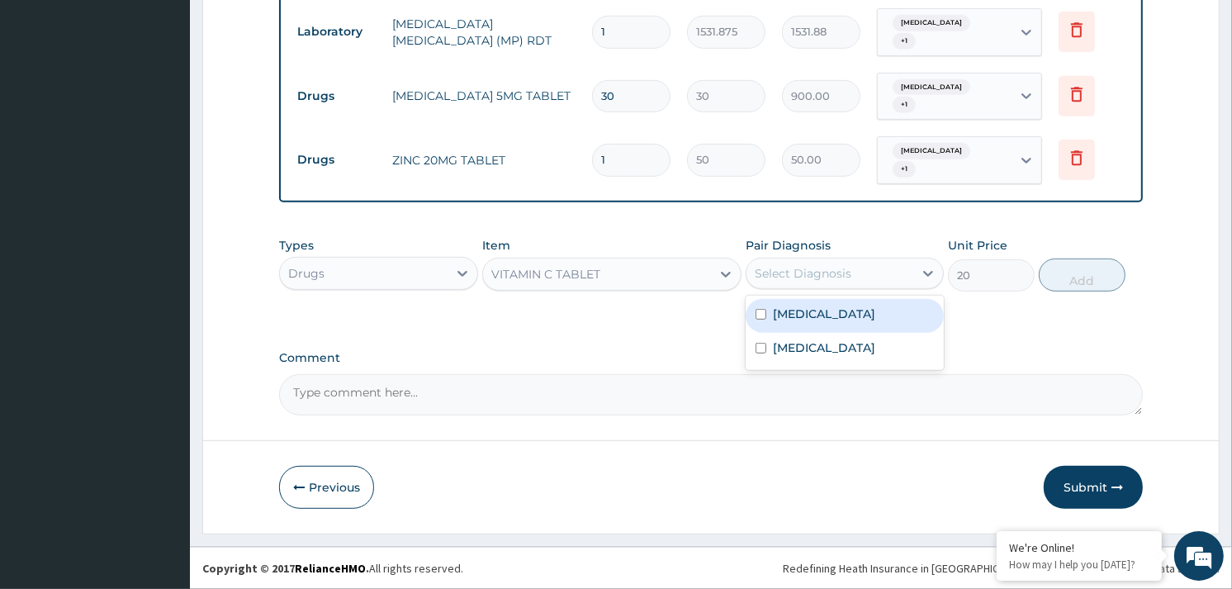
drag, startPoint x: 861, startPoint y: 271, endPoint x: 849, endPoint y: 320, distance: 51.1
click at [861, 282] on div "Select Diagnosis" at bounding box center [830, 273] width 167 height 26
click at [852, 322] on label "Malaria, unspecified" at bounding box center [824, 314] width 102 height 17
checkbox input "true"
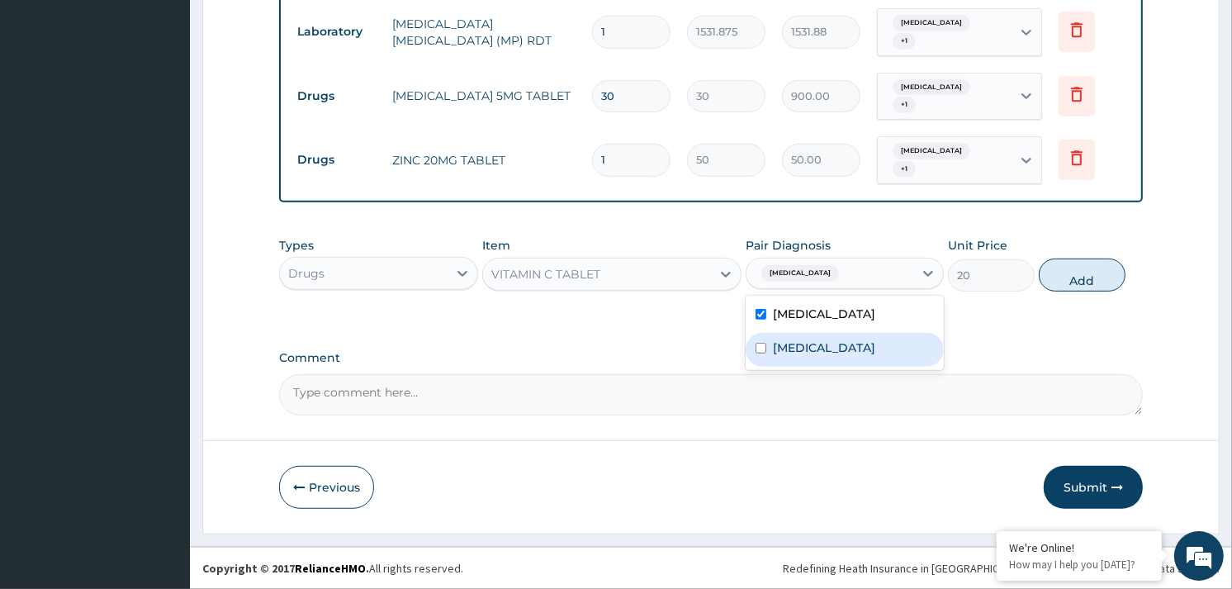
click at [854, 336] on div "Abdominal pregnancy" at bounding box center [845, 350] width 198 height 34
checkbox input "true"
click at [1072, 282] on button "Add" at bounding box center [1082, 275] width 87 height 33
type input "0"
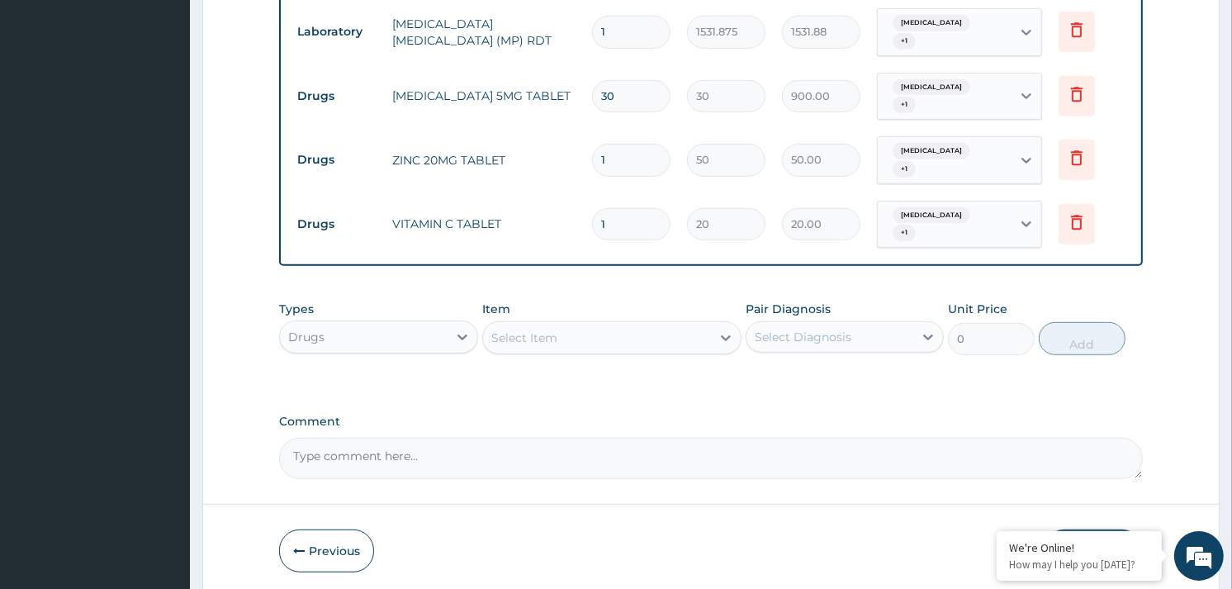
type input "0.00"
type input "3"
type input "60.00"
type input "30"
type input "600.00"
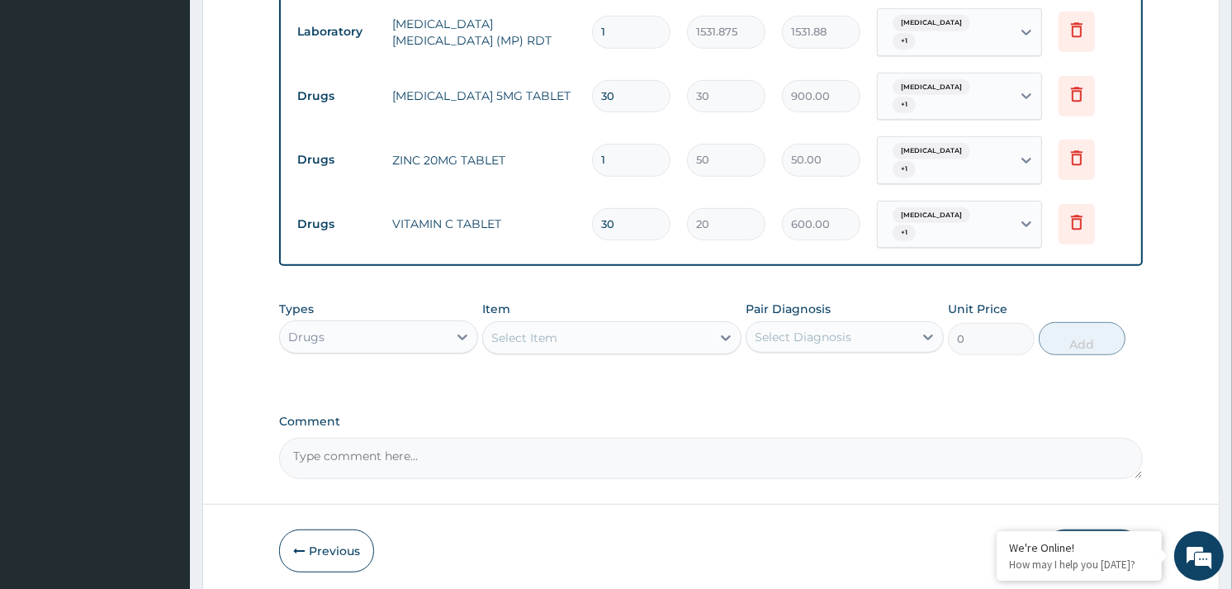
type input "30"
click at [616, 163] on input "1" at bounding box center [631, 160] width 78 height 32
type input "0.00"
type input "3"
type input "150.00"
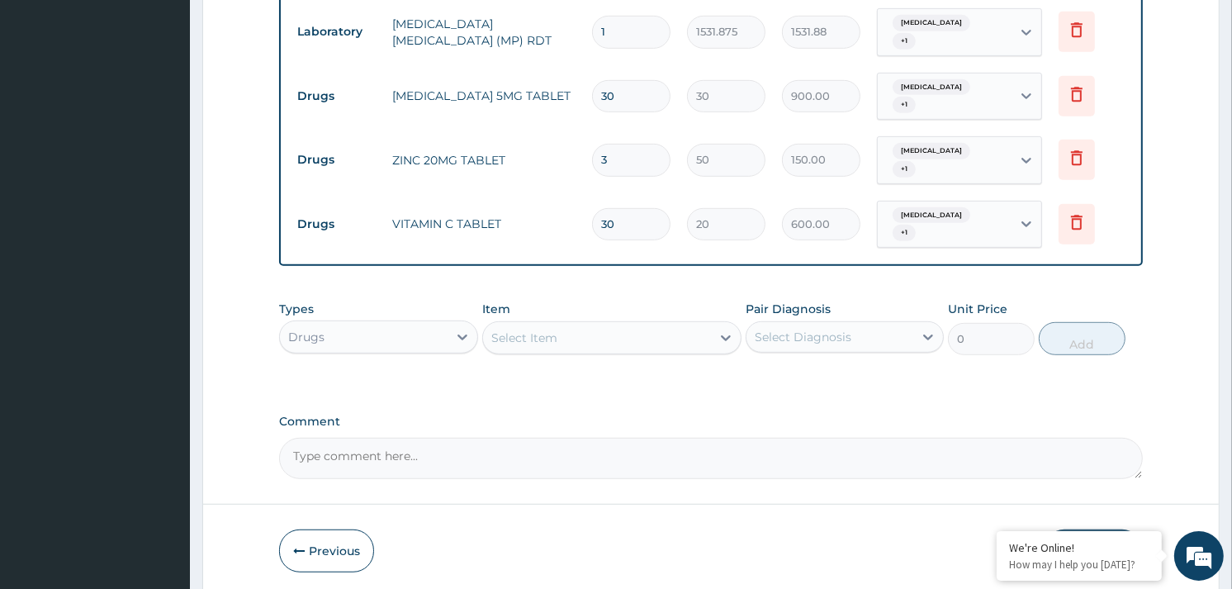
type input "30"
type input "1500.00"
type input "30"
click at [589, 333] on div "Select Item" at bounding box center [597, 338] width 228 height 26
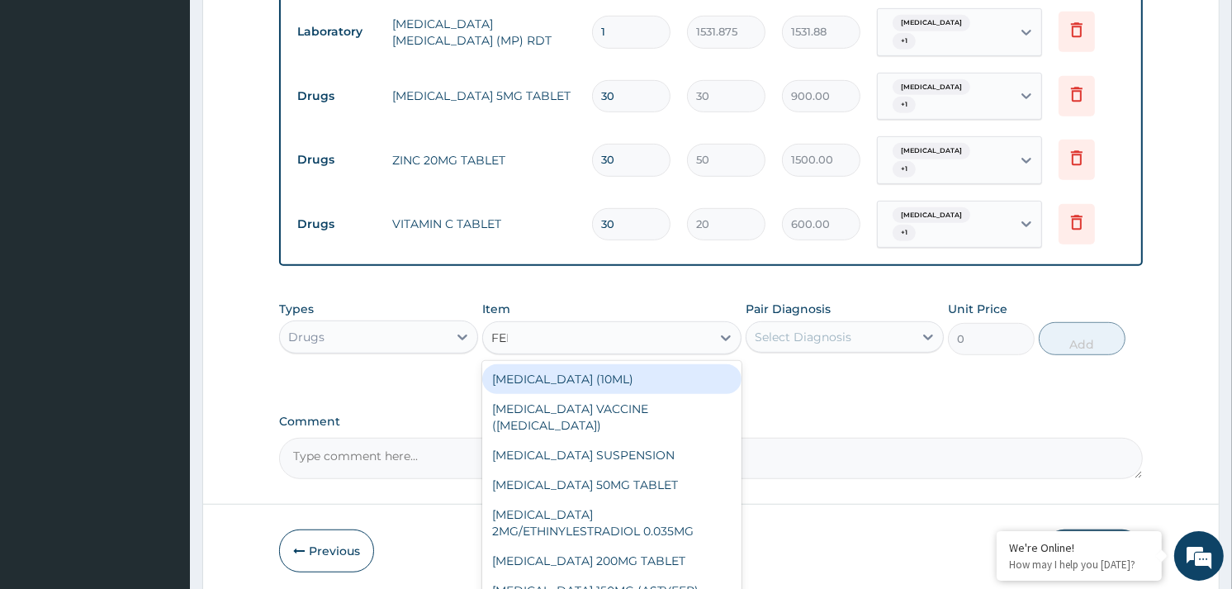
type input "FERR"
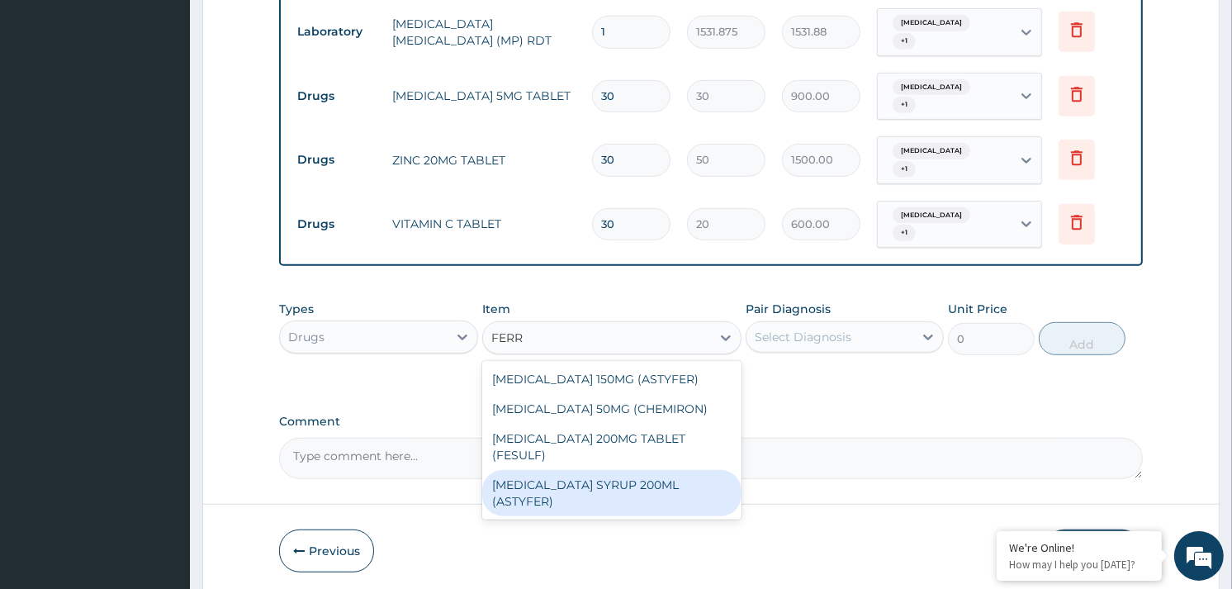
click at [608, 509] on div "[MEDICAL_DATA] SYRUP 200ML (ASTYFER)" at bounding box center [611, 493] width 259 height 46
type input "5681"
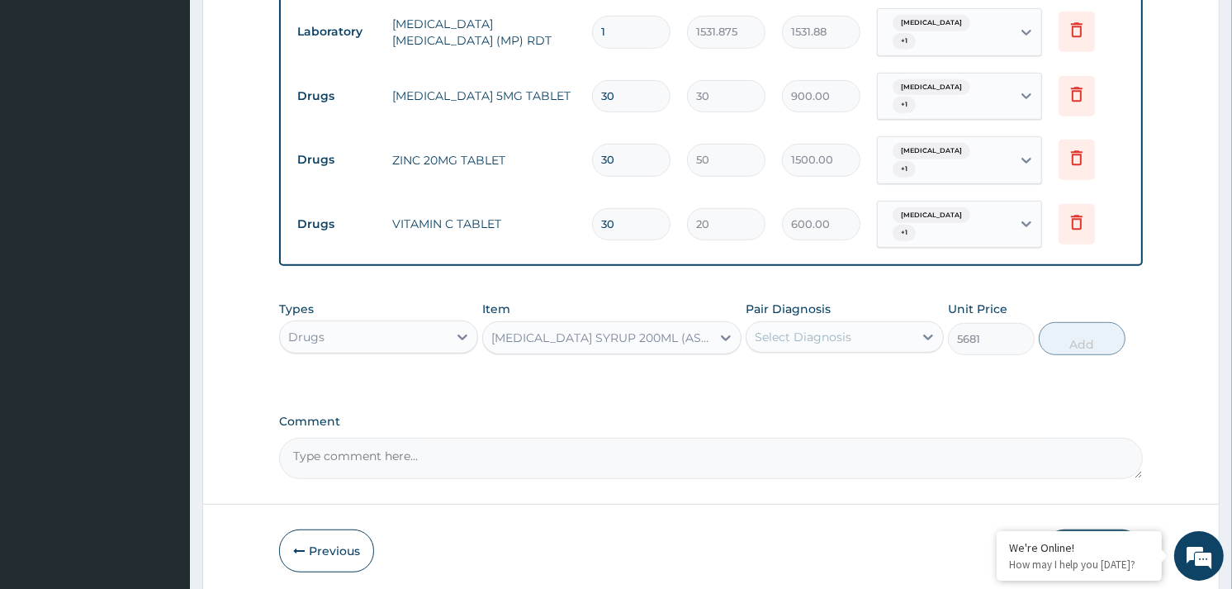
drag, startPoint x: 844, startPoint y: 333, endPoint x: 844, endPoint y: 344, distance: 10.7
click at [844, 341] on div "Select Diagnosis" at bounding box center [803, 337] width 97 height 17
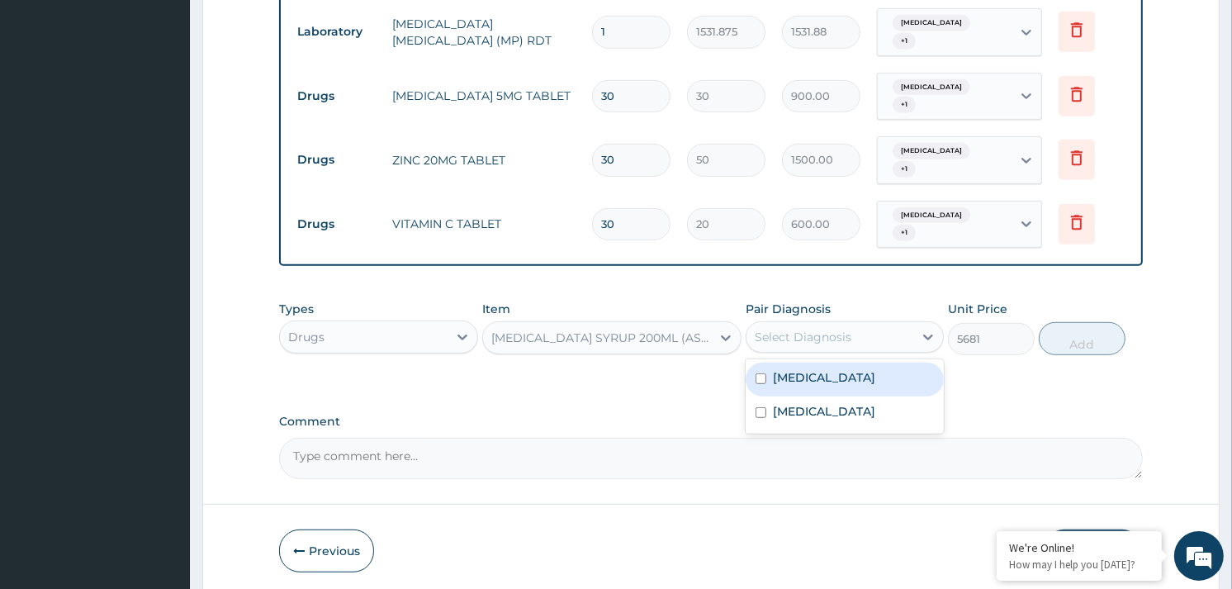
drag, startPoint x: 843, startPoint y: 366, endPoint x: 841, endPoint y: 401, distance: 35.6
click at [843, 368] on div "[MEDICAL_DATA]" at bounding box center [845, 380] width 198 height 34
checkbox input "true"
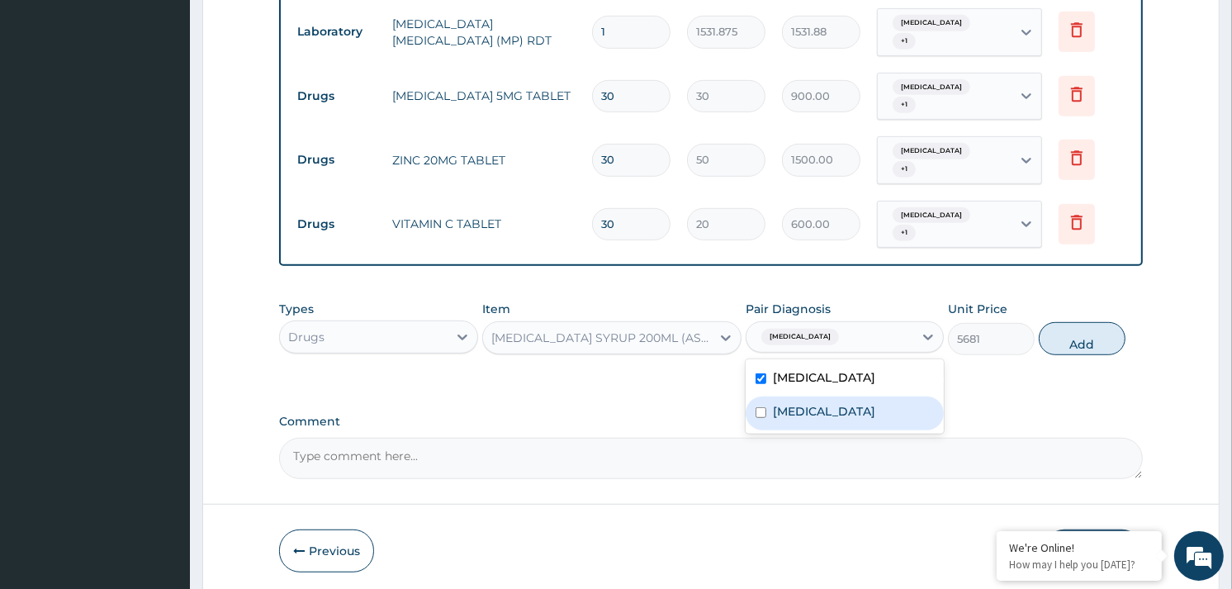
click at [839, 410] on label "Abdominal pregnancy" at bounding box center [824, 411] width 102 height 17
checkbox input "true"
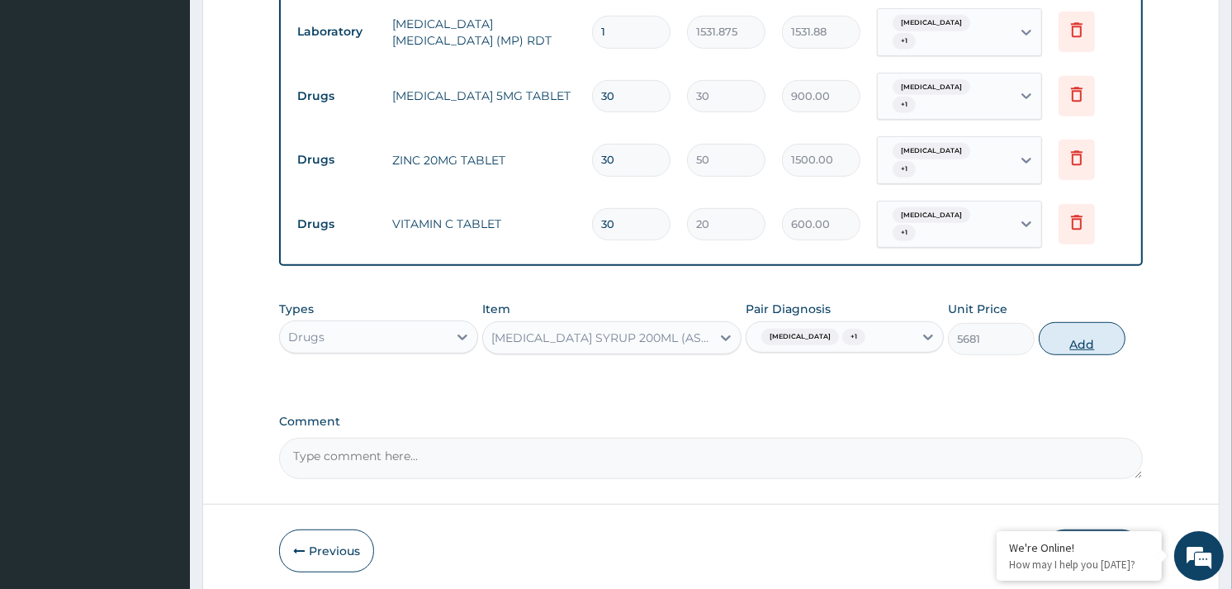
click at [1066, 342] on button "Add" at bounding box center [1082, 338] width 87 height 33
type input "0"
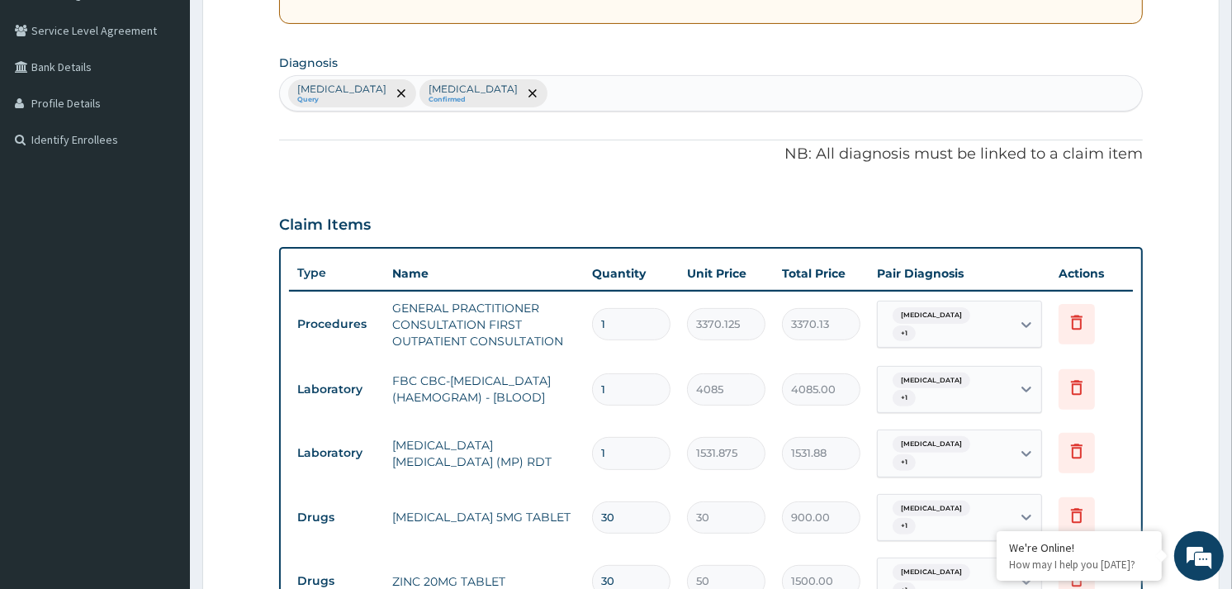
scroll to position [367, 0]
click at [615, 94] on div "Malaria, unspecified Query Abdominal pregnancy Confirmed" at bounding box center [711, 94] width 862 height 35
type input "ANEMIA"
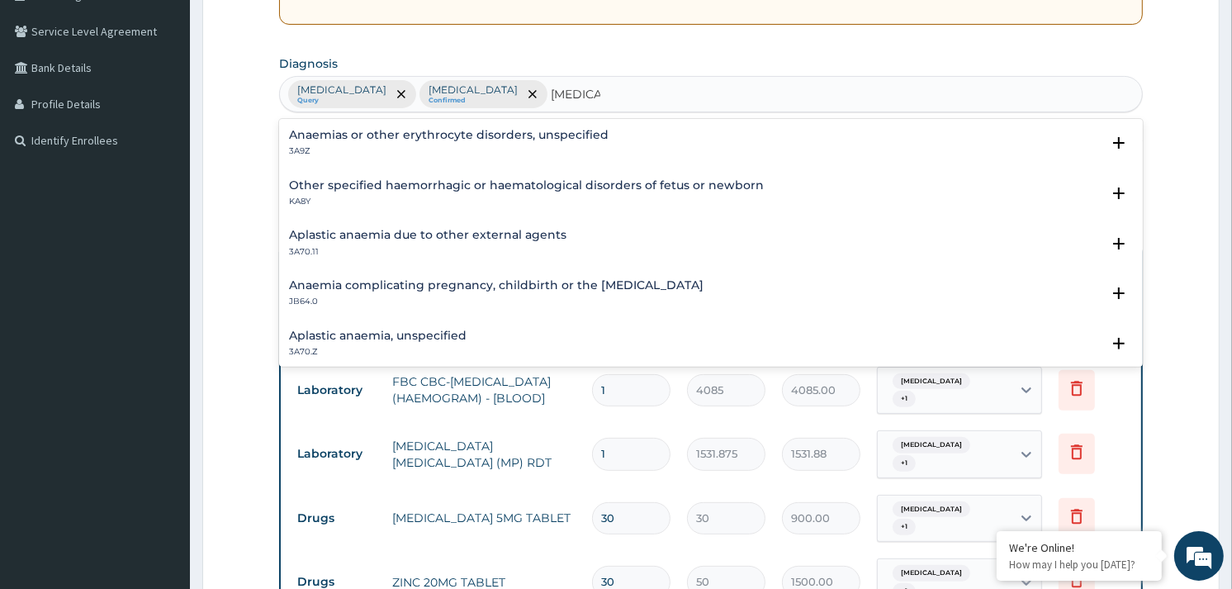
click at [415, 287] on h4 "Anaemia complicating pregnancy, childbirth or the puerperium" at bounding box center [496, 285] width 415 height 12
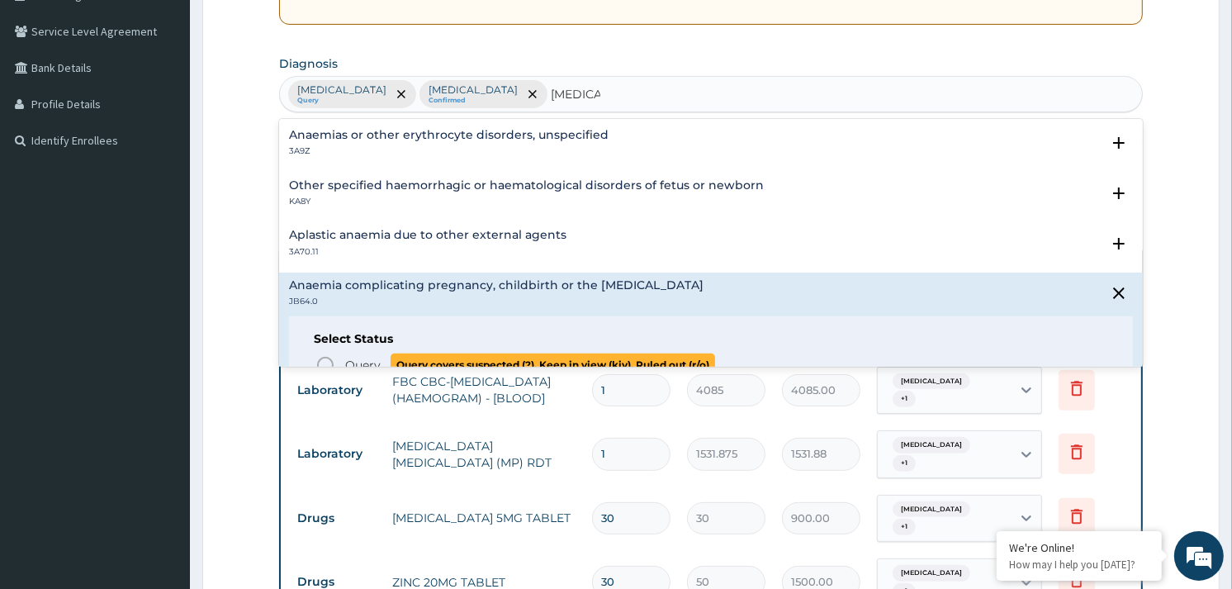
click at [320, 360] on circle "status option query" at bounding box center [325, 365] width 15 height 15
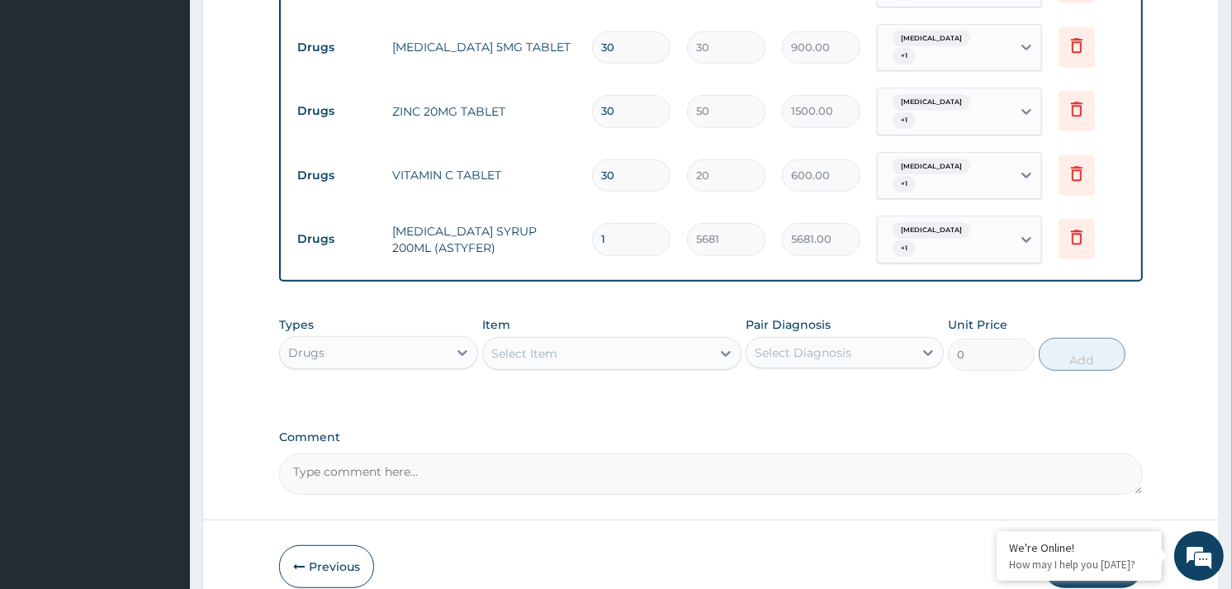
scroll to position [918, 0]
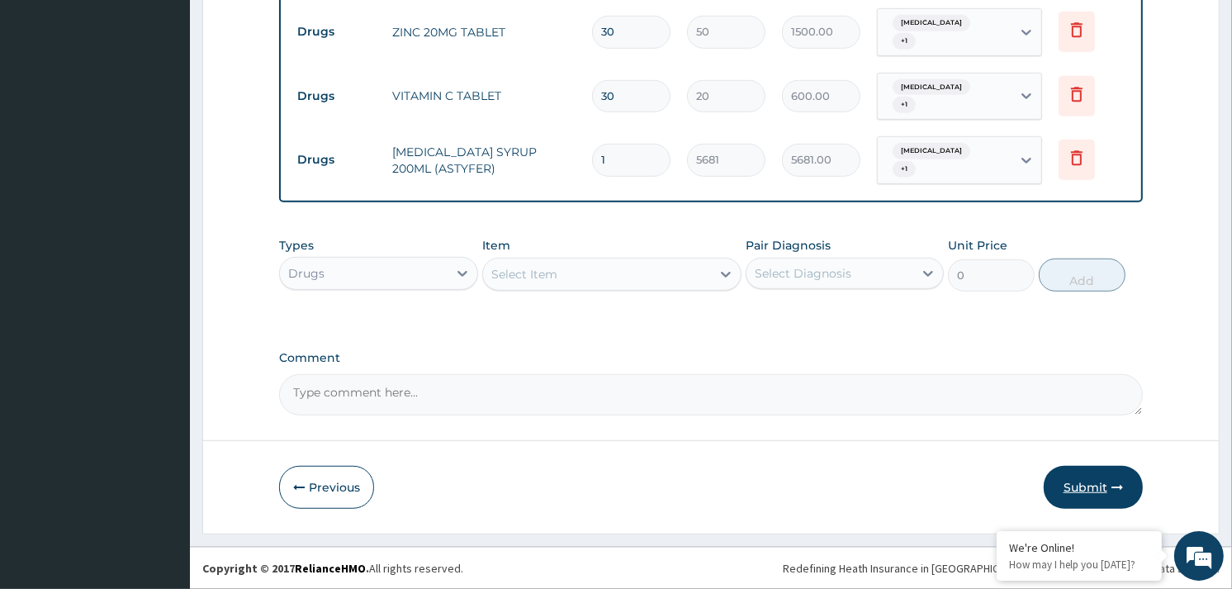
click at [1080, 475] on button "Submit" at bounding box center [1093, 487] width 99 height 43
click at [1084, 494] on button "Submit" at bounding box center [1093, 487] width 99 height 43
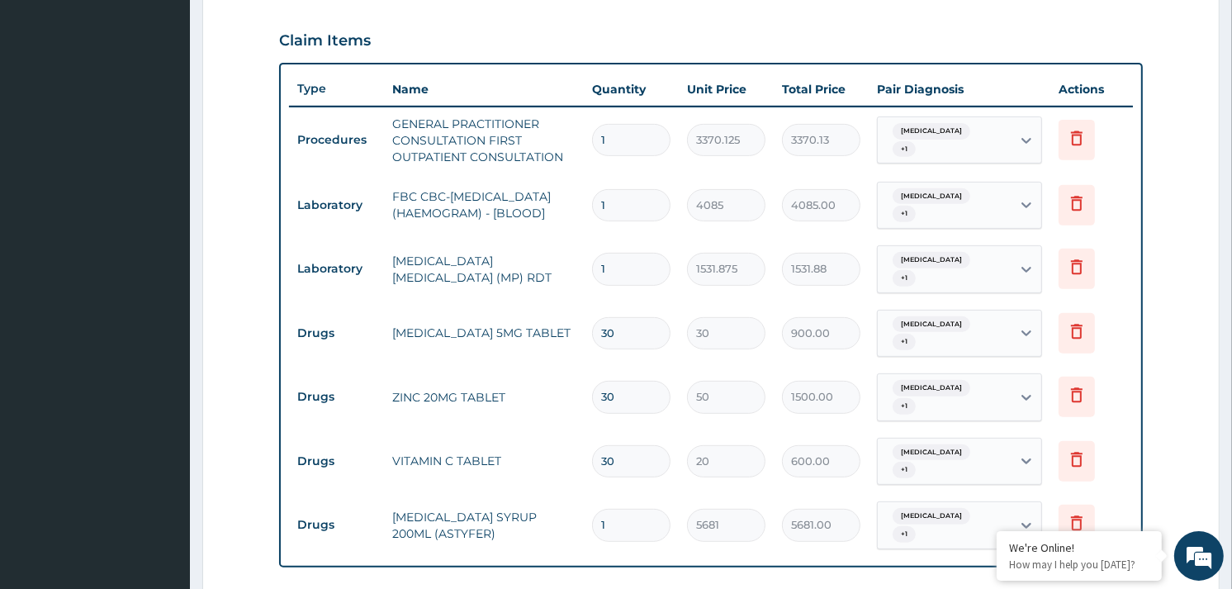
scroll to position [550, 0]
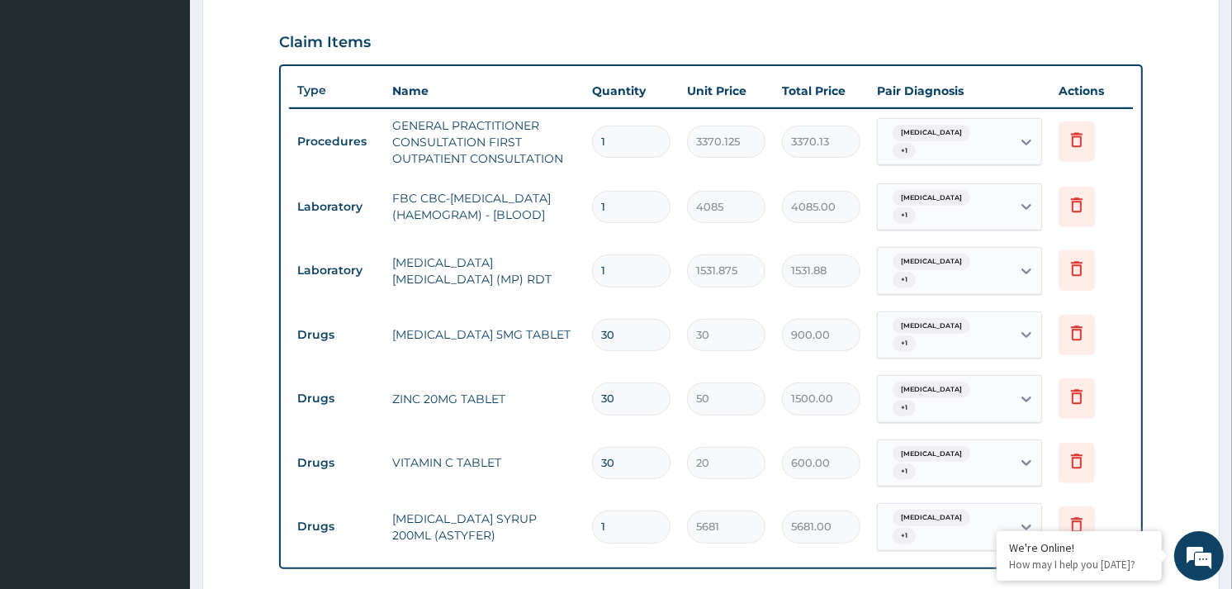
drag, startPoint x: 1013, startPoint y: 147, endPoint x: 1013, endPoint y: 159, distance: 11.6
click at [1013, 159] on div at bounding box center [1027, 142] width 30 height 46
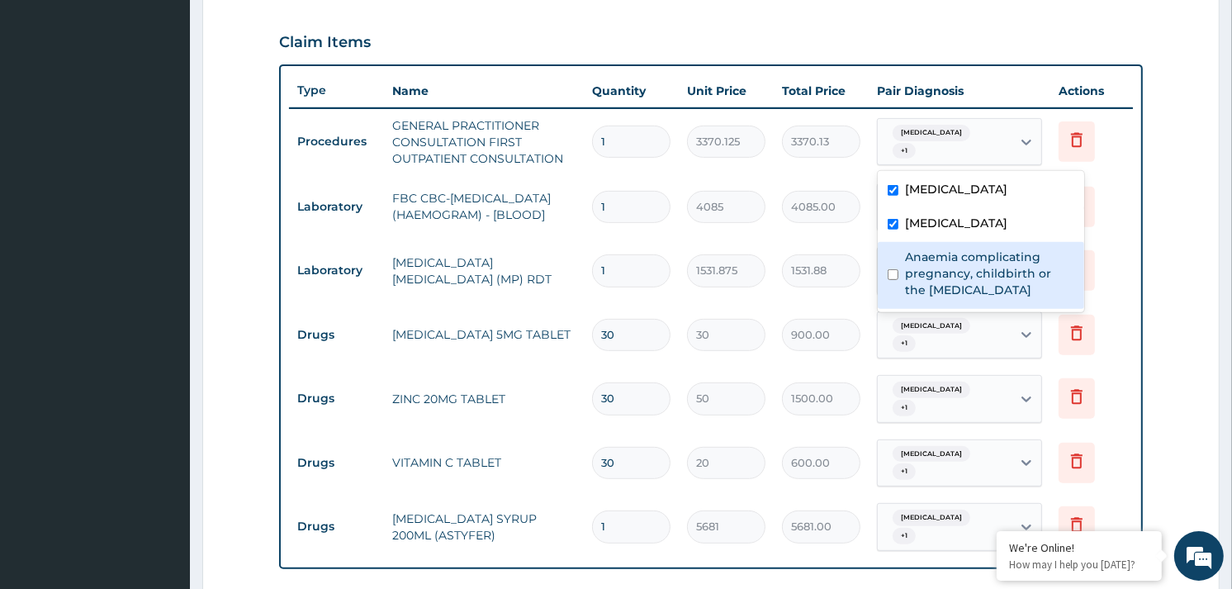
click at [955, 291] on label "Anaemia complicating pregnancy, childbirth or the puerperium" at bounding box center [989, 274] width 169 height 50
checkbox input "true"
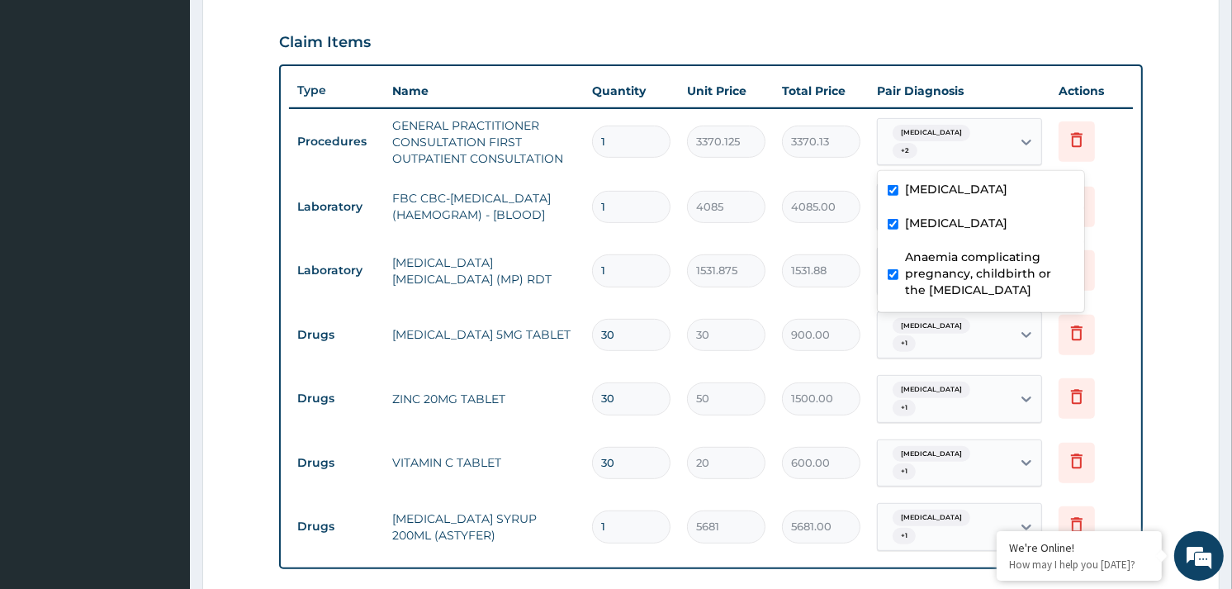
drag, startPoint x: 970, startPoint y: 337, endPoint x: 980, endPoint y: 356, distance: 21.4
click at [977, 350] on div "Malaria, unspecified + 1" at bounding box center [942, 335] width 112 height 40
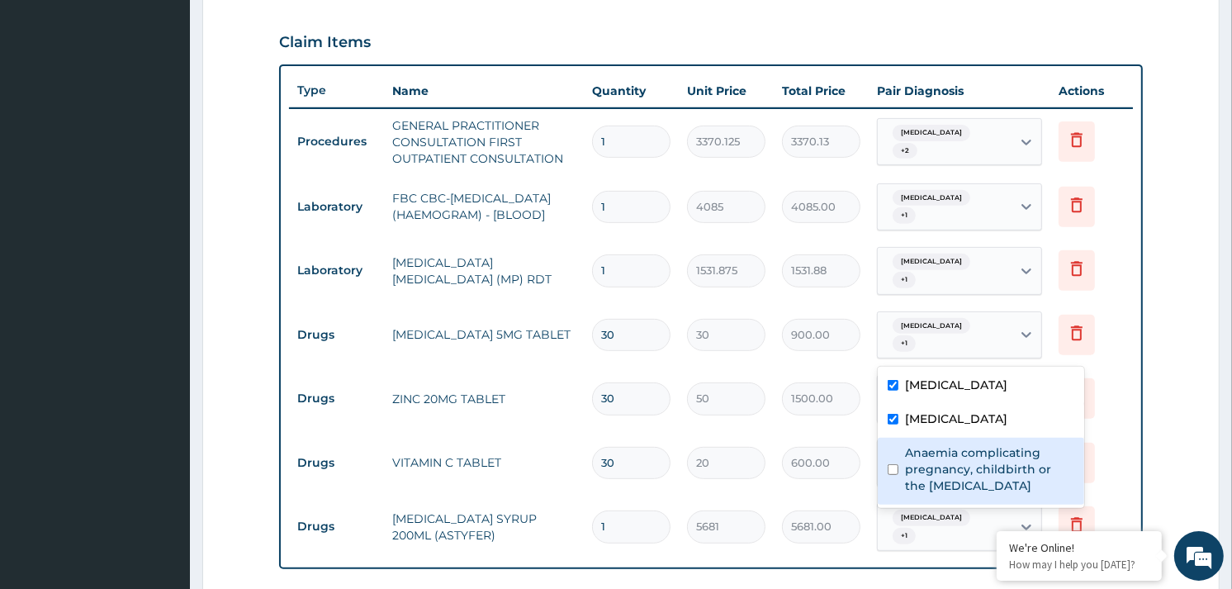
drag, startPoint x: 953, startPoint y: 487, endPoint x: 950, endPoint y: 285, distance: 202.4
click at [953, 452] on label "Anaemia complicating pregnancy, childbirth or the puerperium" at bounding box center [989, 469] width 169 height 50
checkbox input "true"
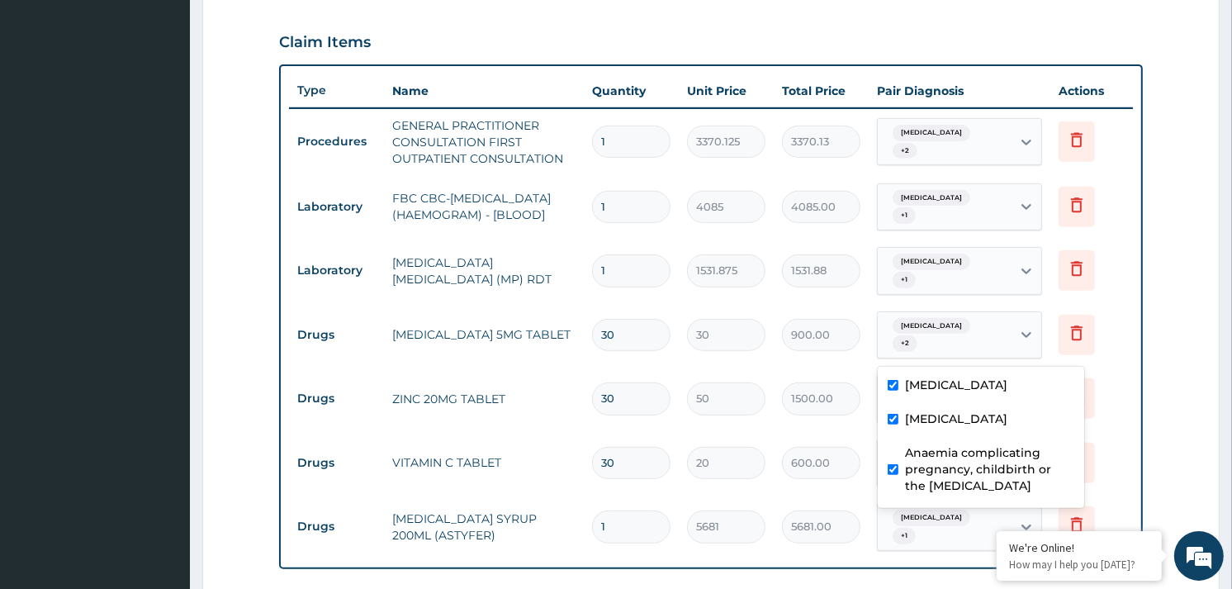
click at [999, 209] on div "Abdominal pregnancy + 1" at bounding box center [945, 207] width 134 height 46
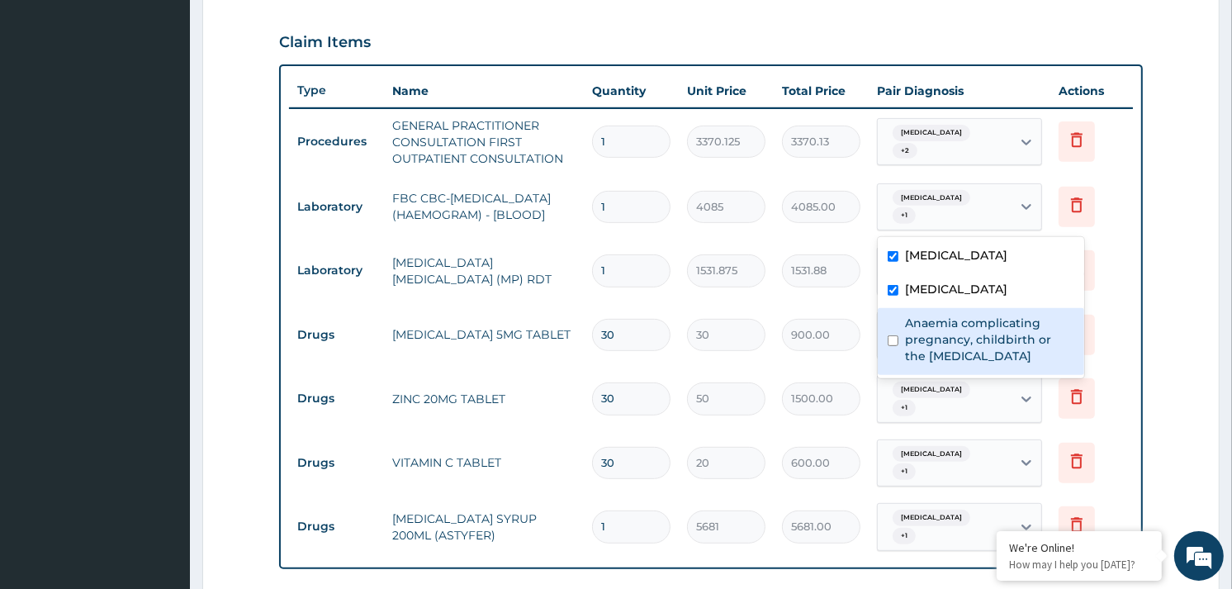
click at [973, 351] on label "Anaemia complicating pregnancy, childbirth or the puerperium" at bounding box center [989, 340] width 169 height 50
checkbox input "true"
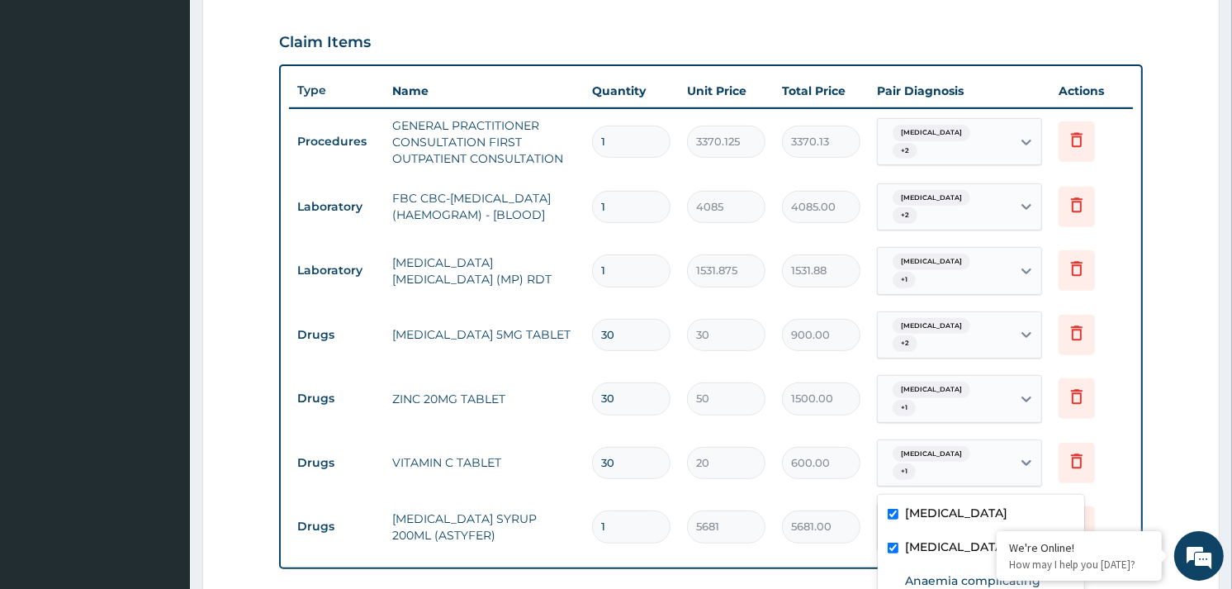
click at [950, 466] on div "Malaria, unspecified + 1" at bounding box center [942, 463] width 112 height 40
click at [912, 574] on label "Anaemia complicating pregnancy, childbirth or the puerperium" at bounding box center [989, 597] width 169 height 50
checkbox input "true"
click at [980, 264] on div "Malaria, unspecified + 1" at bounding box center [942, 271] width 112 height 40
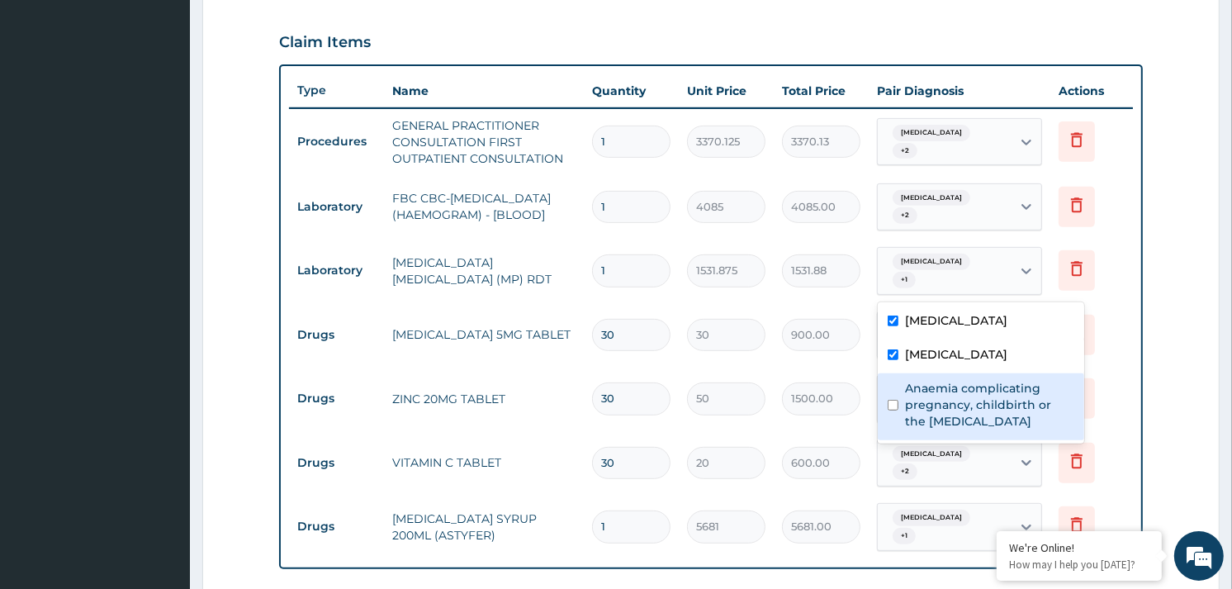
drag, startPoint x: 970, startPoint y: 396, endPoint x: 980, endPoint y: 383, distance: 17.0
click at [968, 396] on label "Anaemia complicating pregnancy, childbirth or the puerperium" at bounding box center [989, 405] width 169 height 50
checkbox input "true"
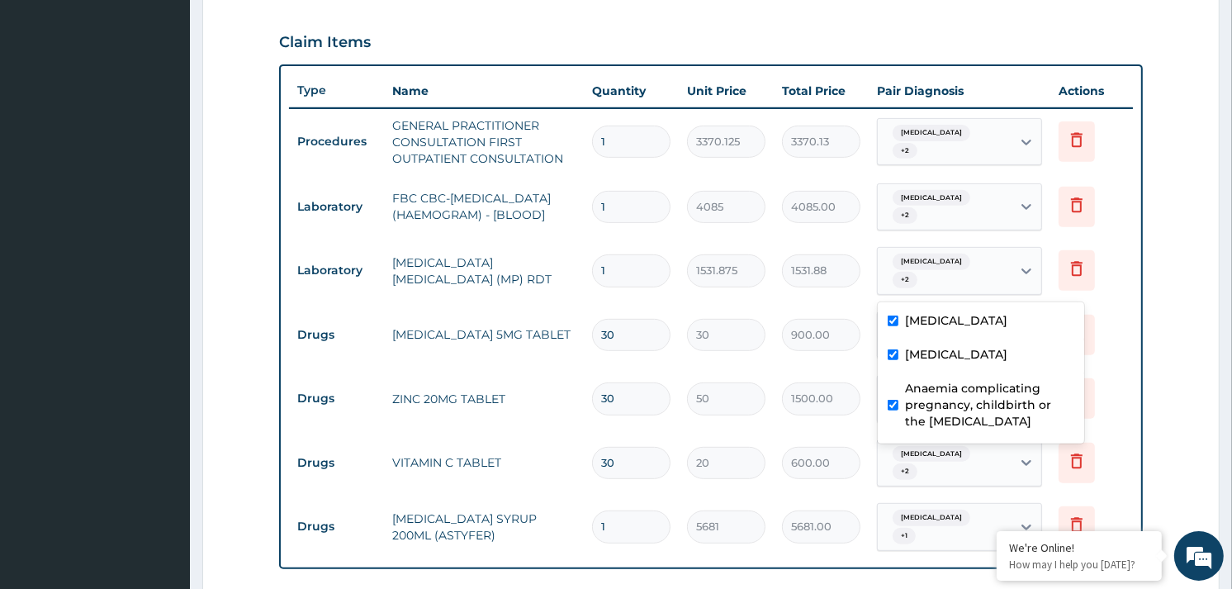
click at [1193, 216] on form "Step 2 of 2 PA Code / Prescription Code Enter Code(Secondary Care Only) Encount…" at bounding box center [710, 219] width 1017 height 1363
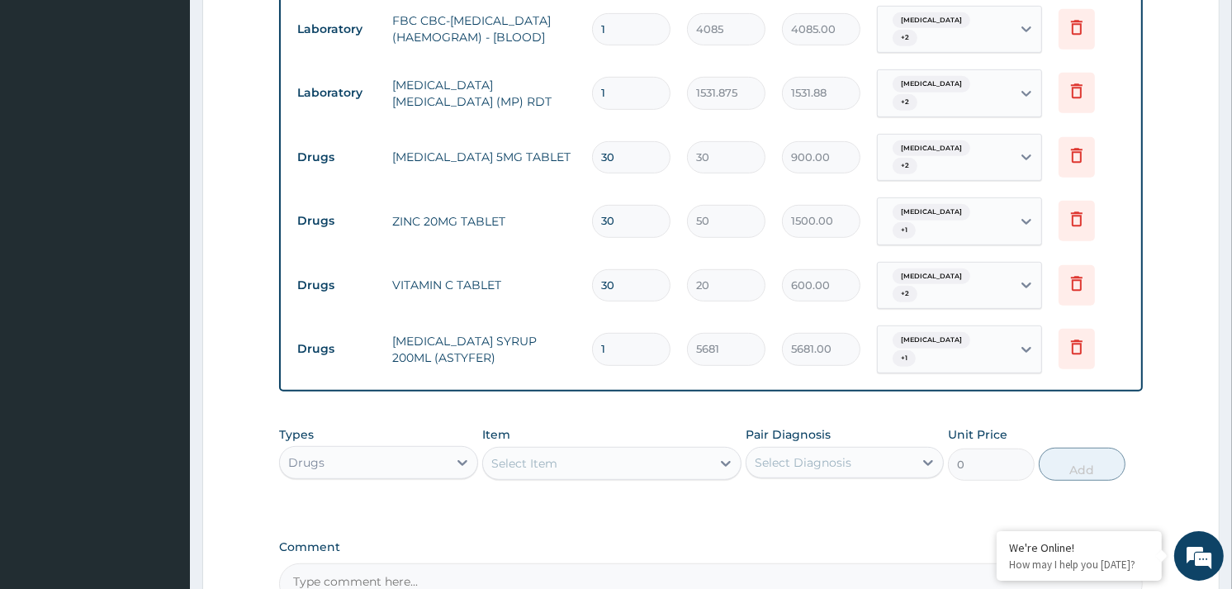
scroll to position [733, 0]
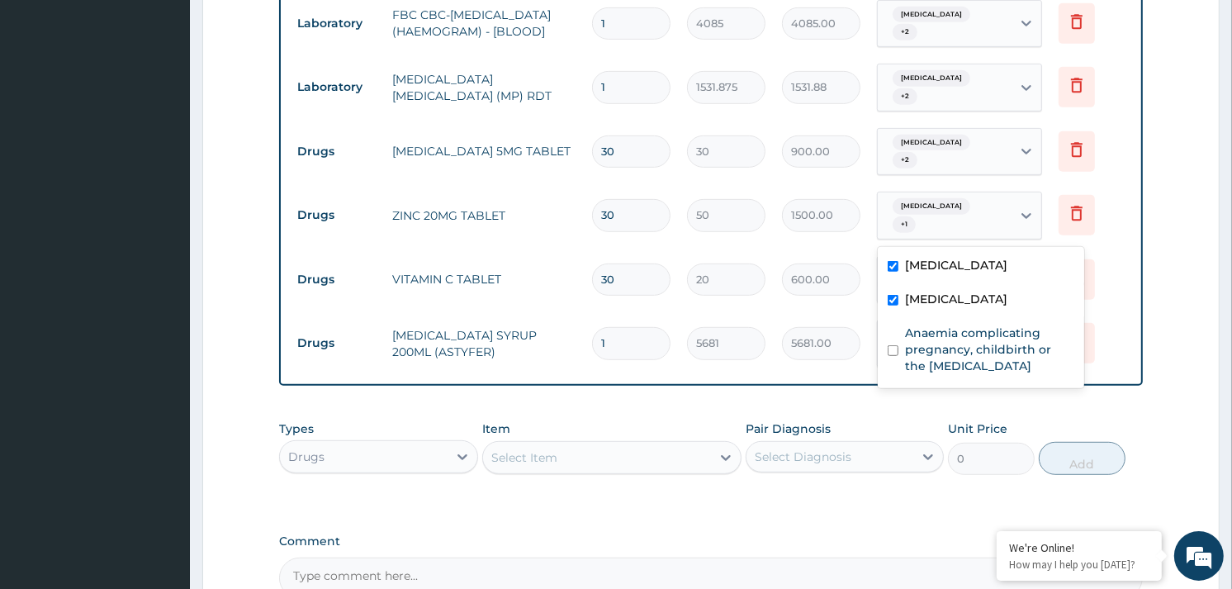
drag, startPoint x: 989, startPoint y: 221, endPoint x: 964, endPoint y: 303, distance: 85.4
click at [989, 224] on div "Malaria, unspecified + 1" at bounding box center [942, 216] width 112 height 40
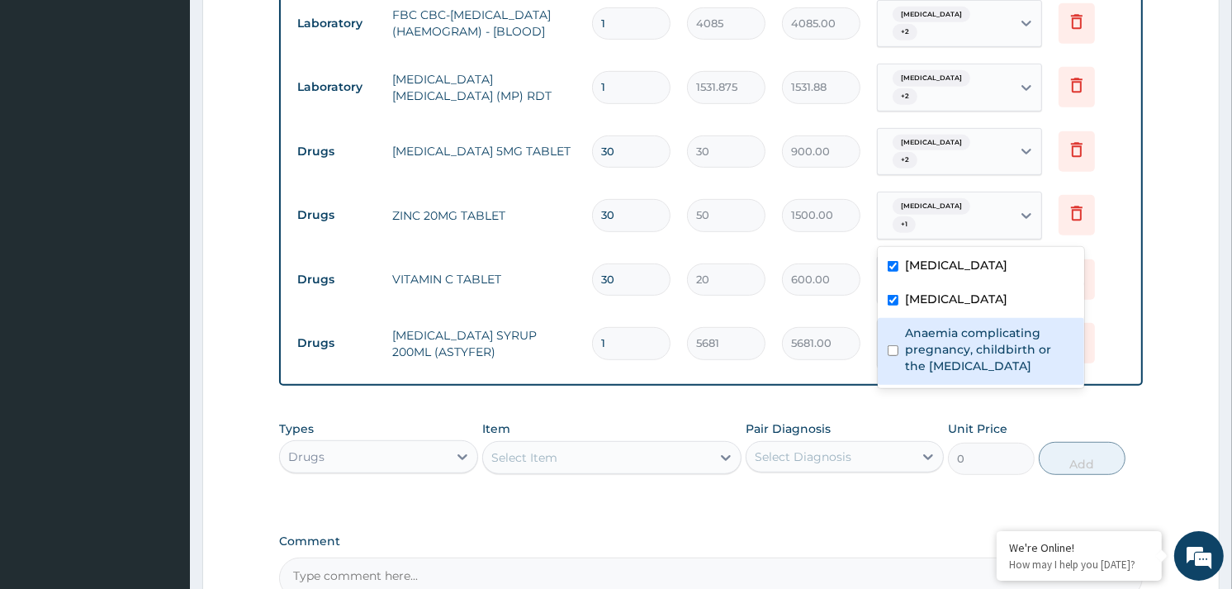
drag, startPoint x: 951, startPoint y: 327, endPoint x: 1136, endPoint y: 198, distance: 225.4
click at [975, 311] on div "Malaria, unspecified Abdominal pregnancy Anaemia complicating pregnancy, childb…" at bounding box center [981, 317] width 206 height 141
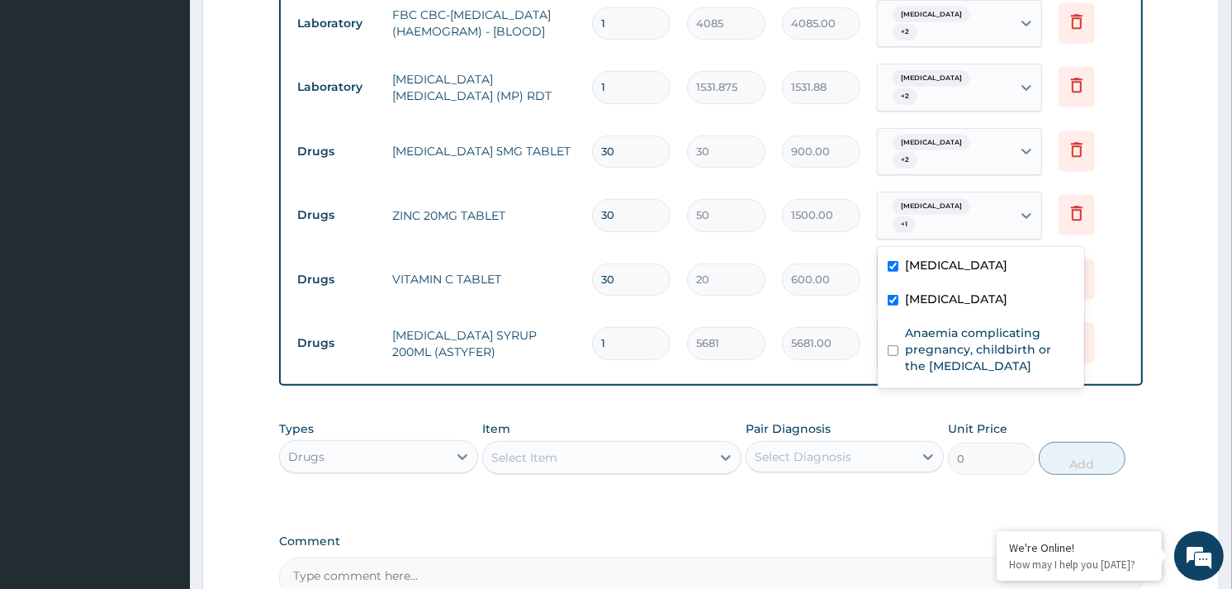
click at [1164, 178] on form "Step 2 of 2 PA Code / Prescription Code Enter Code(Secondary Care Only) Encount…" at bounding box center [710, 35] width 1017 height 1363
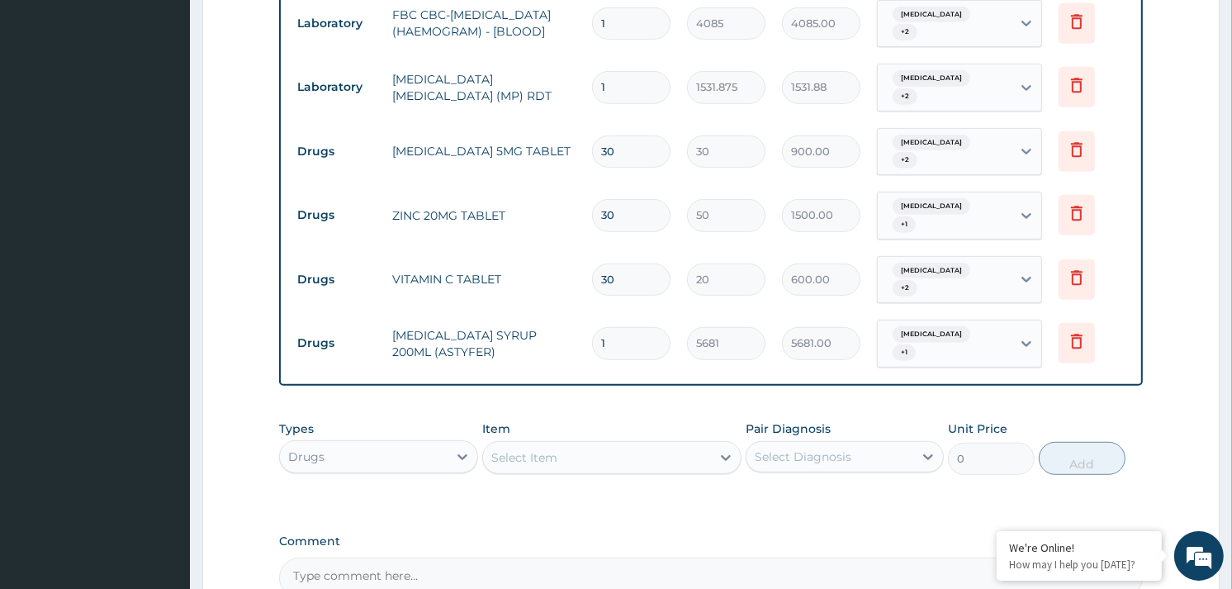
click at [978, 351] on div "Malaria, unspecified + 1" at bounding box center [942, 344] width 112 height 40
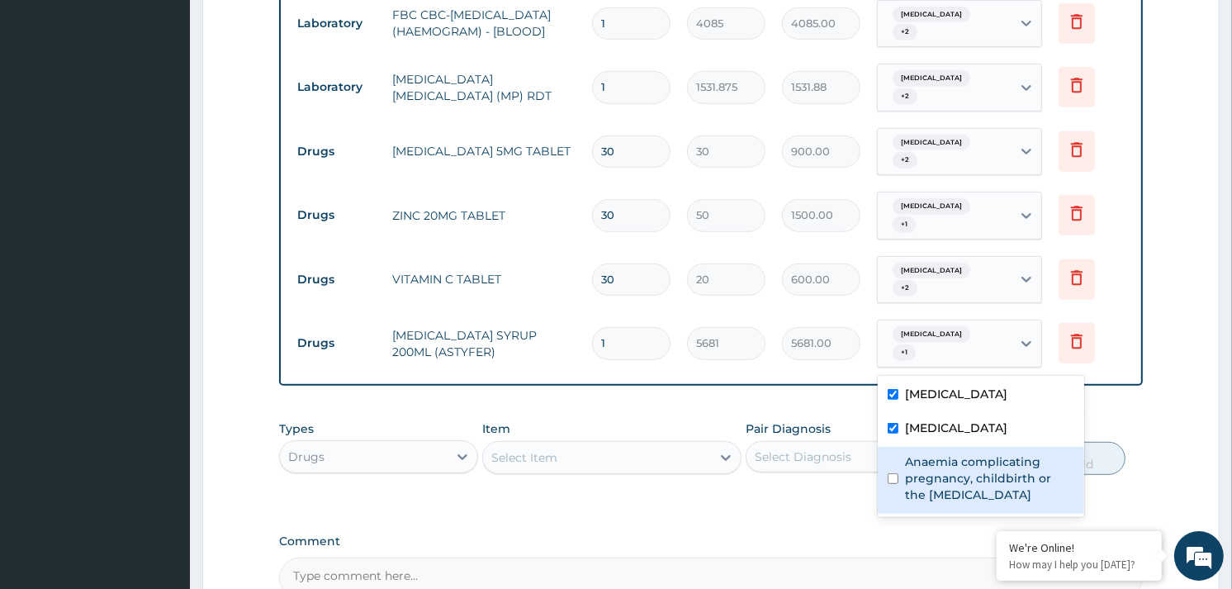
drag, startPoint x: 918, startPoint y: 459, endPoint x: 927, endPoint y: 388, distance: 71.6
click at [919, 453] on label "Anaemia complicating pregnancy, childbirth or the puerperium" at bounding box center [989, 478] width 169 height 50
checkbox input "true"
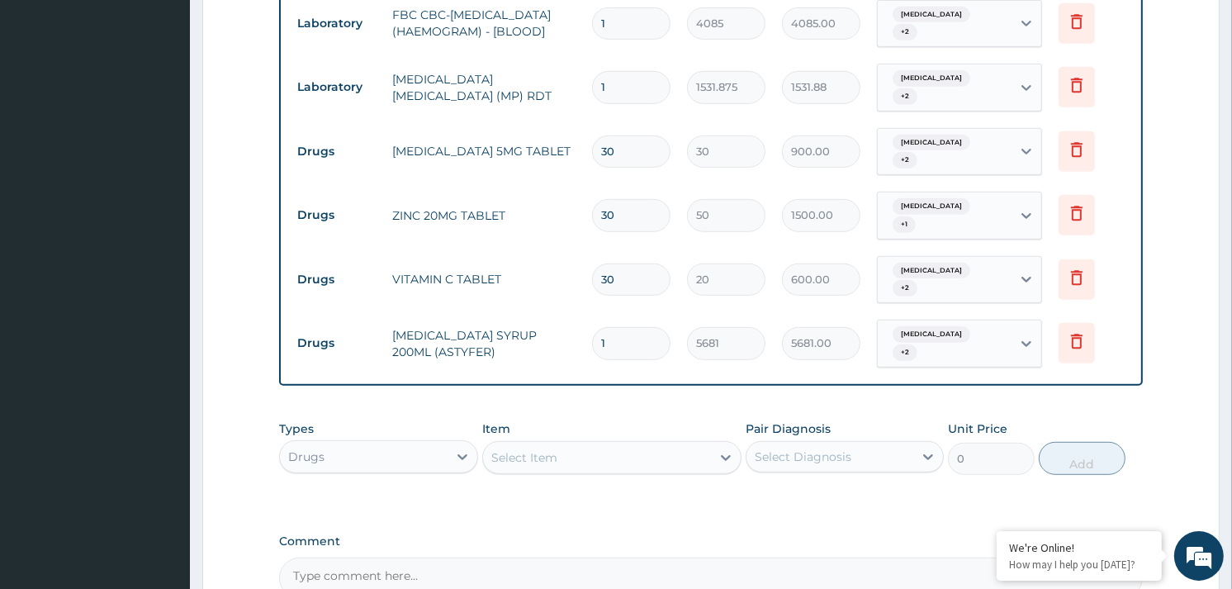
click at [1154, 190] on form "Step 2 of 2 PA Code / Prescription Code Enter Code(Secondary Care Only) Encount…" at bounding box center [710, 35] width 1017 height 1363
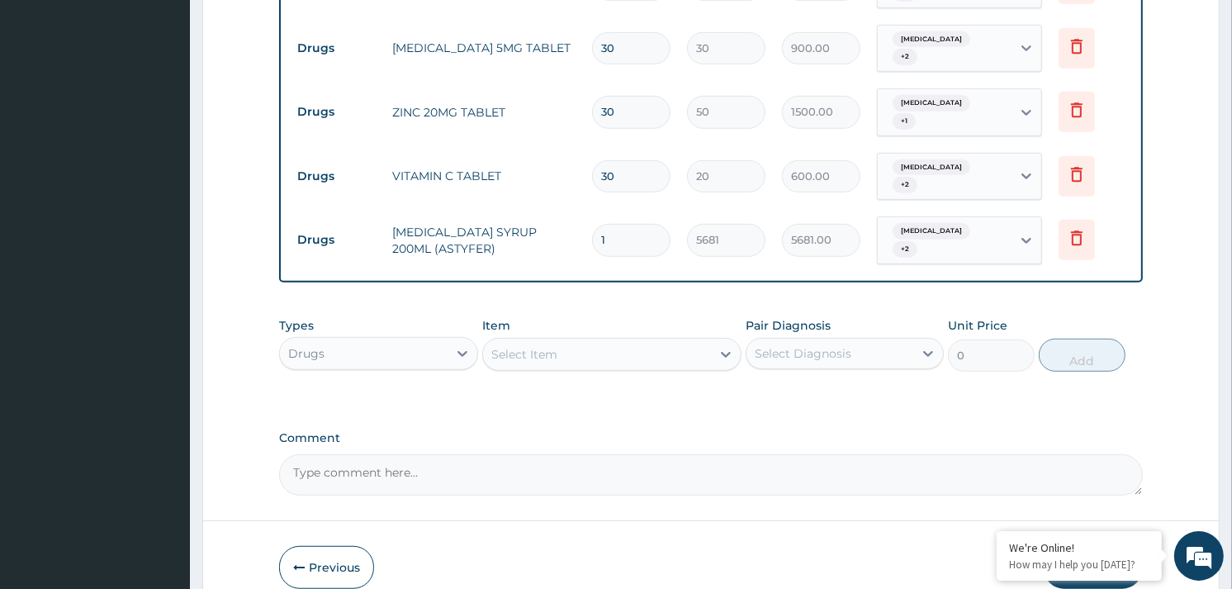
scroll to position [918, 0]
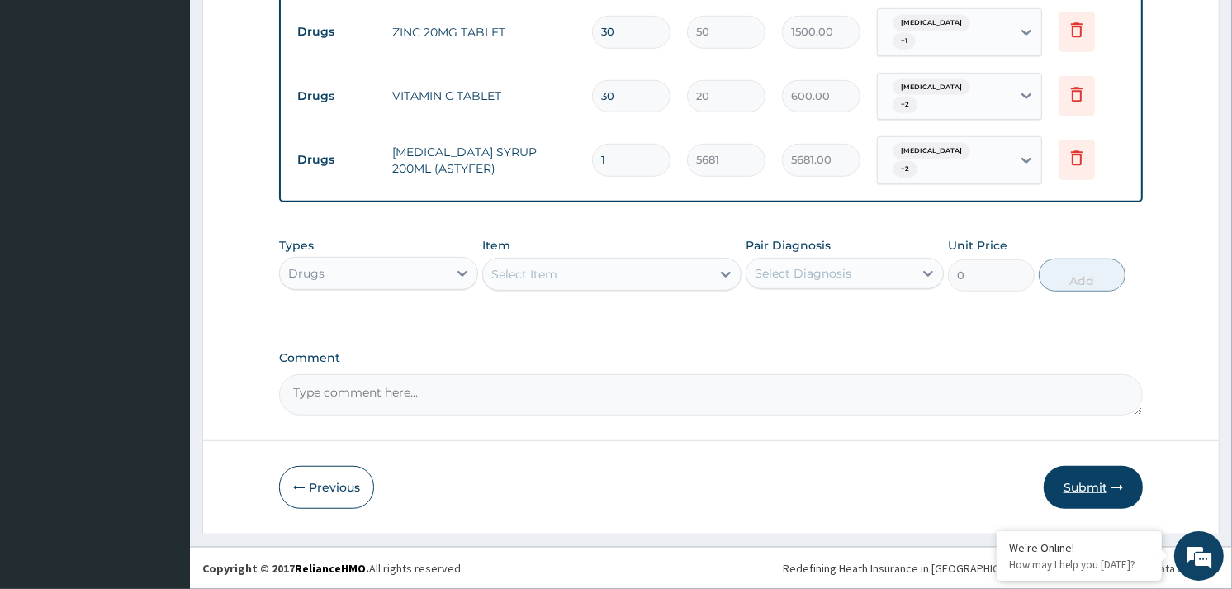
click at [1070, 483] on button "Submit" at bounding box center [1093, 487] width 99 height 43
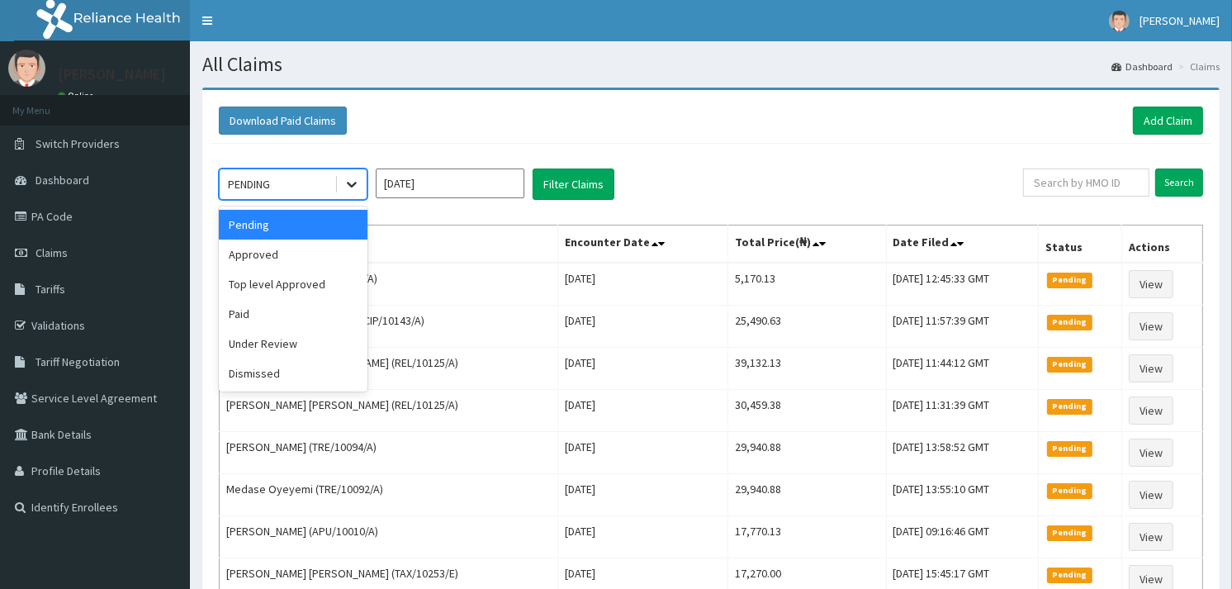
click at [342, 179] on div at bounding box center [352, 184] width 30 height 30
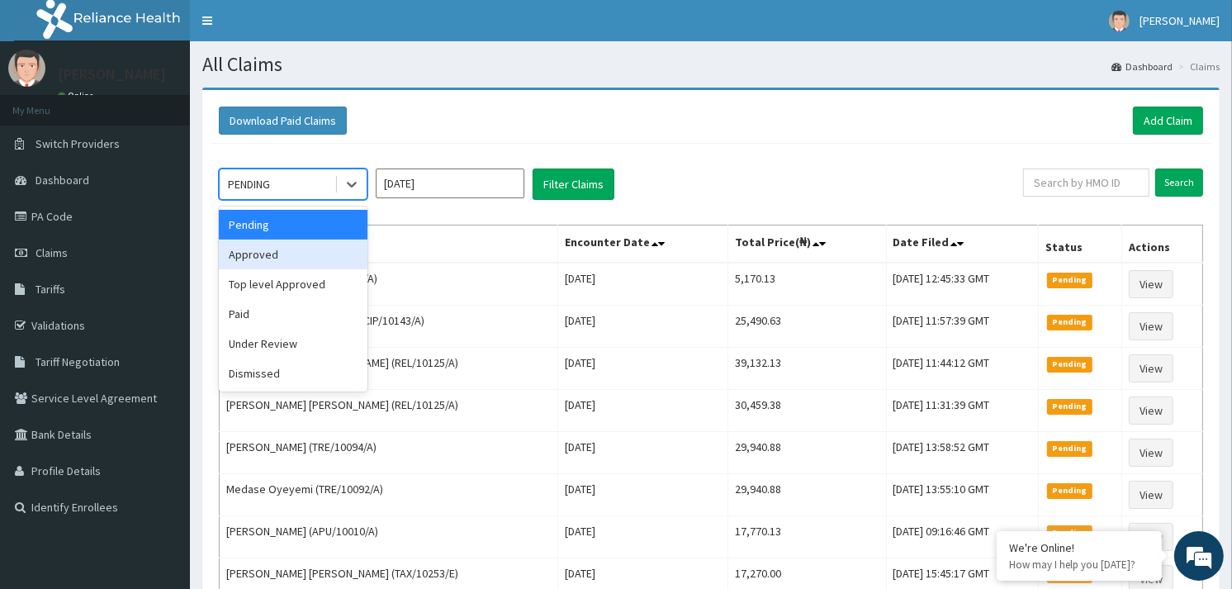
click at [292, 265] on div "Approved" at bounding box center [293, 255] width 149 height 30
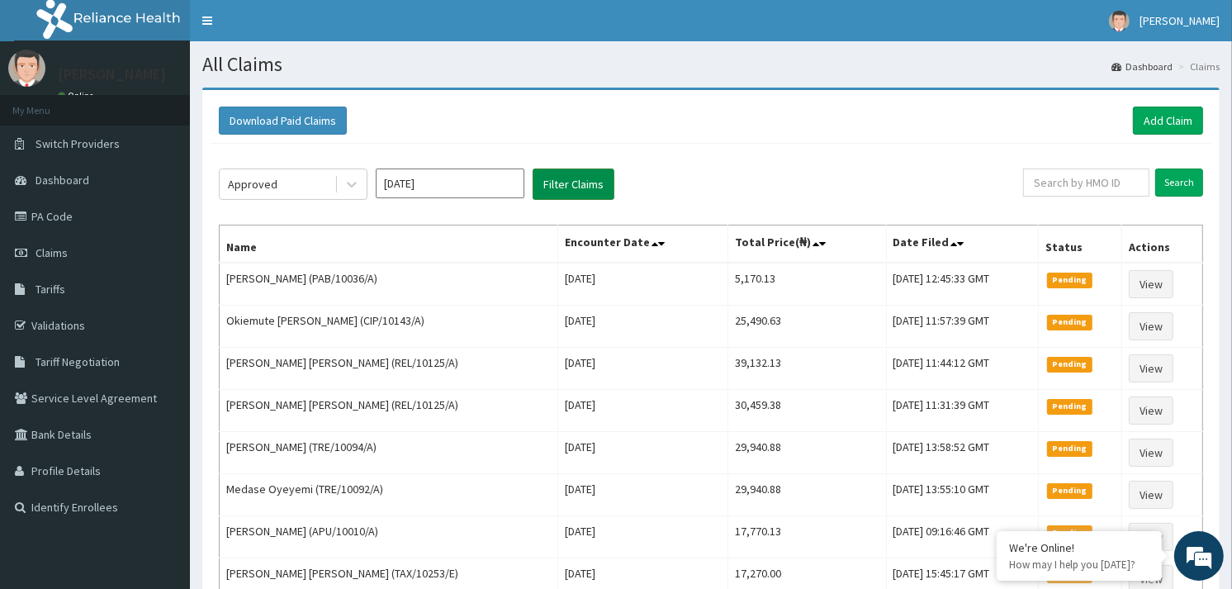
click at [598, 187] on button "Filter Claims" at bounding box center [574, 183] width 82 height 31
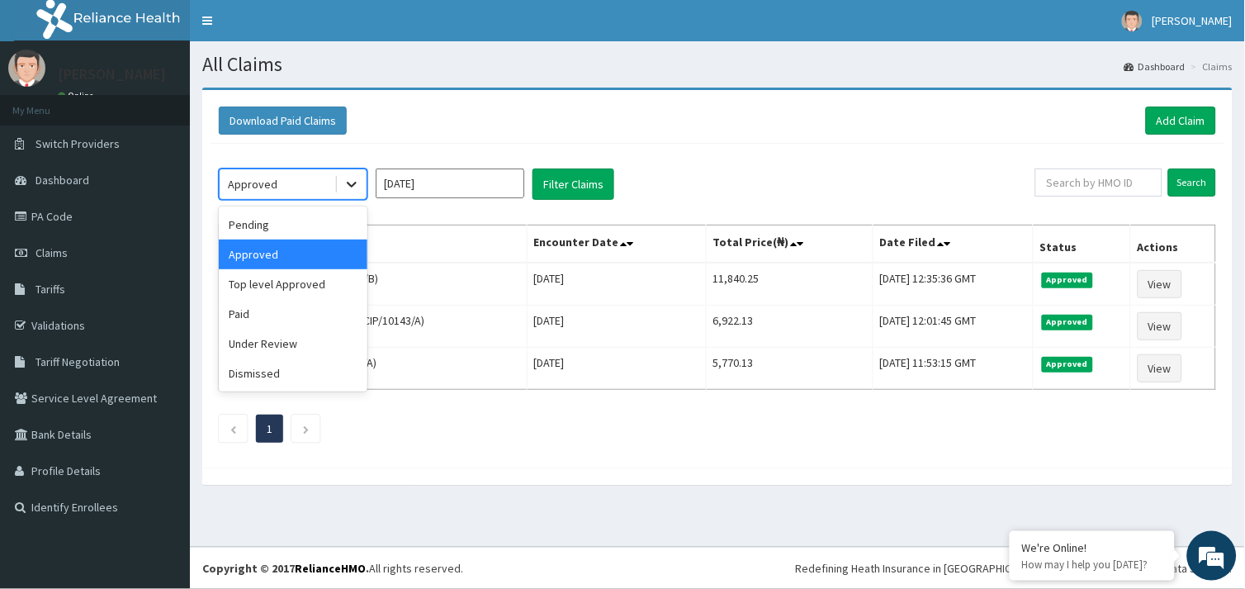
click at [344, 192] on div at bounding box center [352, 184] width 30 height 30
click at [278, 345] on div "Under Review" at bounding box center [293, 344] width 149 height 30
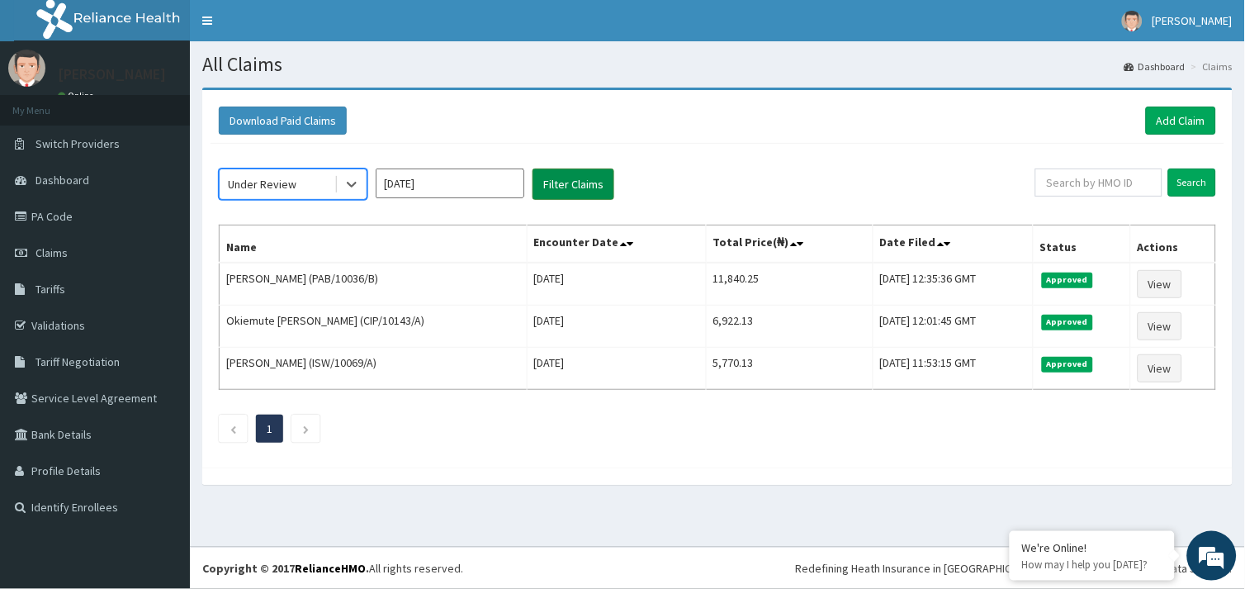
click at [582, 183] on button "Filter Claims" at bounding box center [574, 183] width 82 height 31
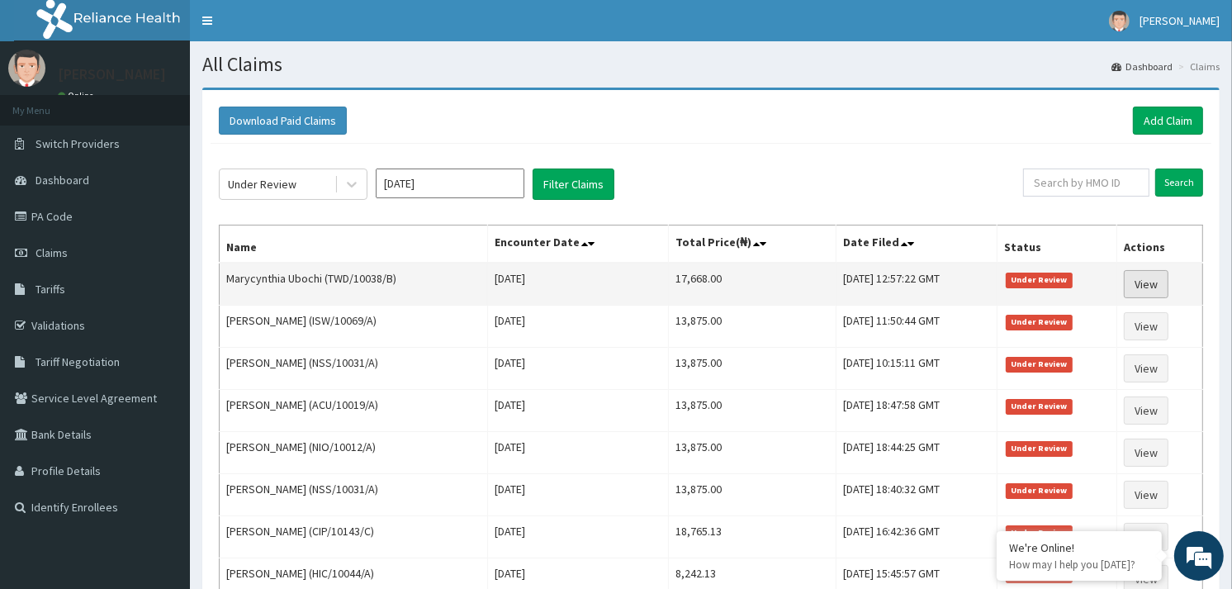
click at [1160, 284] on link "View" at bounding box center [1146, 284] width 45 height 28
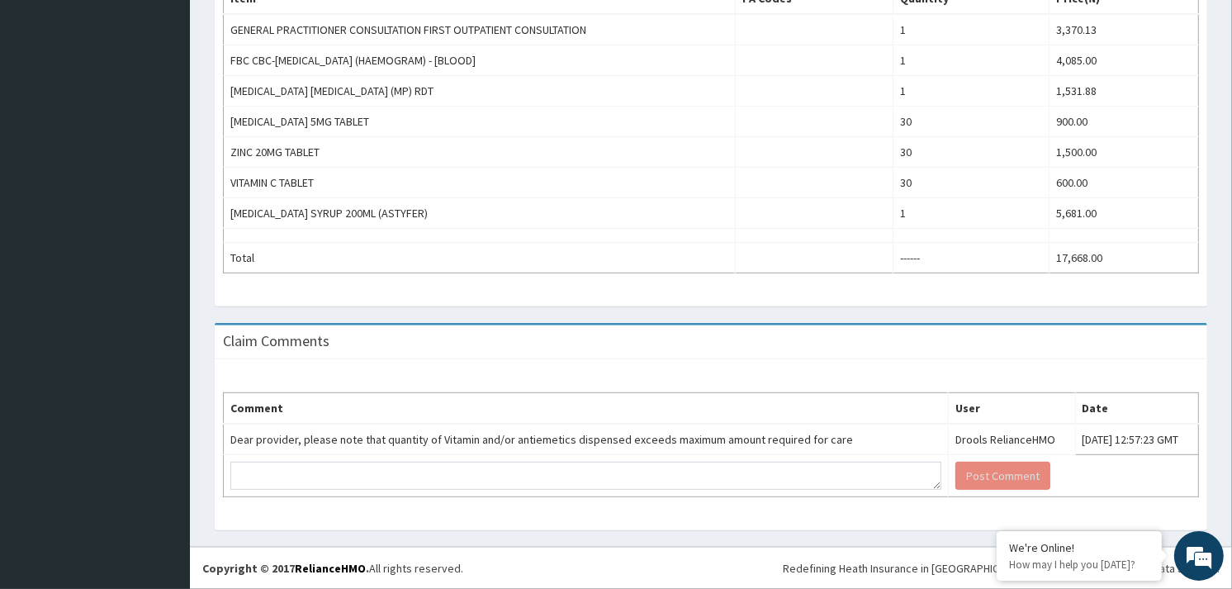
scroll to position [21, 0]
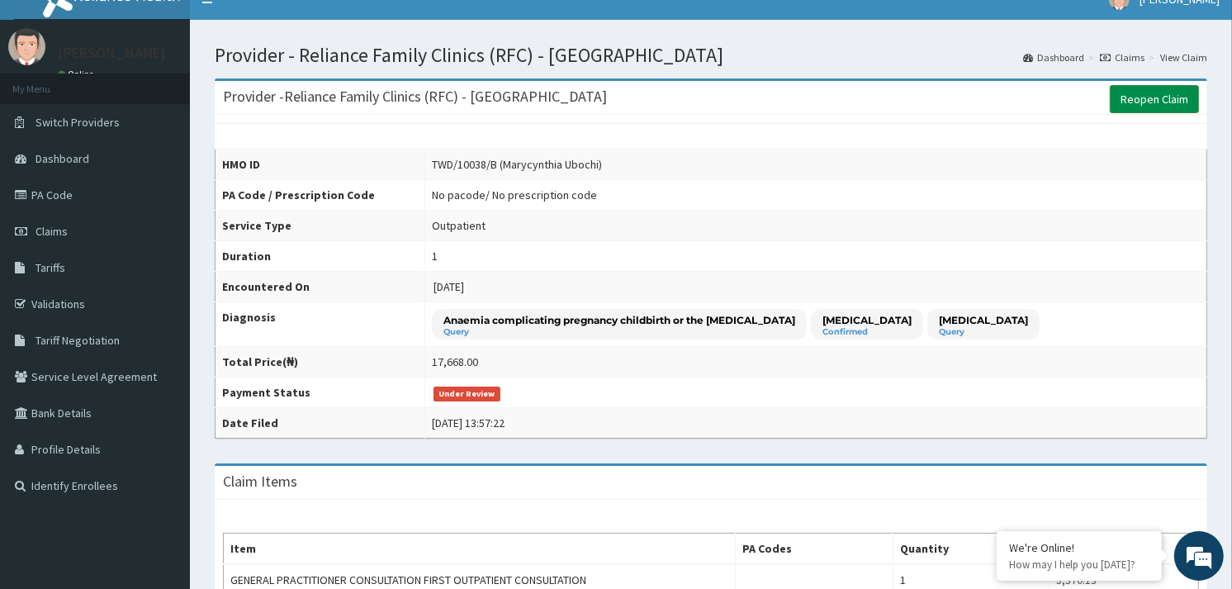
click at [1130, 91] on link "Reopen Claim" at bounding box center [1154, 99] width 89 height 28
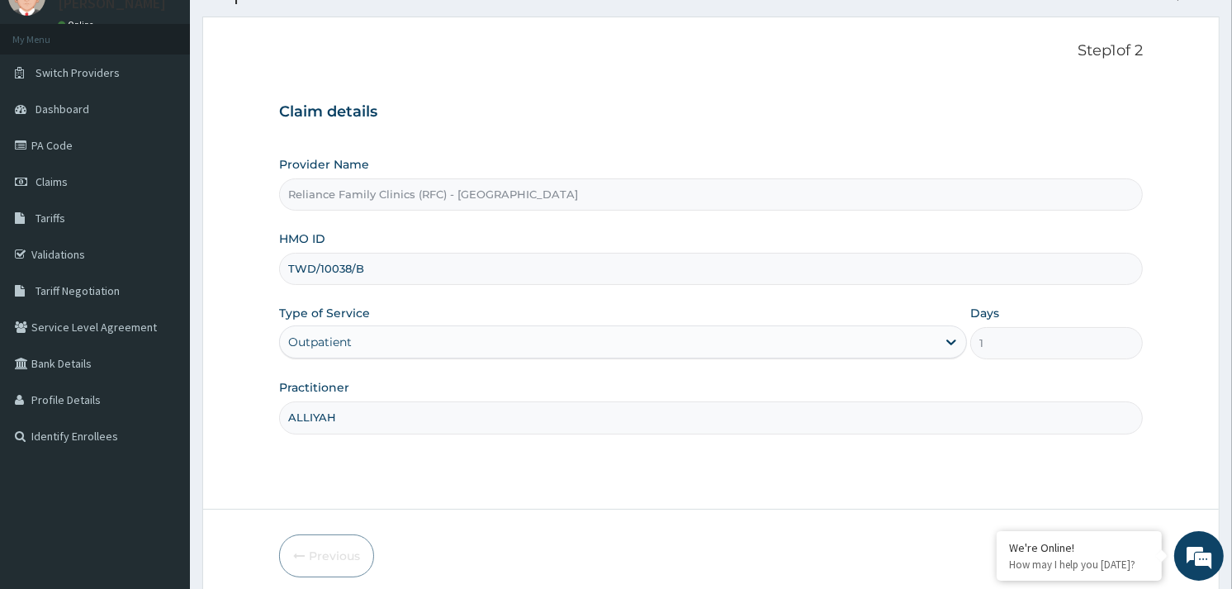
scroll to position [139, 0]
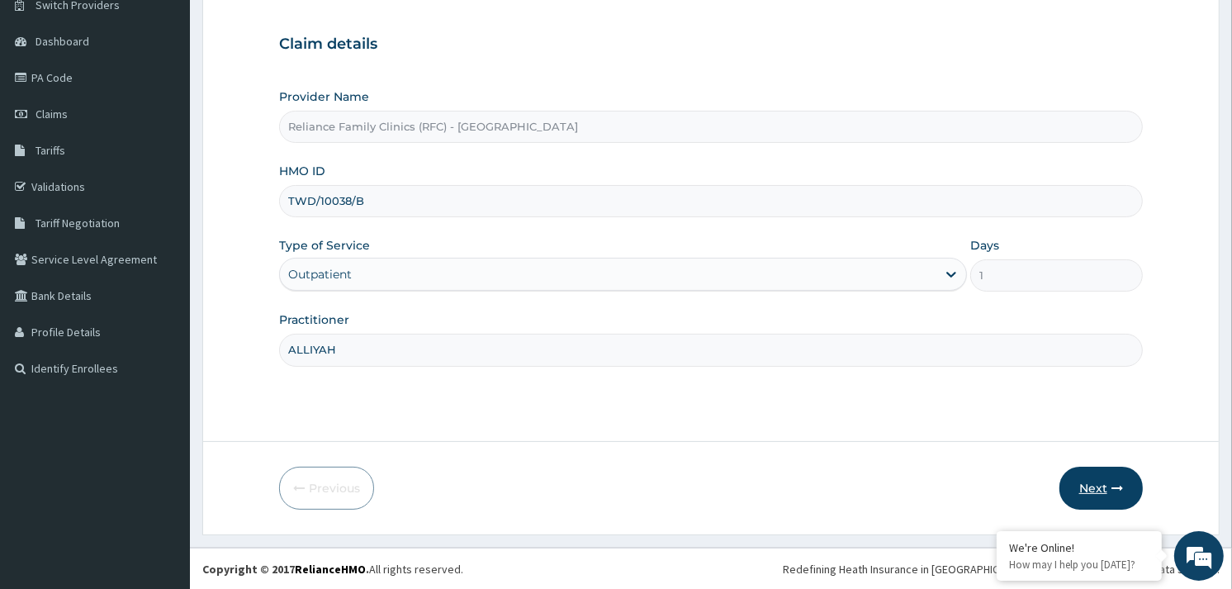
click at [1078, 480] on button "Next" at bounding box center [1101, 488] width 83 height 43
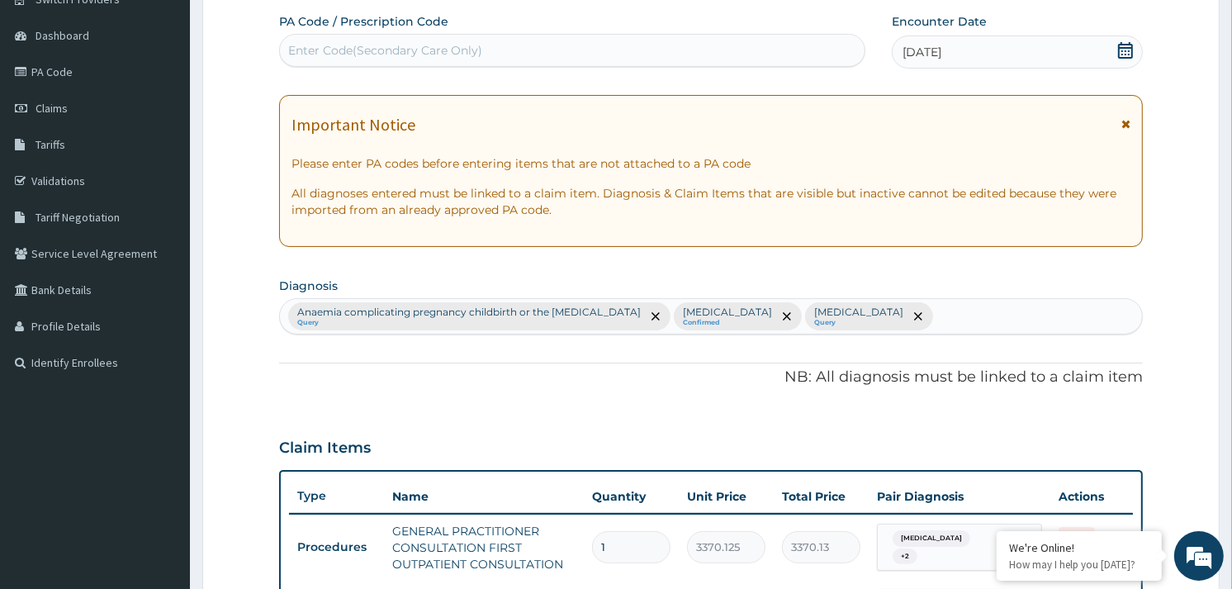
scroll to position [690, 0]
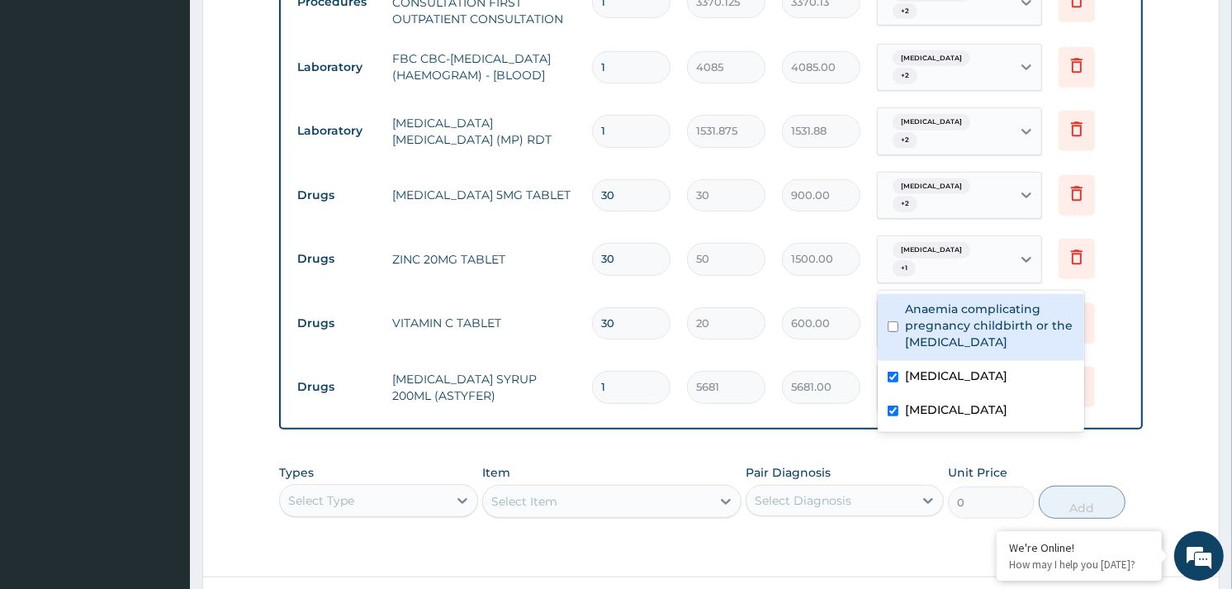
drag, startPoint x: 989, startPoint y: 251, endPoint x: 951, endPoint y: 330, distance: 88.3
click at [984, 263] on div "Abdominal pregnancy + 1" at bounding box center [942, 260] width 112 height 40
click at [946, 327] on label "Anaemia complicating pregnancy childbirth or the puerperium" at bounding box center [989, 326] width 169 height 50
checkbox input "true"
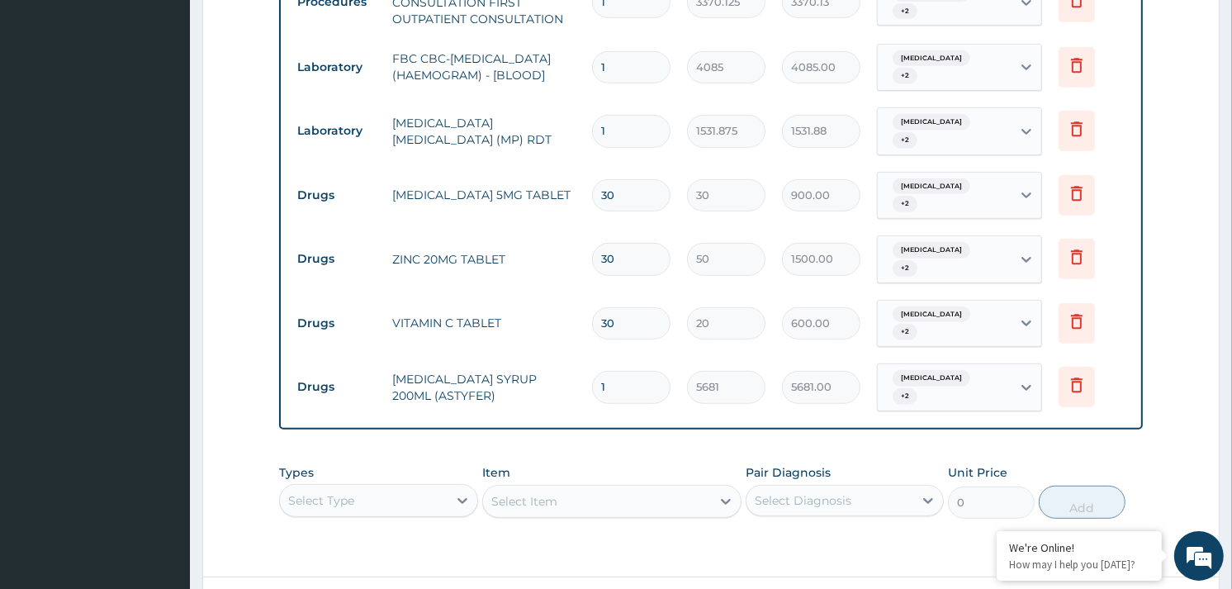
click at [1153, 233] on form "Step 2 of 2 PA Code / Prescription Code Enter Code(Secondary Care Only) Encount…" at bounding box center [710, 34] width 1017 height 1272
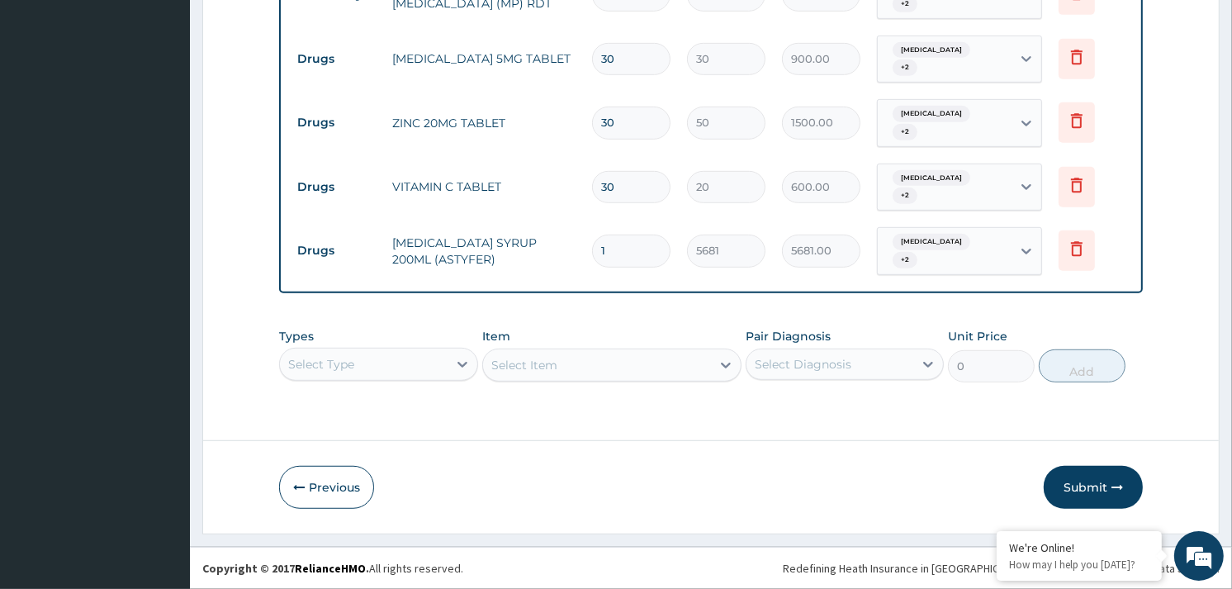
scroll to position [827, 0]
click at [1084, 491] on button "Submit" at bounding box center [1093, 487] width 99 height 43
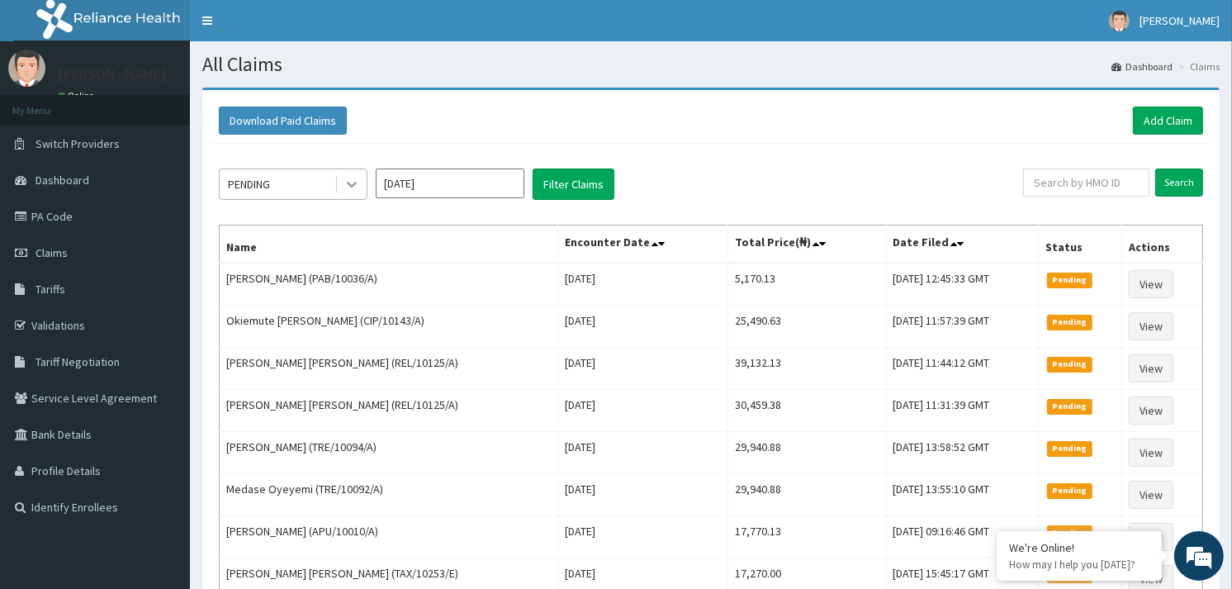
click at [341, 183] on div at bounding box center [352, 184] width 30 height 30
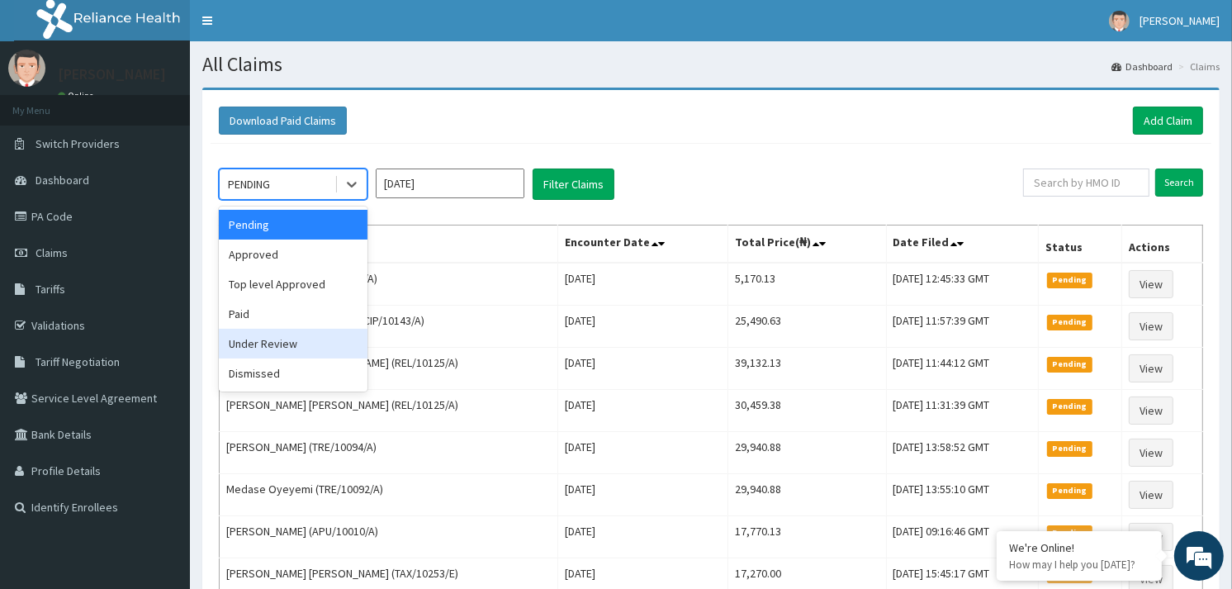
click at [254, 335] on div "Under Review" at bounding box center [293, 344] width 149 height 30
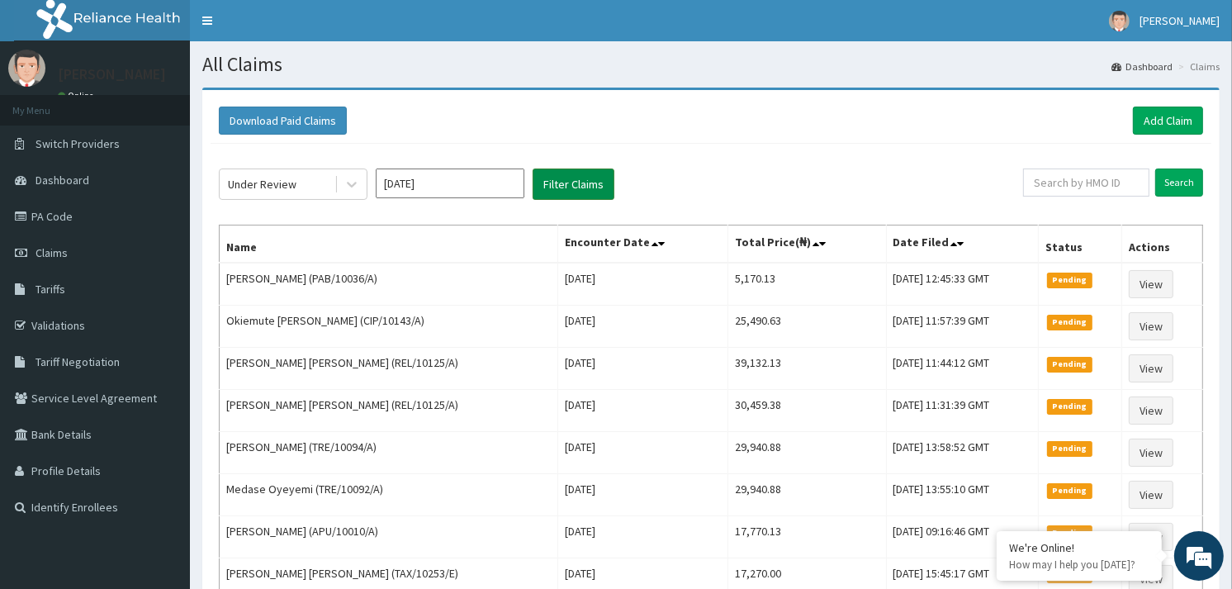
click at [584, 187] on button "Filter Claims" at bounding box center [574, 183] width 82 height 31
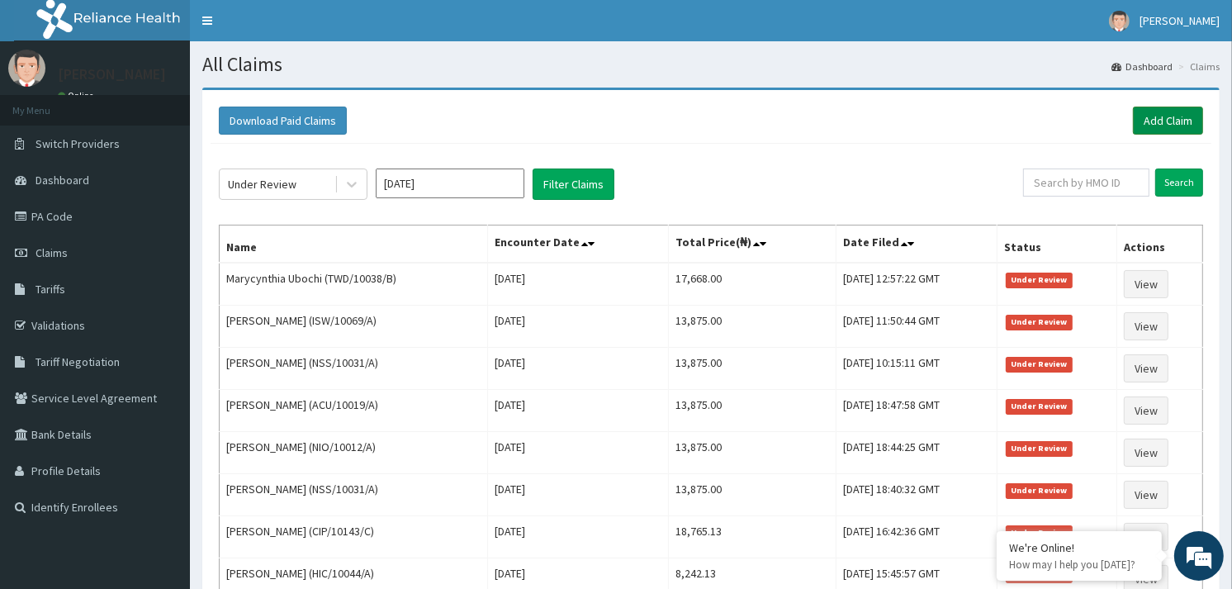
click at [1159, 122] on link "Add Claim" at bounding box center [1168, 121] width 70 height 28
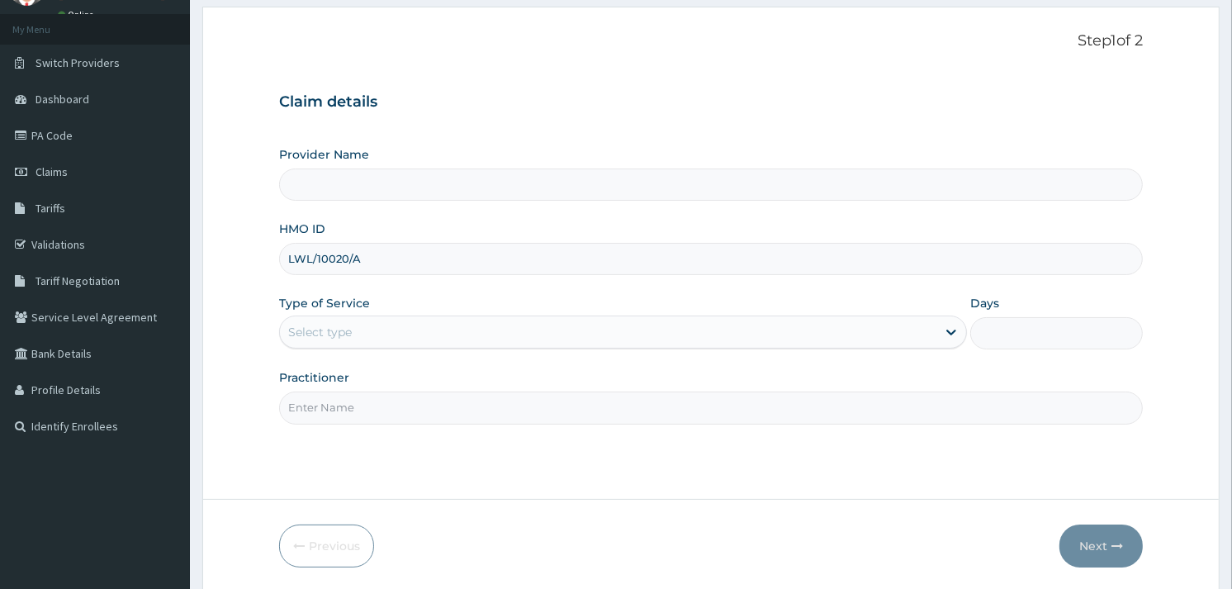
scroll to position [139, 0]
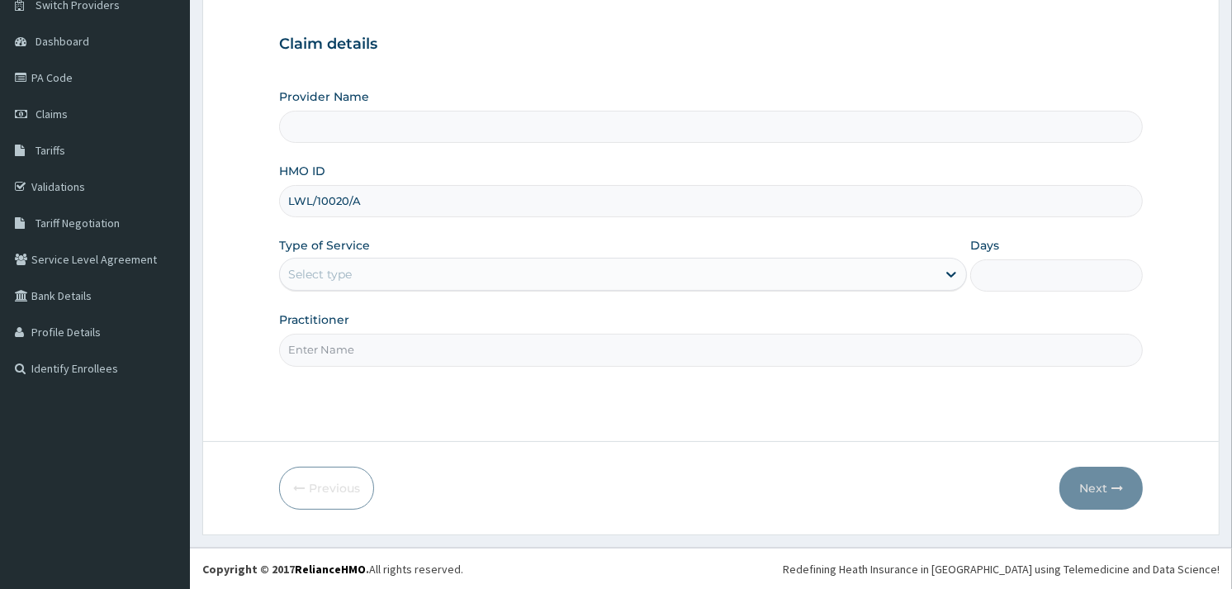
type input "LWL/10020/A"
click at [359, 262] on div "Select type" at bounding box center [608, 274] width 657 height 26
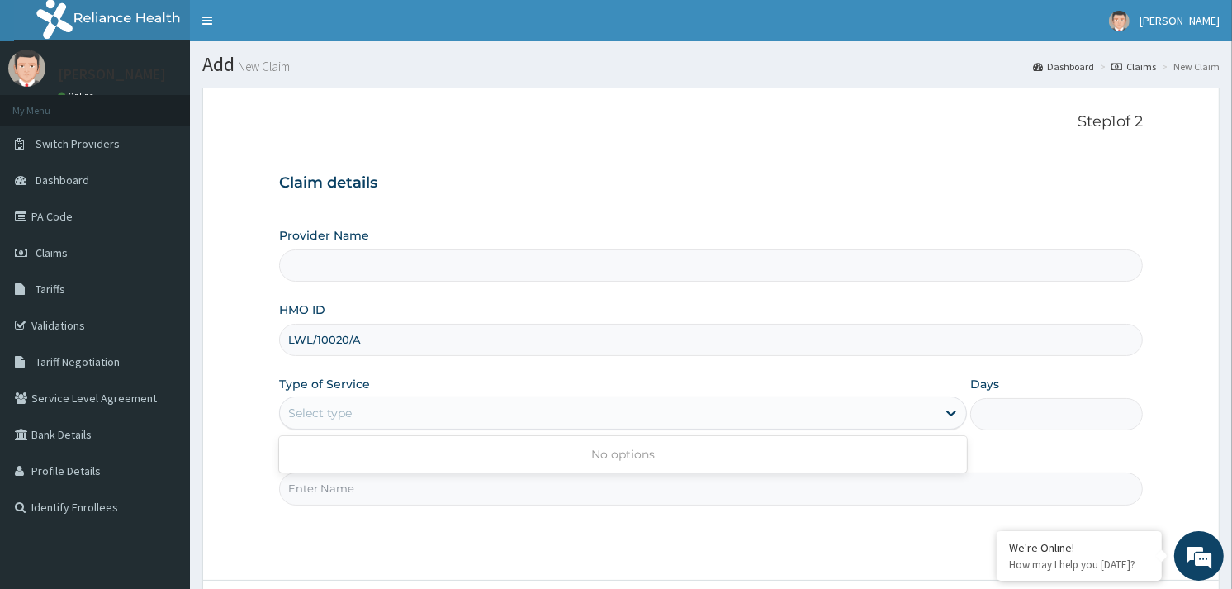
scroll to position [0, 0]
click at [1184, 18] on span "[PERSON_NAME]" at bounding box center [1180, 20] width 80 height 15
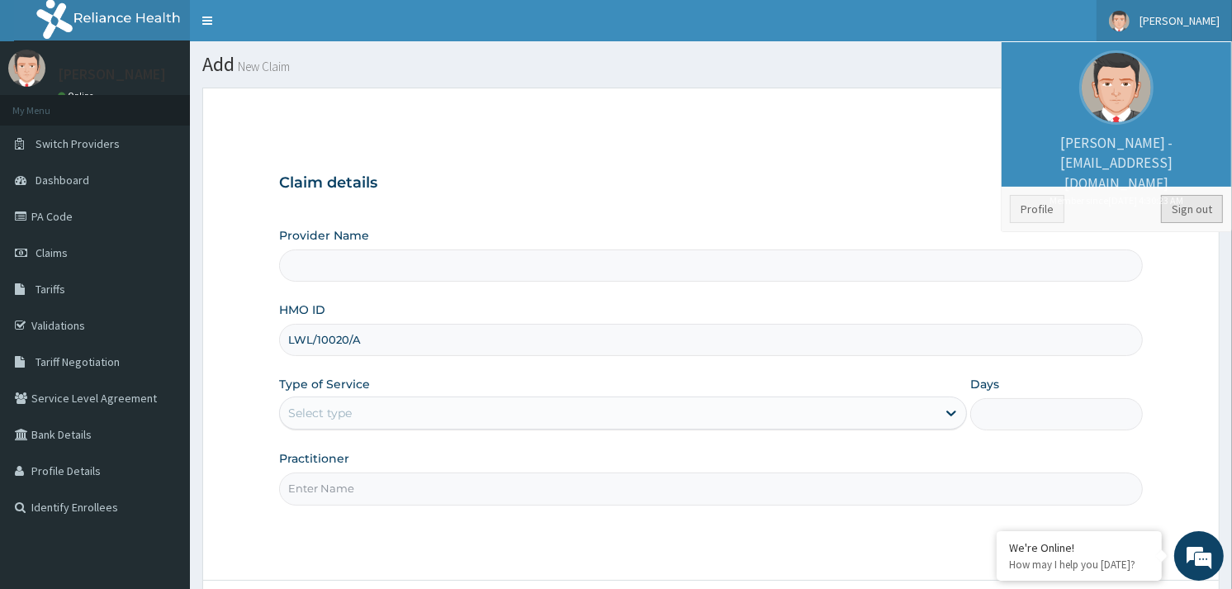
click at [1206, 205] on link "Sign out" at bounding box center [1192, 209] width 62 height 28
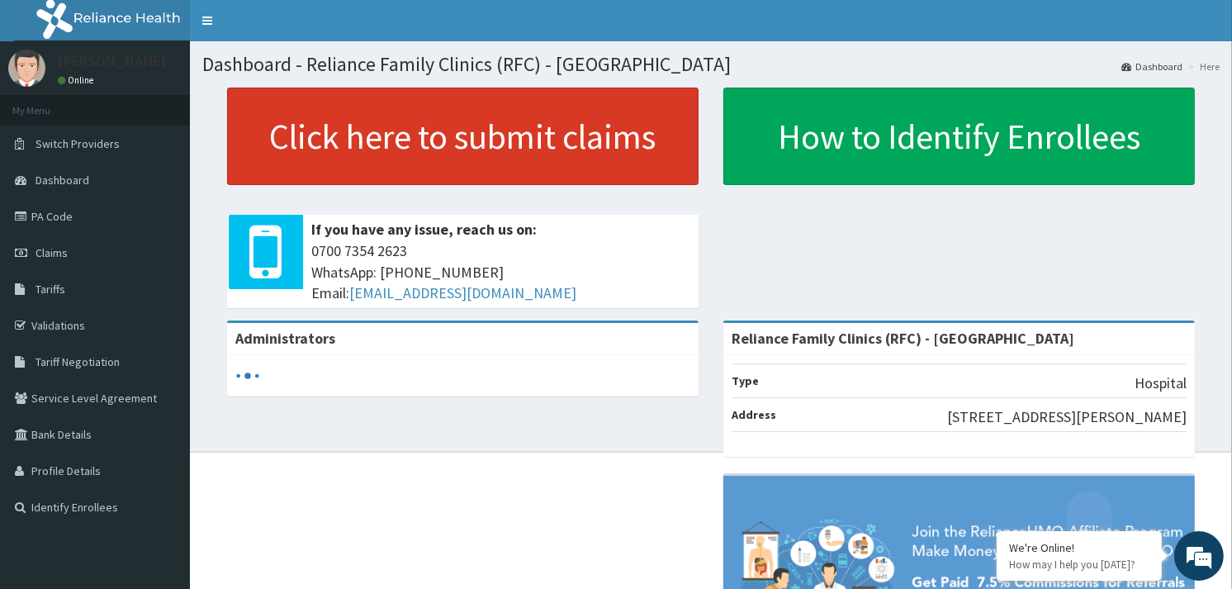
click at [456, 139] on link "Click here to submit claims" at bounding box center [463, 136] width 472 height 97
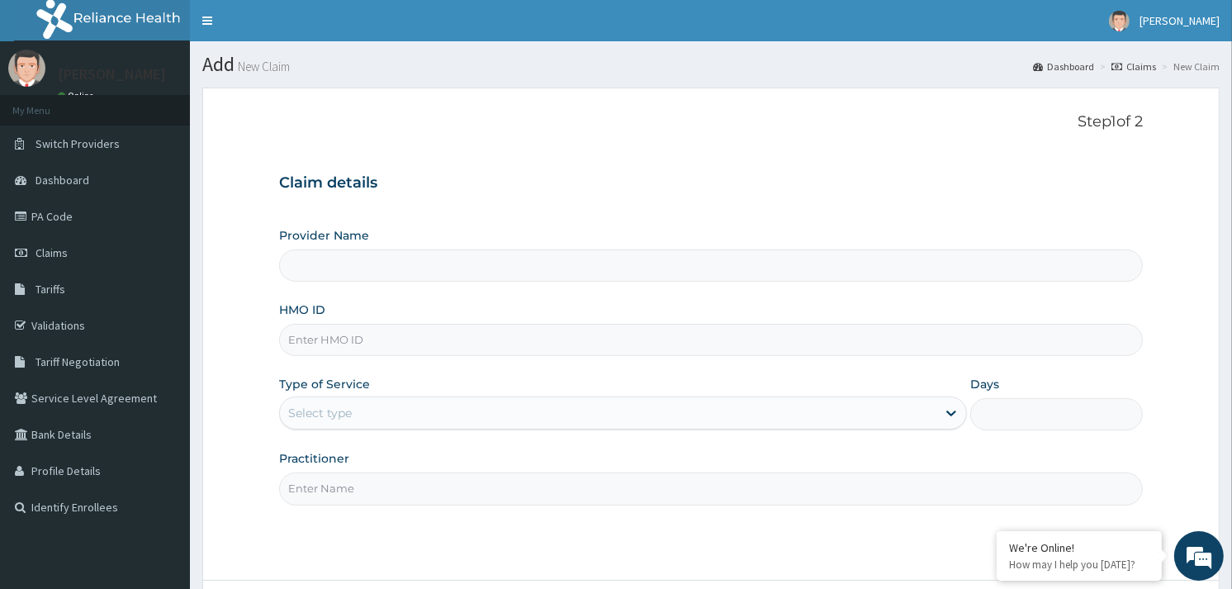
click at [320, 335] on input "HMO ID" at bounding box center [711, 340] width 864 height 32
type input "Reliance Family Clinics (RFC) - [GEOGRAPHIC_DATA]"
paste input "LWL/10020/A"
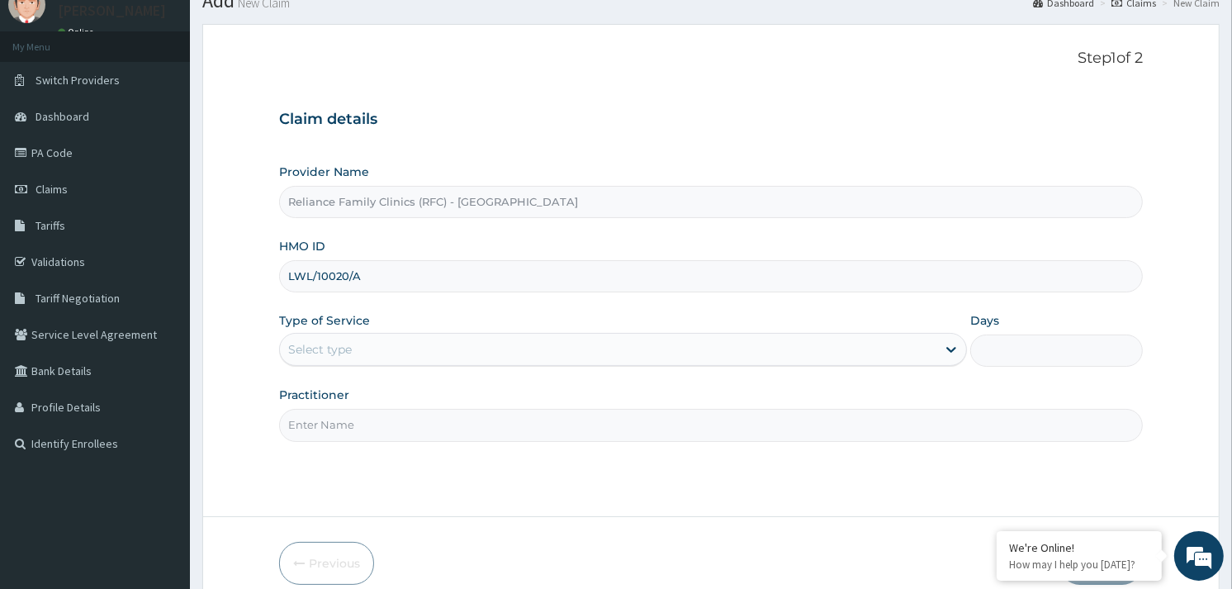
scroll to position [139, 0]
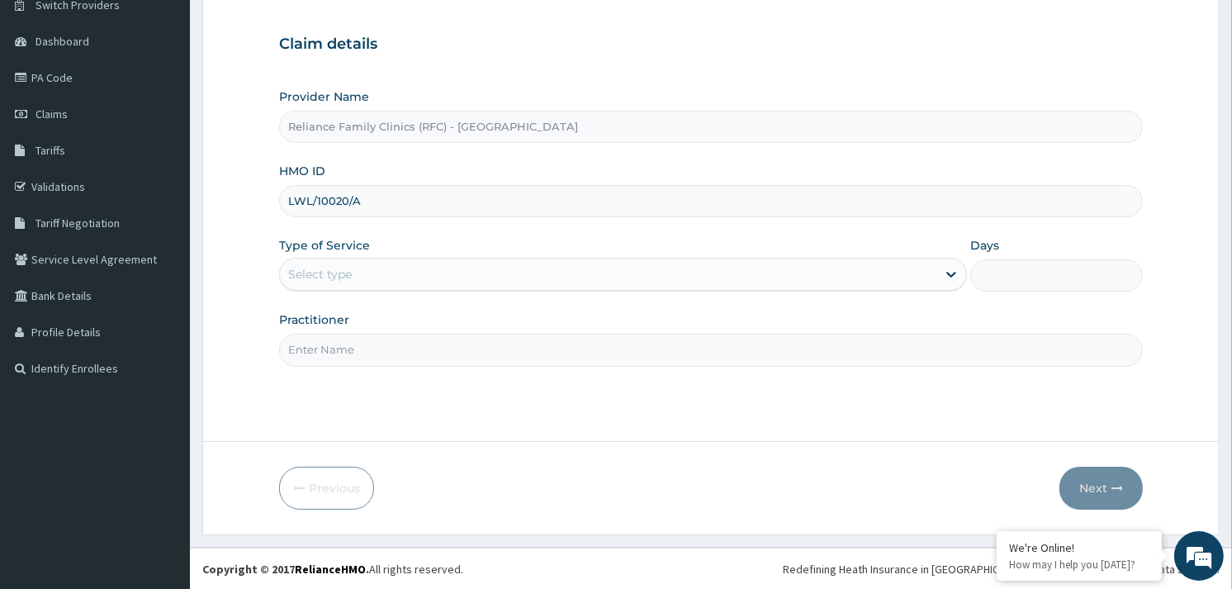
type input "LWL/10020/A"
click at [399, 271] on div "Select type" at bounding box center [608, 274] width 657 height 26
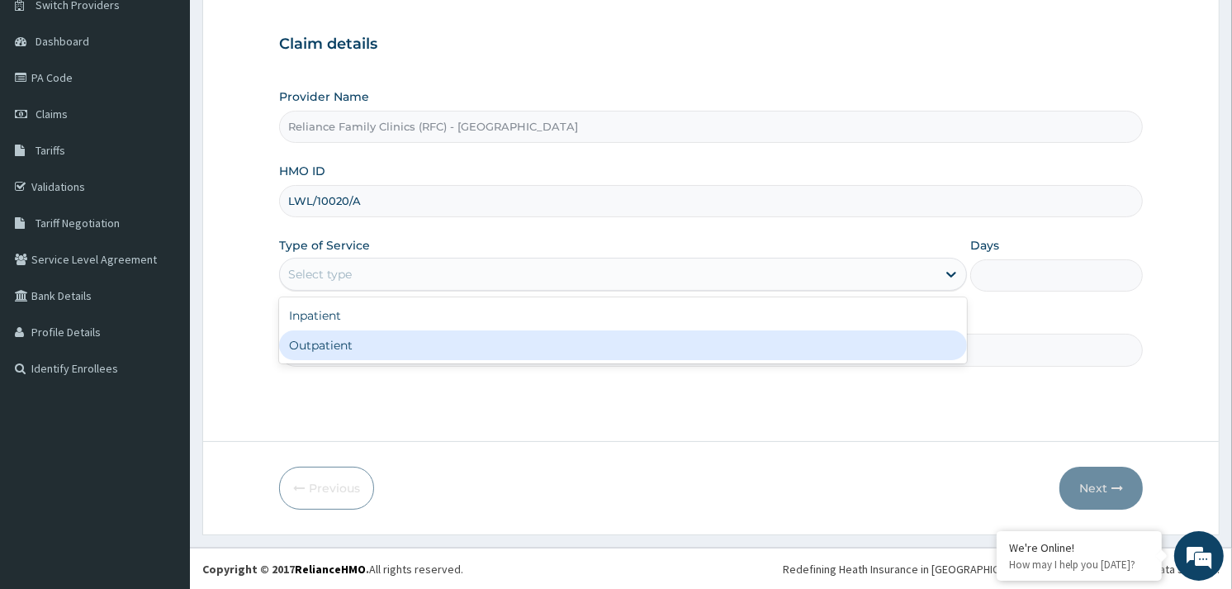
click at [350, 341] on div "Outpatient" at bounding box center [623, 345] width 688 height 30
type input "1"
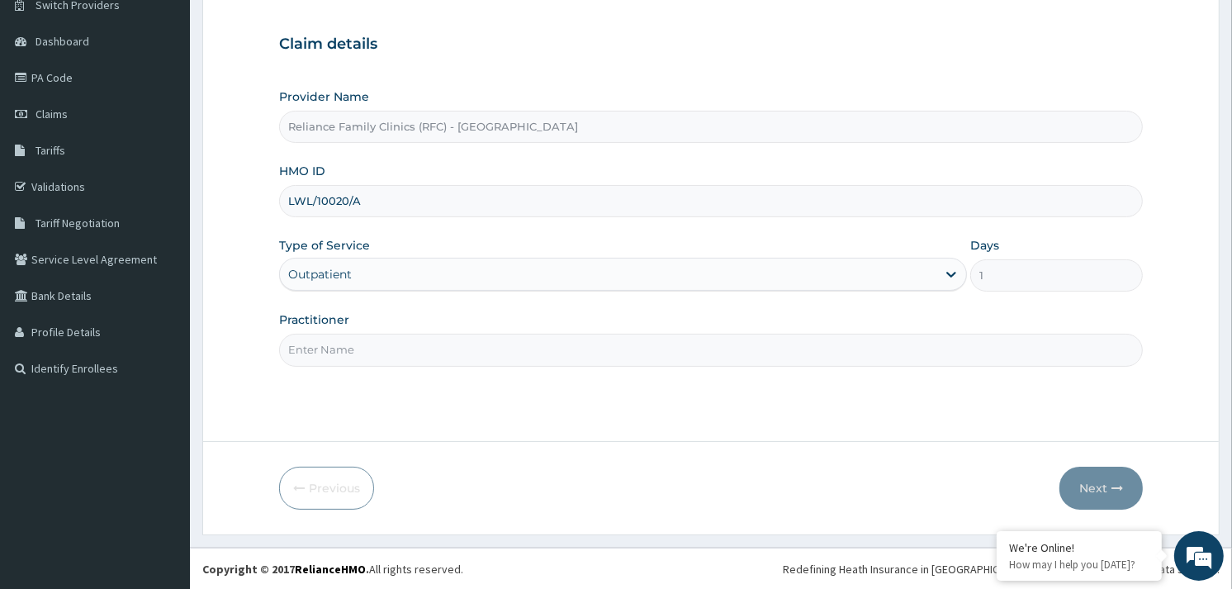
click at [350, 341] on input "Practitioner" at bounding box center [711, 350] width 864 height 32
type input "ALLIYAH"
click at [1082, 491] on button "Next" at bounding box center [1101, 488] width 83 height 43
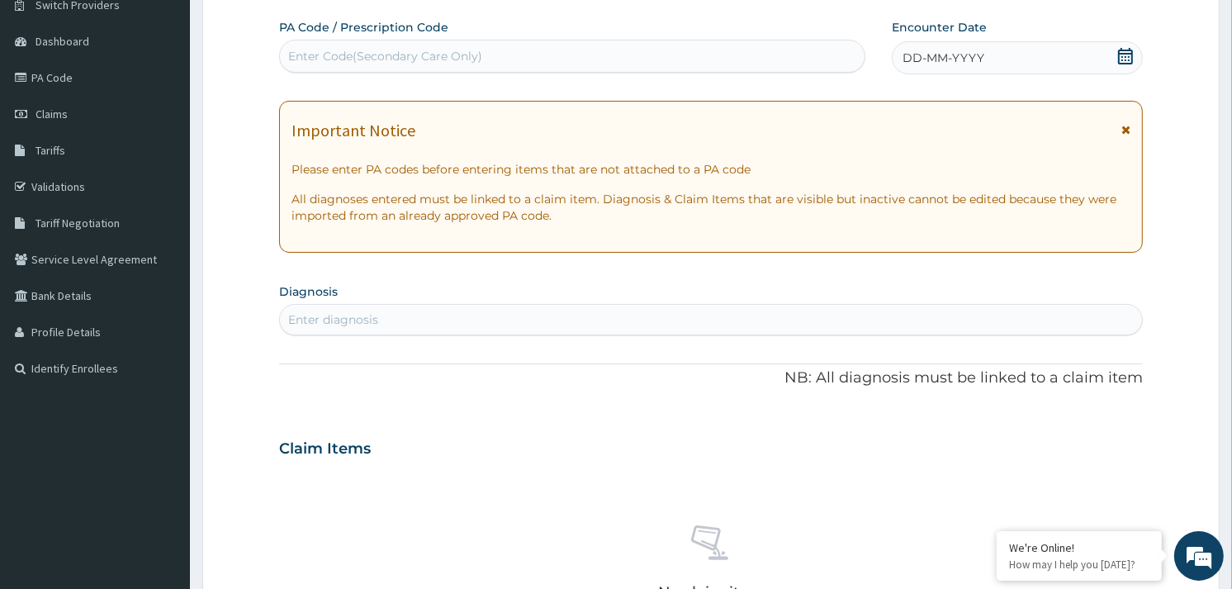
click at [1130, 51] on icon at bounding box center [1125, 56] width 17 height 17
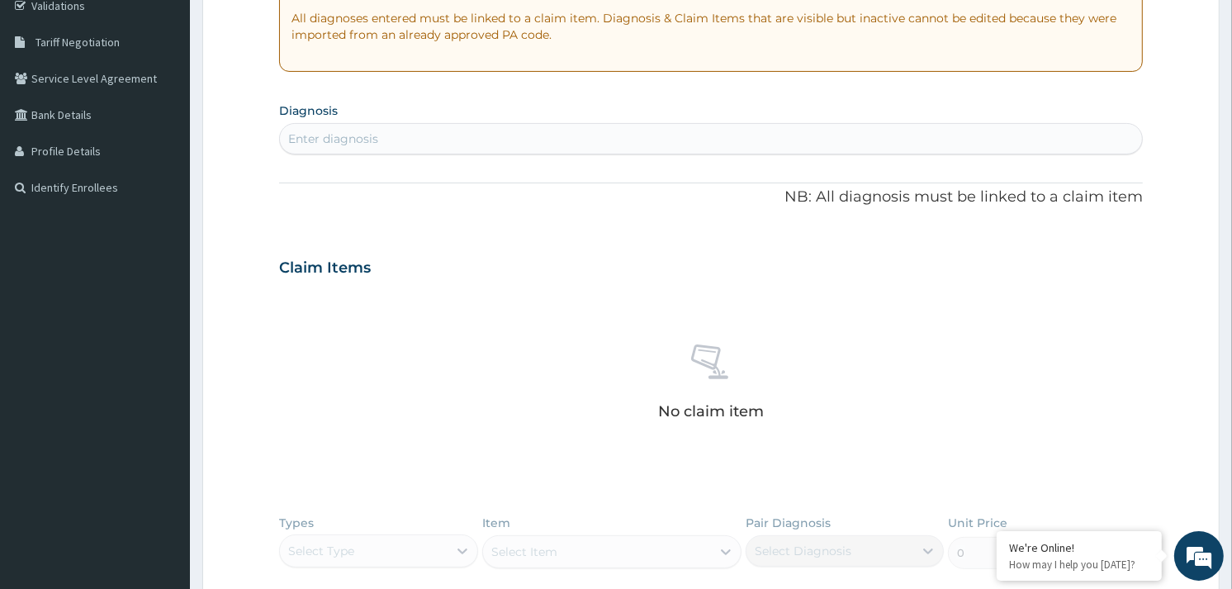
scroll to position [0, 0]
click at [360, 132] on div "Enter diagnosis" at bounding box center [333, 135] width 90 height 17
type input "UPPER RESPIRATORY"
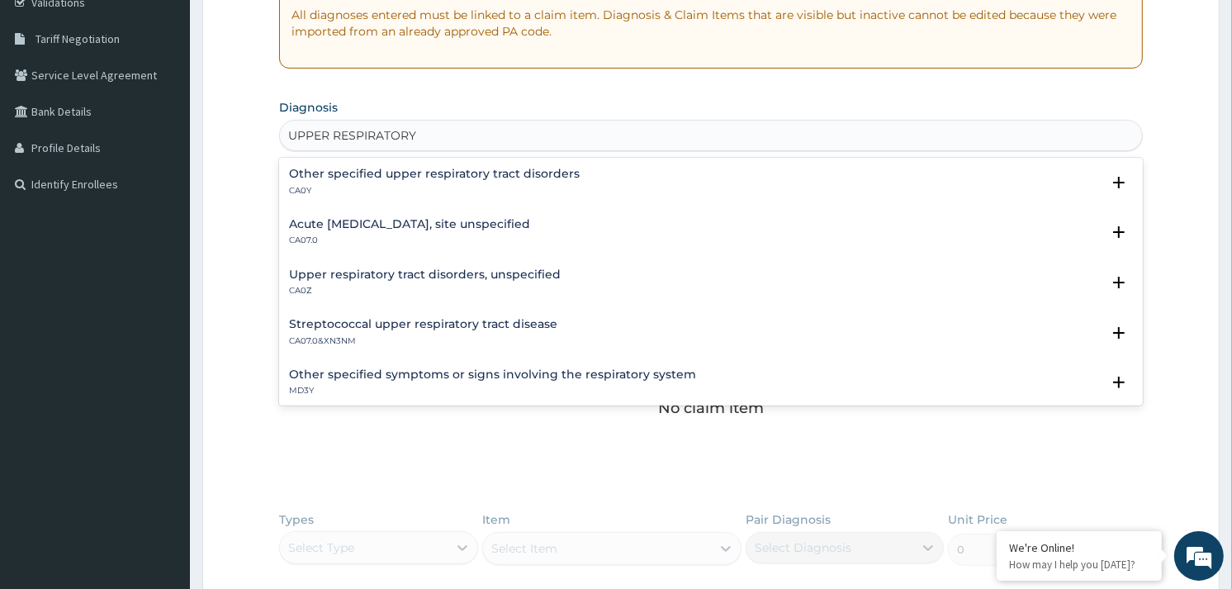
click at [380, 230] on h4 "Acute [MEDICAL_DATA], site unspecified" at bounding box center [409, 224] width 241 height 12
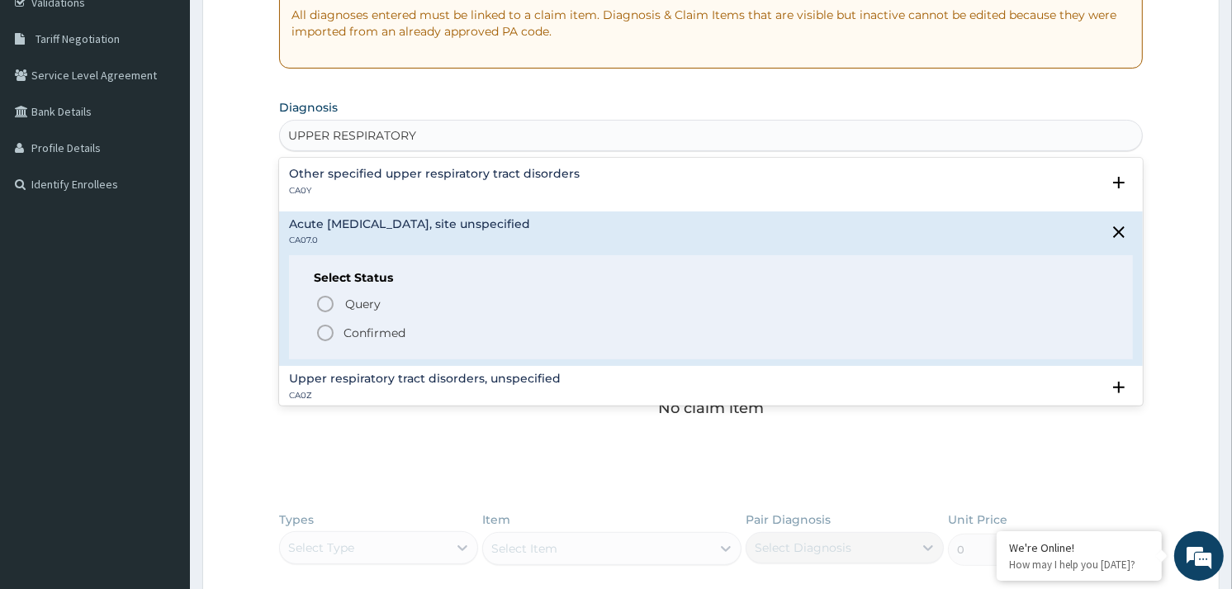
click at [324, 334] on icon "status option filled" at bounding box center [325, 333] width 20 height 20
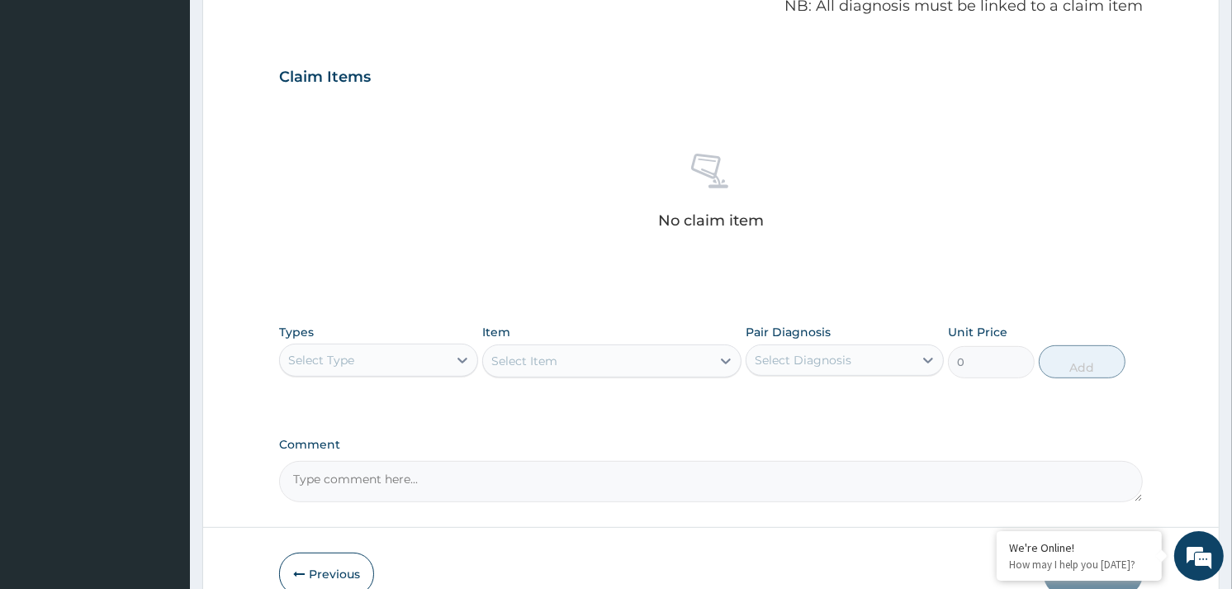
scroll to position [601, 0]
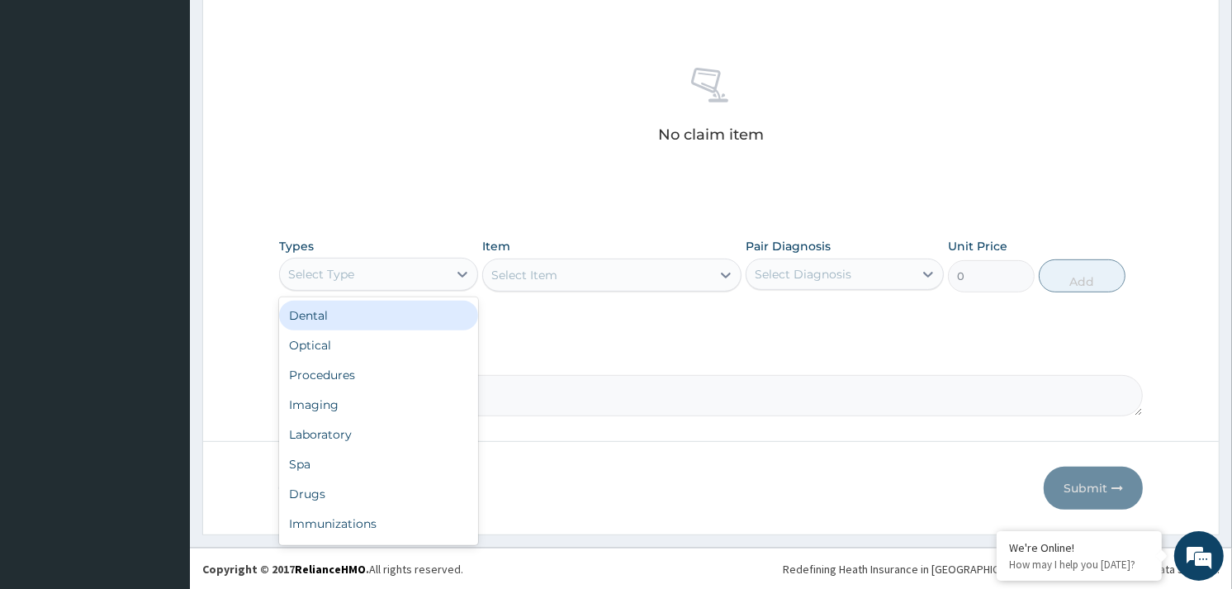
drag, startPoint x: 403, startPoint y: 266, endPoint x: 382, endPoint y: 343, distance: 79.8
click at [403, 267] on div "Select Type" at bounding box center [363, 274] width 167 height 26
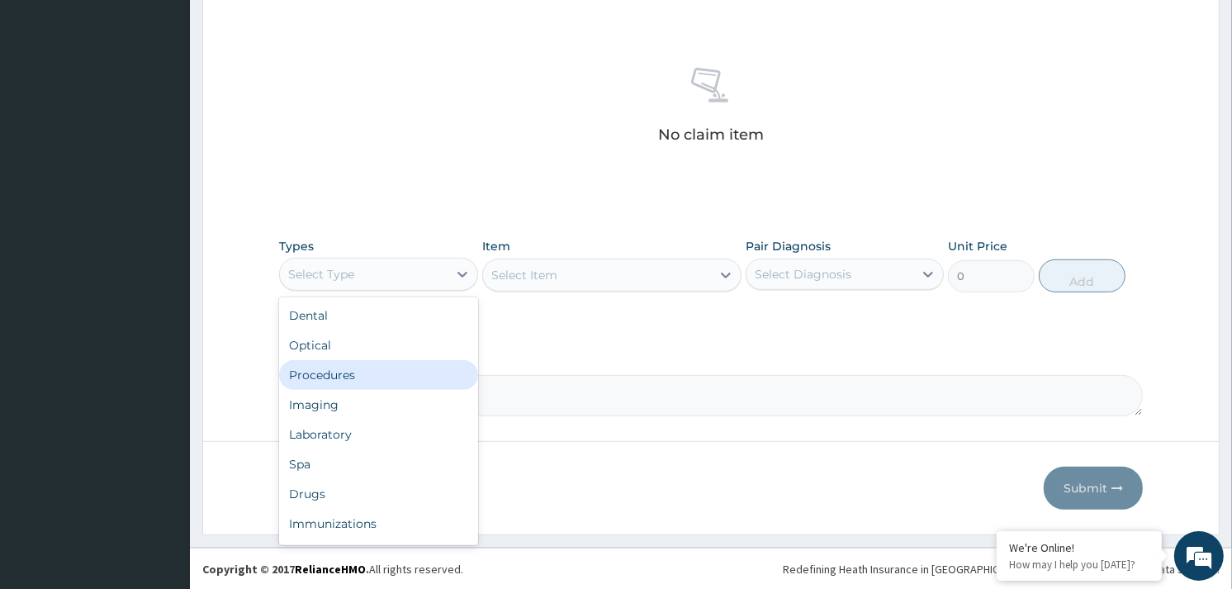
click at [366, 366] on div "Procedures" at bounding box center [378, 375] width 198 height 30
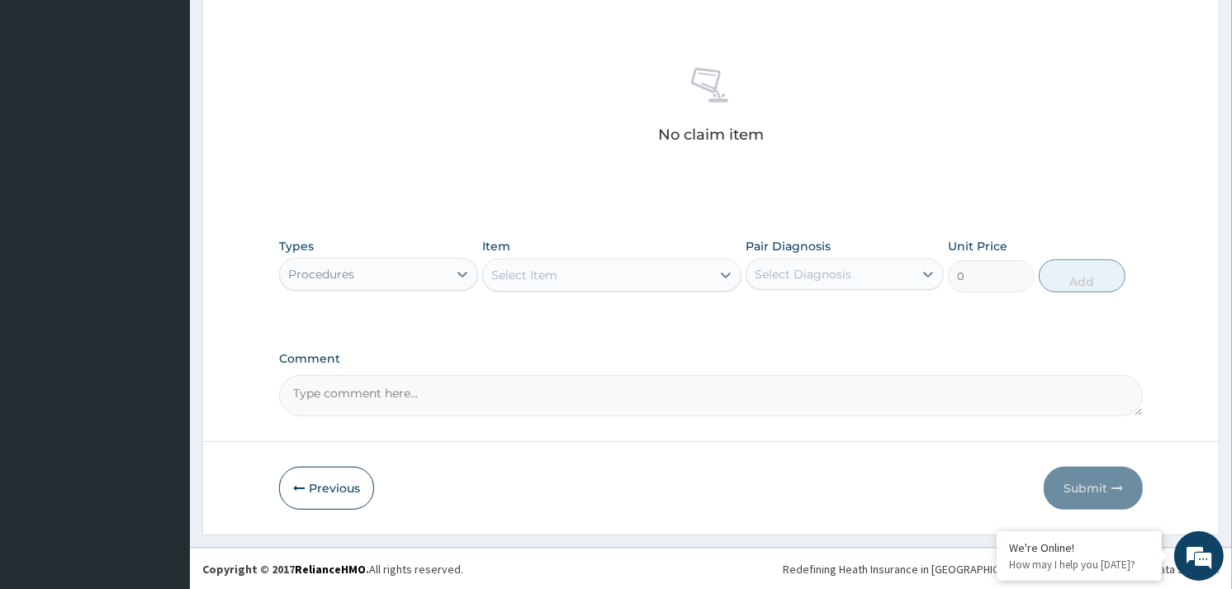
click at [618, 283] on div "Select Item" at bounding box center [597, 275] width 228 height 26
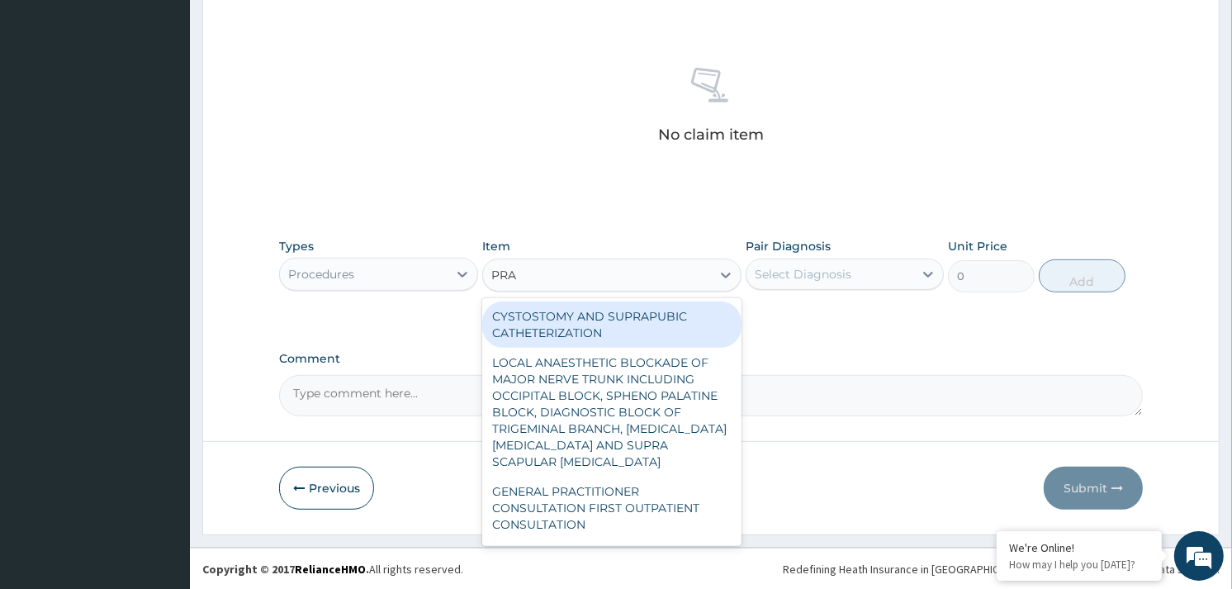
type input "PRAC"
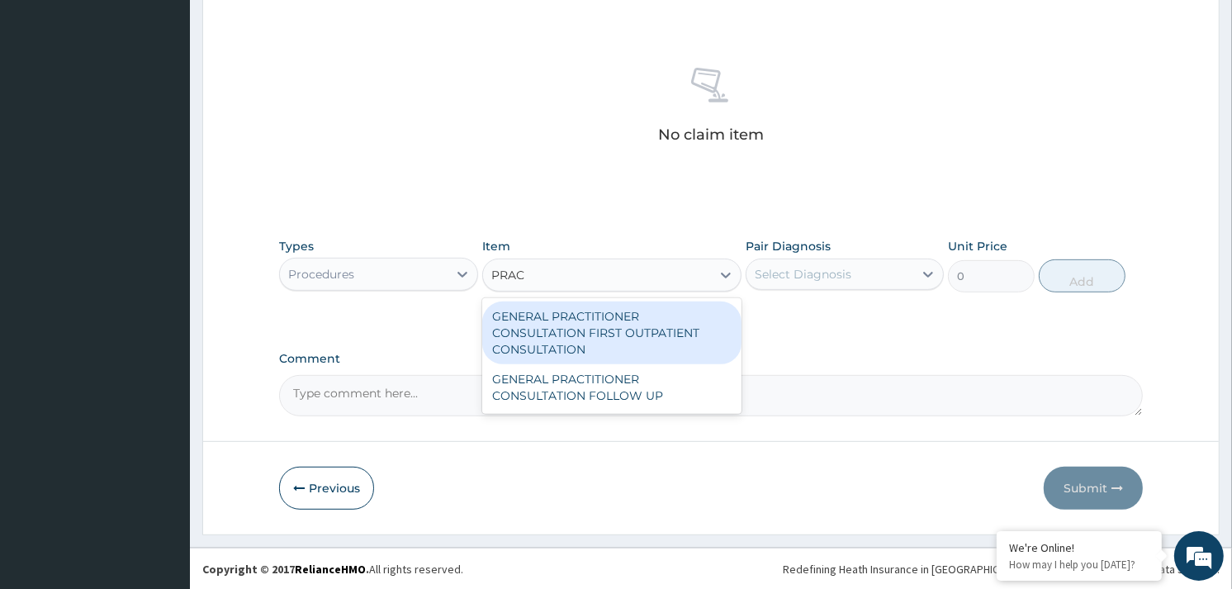
type input "3370.125"
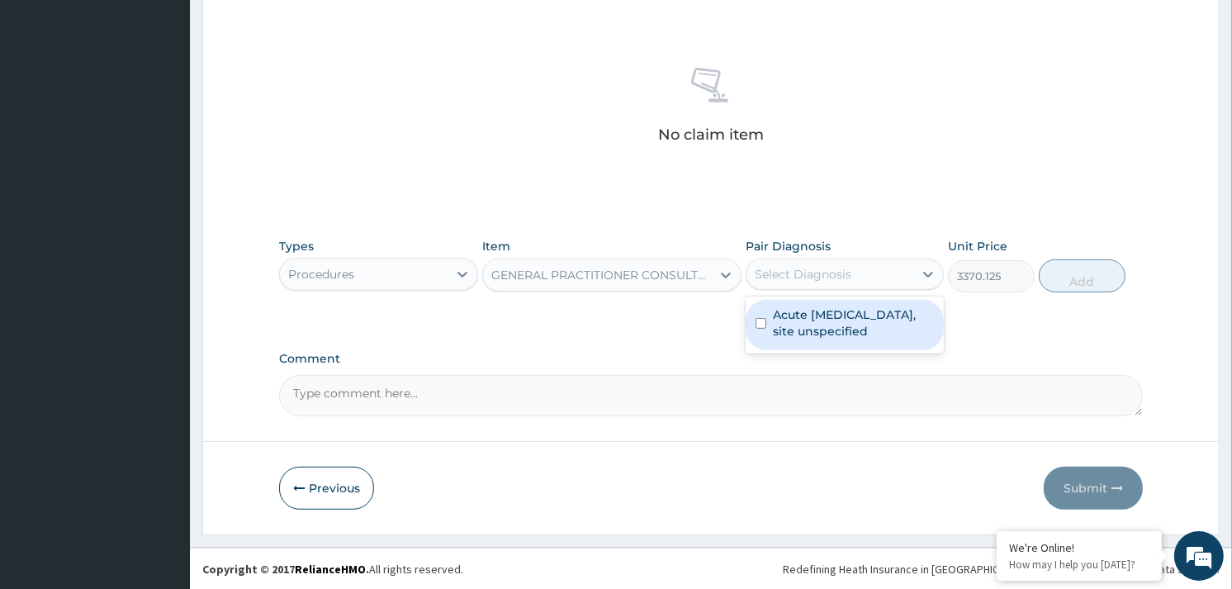
click at [826, 273] on div "Select Diagnosis" at bounding box center [803, 274] width 97 height 17
checkbox input "true"
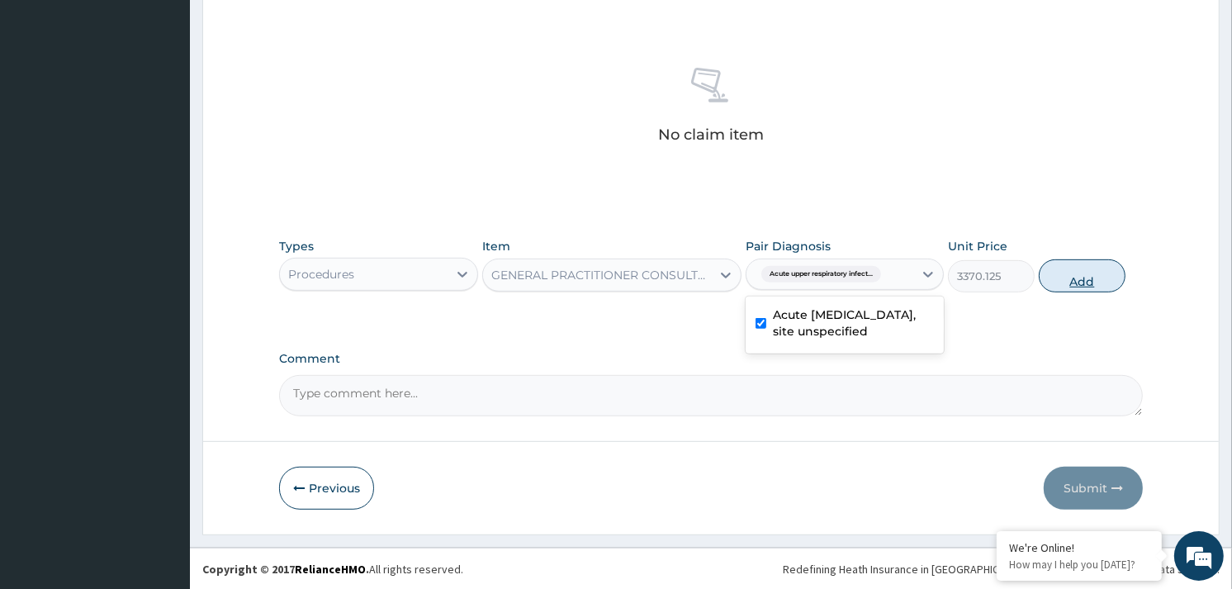
click at [1075, 287] on button "Add" at bounding box center [1082, 275] width 87 height 33
type input "0"
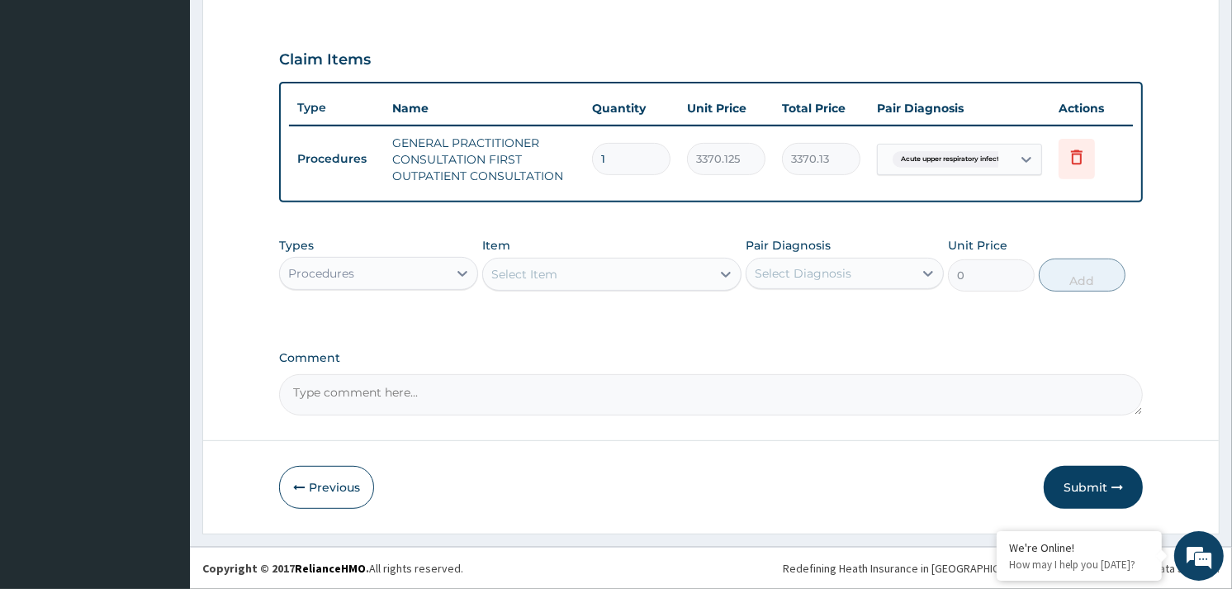
scroll to position [530, 0]
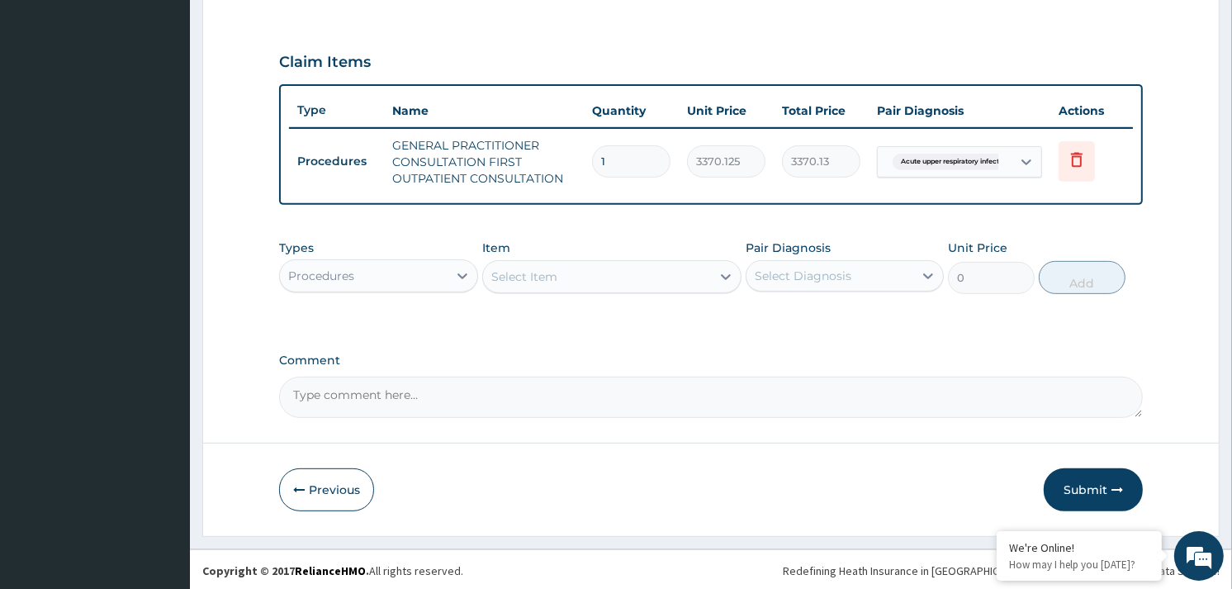
drag, startPoint x: 402, startPoint y: 259, endPoint x: 401, endPoint y: 290, distance: 31.4
click at [402, 263] on div "Procedures" at bounding box center [363, 276] width 167 height 26
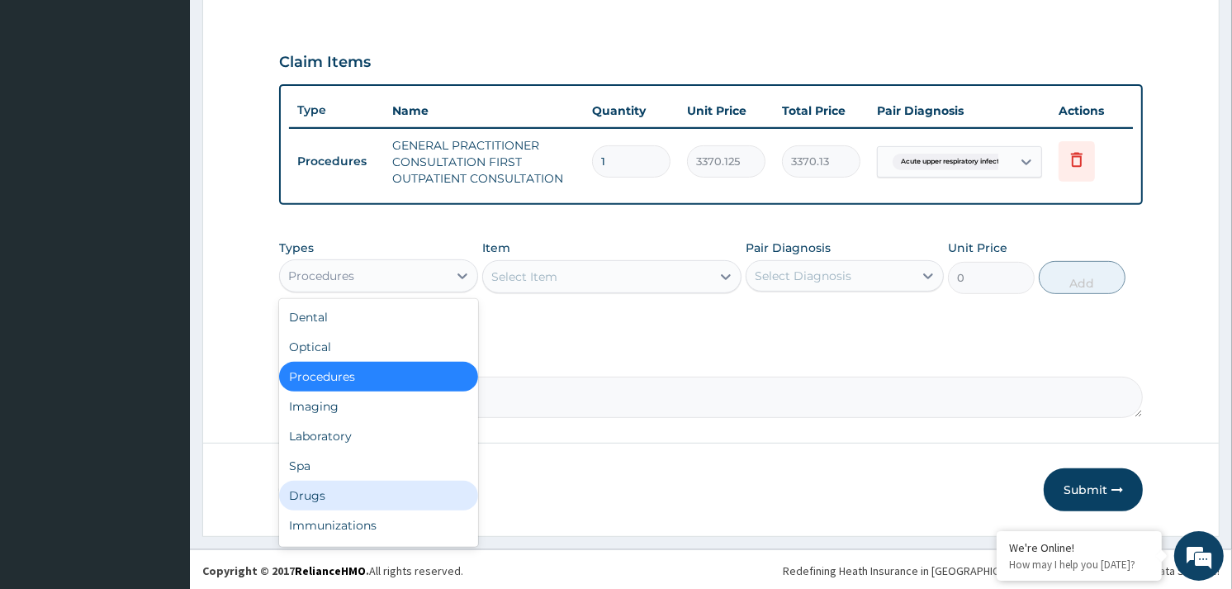
click at [336, 486] on div "Drugs" at bounding box center [378, 496] width 198 height 30
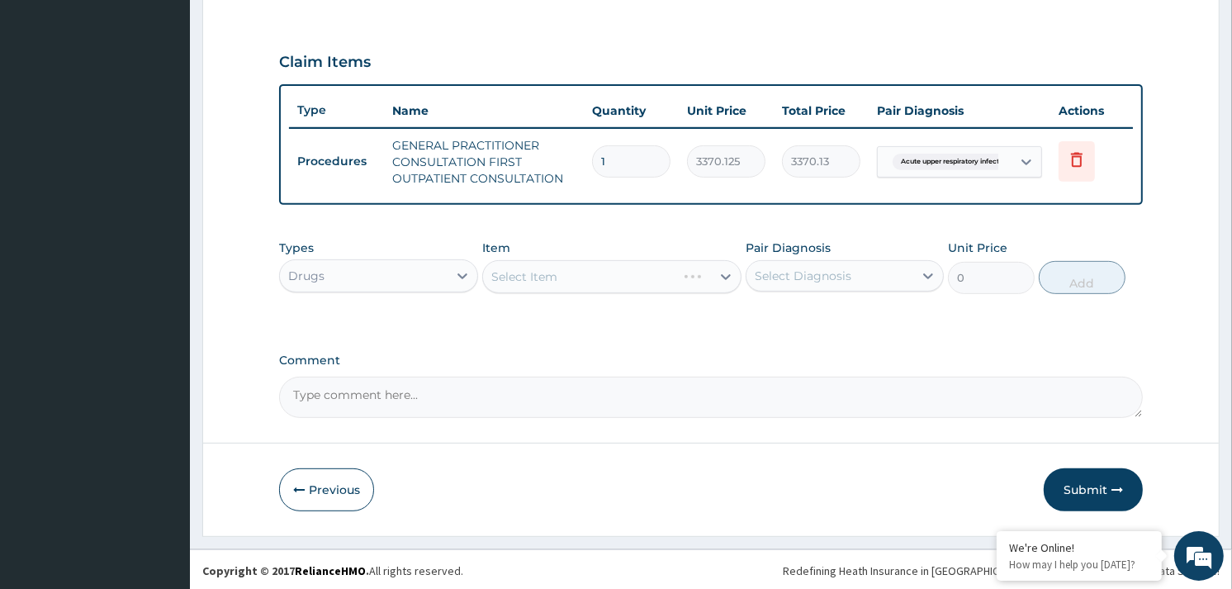
click at [654, 274] on div "Select Item" at bounding box center [611, 276] width 259 height 33
click at [654, 271] on div "Select Item" at bounding box center [611, 276] width 259 height 33
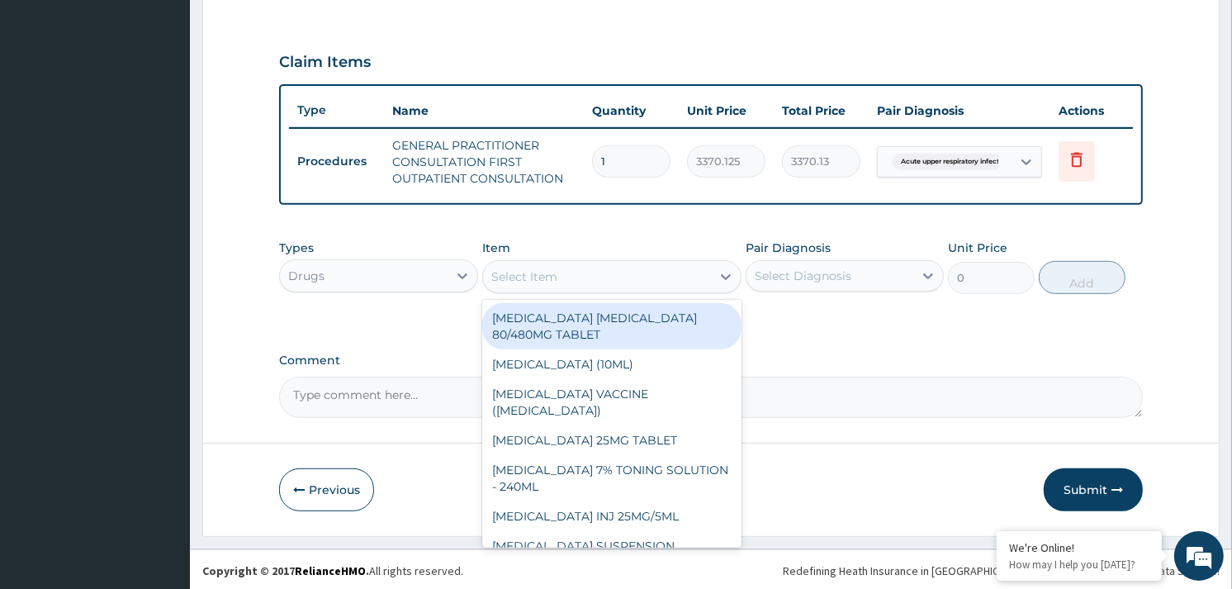
click at [646, 271] on div "Select Item" at bounding box center [597, 276] width 228 height 26
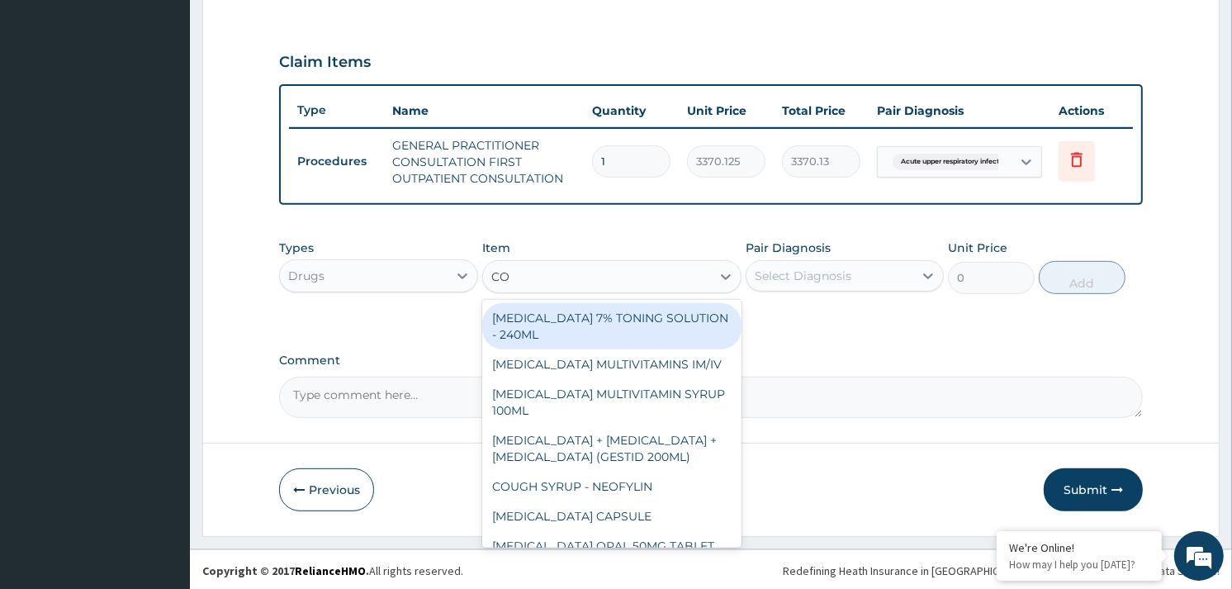
type input "COU"
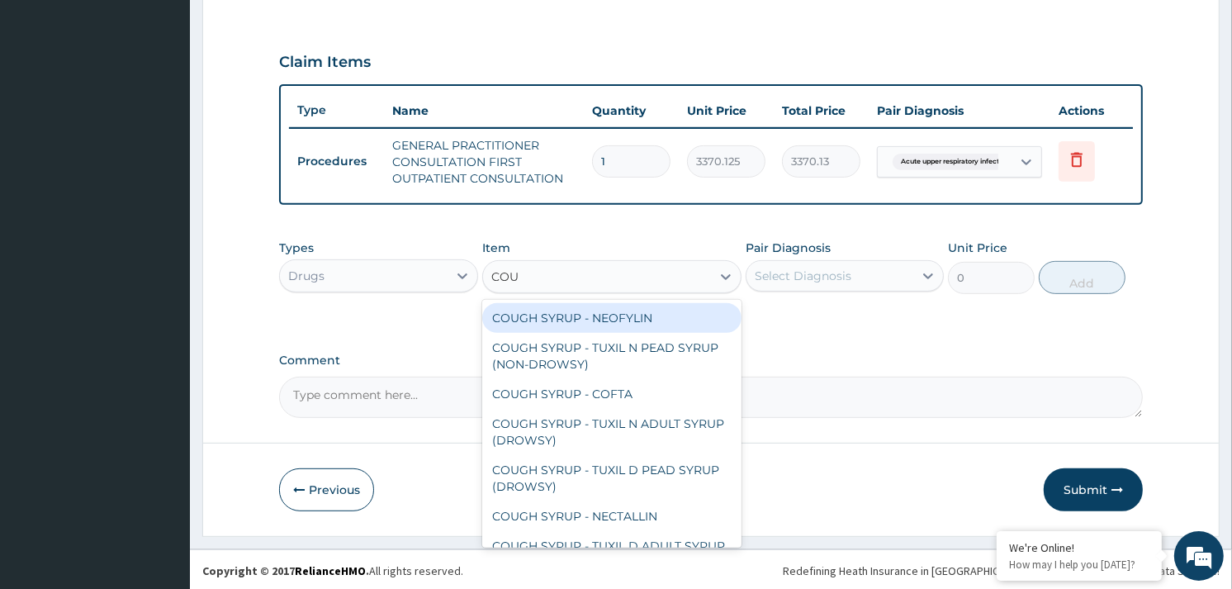
drag, startPoint x: 658, startPoint y: 320, endPoint x: 819, endPoint y: 259, distance: 172.0
click at [685, 306] on div "COUGH SYRUP - NEOFYLIN" at bounding box center [611, 318] width 259 height 30
type input "2000"
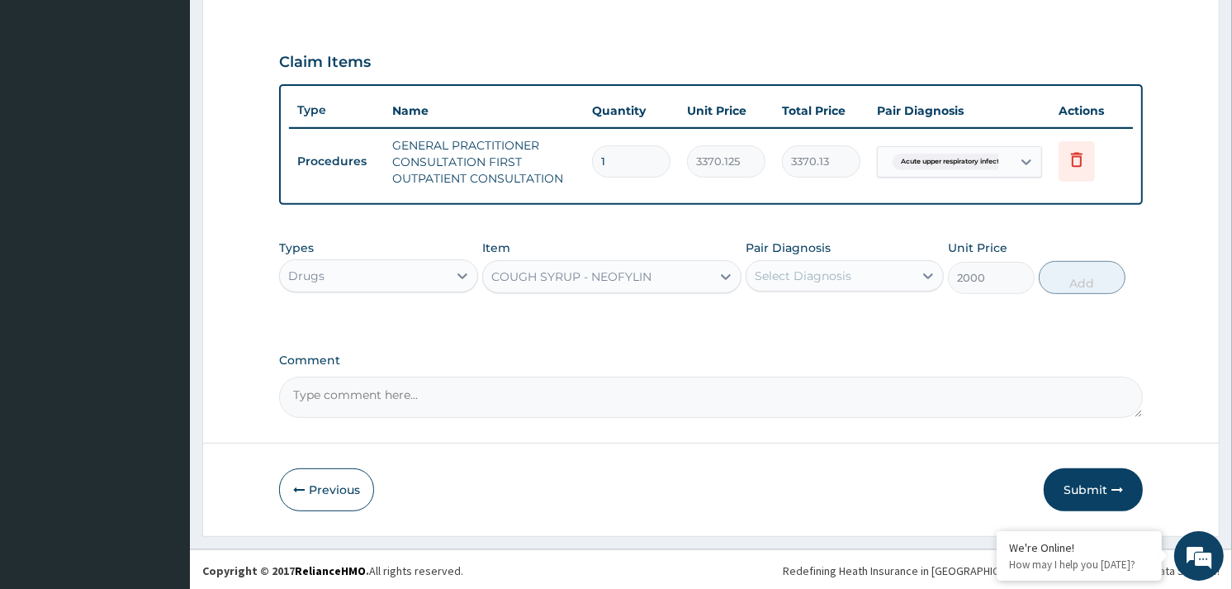
click at [869, 277] on div "Select Diagnosis" at bounding box center [830, 276] width 167 height 26
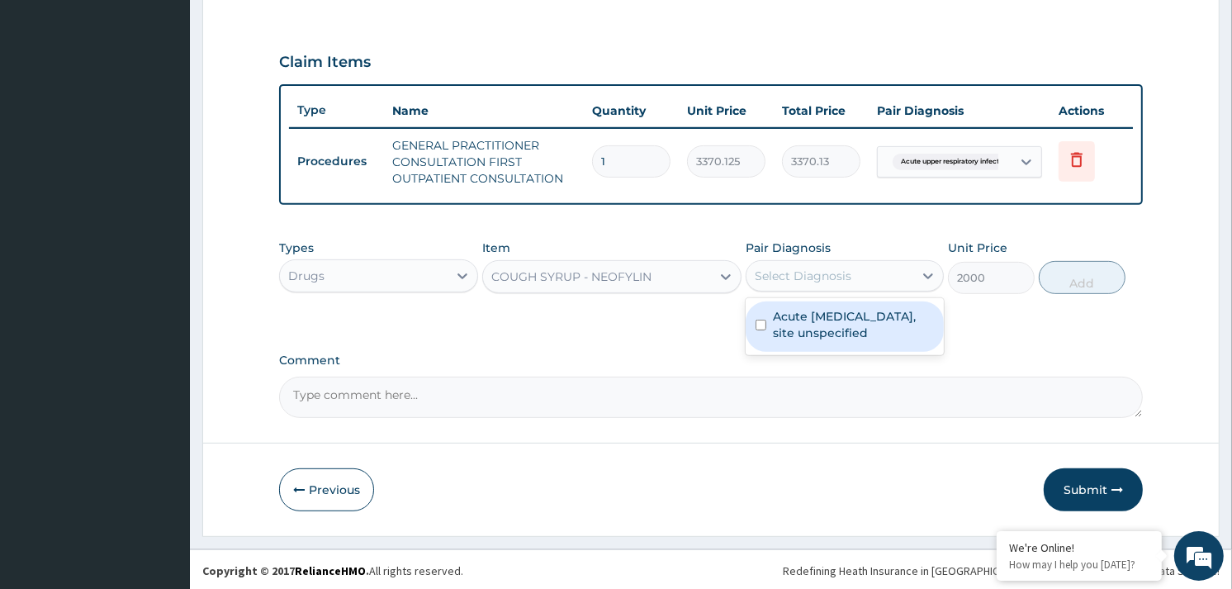
drag, startPoint x: 869, startPoint y: 307, endPoint x: 997, endPoint y: 274, distance: 132.2
click at [871, 308] on label "Acute [MEDICAL_DATA], site unspecified" at bounding box center [853, 324] width 161 height 33
checkbox input "true"
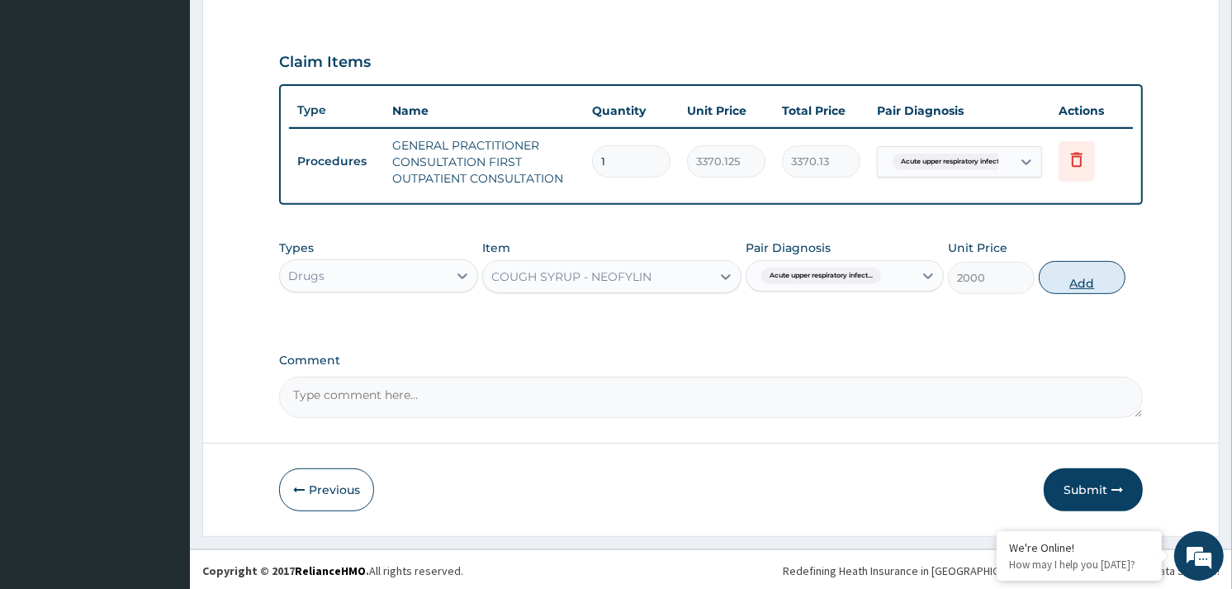
click at [1083, 276] on button "Add" at bounding box center [1082, 277] width 87 height 33
type input "0"
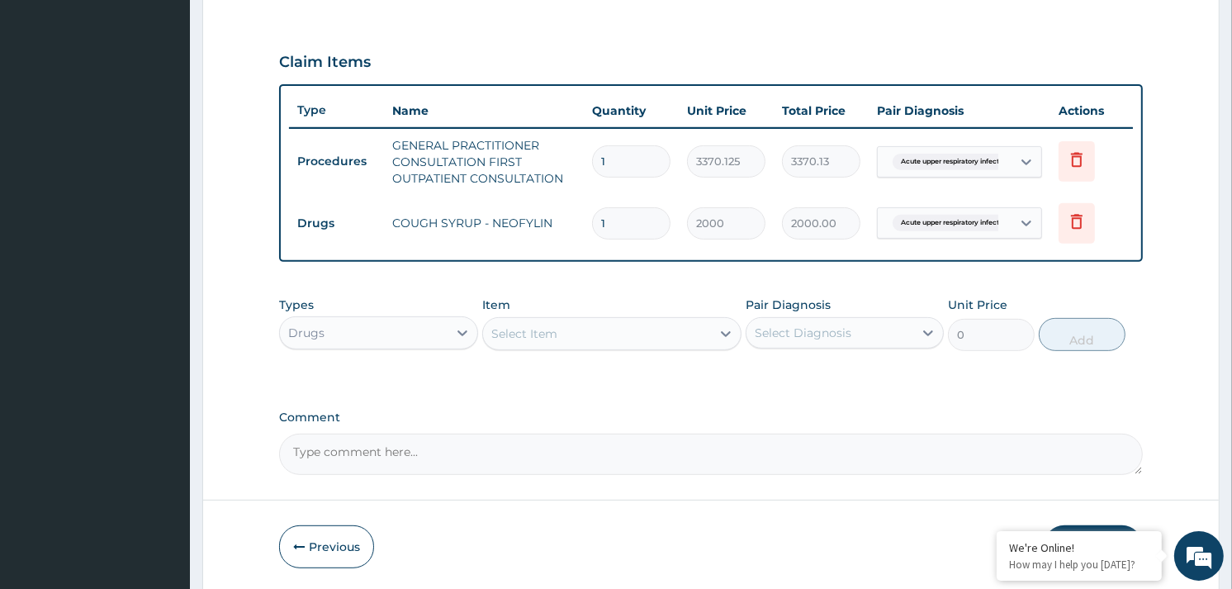
click at [633, 325] on div "Select Item" at bounding box center [597, 333] width 228 height 26
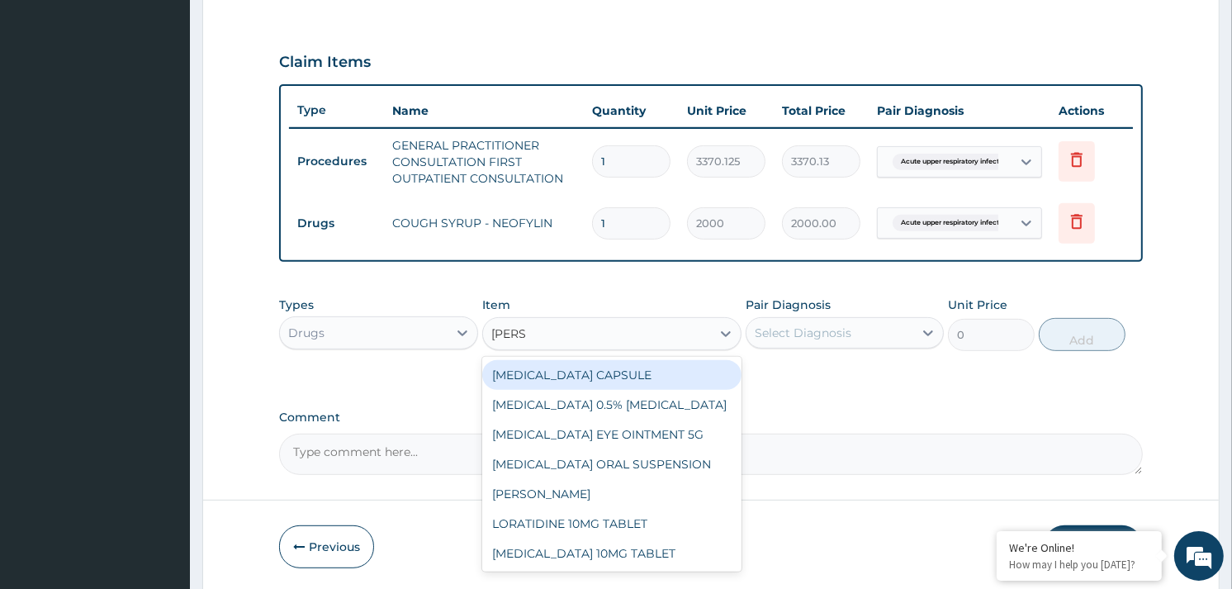
type input "LORAT"
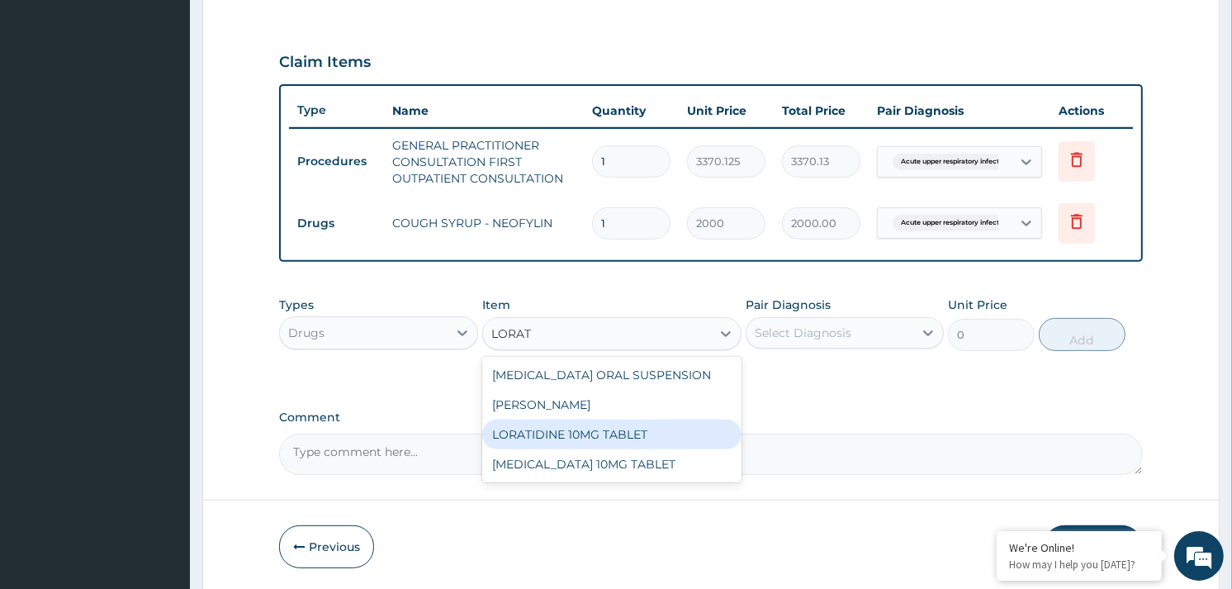
click at [605, 420] on div "LORATIDINE 10MG TABLET" at bounding box center [611, 435] width 259 height 30
type input "96"
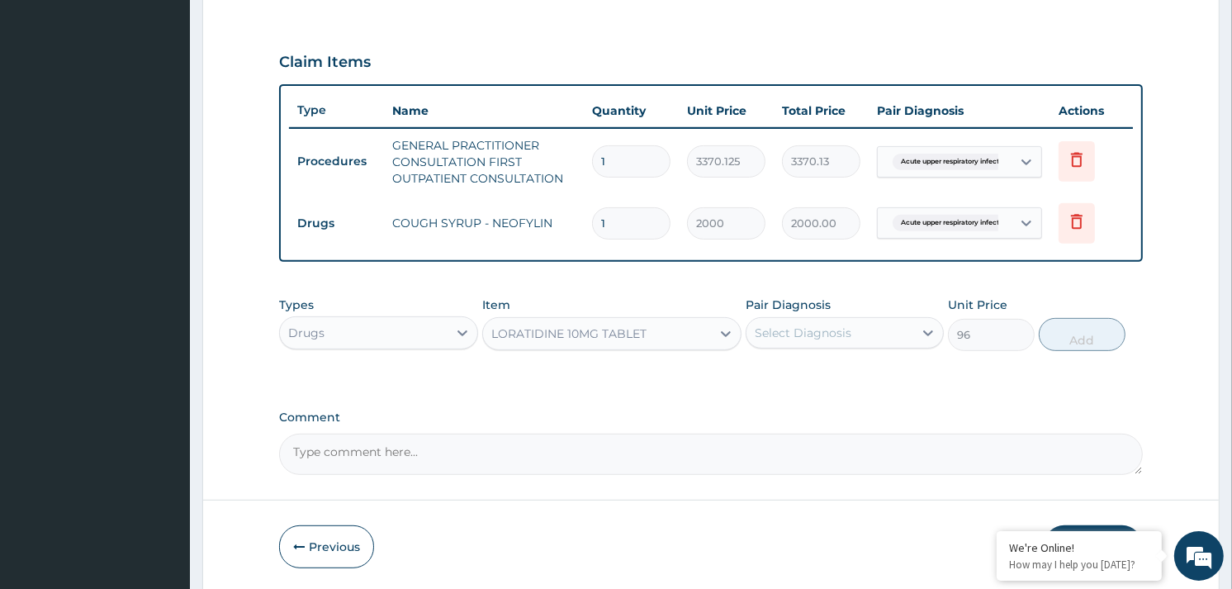
click at [842, 333] on div "Select Diagnosis" at bounding box center [803, 333] width 97 height 17
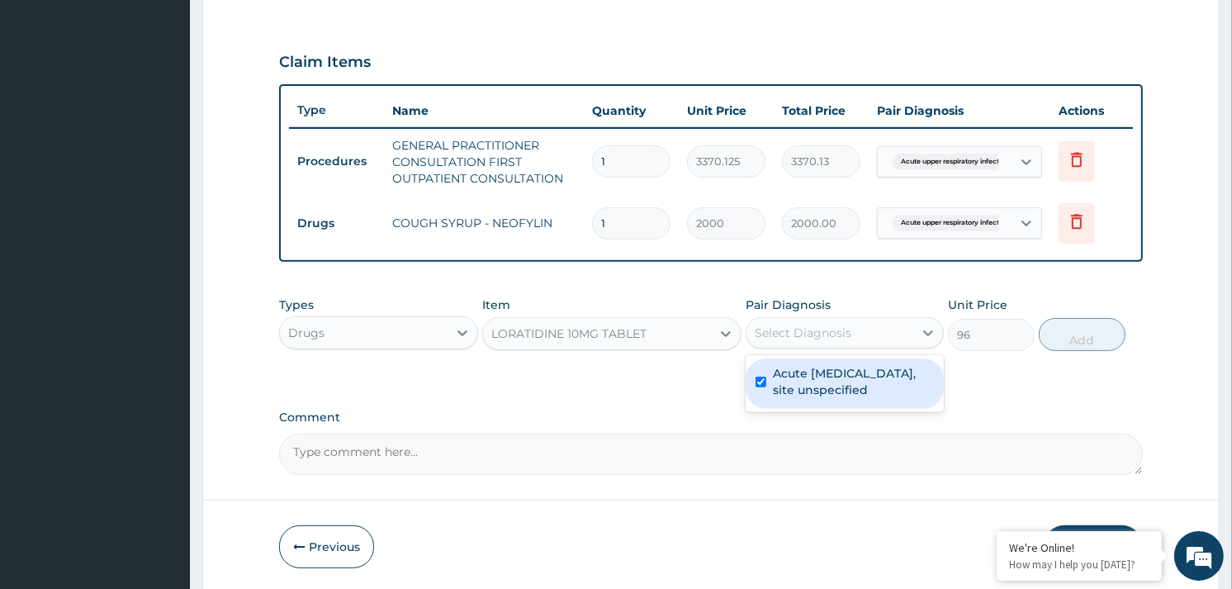
checkbox input "true"
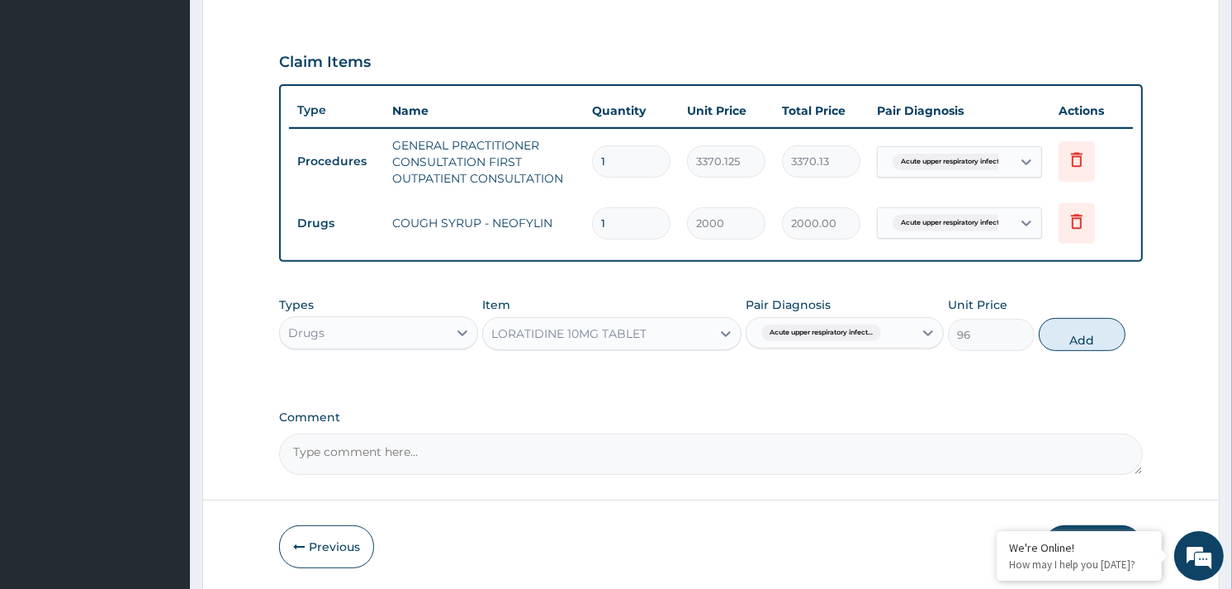
click at [1046, 328] on button "Add" at bounding box center [1082, 334] width 87 height 33
type input "0"
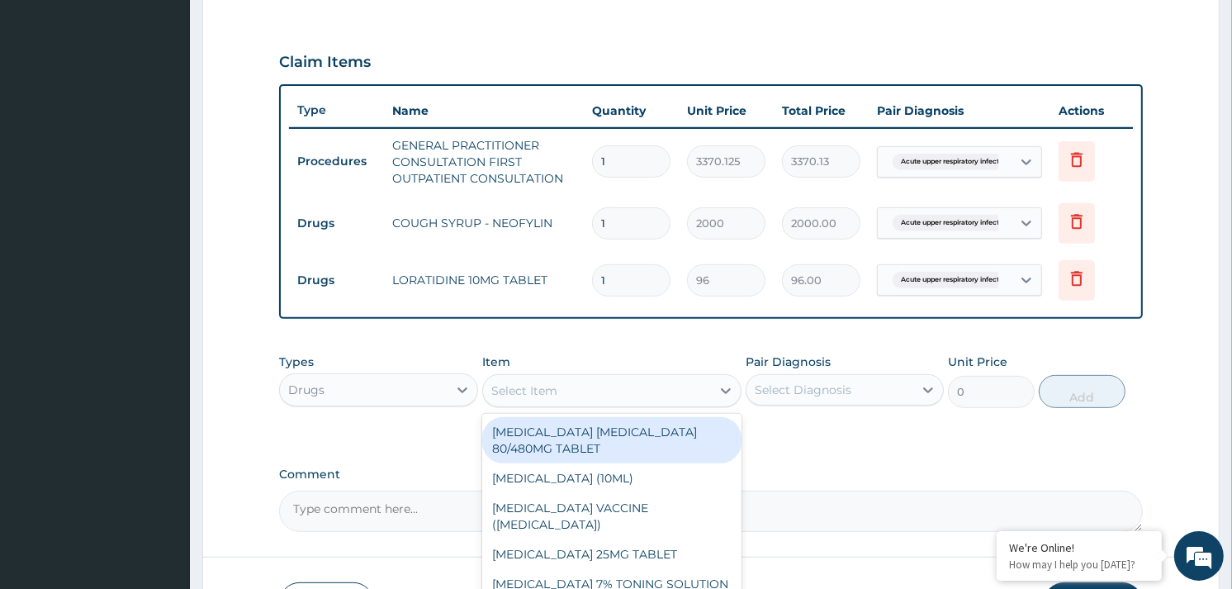
click at [644, 382] on div "Select Item" at bounding box center [597, 390] width 228 height 26
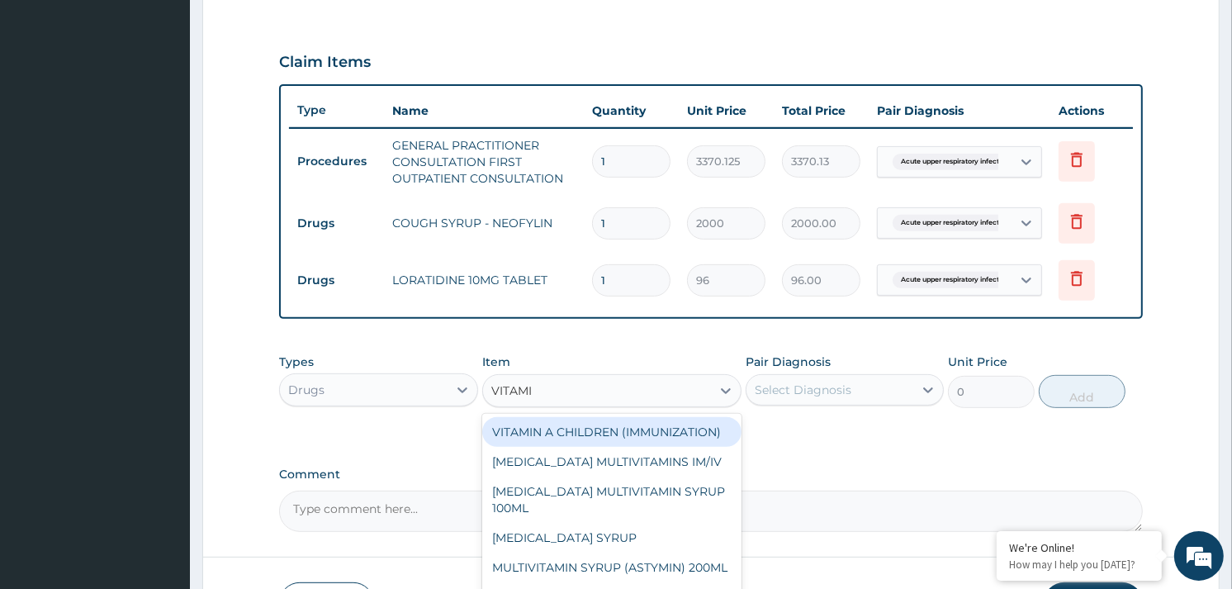
type input "VITAMIN"
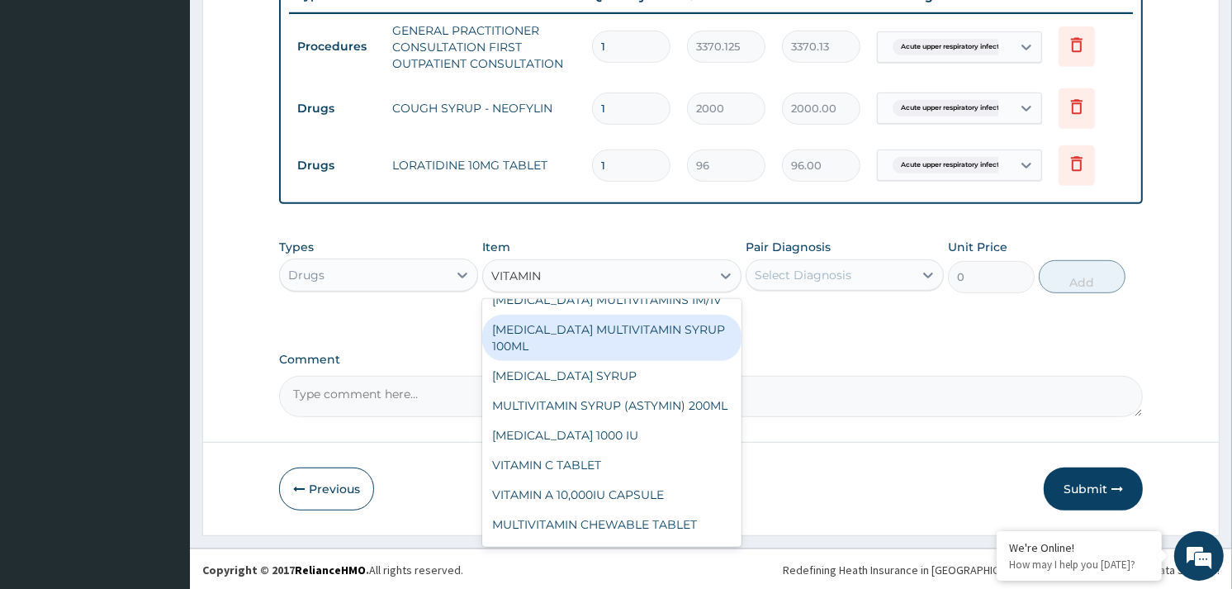
scroll to position [92, 0]
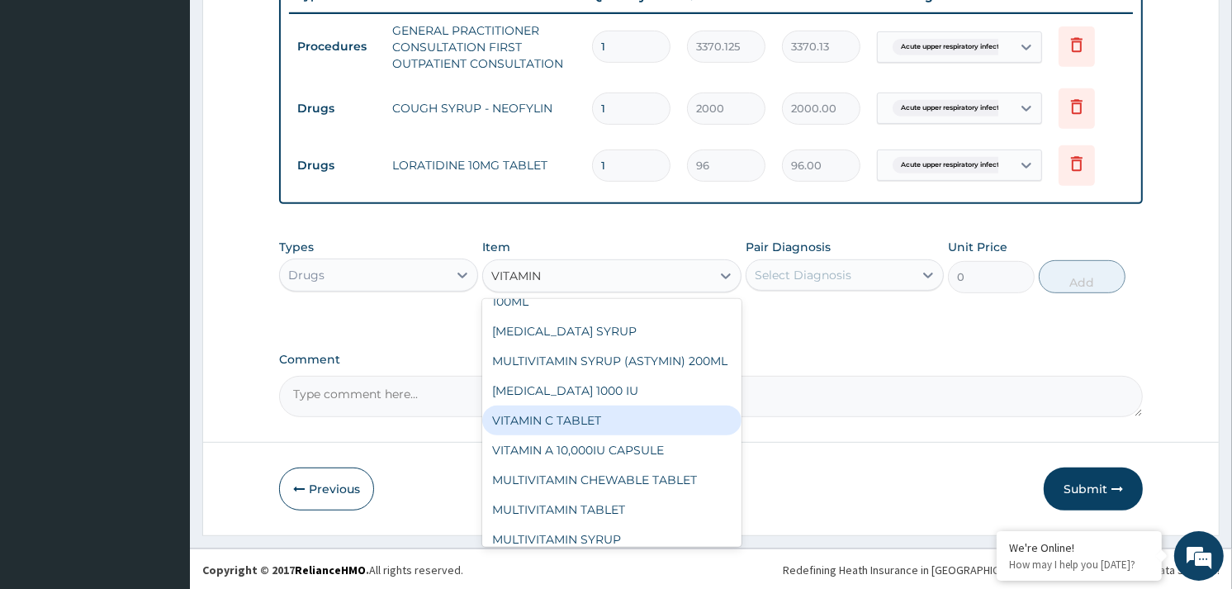
drag, startPoint x: 575, startPoint y: 443, endPoint x: 750, endPoint y: 368, distance: 190.9
click at [595, 435] on div "VITAMIN C TABLET" at bounding box center [611, 421] width 259 height 30
type input "20"
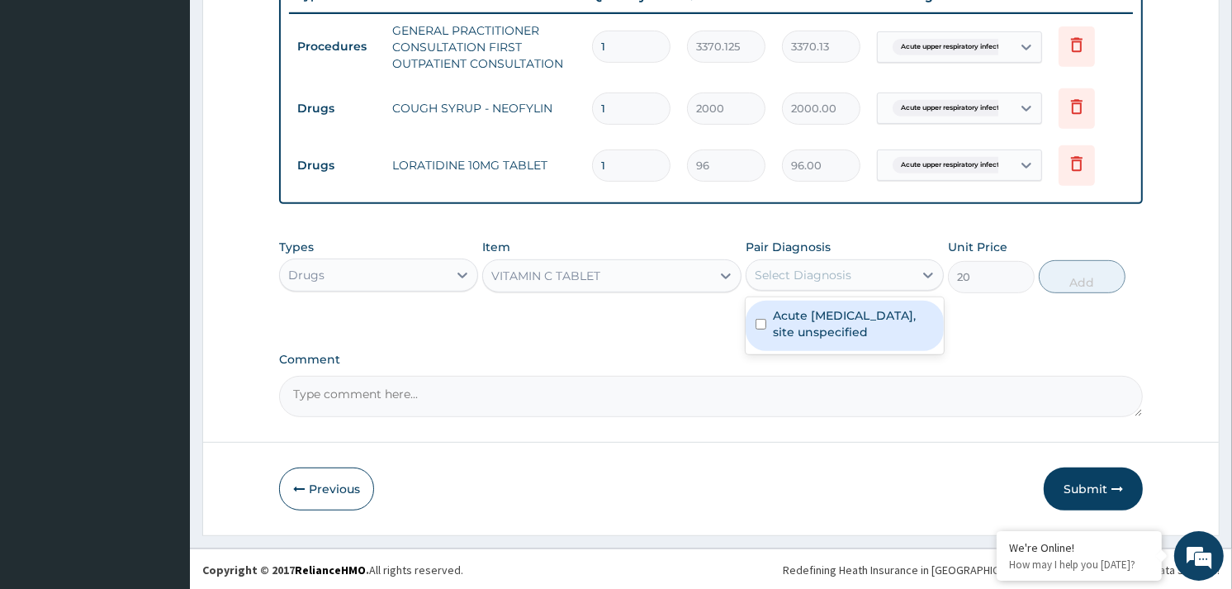
drag, startPoint x: 856, startPoint y: 273, endPoint x: 856, endPoint y: 307, distance: 34.7
click at [856, 276] on div "Select Diagnosis" at bounding box center [830, 275] width 167 height 26
click at [856, 312] on label "Acute [MEDICAL_DATA], site unspecified" at bounding box center [853, 323] width 161 height 33
checkbox input "true"
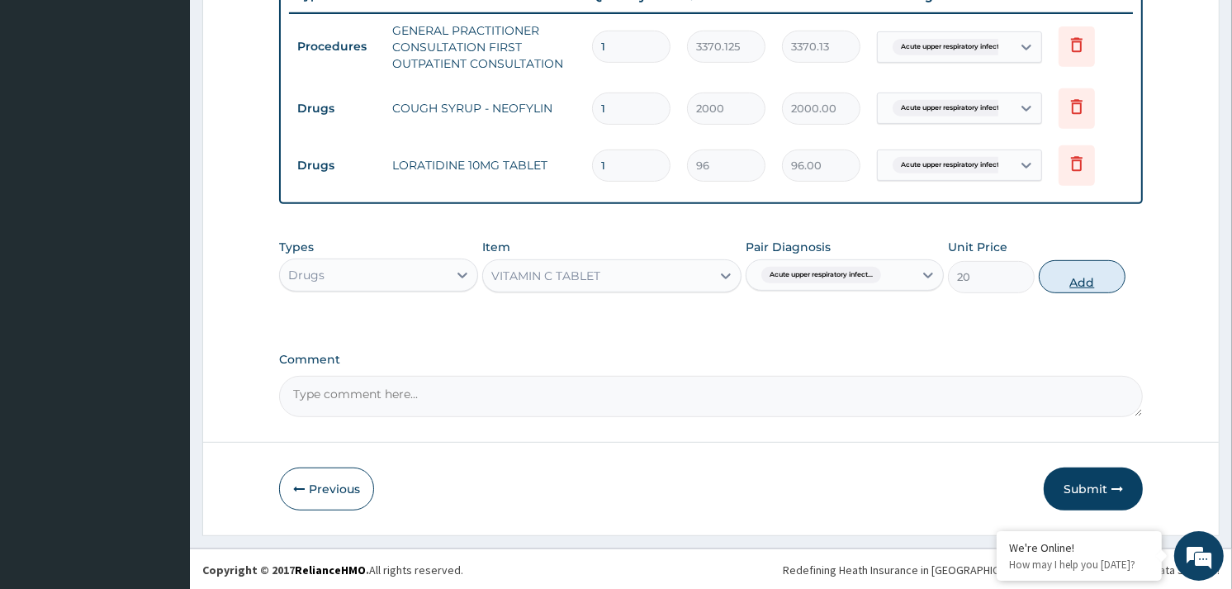
click at [1095, 282] on button "Add" at bounding box center [1082, 276] width 87 height 33
type input "0"
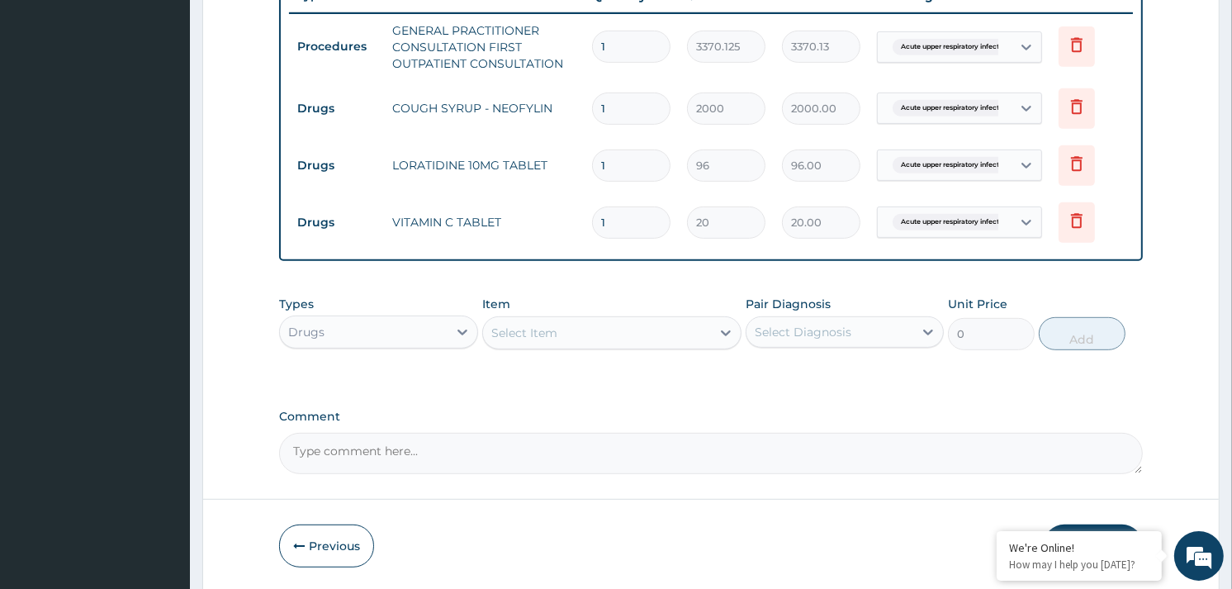
type input "0.00"
type input "3"
type input "60.00"
type input "30"
type input "600.00"
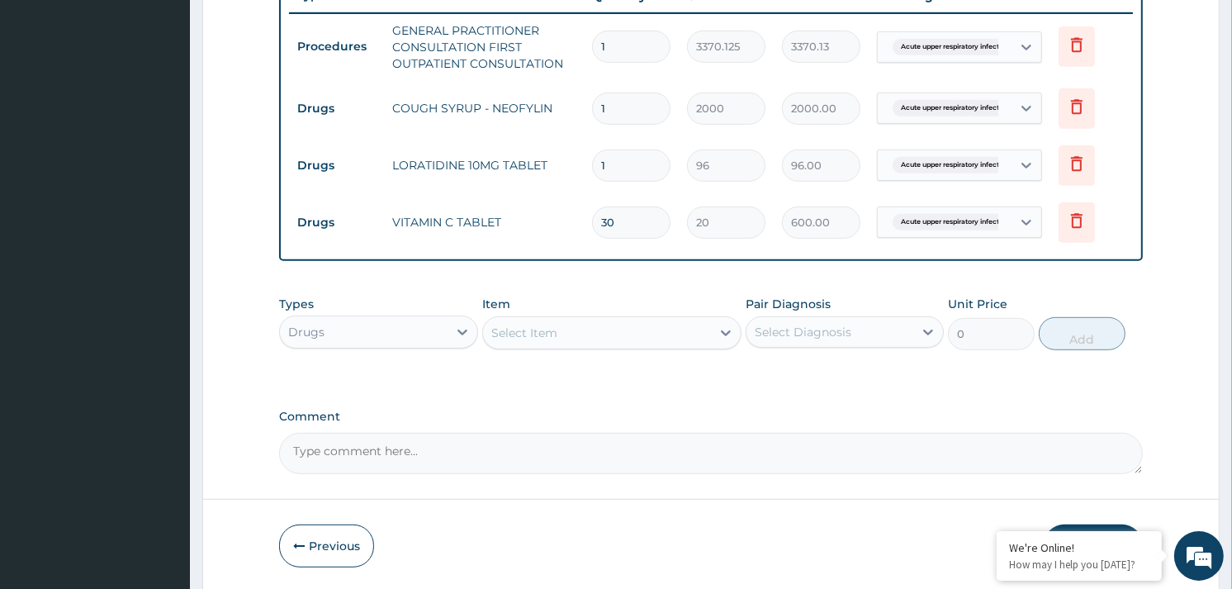
type input "30"
click at [614, 340] on div "Select Item" at bounding box center [597, 333] width 228 height 26
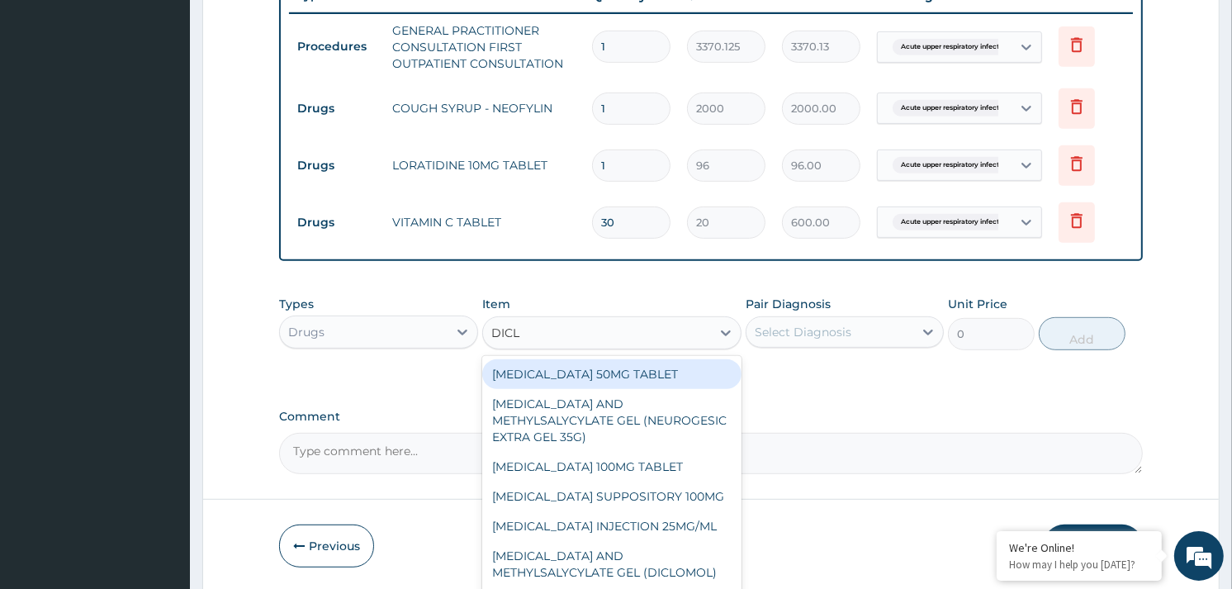
type input "DICLO"
type input "80"
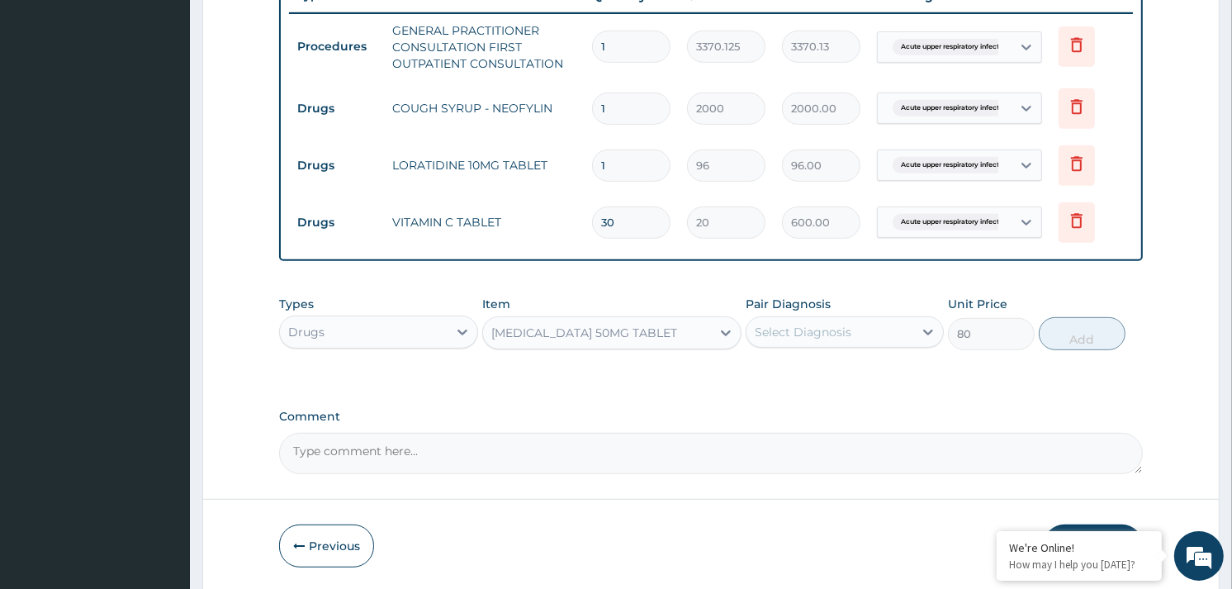
click at [853, 341] on div "Select Diagnosis" at bounding box center [830, 332] width 167 height 26
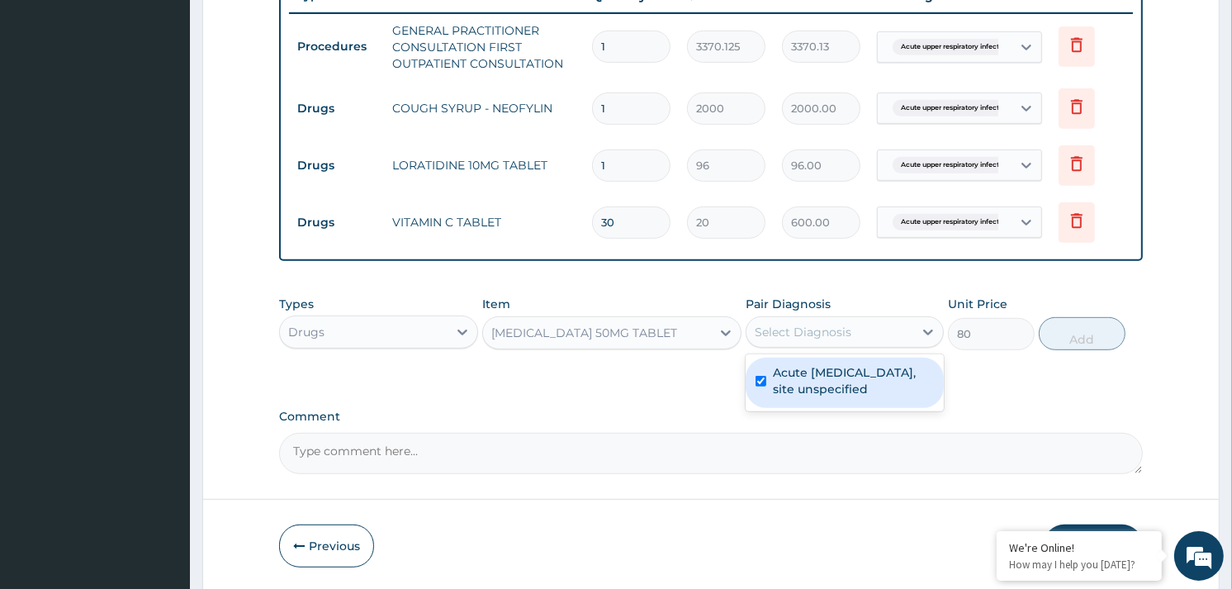
checkbox input "true"
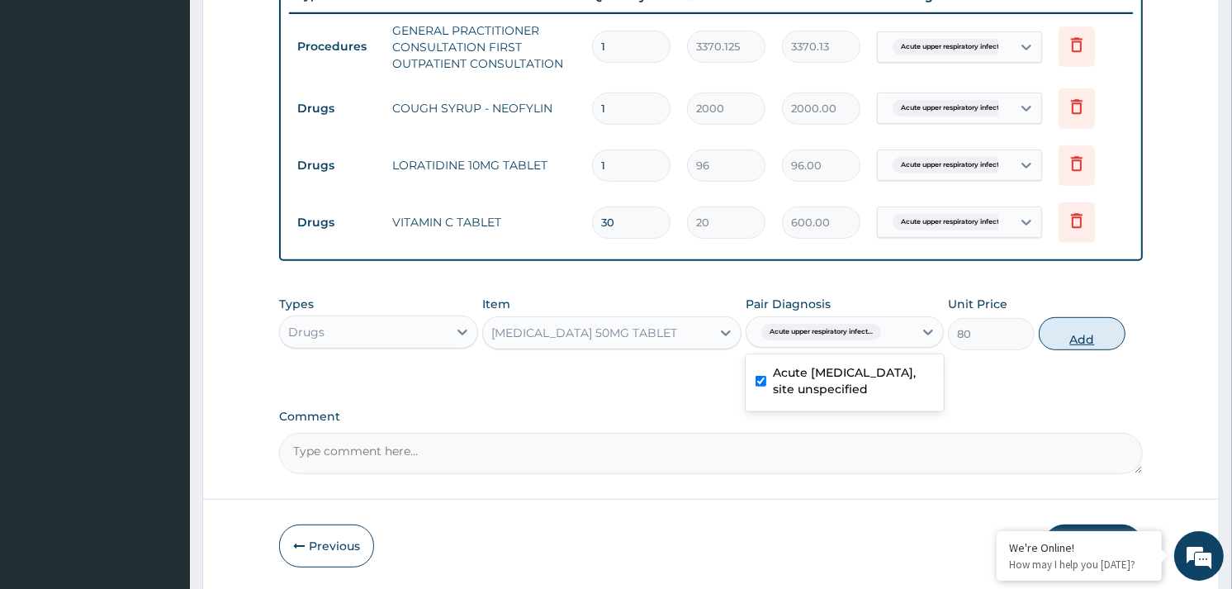
click at [1069, 342] on button "Add" at bounding box center [1082, 333] width 87 height 33
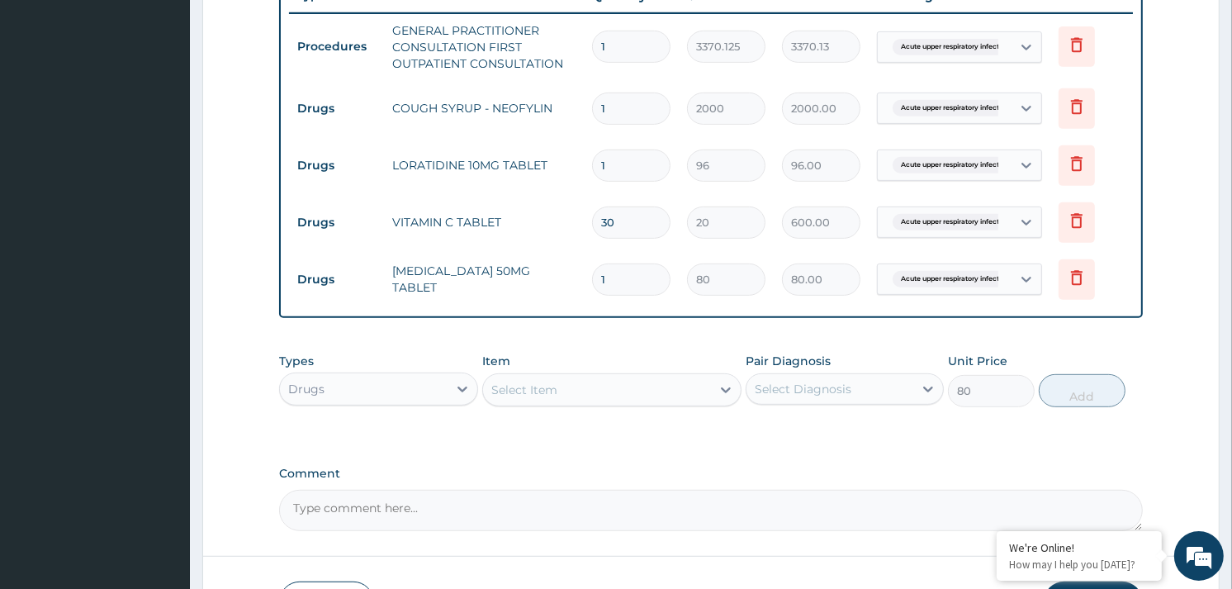
type input "0"
type input "10"
type input "800.00"
type input "10"
click at [631, 172] on input "1" at bounding box center [631, 165] width 78 height 32
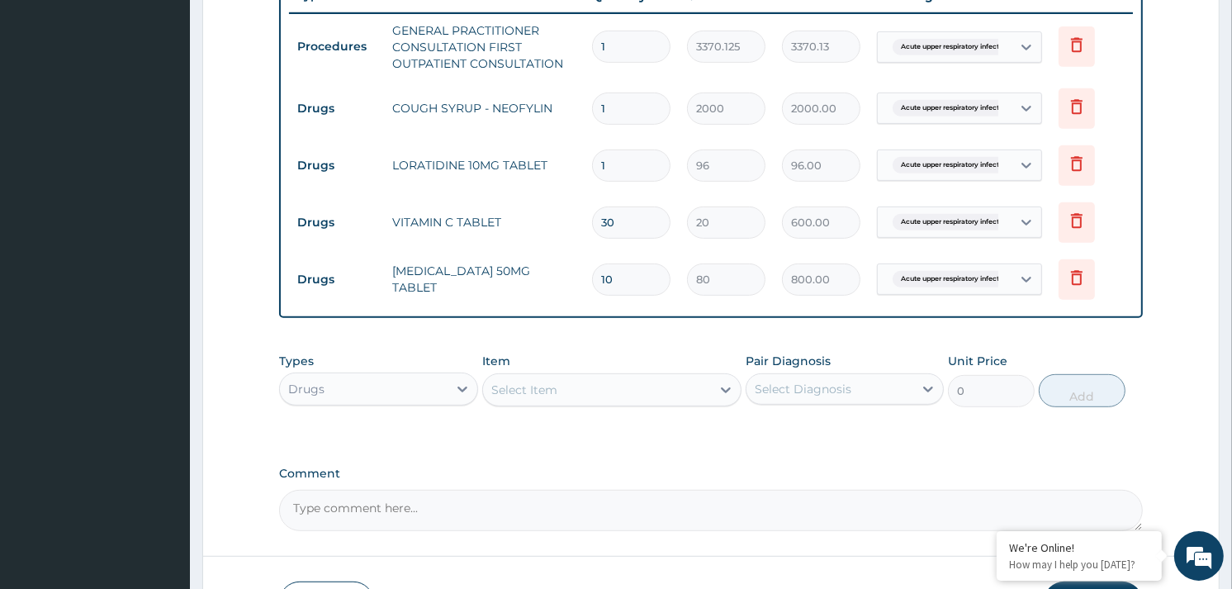
type input "0.00"
type input "3"
type input "288.00"
type input "3"
click at [632, 277] on input "10" at bounding box center [631, 279] width 78 height 32
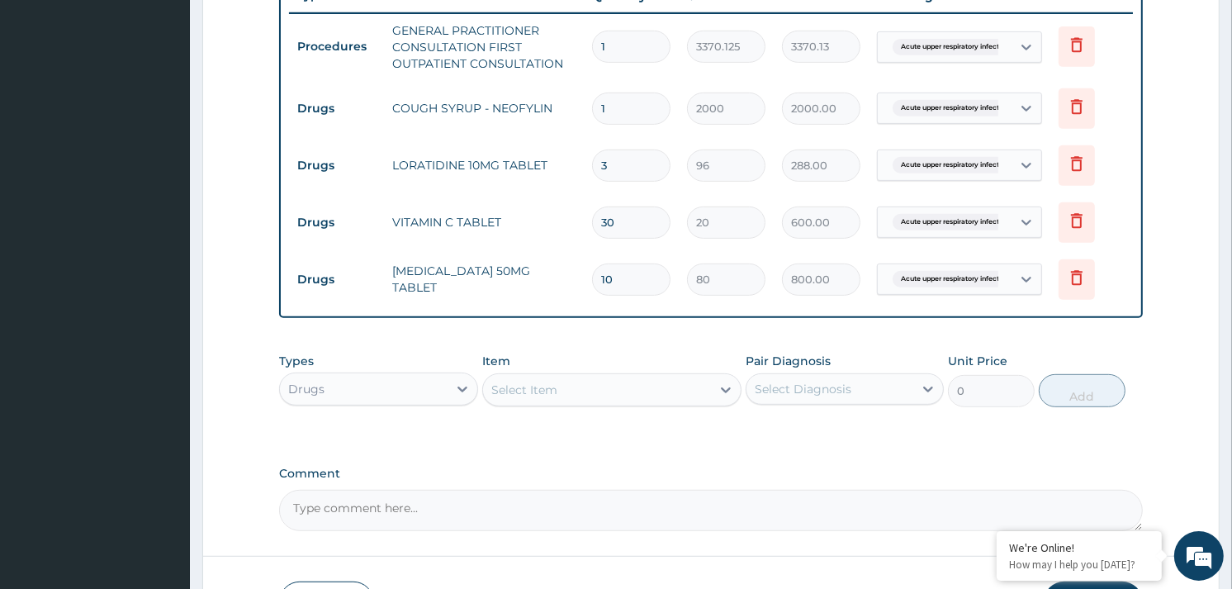
type input "1"
type input "80.00"
type input "0.00"
type input "6"
type input "480.00"
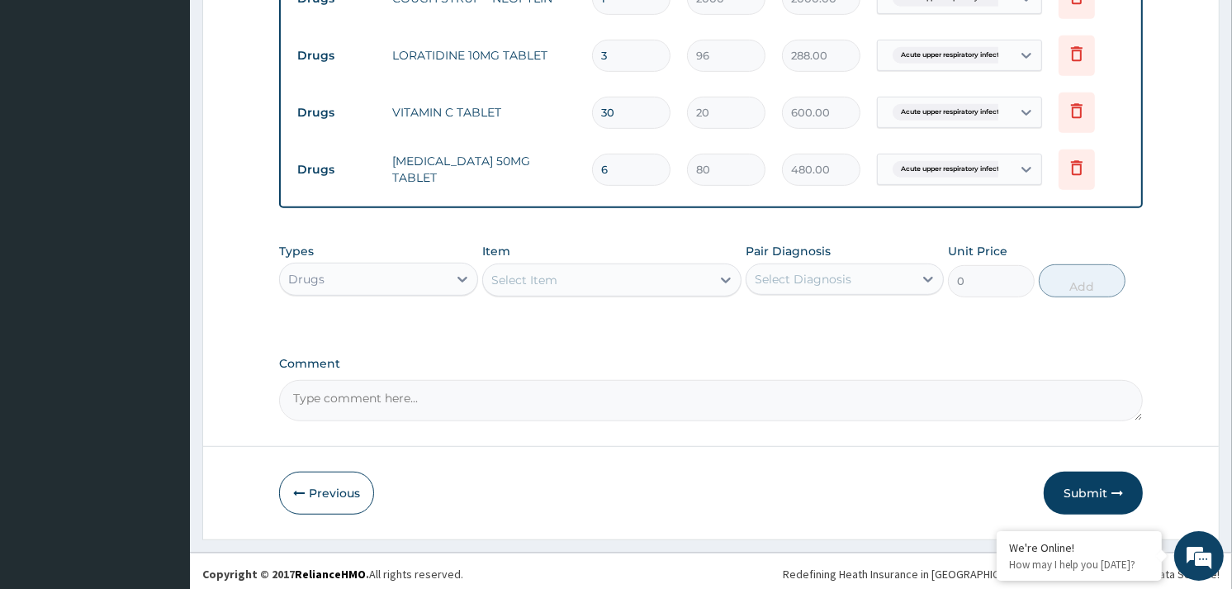
scroll to position [761, 0]
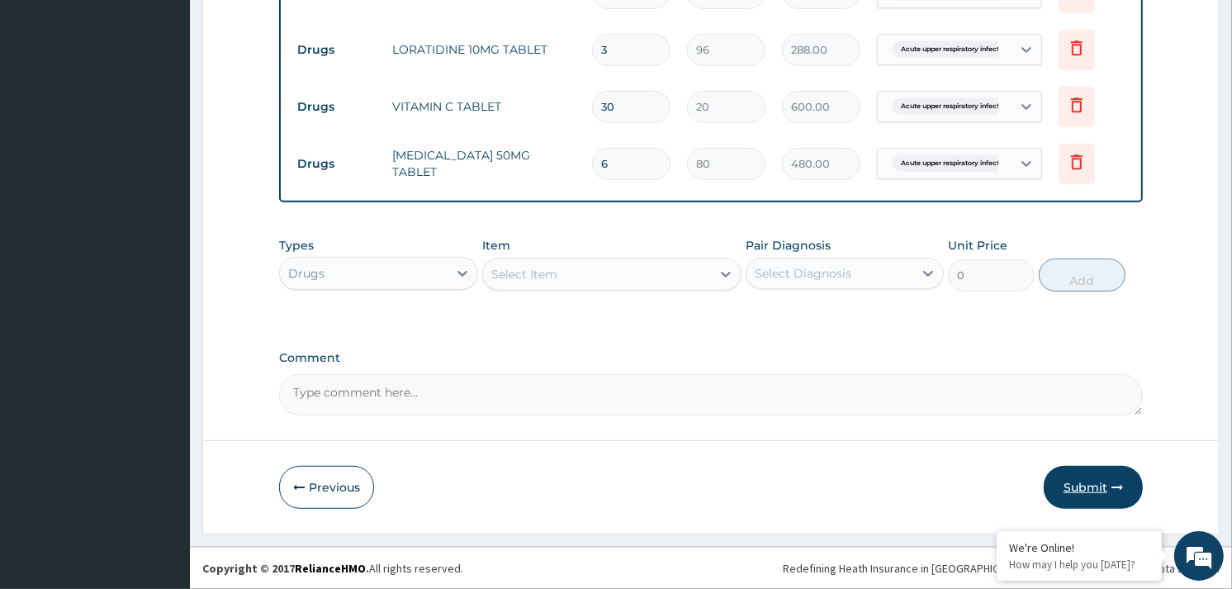
type input "6"
click at [1093, 475] on button "Submit" at bounding box center [1093, 487] width 99 height 43
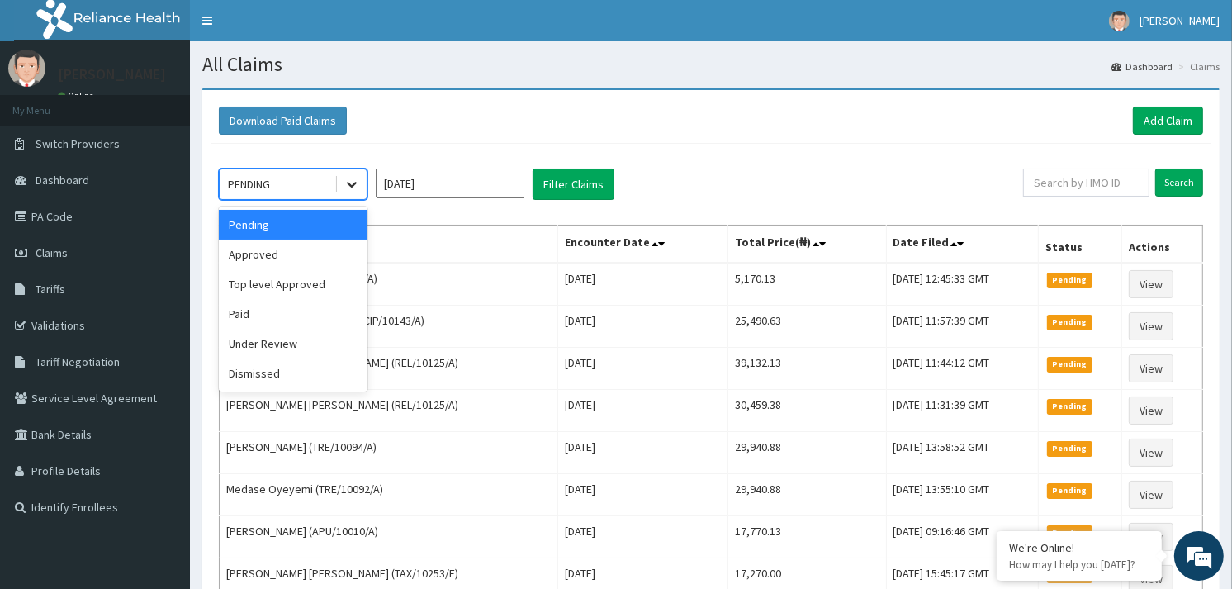
click at [341, 178] on div at bounding box center [352, 184] width 30 height 30
click at [311, 248] on div "Approved" at bounding box center [293, 255] width 149 height 30
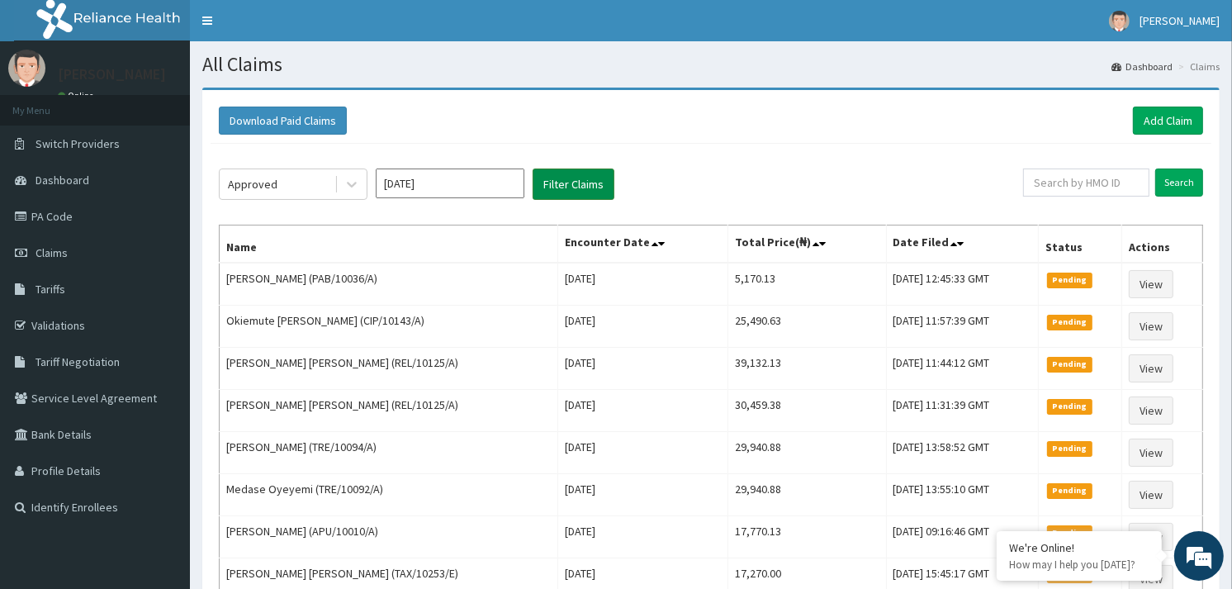
click at [589, 180] on button "Filter Claims" at bounding box center [574, 183] width 82 height 31
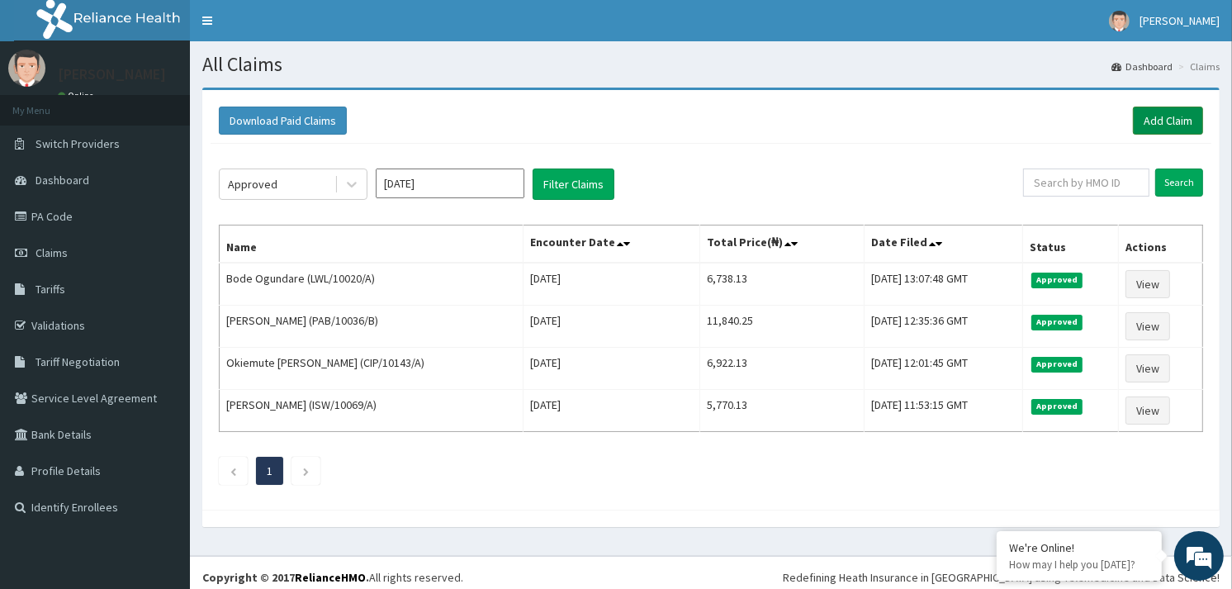
click at [1155, 124] on link "Add Claim" at bounding box center [1168, 121] width 70 height 28
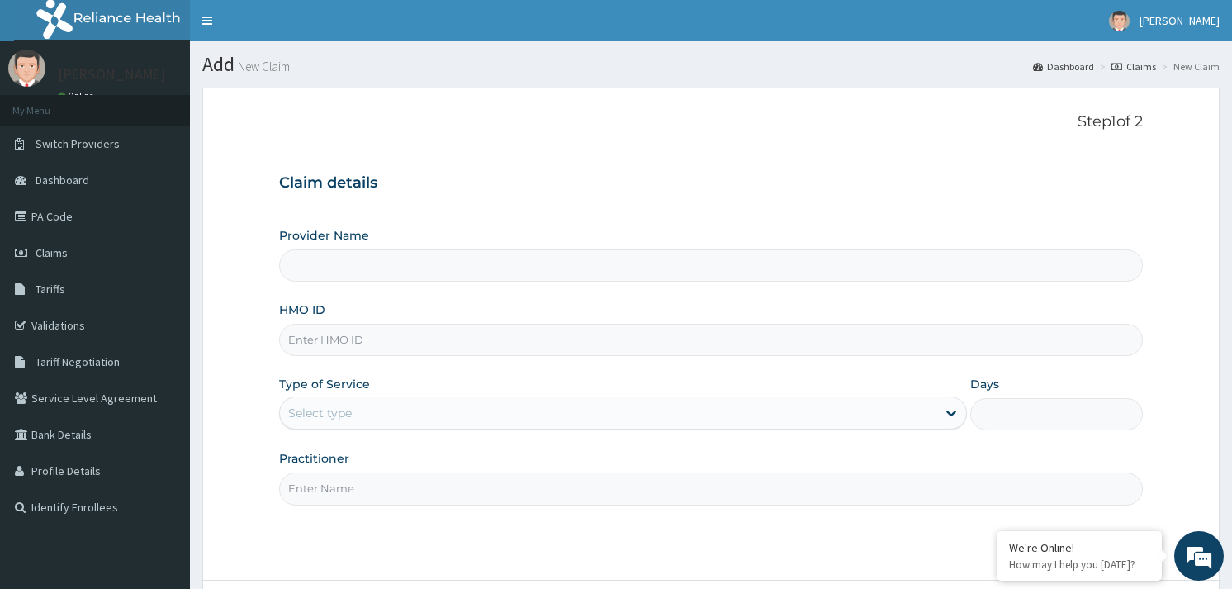
type input "Reliance Family Clinics (RFC) - [GEOGRAPHIC_DATA]"
click at [336, 322] on div "HMO ID" at bounding box center [711, 328] width 864 height 55
click at [360, 337] on input "HMO ID" at bounding box center [711, 340] width 864 height 32
paste input "CYN/10009/A"
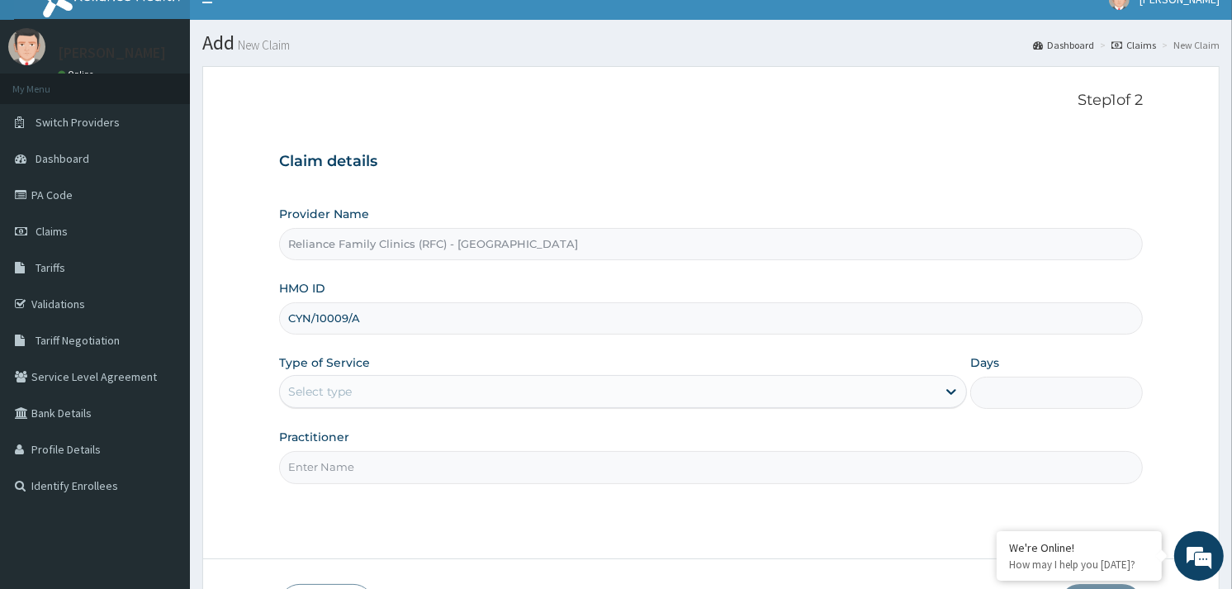
scroll to position [139, 0]
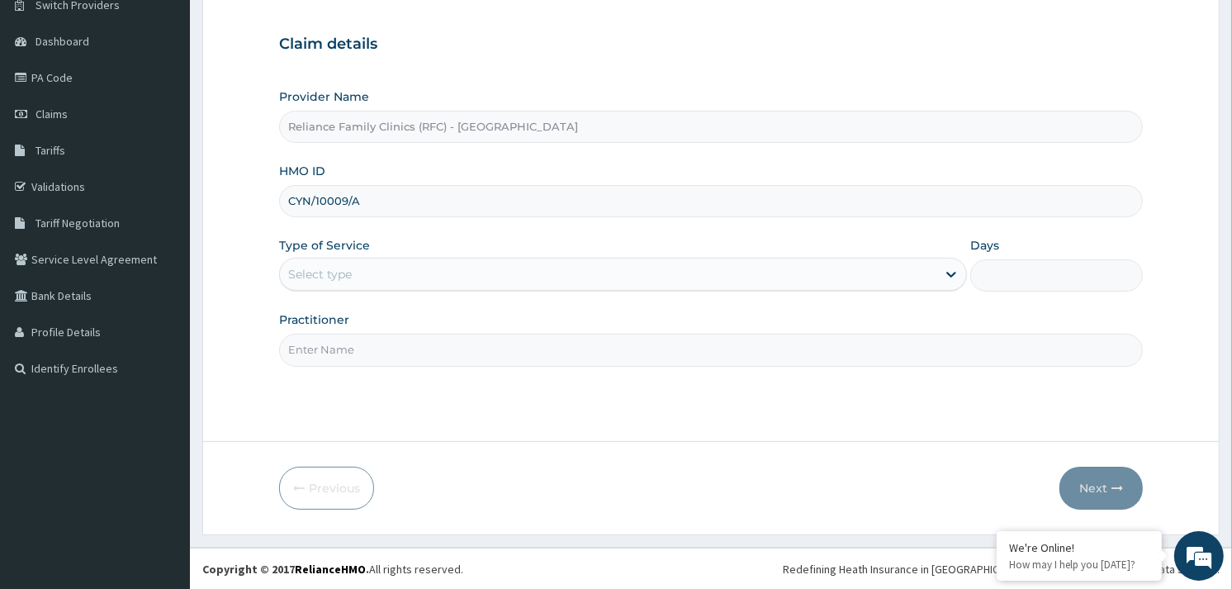
type input "CYN/10009/A"
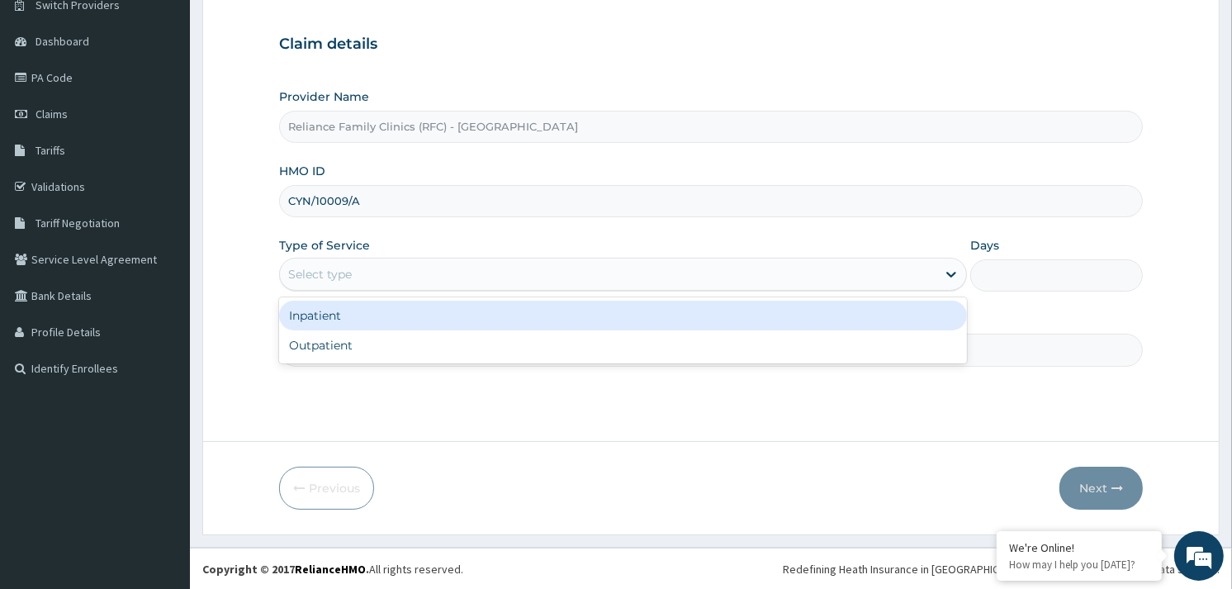
click at [428, 273] on div "Select type" at bounding box center [608, 274] width 657 height 26
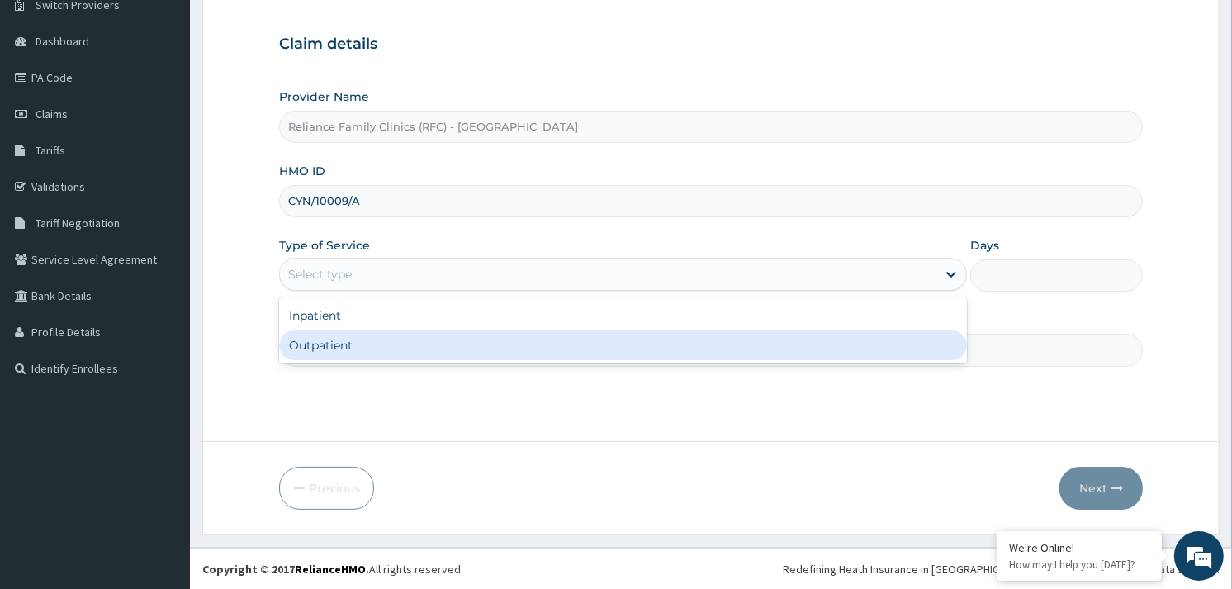
click at [365, 344] on div "Outpatient" at bounding box center [623, 345] width 688 height 30
type input "1"
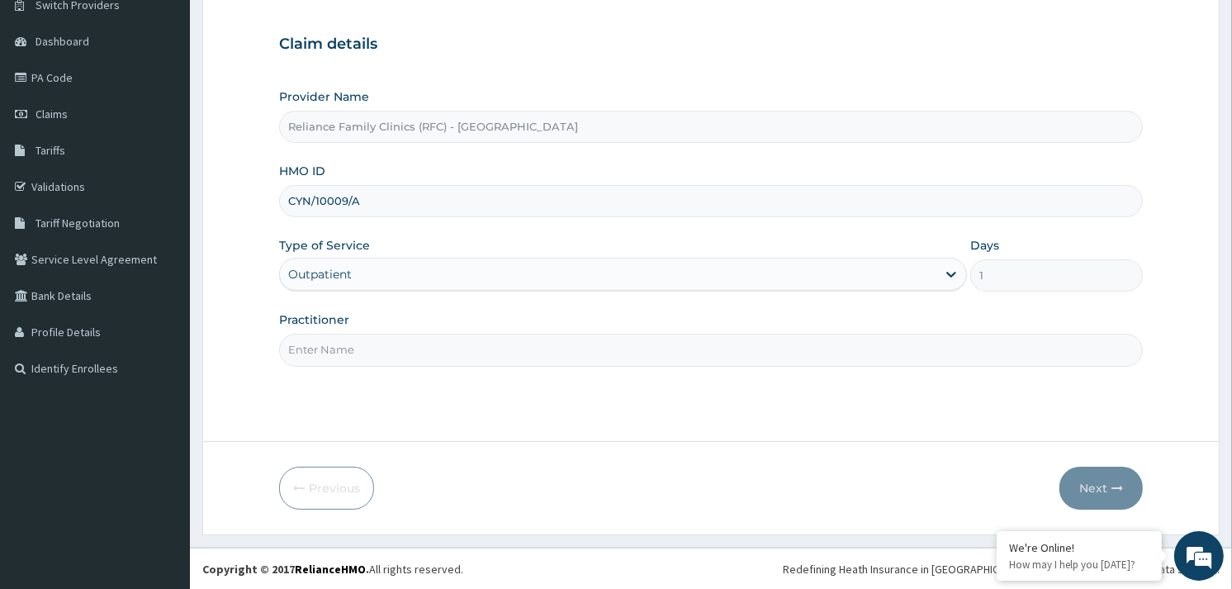
click at [365, 344] on input "Practitioner" at bounding box center [711, 350] width 864 height 32
type input "ALLIYAH"
click at [1093, 483] on button "Next" at bounding box center [1101, 488] width 83 height 43
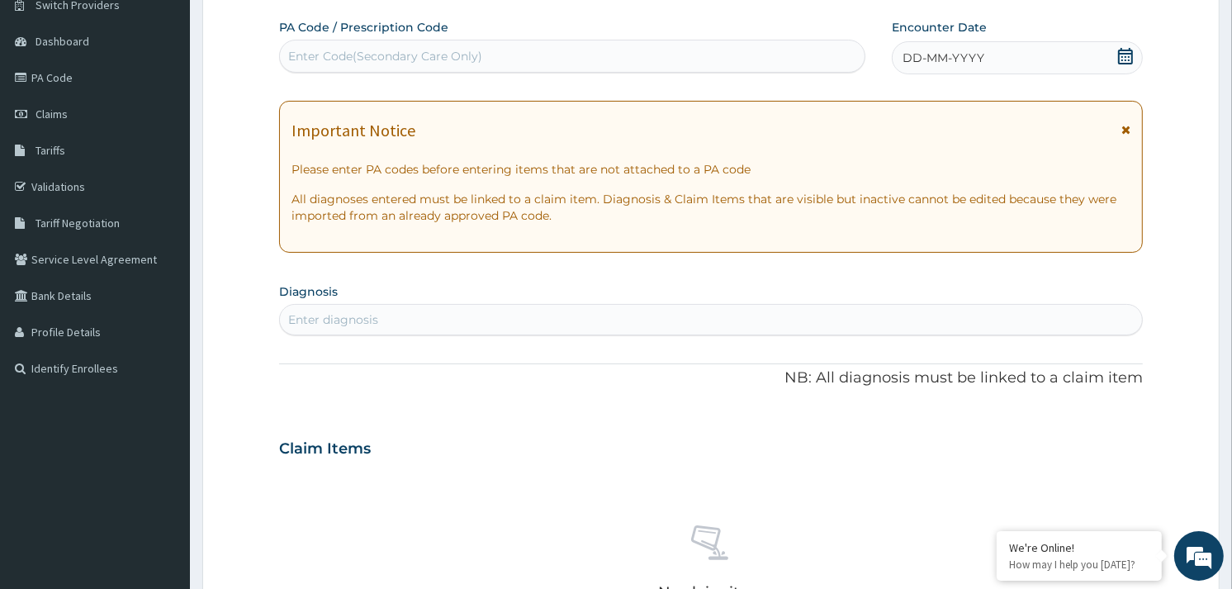
click at [1064, 43] on div "DD-MM-YYYY" at bounding box center [1017, 57] width 251 height 33
click at [351, 315] on div "Enter diagnosis" at bounding box center [333, 319] width 90 height 17
type input "[MEDICAL_DATA]"
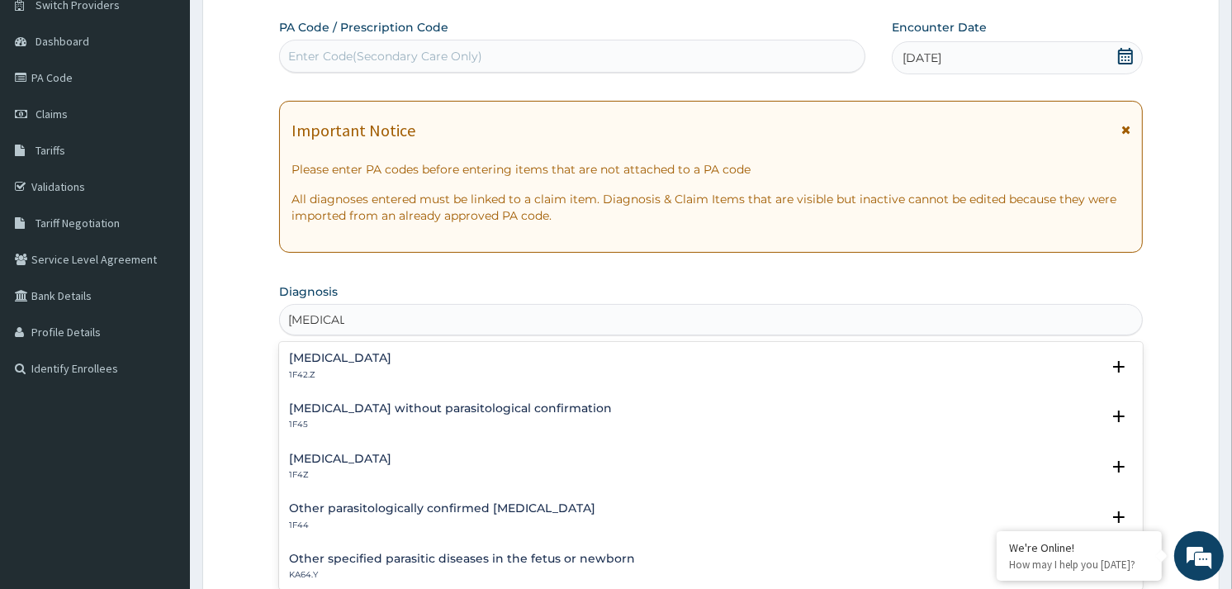
click at [330, 459] on h4 "[MEDICAL_DATA]" at bounding box center [340, 459] width 102 height 12
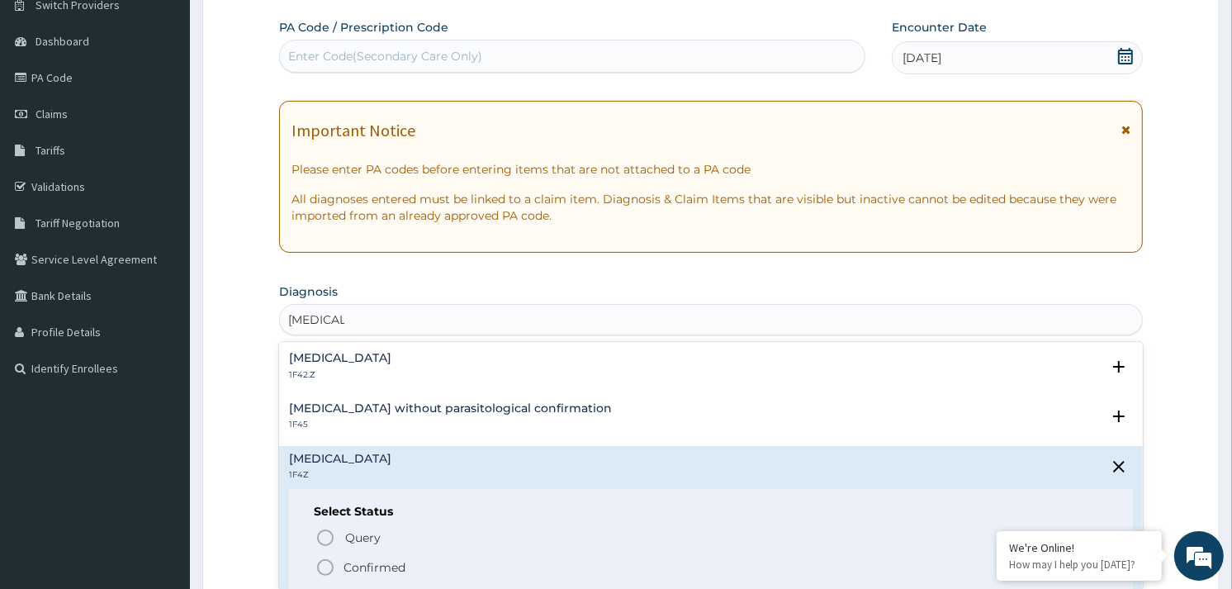
click at [324, 568] on icon "status option filled" at bounding box center [325, 567] width 20 height 20
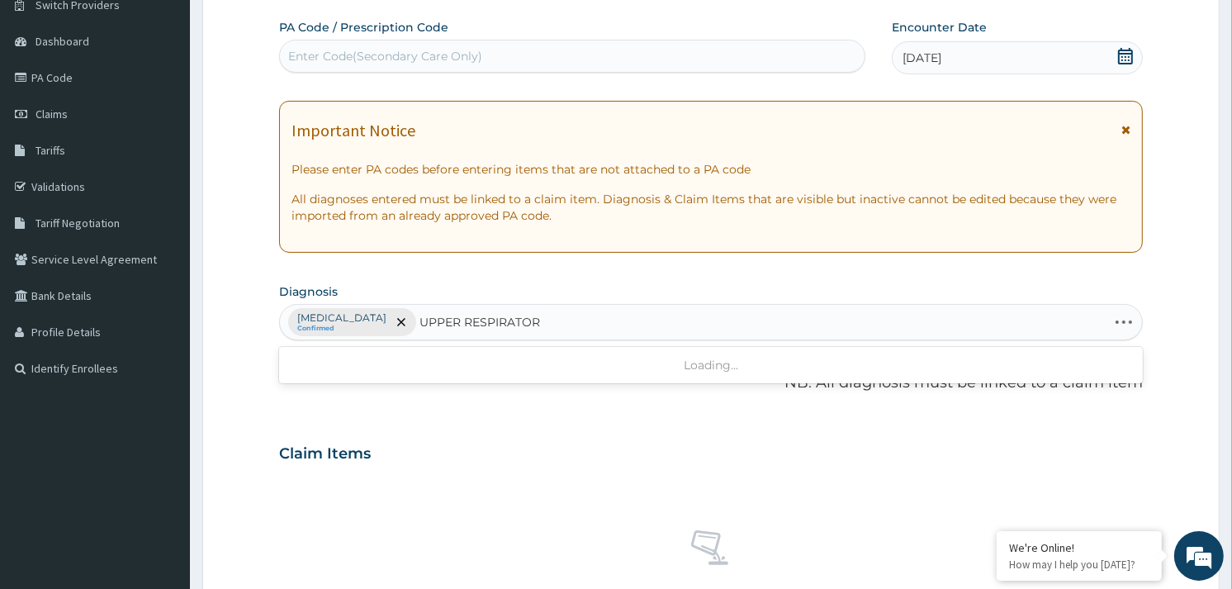
type input "UPPER RESPIRATORY"
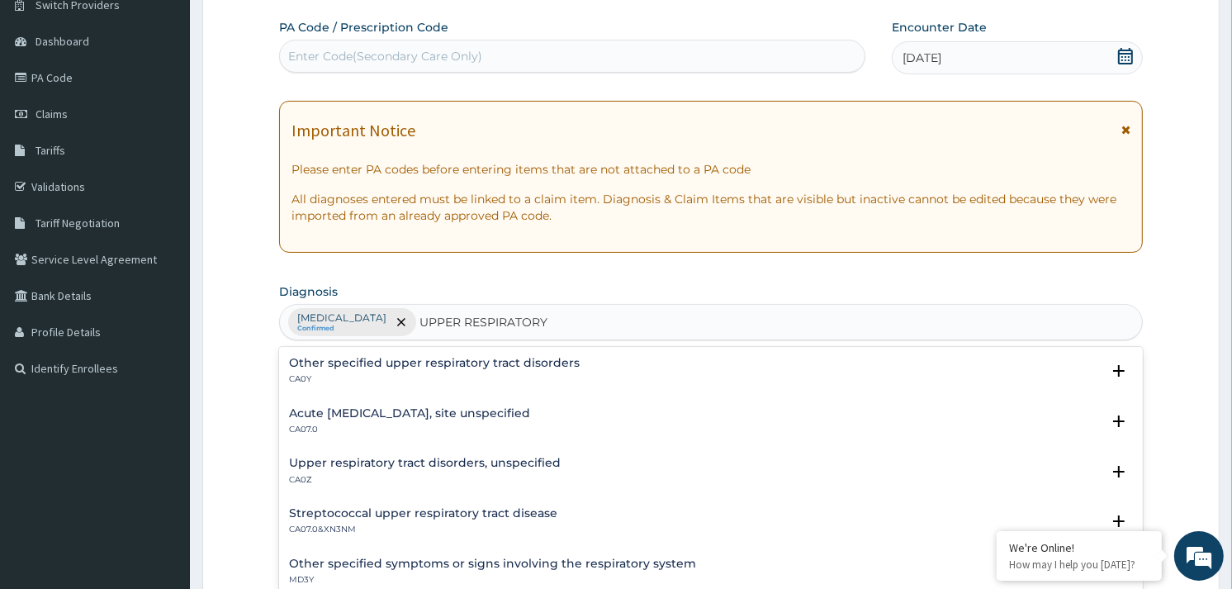
click at [344, 417] on h4 "Acute [MEDICAL_DATA], site unspecified" at bounding box center [409, 413] width 241 height 12
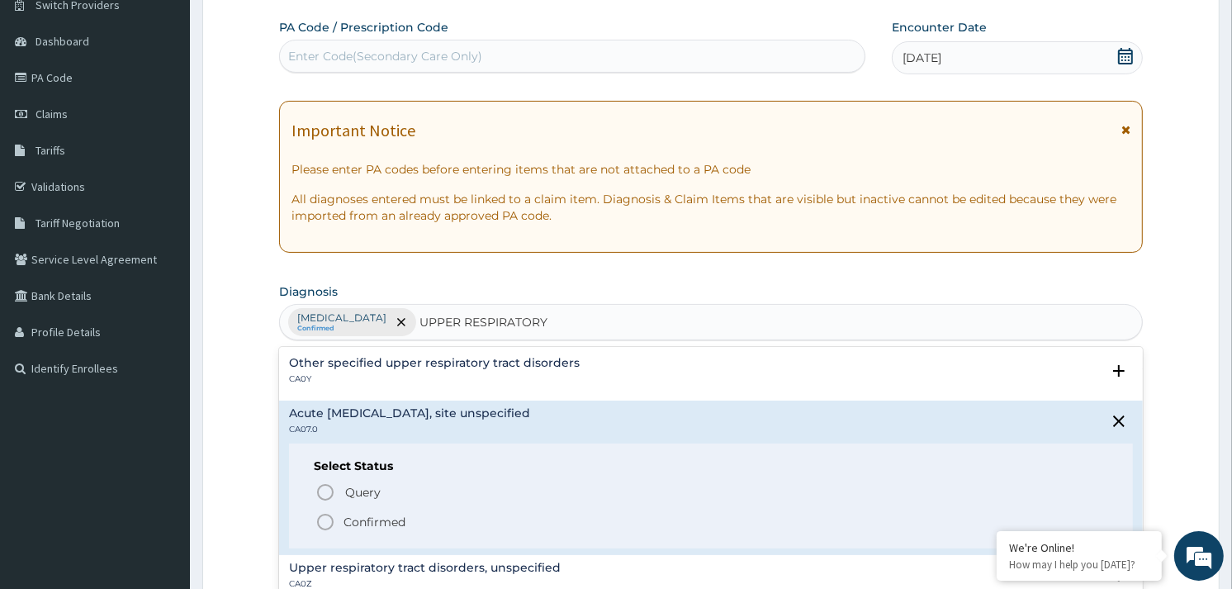
drag, startPoint x: 323, startPoint y: 525, endPoint x: 554, endPoint y: 416, distance: 255.7
click at [325, 524] on icon "status option filled" at bounding box center [325, 522] width 20 height 20
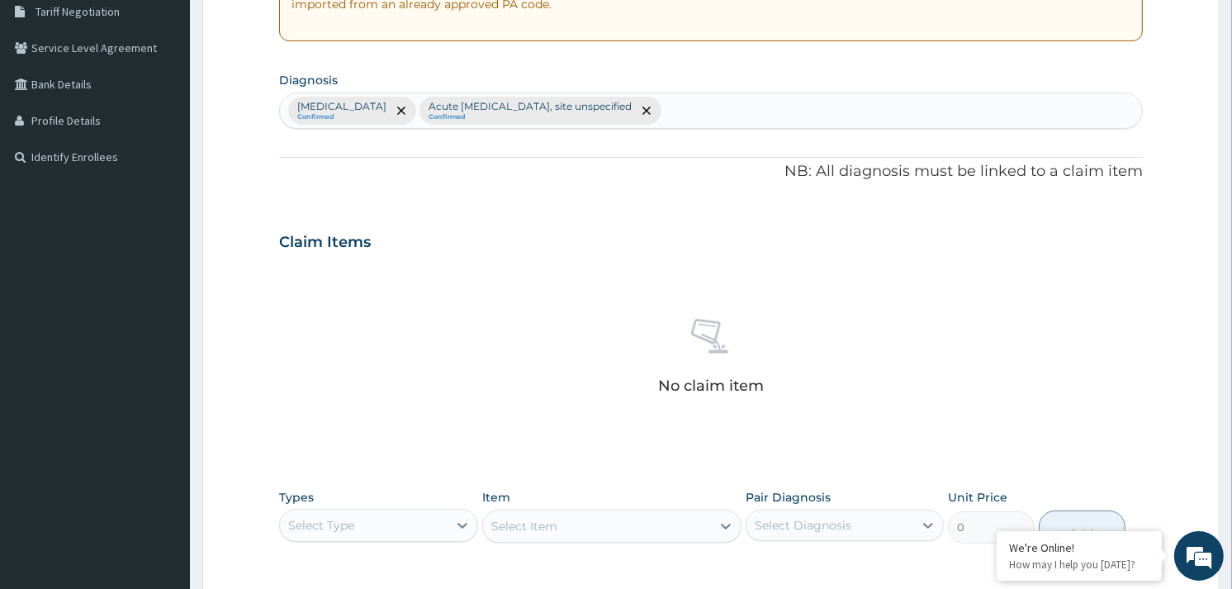
scroll to position [601, 0]
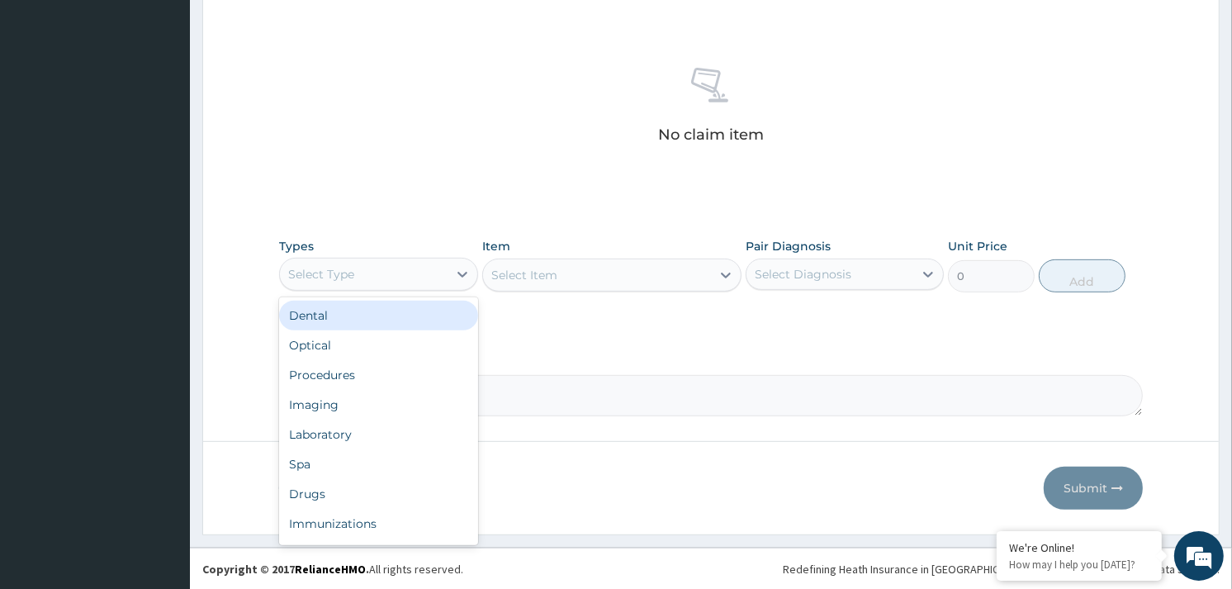
drag, startPoint x: 431, startPoint y: 276, endPoint x: 420, endPoint y: 310, distance: 35.8
click at [432, 276] on div "Select Type" at bounding box center [363, 274] width 167 height 26
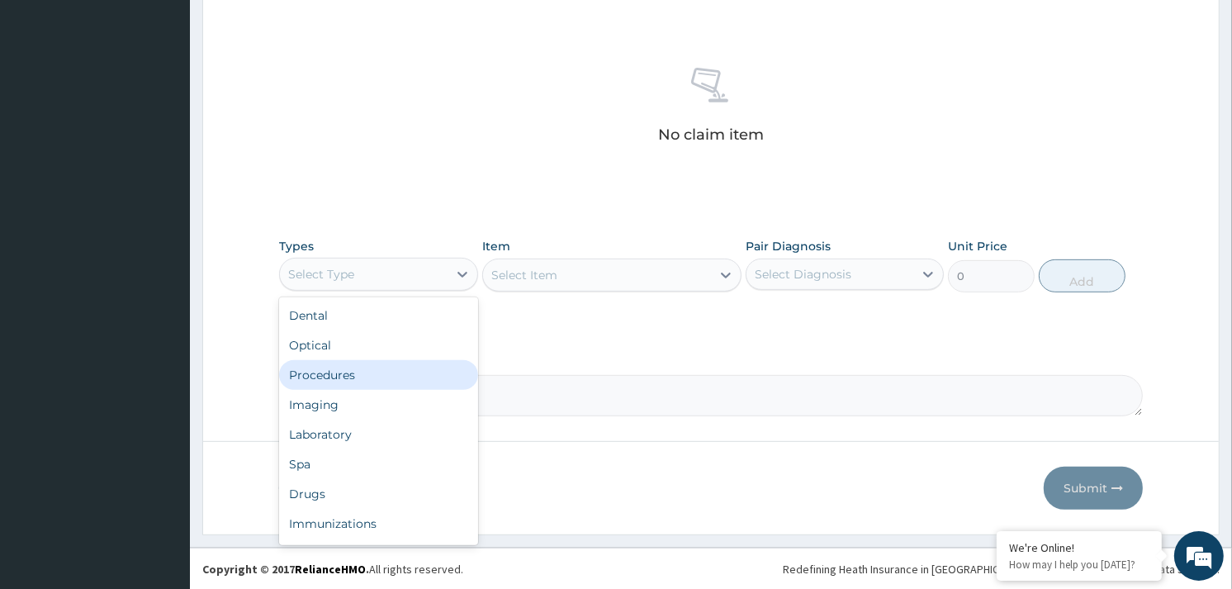
click at [393, 364] on div "Procedures" at bounding box center [378, 375] width 198 height 30
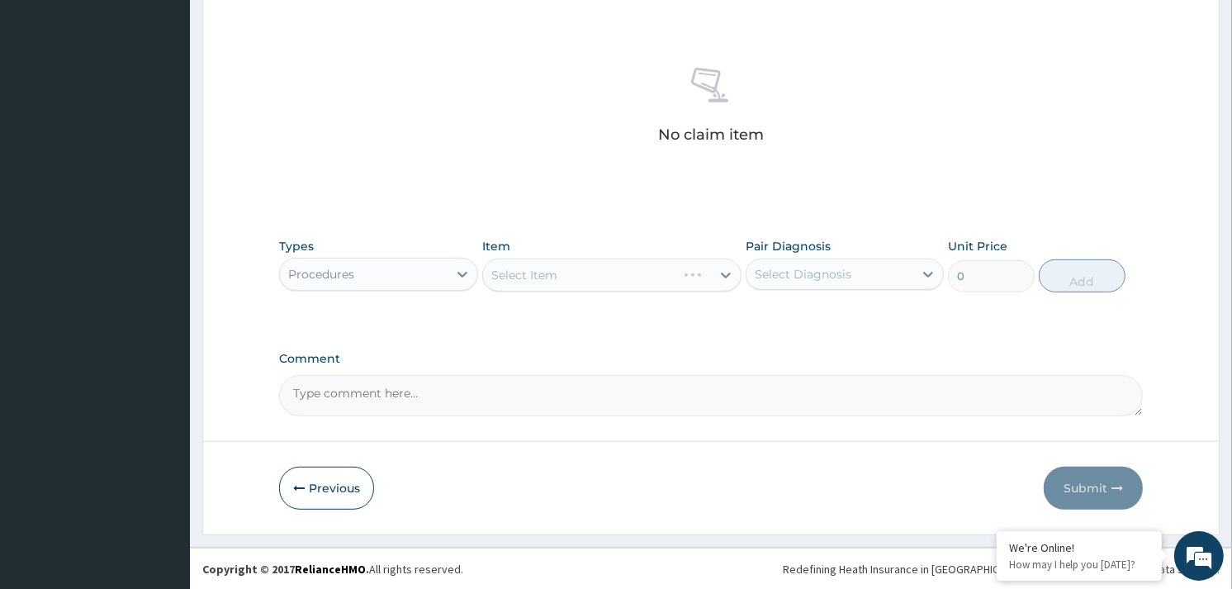
click at [662, 271] on div "Select Item" at bounding box center [611, 275] width 259 height 33
click at [663, 270] on div "Select Item" at bounding box center [597, 275] width 228 height 26
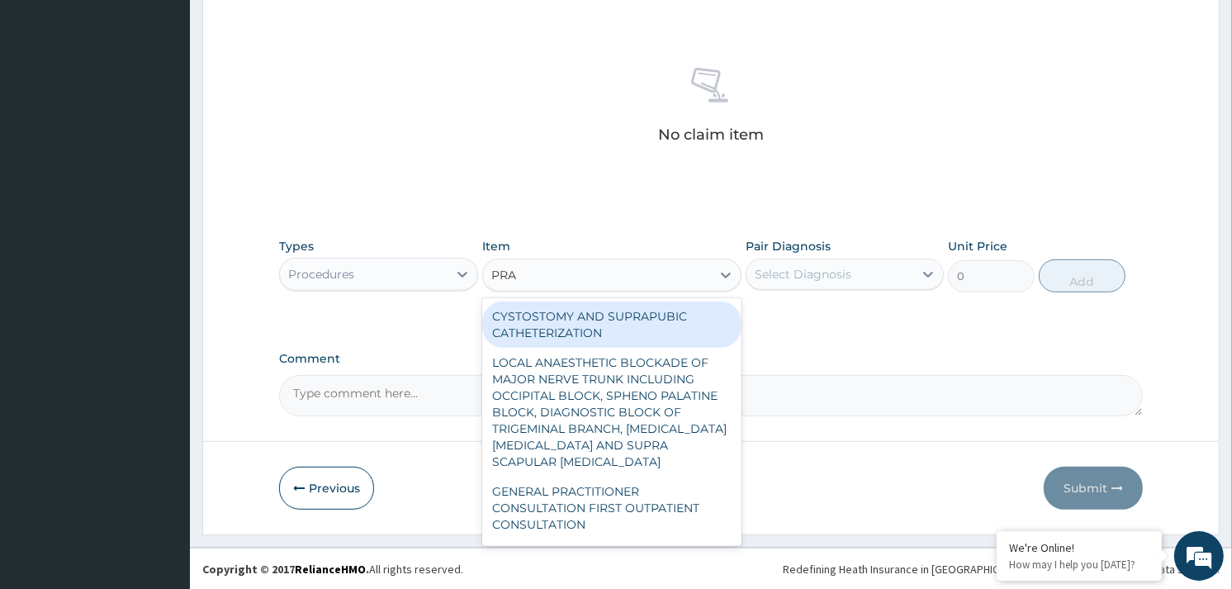
type input "PRAC"
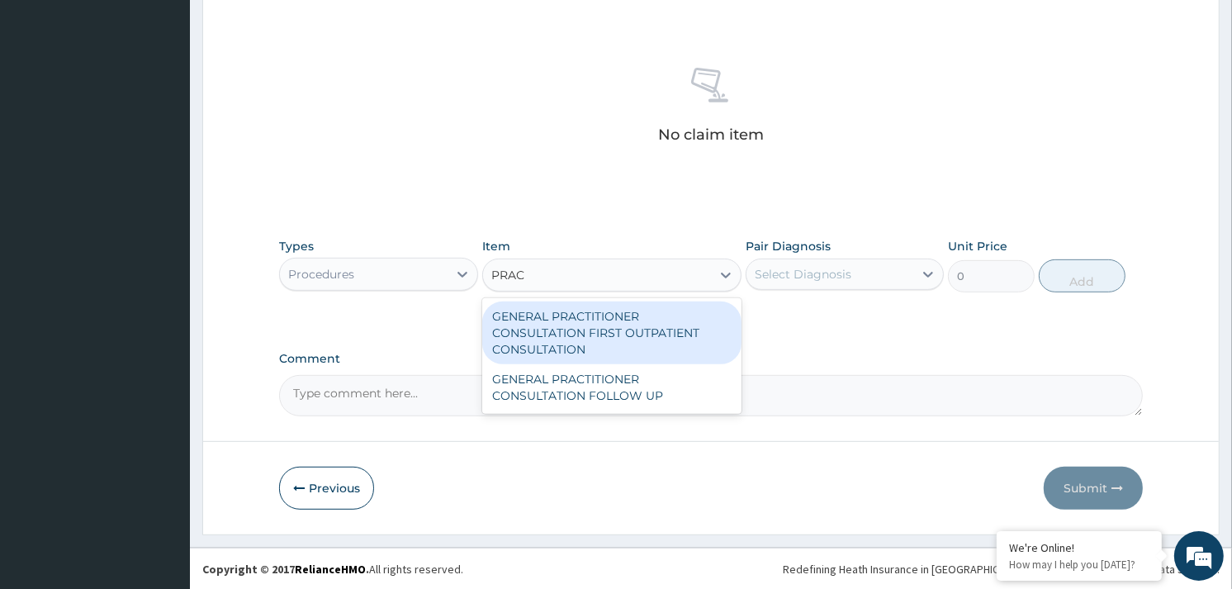
type input "3370.125"
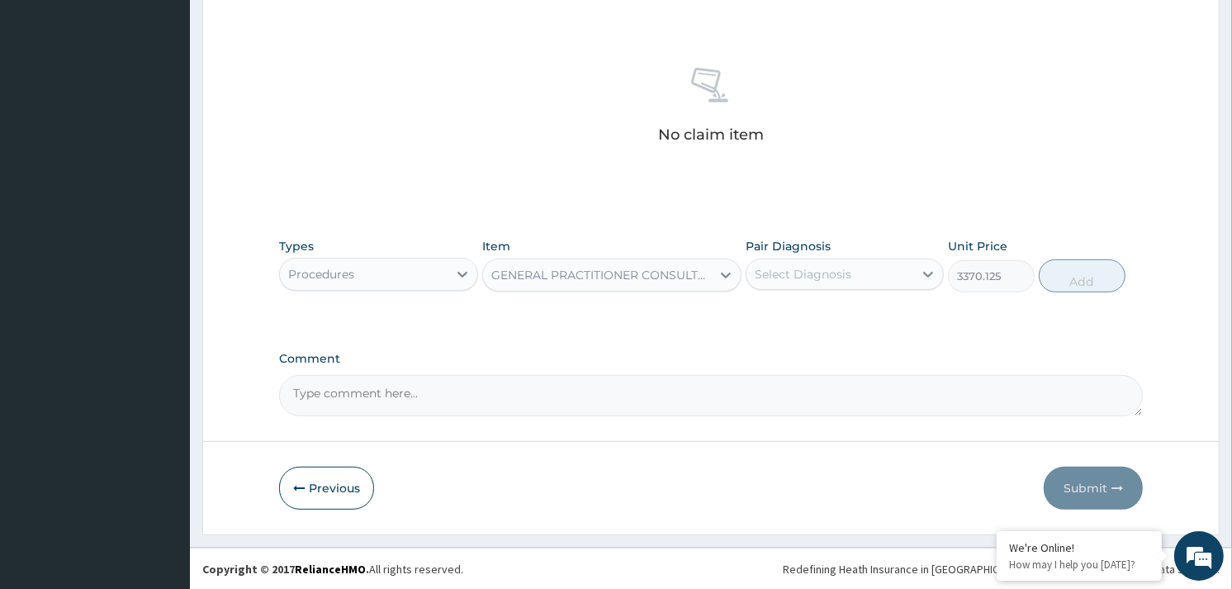
click at [856, 278] on div "Select Diagnosis" at bounding box center [830, 274] width 167 height 26
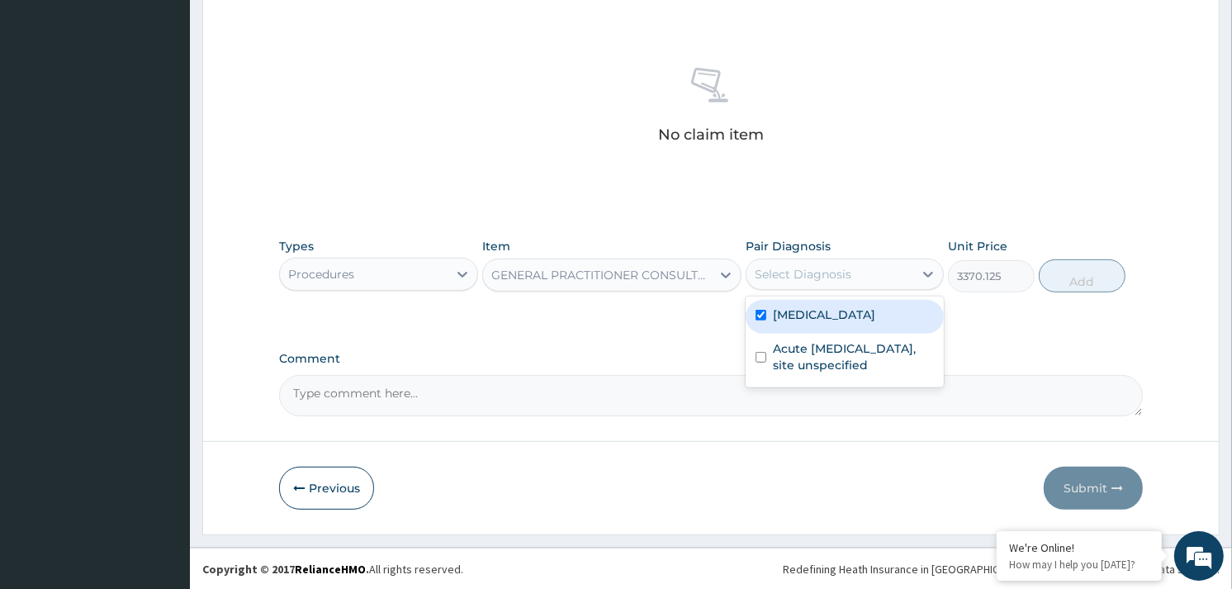
checkbox input "true"
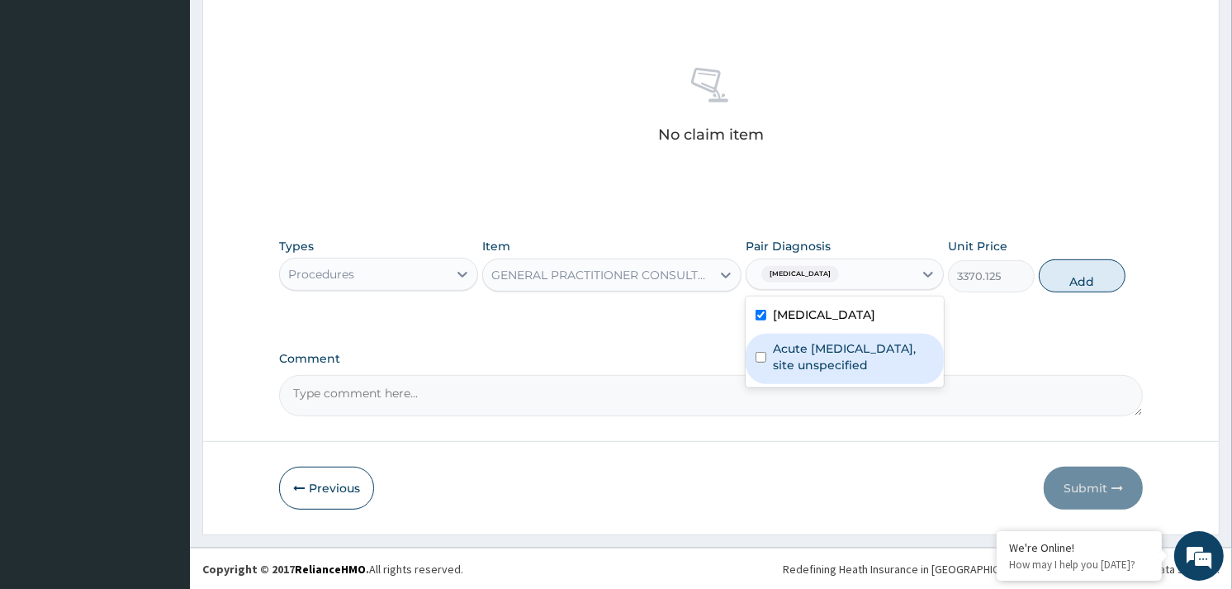
drag, startPoint x: 881, startPoint y: 347, endPoint x: 896, endPoint y: 345, distance: 15.0
click at [889, 347] on label "Acute [MEDICAL_DATA], site unspecified" at bounding box center [853, 356] width 161 height 33
checkbox input "true"
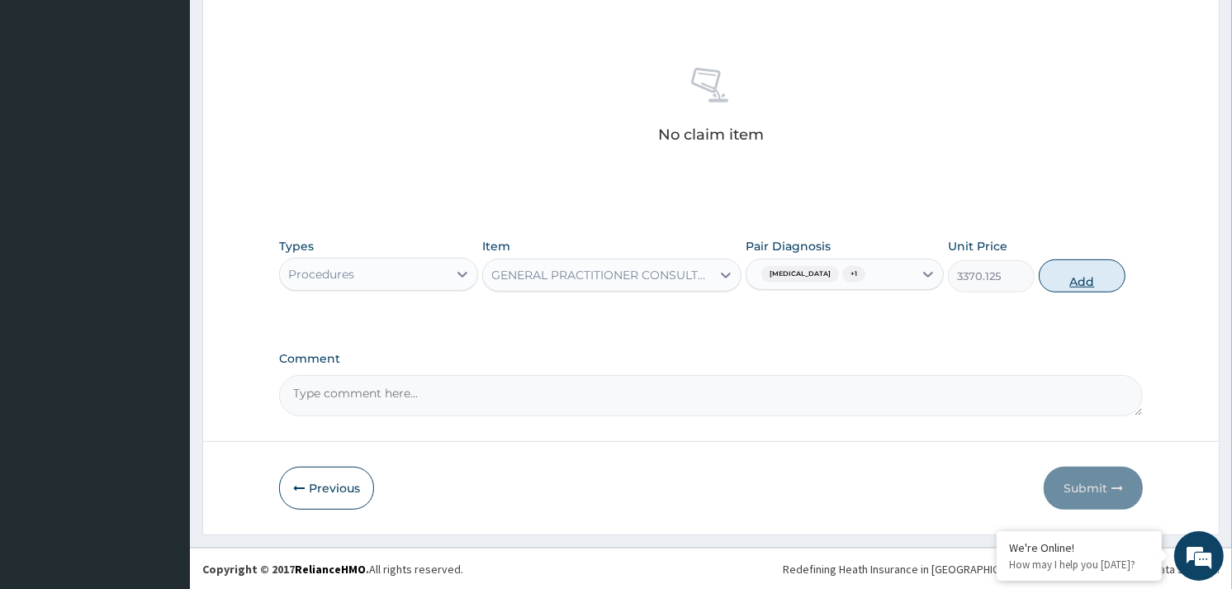
click at [1082, 273] on button "Add" at bounding box center [1082, 275] width 87 height 33
type input "0"
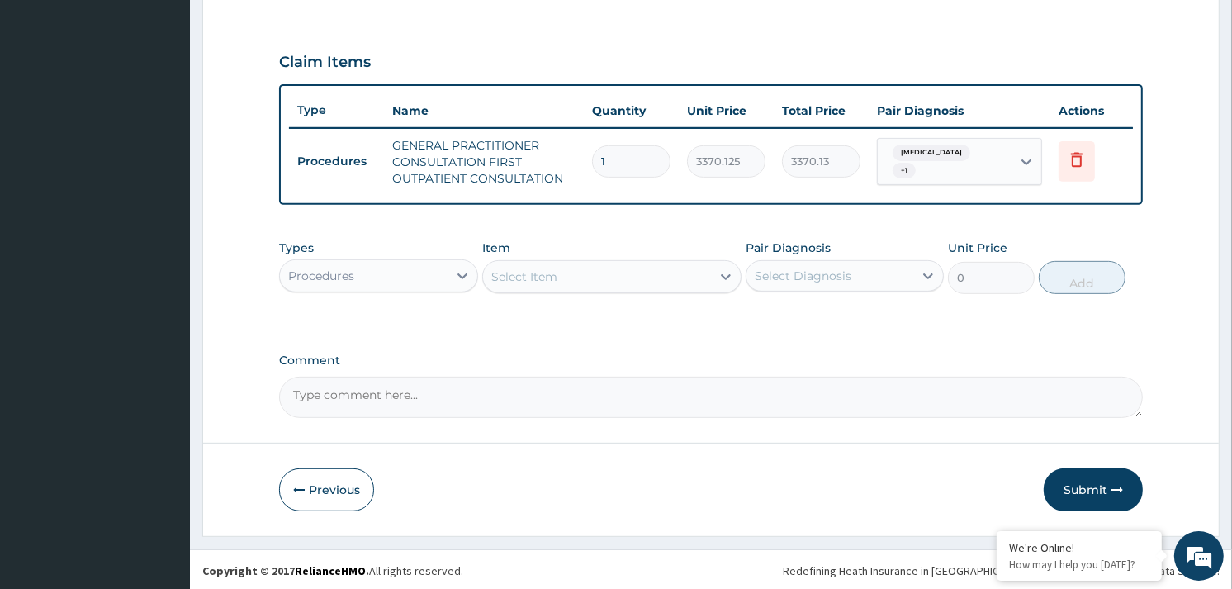
click at [349, 273] on div "Procedures" at bounding box center [321, 276] width 66 height 17
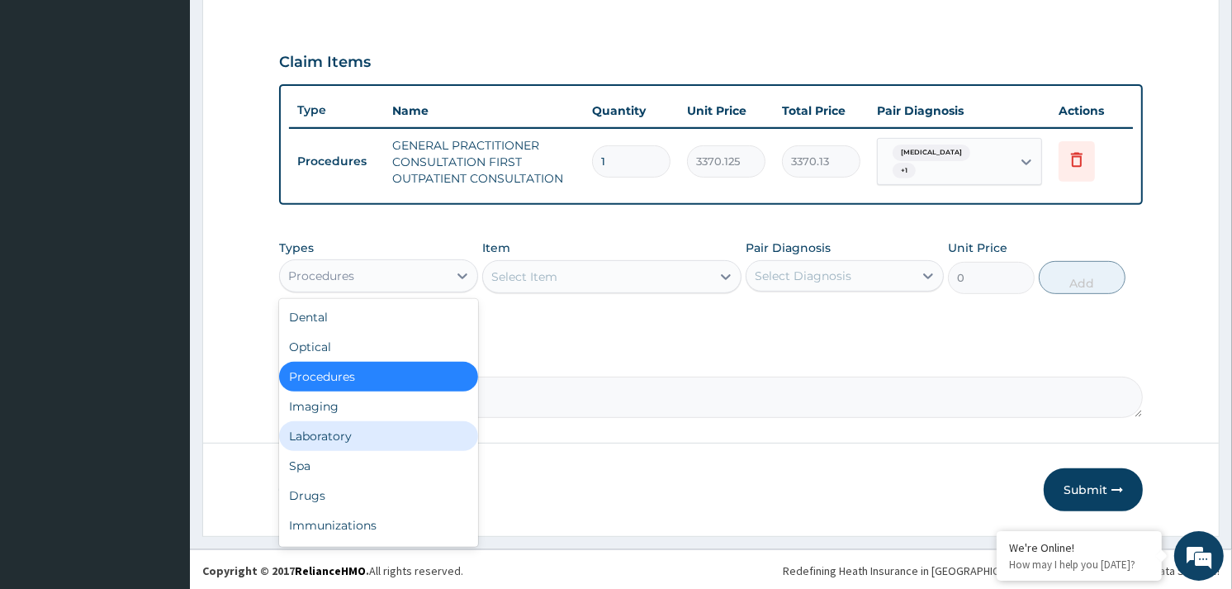
click at [353, 428] on div "Laboratory" at bounding box center [378, 436] width 198 height 30
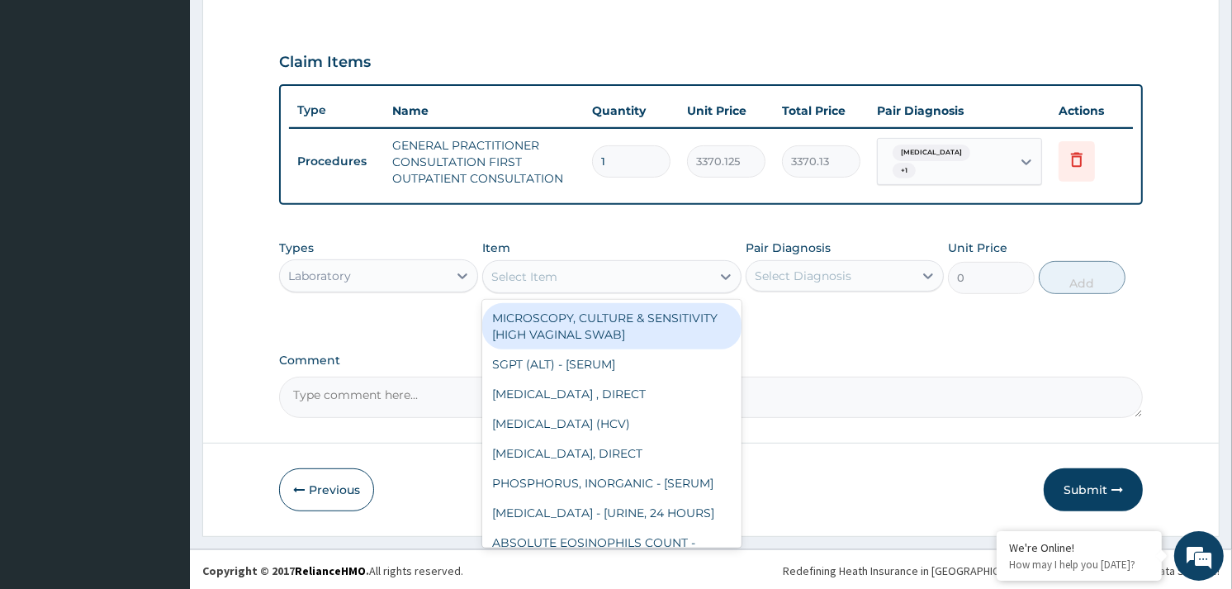
click at [614, 268] on div "Select Item" at bounding box center [597, 276] width 228 height 26
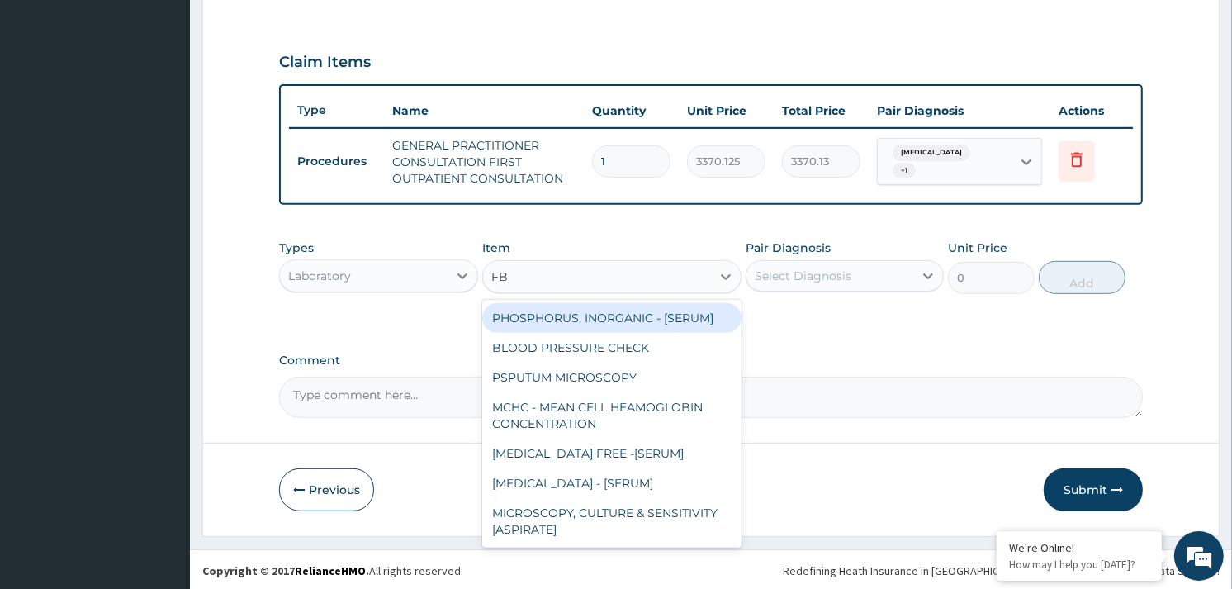
type input "FBC"
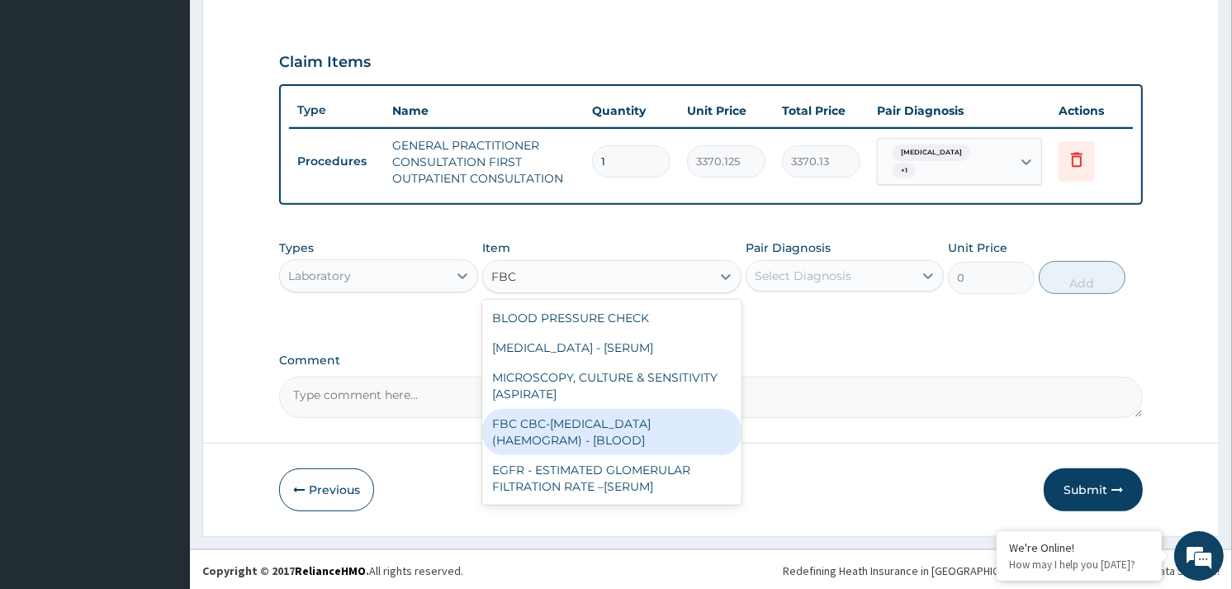
click at [564, 422] on div "FBC CBC-[MEDICAL_DATA] (HAEMOGRAM) - [BLOOD]" at bounding box center [611, 432] width 259 height 46
type input "4085"
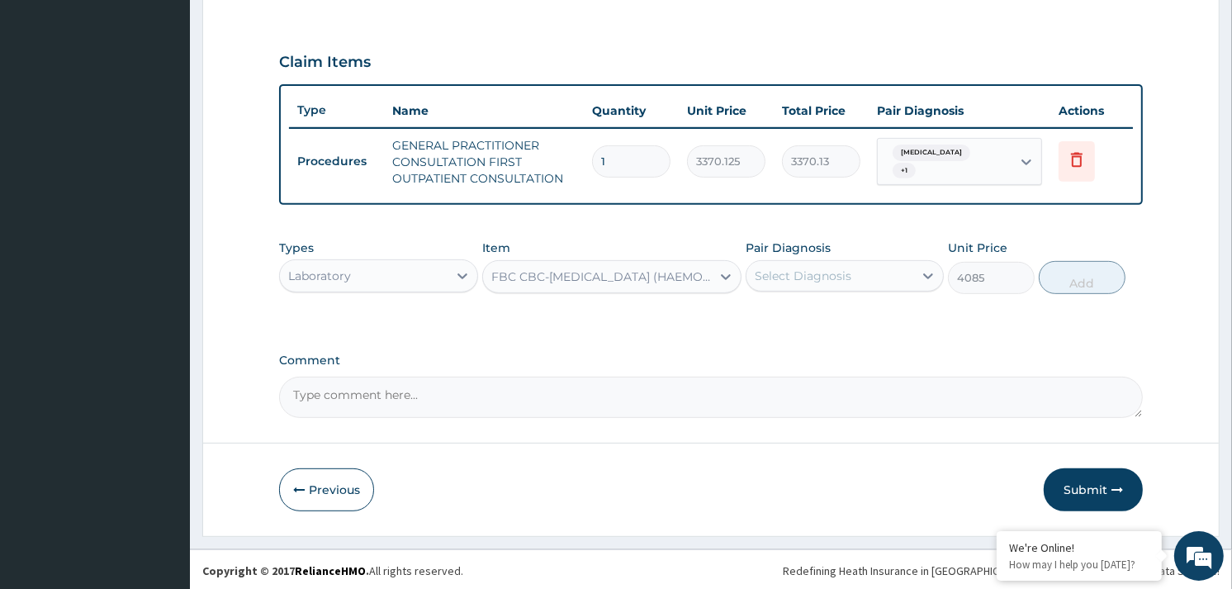
click at [812, 275] on div "Select Diagnosis" at bounding box center [803, 276] width 97 height 17
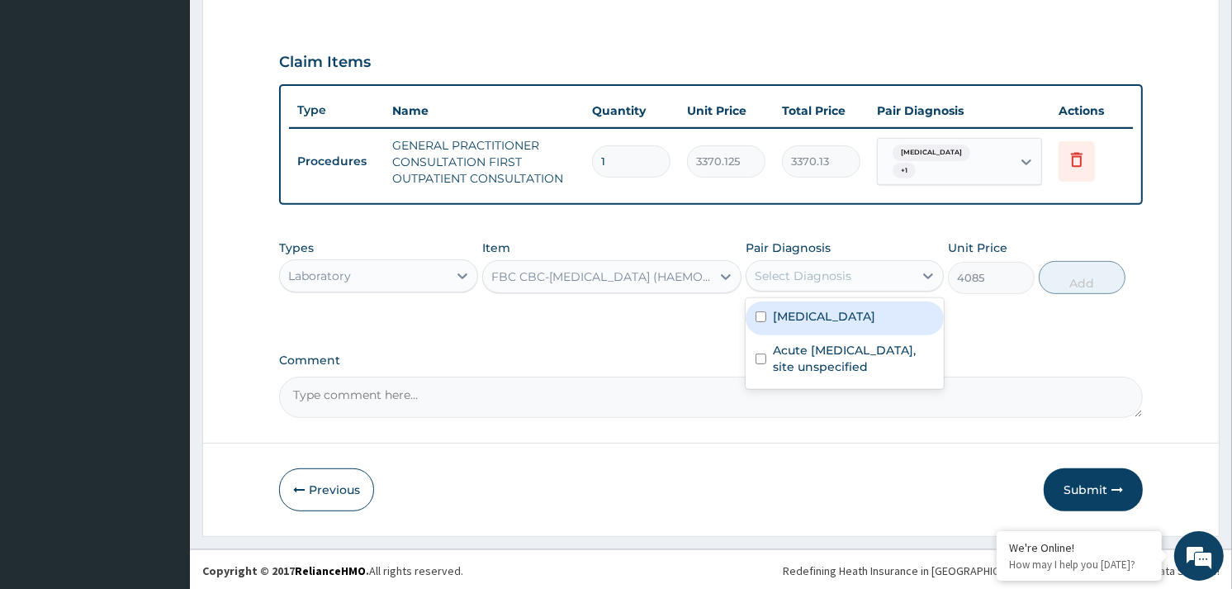
click at [829, 308] on label "[MEDICAL_DATA]" at bounding box center [824, 316] width 102 height 17
checkbox input "true"
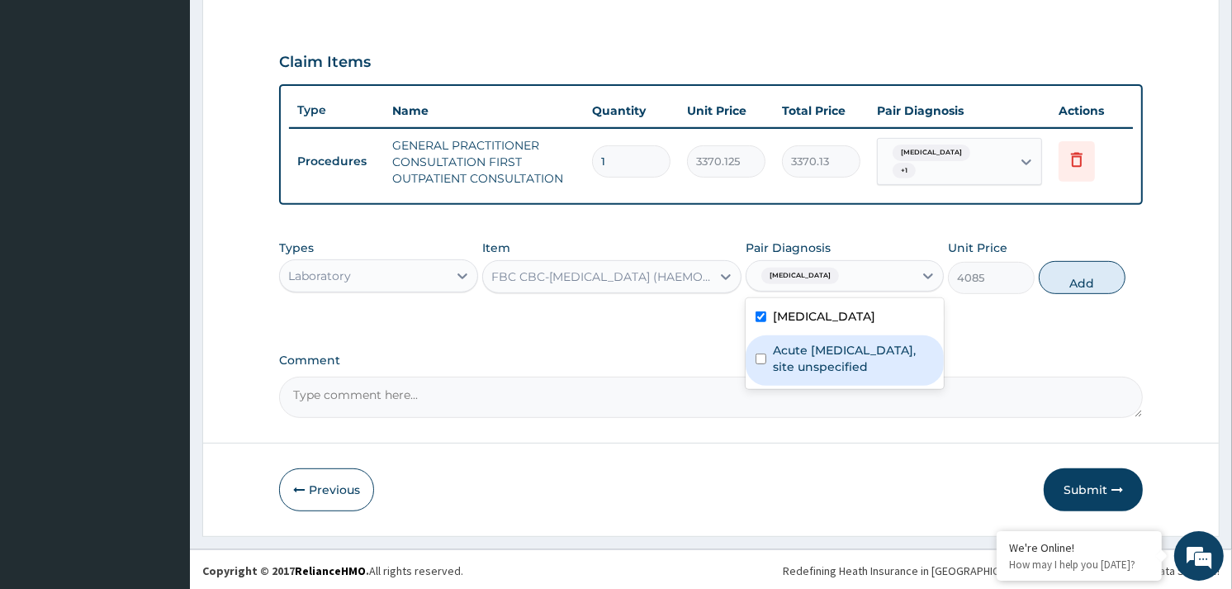
click at [840, 347] on label "Acute [MEDICAL_DATA], site unspecified" at bounding box center [853, 358] width 161 height 33
checkbox input "true"
drag, startPoint x: 1071, startPoint y: 273, endPoint x: 1041, endPoint y: 289, distance: 34.4
click at [1071, 274] on button "Add" at bounding box center [1082, 277] width 87 height 33
type input "0"
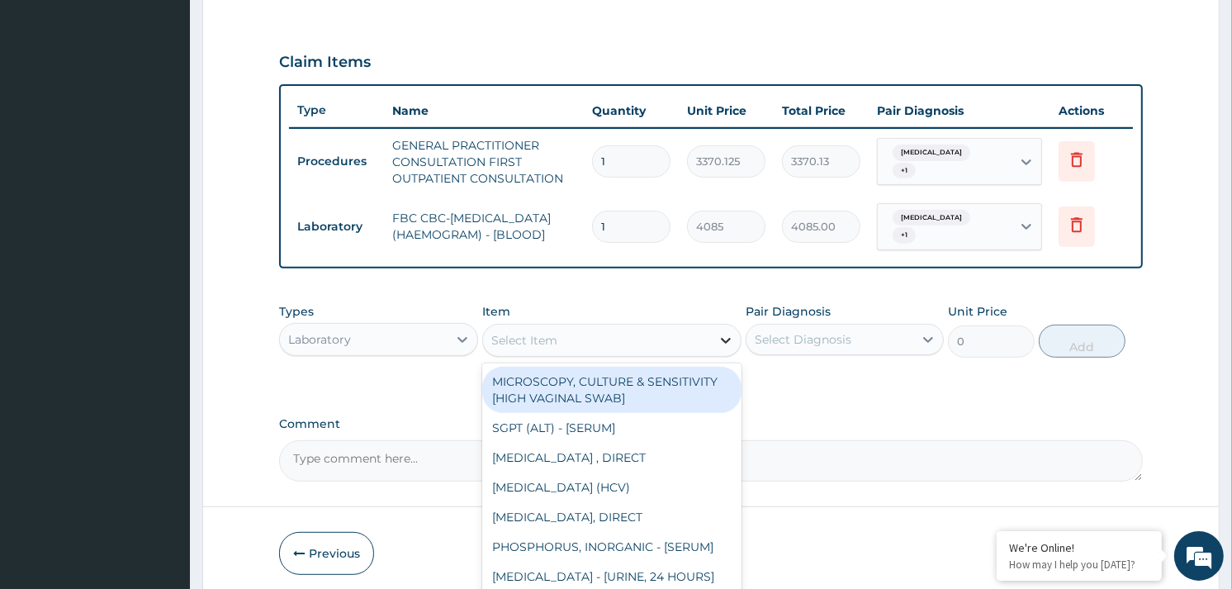
click at [721, 341] on icon at bounding box center [726, 340] width 17 height 17
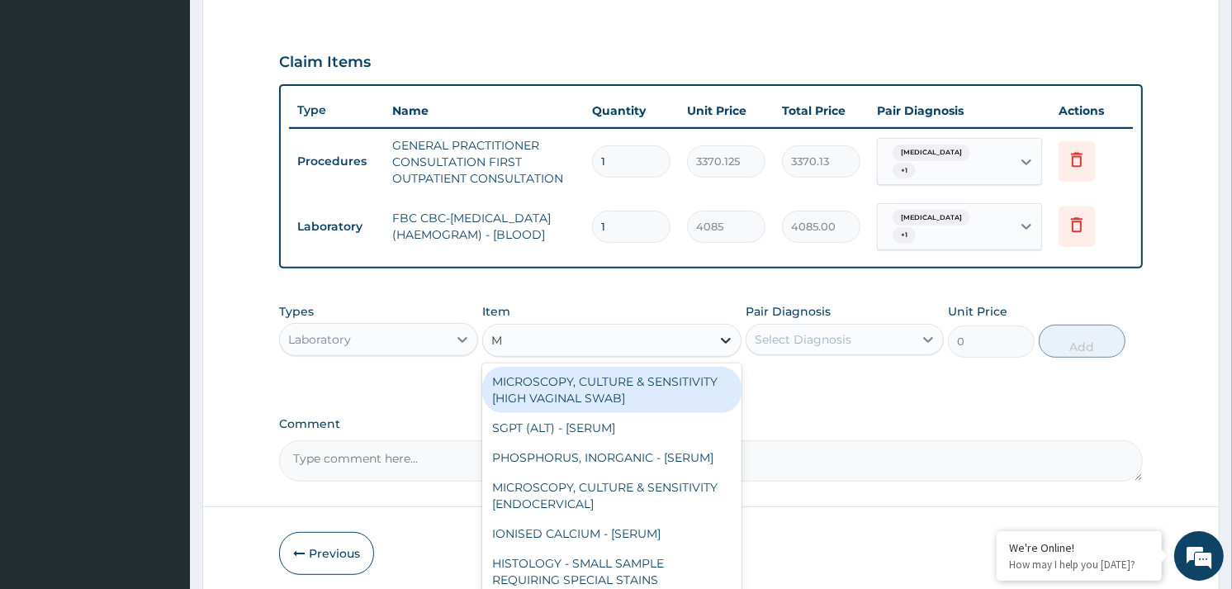
type input "MP"
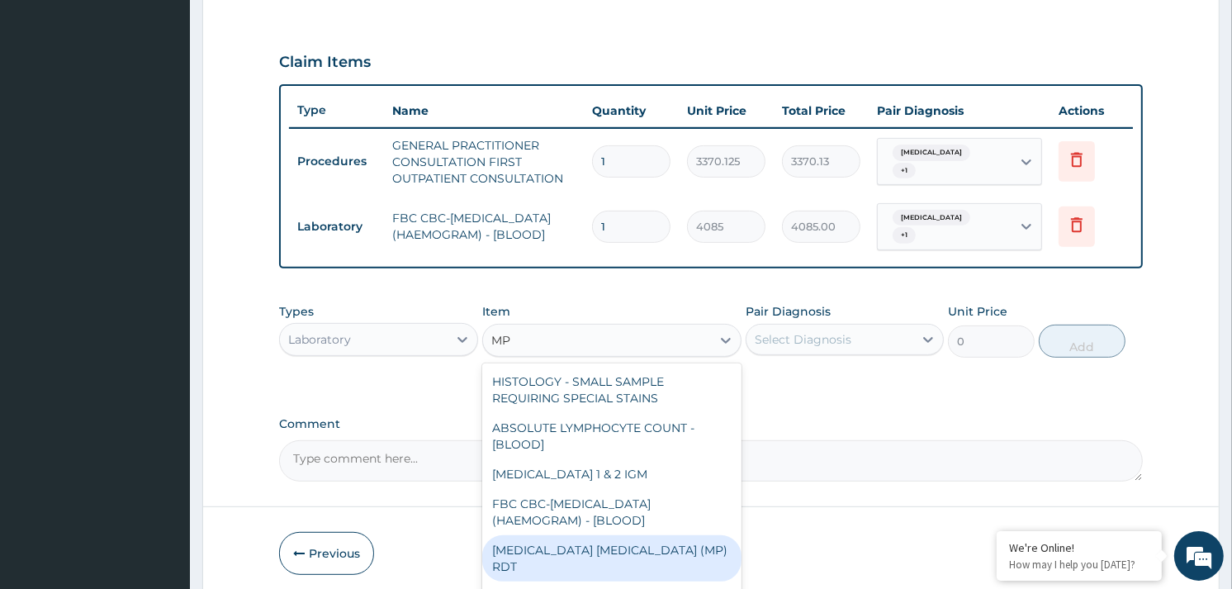
click at [582, 543] on div "[MEDICAL_DATA] [MEDICAL_DATA] (MP) RDT" at bounding box center [611, 558] width 259 height 46
type input "1531.875"
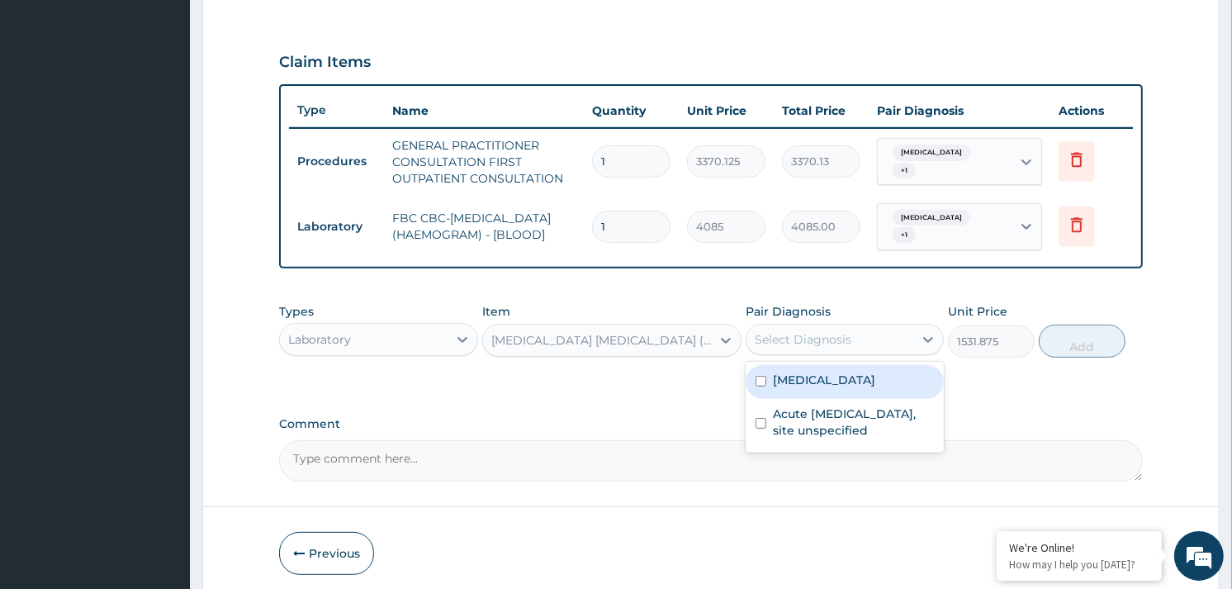
click at [851, 342] on div "Select Diagnosis" at bounding box center [830, 339] width 167 height 26
click at [847, 380] on label "[MEDICAL_DATA]" at bounding box center [824, 380] width 102 height 17
checkbox input "true"
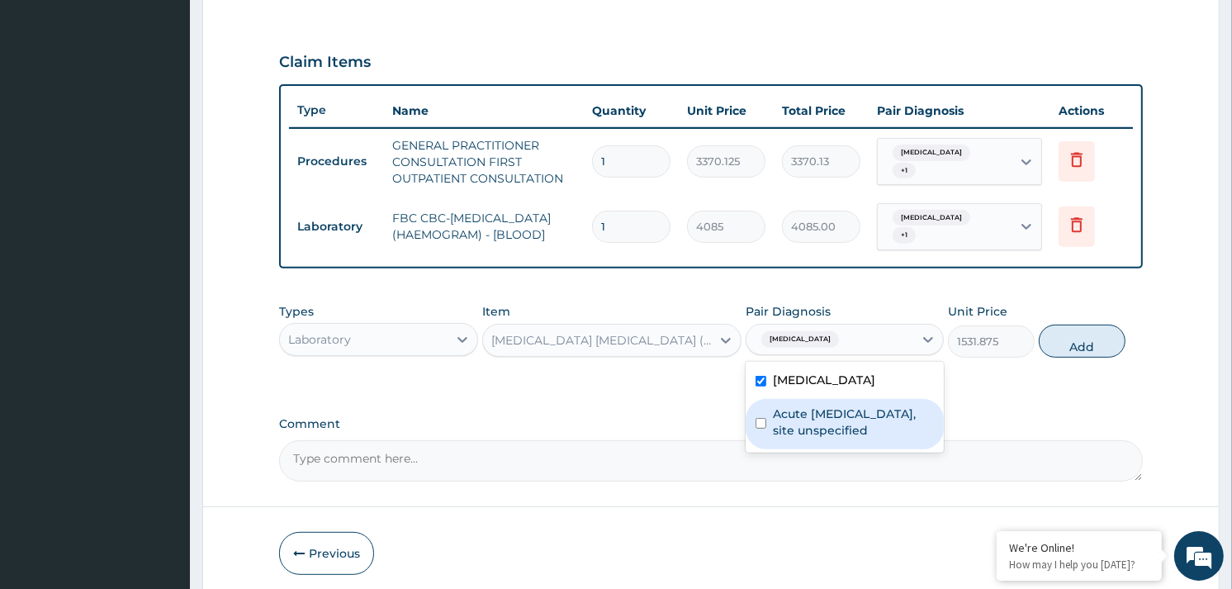
click at [851, 411] on label "Acute [MEDICAL_DATA], site unspecified" at bounding box center [853, 422] width 161 height 33
checkbox input "true"
drag, startPoint x: 1062, startPoint y: 349, endPoint x: 855, endPoint y: 390, distance: 211.2
click at [1060, 350] on button "Add" at bounding box center [1082, 341] width 87 height 33
type input "0"
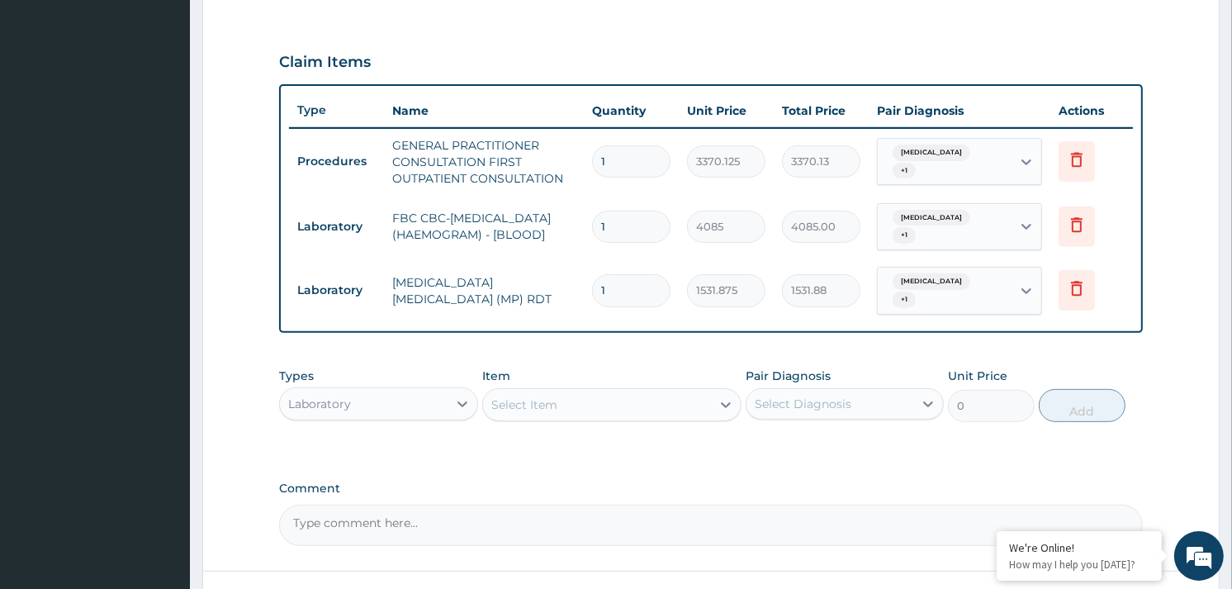
scroll to position [661, 0]
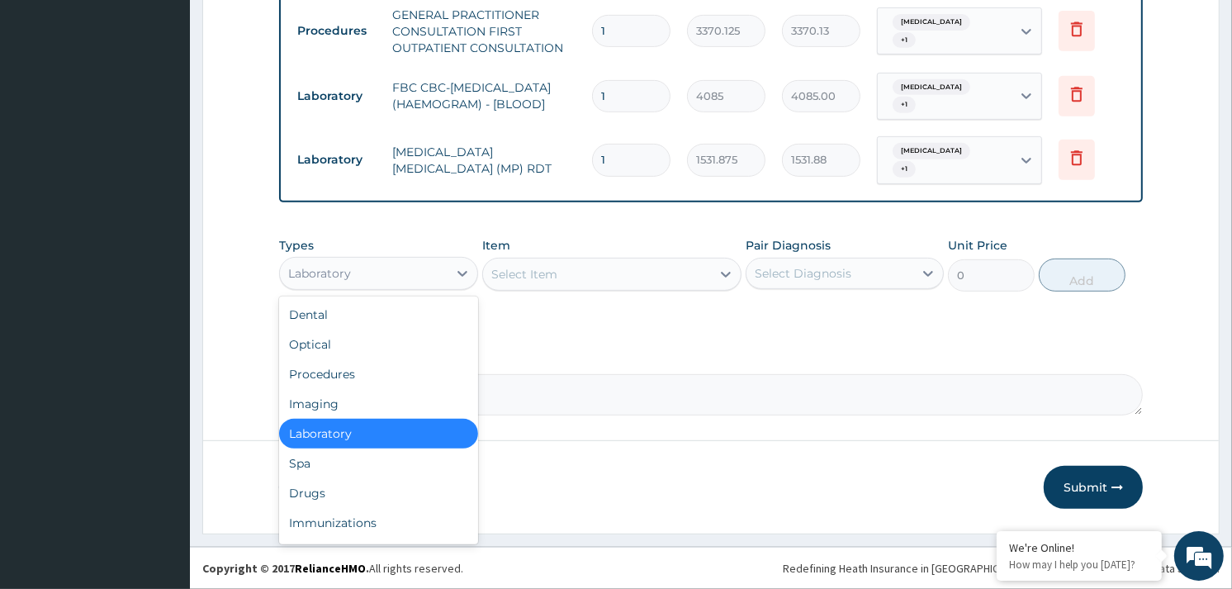
drag, startPoint x: 397, startPoint y: 273, endPoint x: 397, endPoint y: 290, distance: 16.5
click at [398, 273] on div "Laboratory" at bounding box center [363, 273] width 167 height 26
click at [339, 497] on div "Drugs" at bounding box center [378, 493] width 198 height 30
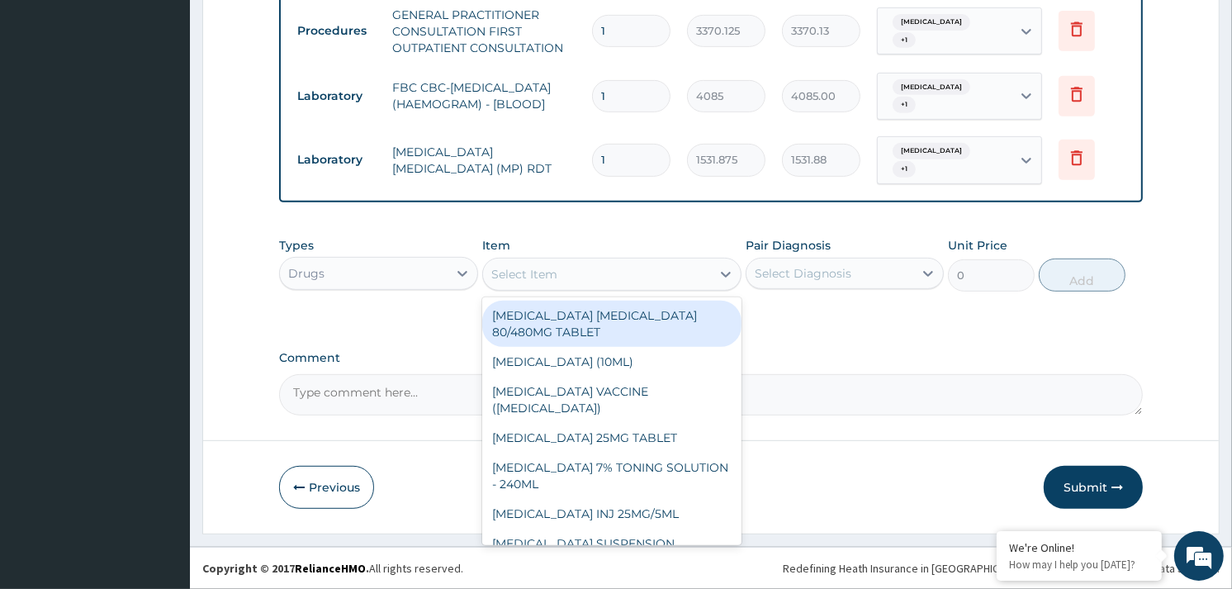
click at [586, 276] on div "Select Item" at bounding box center [597, 274] width 228 height 26
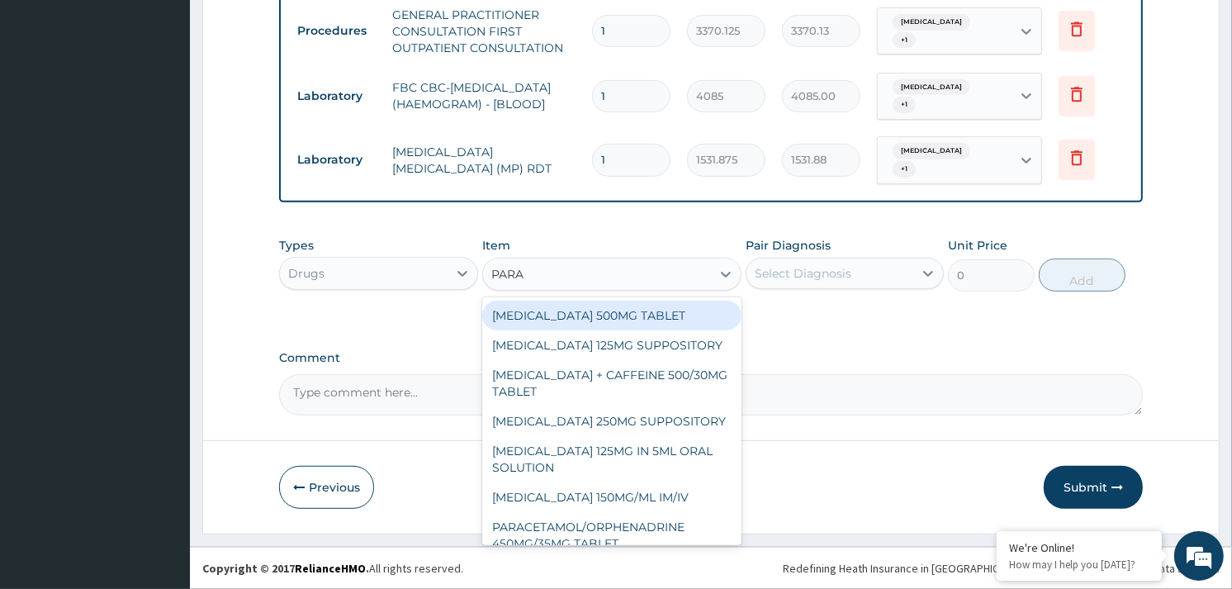
type input "PARAC"
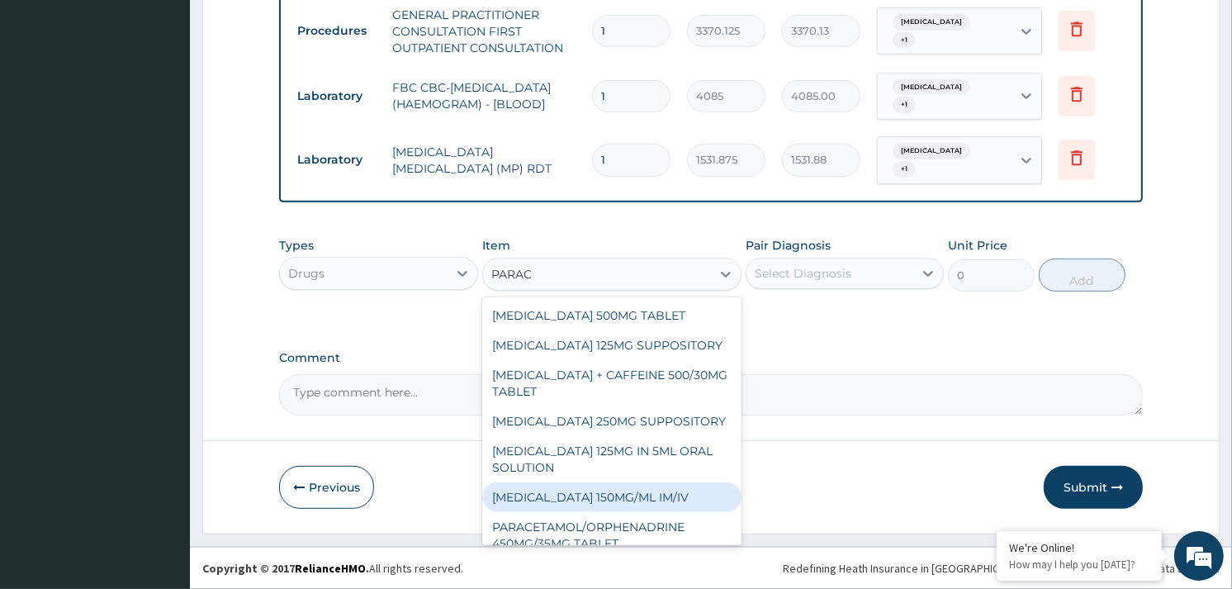
click at [615, 496] on div "[MEDICAL_DATA] 150MG/ML IM/IV" at bounding box center [611, 497] width 259 height 30
type input "300"
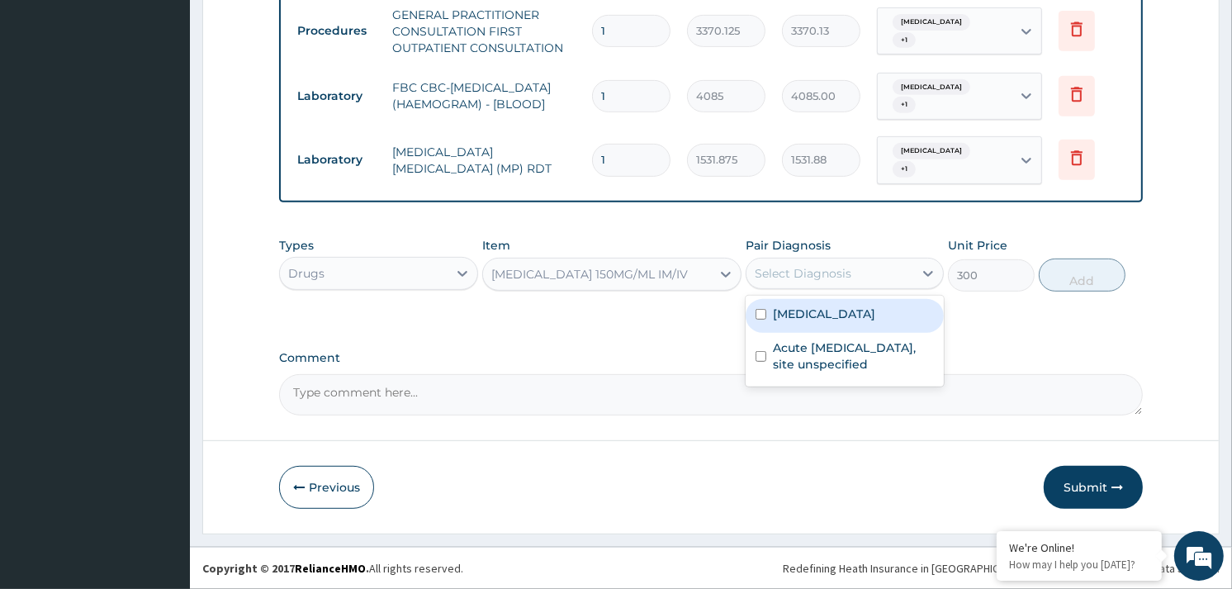
drag, startPoint x: 865, startPoint y: 267, endPoint x: 821, endPoint y: 312, distance: 63.1
click at [821, 289] on div "option Acute [MEDICAL_DATA], site unspecified, selected. option [MEDICAL_DATA] …" at bounding box center [845, 273] width 198 height 31
click at [821, 312] on label "[MEDICAL_DATA]" at bounding box center [824, 314] width 102 height 17
checkbox input "true"
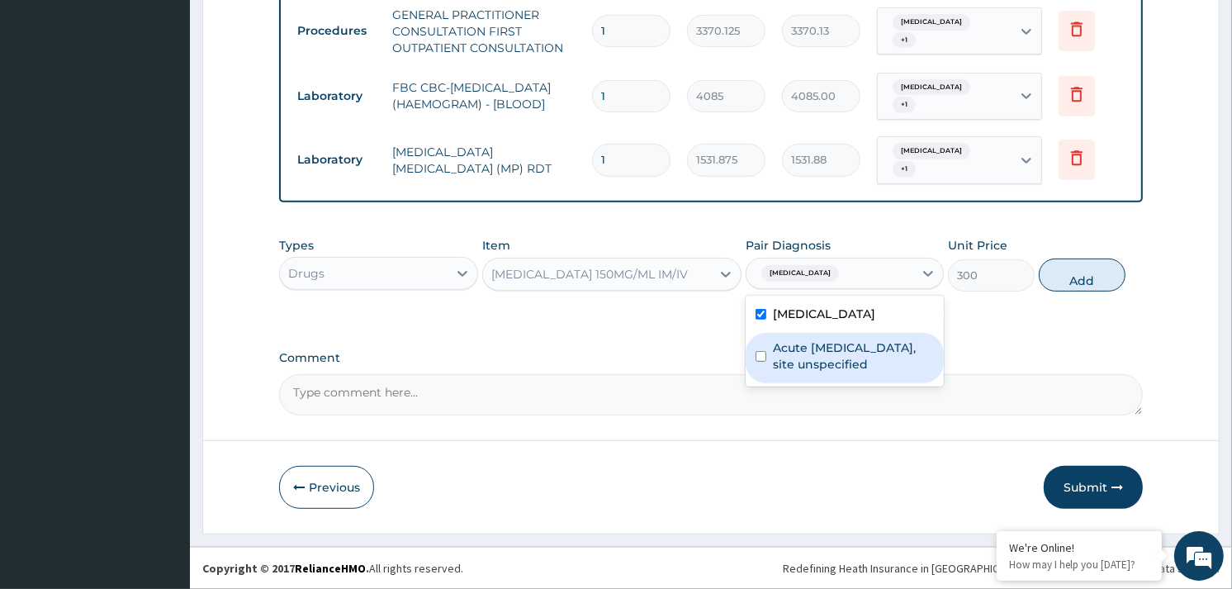
click at [847, 344] on label "Acute [MEDICAL_DATA], site unspecified" at bounding box center [853, 355] width 161 height 33
checkbox input "true"
click at [1083, 282] on button "Add" at bounding box center [1082, 275] width 87 height 33
type input "0"
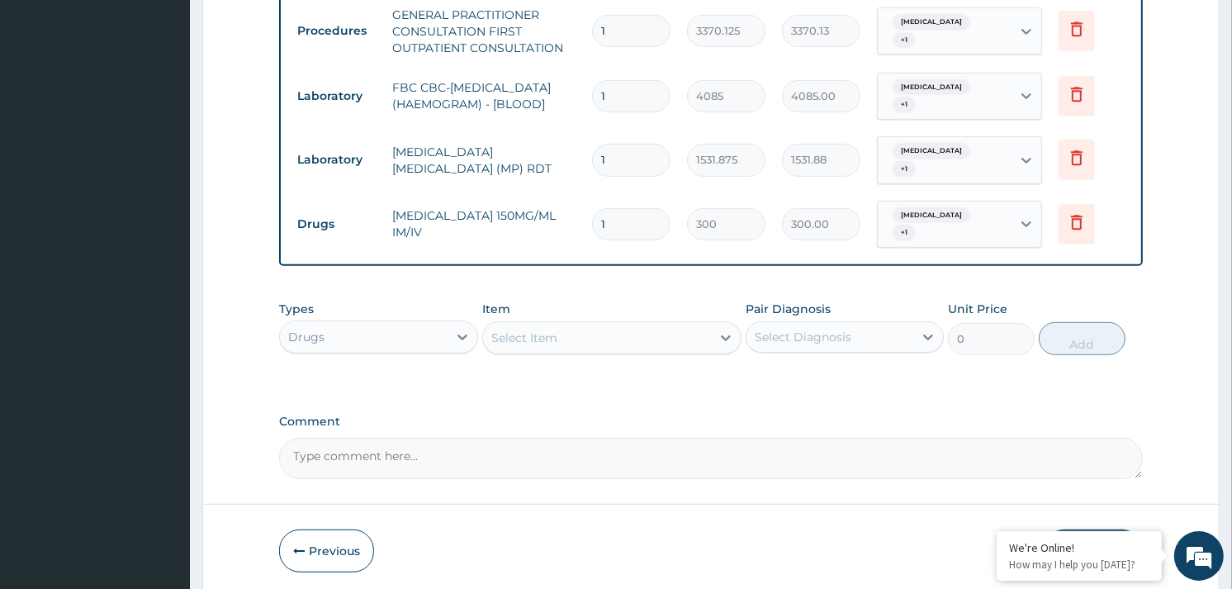
type input "0.00"
type input "4"
type input "1200.00"
type input "4"
click at [592, 345] on div "Select Item" at bounding box center [597, 338] width 228 height 26
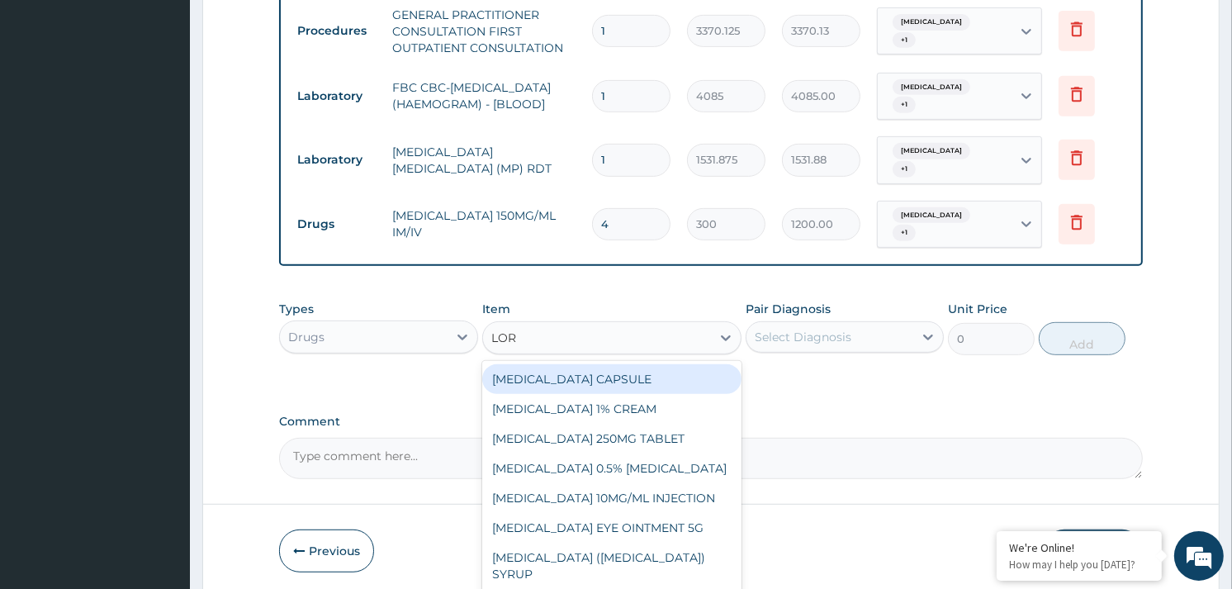
type input "[PERSON_NAME]"
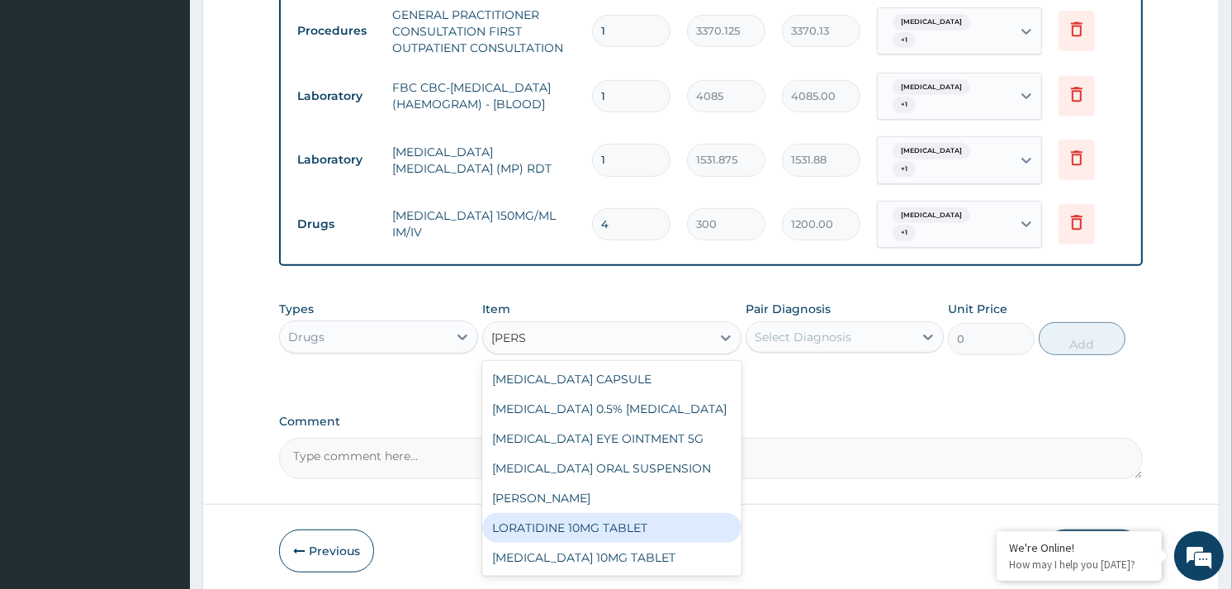
click at [600, 530] on div "LORATIDINE 10MG TABLET" at bounding box center [611, 528] width 259 height 30
type input "96"
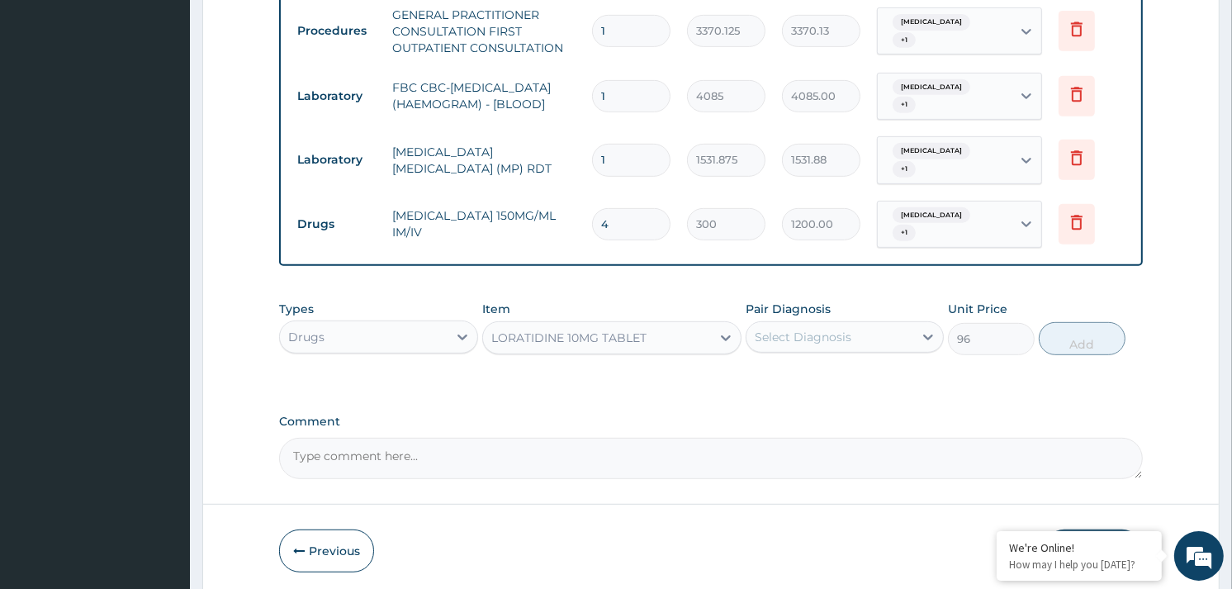
drag, startPoint x: 860, startPoint y: 339, endPoint x: 861, endPoint y: 351, distance: 11.6
click at [861, 339] on div "Select Diagnosis" at bounding box center [830, 337] width 167 height 26
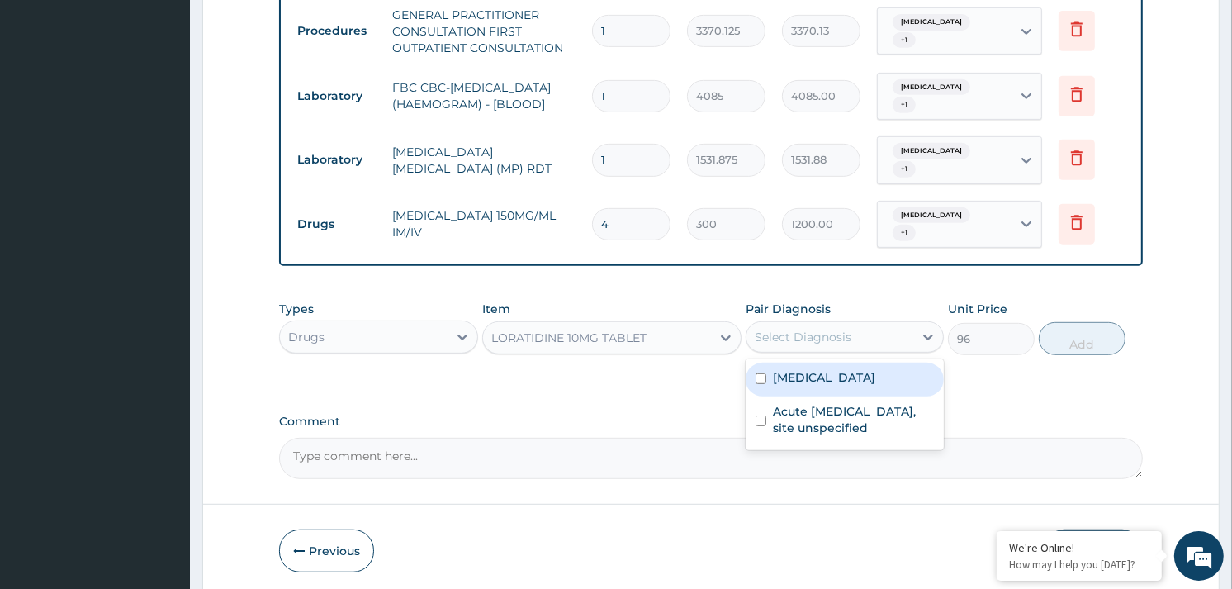
click at [851, 392] on div "[MEDICAL_DATA]" at bounding box center [845, 380] width 198 height 34
checkbox input "true"
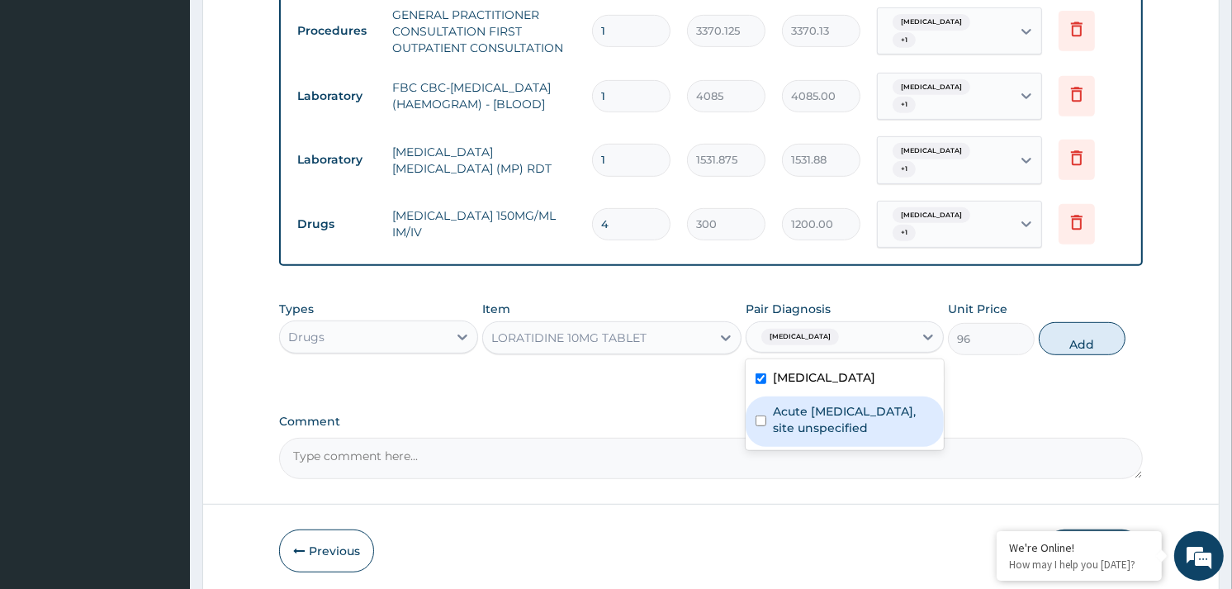
drag, startPoint x: 851, startPoint y: 423, endPoint x: 923, endPoint y: 351, distance: 101.0
click at [854, 424] on label "Acute [MEDICAL_DATA], site unspecified" at bounding box center [853, 419] width 161 height 33
checkbox input "true"
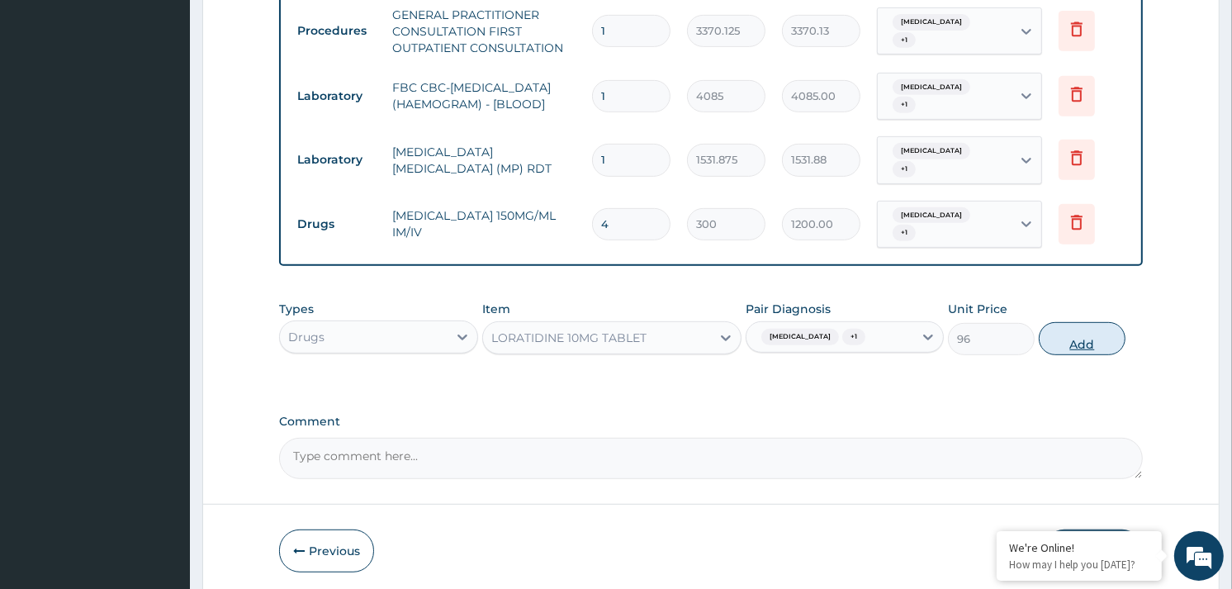
click at [1065, 351] on button "Add" at bounding box center [1082, 338] width 87 height 33
type input "0"
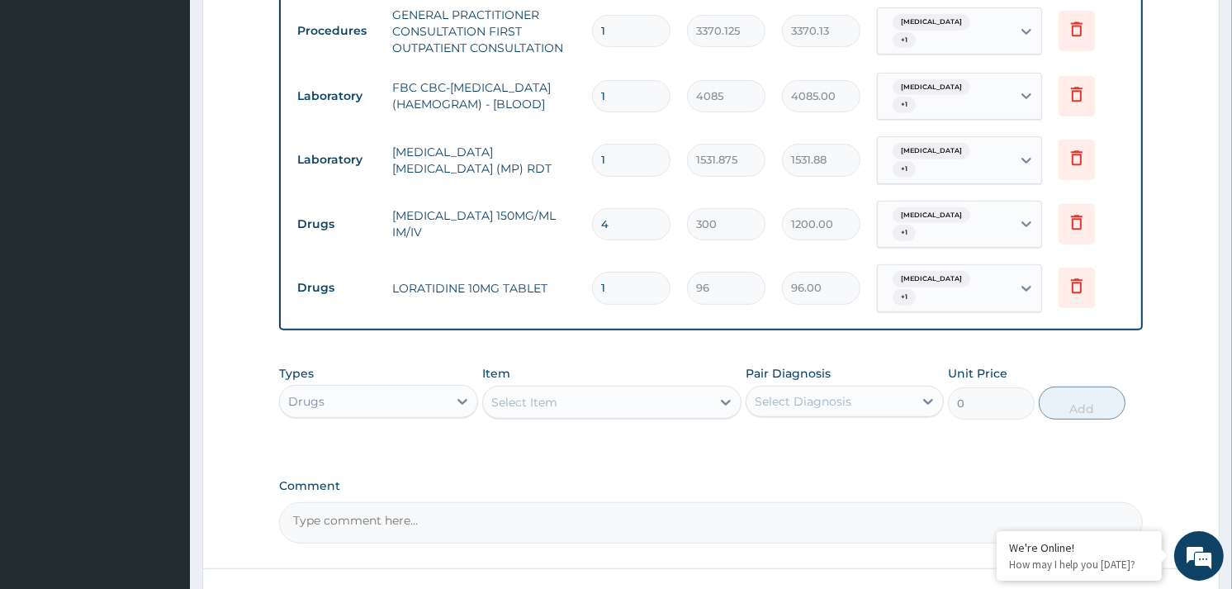
type input "0.00"
type input "3"
type input "288.00"
type input "3"
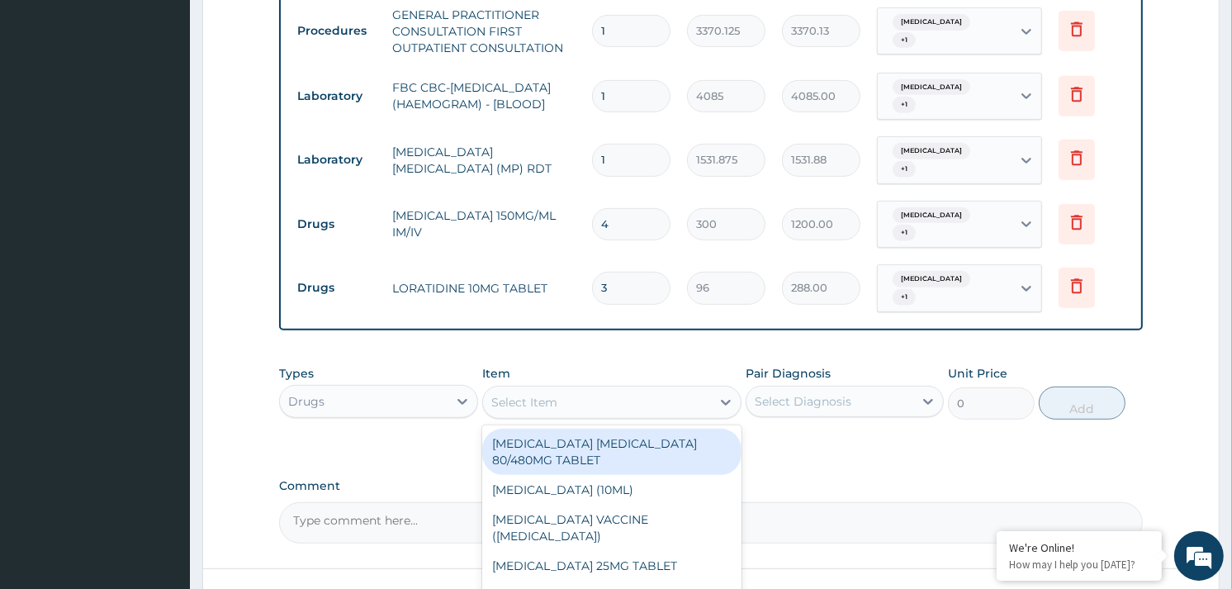
drag, startPoint x: 646, startPoint y: 399, endPoint x: 639, endPoint y: 357, distance: 42.6
click at [646, 388] on div "Select Item" at bounding box center [611, 402] width 259 height 33
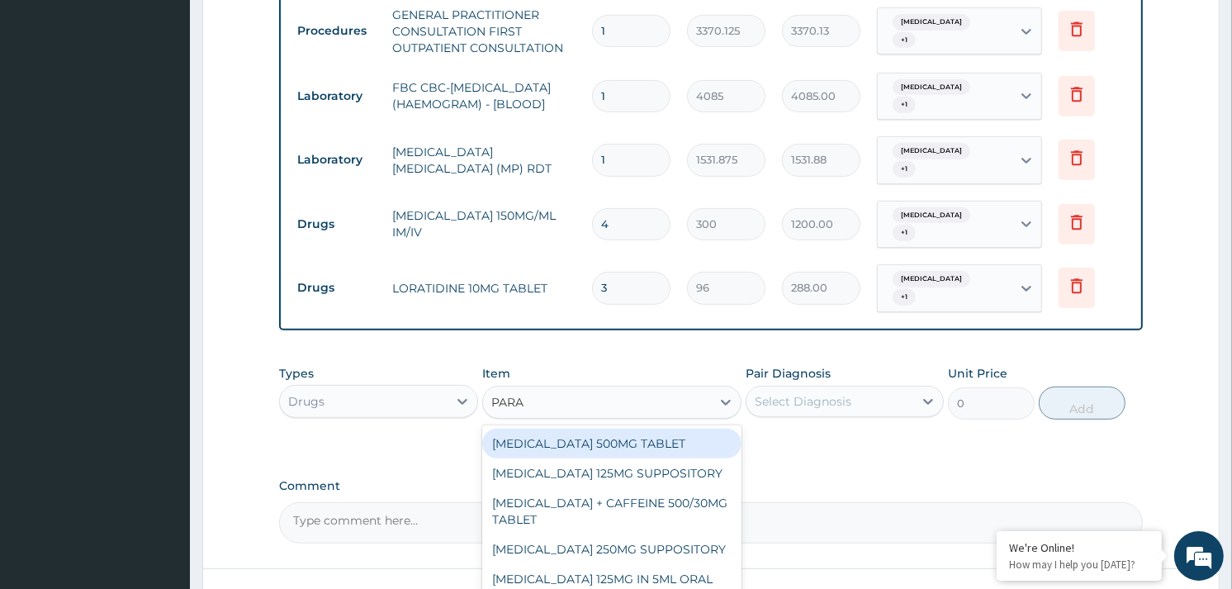
type input "PARAC"
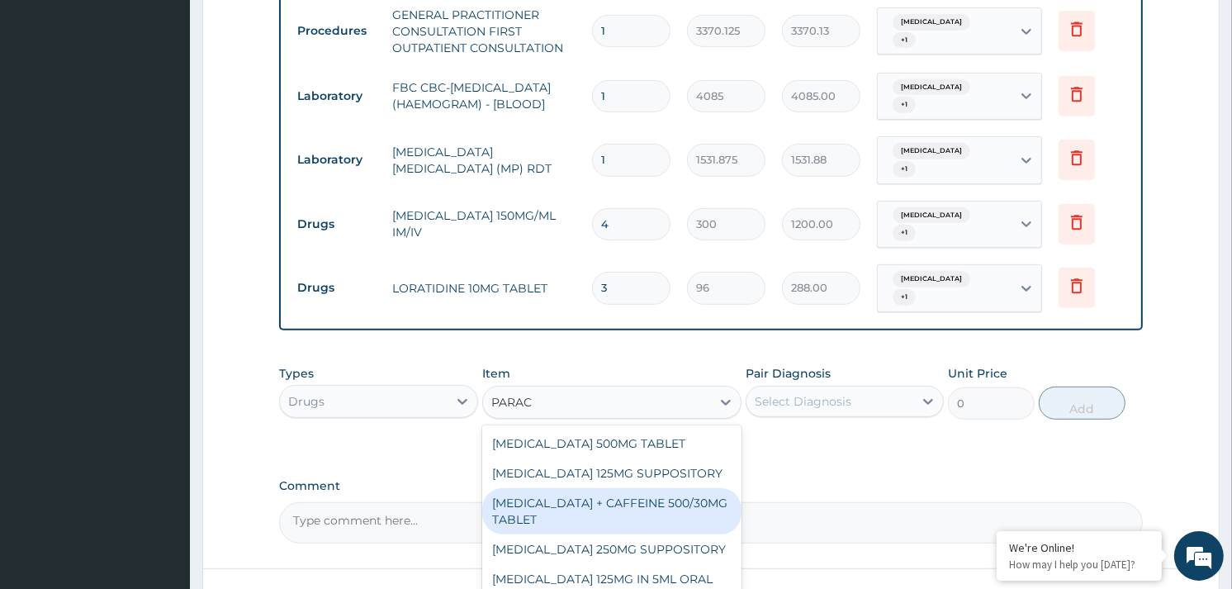
click at [673, 489] on div "[MEDICAL_DATA] + CAFFEINE 500/30MG TABLET" at bounding box center [611, 511] width 259 height 46
type input "78"
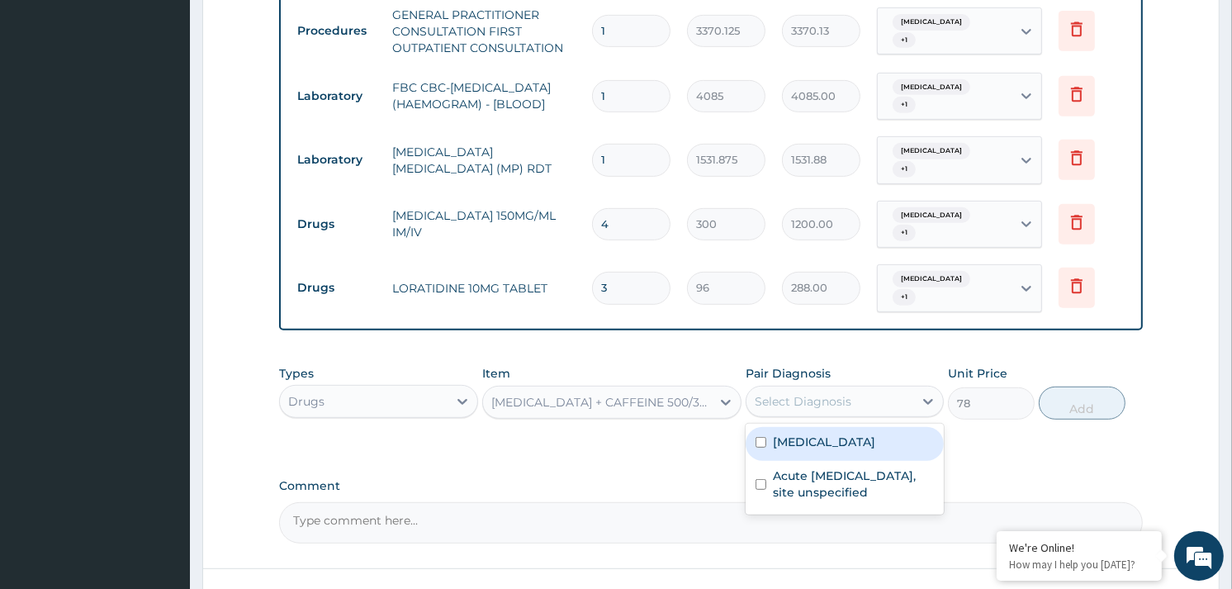
drag, startPoint x: 810, startPoint y: 420, endPoint x: 809, endPoint y: 460, distance: 40.5
click at [810, 417] on div "option Acute [MEDICAL_DATA], site unspecified, selected. option [MEDICAL_DATA] …" at bounding box center [845, 401] width 198 height 31
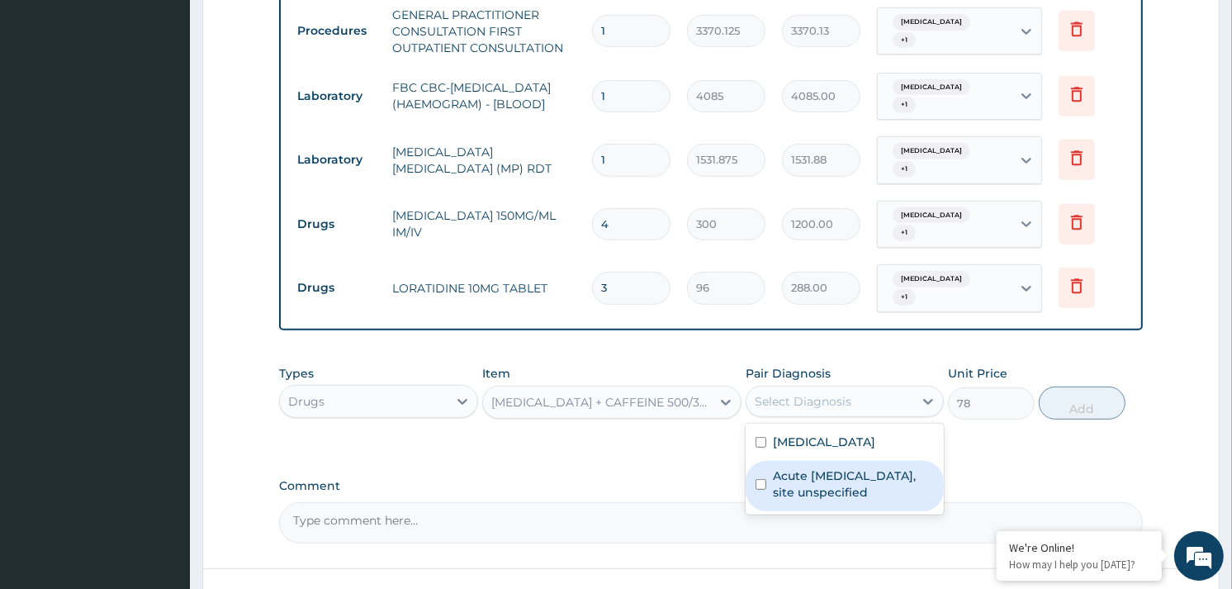
click at [809, 461] on div "Acute [MEDICAL_DATA], site unspecified" at bounding box center [845, 486] width 198 height 50
checkbox input "true"
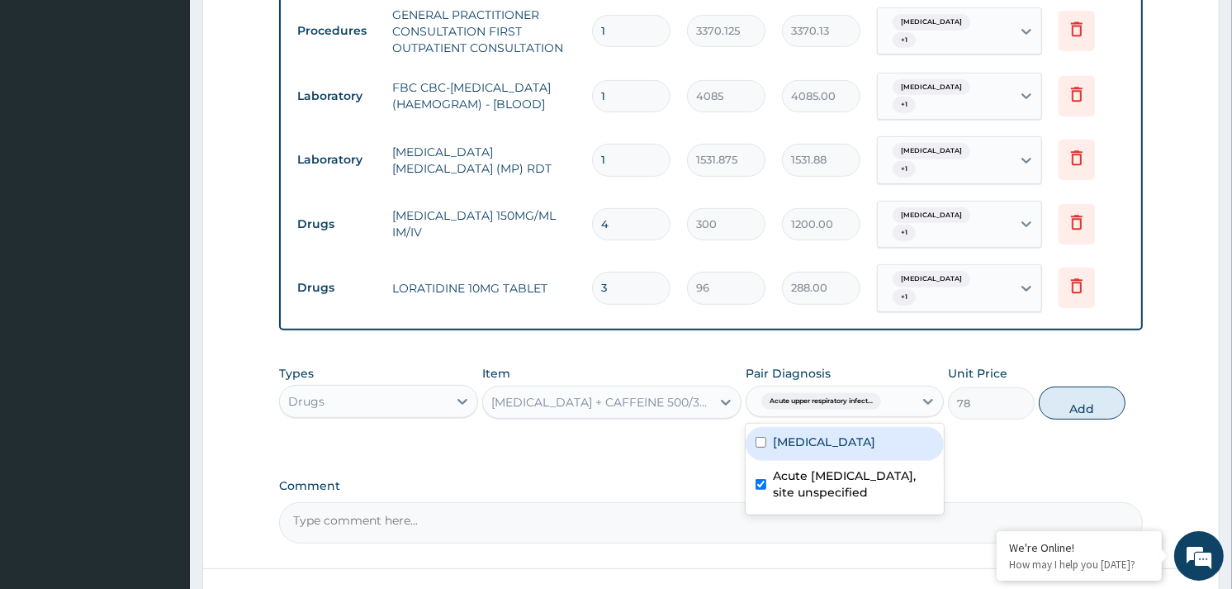
click at [828, 433] on div "[MEDICAL_DATA]" at bounding box center [845, 444] width 198 height 34
checkbox input "true"
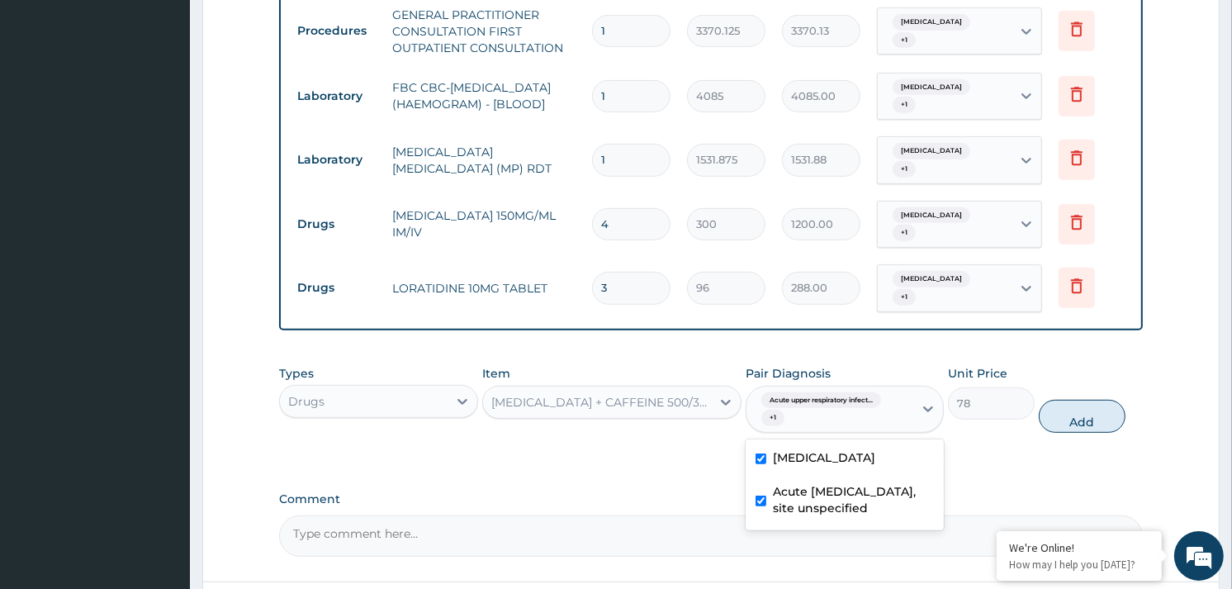
click at [1074, 426] on button "Add" at bounding box center [1082, 416] width 87 height 33
type input "0"
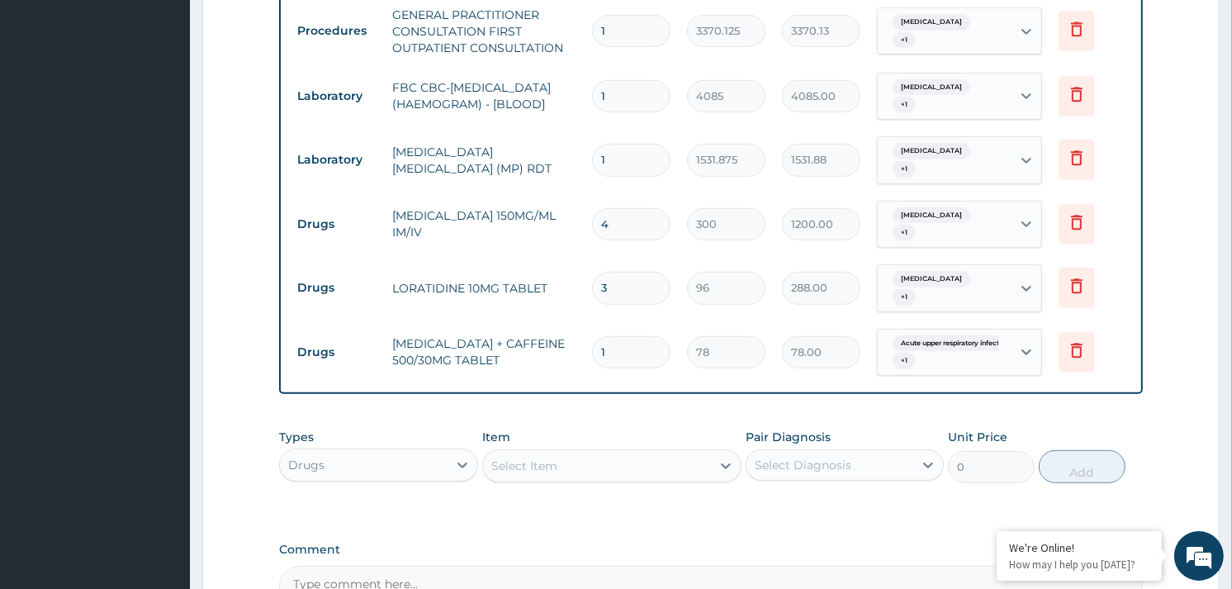
type input "18"
type input "1404.00"
type input "18"
click at [638, 474] on div "Select Item" at bounding box center [597, 466] width 228 height 26
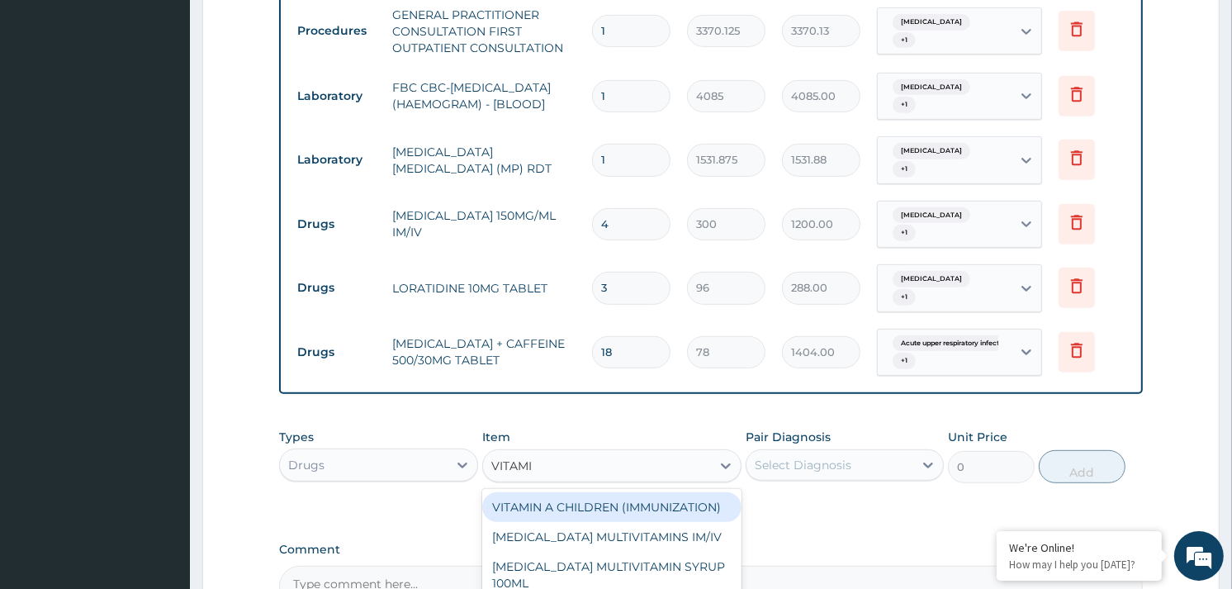
type input "VITAMIN"
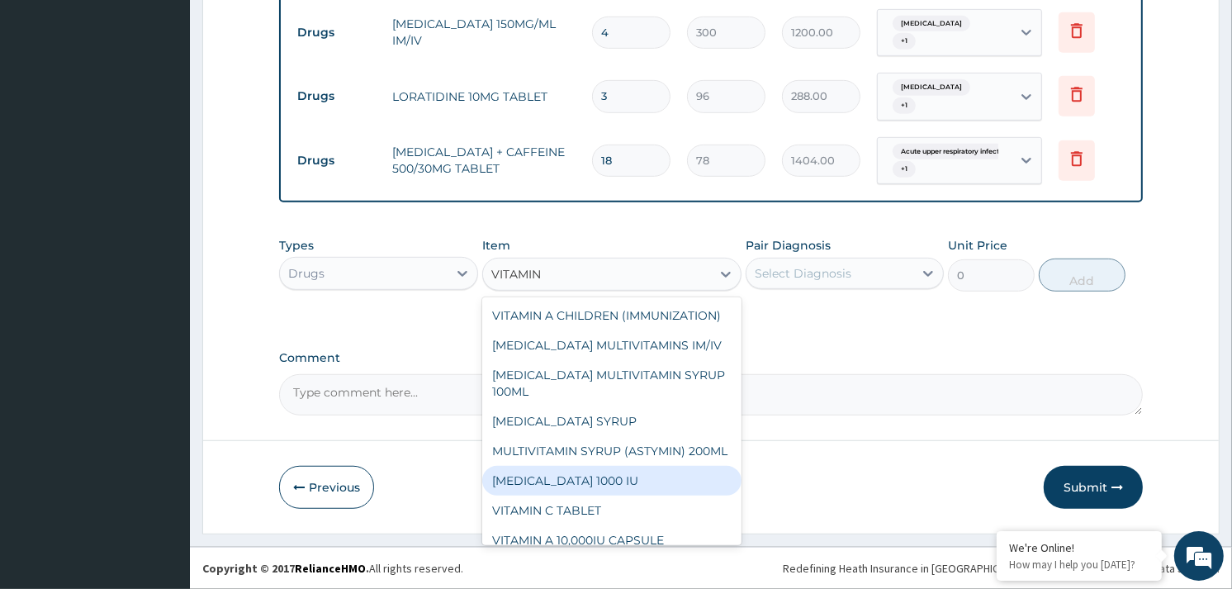
scroll to position [92, 0]
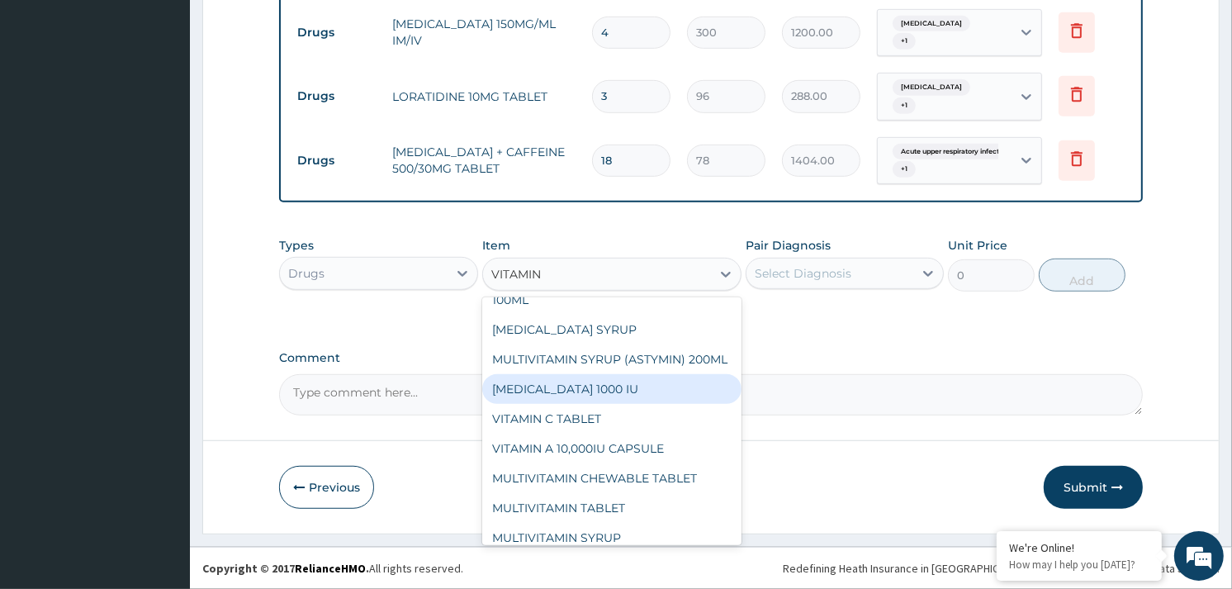
click at [575, 404] on div "[MEDICAL_DATA] 1000 IU" at bounding box center [611, 389] width 259 height 30
type input "198"
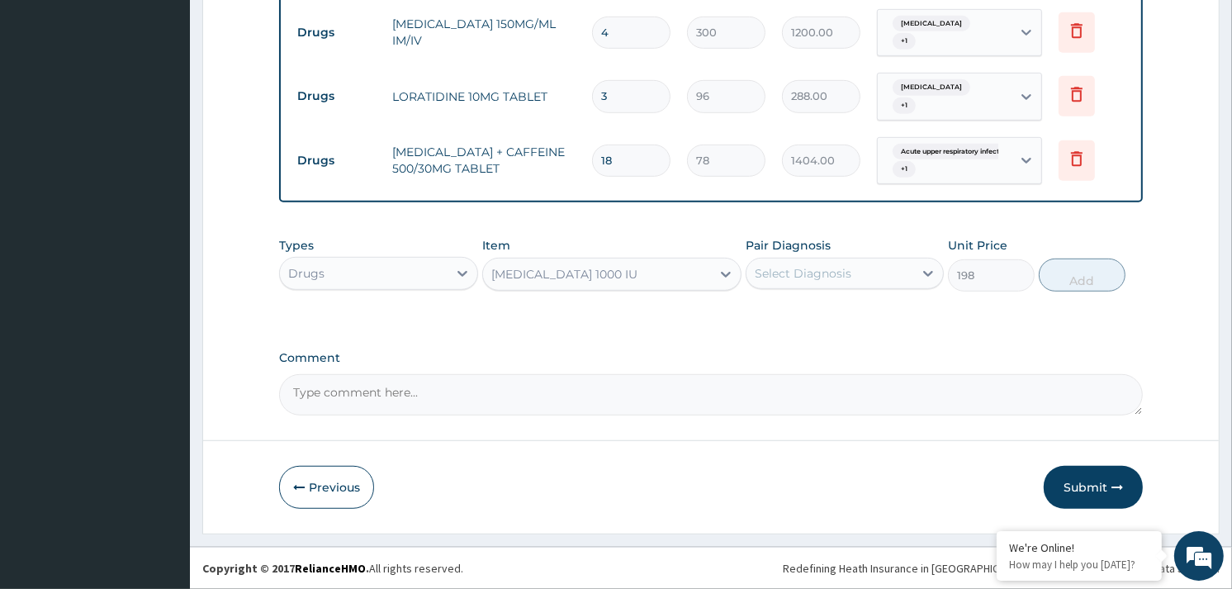
click at [671, 259] on div "VITAMIN E 1000 IU" at bounding box center [611, 274] width 259 height 33
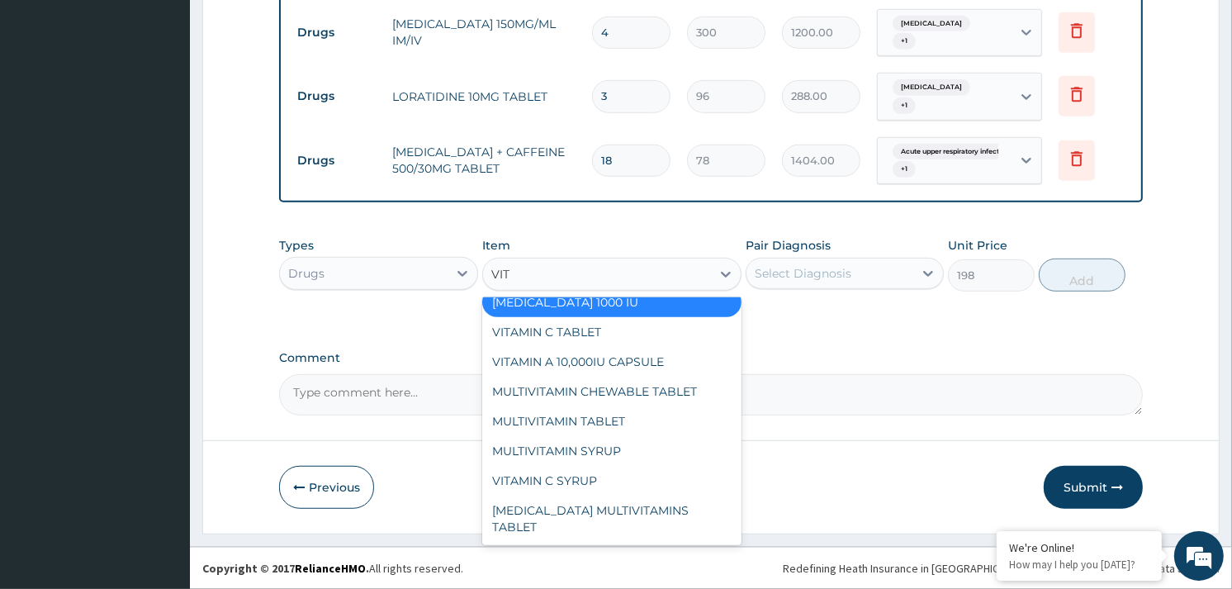
scroll to position [141, 0]
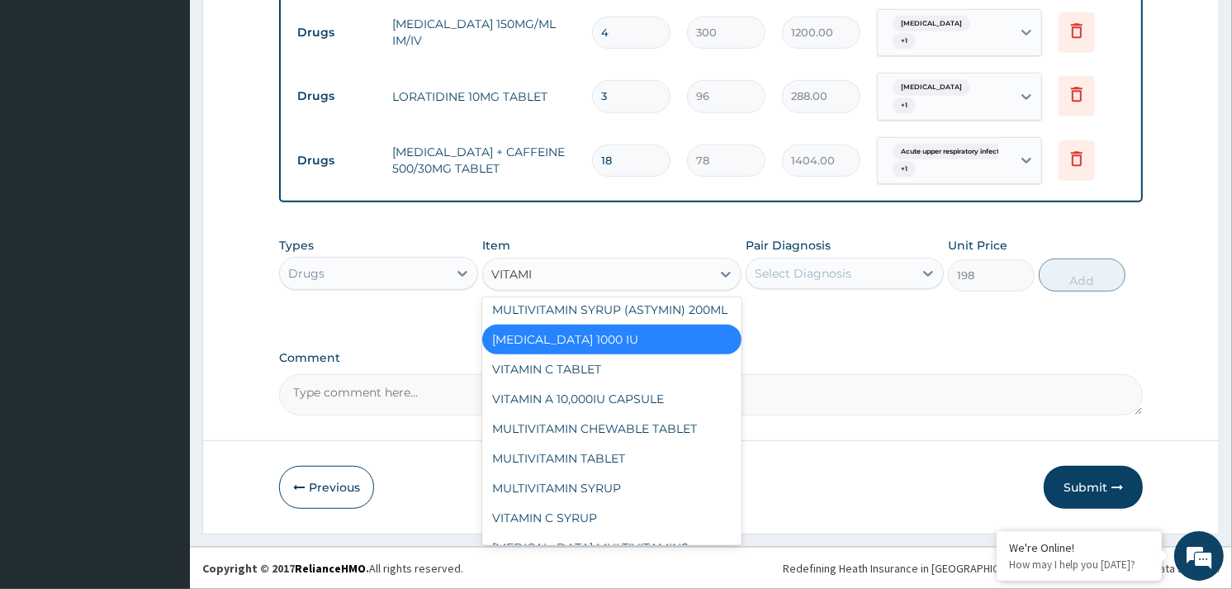
type input "VITAMIN"
click at [595, 384] on div "VITAMIN C TABLET" at bounding box center [611, 369] width 259 height 30
type input "20"
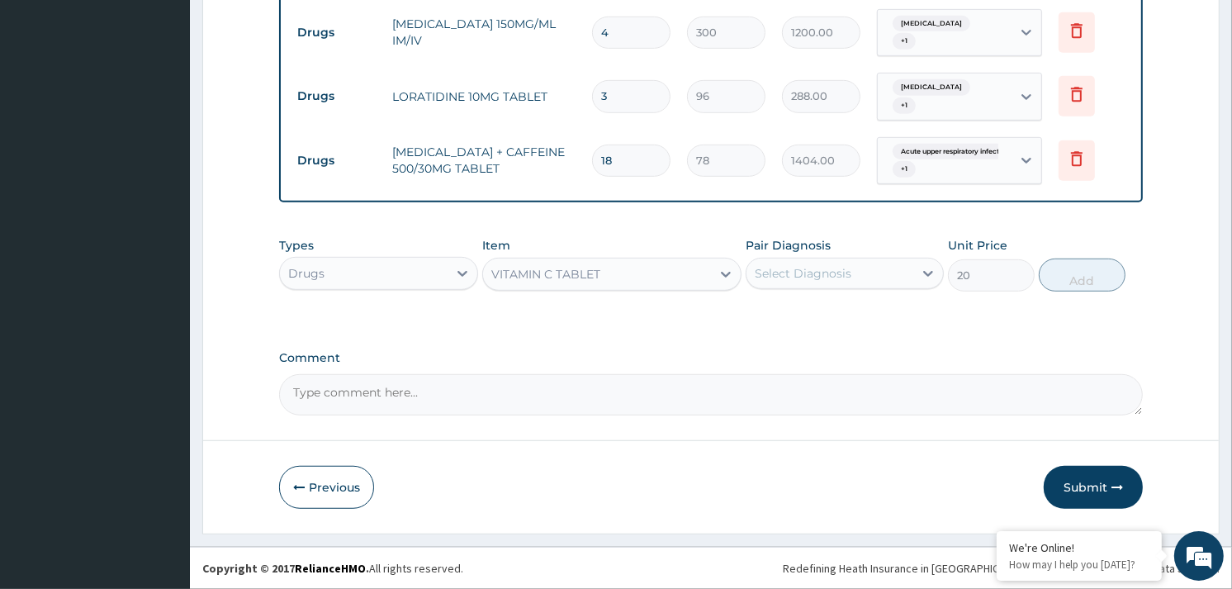
click at [844, 266] on div "Select Diagnosis" at bounding box center [803, 273] width 97 height 17
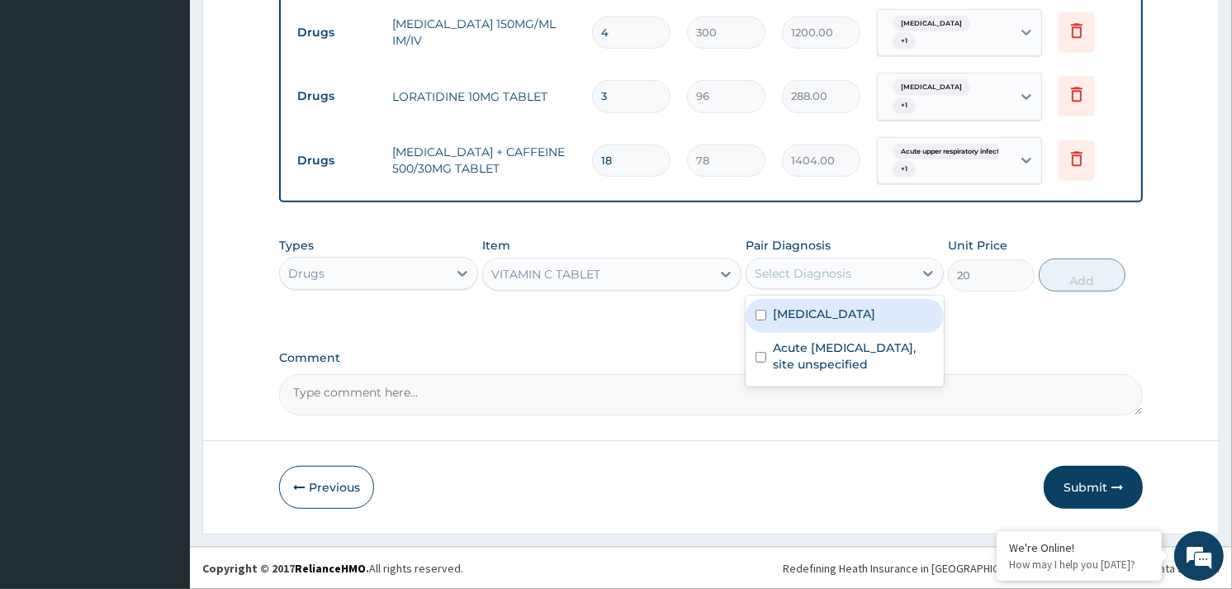
click at [835, 310] on label "Malaria, unspecified" at bounding box center [824, 314] width 102 height 17
checkbox input "true"
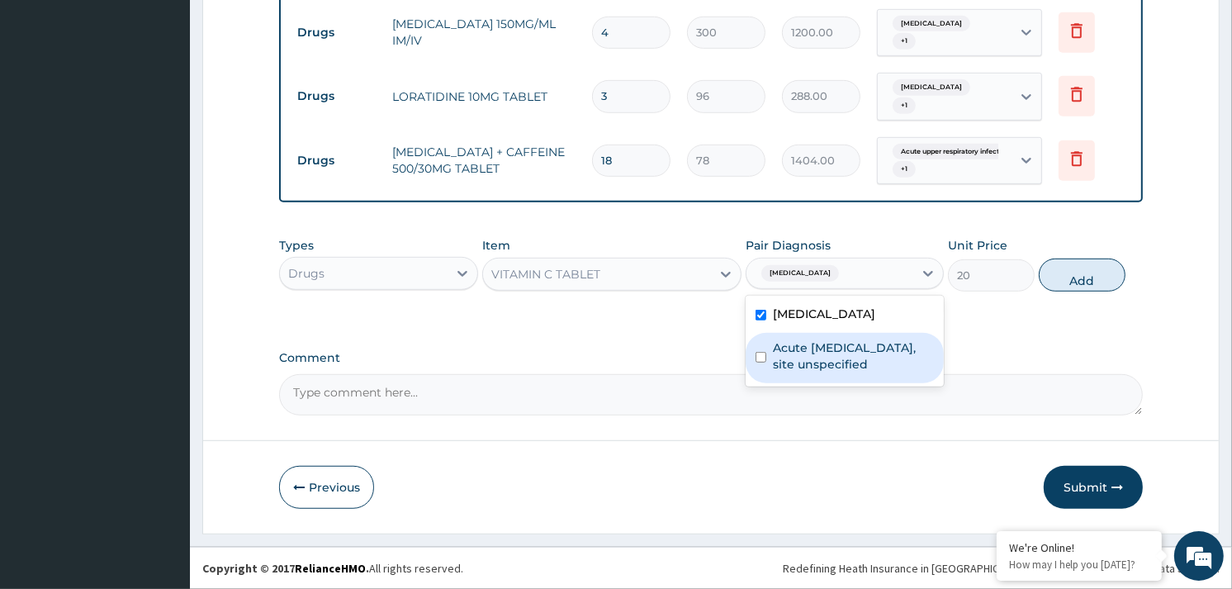
click at [827, 373] on div "Acute upper respiratory infection, site unspecified" at bounding box center [845, 358] width 198 height 50
checkbox input "true"
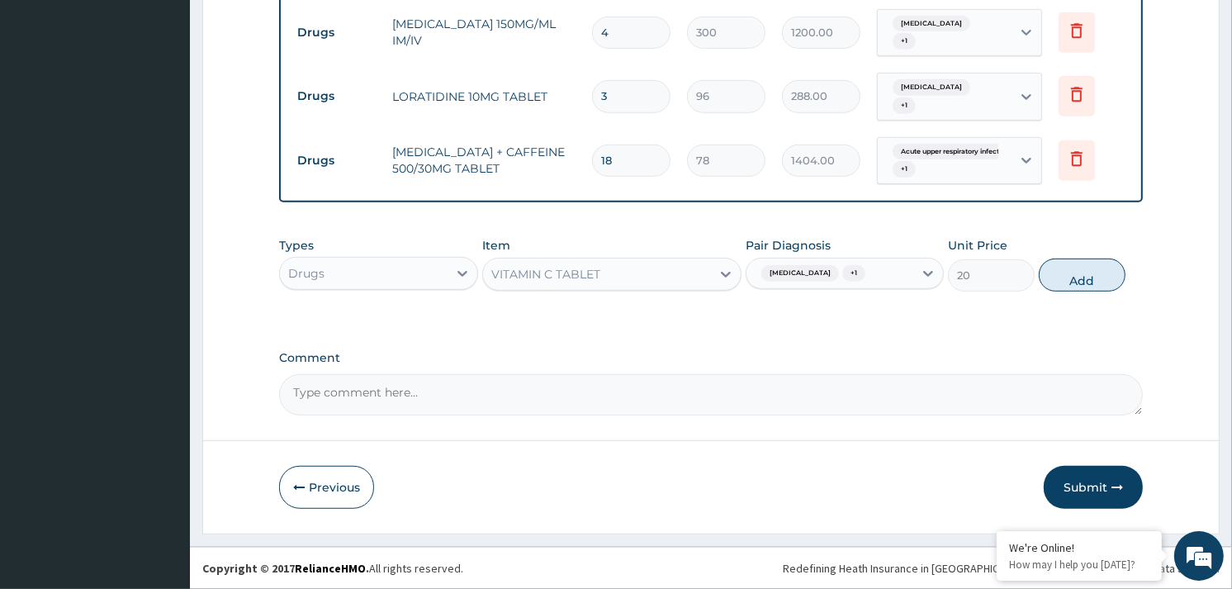
drag, startPoint x: 1096, startPoint y: 278, endPoint x: 1043, endPoint y: 378, distance: 113.0
click at [1095, 278] on button "Add" at bounding box center [1082, 275] width 87 height 33
type input "0"
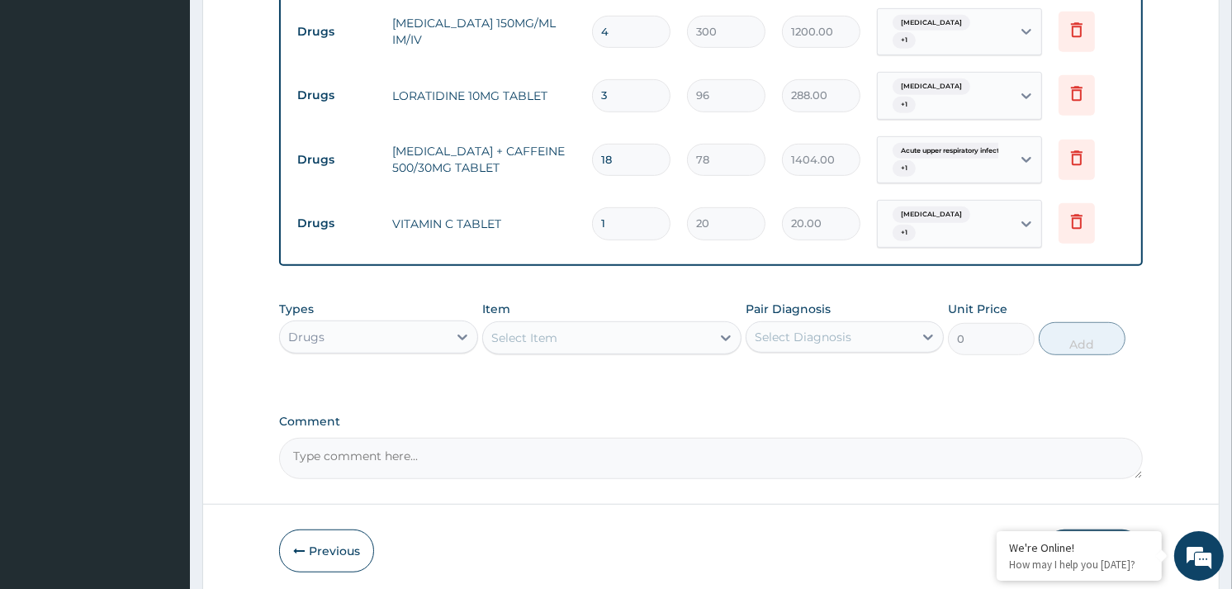
type input "0.00"
type input "3"
type input "60.00"
type input "30"
type input "600.00"
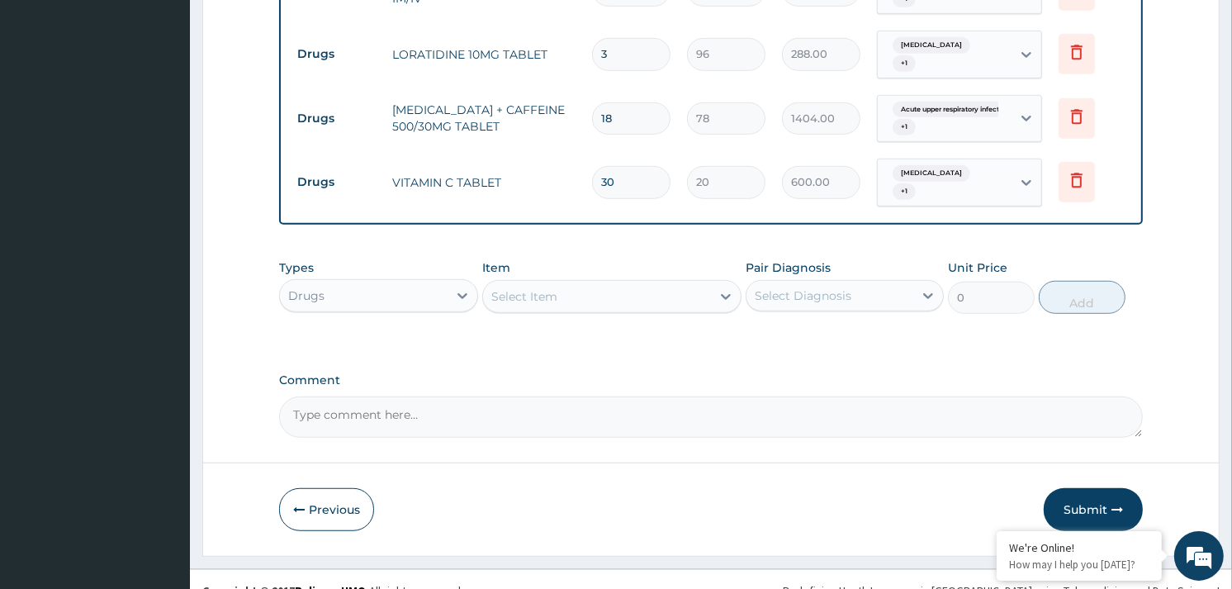
scroll to position [918, 0]
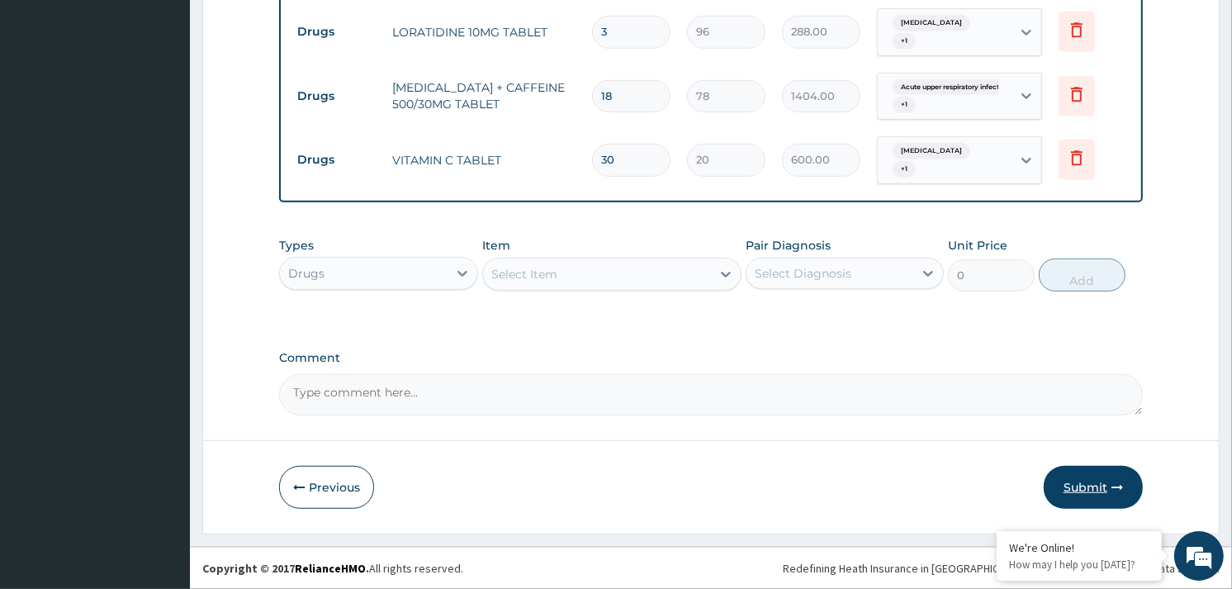
type input "30"
click at [1092, 488] on button "Submit" at bounding box center [1093, 487] width 99 height 43
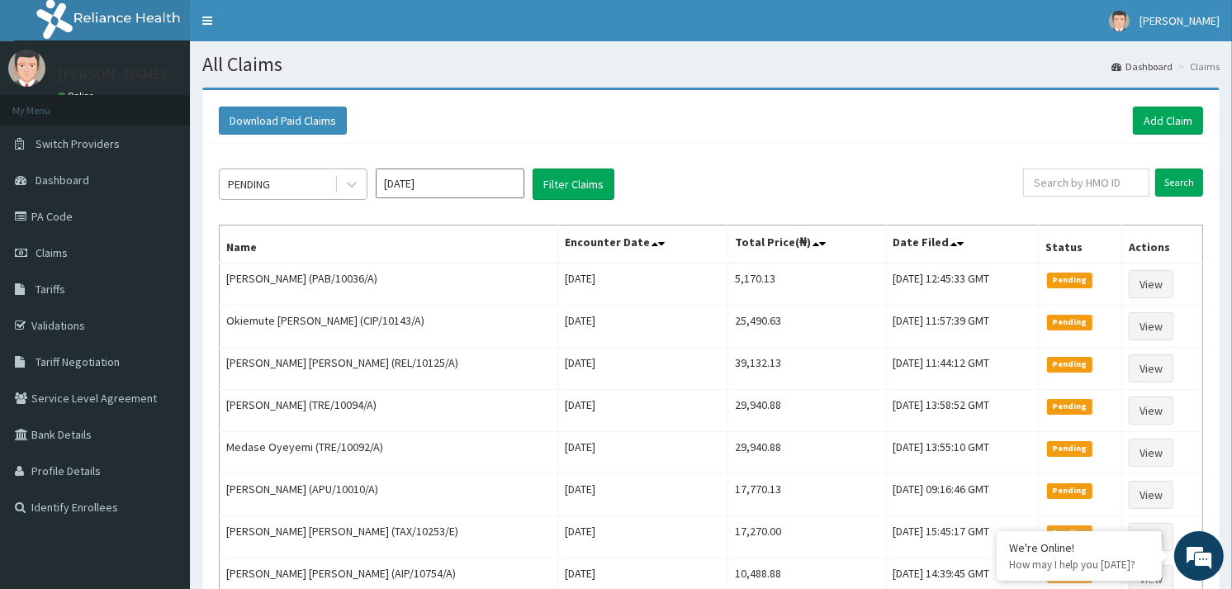
drag, startPoint x: 350, startPoint y: 179, endPoint x: 318, endPoint y: 196, distance: 36.2
click at [350, 179] on icon at bounding box center [352, 184] width 17 height 17
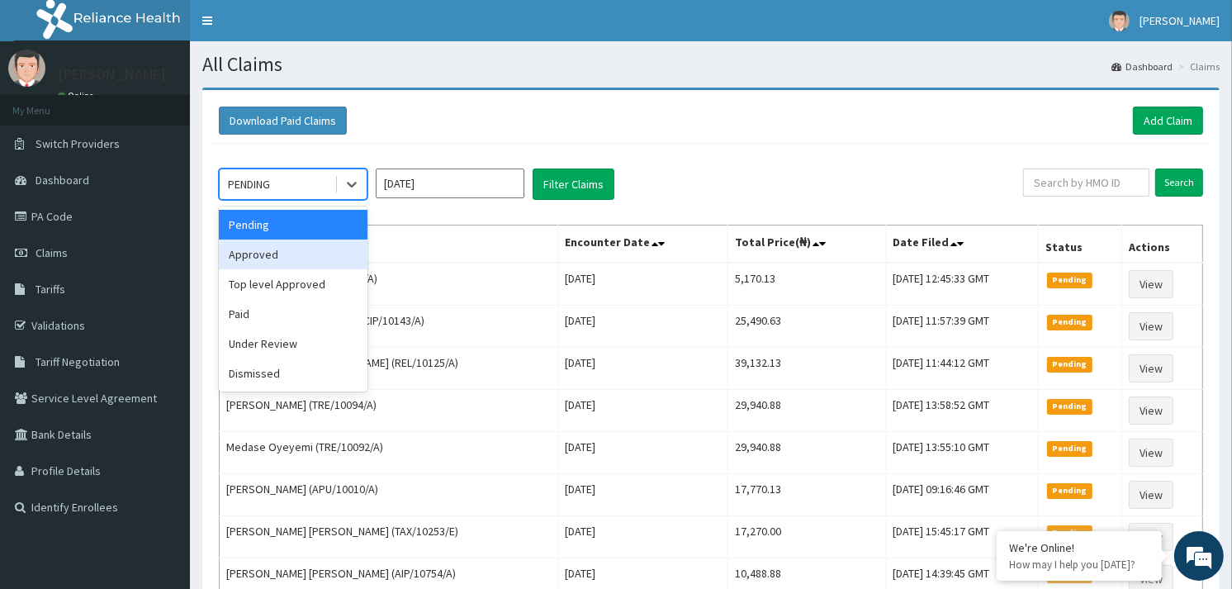
click at [269, 262] on div "Approved" at bounding box center [293, 255] width 149 height 30
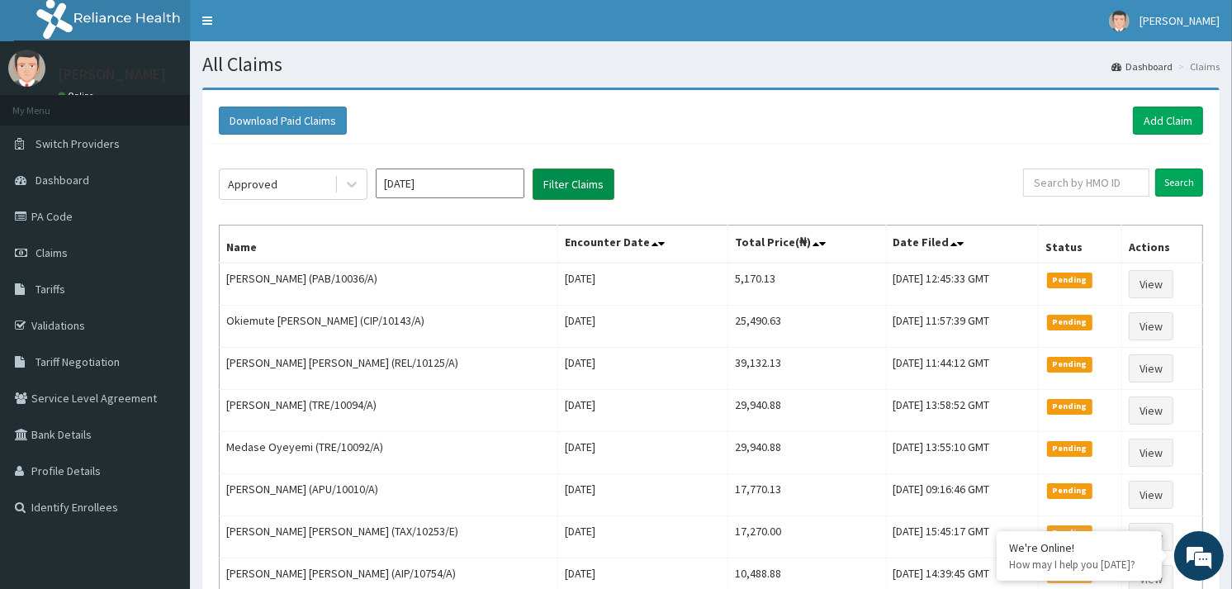
click at [567, 182] on button "Filter Claims" at bounding box center [574, 183] width 82 height 31
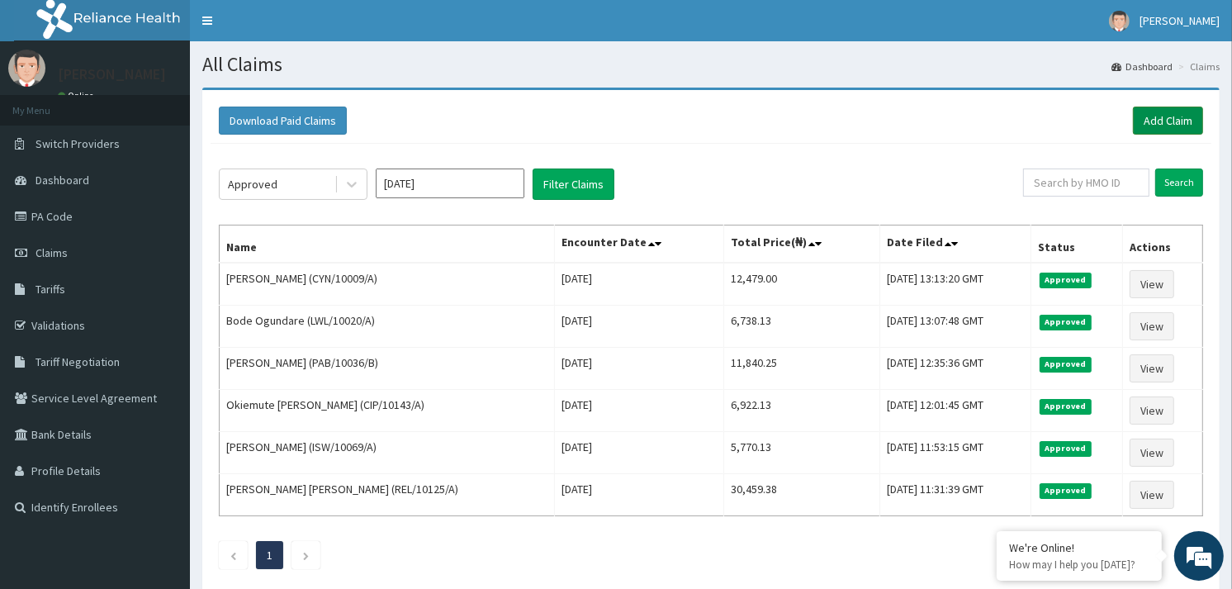
click at [1161, 121] on link "Add Claim" at bounding box center [1168, 121] width 70 height 28
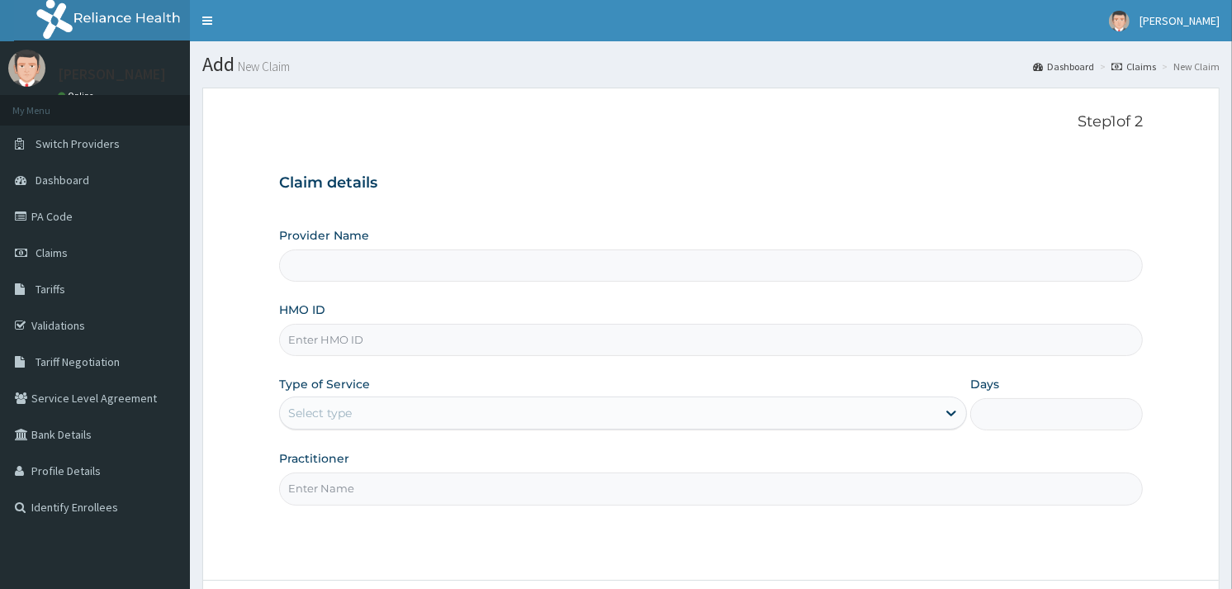
drag, startPoint x: 0, startPoint y: 0, endPoint x: 325, endPoint y: 341, distance: 470.8
click at [325, 341] on input "HMO ID" at bounding box center [711, 340] width 864 height 32
paste input "RPP/10029/E"
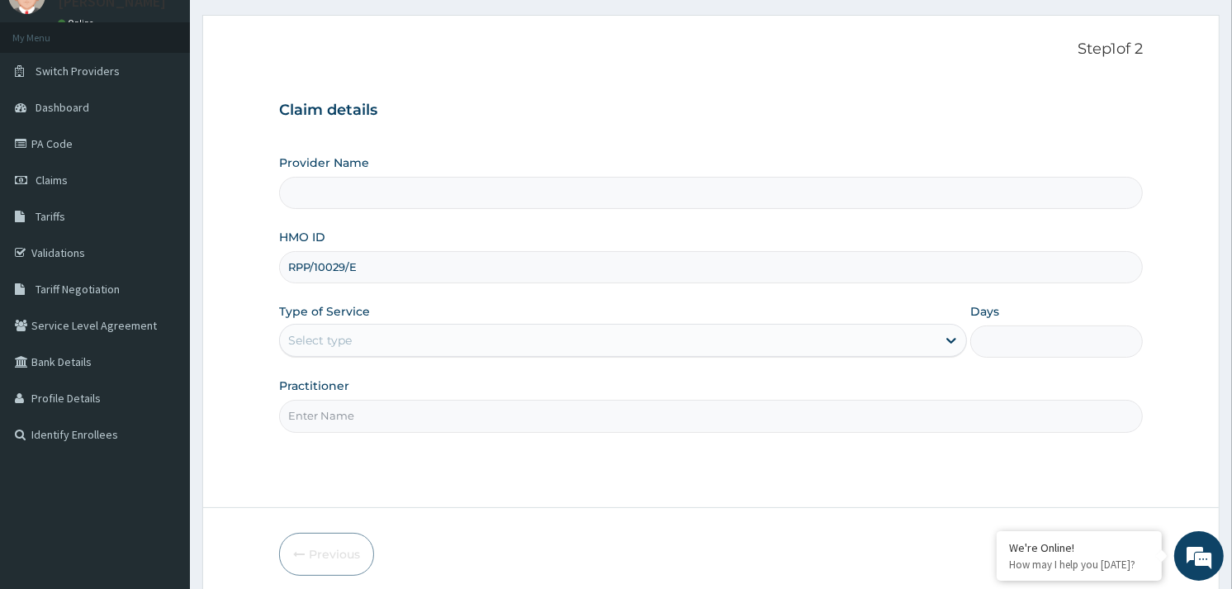
scroll to position [139, 0]
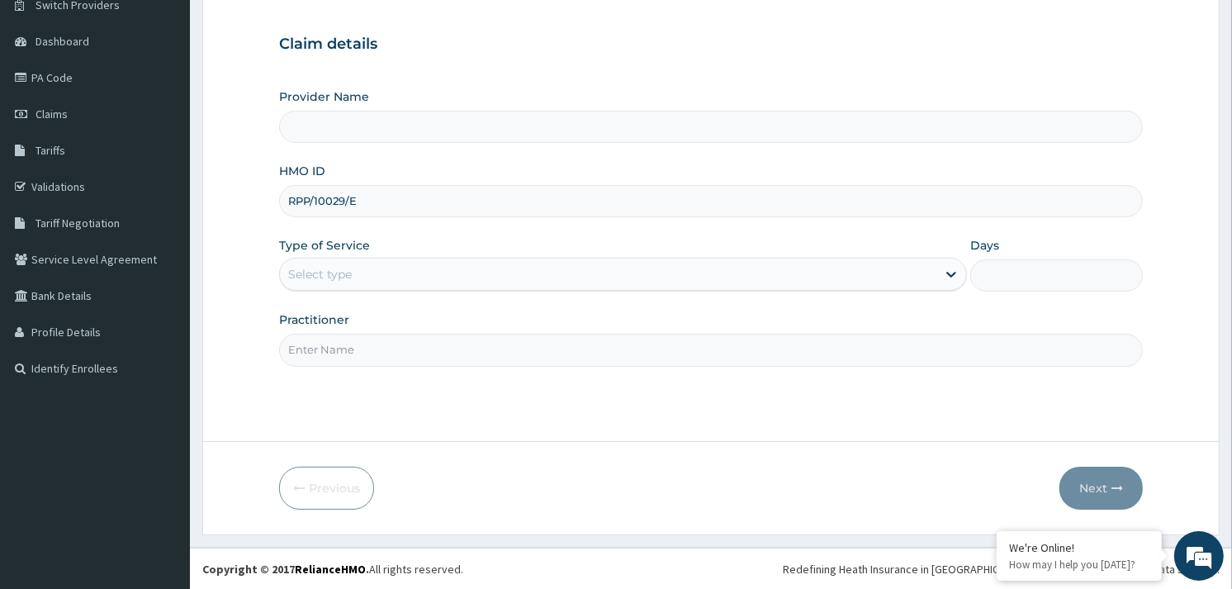
type input "RPP/10029/E"
click at [353, 274] on div "Select type" at bounding box center [608, 274] width 657 height 26
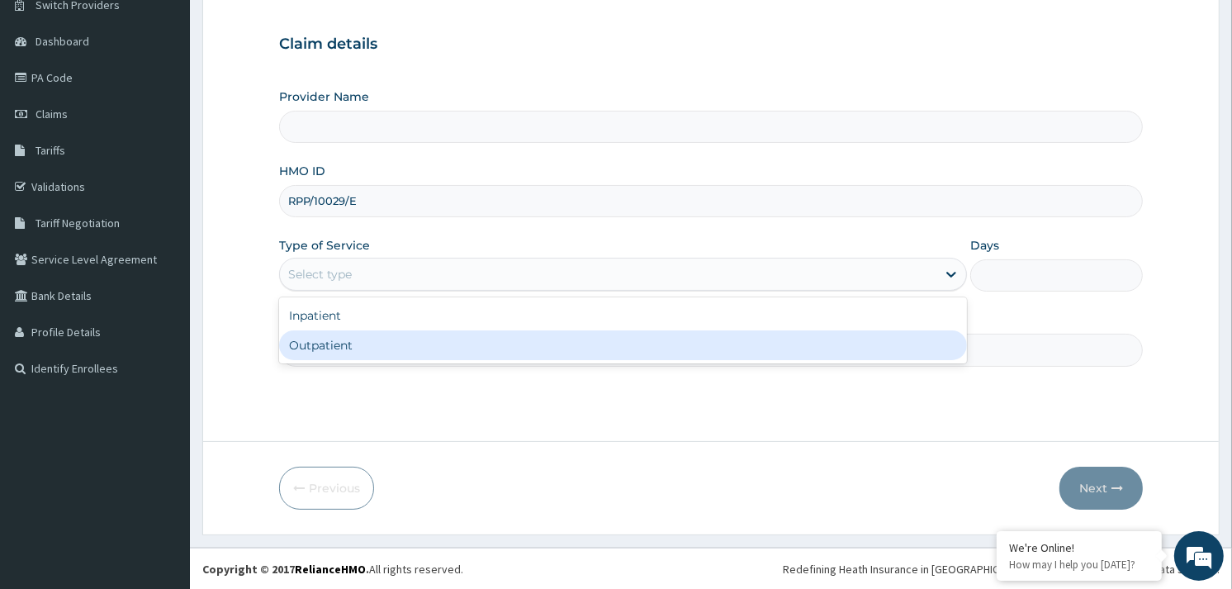
click at [344, 342] on div "Outpatient" at bounding box center [623, 345] width 688 height 30
type input "1"
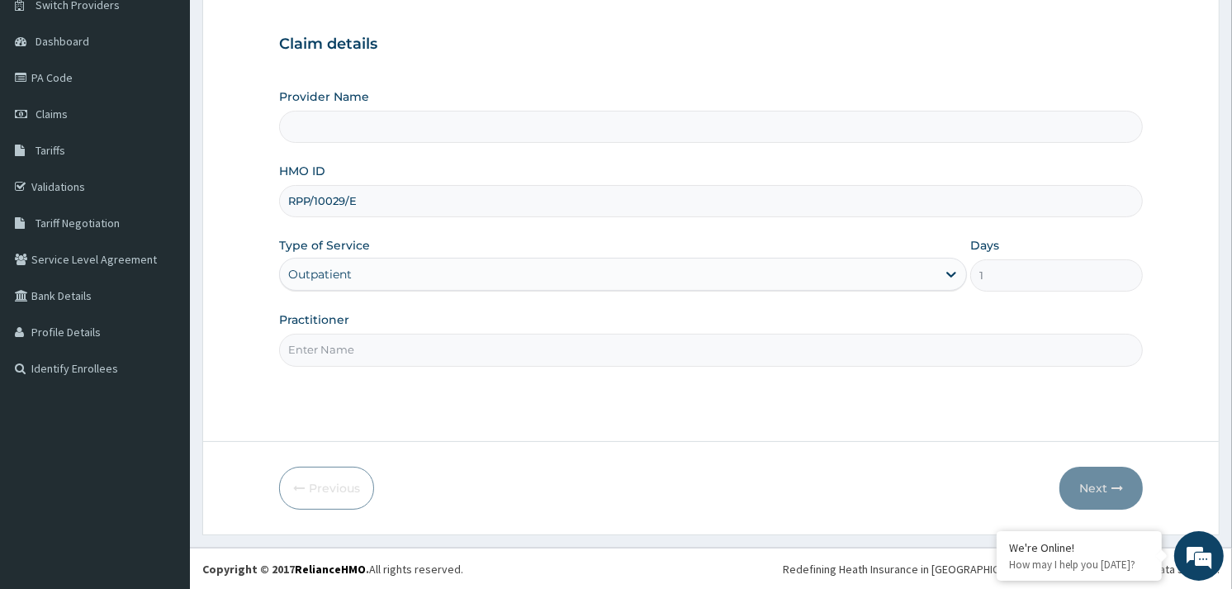
click at [341, 345] on input "Practitioner" at bounding box center [711, 350] width 864 height 32
type input "ALLIYAH"
type input "Reliance Family Clinics (RFC) - Gbagada"
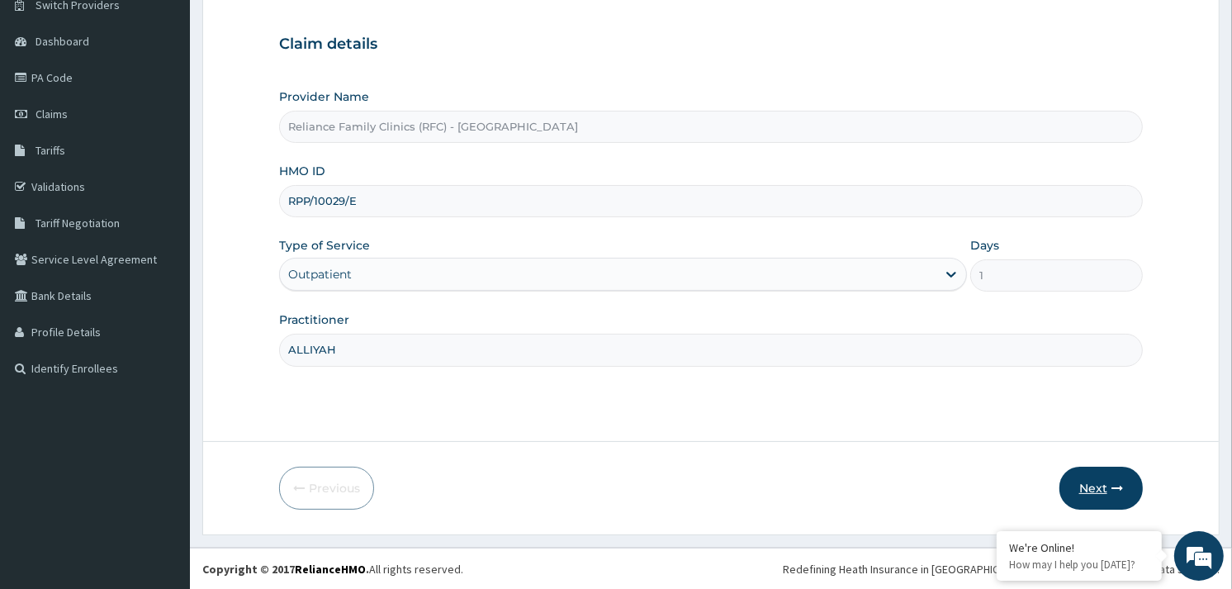
type input "ALLIYAH"
click at [1097, 477] on button "Next" at bounding box center [1101, 488] width 83 height 43
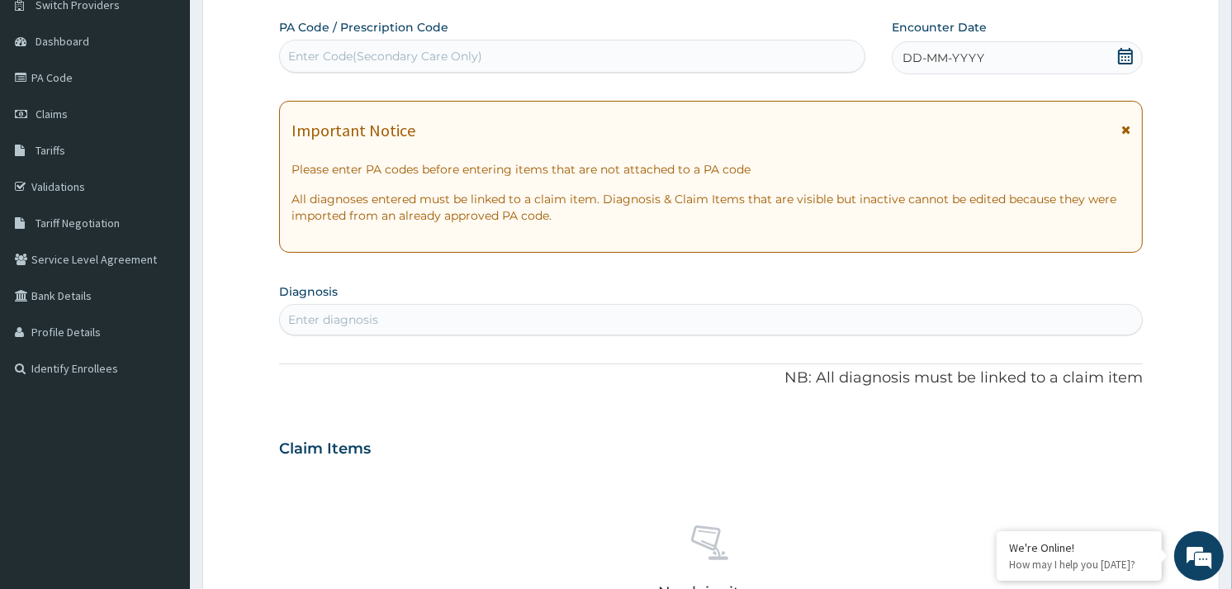
click at [1080, 58] on div "DD-MM-YYYY" at bounding box center [1017, 57] width 251 height 33
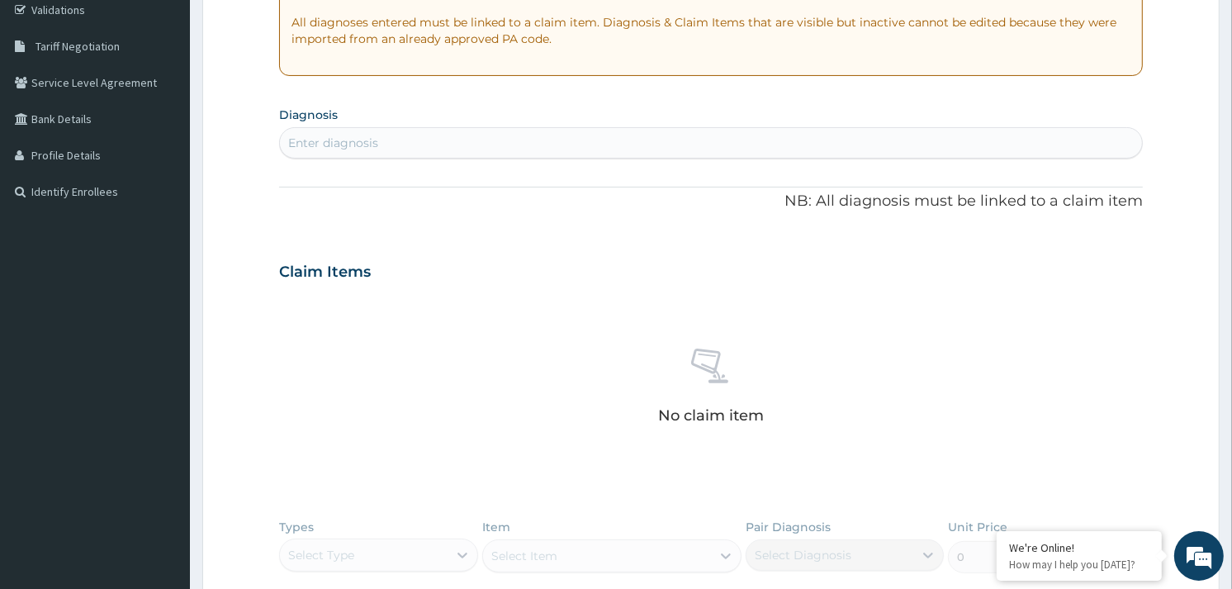
scroll to position [597, 0]
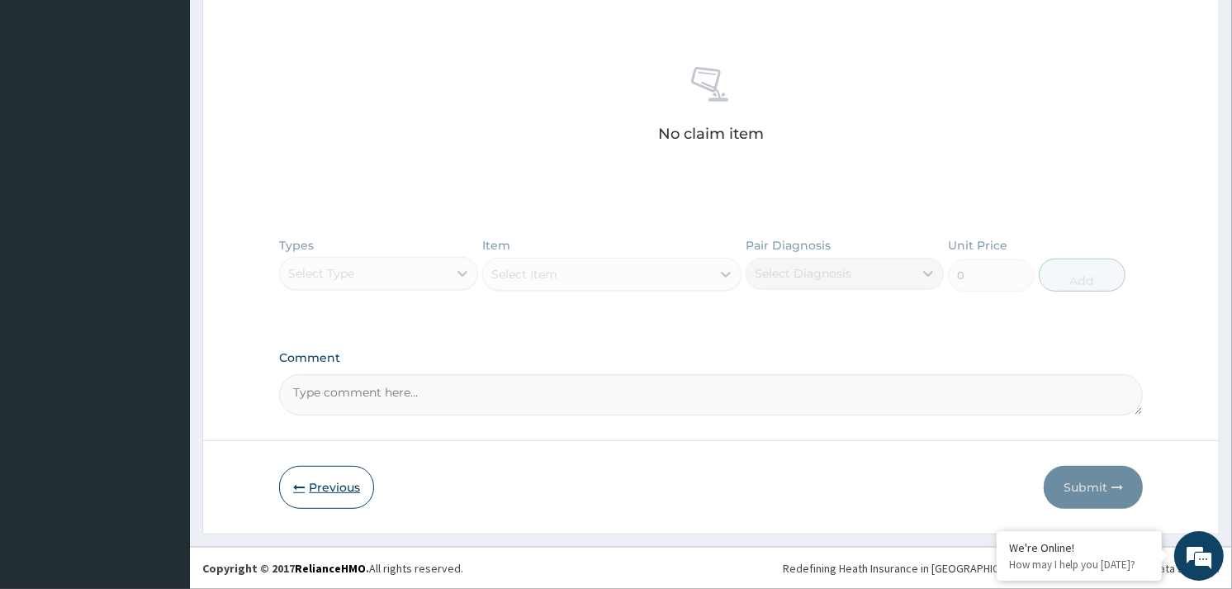
click at [309, 475] on button "Previous" at bounding box center [326, 487] width 95 height 43
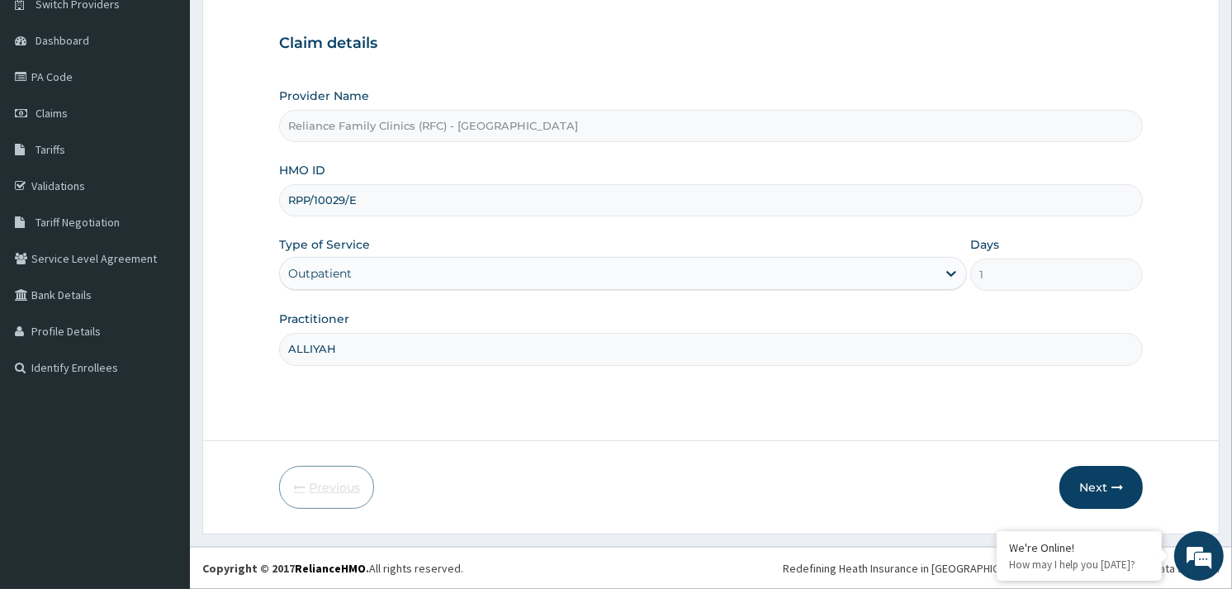
scroll to position [139, 0]
click at [319, 202] on input "RPP/10029/E" at bounding box center [711, 201] width 864 height 32
click at [1101, 485] on button "Next" at bounding box center [1101, 488] width 83 height 43
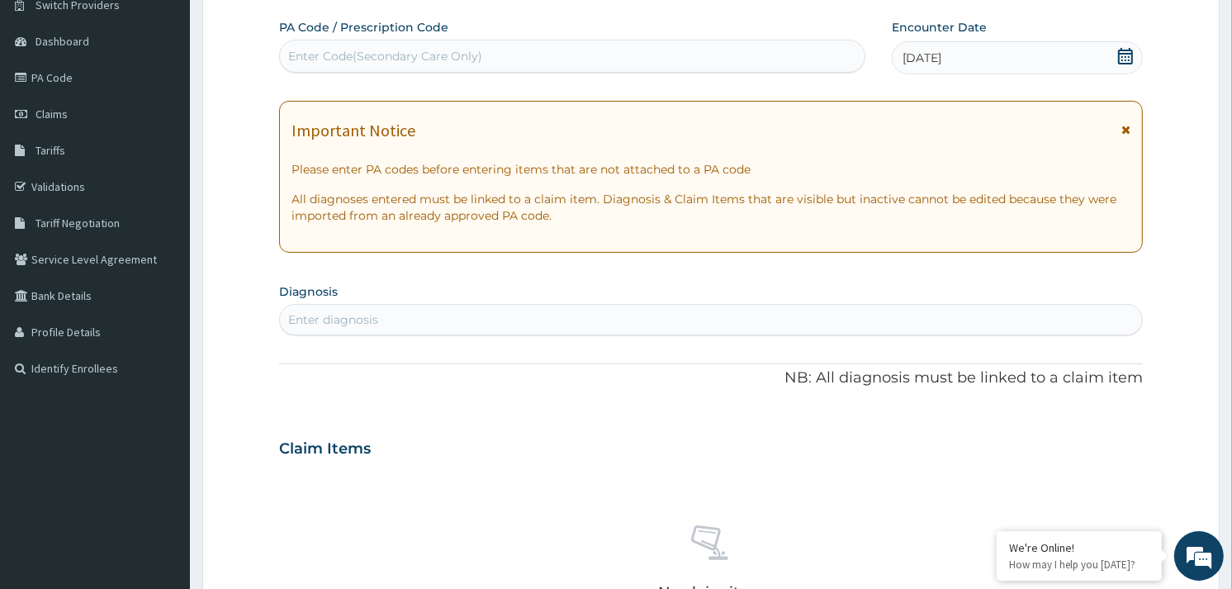
click at [1093, 59] on div "[DATE]" at bounding box center [1017, 57] width 251 height 33
click at [319, 320] on div "Enter diagnosis" at bounding box center [333, 319] width 90 height 17
type input "upper respiratory"
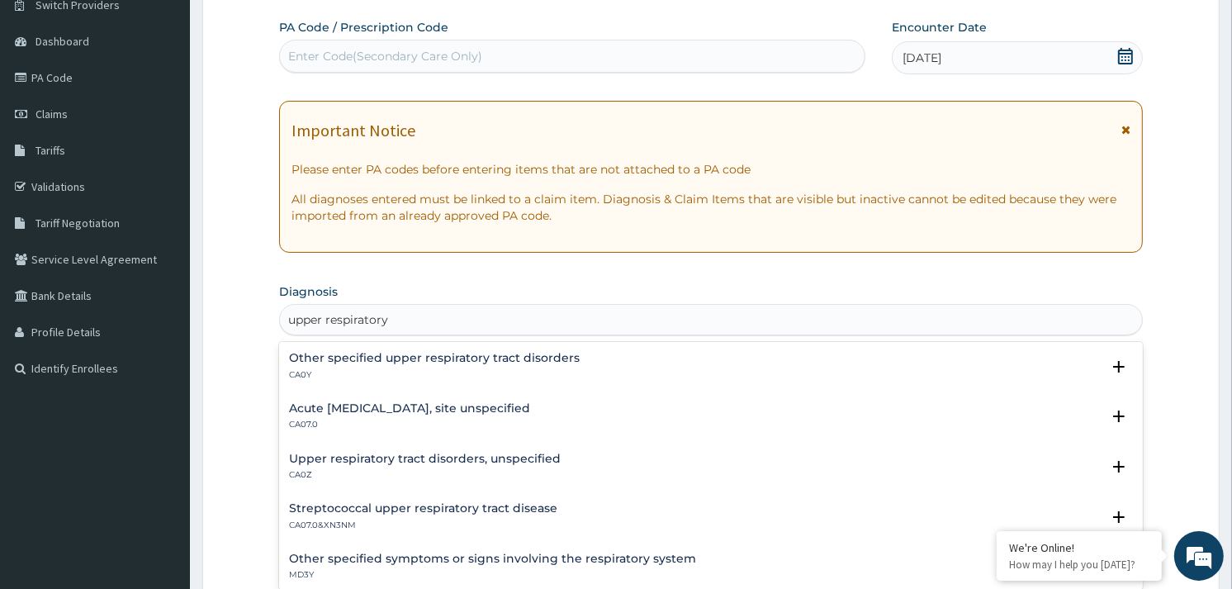
click at [370, 407] on h4 "Acute upper respiratory infection, site unspecified" at bounding box center [409, 408] width 241 height 12
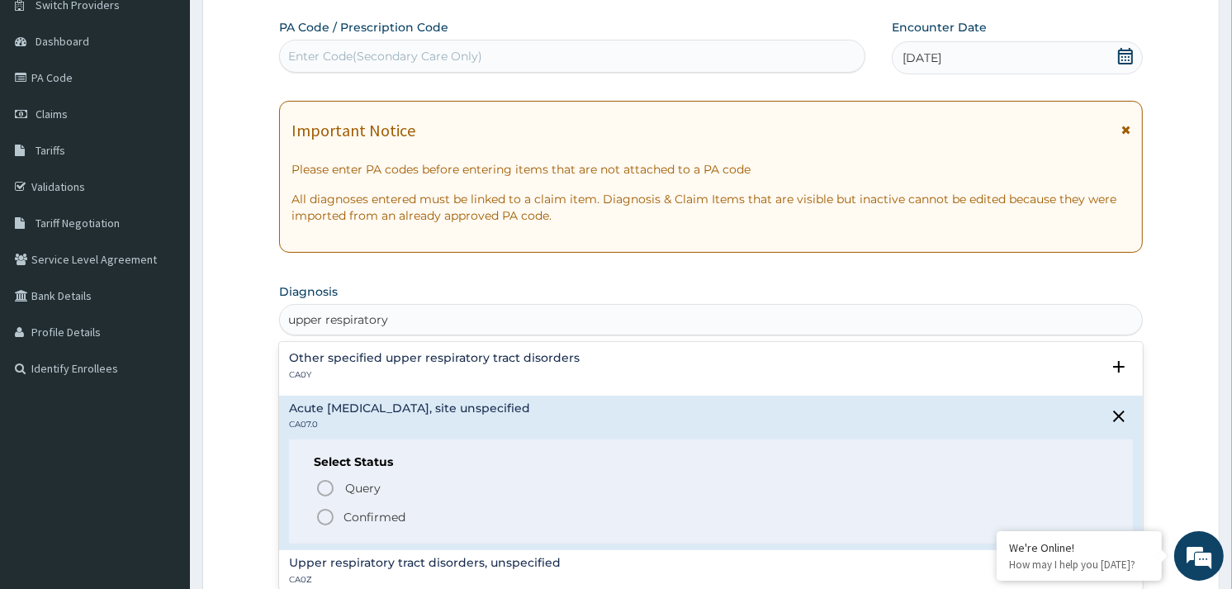
click at [328, 518] on icon "status option filled" at bounding box center [325, 517] width 20 height 20
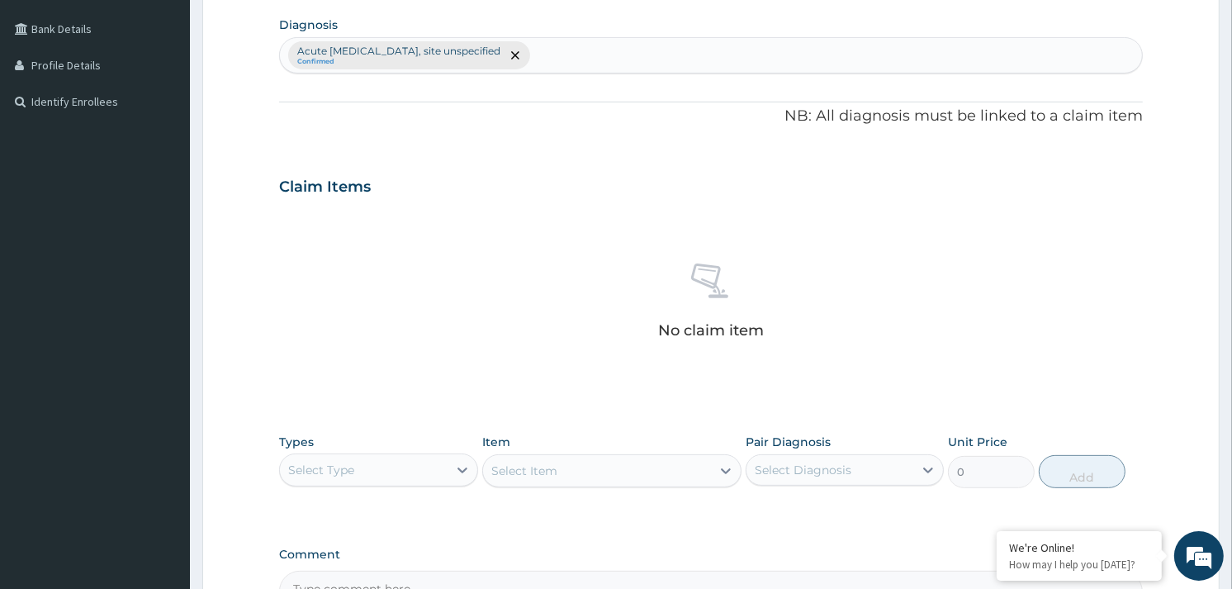
scroll to position [598, 0]
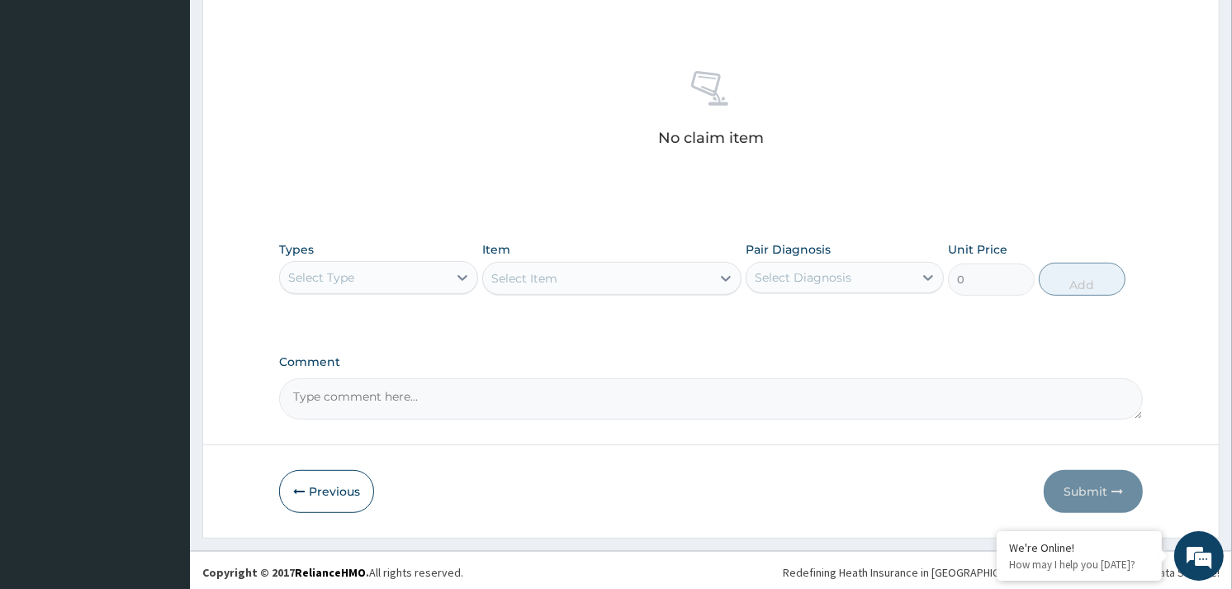
click at [392, 273] on div "Select Type" at bounding box center [363, 277] width 167 height 26
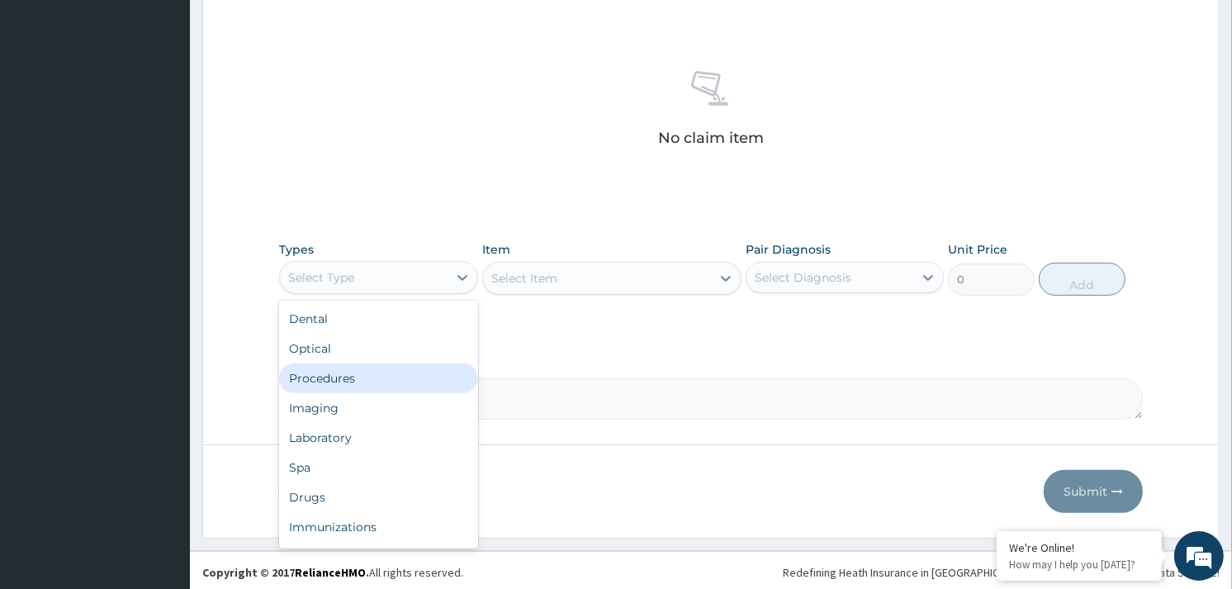
click at [364, 368] on div "Procedures" at bounding box center [378, 378] width 198 height 30
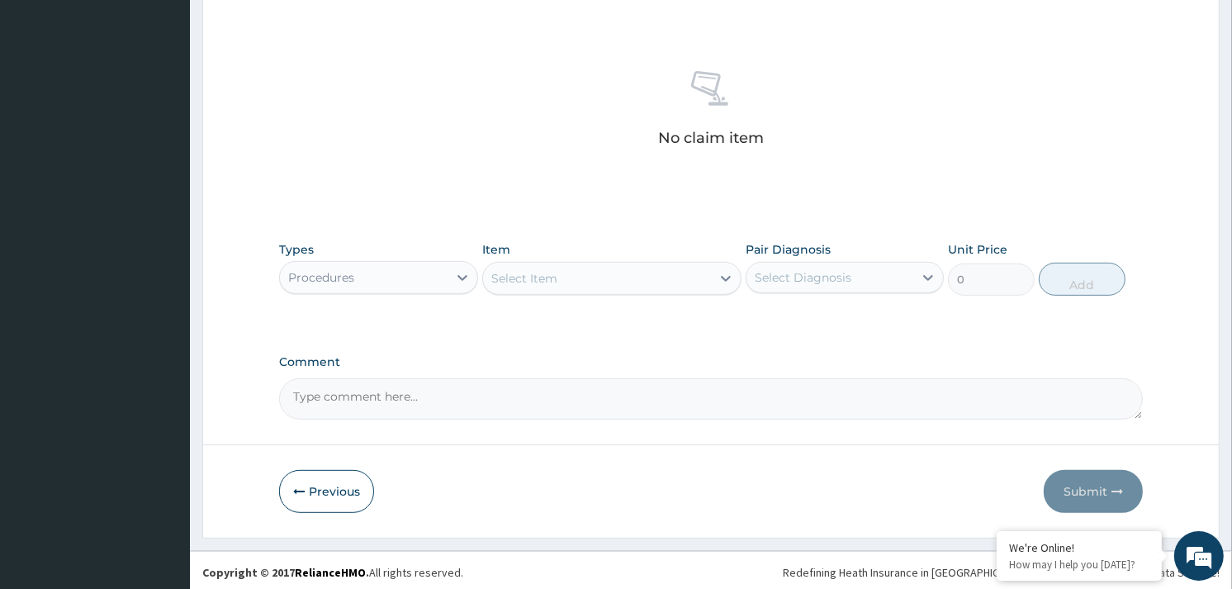
click at [667, 277] on div "Select Item" at bounding box center [597, 278] width 228 height 26
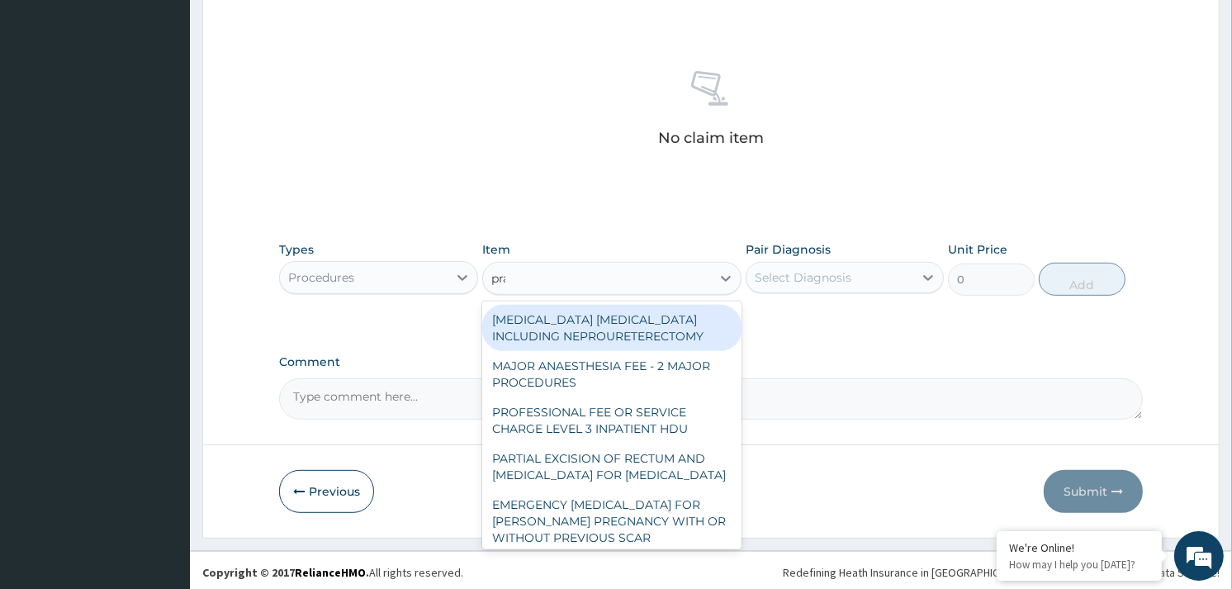
type input "prac"
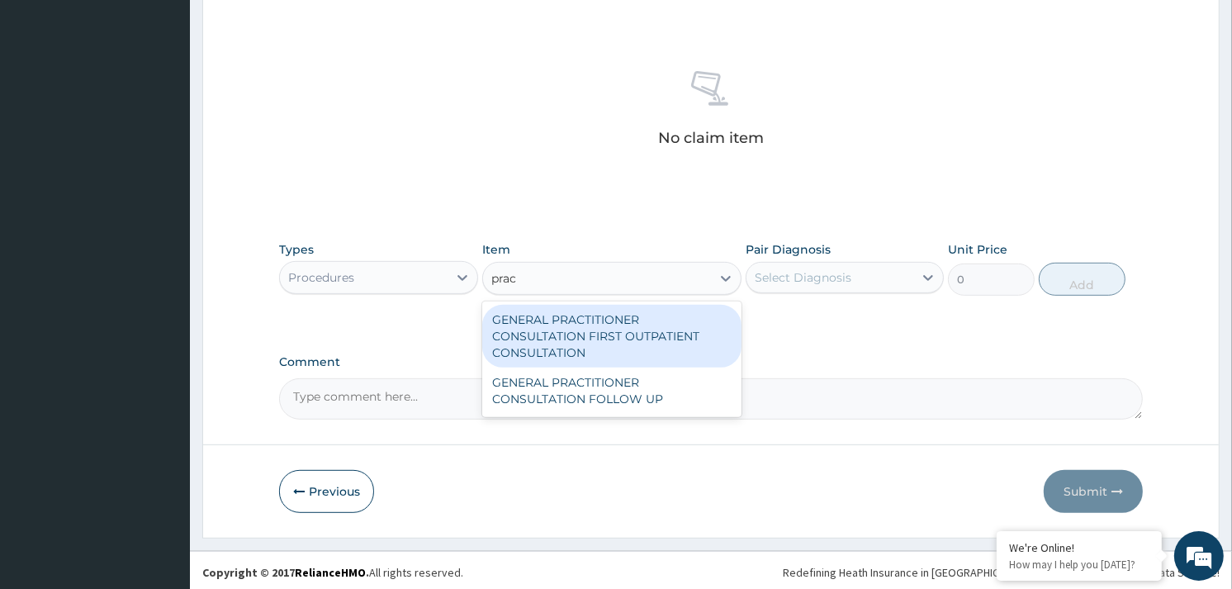
type input "3370.125"
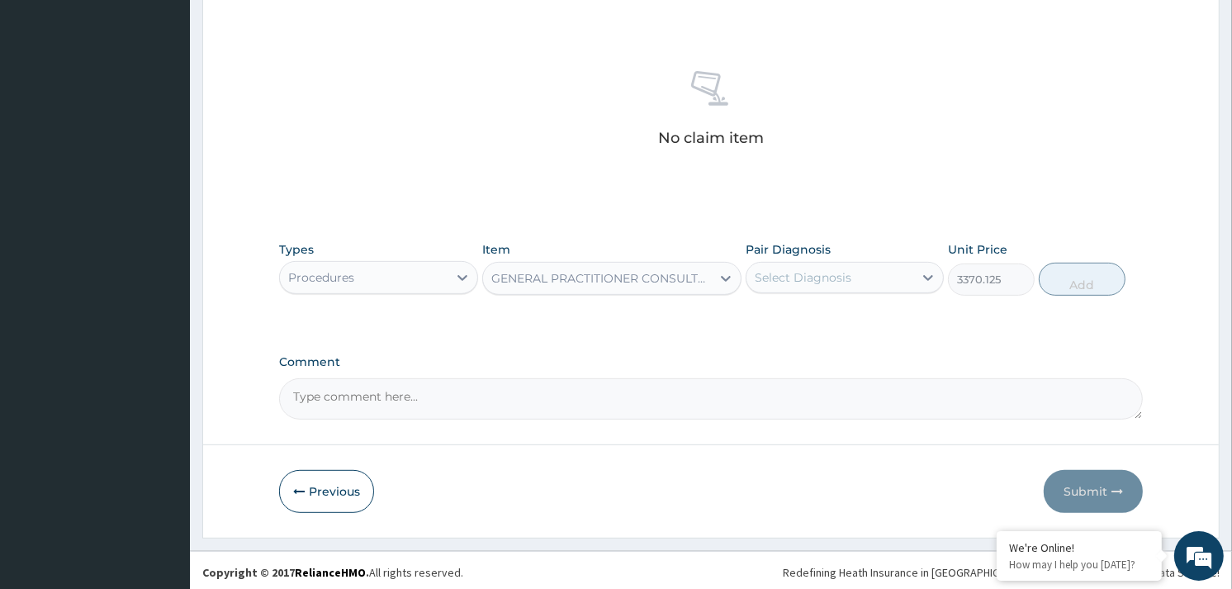
click at [843, 264] on div "Select Diagnosis" at bounding box center [830, 277] width 167 height 26
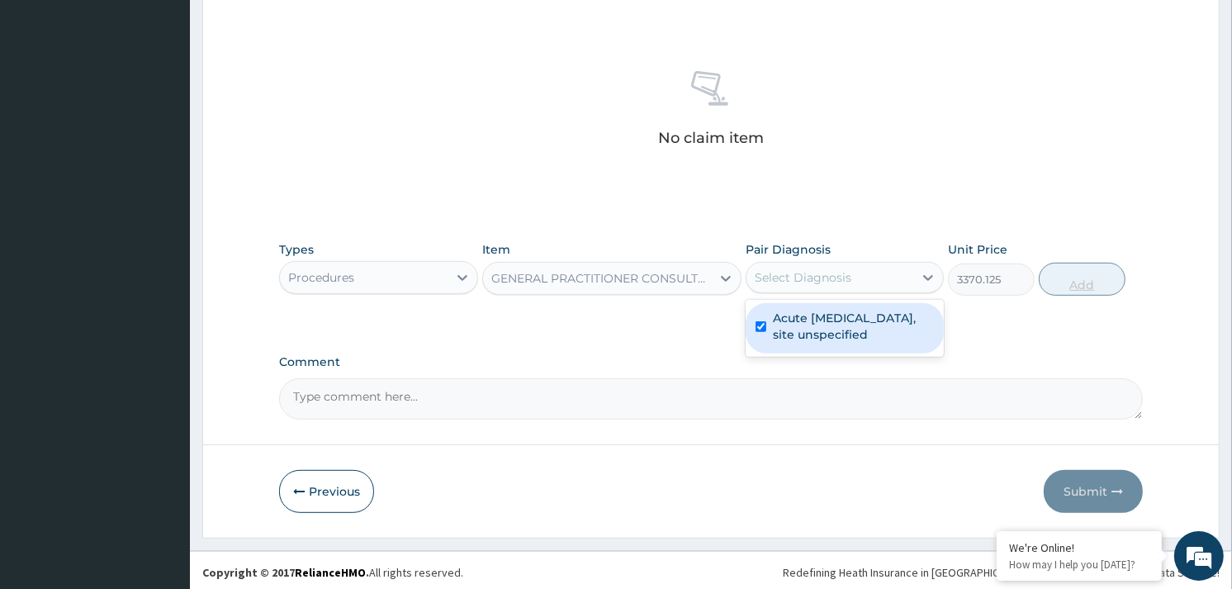
checkbox input "true"
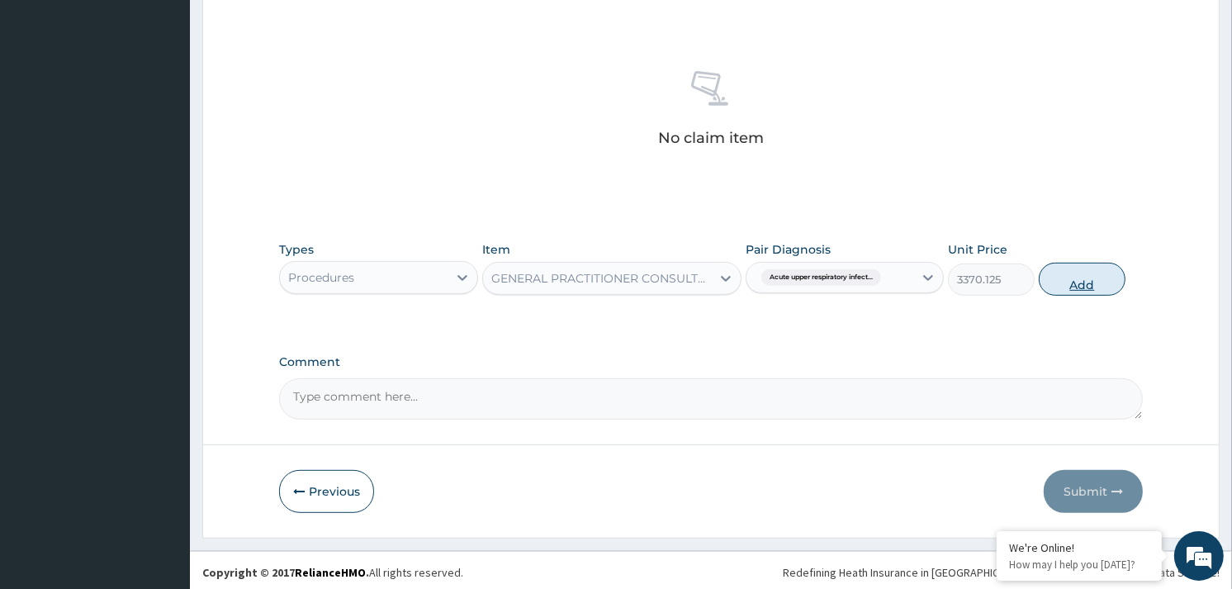
click at [1066, 286] on button "Add" at bounding box center [1082, 279] width 87 height 33
type input "0"
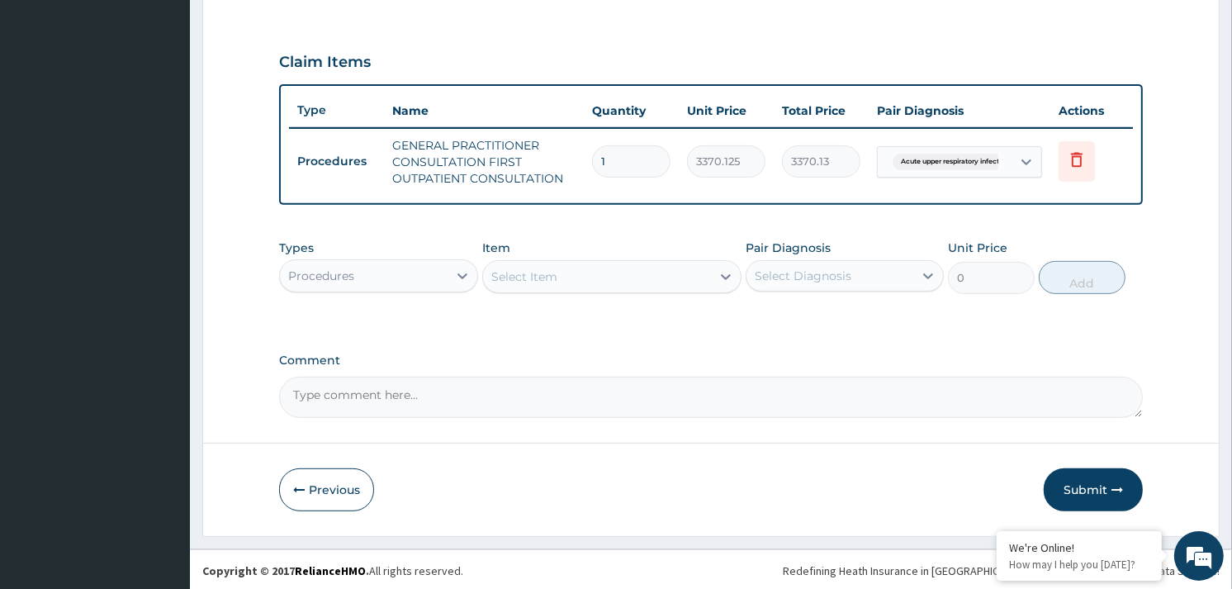
click at [392, 284] on div "Procedures" at bounding box center [363, 276] width 167 height 26
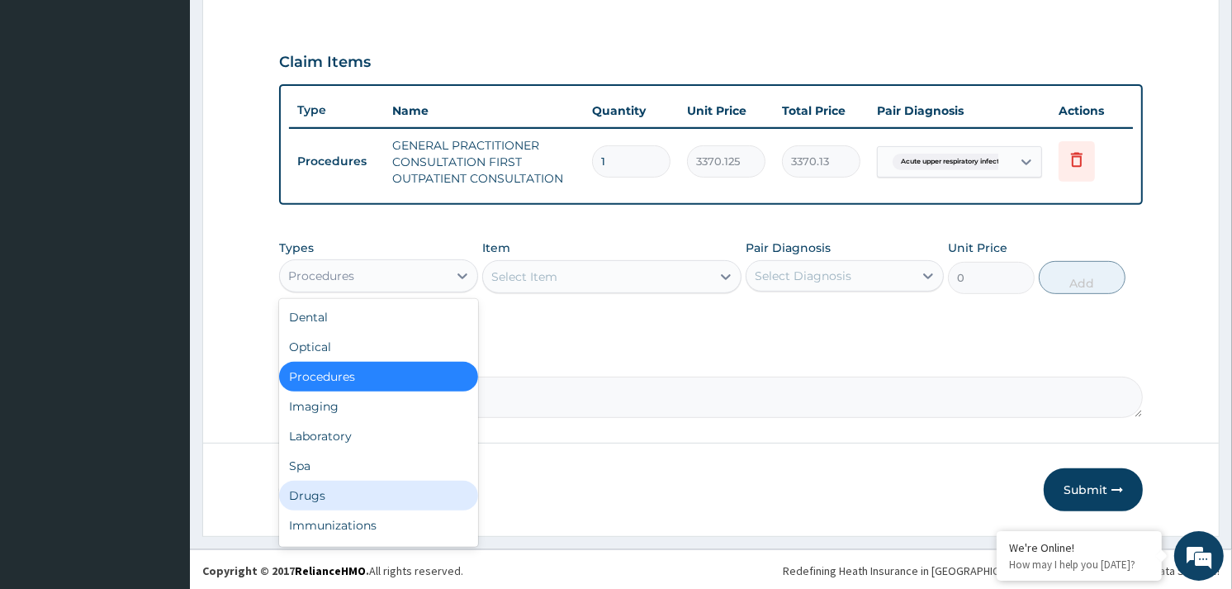
click at [315, 493] on div "Drugs" at bounding box center [378, 496] width 198 height 30
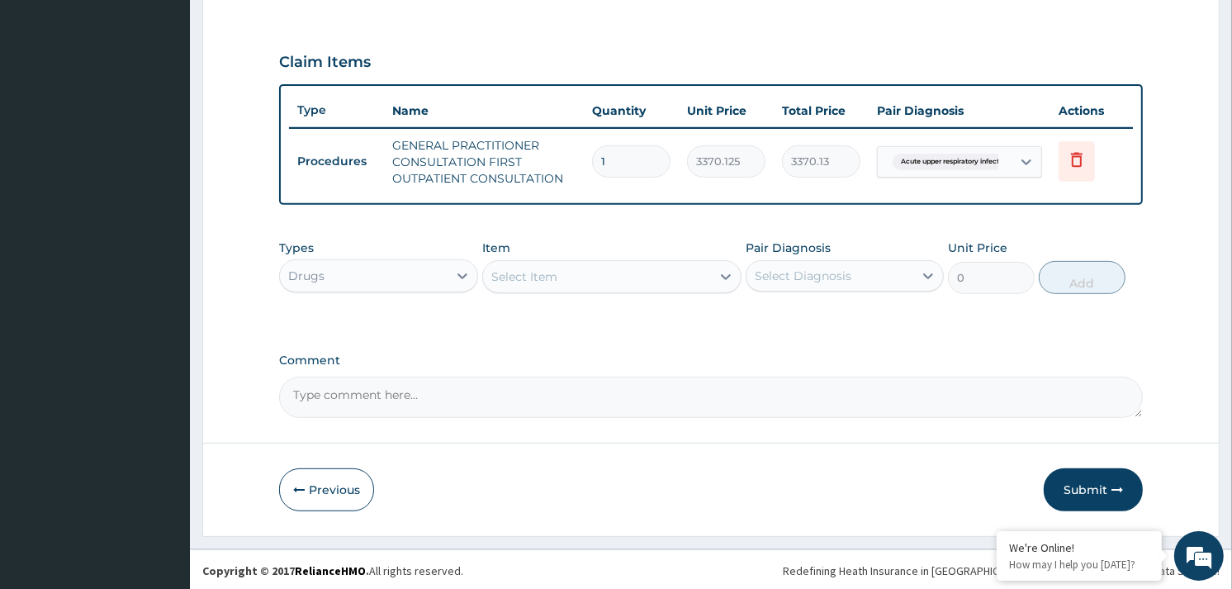
click at [642, 268] on div "Select Item" at bounding box center [597, 276] width 228 height 26
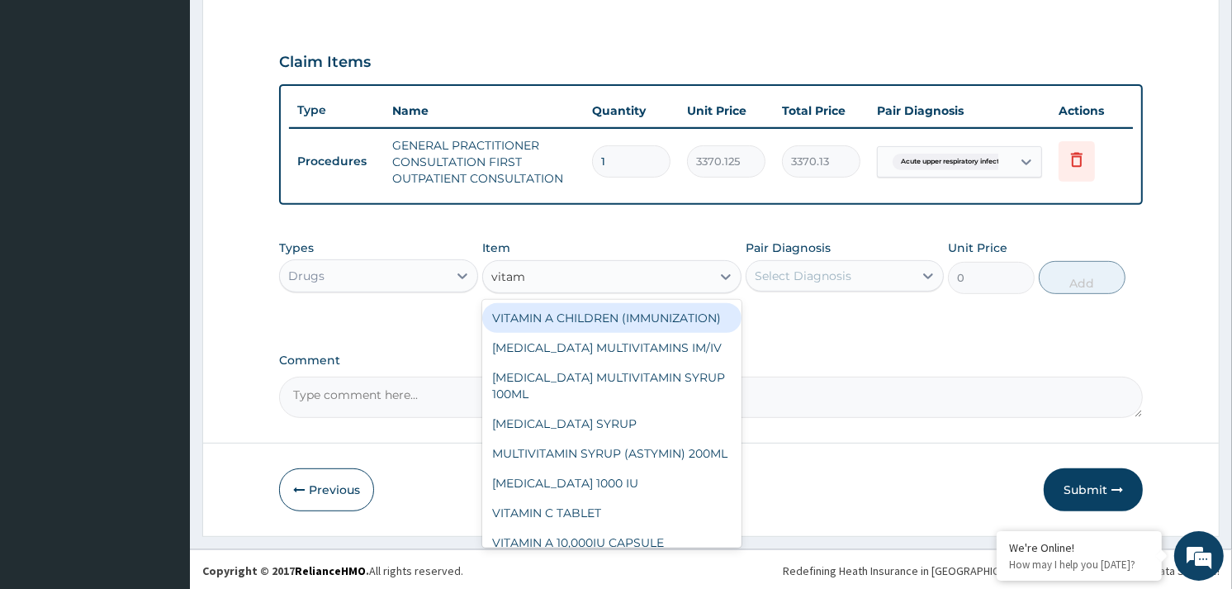
type input "vitami"
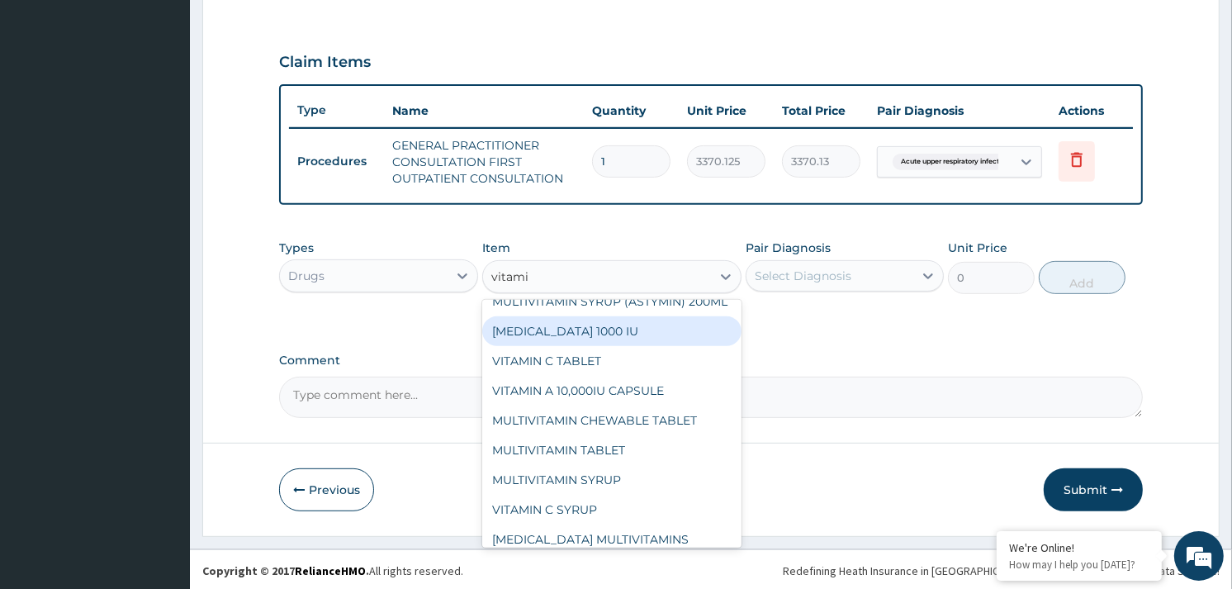
scroll to position [183, 0]
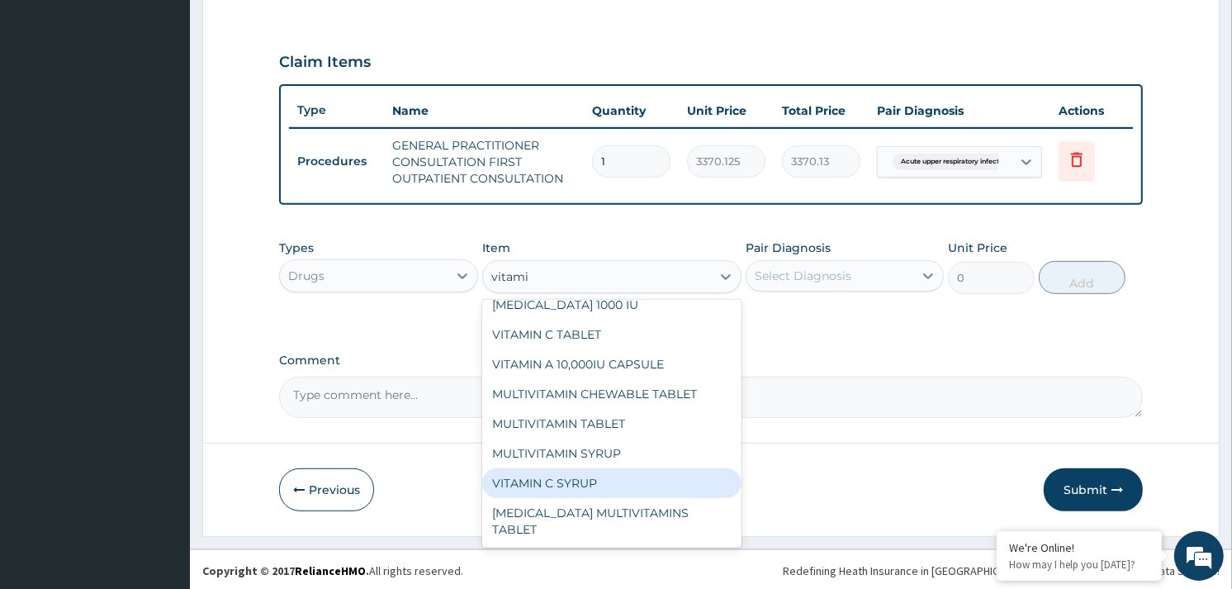
drag, startPoint x: 588, startPoint y: 504, endPoint x: 755, endPoint y: 315, distance: 252.2
click at [592, 498] on div "VITAMIN C SYRUP" at bounding box center [611, 483] width 259 height 30
type input "906"
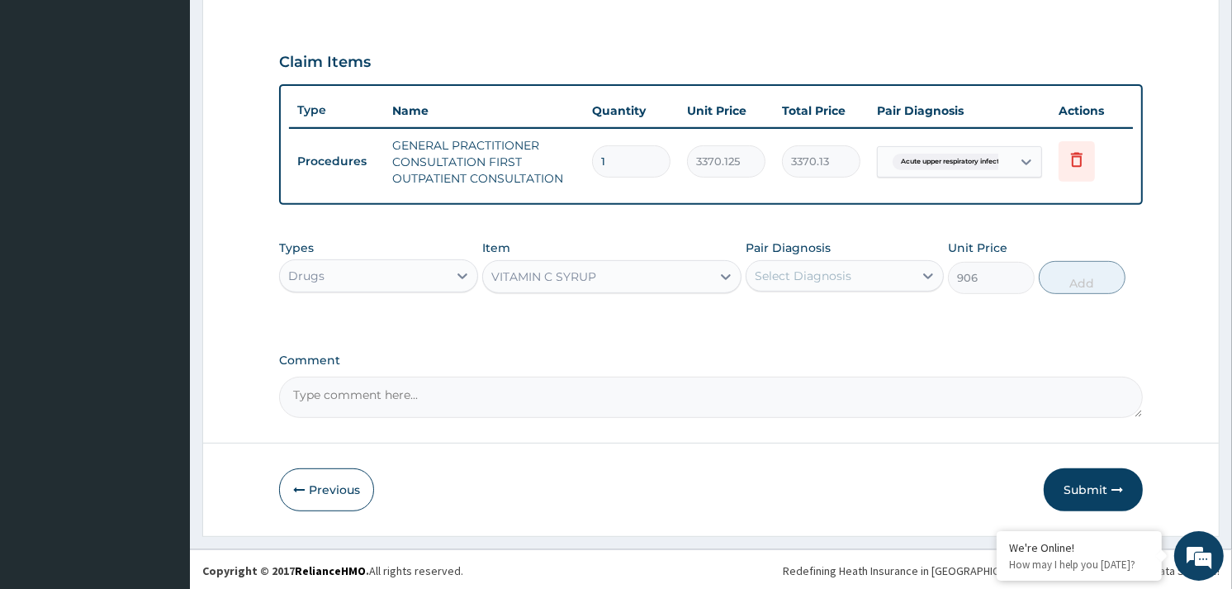
drag, startPoint x: 806, startPoint y: 267, endPoint x: 813, endPoint y: 287, distance: 21.7
click at [810, 275] on div "Select Diagnosis" at bounding box center [803, 276] width 97 height 17
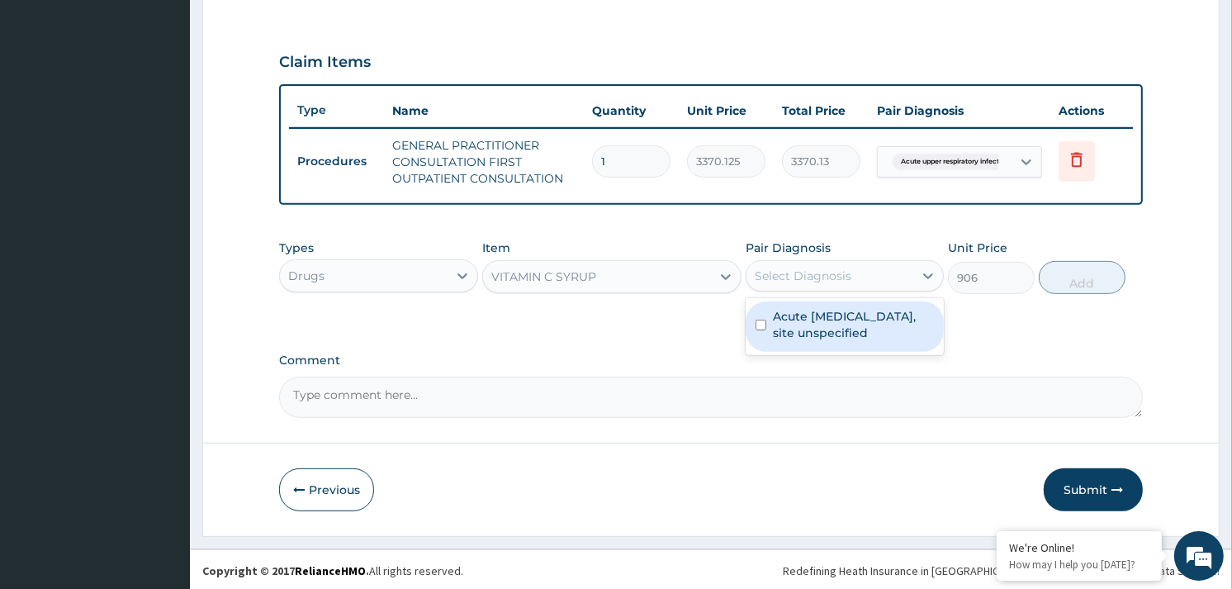
click at [813, 308] on label "Acute upper respiratory infection, site unspecified" at bounding box center [853, 324] width 161 height 33
checkbox input "true"
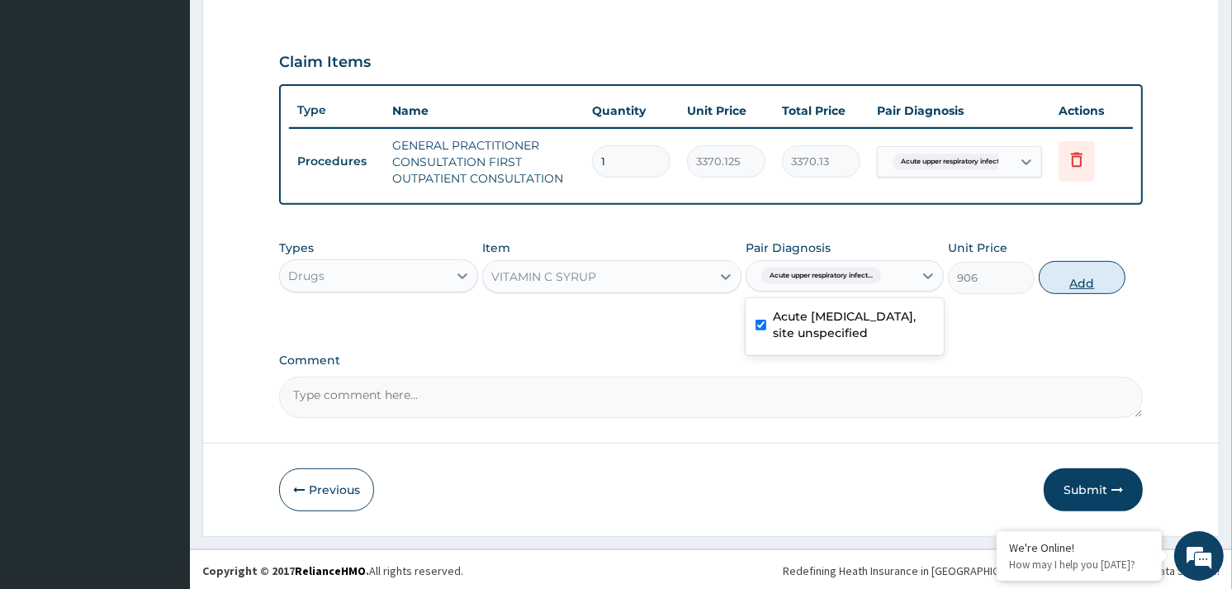
click at [1101, 270] on button "Add" at bounding box center [1082, 277] width 87 height 33
type input "0"
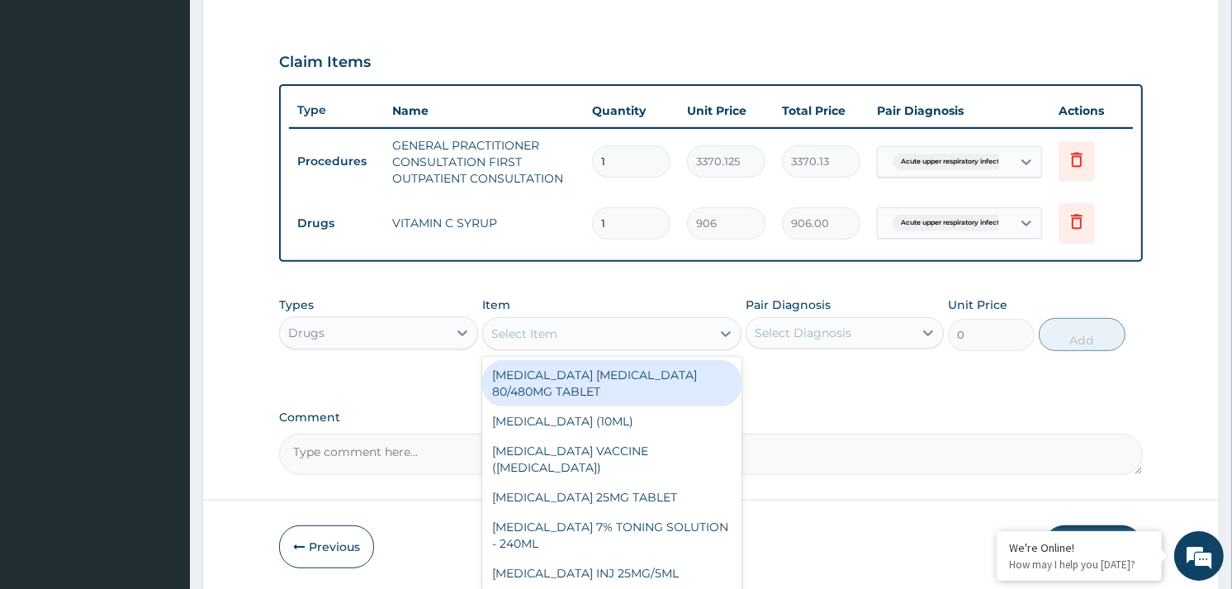
click at [608, 330] on div "Select Item" at bounding box center [597, 333] width 228 height 26
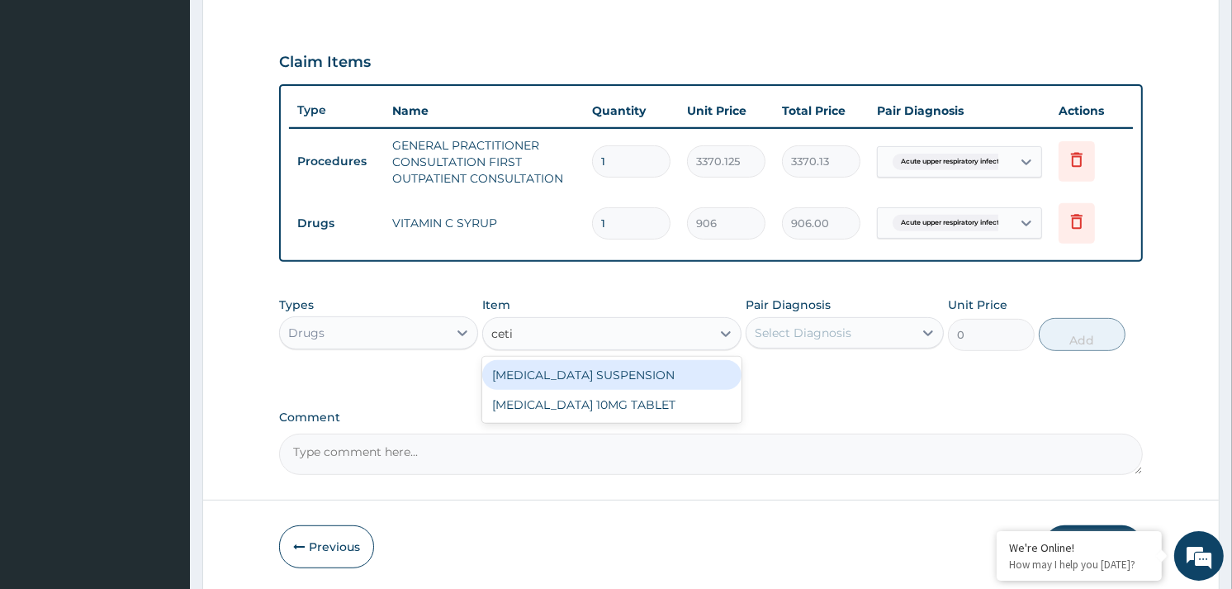
type input "cetir"
type input "1248"
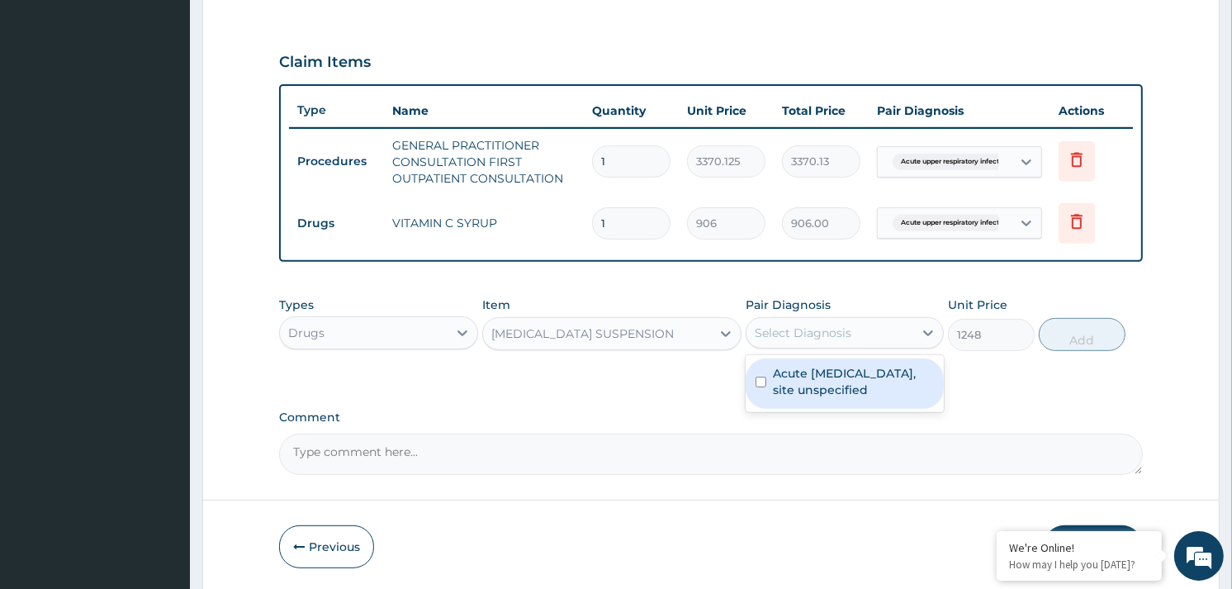
click at [813, 336] on div "Select Diagnosis" at bounding box center [803, 333] width 97 height 17
checkbox input "true"
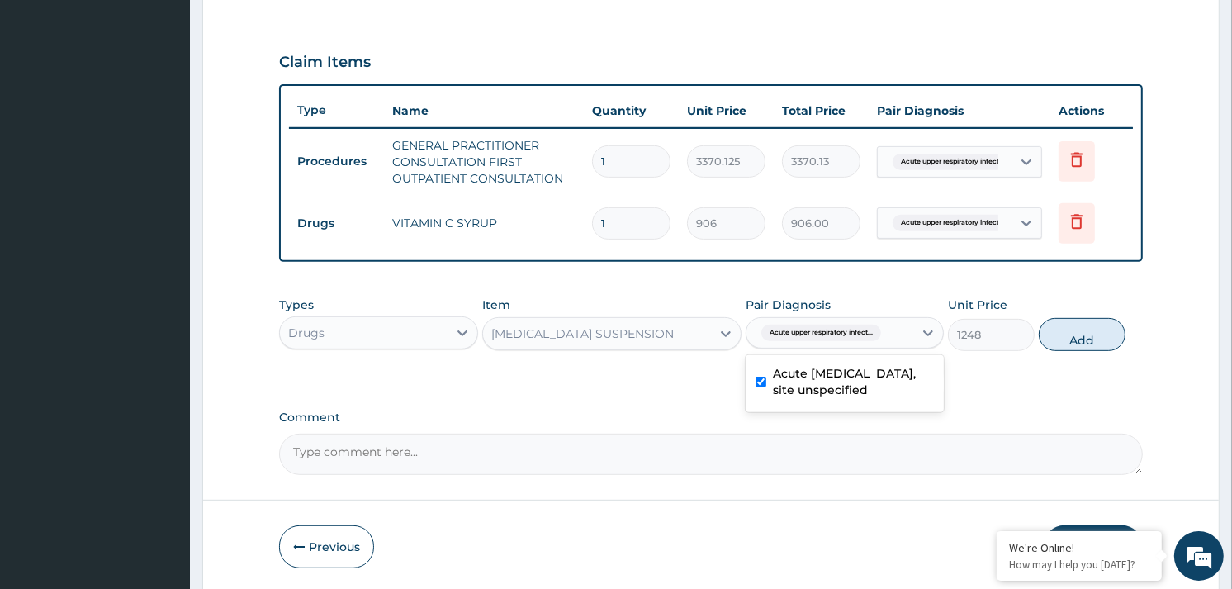
drag, startPoint x: 1075, startPoint y: 336, endPoint x: 979, endPoint y: 421, distance: 128.7
click at [1074, 343] on button "Add" at bounding box center [1082, 334] width 87 height 33
type input "0"
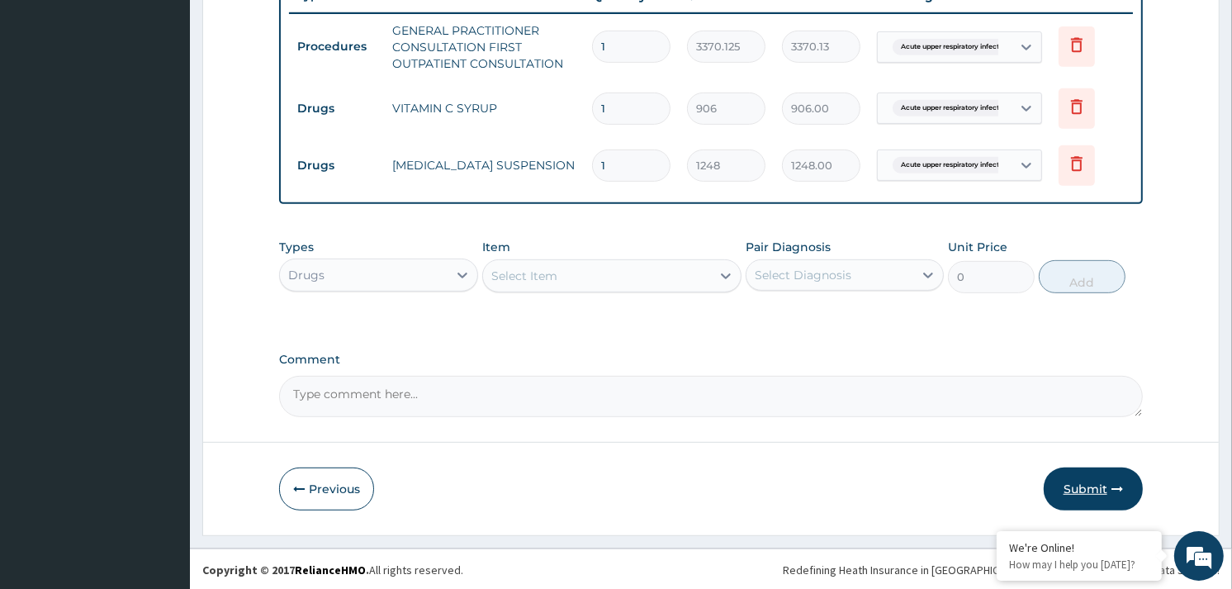
click at [1075, 493] on button "Submit" at bounding box center [1093, 488] width 99 height 43
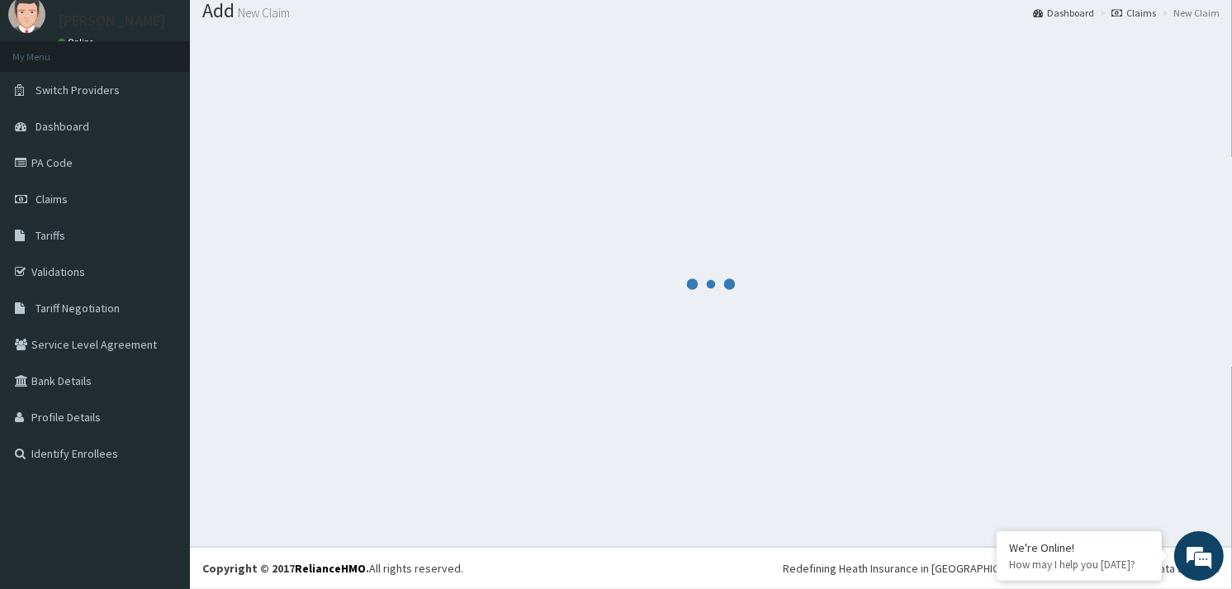
scroll to position [645, 0]
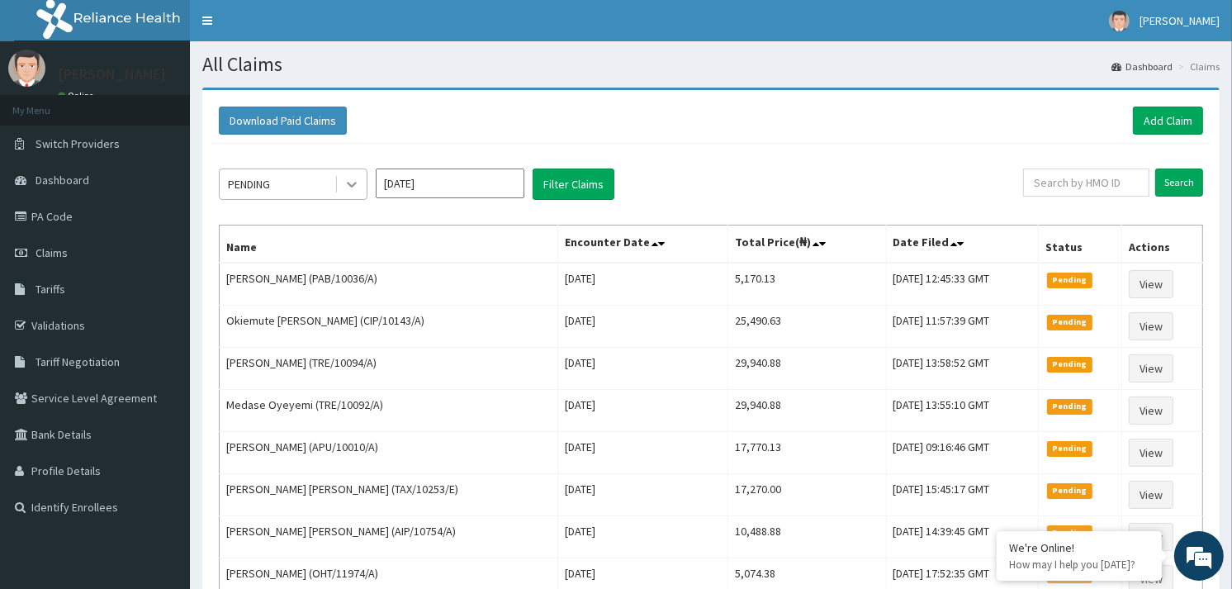
click at [348, 183] on icon at bounding box center [352, 186] width 10 height 6
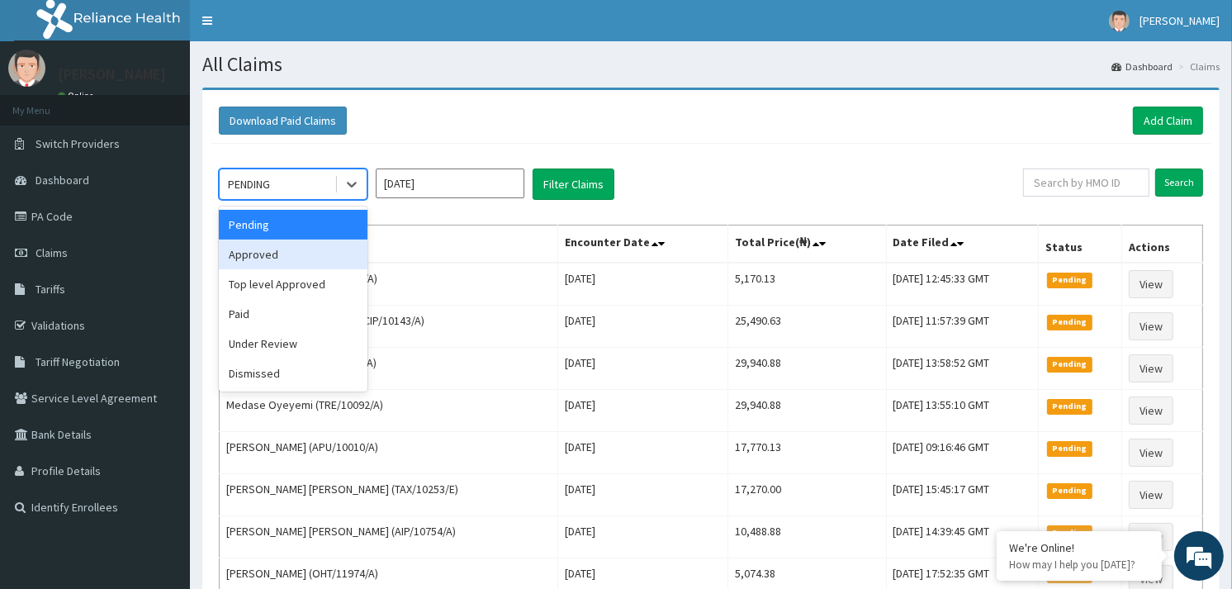
click at [284, 242] on div "Approved" at bounding box center [293, 255] width 149 height 30
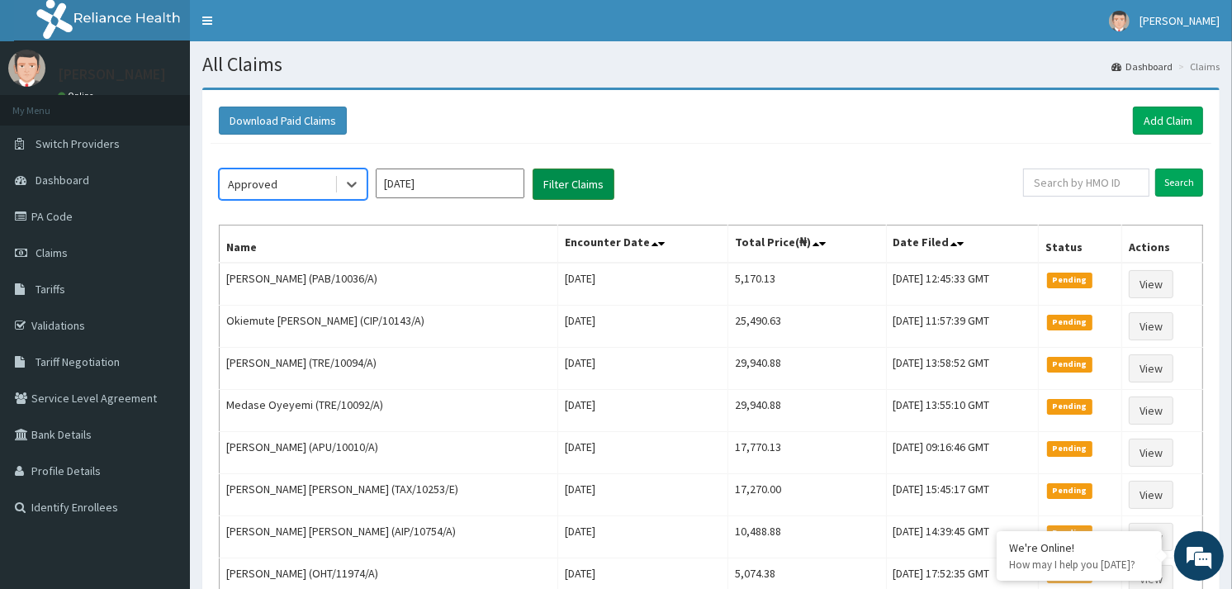
click at [576, 186] on button "Filter Claims" at bounding box center [574, 183] width 82 height 31
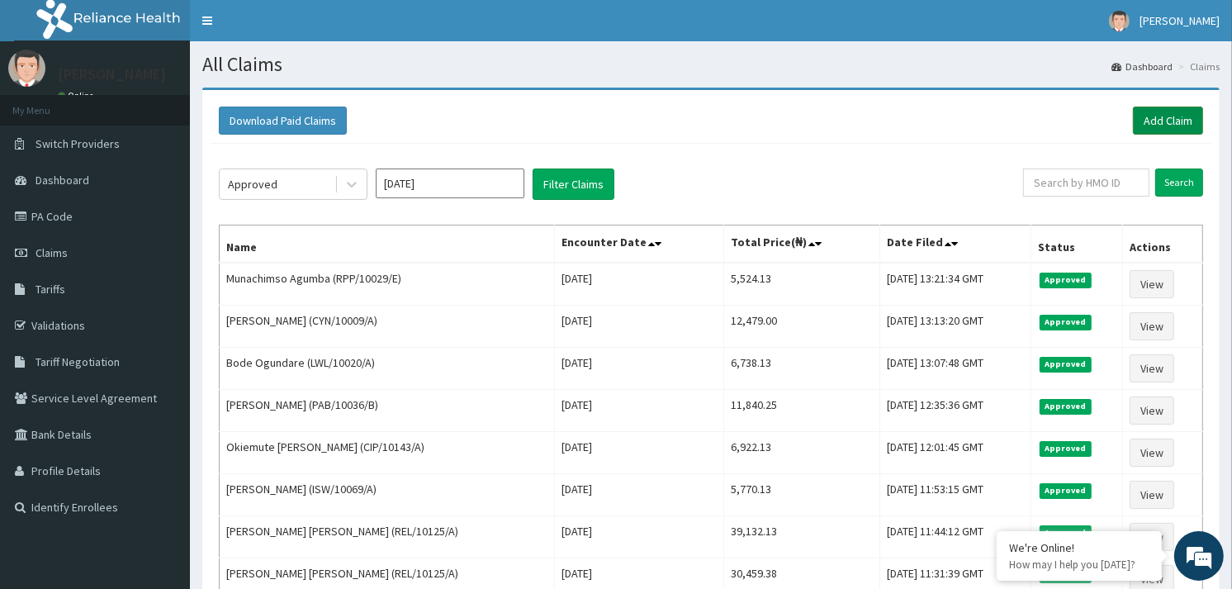
click at [1151, 121] on link "Add Claim" at bounding box center [1168, 121] width 70 height 28
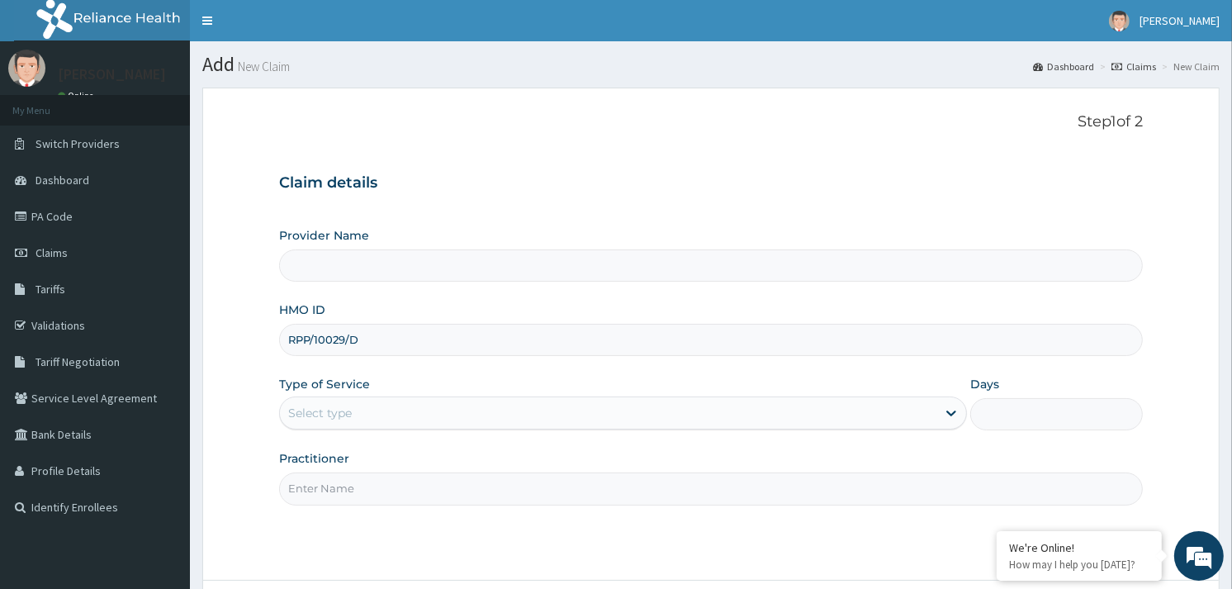
scroll to position [139, 0]
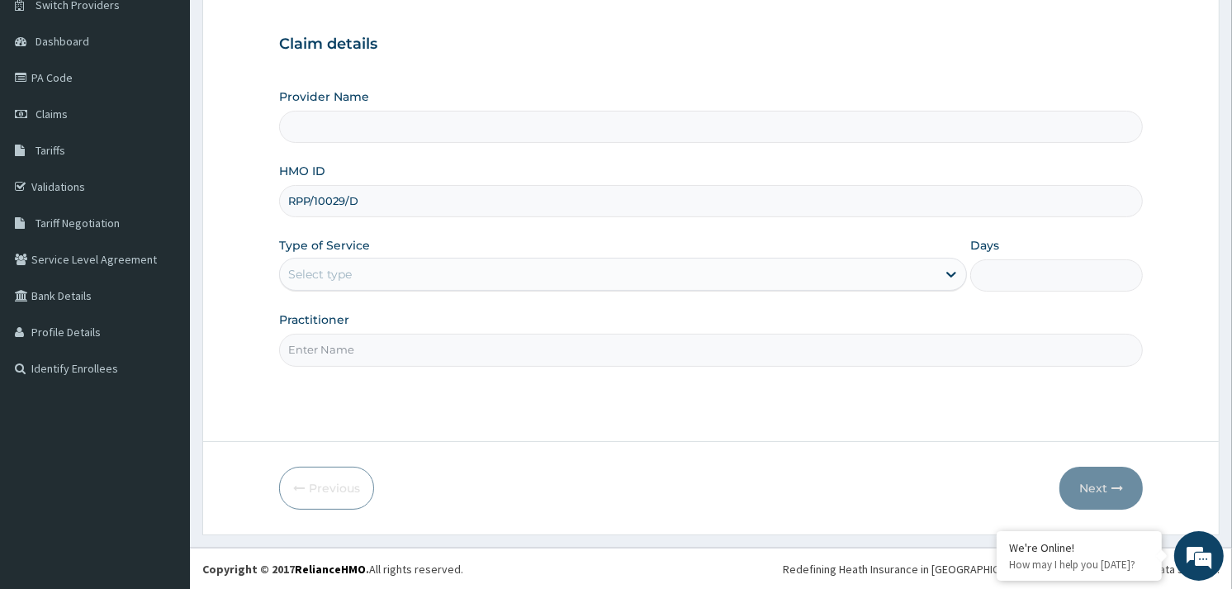
type input "RPP/10029/D"
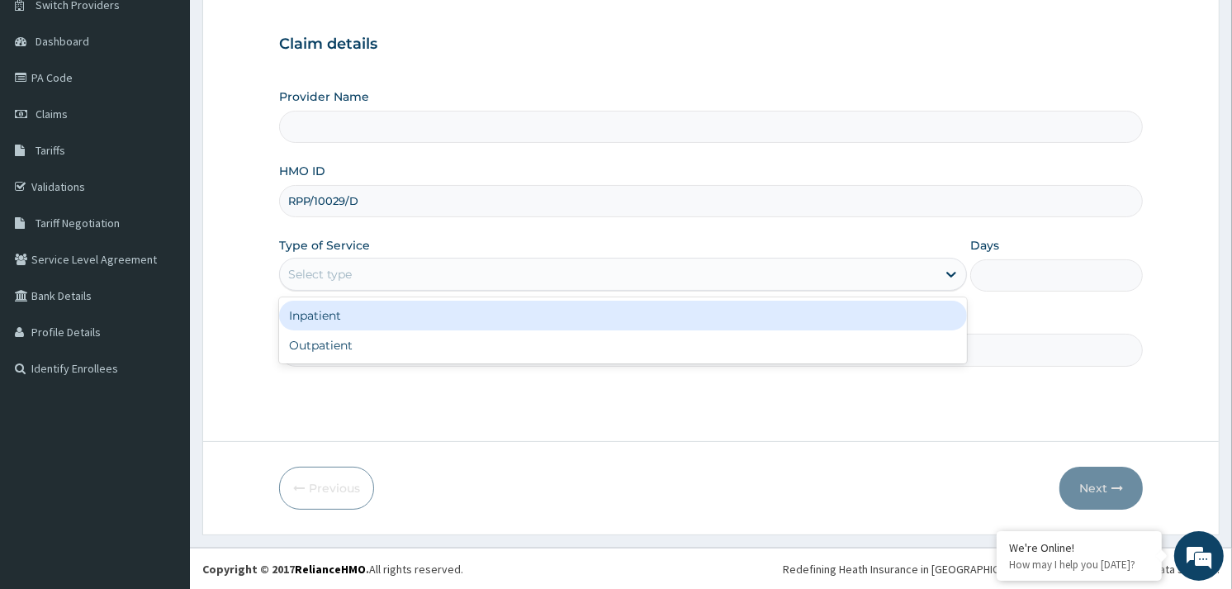
click at [355, 266] on div "Select type" at bounding box center [608, 274] width 657 height 26
type input "Reliance Family Clinics (RFC) - Gbagada"
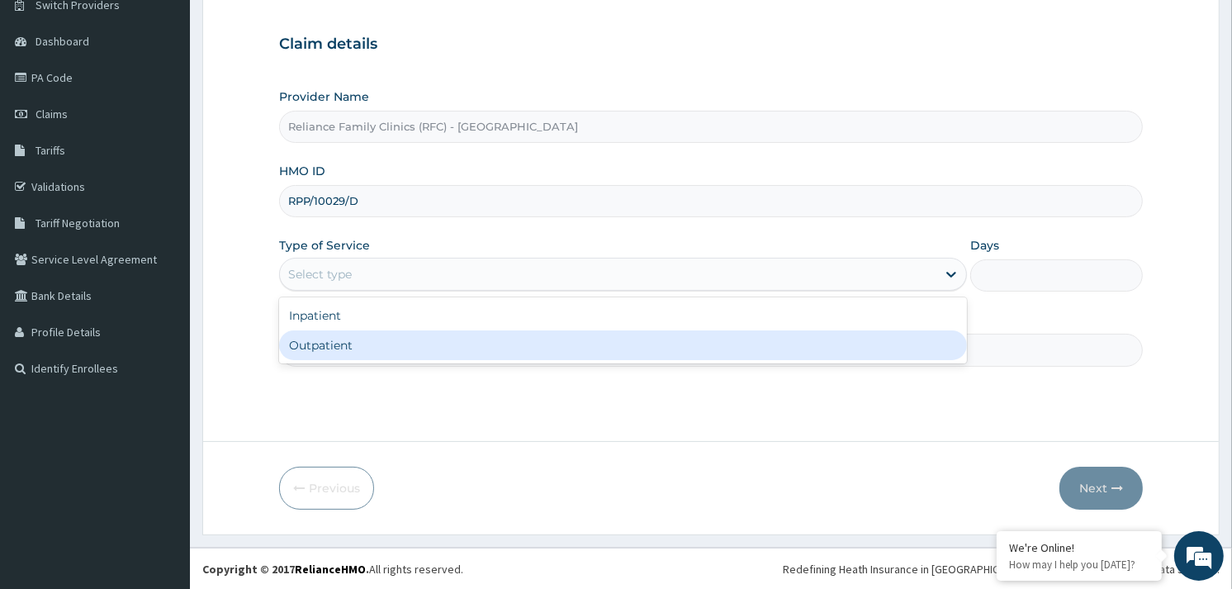
click at [342, 343] on div "Outpatient" at bounding box center [623, 345] width 688 height 30
type input "1"
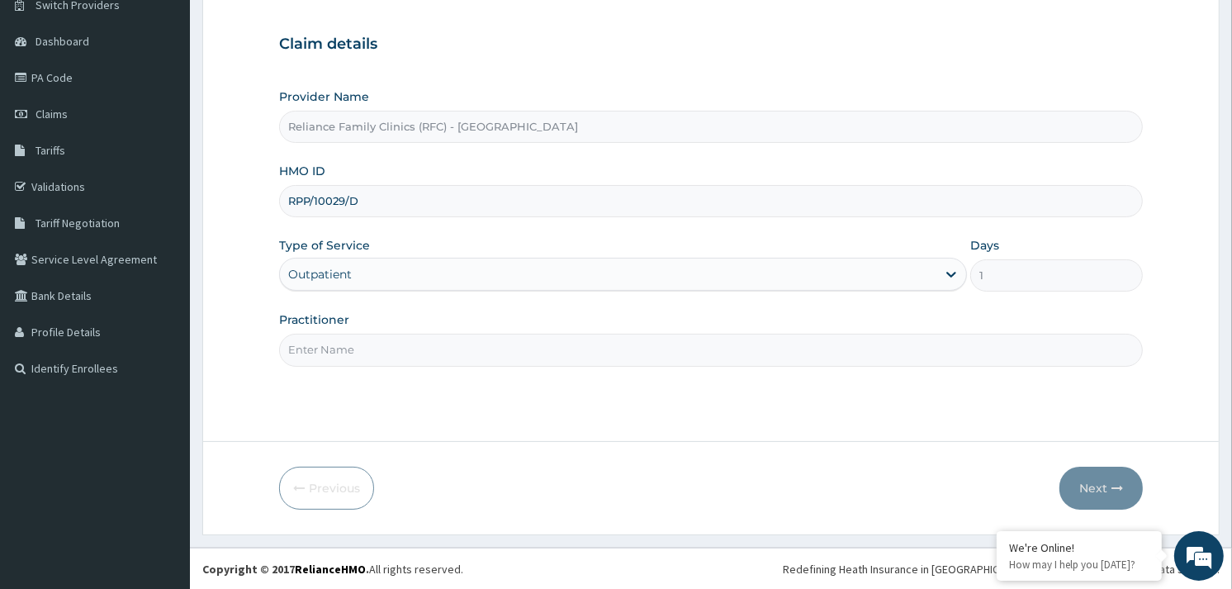
click at [342, 343] on input "Practitioner" at bounding box center [711, 350] width 864 height 32
type input "ALLIYAH"
click at [1110, 477] on button "Next" at bounding box center [1101, 488] width 83 height 43
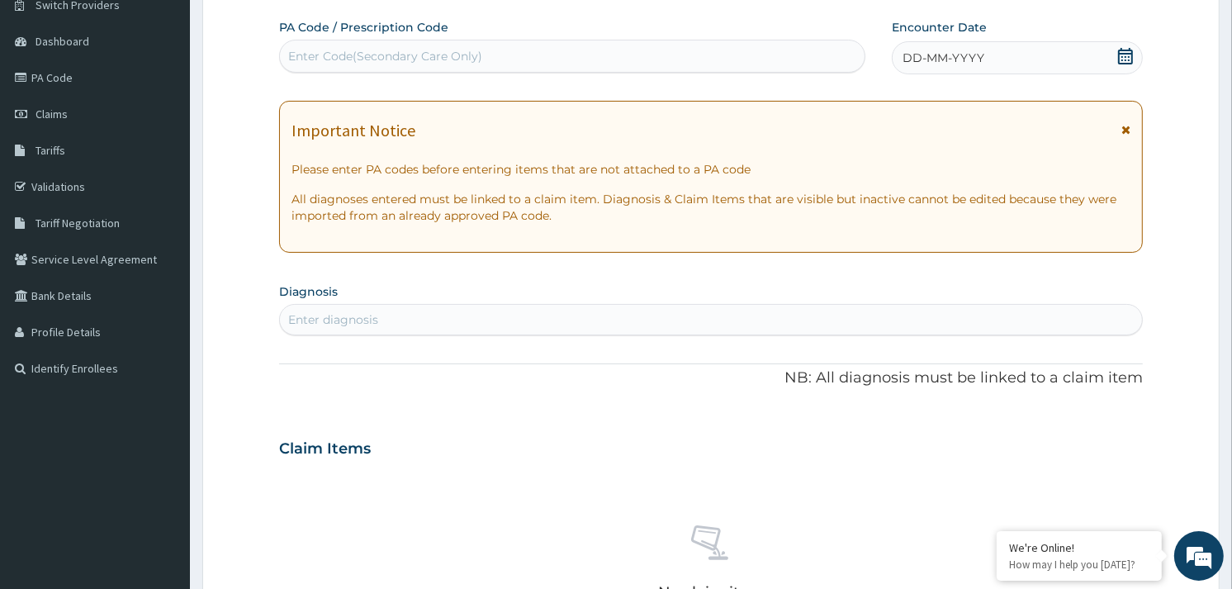
click at [1084, 71] on div "DD-MM-YYYY" at bounding box center [1017, 57] width 251 height 33
click at [553, 320] on div "Enter diagnosis" at bounding box center [711, 319] width 862 height 26
type input "MUSCULOS"
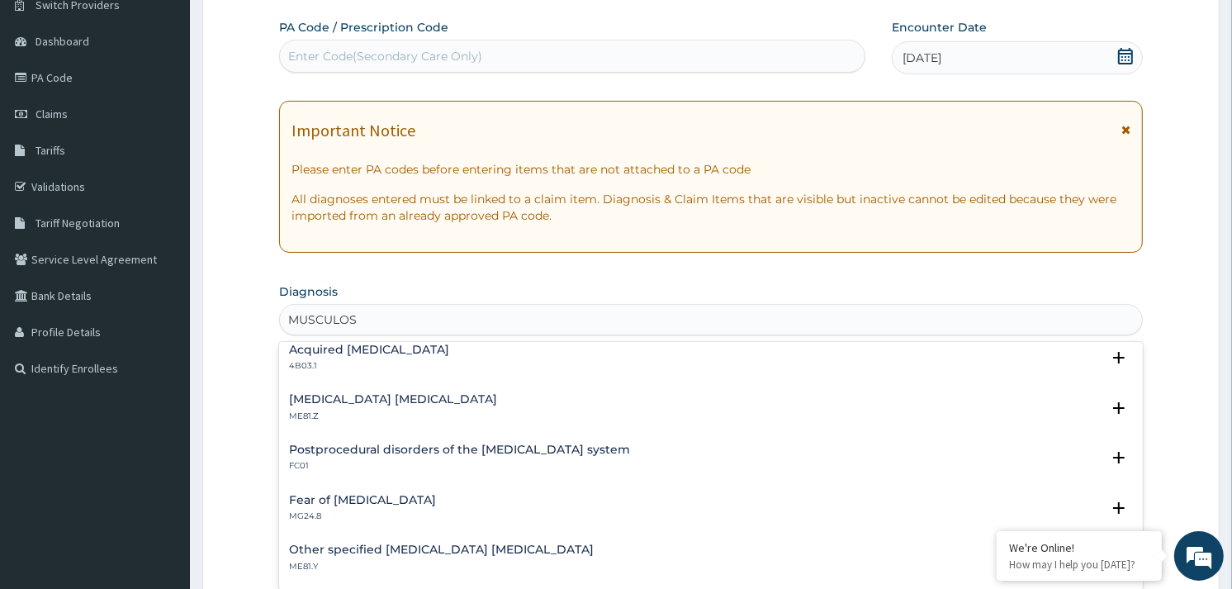
scroll to position [733, 0]
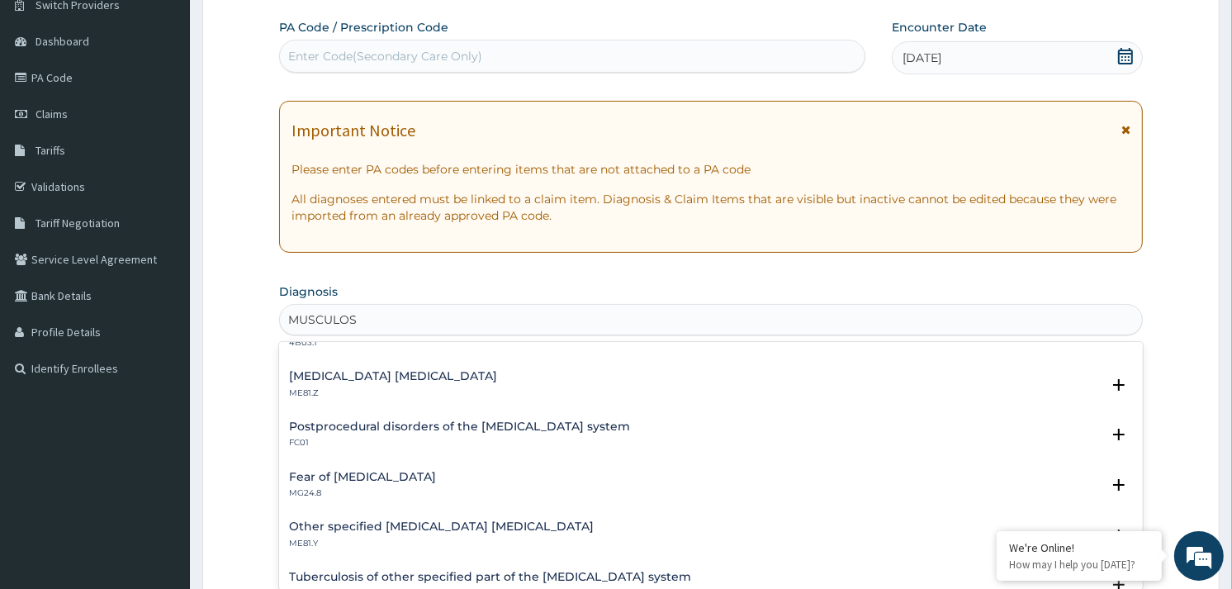
click at [367, 377] on h4 "Musculoskeletal chest pain, unspecified" at bounding box center [393, 376] width 208 height 12
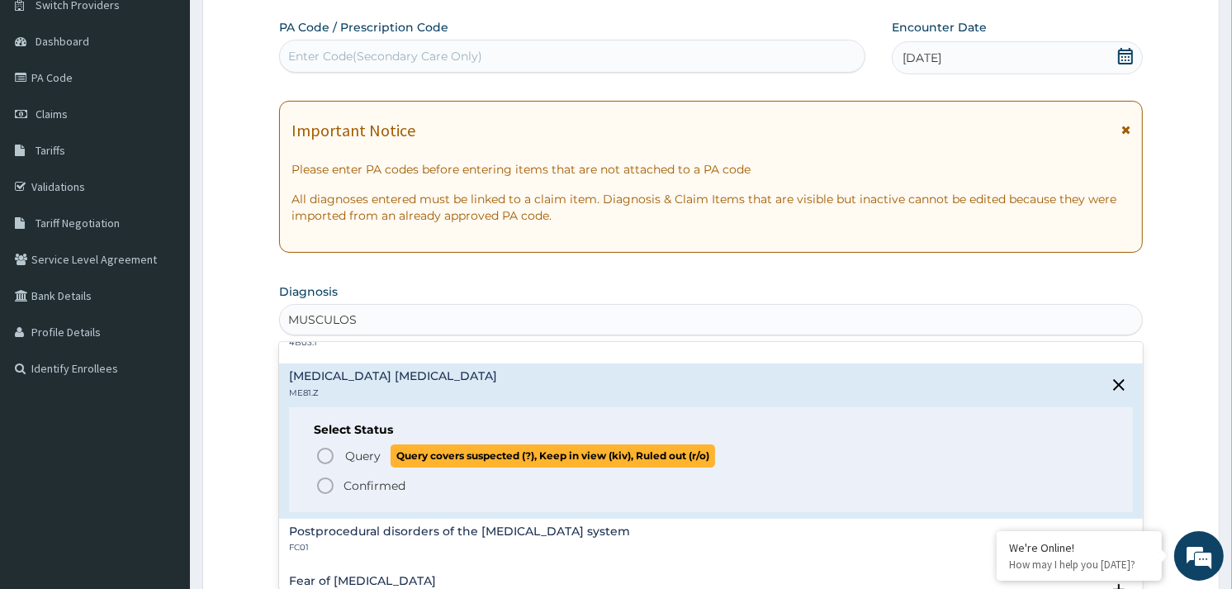
click at [323, 448] on icon "status option query" at bounding box center [325, 456] width 20 height 20
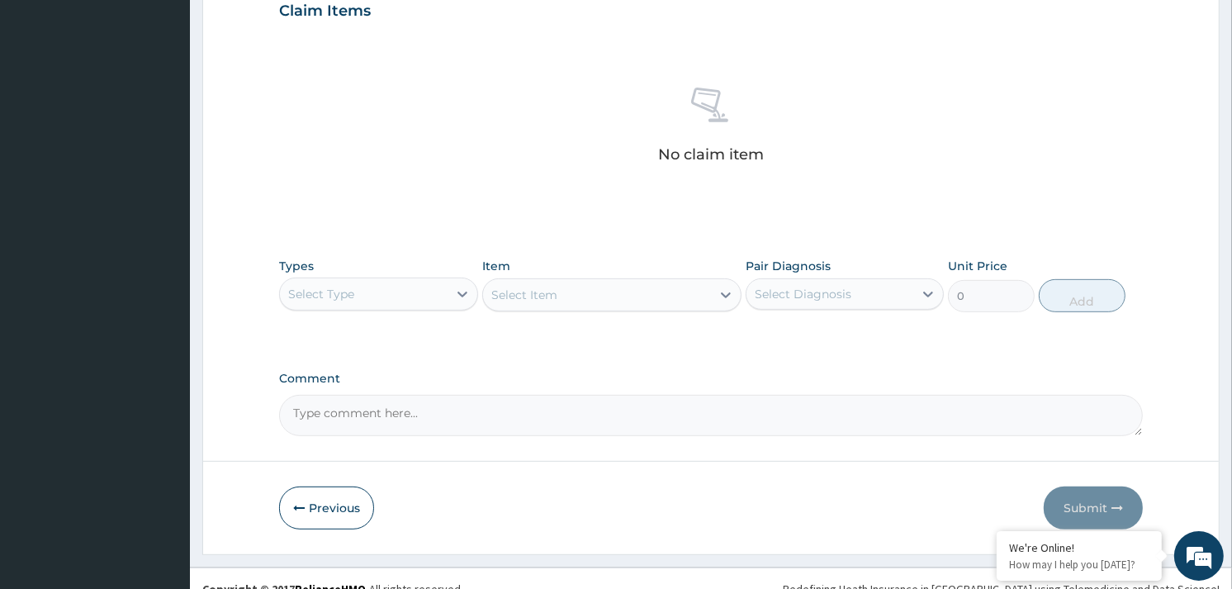
scroll to position [601, 0]
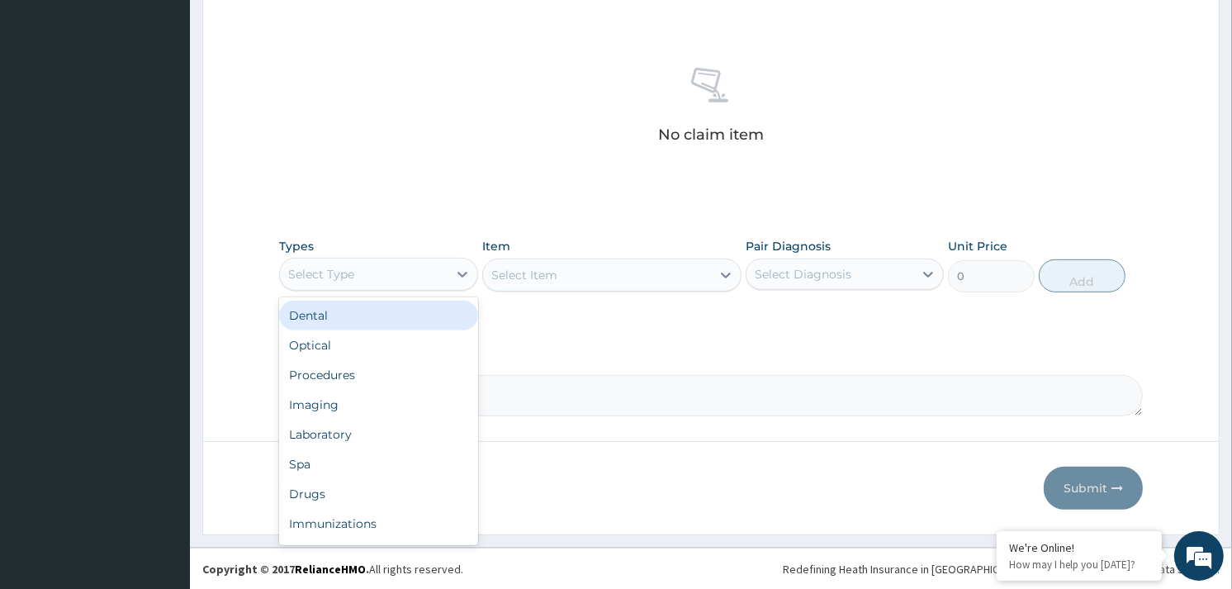
click at [439, 289] on div "Select Type" at bounding box center [378, 274] width 198 height 33
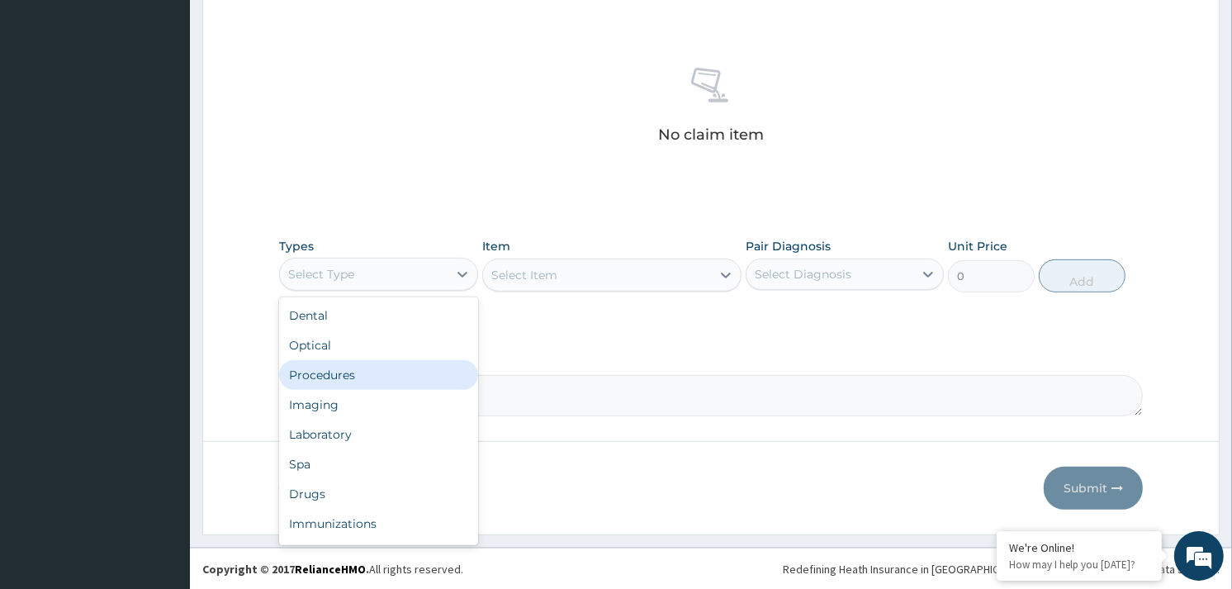
click at [351, 373] on div "Procedures" at bounding box center [378, 375] width 198 height 30
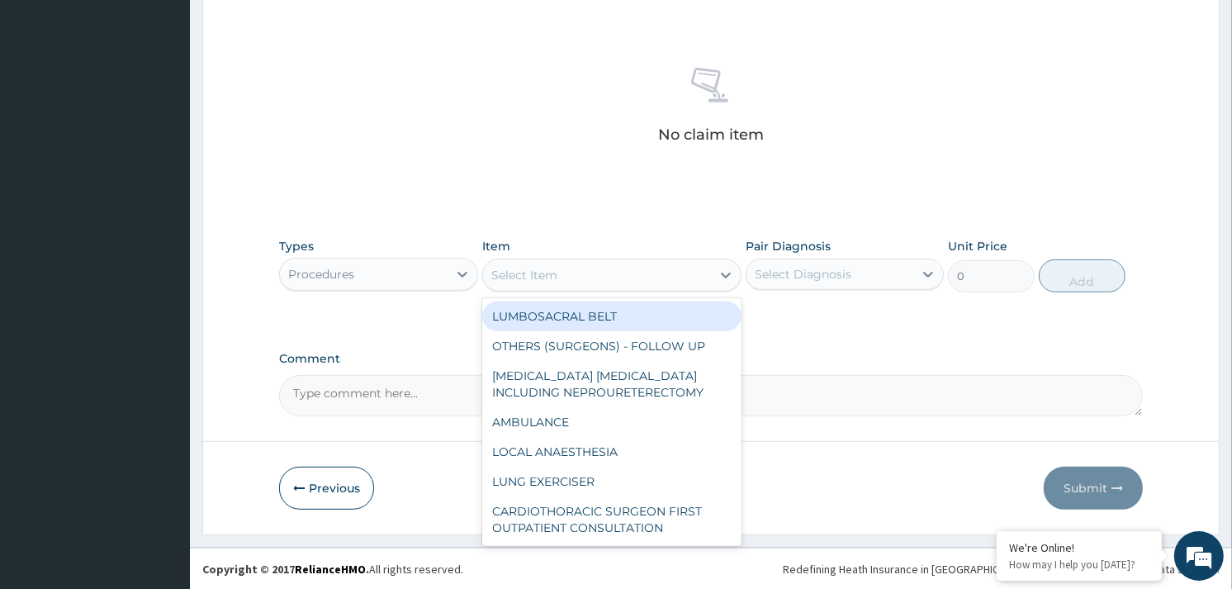
click at [623, 279] on div "Select Item" at bounding box center [597, 275] width 228 height 26
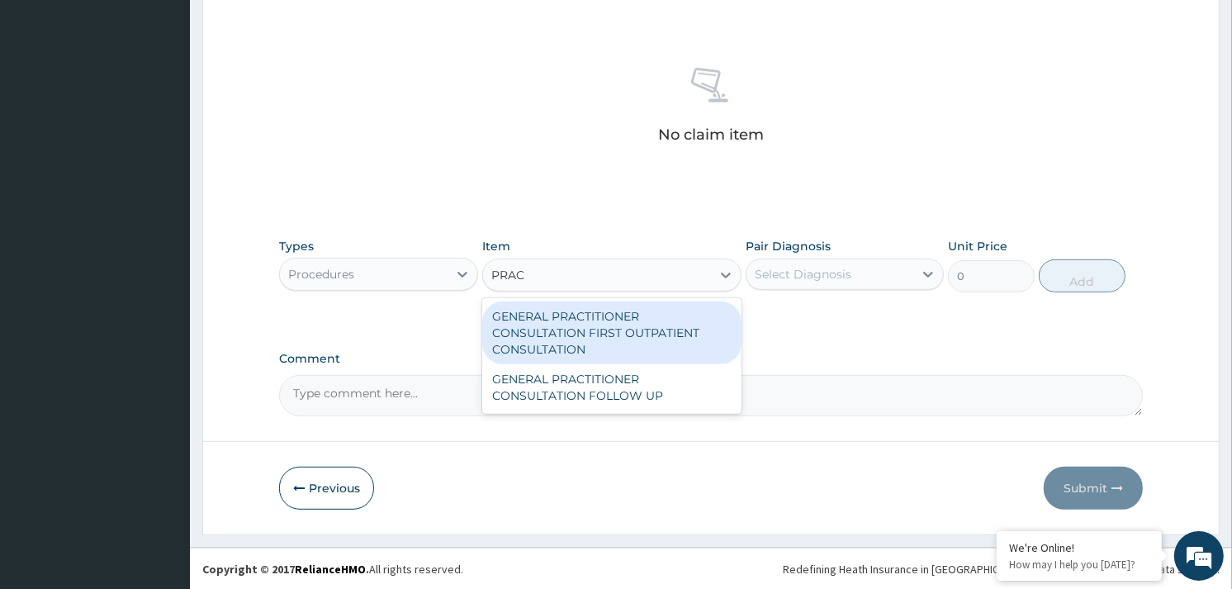
type input "PRACT"
type input "3370.125"
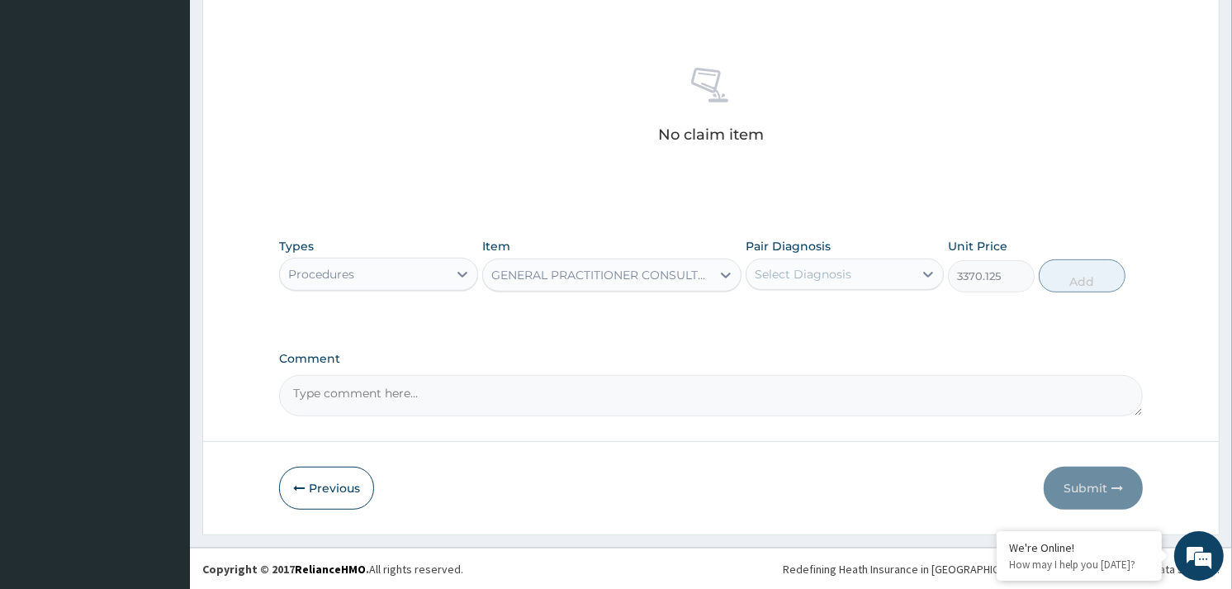
click at [818, 275] on div "Select Diagnosis" at bounding box center [803, 274] width 97 height 17
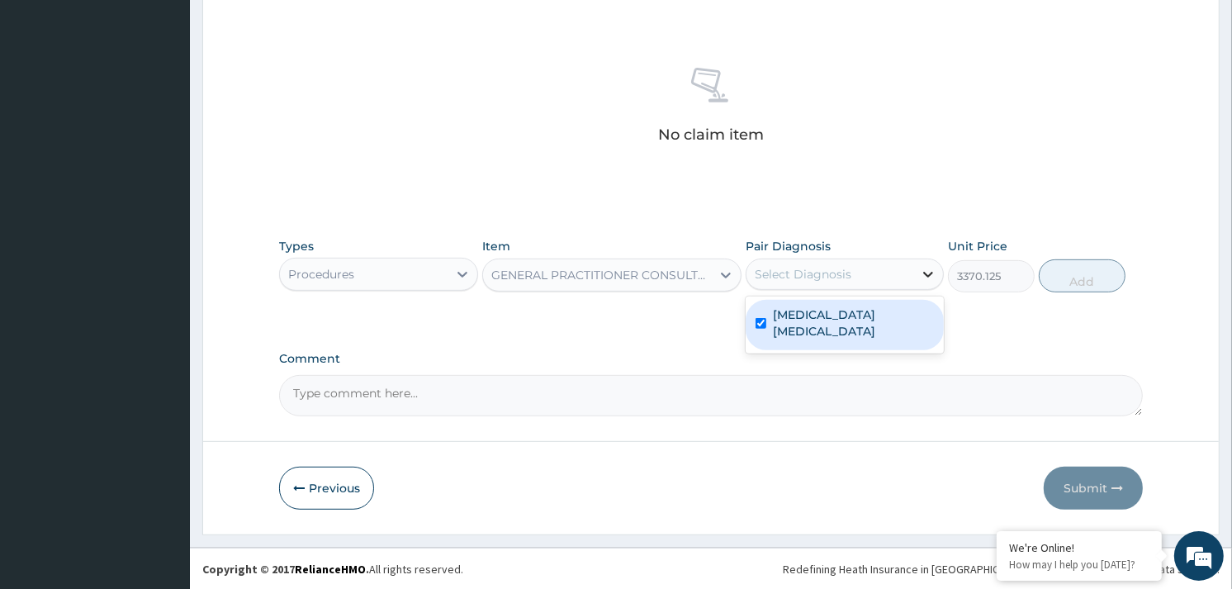
checkbox input "true"
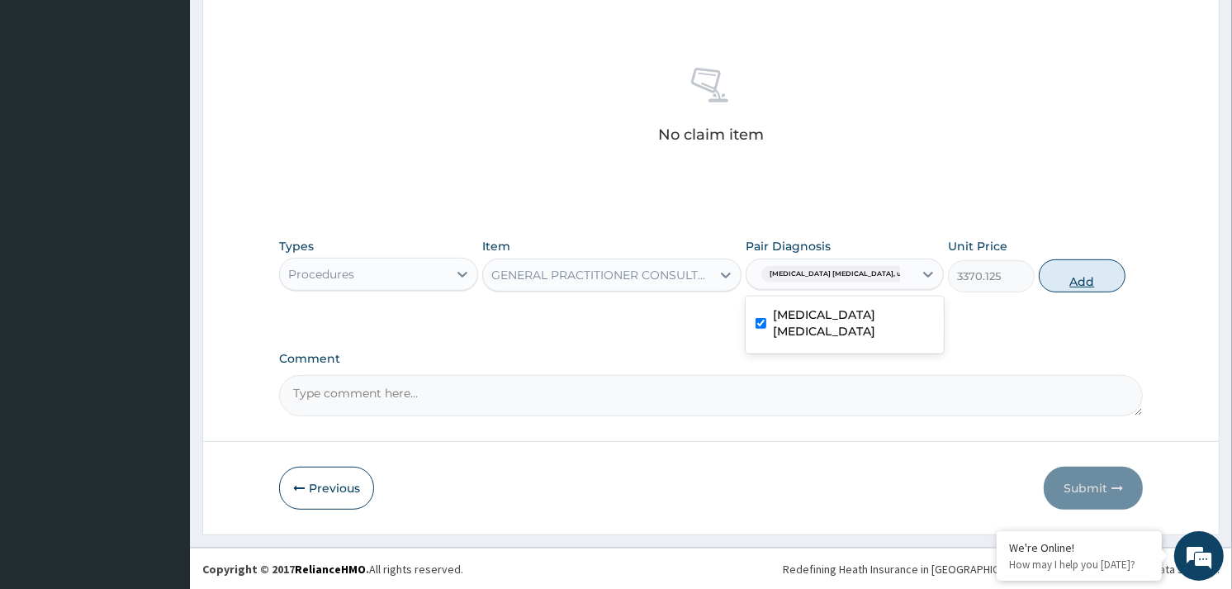
click at [1080, 285] on button "Add" at bounding box center [1082, 275] width 87 height 33
type input "0"
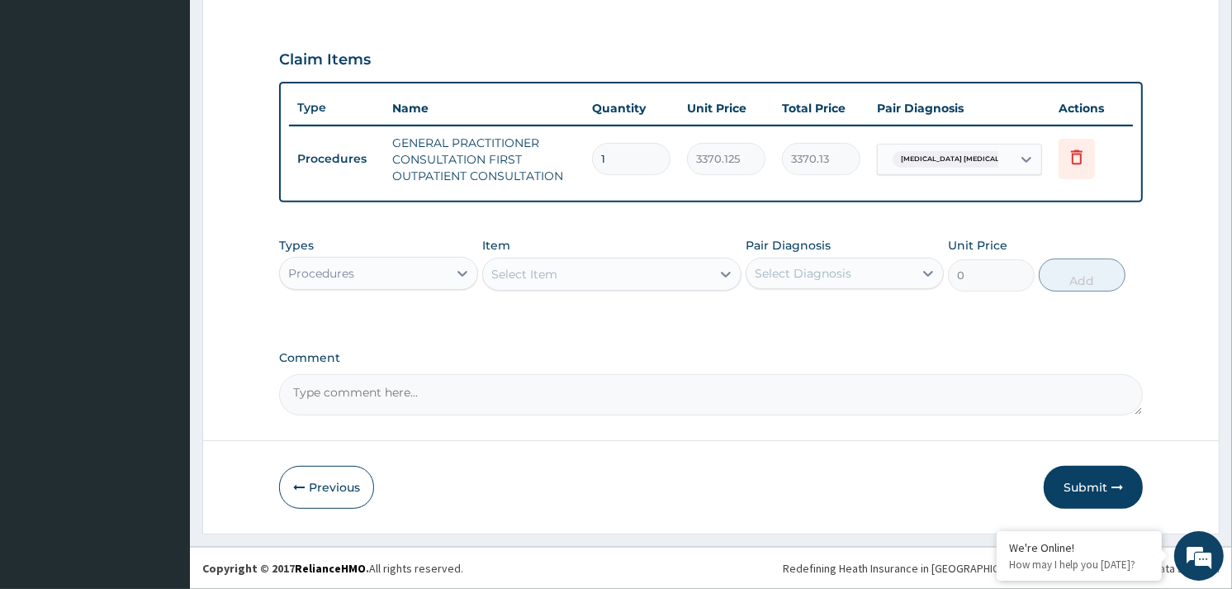
scroll to position [530, 0]
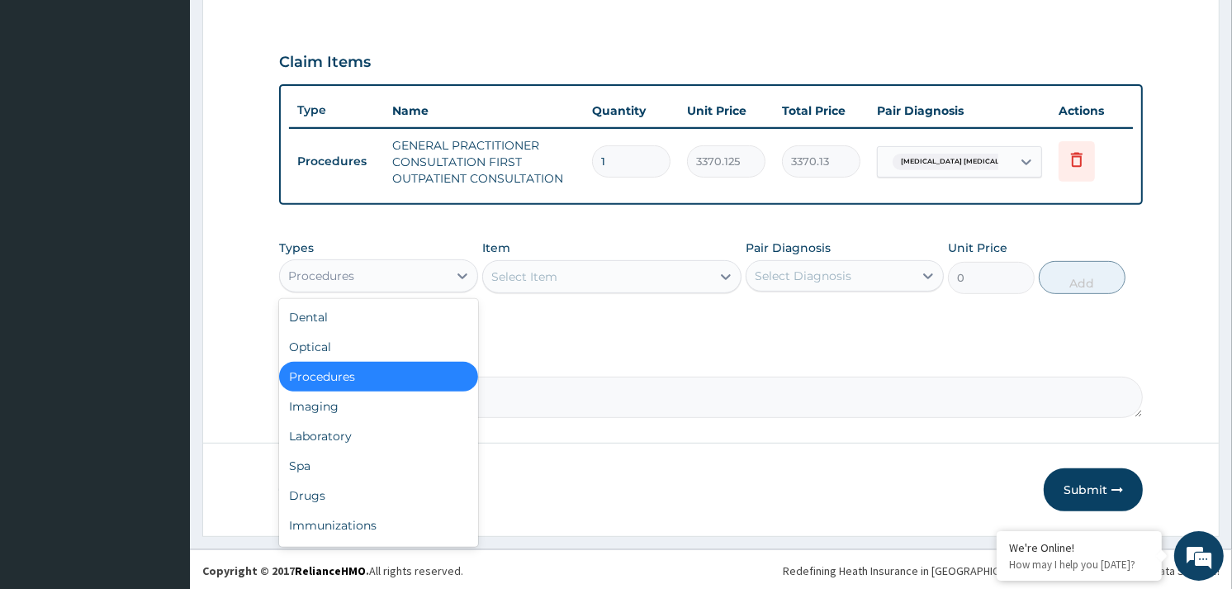
click at [434, 268] on div "Procedures" at bounding box center [363, 276] width 167 height 26
drag, startPoint x: 325, startPoint y: 492, endPoint x: 275, endPoint y: 310, distance: 189.3
click at [325, 493] on div "Drugs" at bounding box center [378, 496] width 198 height 30
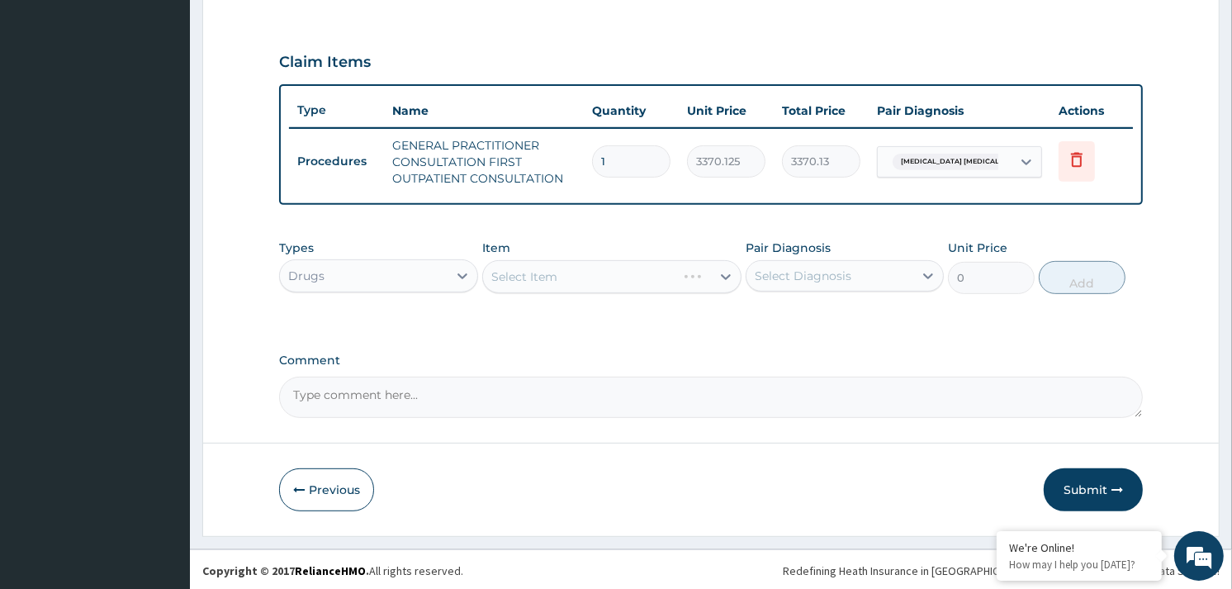
click at [553, 268] on div "Select Item" at bounding box center [611, 276] width 259 height 33
click at [575, 273] on div "Select Item" at bounding box center [611, 276] width 259 height 33
click at [575, 275] on div "Select Item" at bounding box center [597, 276] width 228 height 26
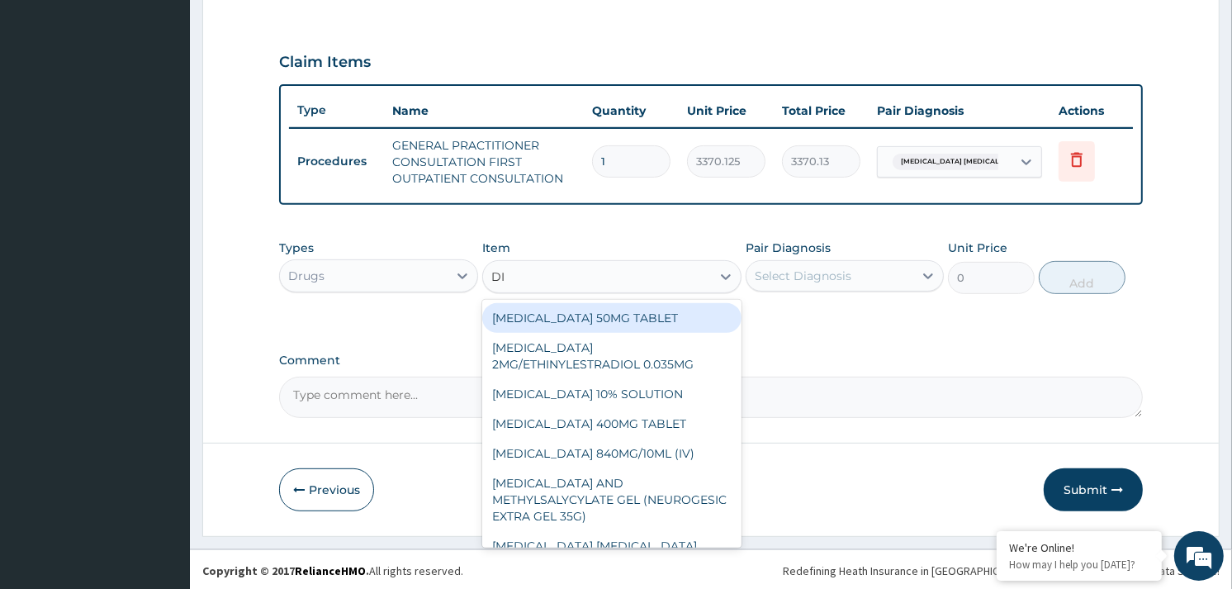
type input "DIC"
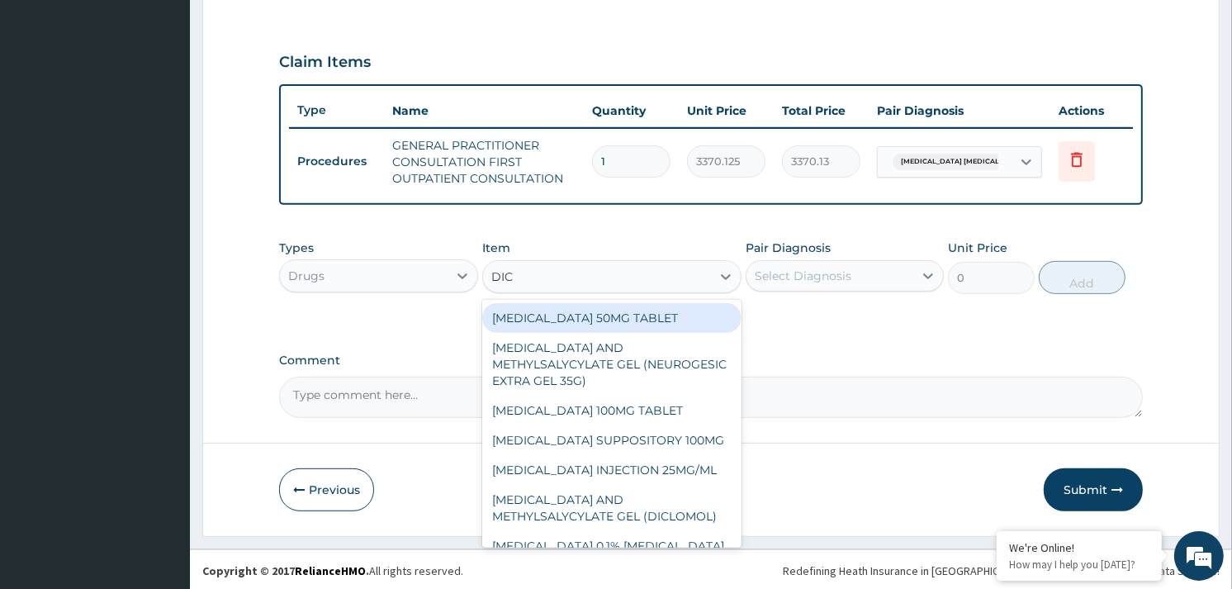
drag, startPoint x: 597, startPoint y: 308, endPoint x: 621, endPoint y: 301, distance: 24.8
click at [605, 309] on div "DICLOFENAC 50MG TABLET" at bounding box center [611, 318] width 259 height 30
type input "80"
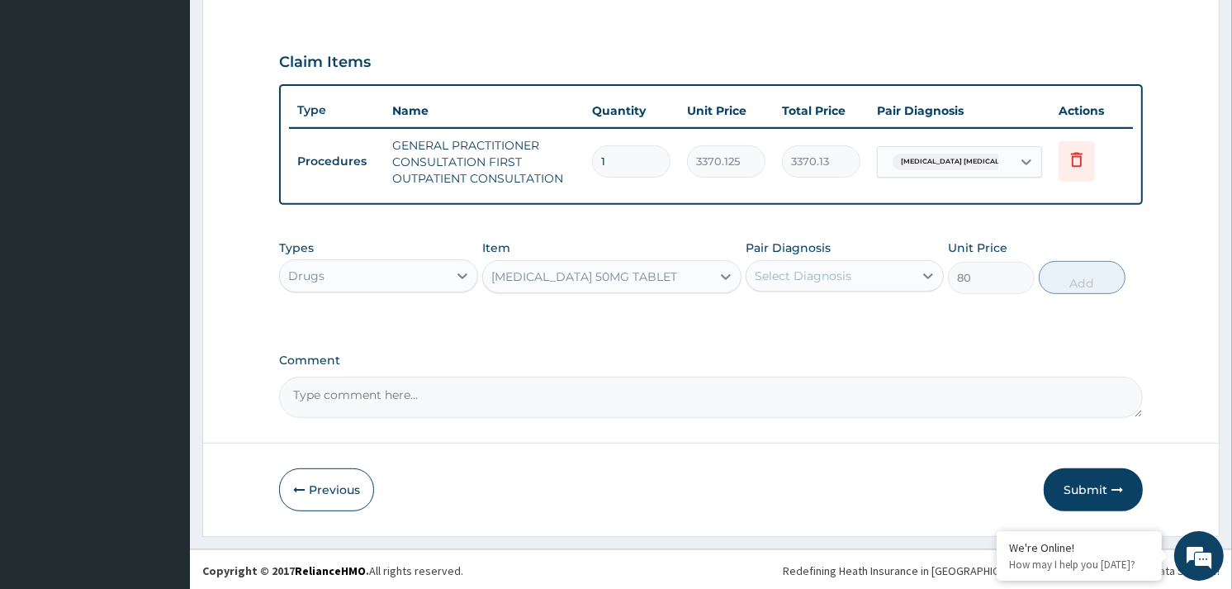
drag, startPoint x: 775, startPoint y: 261, endPoint x: 785, endPoint y: 263, distance: 10.9
click at [783, 263] on div "Select Diagnosis" at bounding box center [830, 276] width 167 height 26
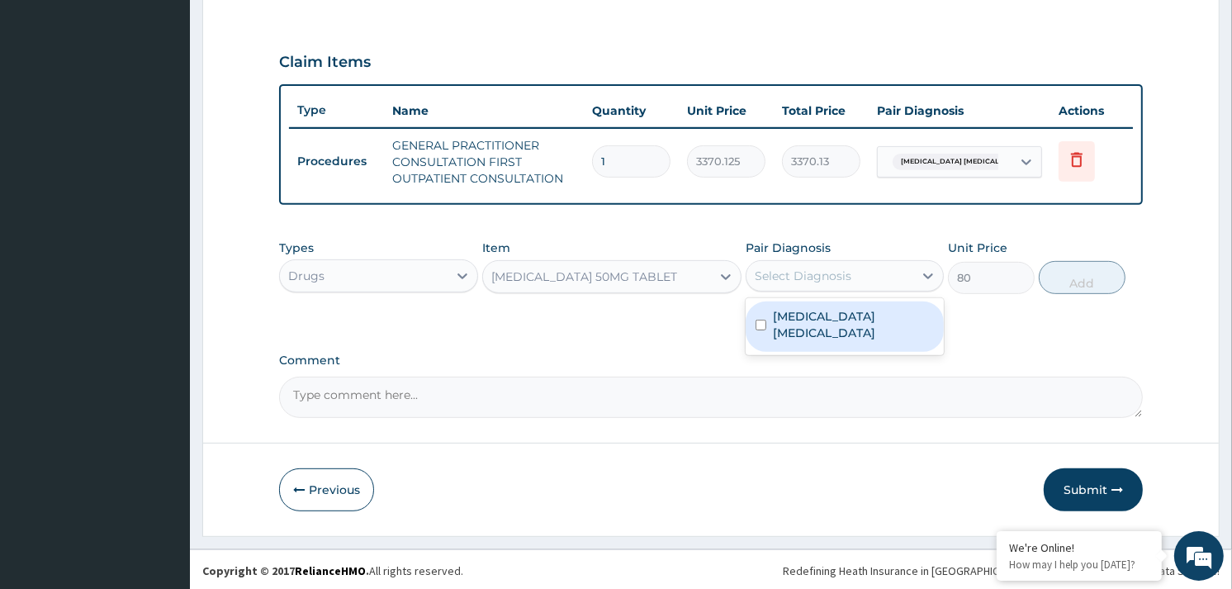
click at [831, 316] on label "Musculoskeletal chest pain, unspecified" at bounding box center [853, 324] width 161 height 33
checkbox input "true"
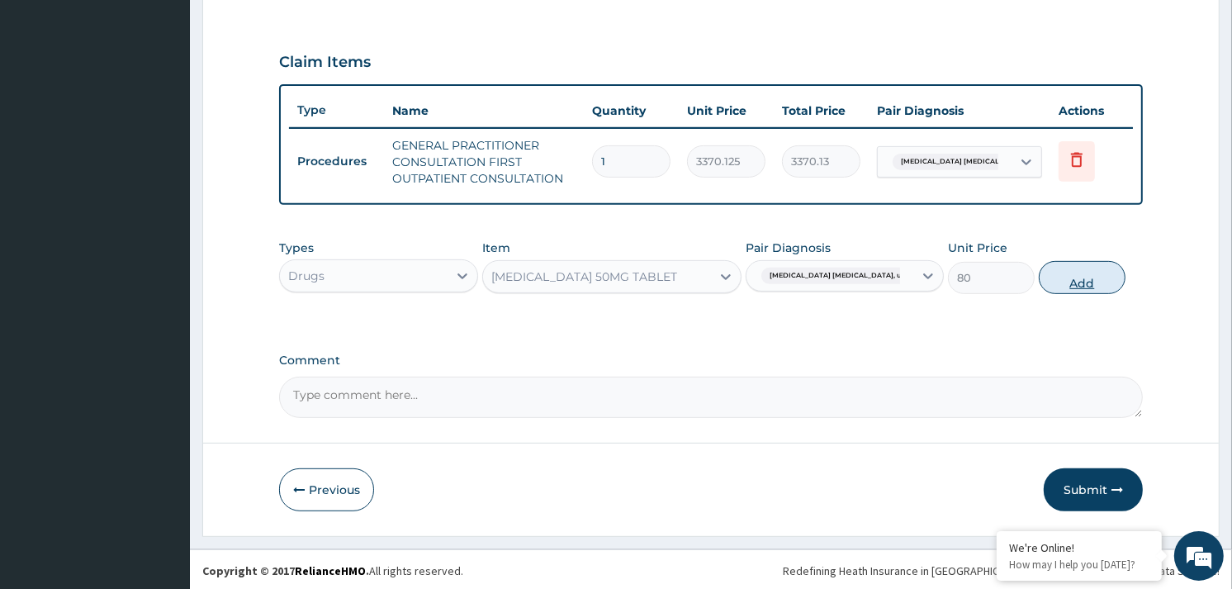
click at [1055, 271] on button "Add" at bounding box center [1082, 277] width 87 height 33
type input "0"
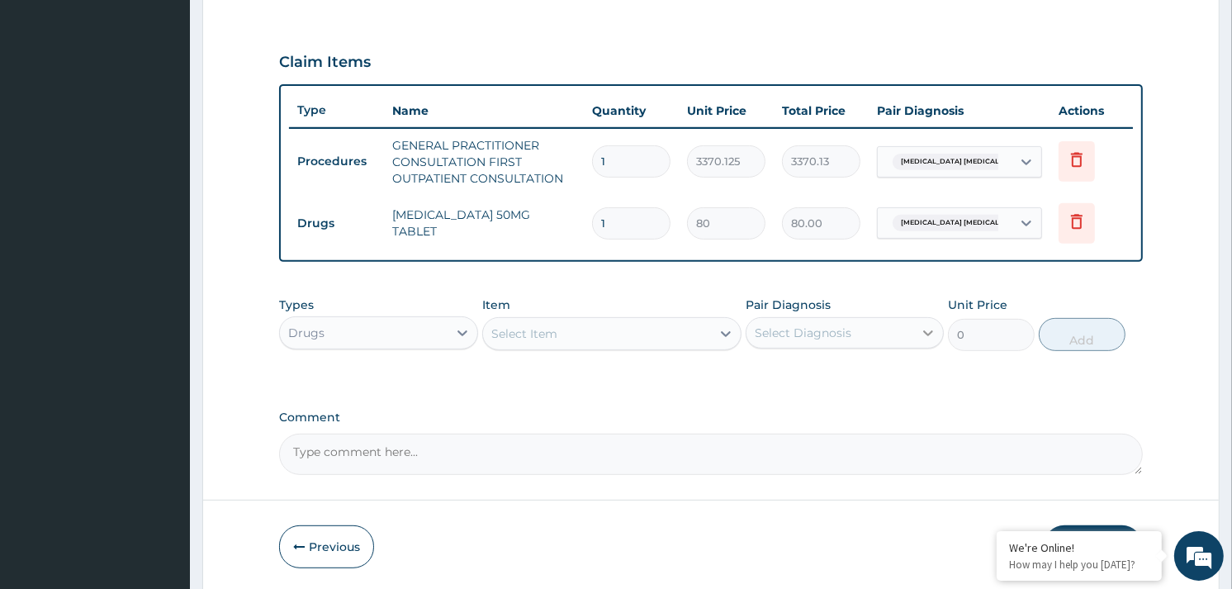
type input "10"
type input "800.00"
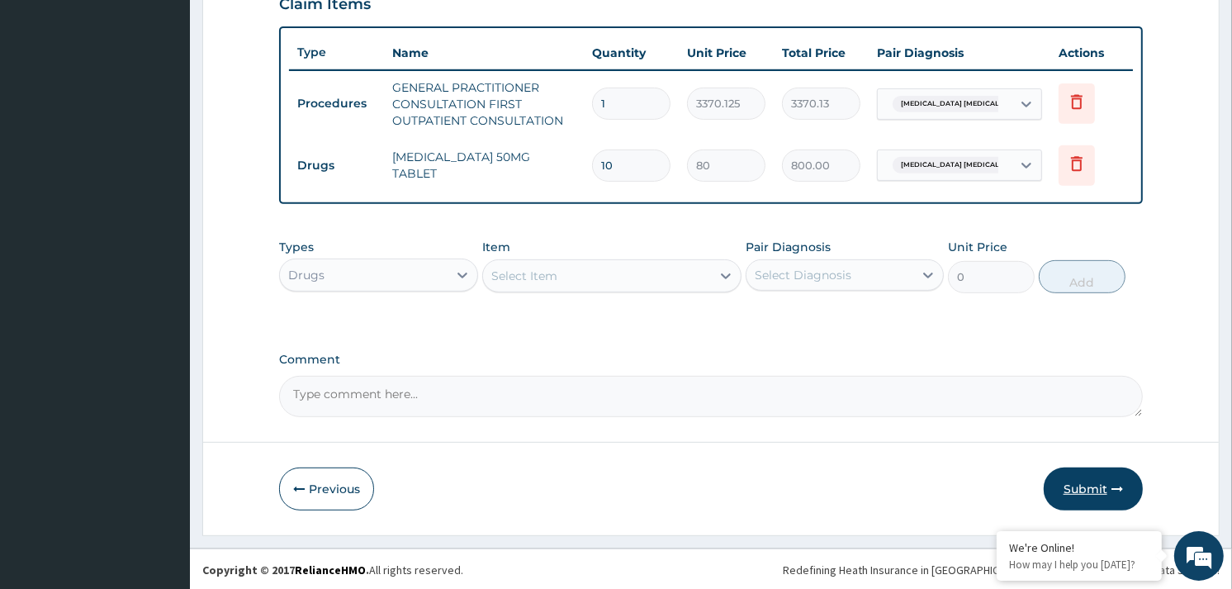
type input "10"
click at [1094, 500] on button "Submit" at bounding box center [1093, 488] width 99 height 43
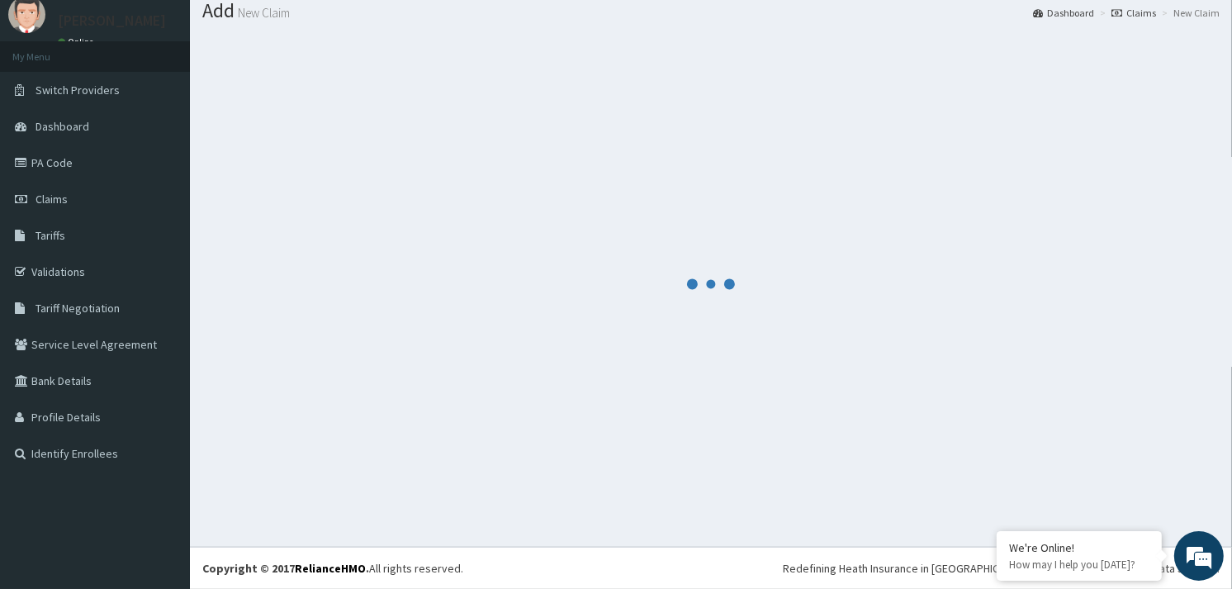
scroll to position [588, 0]
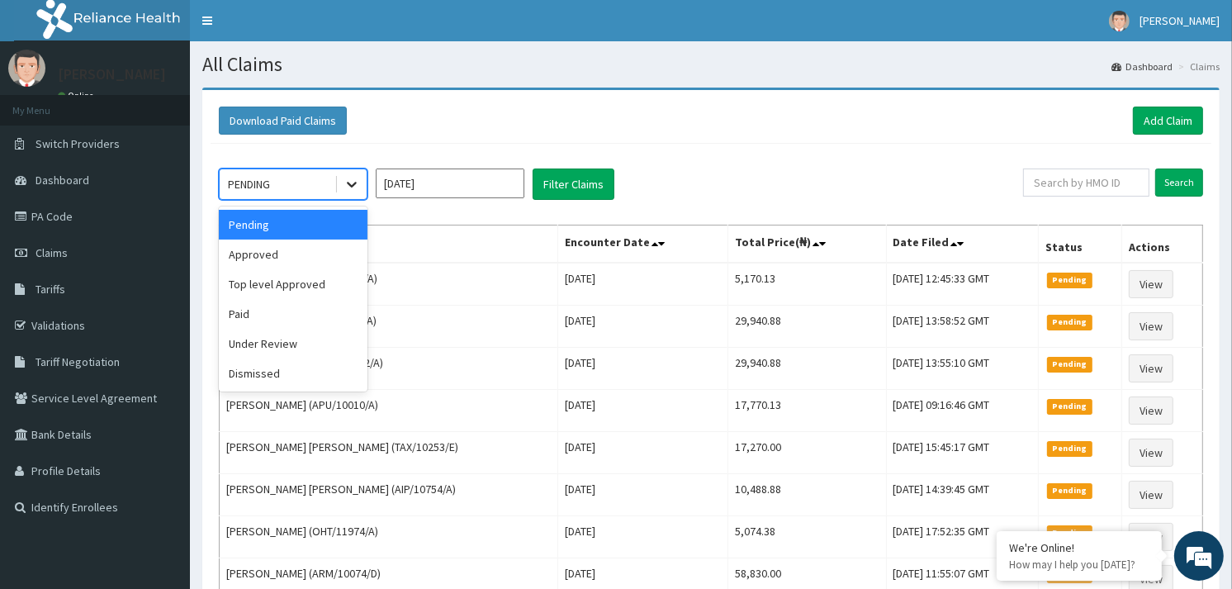
click at [349, 182] on icon at bounding box center [352, 184] width 17 height 17
click at [268, 249] on div "Approved" at bounding box center [293, 255] width 149 height 30
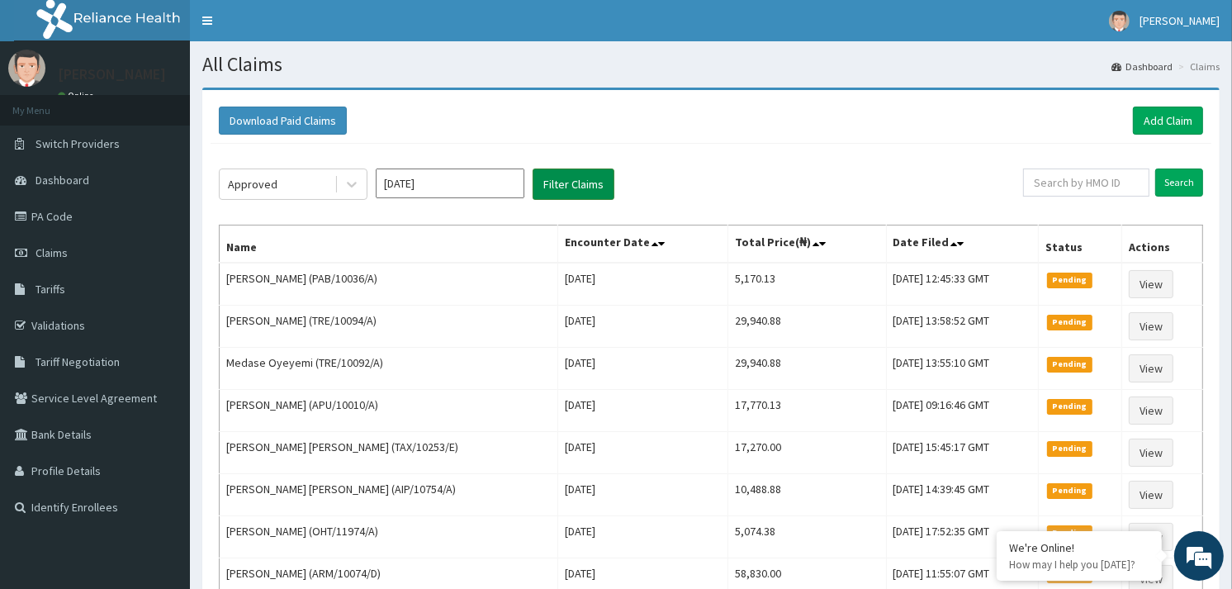
click at [562, 184] on button "Filter Claims" at bounding box center [574, 183] width 82 height 31
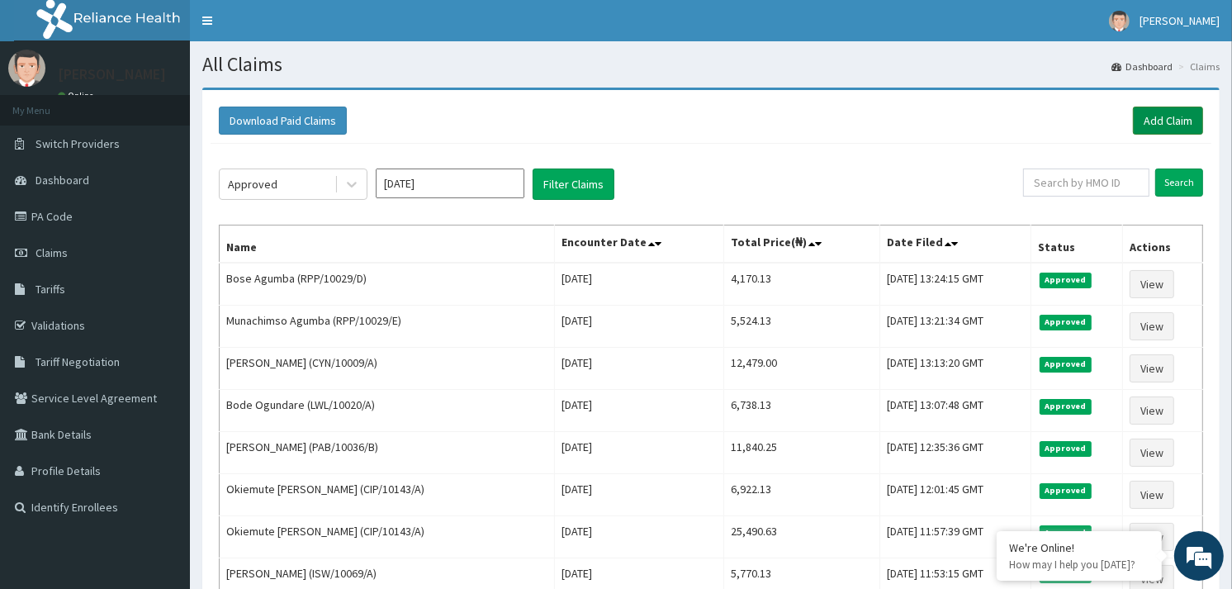
click at [1163, 126] on link "Add Claim" at bounding box center [1168, 121] width 70 height 28
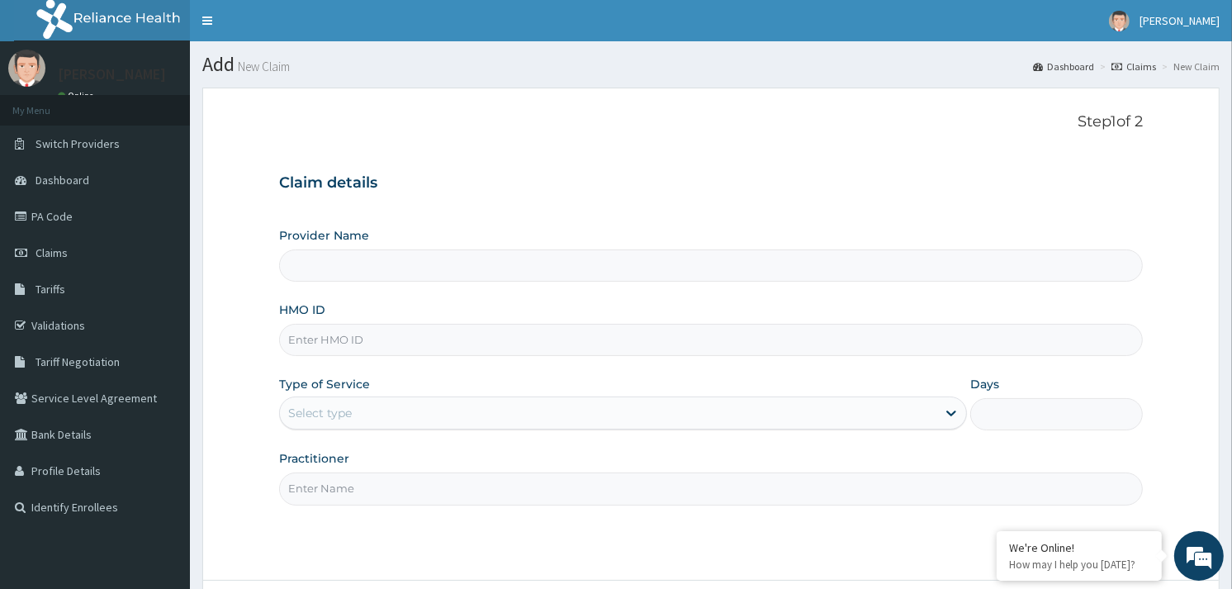
click at [296, 344] on input "HMO ID" at bounding box center [711, 340] width 864 height 32
paste input "APU/10010/A"
type input "APU/10010/A"
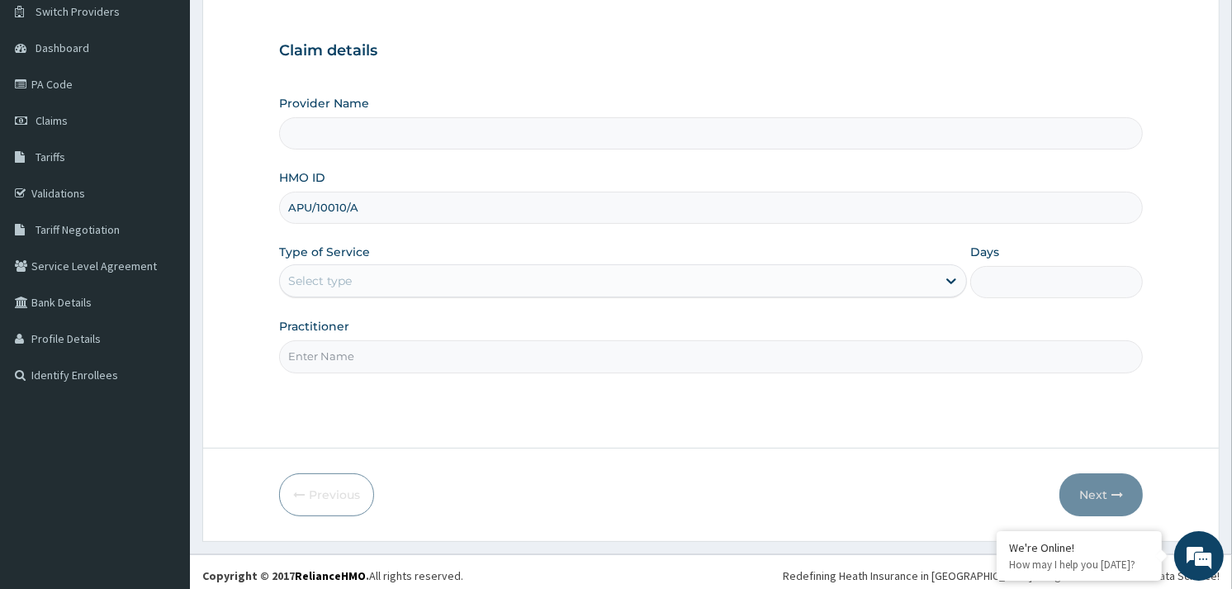
scroll to position [139, 0]
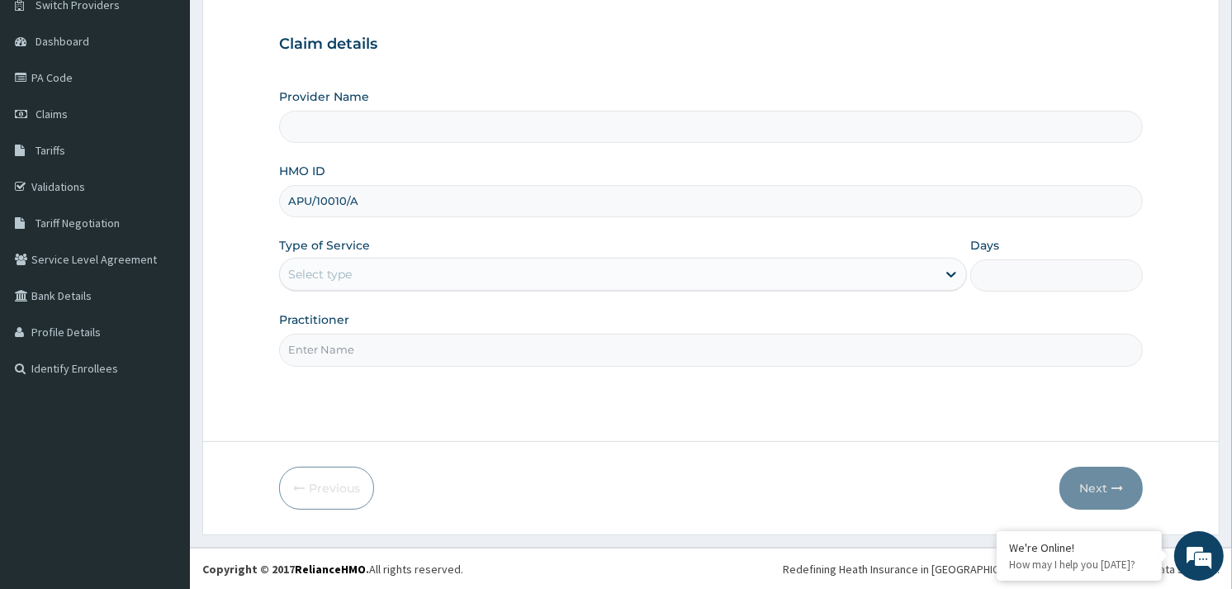
type input "Reliance Family Clinics (RFC) - [GEOGRAPHIC_DATA]"
type input "APU/10010/A"
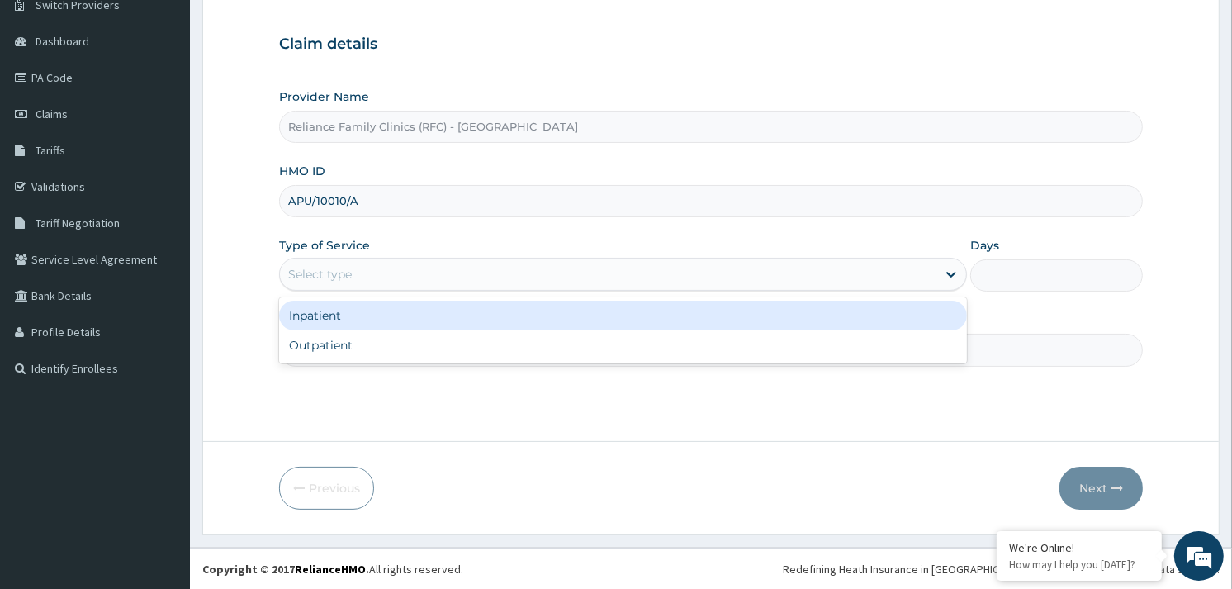
drag, startPoint x: 432, startPoint y: 265, endPoint x: 405, endPoint y: 301, distance: 44.8
click at [426, 268] on div "Select type" at bounding box center [608, 274] width 657 height 26
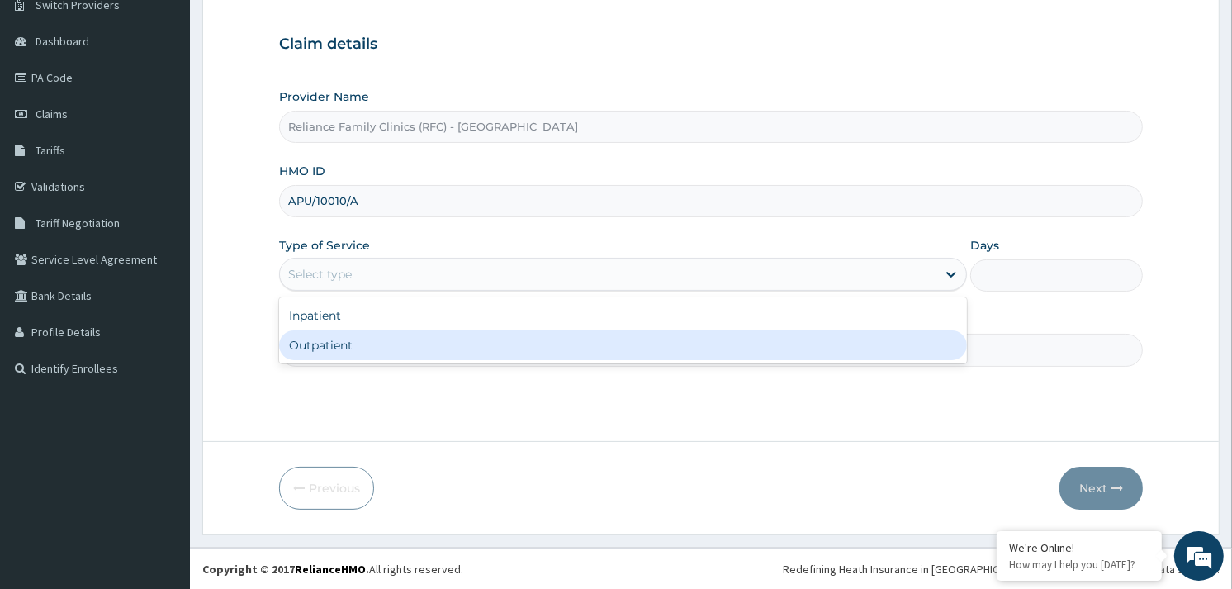
click at [339, 332] on div "Outpatient" at bounding box center [623, 345] width 688 height 30
type input "1"
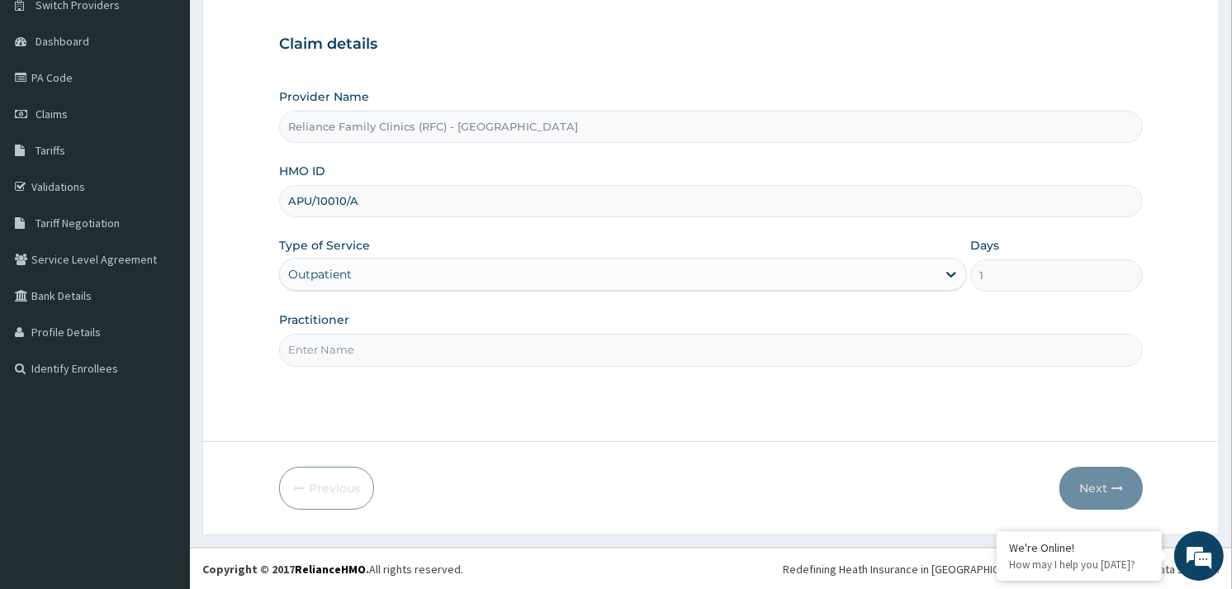
drag, startPoint x: 336, startPoint y: 340, endPoint x: 336, endPoint y: 349, distance: 9.1
click at [336, 340] on input "Practitioner" at bounding box center [711, 350] width 864 height 32
type input "ALLIYAH"
drag, startPoint x: 1085, startPoint y: 502, endPoint x: 1086, endPoint y: 494, distance: 8.3
click at [1086, 494] on button "Next" at bounding box center [1101, 488] width 83 height 43
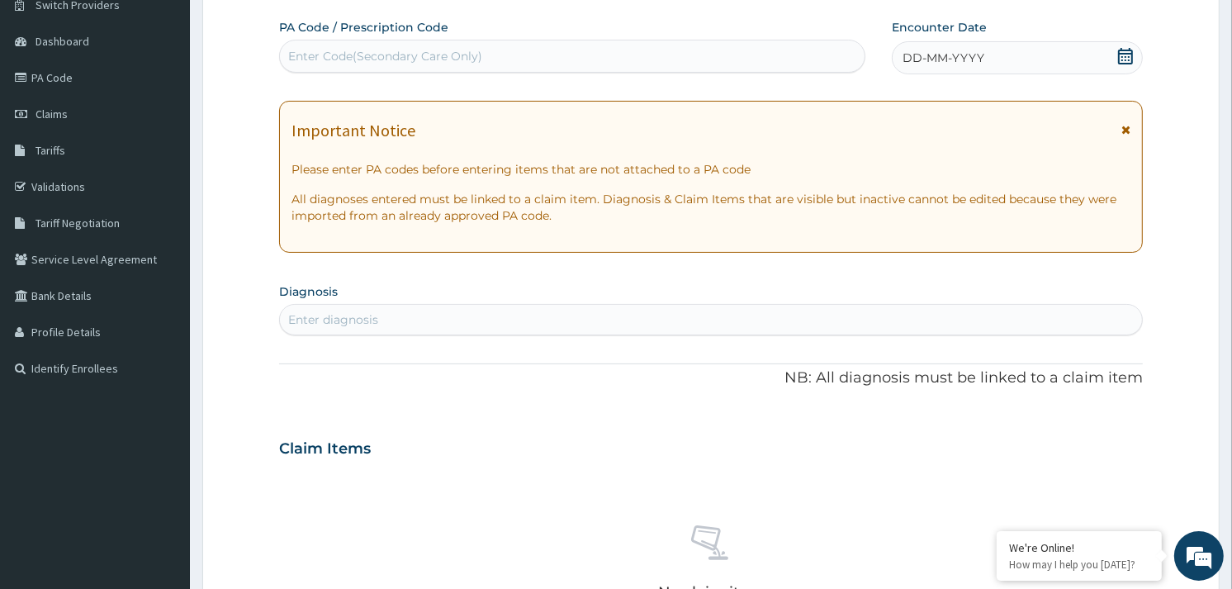
click at [1043, 48] on div "DD-MM-YYYY" at bounding box center [1017, 57] width 251 height 33
click at [467, 316] on div "Enter diagnosis" at bounding box center [711, 319] width 862 height 26
type input "PUD"
click at [328, 364] on div "Peptic ulcer, site unspecified DA61" at bounding box center [375, 366] width 173 height 29
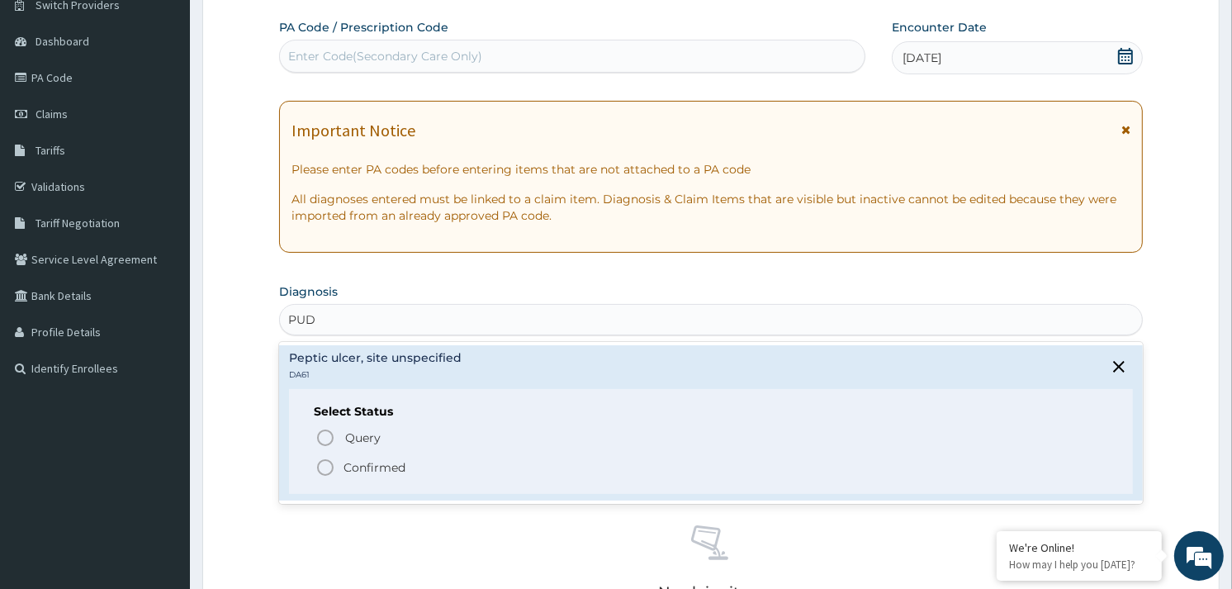
click at [325, 460] on circle "status option filled" at bounding box center [325, 467] width 15 height 15
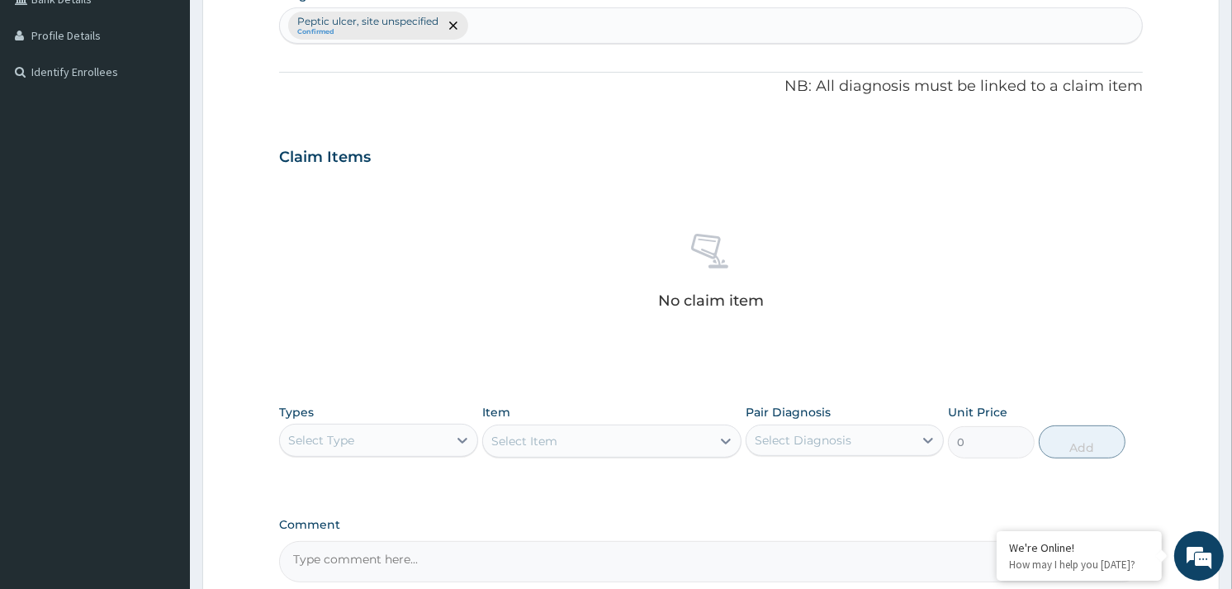
scroll to position [598, 0]
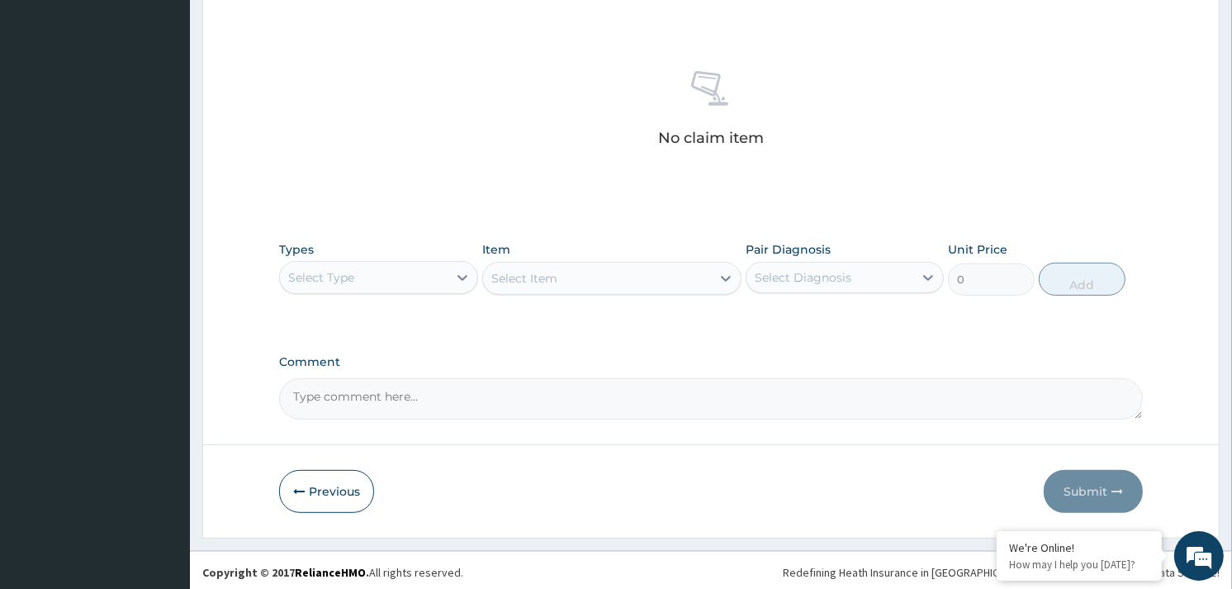
click at [393, 267] on div "Select Type" at bounding box center [363, 277] width 167 height 26
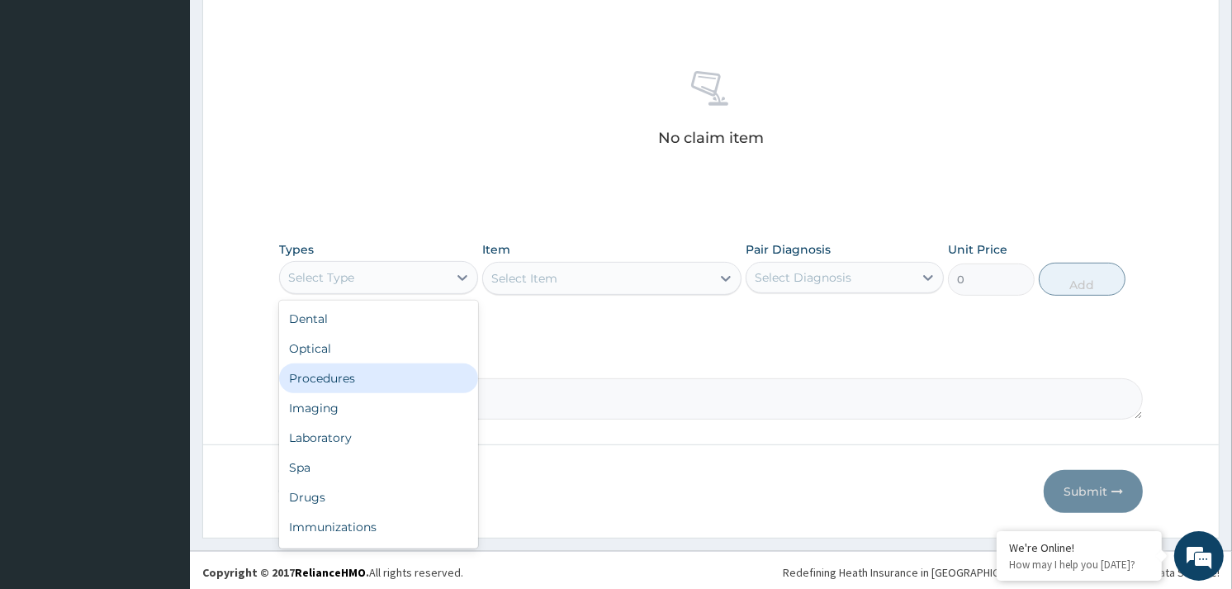
click at [365, 374] on div "Procedures" at bounding box center [378, 378] width 198 height 30
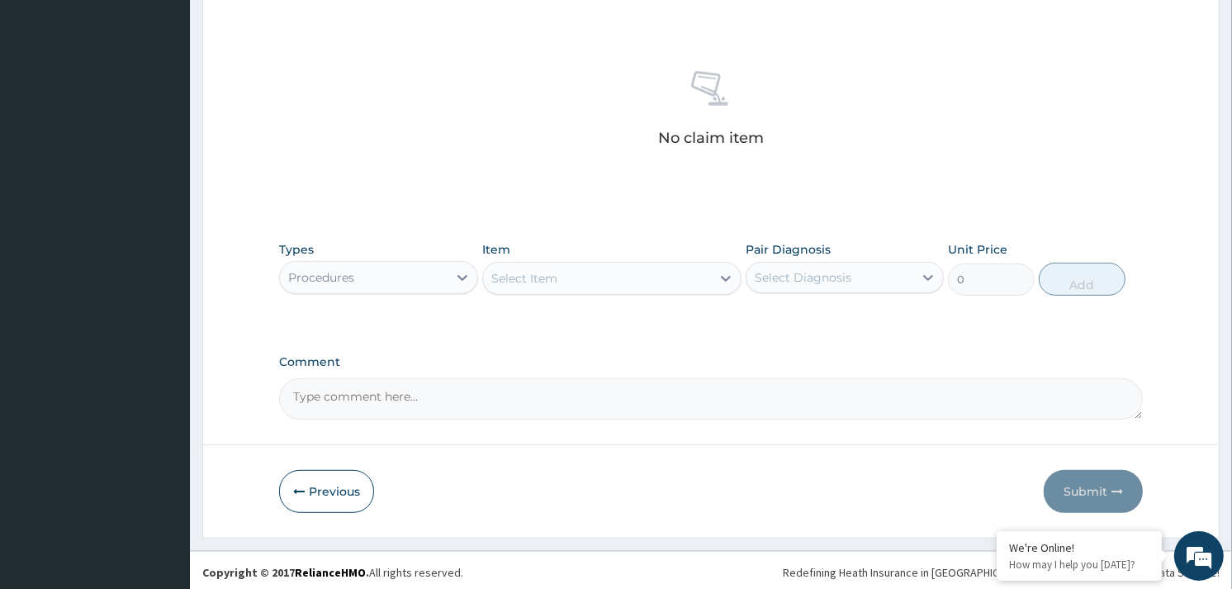
click at [644, 283] on div "Select Item" at bounding box center [597, 278] width 228 height 26
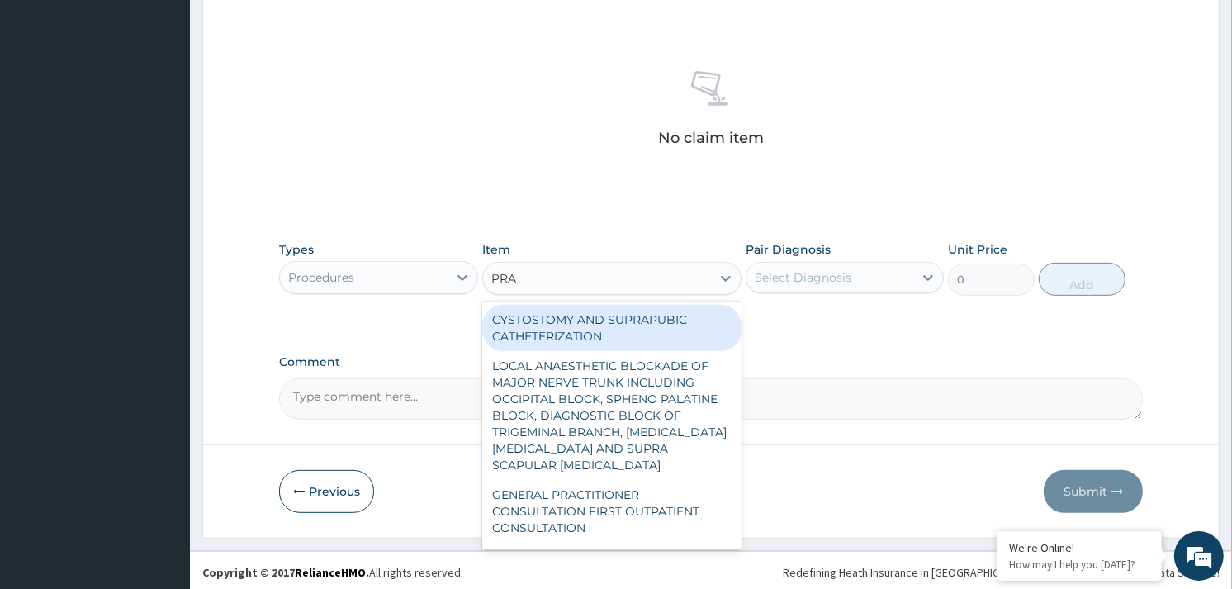
type input "PRAC"
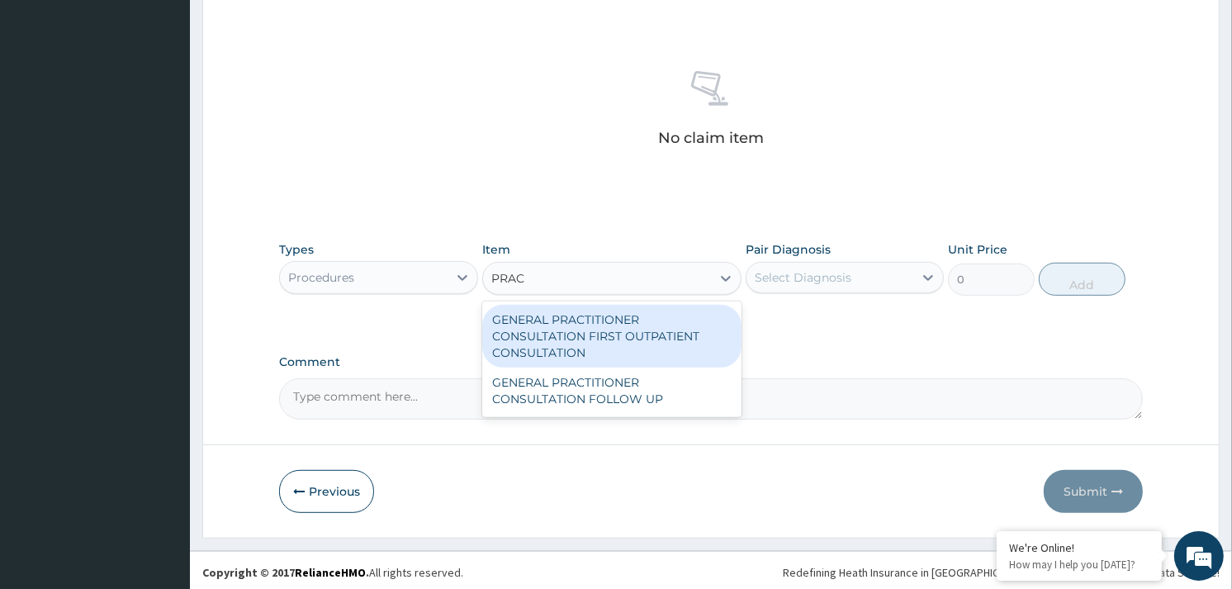
type input "3370.125"
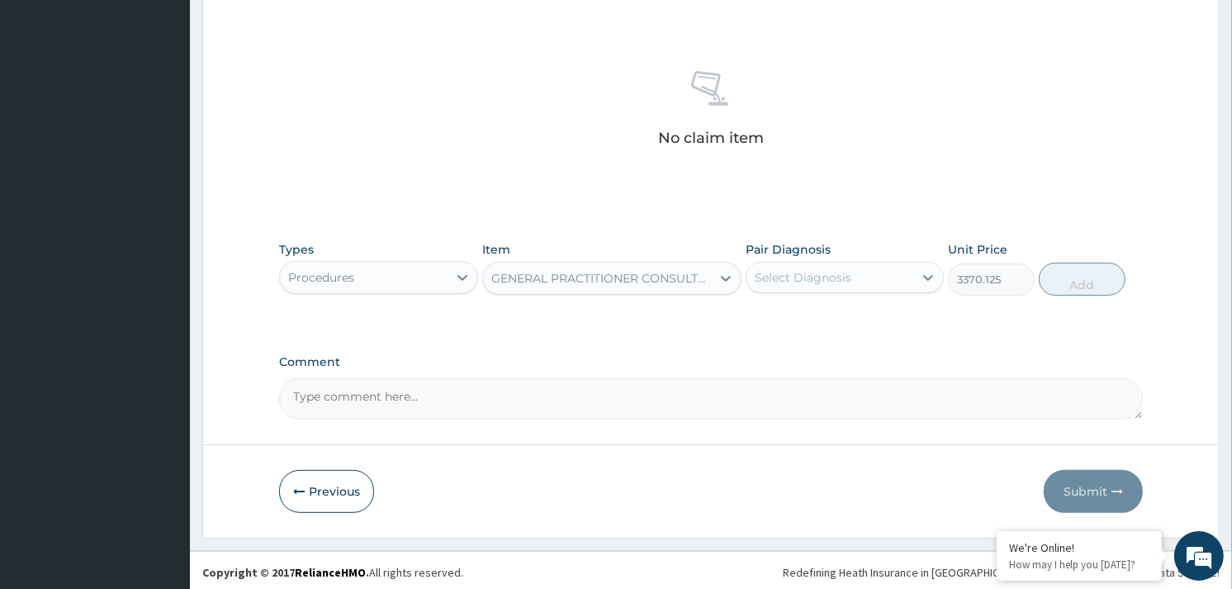
click at [774, 269] on div "Select Diagnosis" at bounding box center [803, 277] width 97 height 17
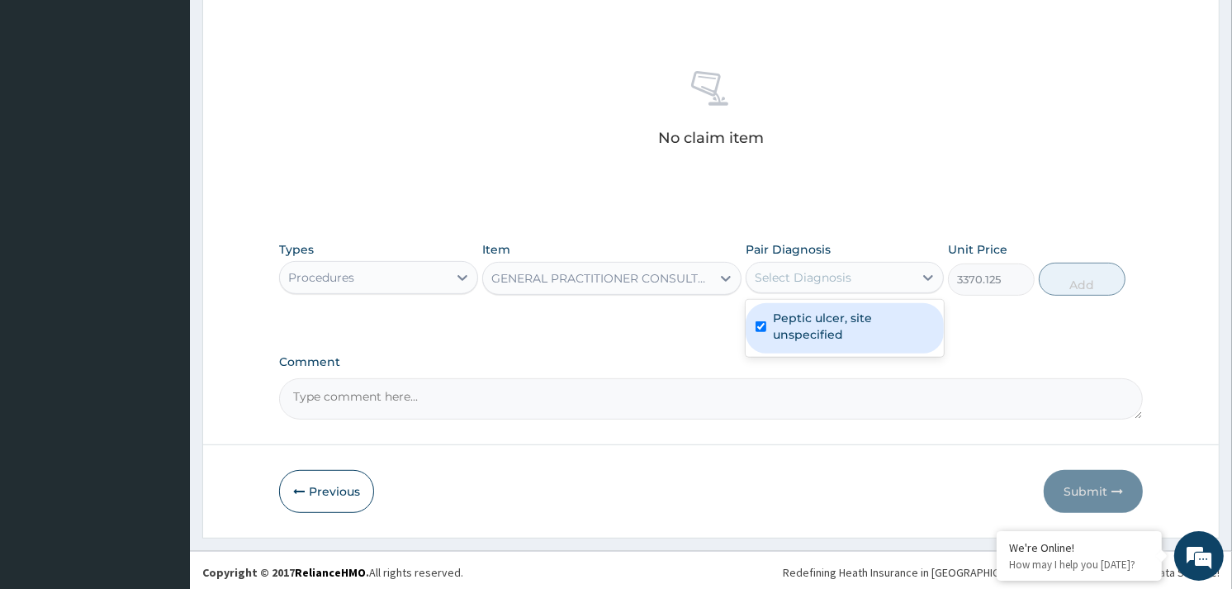
checkbox input "true"
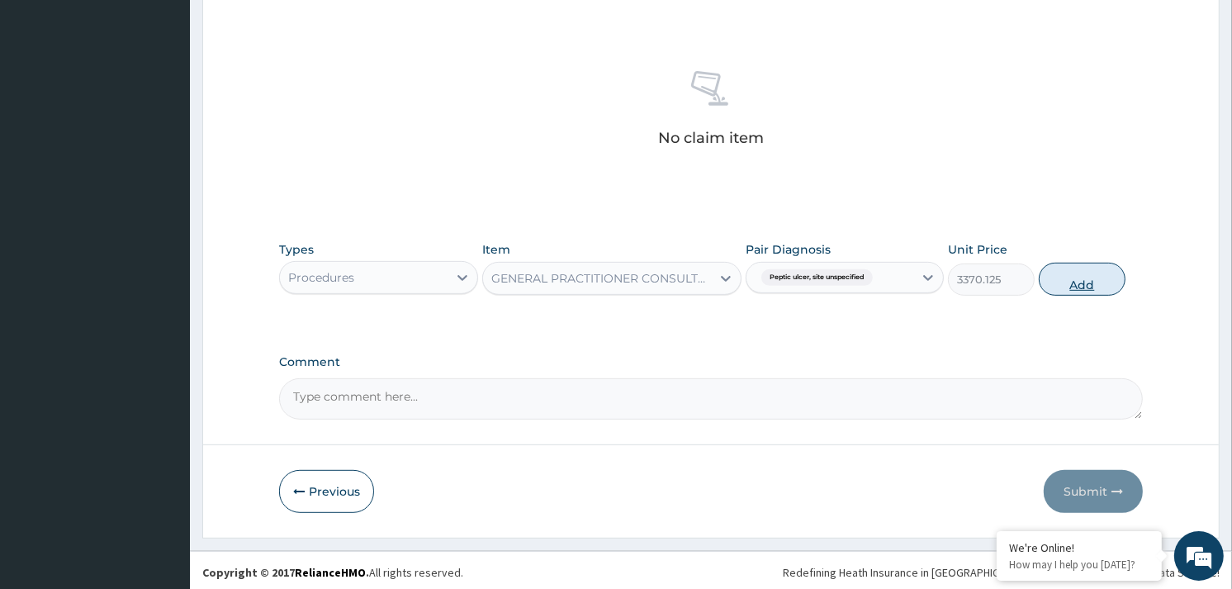
click at [1076, 284] on button "Add" at bounding box center [1082, 279] width 87 height 33
type input "0"
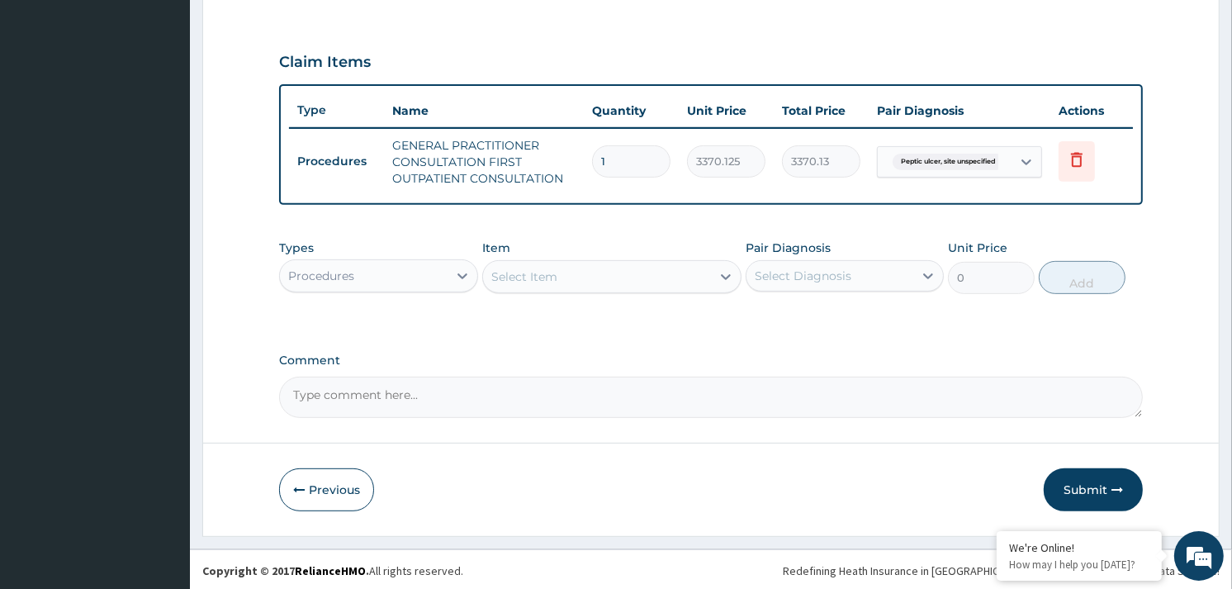
click at [408, 277] on div "Procedures" at bounding box center [363, 276] width 167 height 26
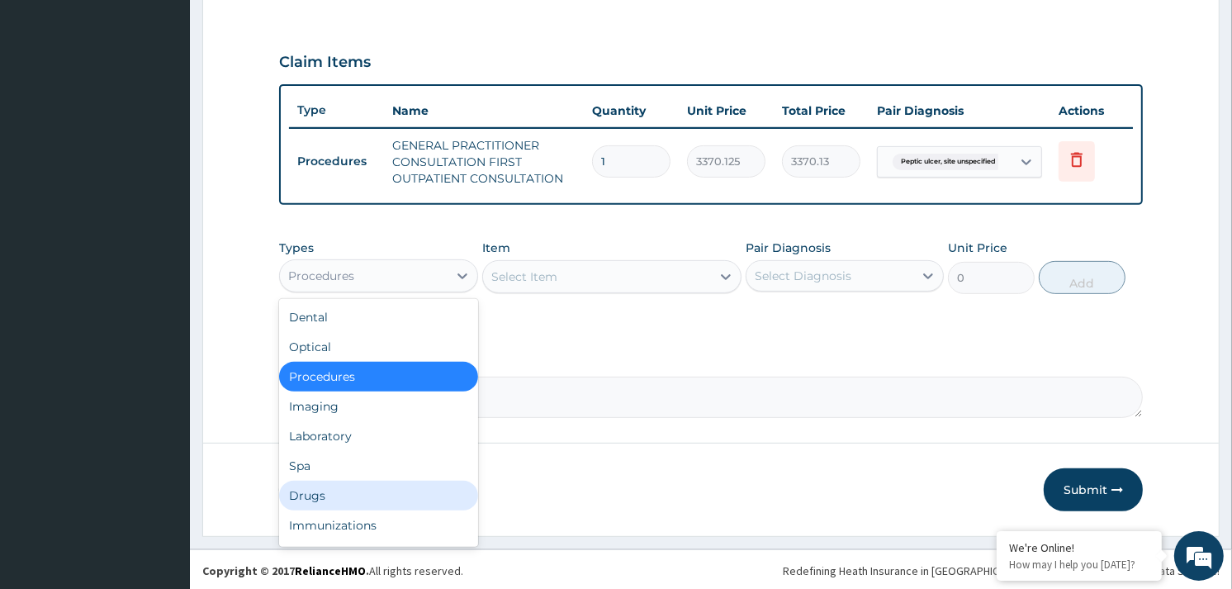
click at [330, 487] on div "Drugs" at bounding box center [378, 496] width 198 height 30
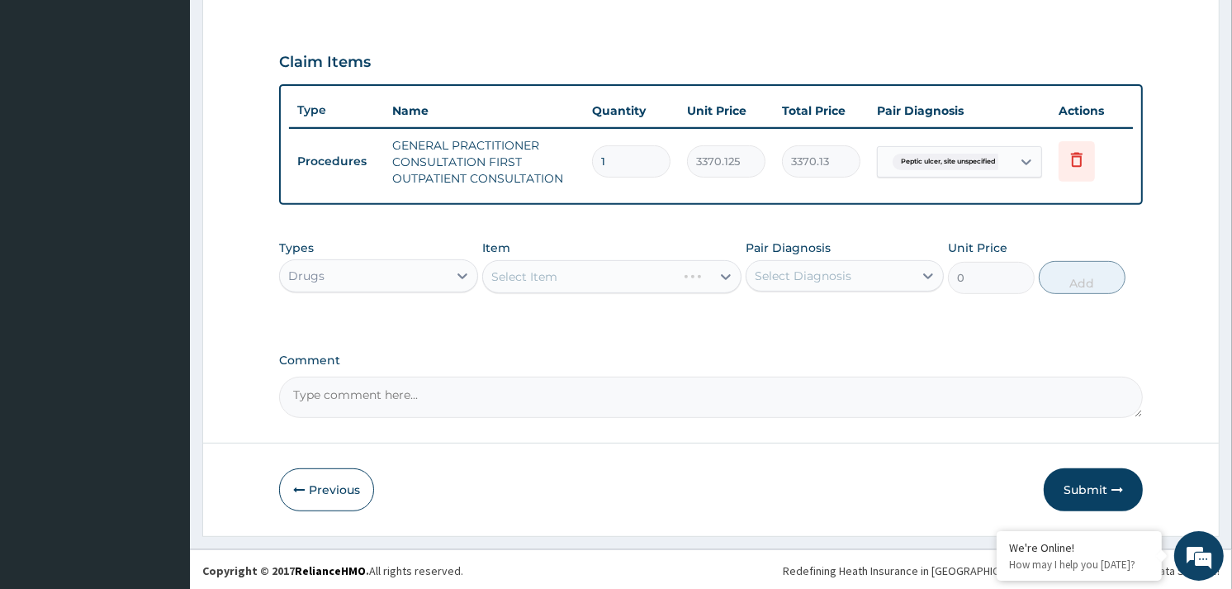
click at [666, 271] on div "Select Item" at bounding box center [579, 276] width 193 height 26
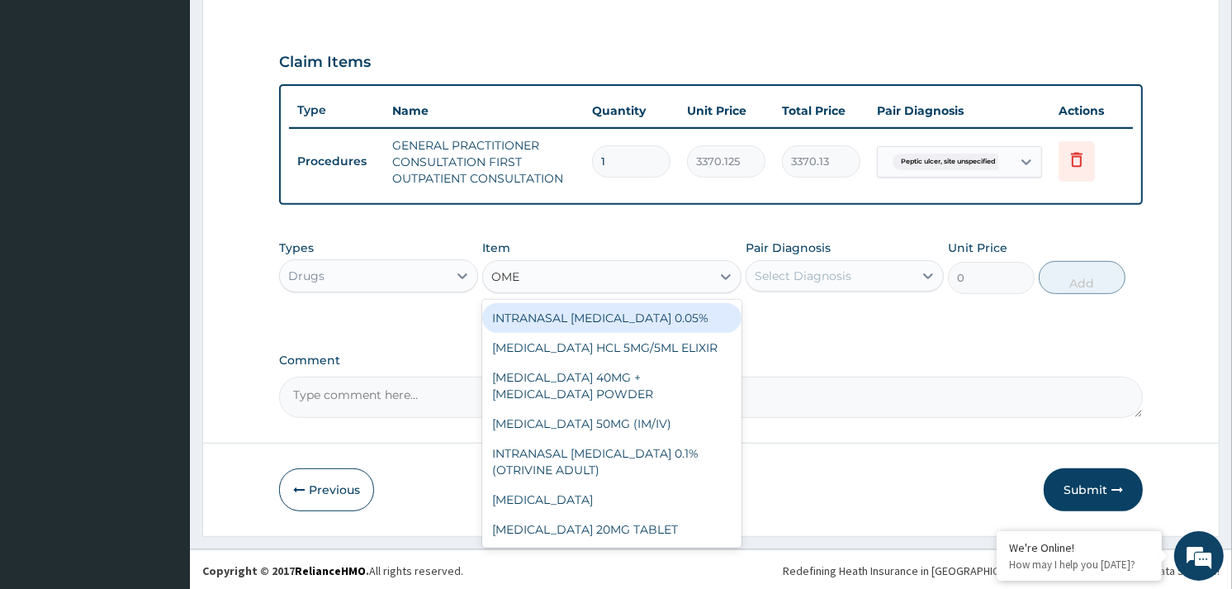
type input "OMEP"
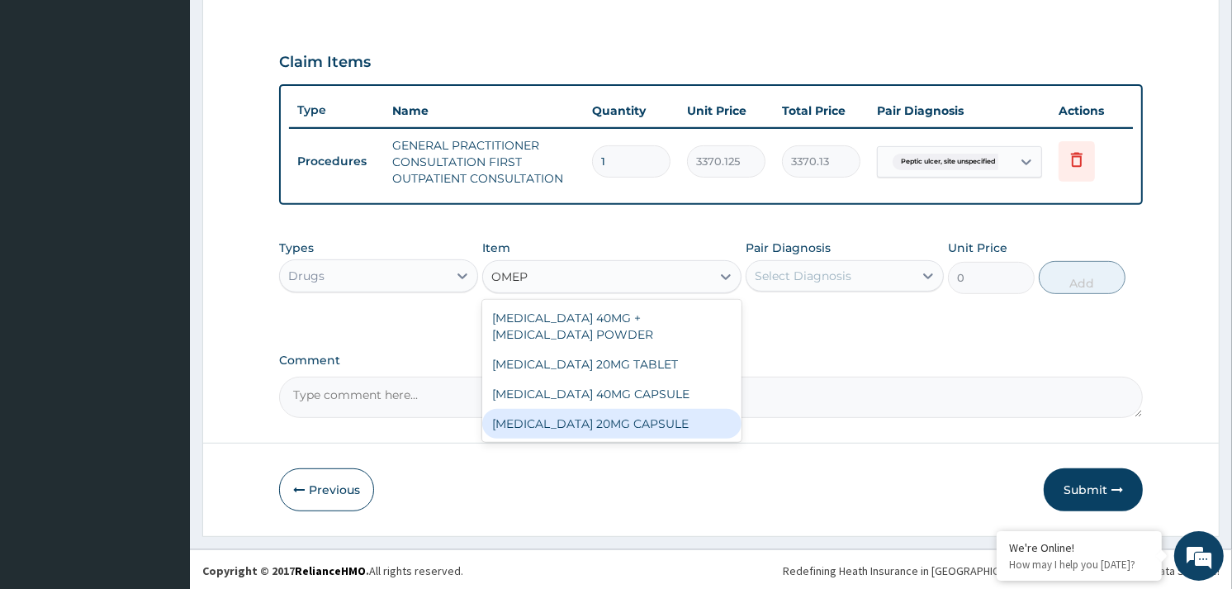
click at [628, 423] on div "OMEPRAZOLE 20MG CAPSULE" at bounding box center [611, 424] width 259 height 30
type input "100"
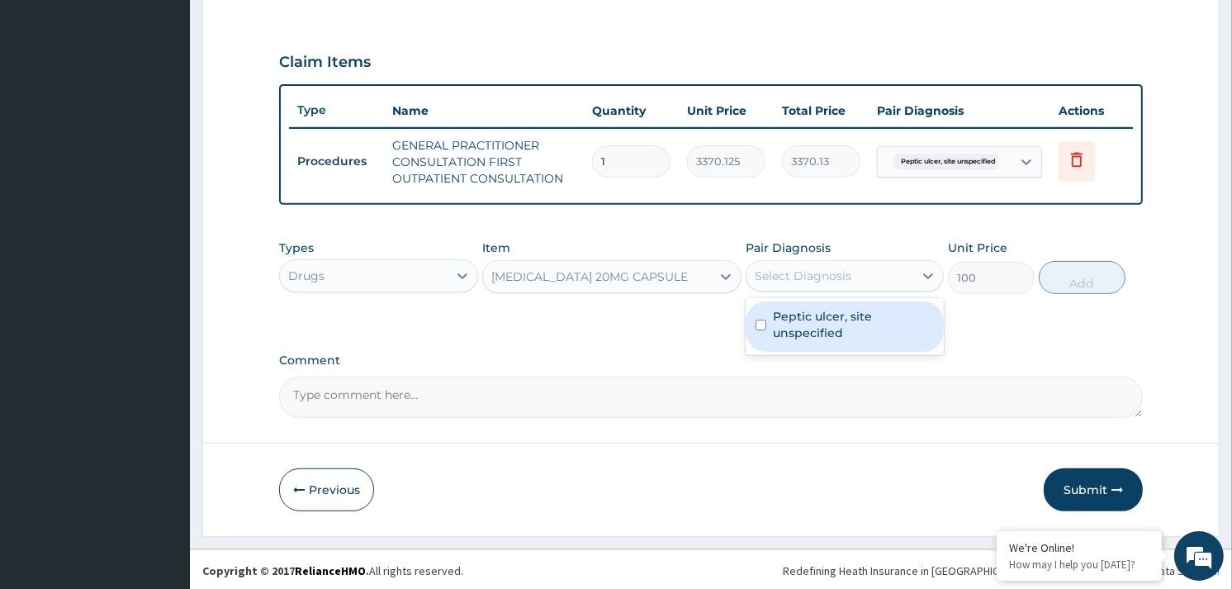
drag, startPoint x: 813, startPoint y: 266, endPoint x: 822, endPoint y: 312, distance: 47.0
click at [813, 275] on div "Select Diagnosis" at bounding box center [803, 276] width 97 height 17
click at [821, 314] on label "Peptic ulcer, site unspecified" at bounding box center [853, 324] width 161 height 33
checkbox input "true"
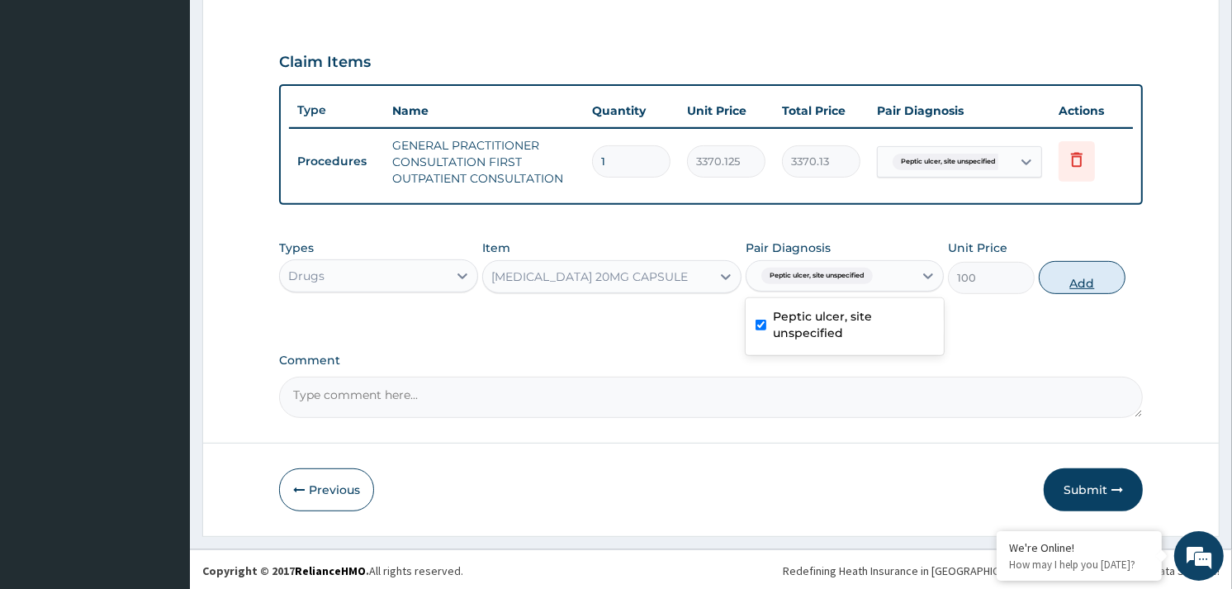
click at [1067, 270] on button "Add" at bounding box center [1082, 277] width 87 height 33
type input "0"
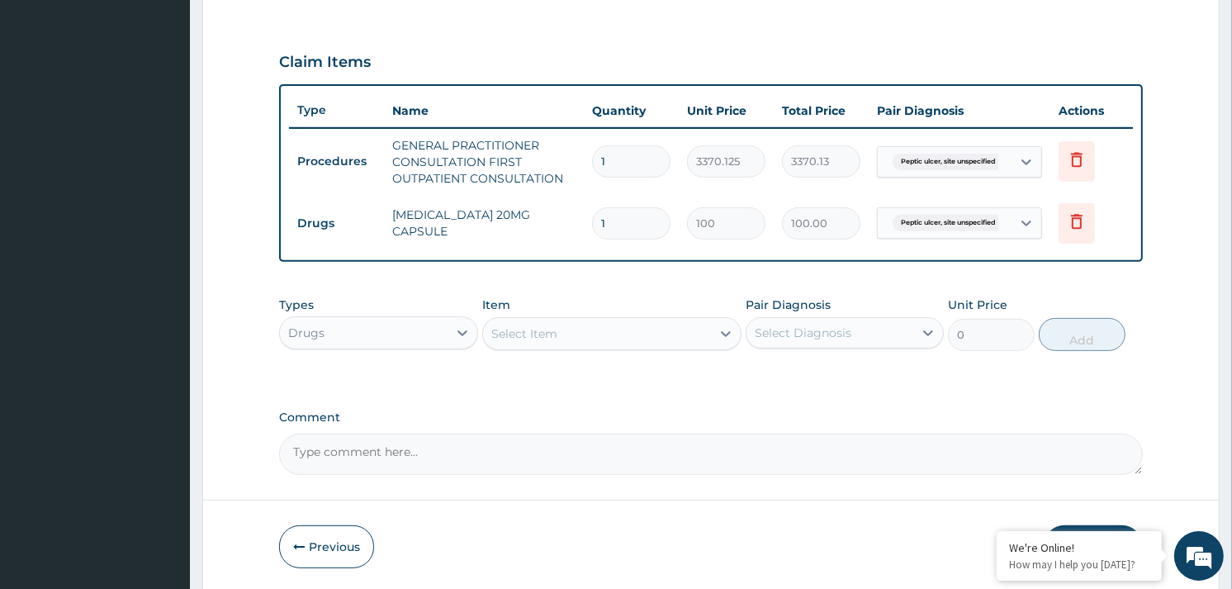
type input "14"
type input "1400.00"
type input "14"
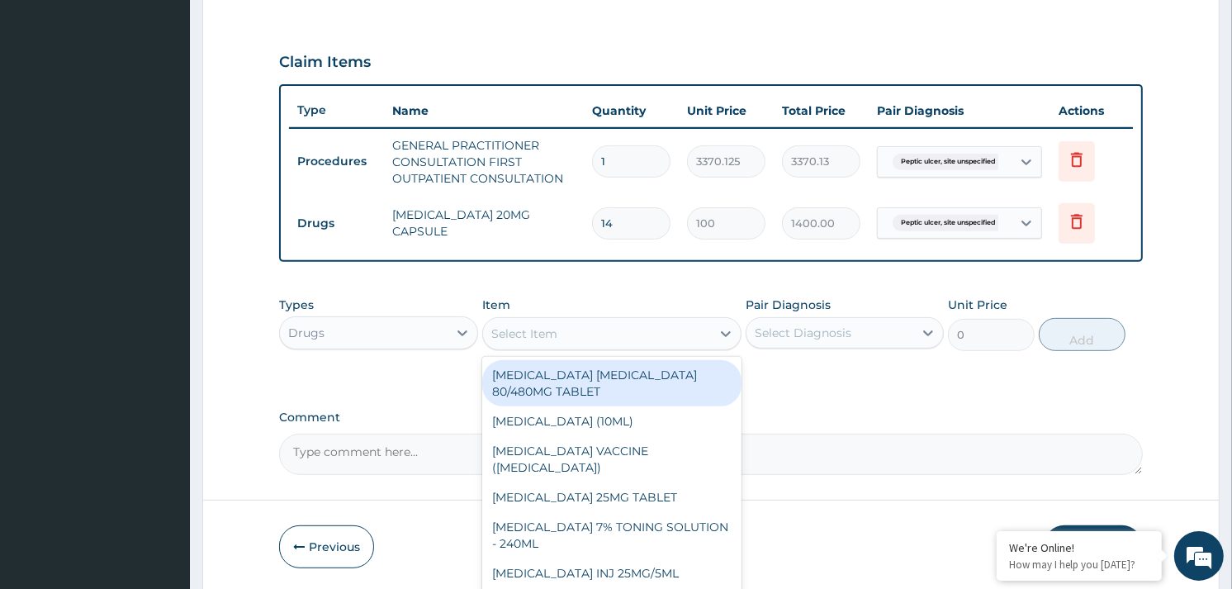
click at [657, 329] on div "Select Item" at bounding box center [597, 333] width 228 height 26
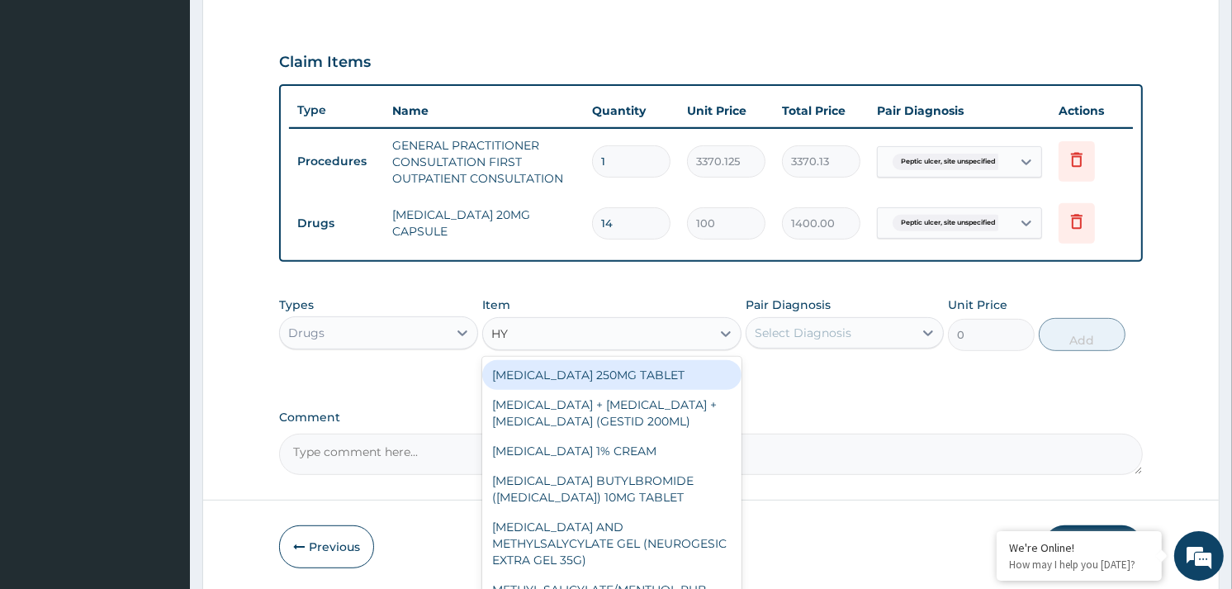
type input "HYO"
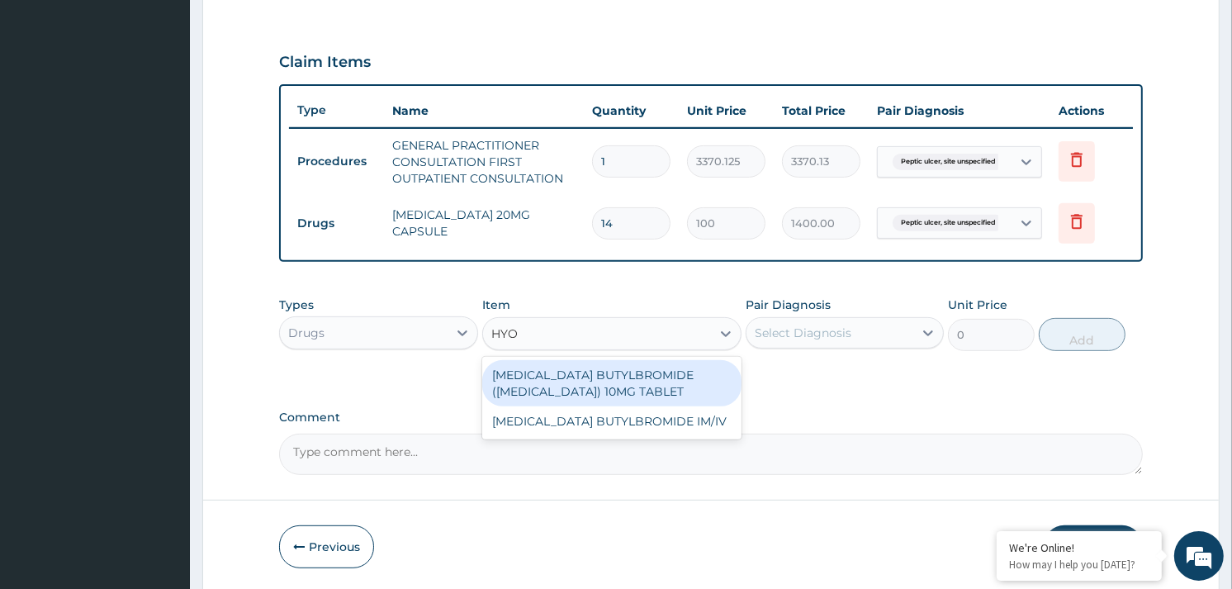
click at [641, 373] on div "HYOSCINE BUTYLBROMIDE (BUSCOPAN) 10MG TABLET" at bounding box center [611, 383] width 259 height 46
type input "69"
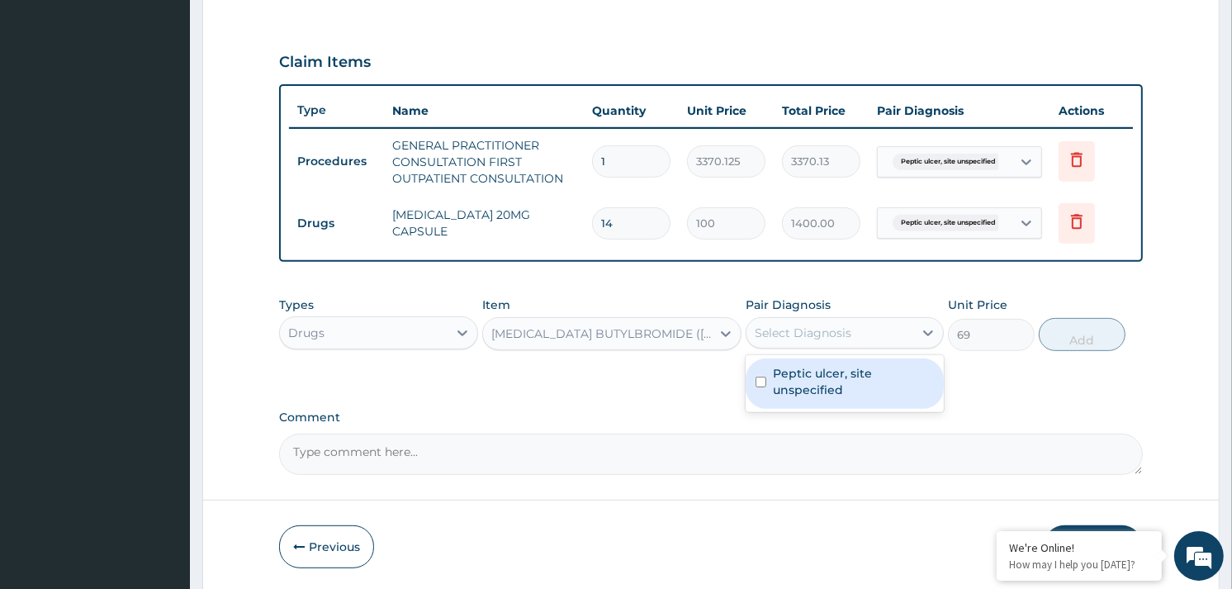
drag, startPoint x: 842, startPoint y: 322, endPoint x: 851, endPoint y: 352, distance: 30.9
click at [845, 328] on div "Select Diagnosis" at bounding box center [803, 333] width 97 height 17
click at [855, 378] on label "Peptic ulcer, site unspecified" at bounding box center [853, 381] width 161 height 33
checkbox input "true"
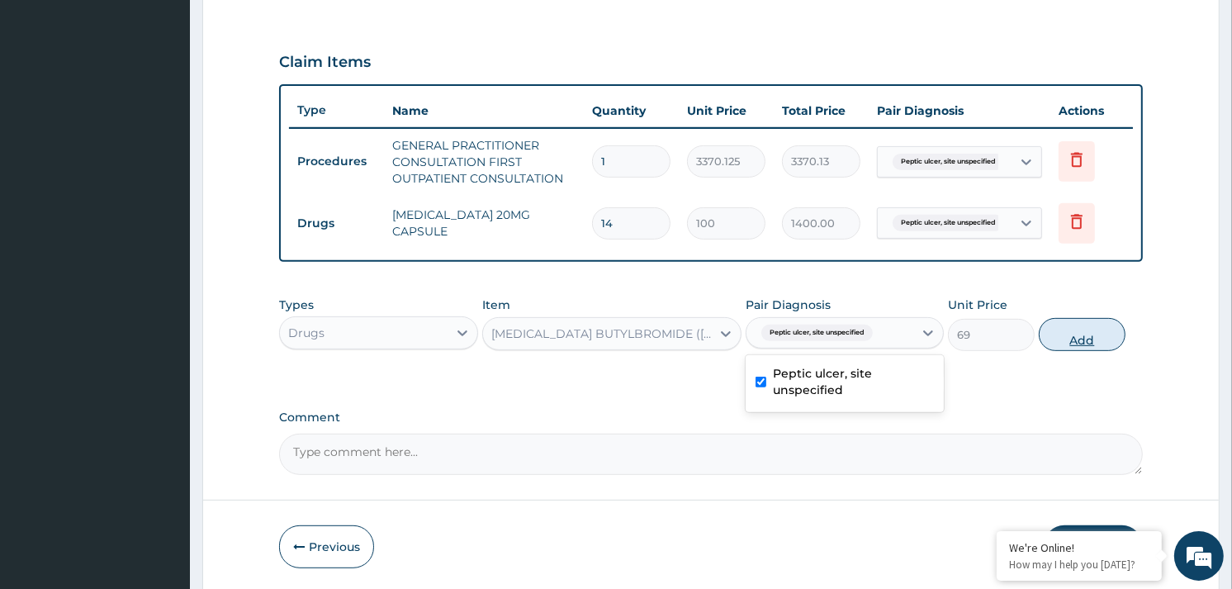
click at [1088, 339] on button "Add" at bounding box center [1082, 334] width 87 height 33
type input "0"
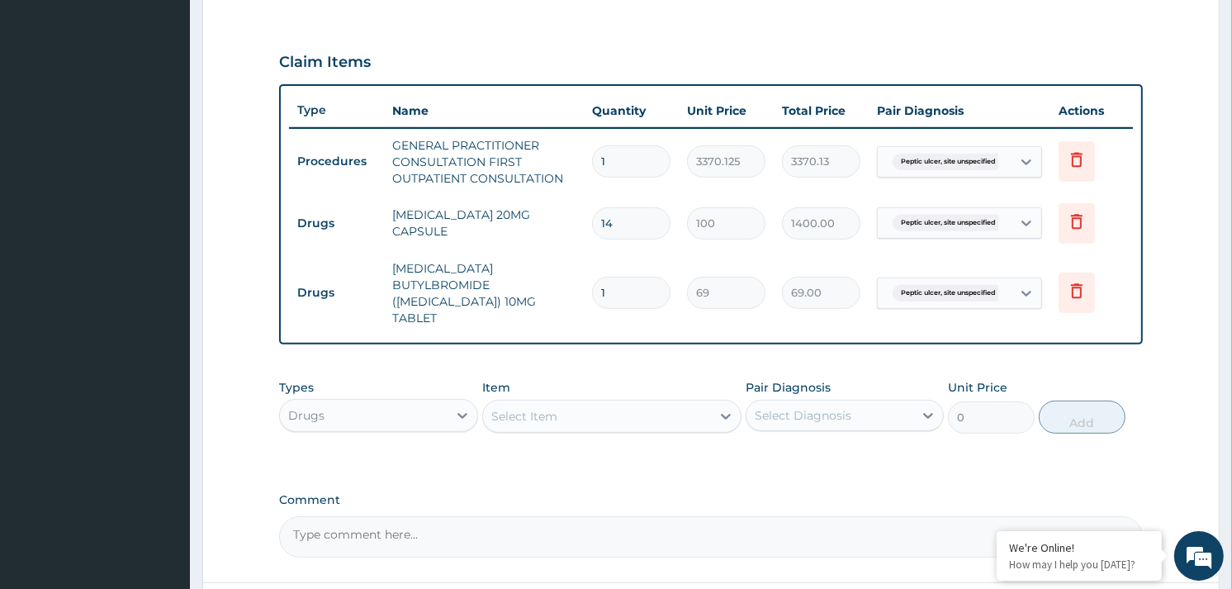
type input "0.00"
type input "6"
type input "414.00"
type input "6"
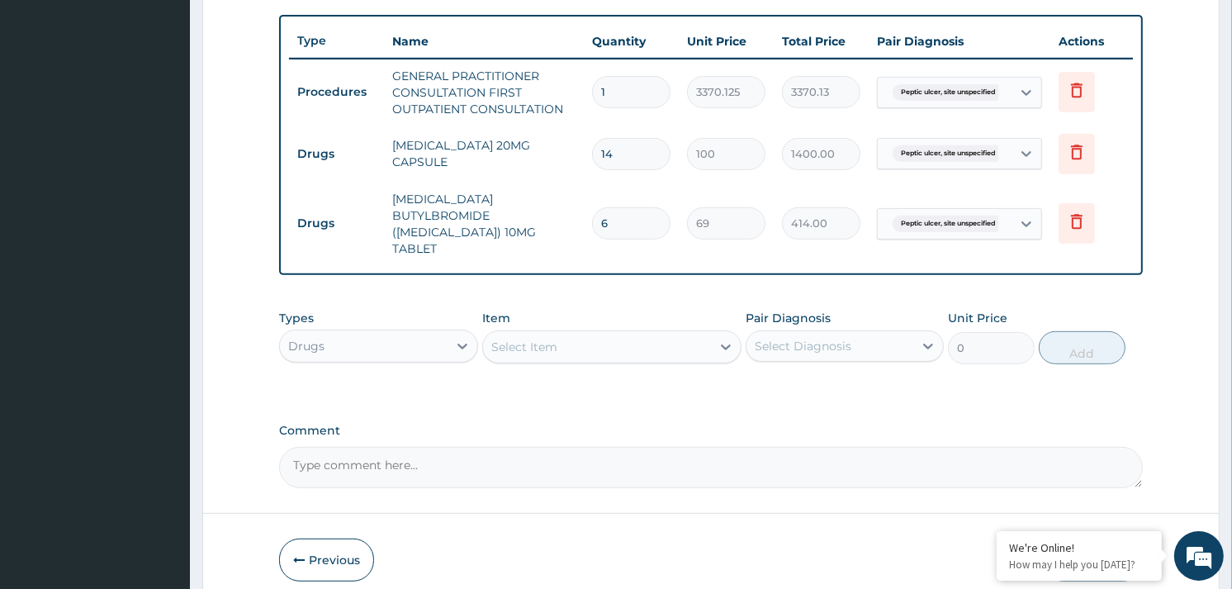
scroll to position [645, 0]
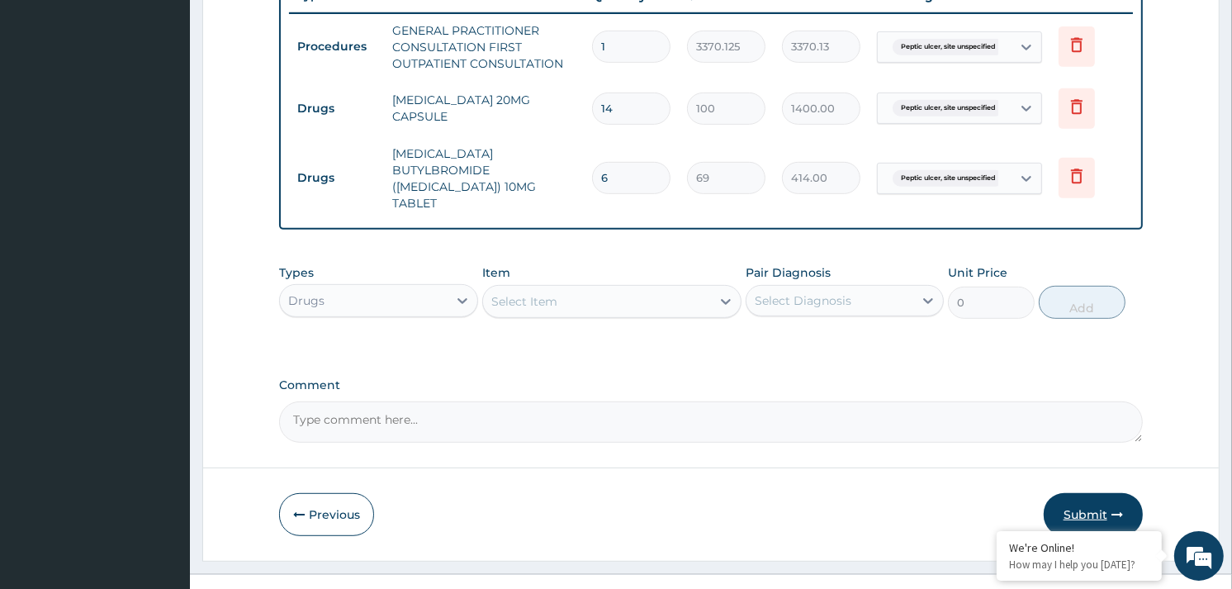
click at [1079, 493] on button "Submit" at bounding box center [1093, 514] width 99 height 43
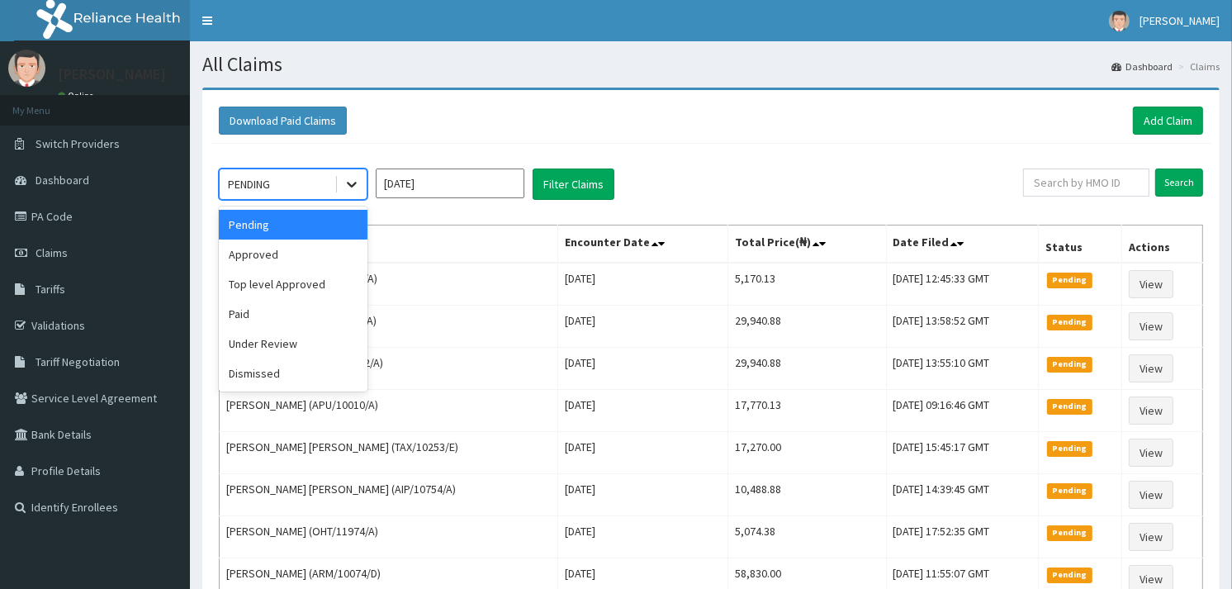
click at [349, 183] on icon at bounding box center [352, 186] width 10 height 6
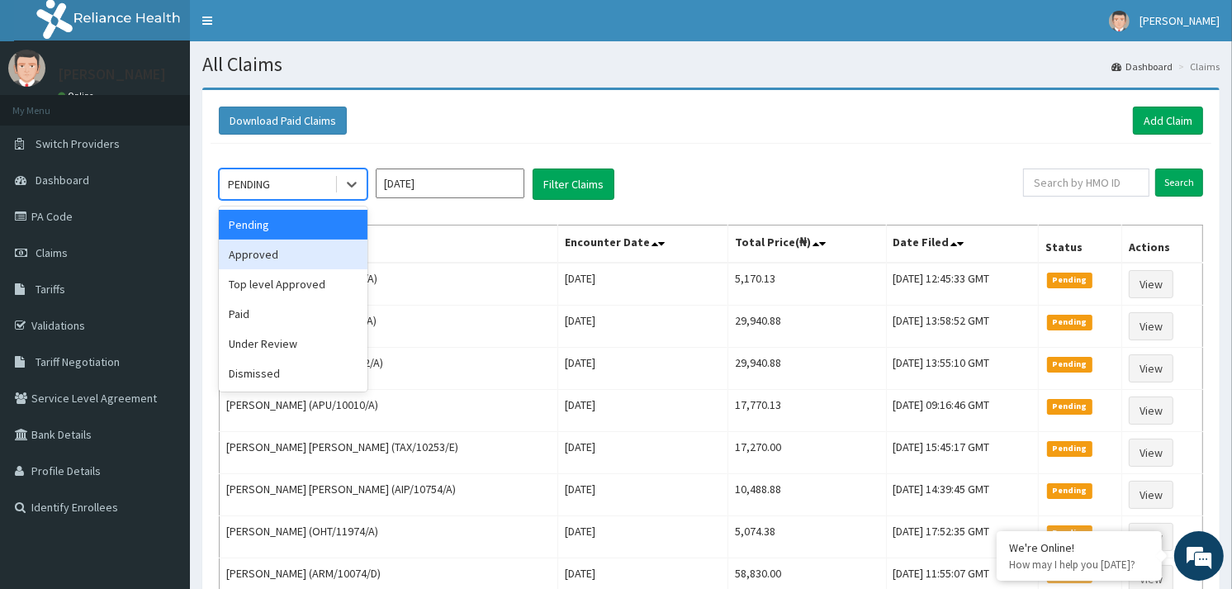
click at [273, 267] on div "Approved" at bounding box center [293, 255] width 149 height 30
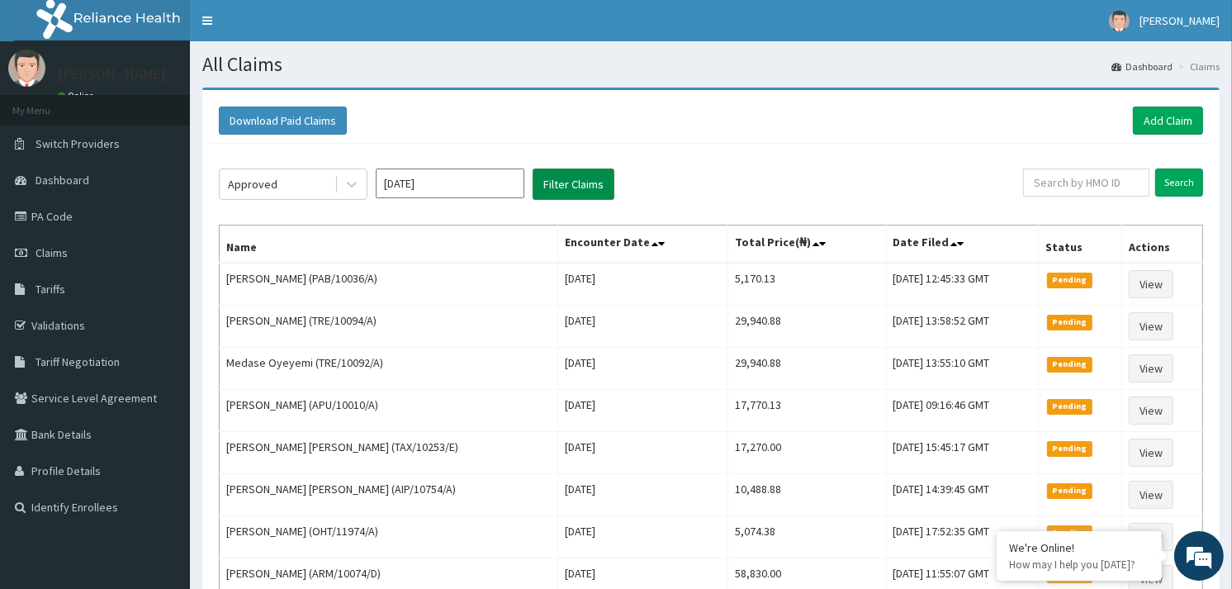
click at [572, 179] on button "Filter Claims" at bounding box center [574, 183] width 82 height 31
